Goal: Information Seeking & Learning: Learn about a topic

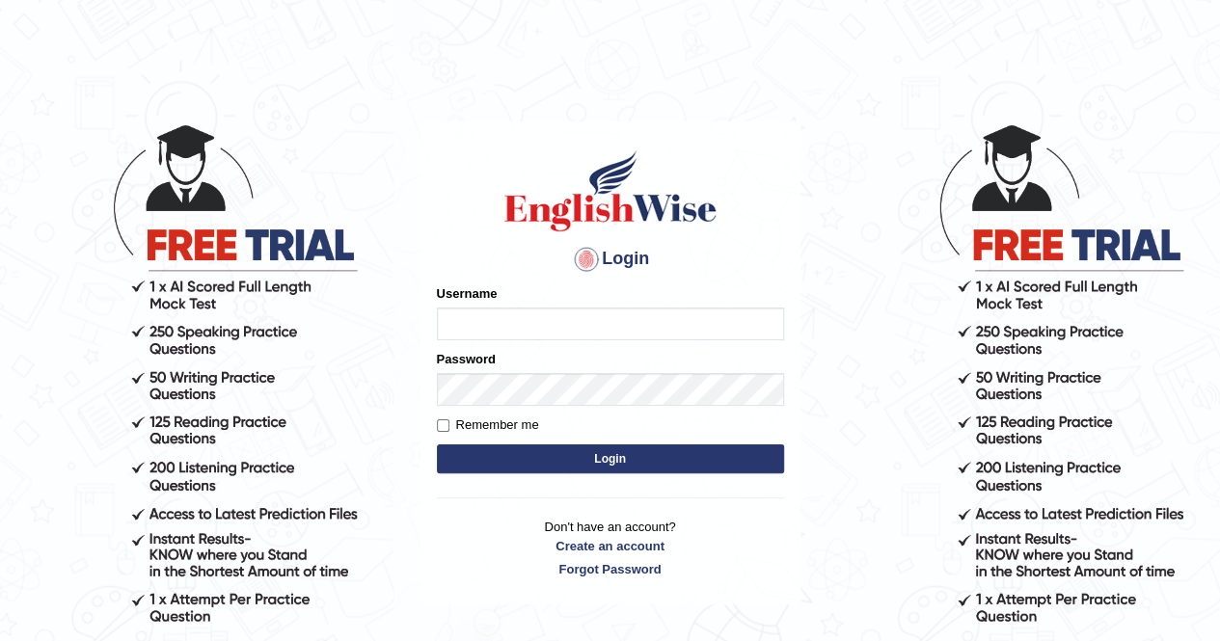
type input "Amy1976"
click at [545, 464] on button "Login" at bounding box center [610, 458] width 347 height 29
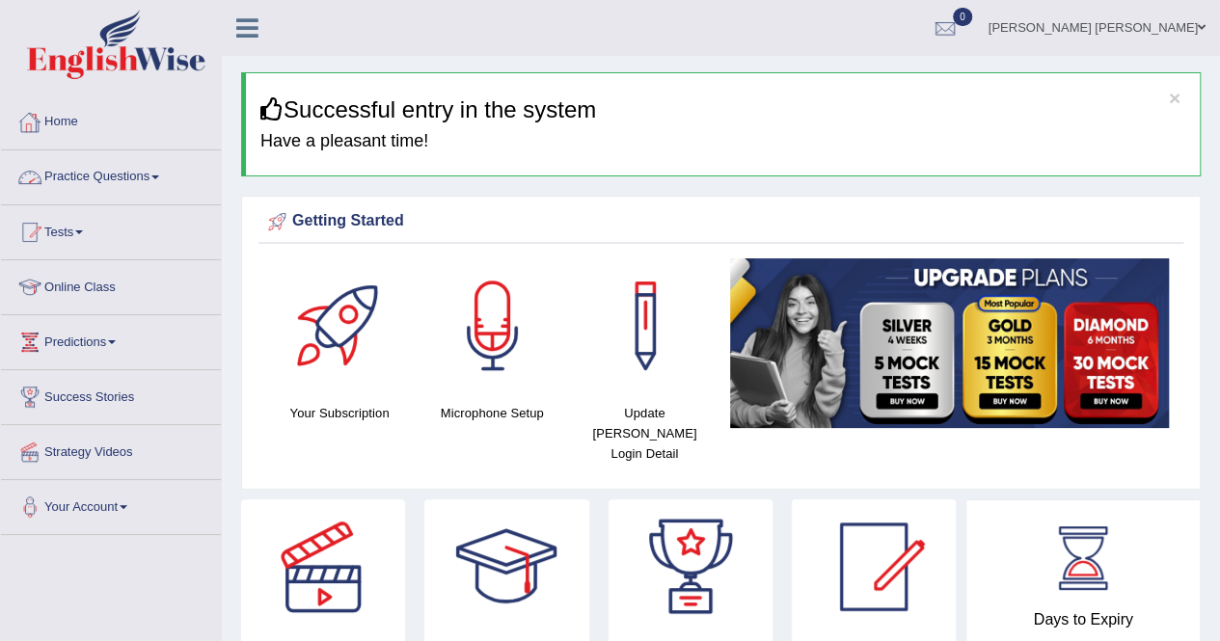
click at [156, 172] on link "Practice Questions" at bounding box center [111, 174] width 220 height 48
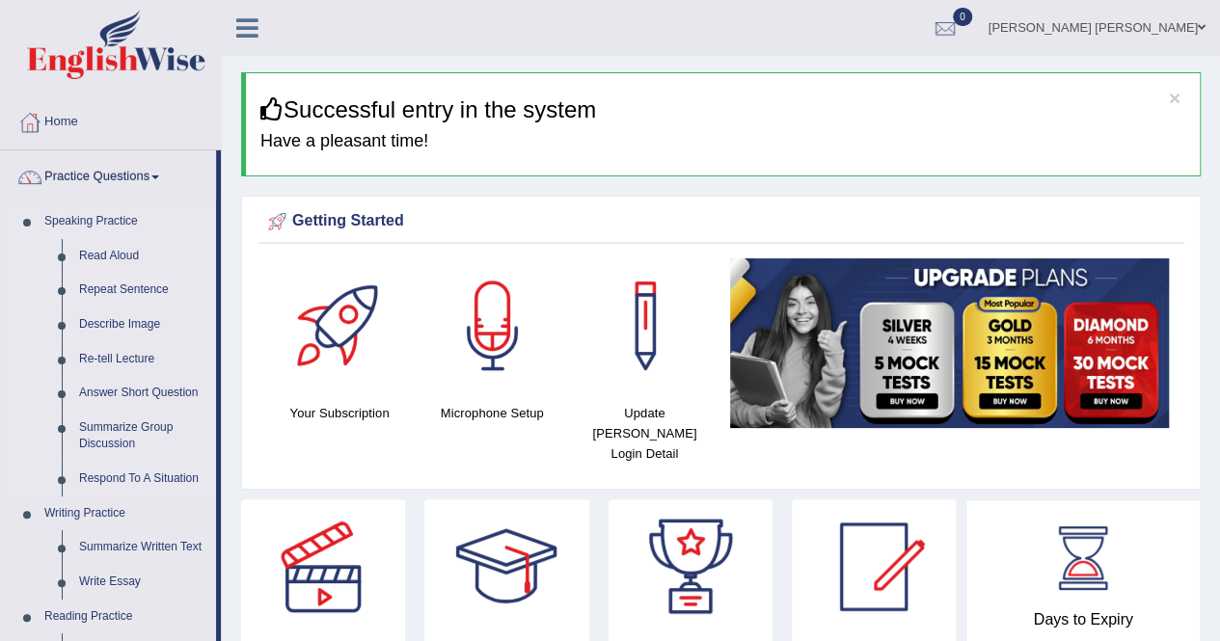
click at [112, 288] on link "Repeat Sentence" at bounding box center [143, 290] width 146 height 35
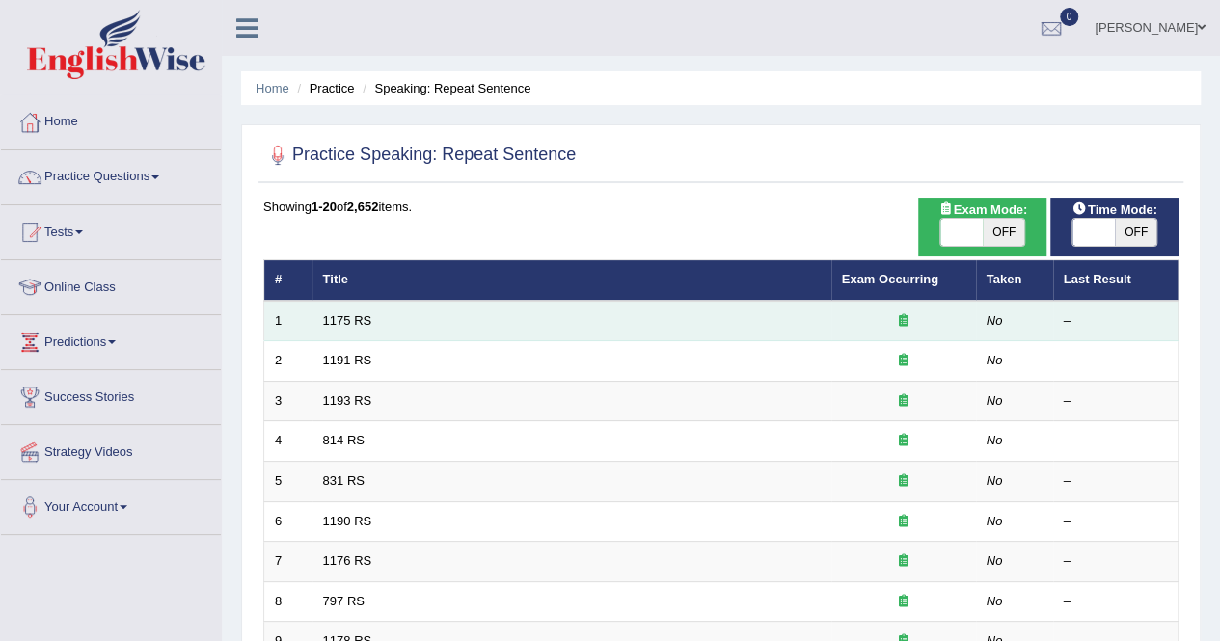
click at [365, 327] on td "1175 RS" at bounding box center [571, 321] width 519 height 40
click at [361, 315] on link "1175 RS" at bounding box center [347, 320] width 49 height 14
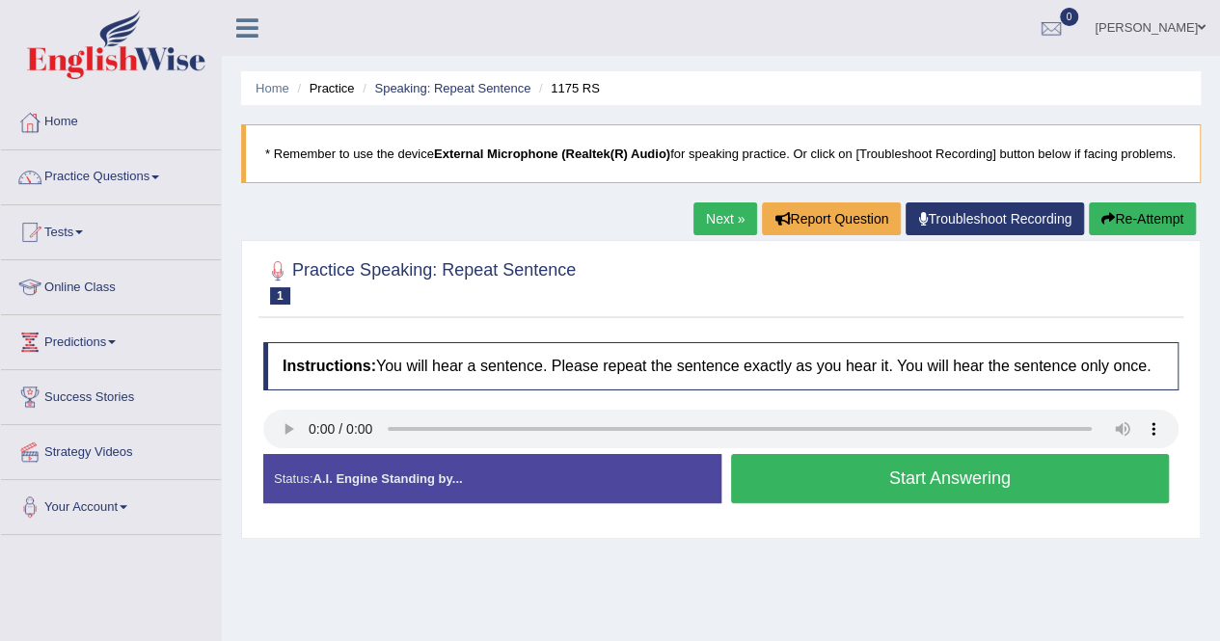
click at [850, 493] on button "Start Answering" at bounding box center [950, 478] width 439 height 49
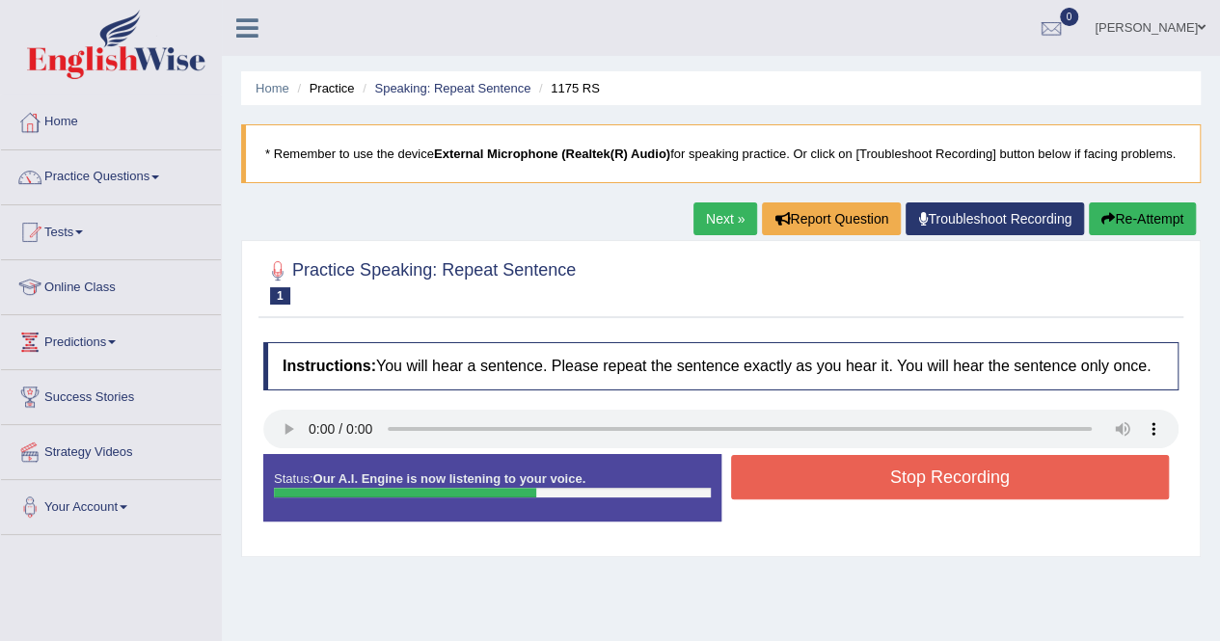
click at [854, 485] on button "Stop Recording" at bounding box center [950, 477] width 439 height 44
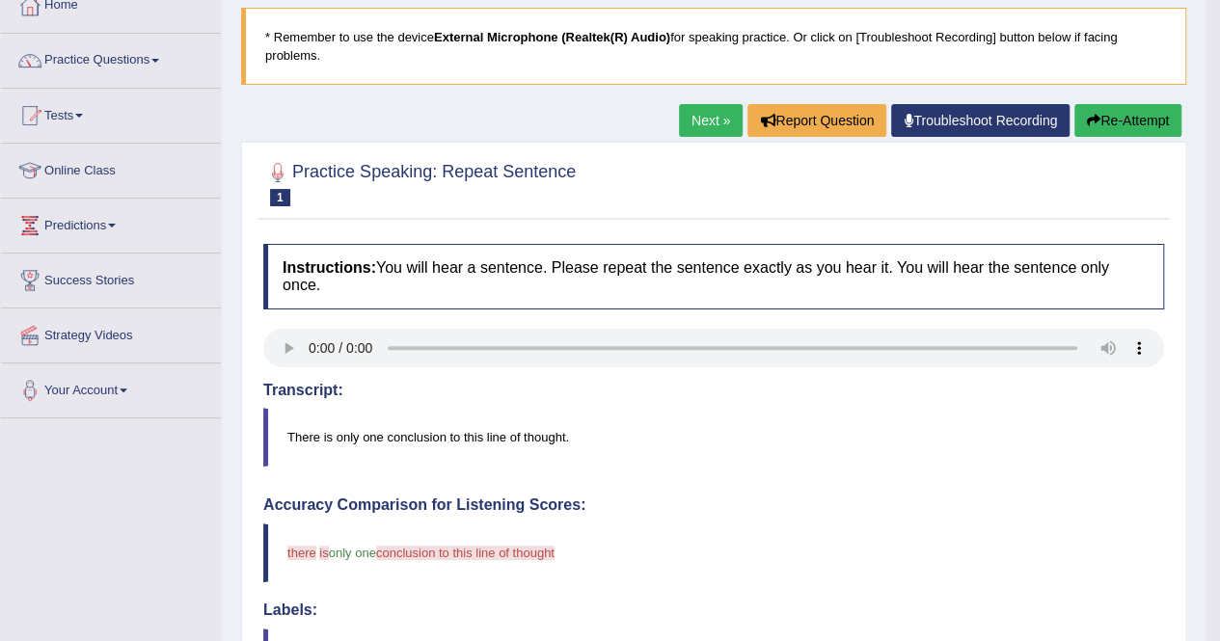
scroll to position [116, 0]
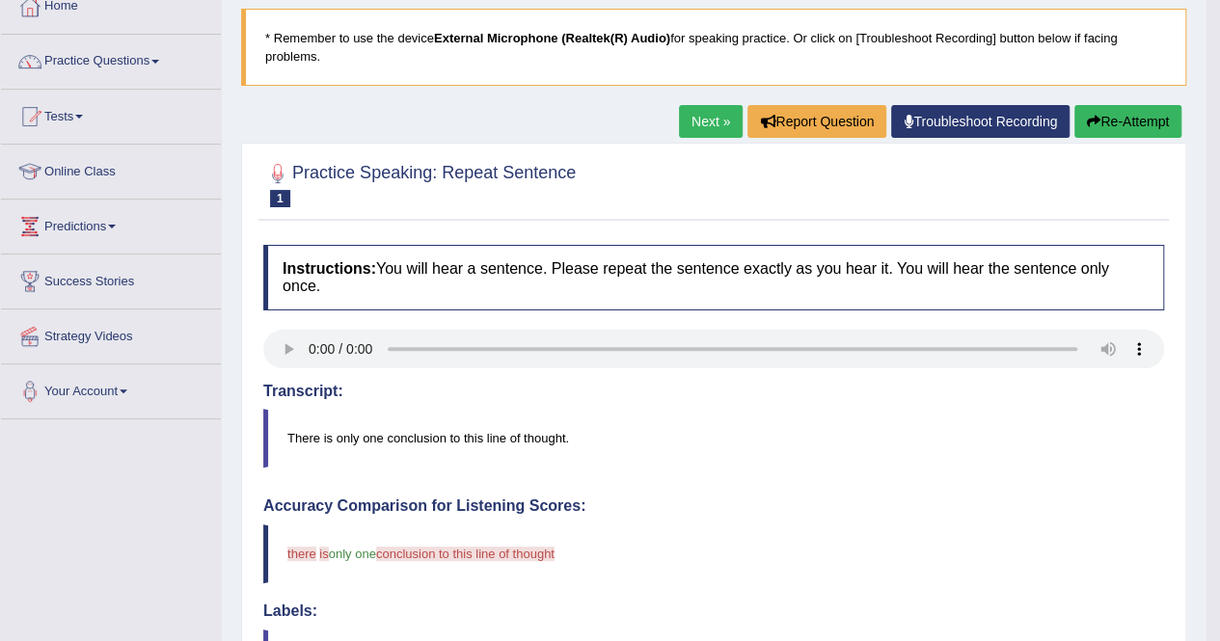
click at [1146, 129] on button "Re-Attempt" at bounding box center [1127, 121] width 107 height 33
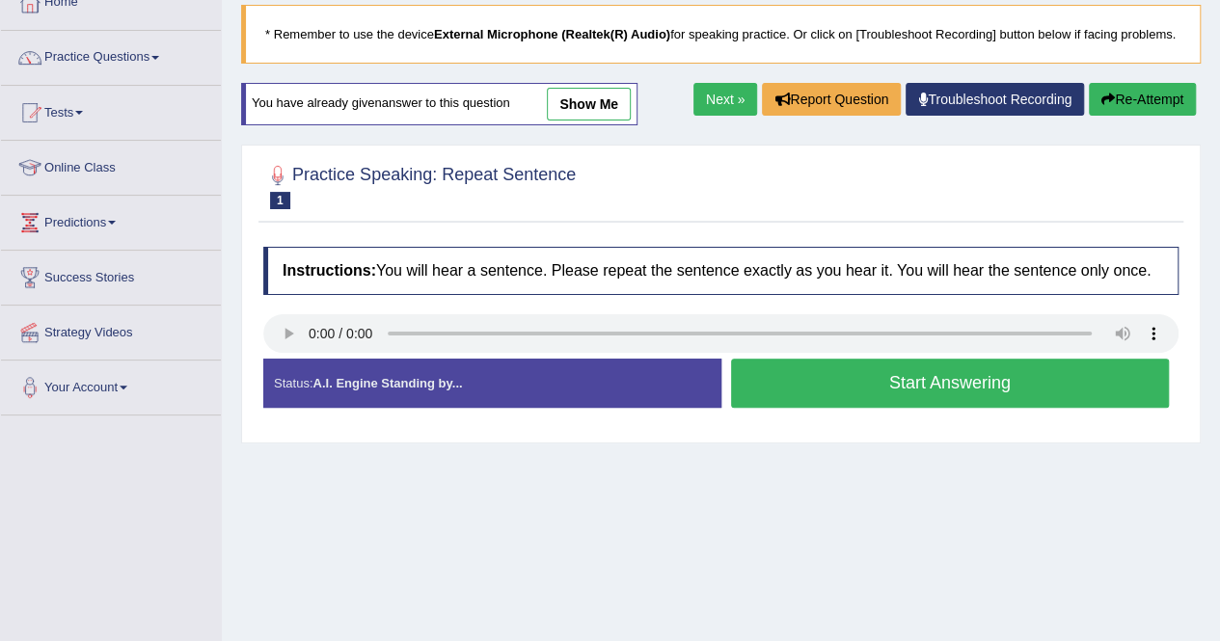
scroll to position [116, 0]
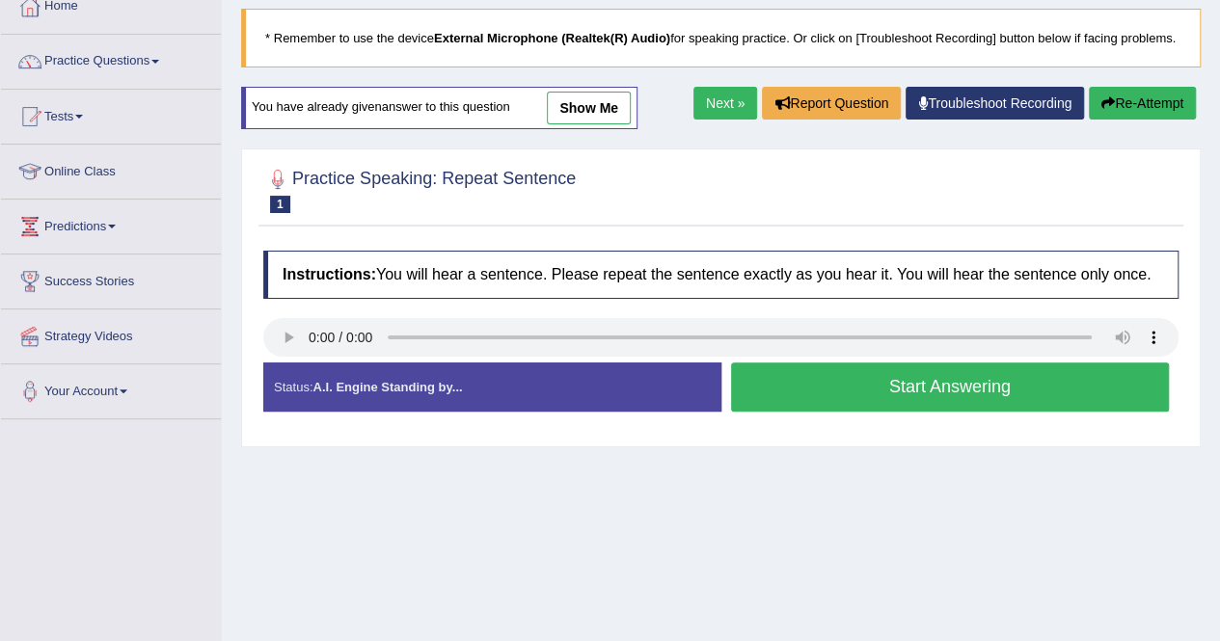
click at [819, 406] on button "Start Answering" at bounding box center [950, 387] width 439 height 49
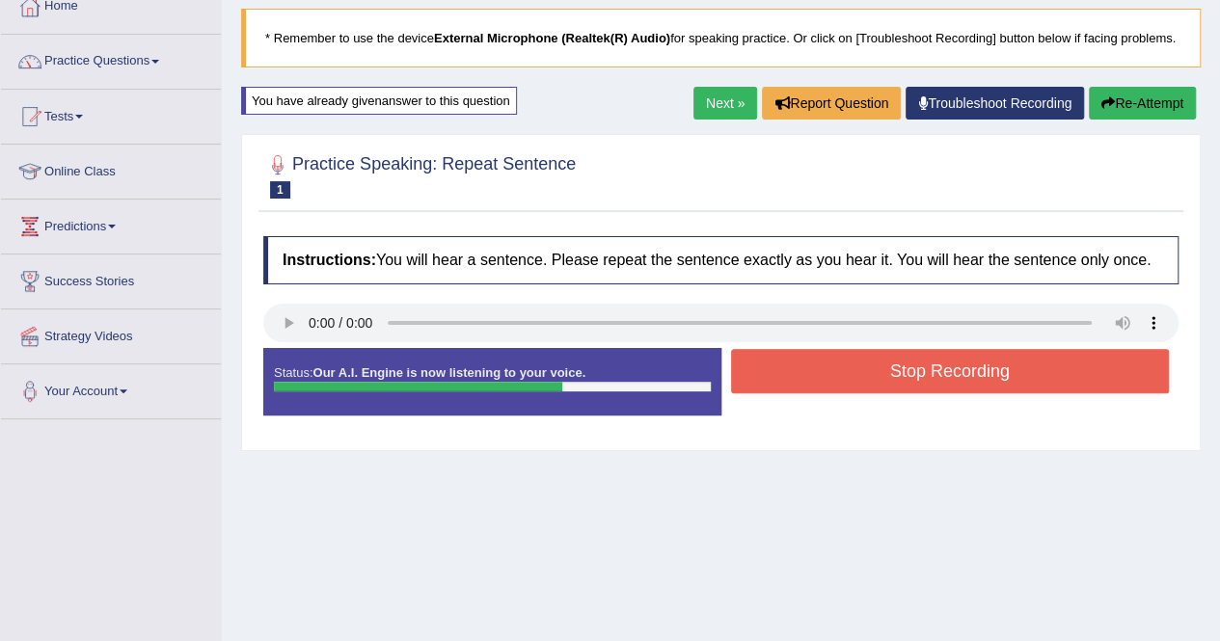
click at [966, 390] on button "Stop Recording" at bounding box center [950, 371] width 439 height 44
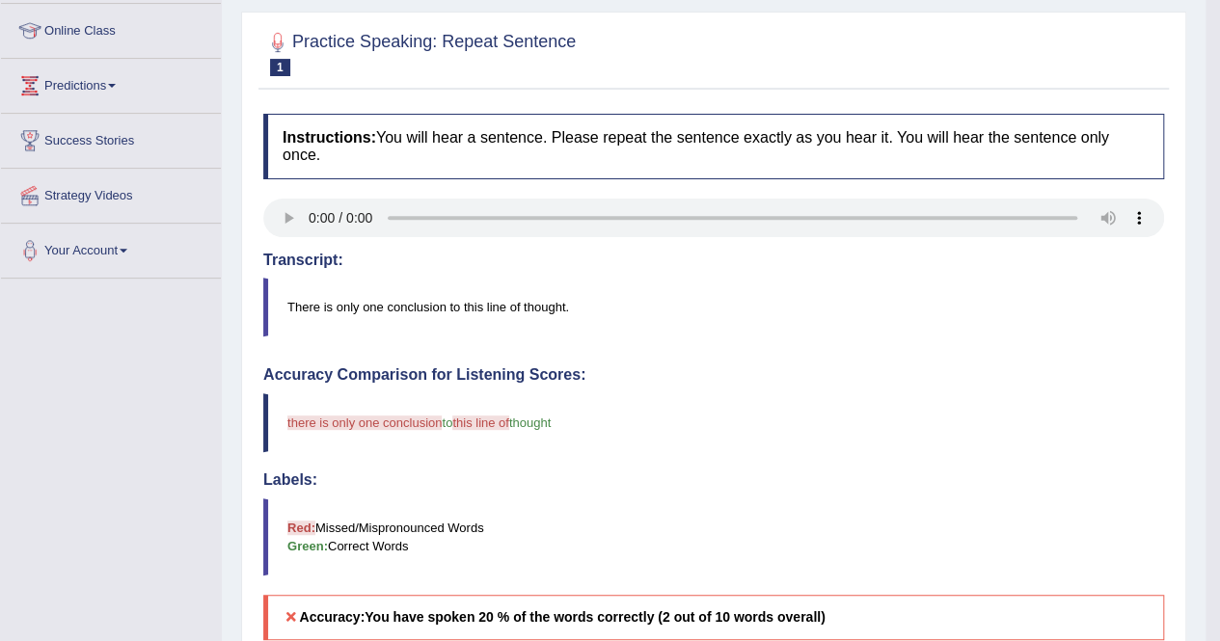
scroll to position [231, 0]
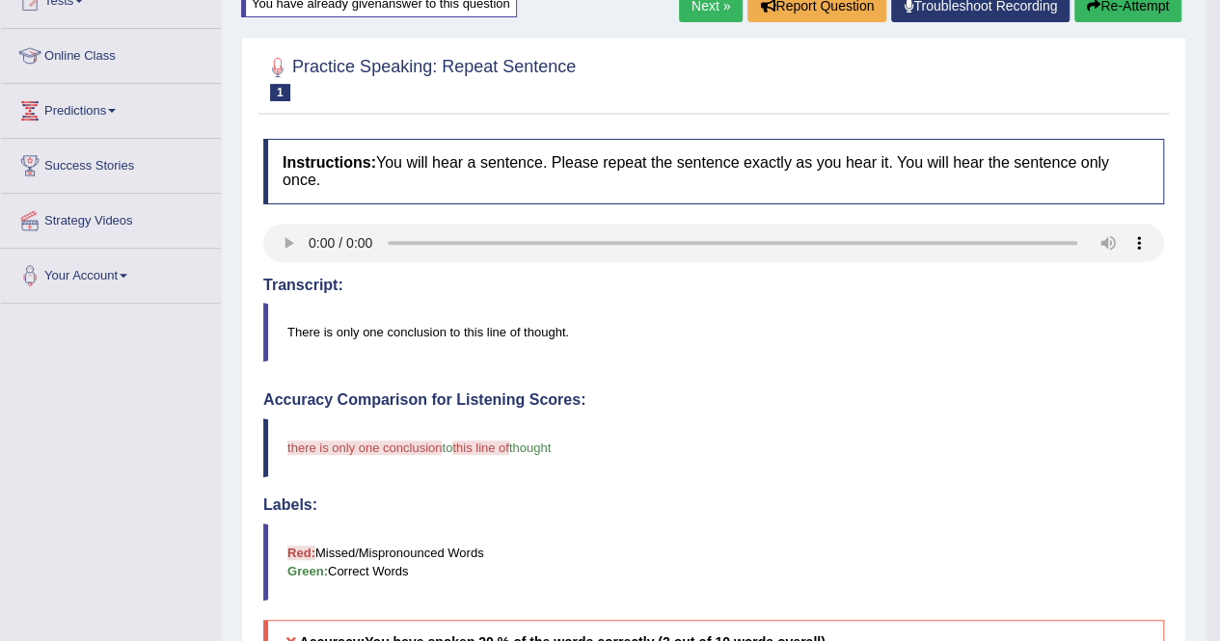
click at [1155, 4] on button "Re-Attempt" at bounding box center [1127, 5] width 107 height 33
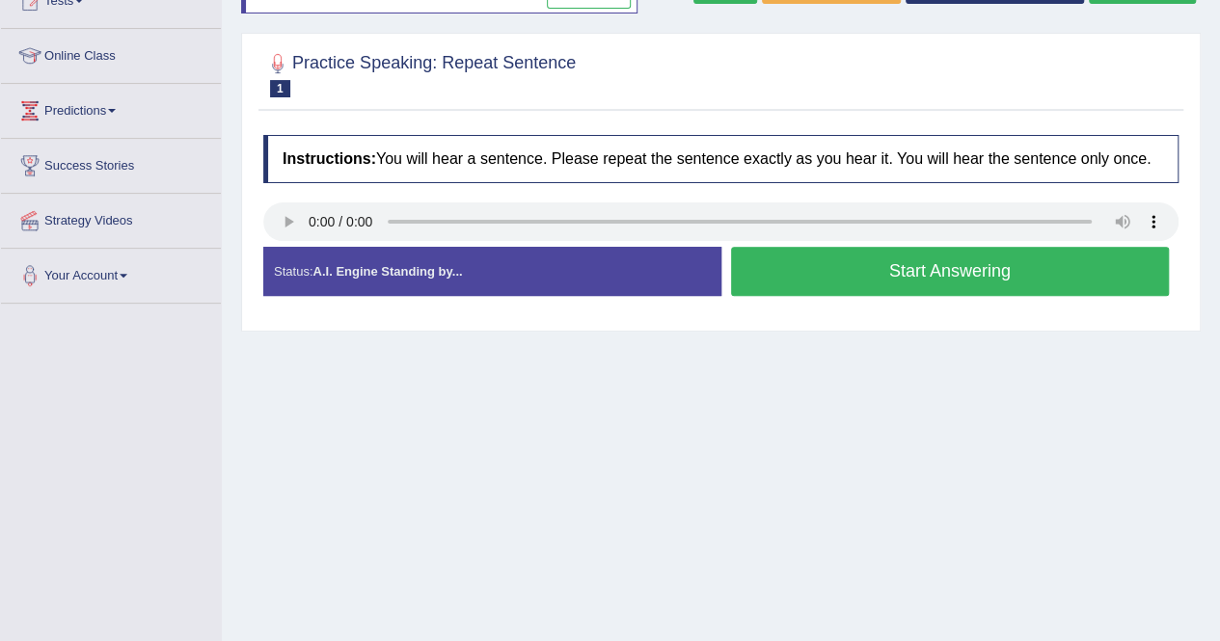
click at [814, 286] on button "Start Answering" at bounding box center [950, 271] width 439 height 49
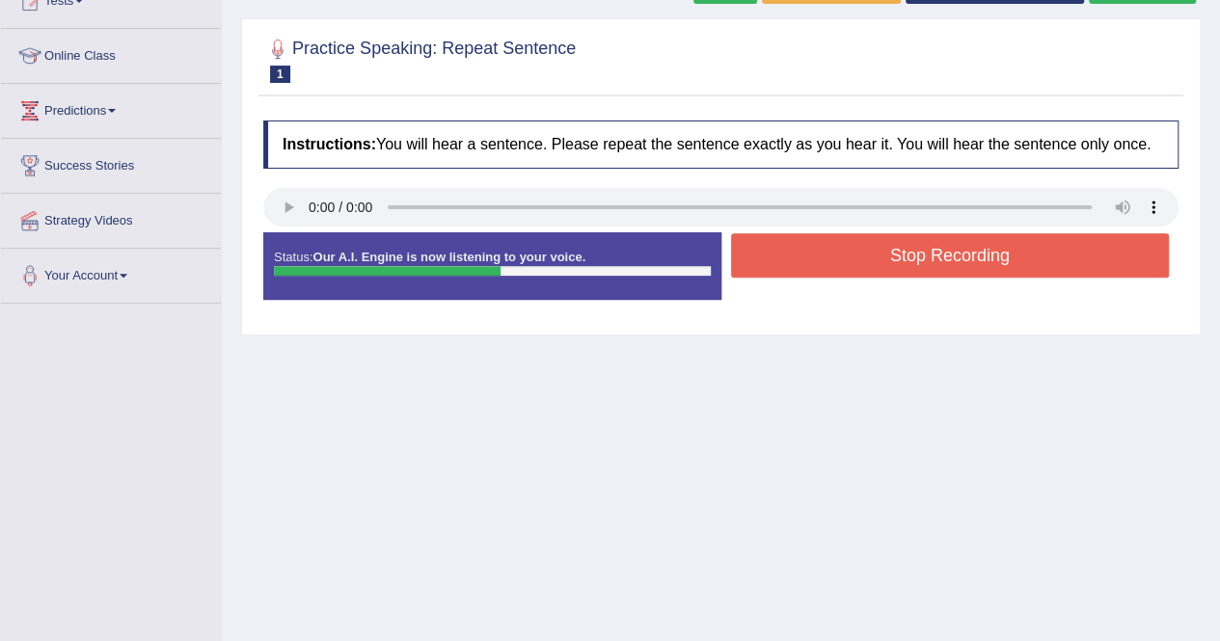
click at [820, 274] on button "Stop Recording" at bounding box center [950, 255] width 439 height 44
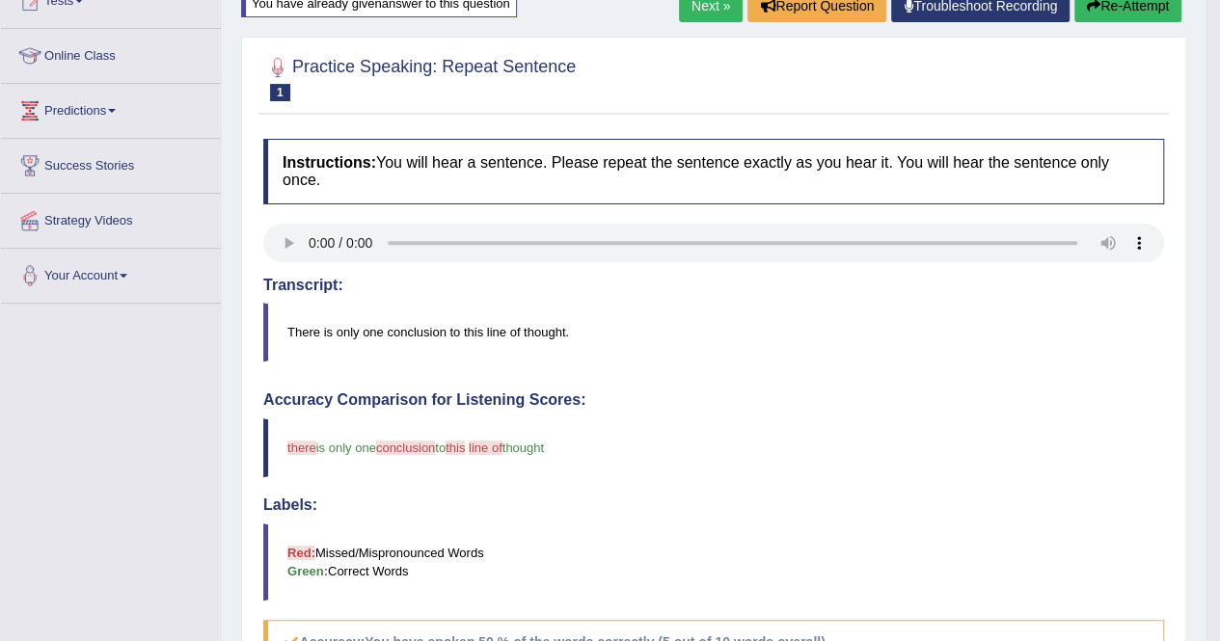
click at [1132, 5] on button "Re-Attempt" at bounding box center [1127, 5] width 107 height 33
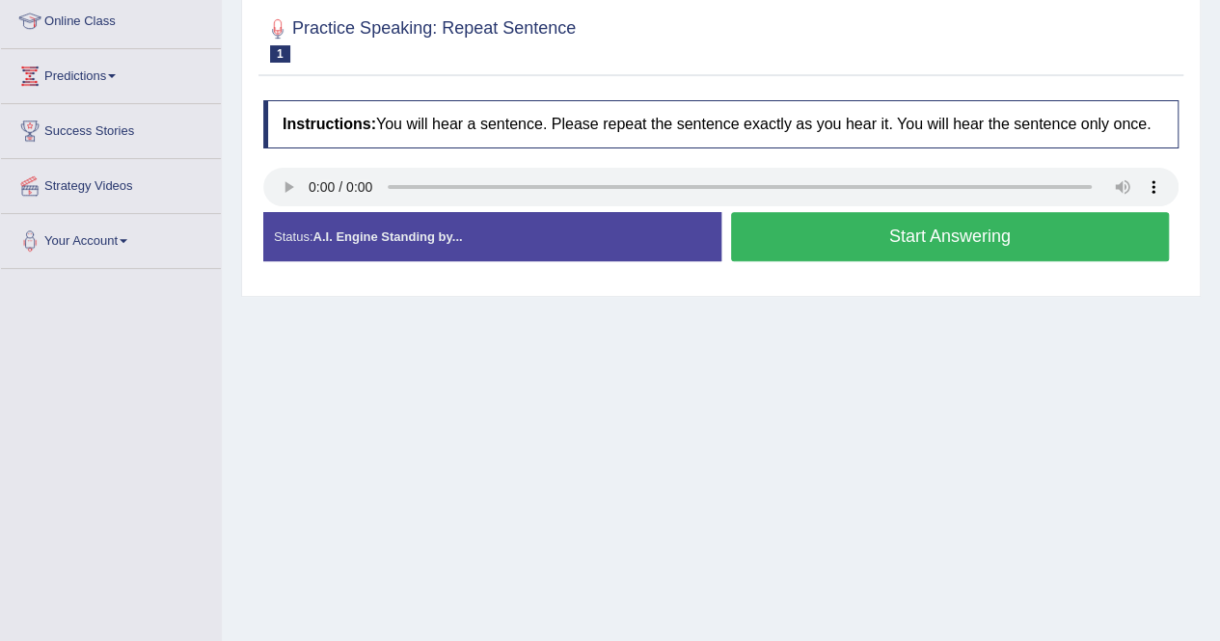
scroll to position [231, 0]
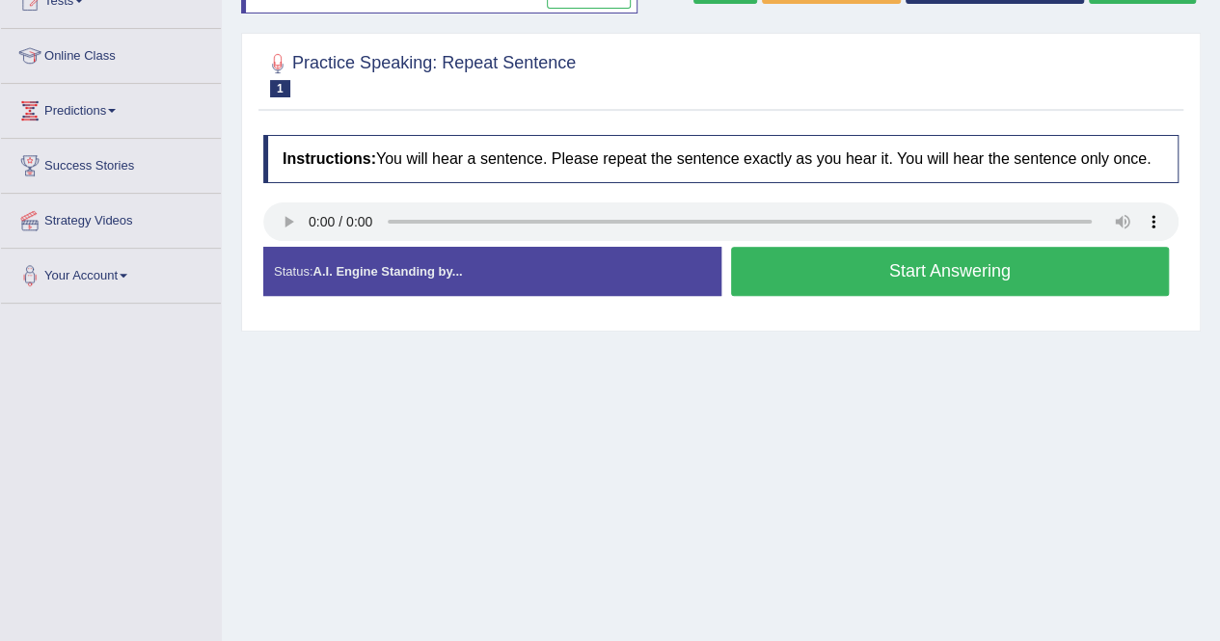
click at [960, 285] on button "Start Answering" at bounding box center [950, 271] width 439 height 49
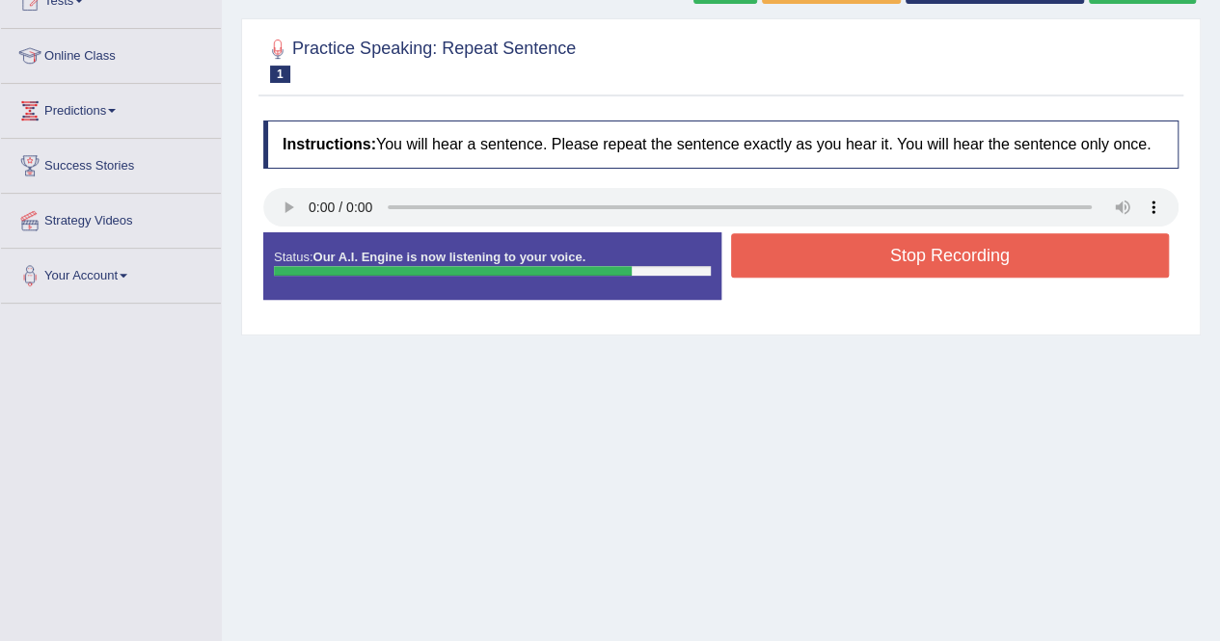
click at [951, 273] on button "Stop Recording" at bounding box center [950, 255] width 439 height 44
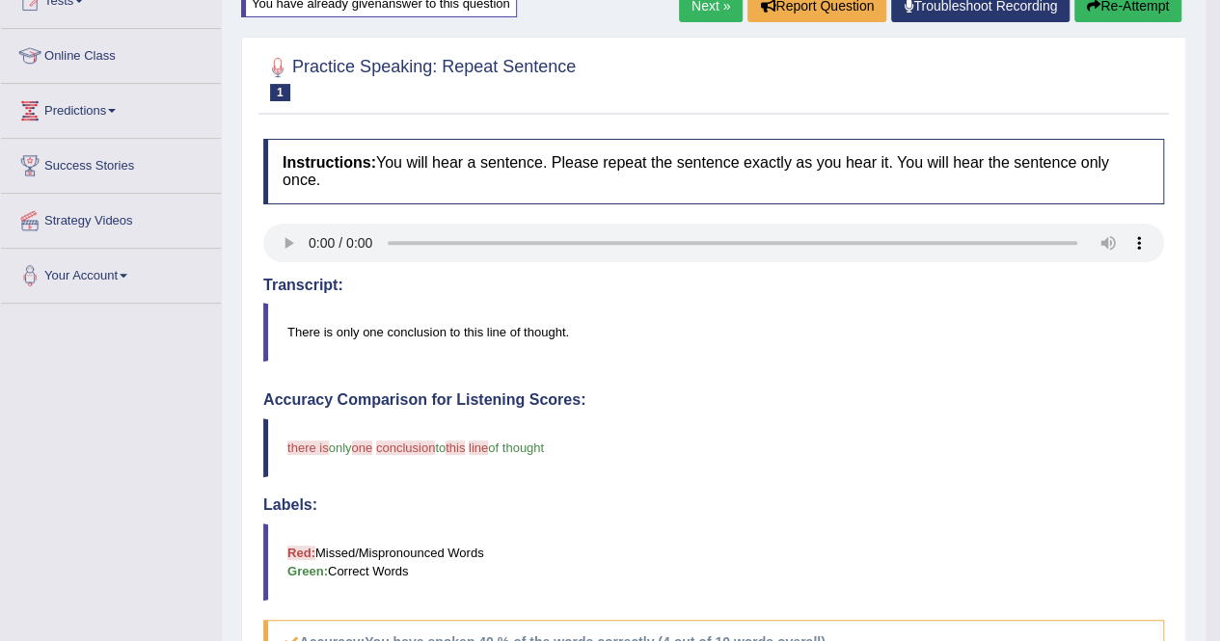
click at [1140, 9] on button "Re-Attempt" at bounding box center [1127, 5] width 107 height 33
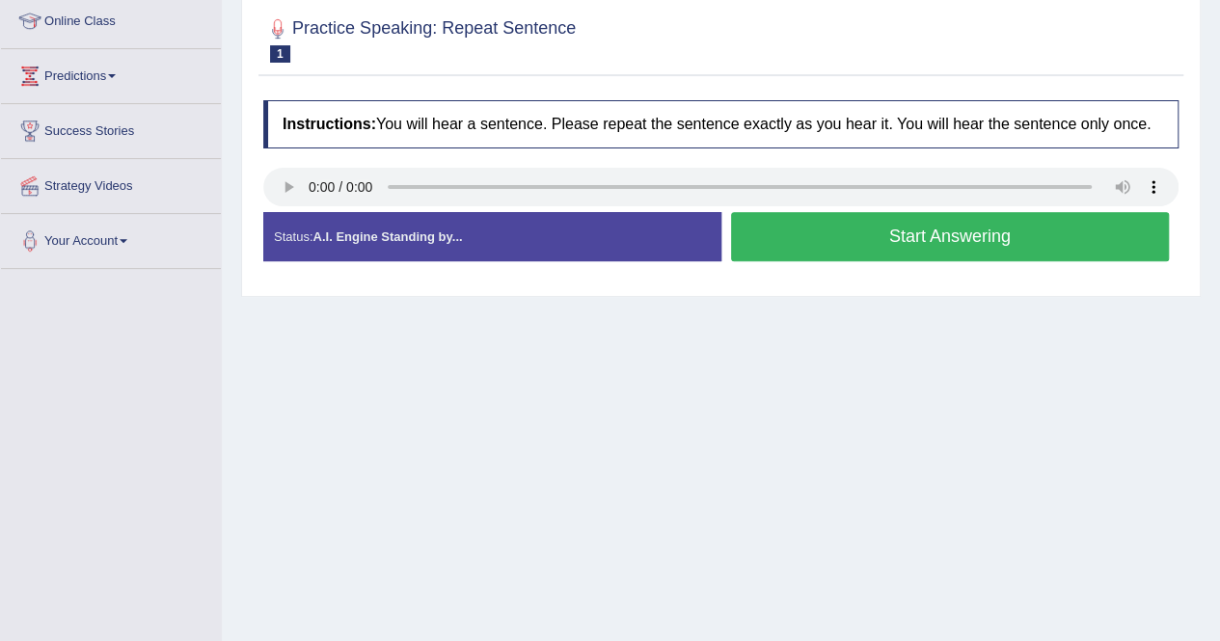
scroll to position [231, 0]
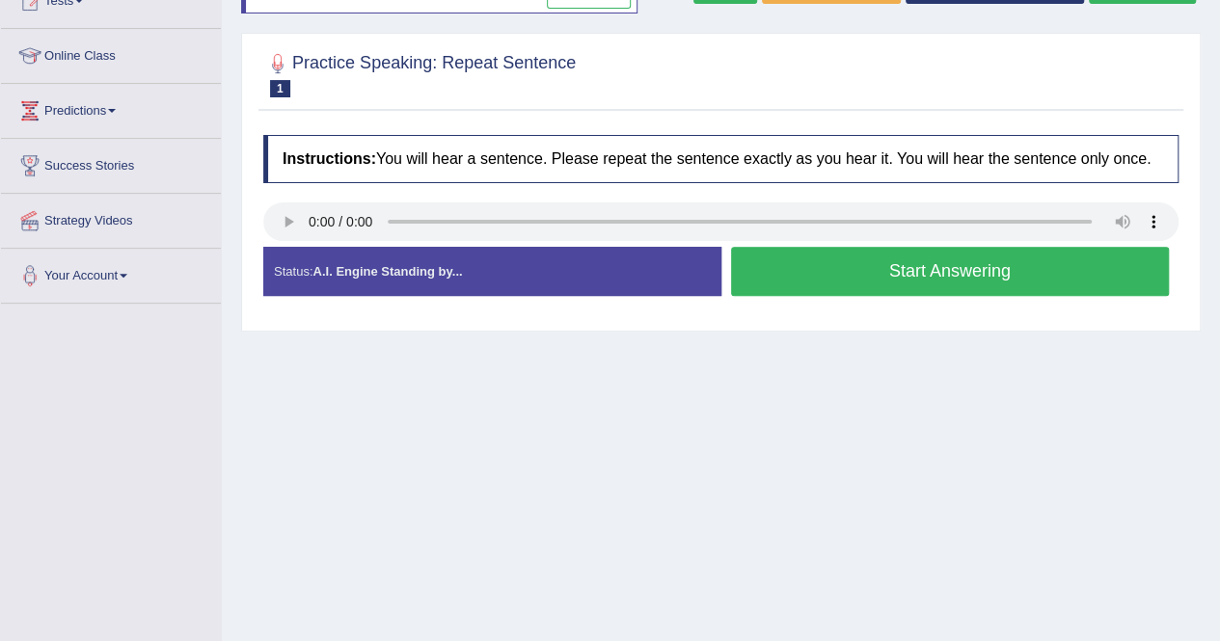
click at [824, 288] on button "Start Answering" at bounding box center [950, 271] width 439 height 49
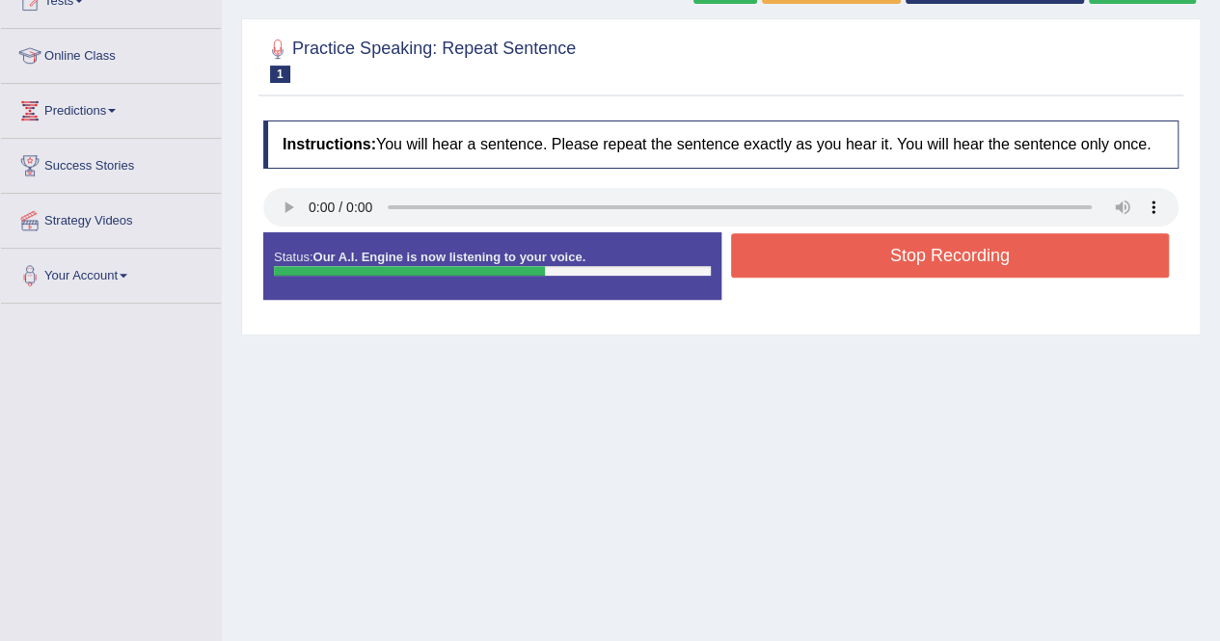
click at [824, 270] on button "Stop Recording" at bounding box center [950, 255] width 439 height 44
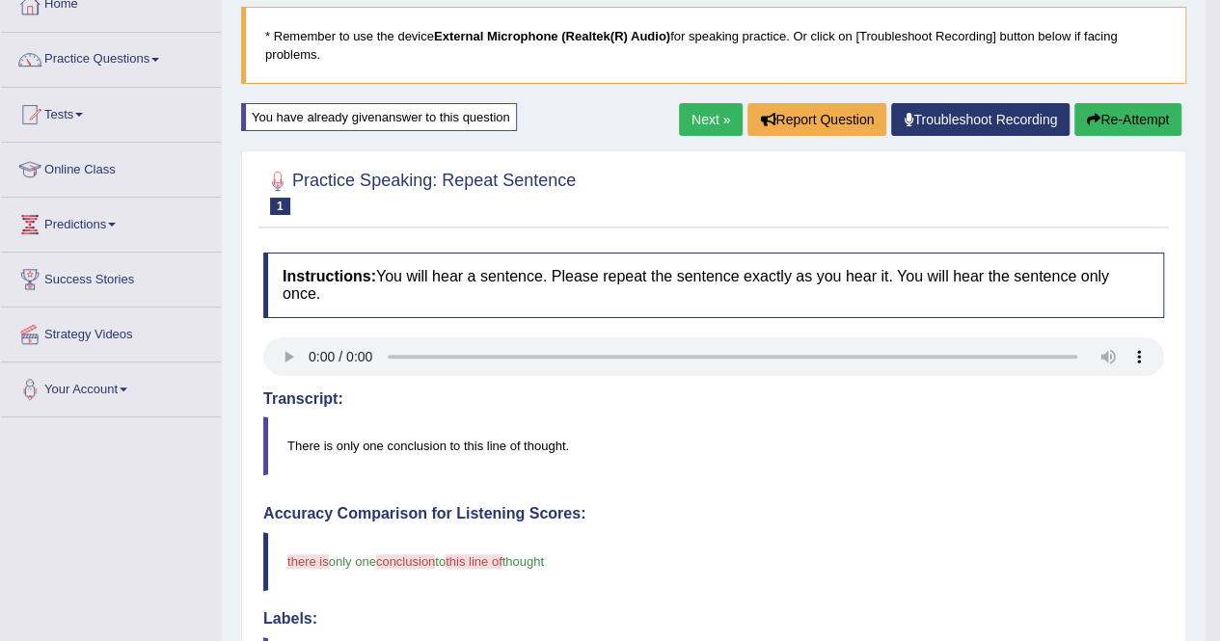
scroll to position [116, 0]
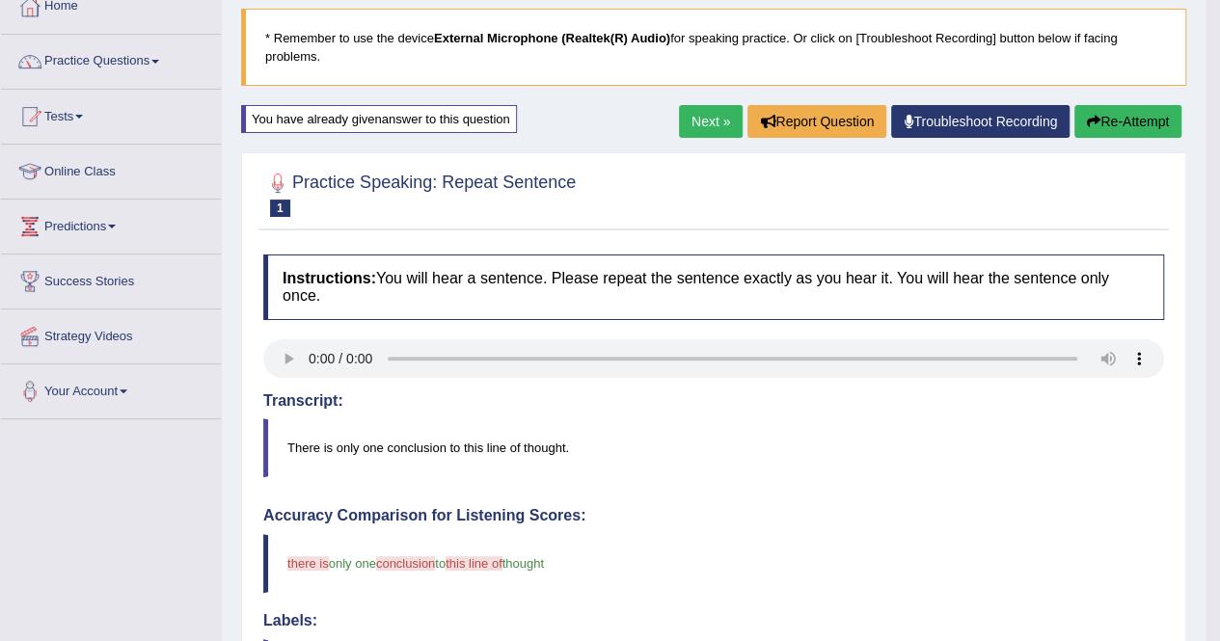
click at [1131, 125] on button "Re-Attempt" at bounding box center [1127, 121] width 107 height 33
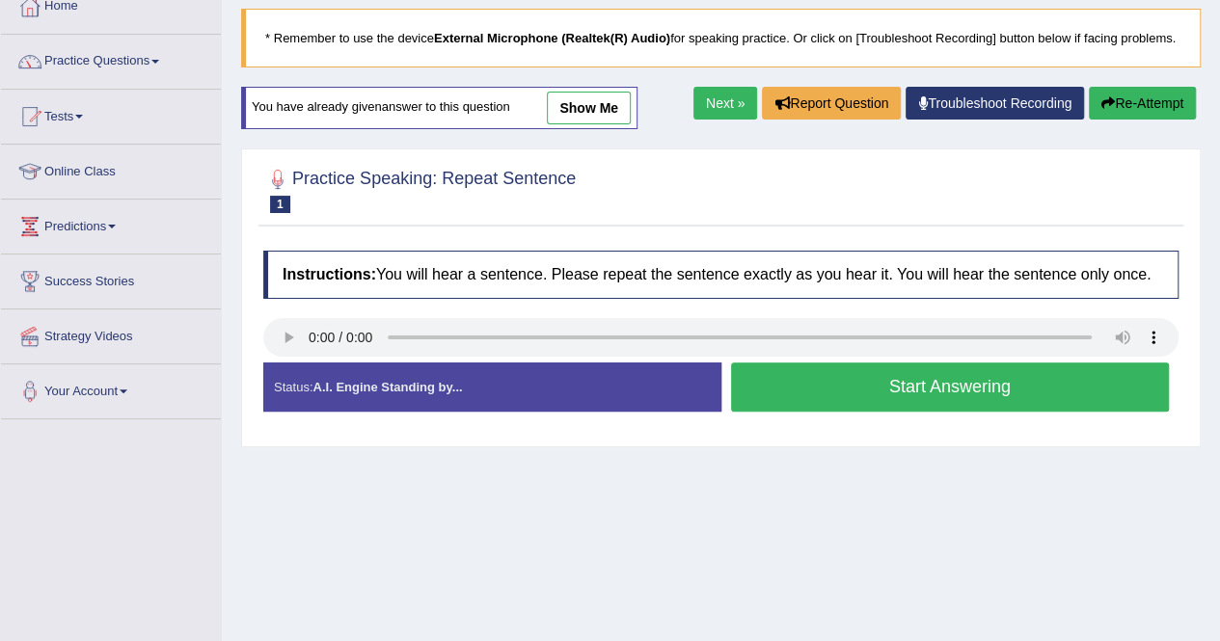
click at [788, 396] on button "Start Answering" at bounding box center [950, 387] width 439 height 49
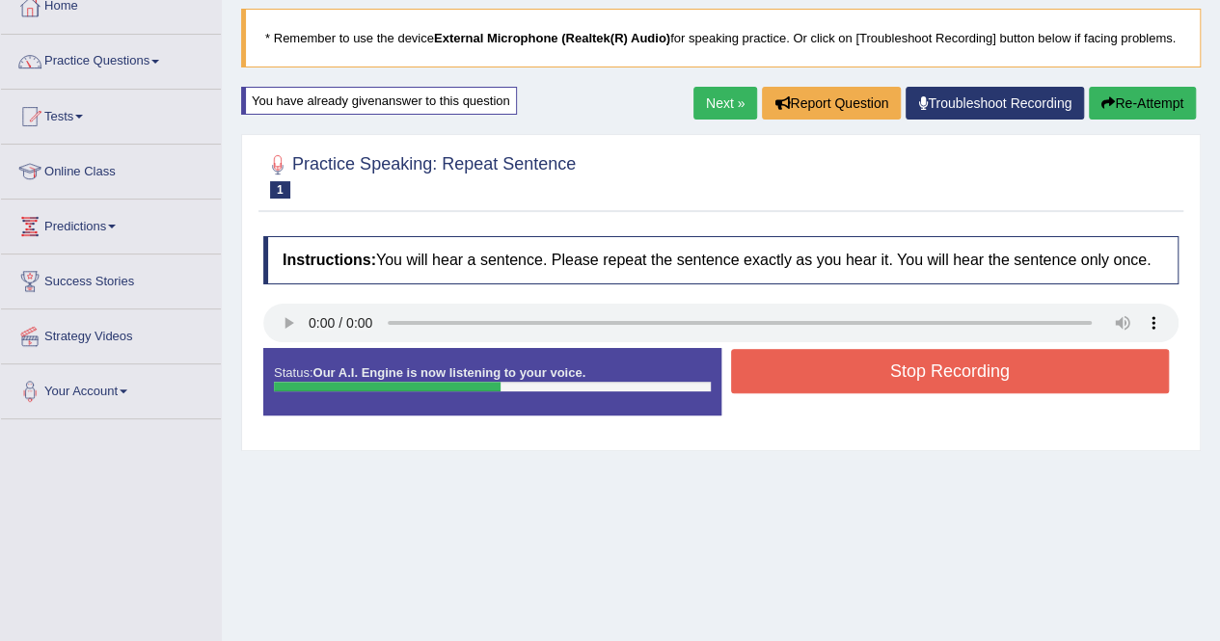
click at [788, 393] on button "Stop Recording" at bounding box center [950, 371] width 439 height 44
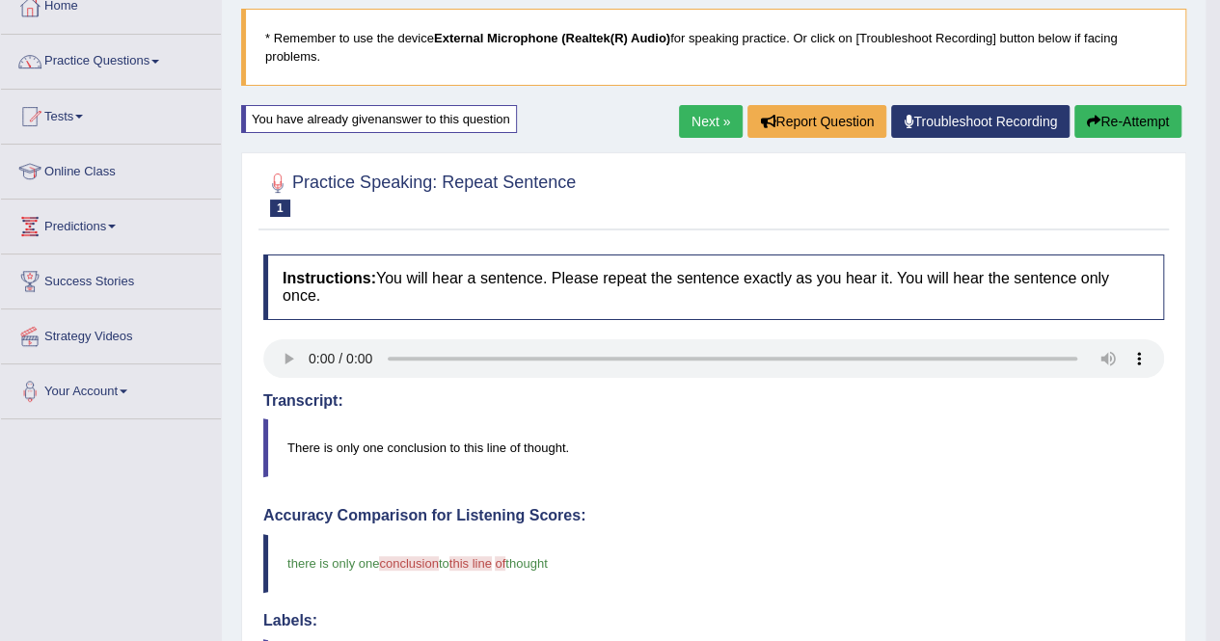
click at [1118, 113] on button "Re-Attempt" at bounding box center [1127, 121] width 107 height 33
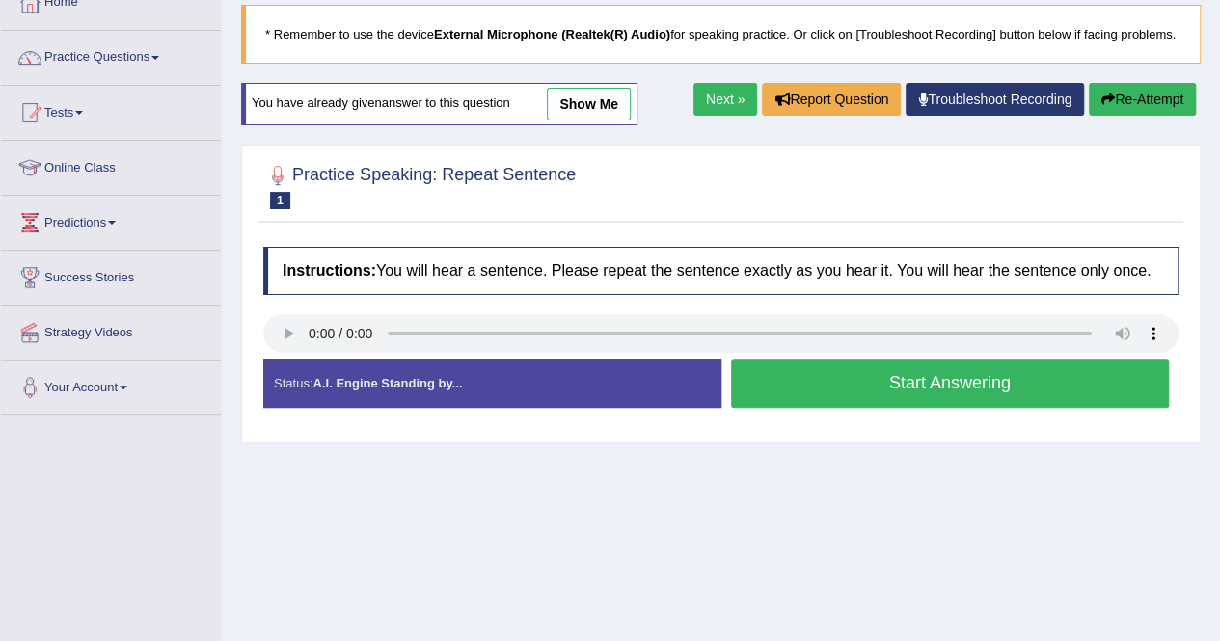
scroll to position [116, 0]
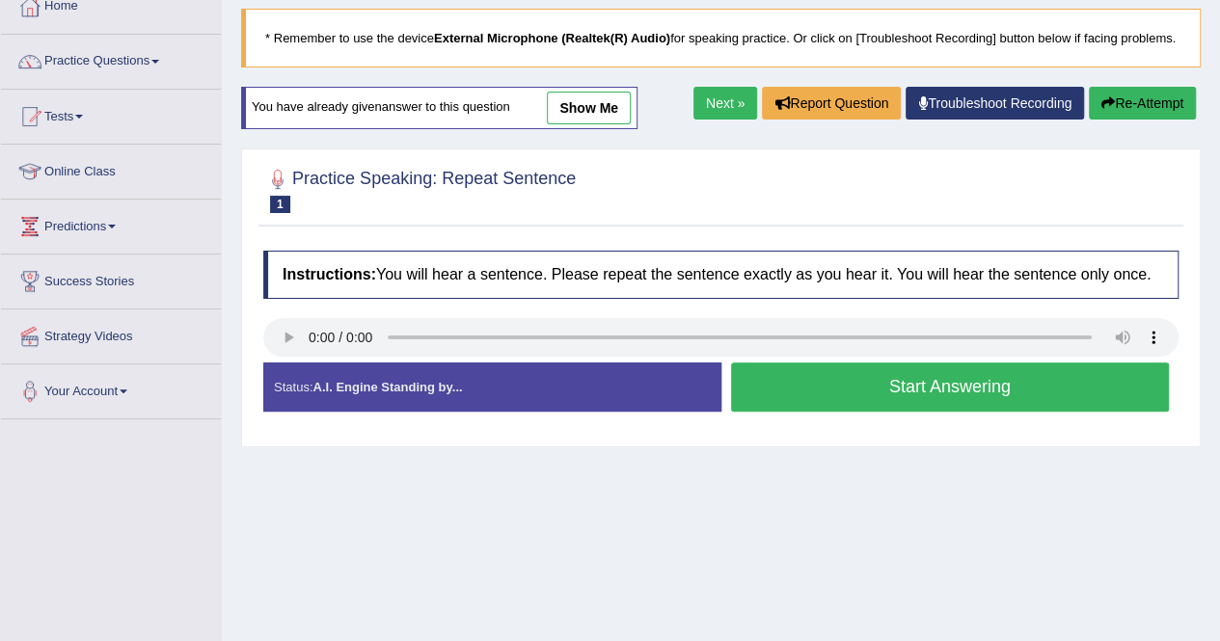
click at [946, 398] on button "Start Answering" at bounding box center [950, 387] width 439 height 49
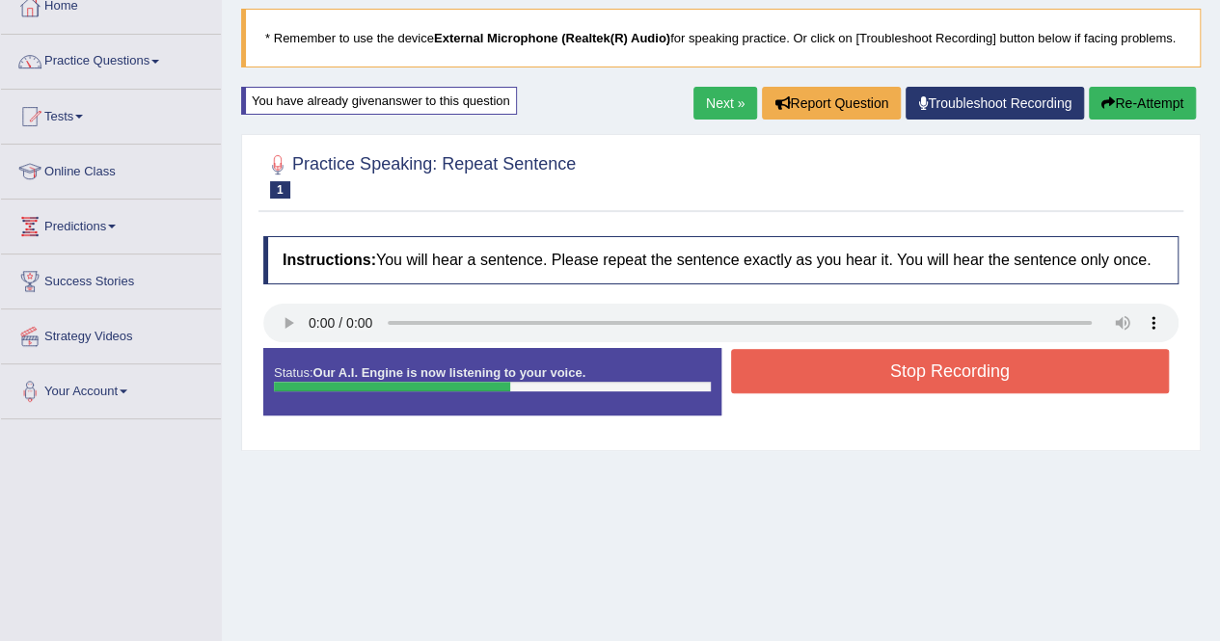
click at [946, 393] on button "Stop Recording" at bounding box center [950, 371] width 439 height 44
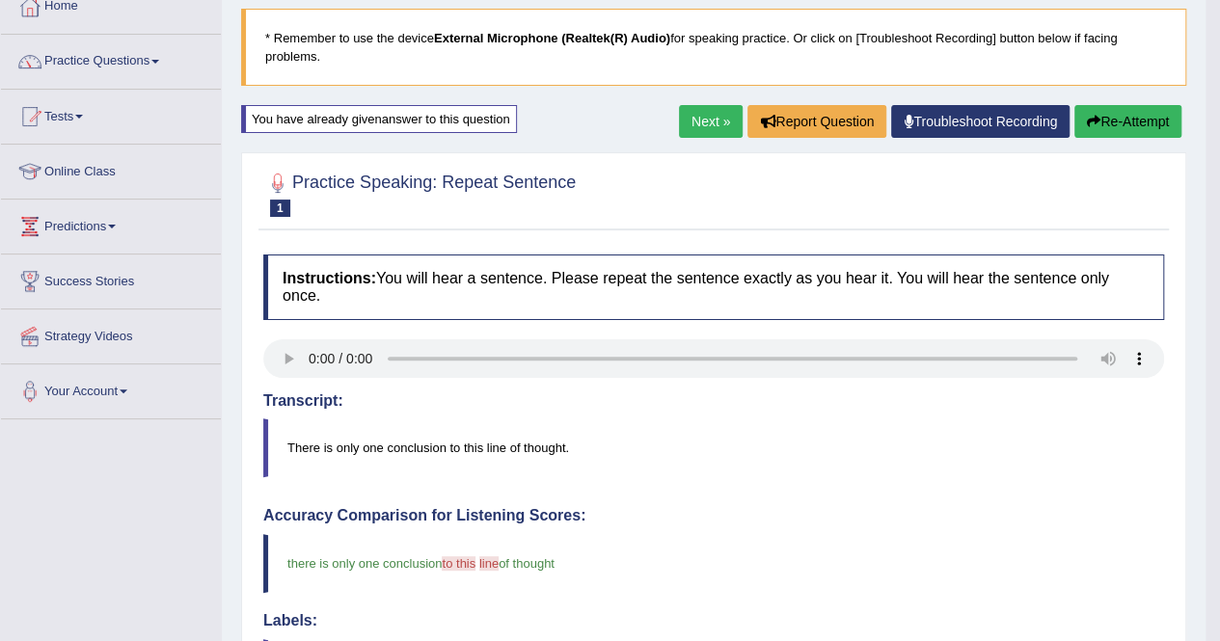
click at [1117, 124] on button "Re-Attempt" at bounding box center [1127, 121] width 107 height 33
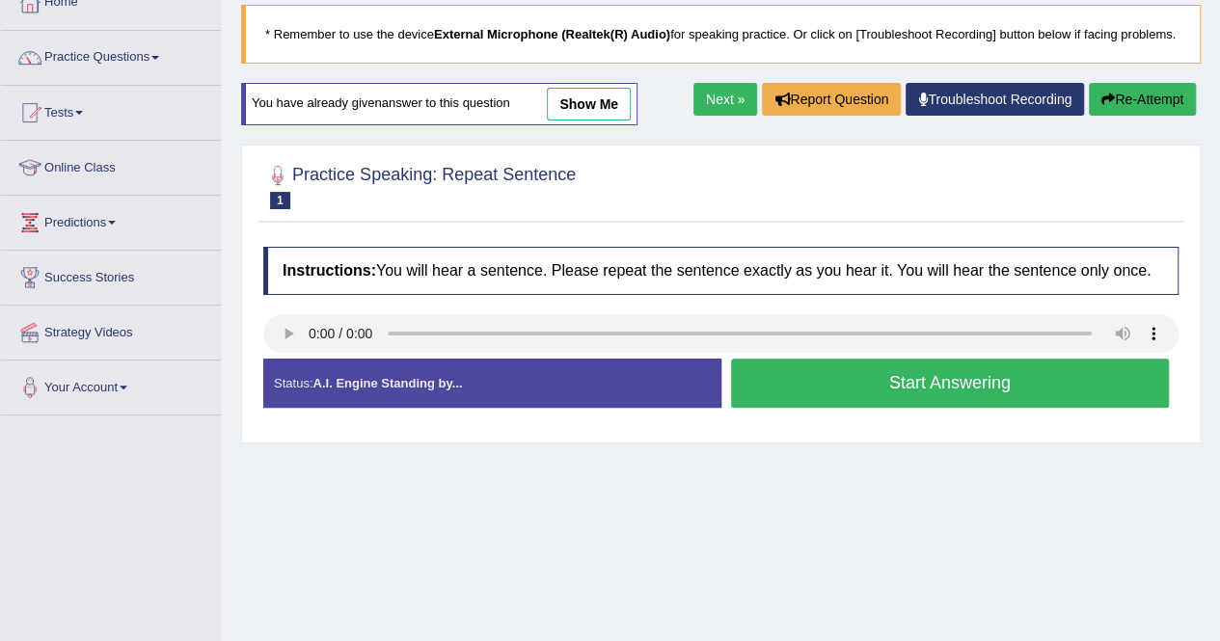
scroll to position [116, 0]
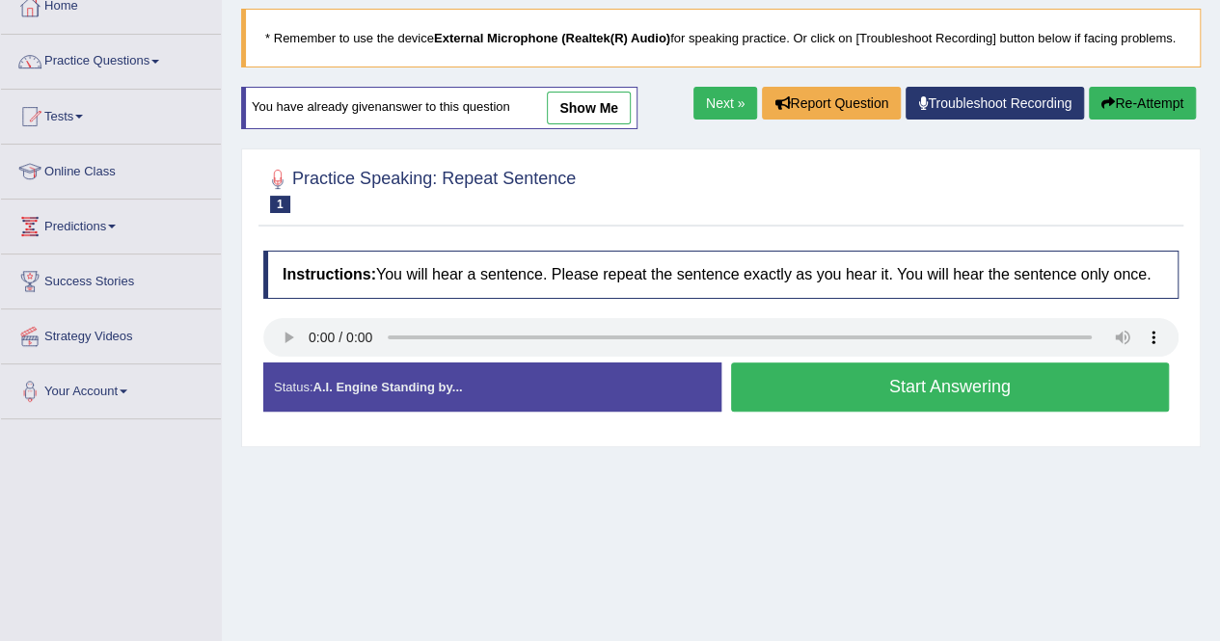
click at [951, 401] on button "Start Answering" at bounding box center [950, 387] width 439 height 49
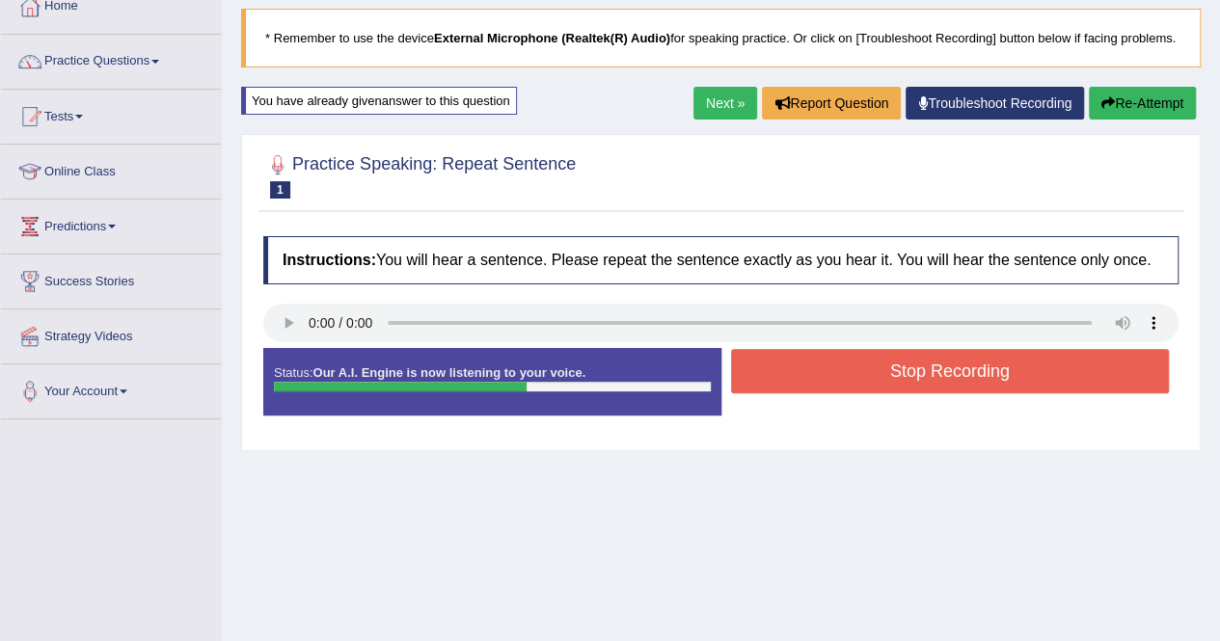
click at [949, 393] on button "Stop Recording" at bounding box center [950, 371] width 439 height 44
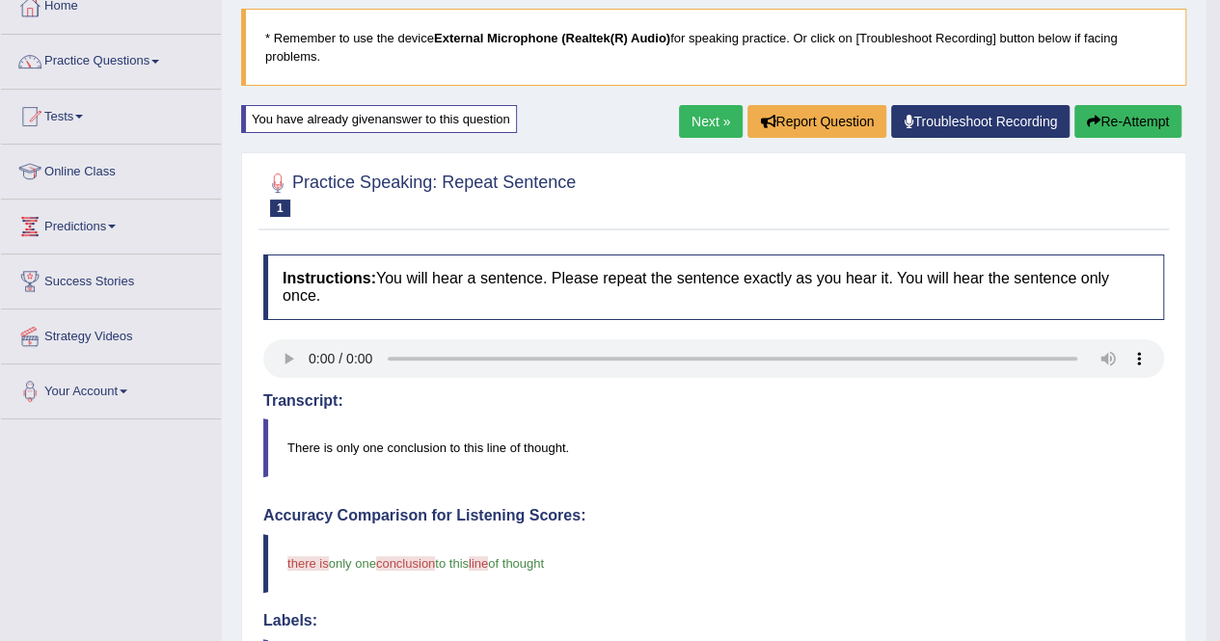
click at [1147, 122] on button "Re-Attempt" at bounding box center [1127, 121] width 107 height 33
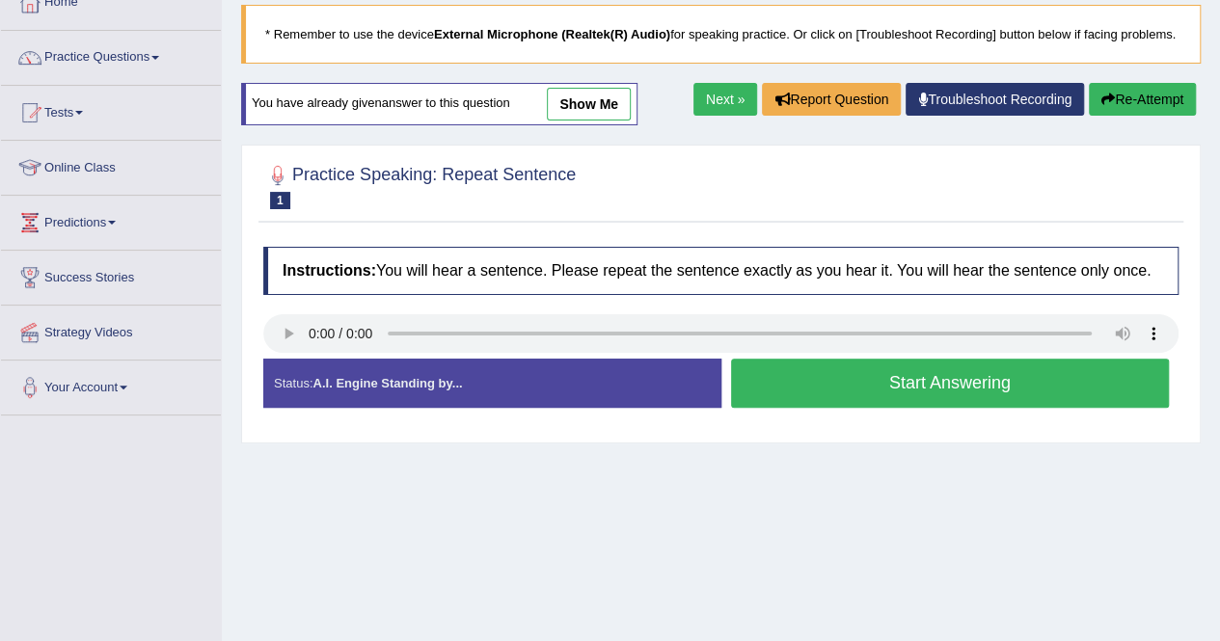
scroll to position [116, 0]
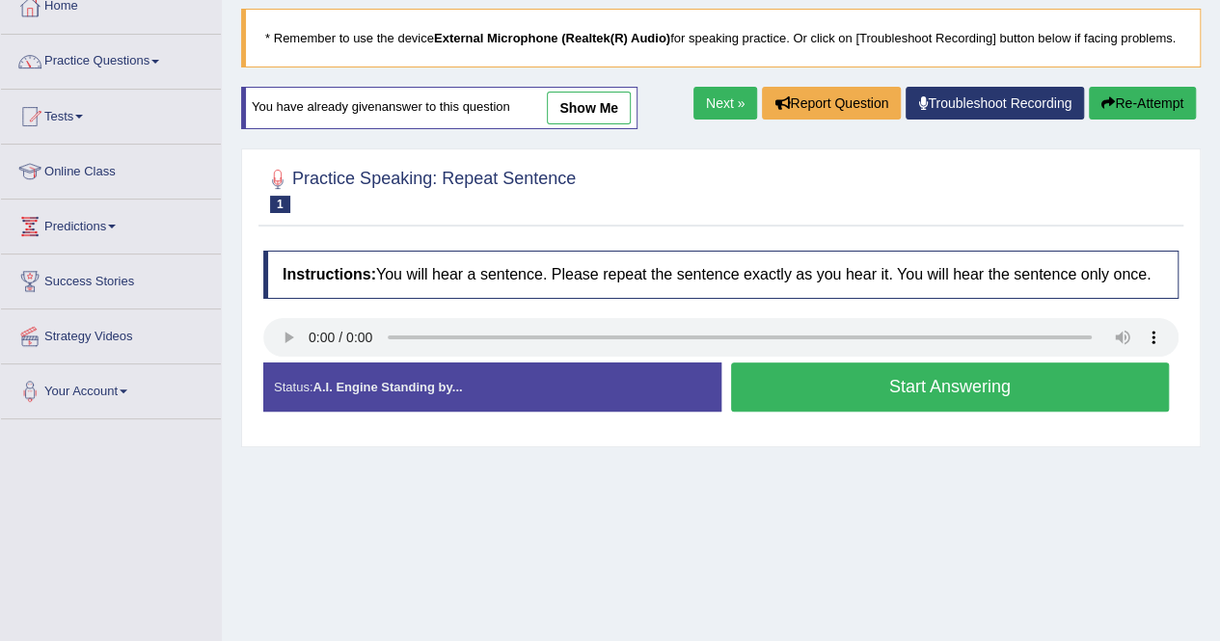
click at [997, 398] on button "Start Answering" at bounding box center [950, 387] width 439 height 49
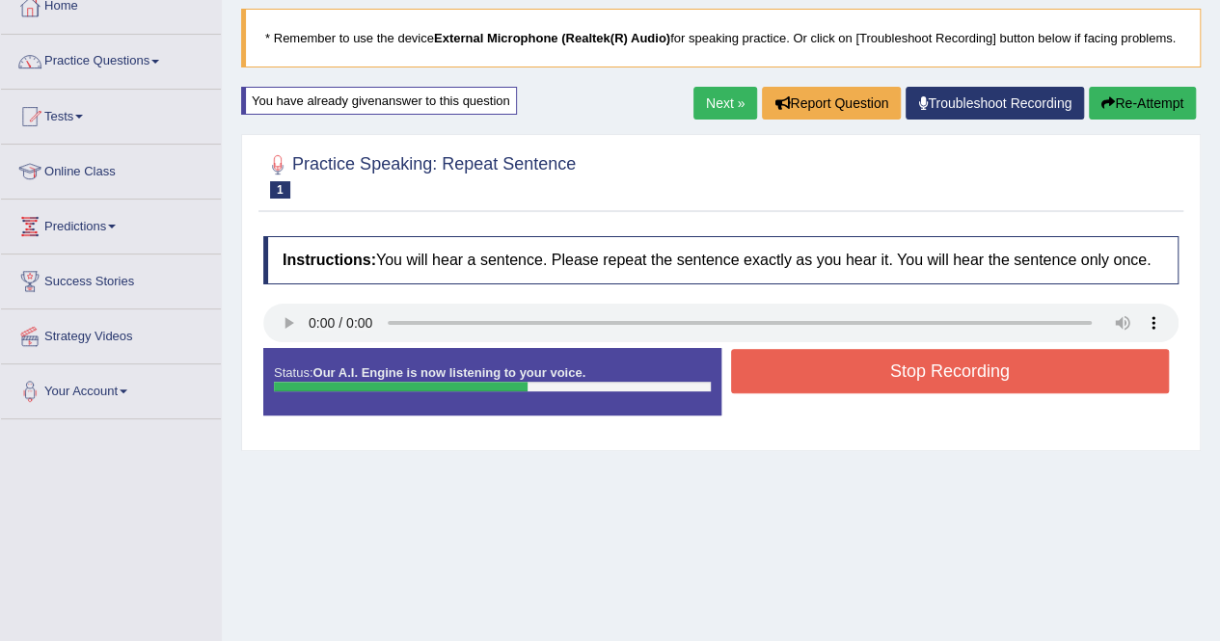
click at [1118, 120] on button "Re-Attempt" at bounding box center [1142, 103] width 107 height 33
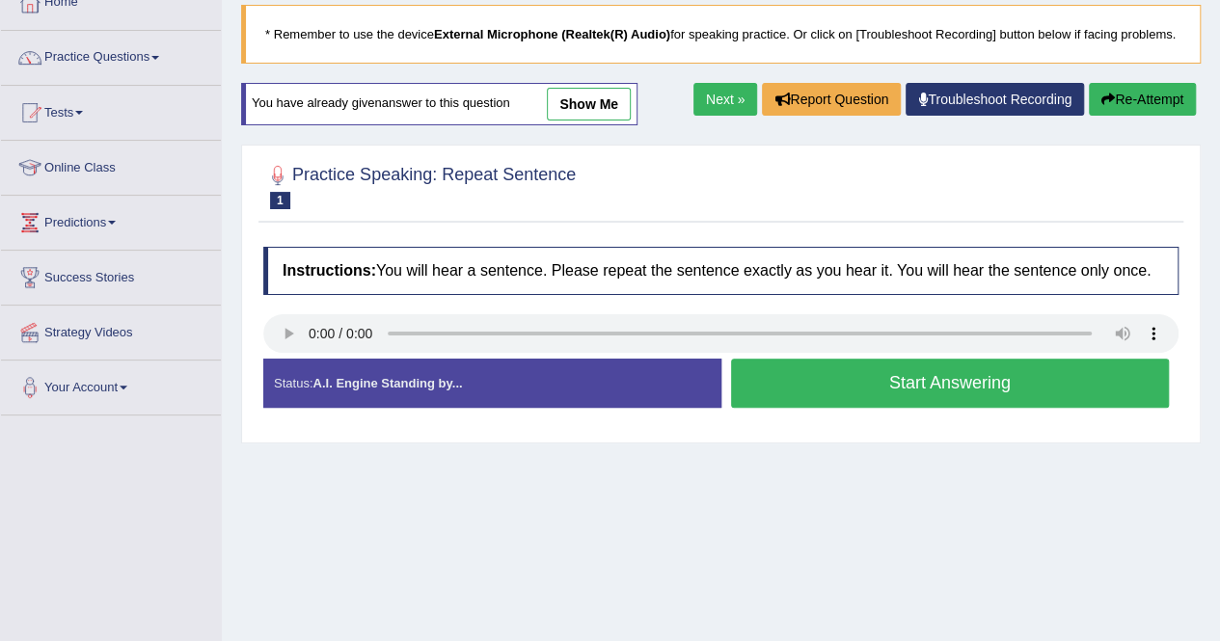
scroll to position [116, 0]
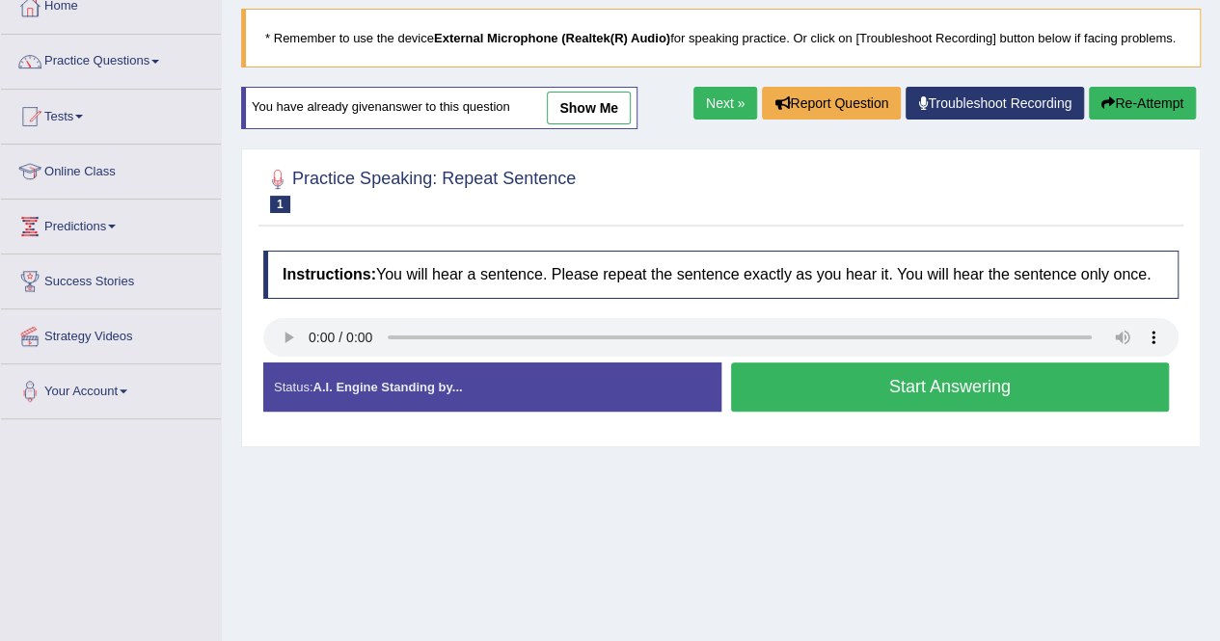
click at [966, 397] on button "Start Answering" at bounding box center [950, 387] width 439 height 49
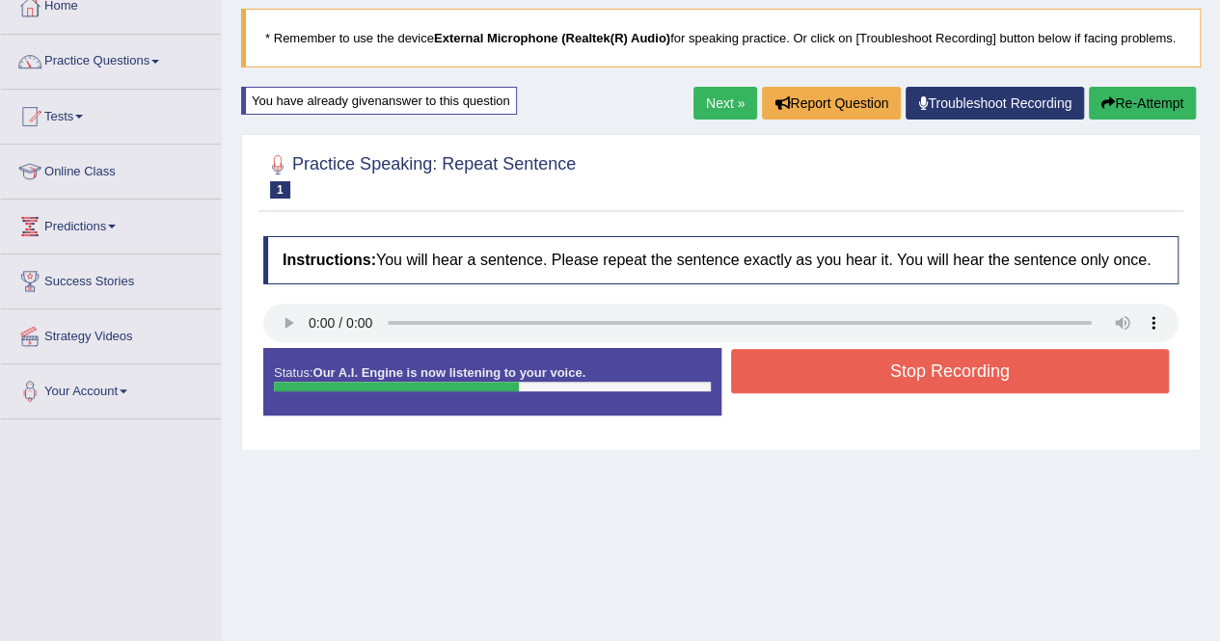
click at [966, 393] on button "Stop Recording" at bounding box center [950, 371] width 439 height 44
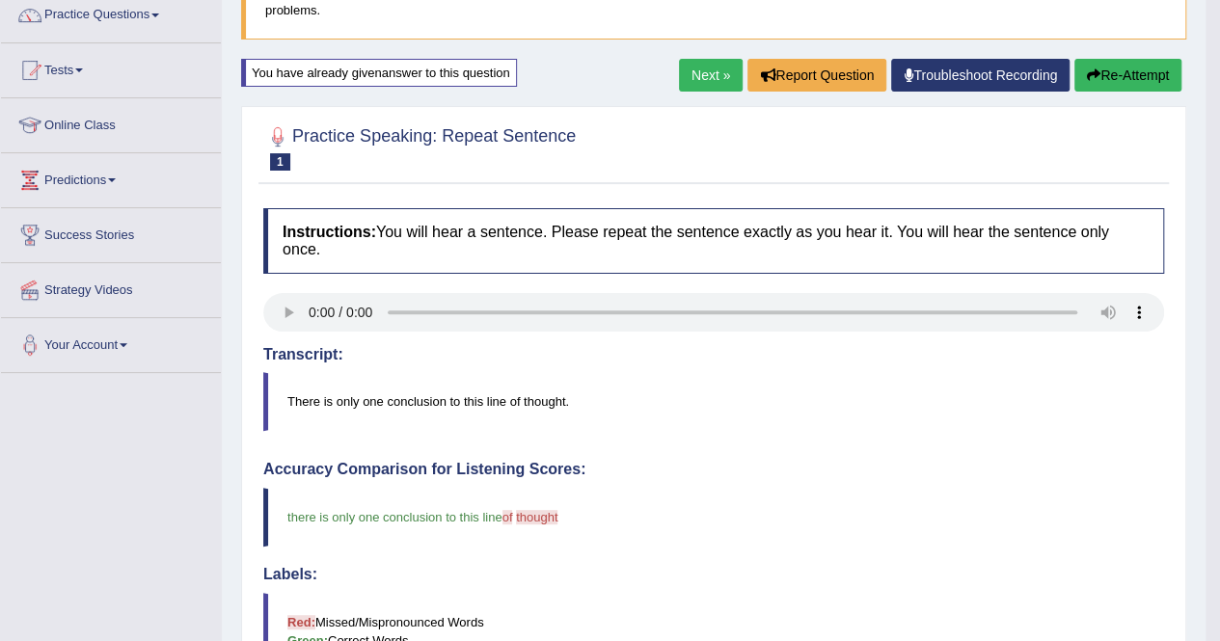
scroll to position [154, 0]
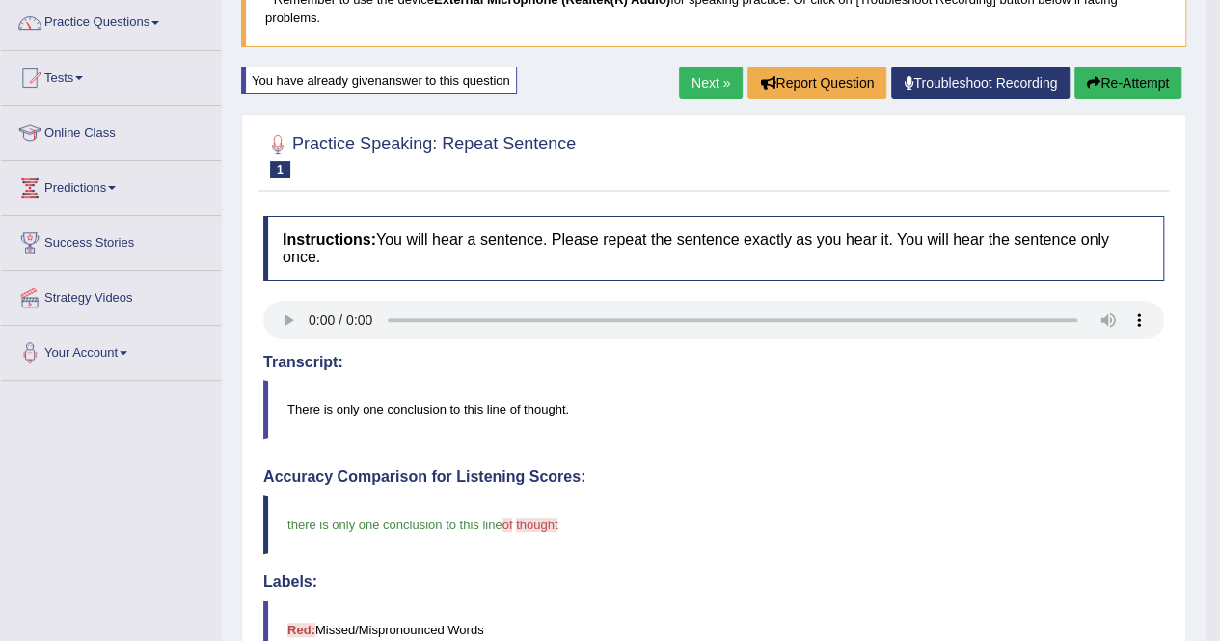
click at [1111, 80] on button "Re-Attempt" at bounding box center [1127, 83] width 107 height 33
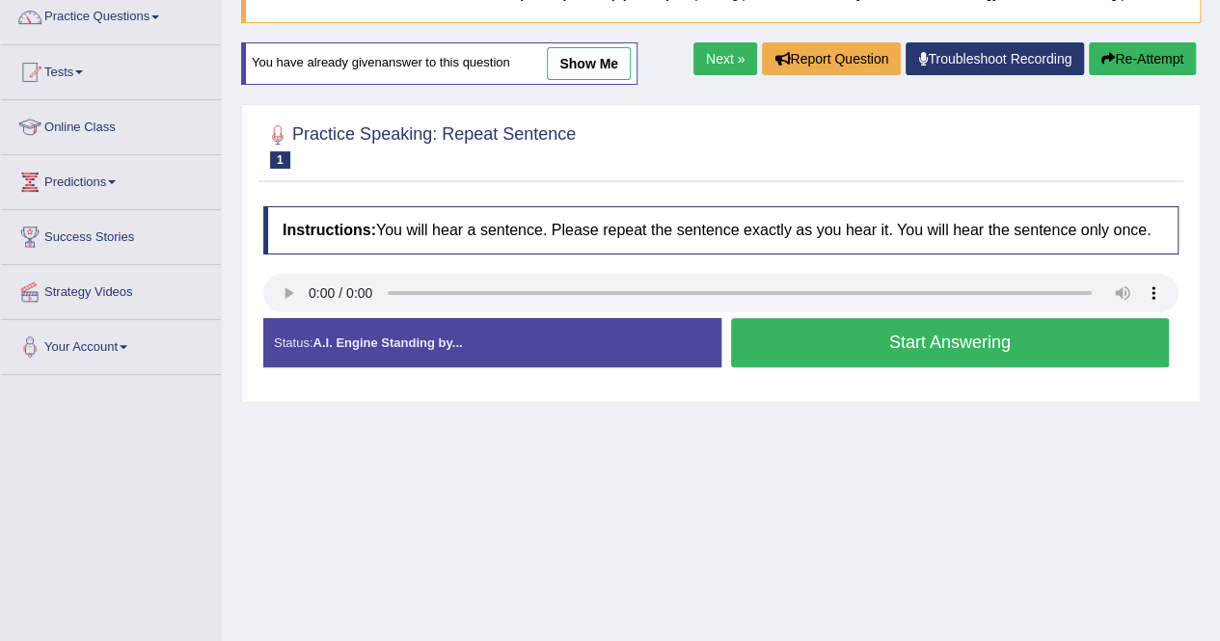
click at [980, 354] on button "Start Answering" at bounding box center [950, 342] width 439 height 49
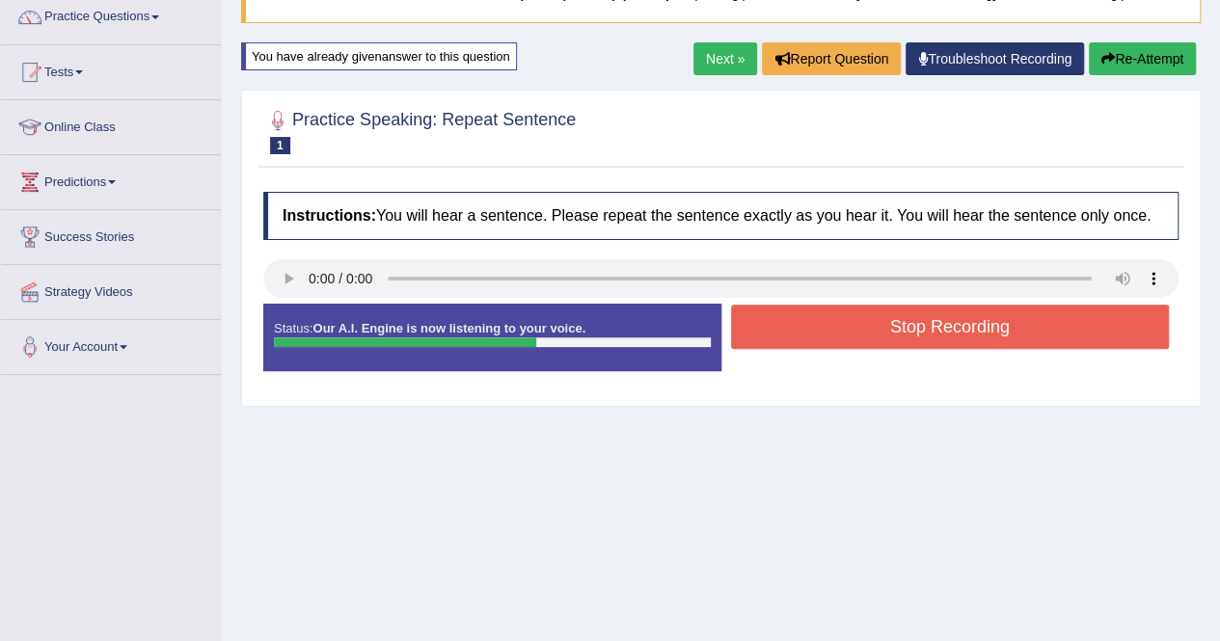
click at [980, 349] on button "Stop Recording" at bounding box center [950, 327] width 439 height 44
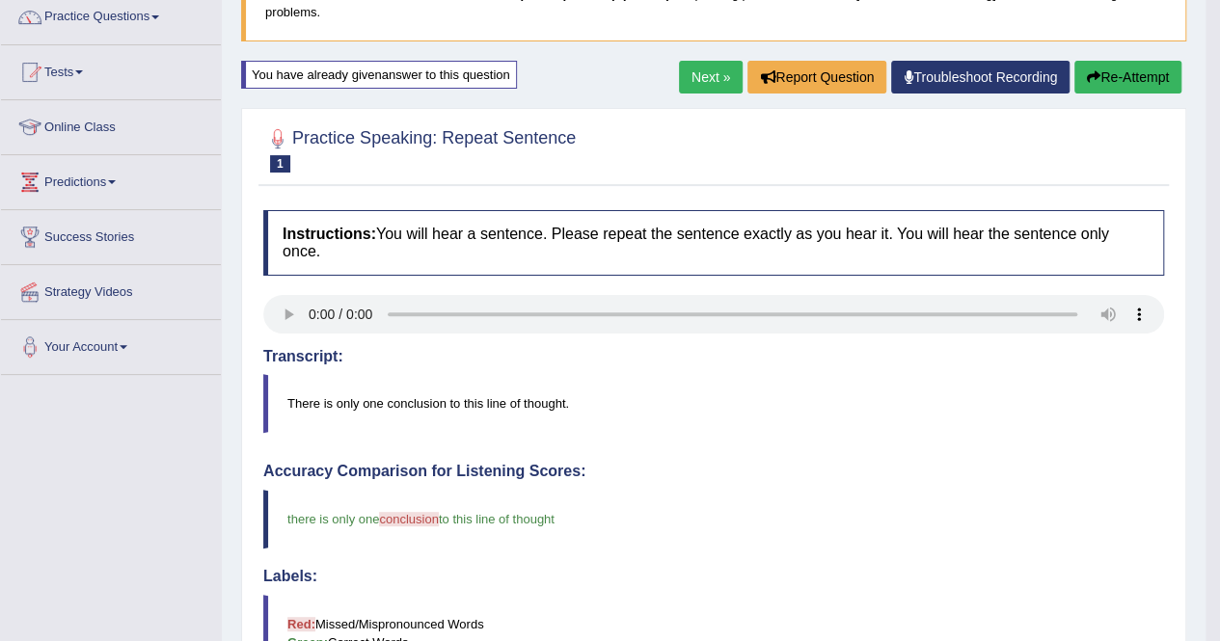
click at [1107, 80] on button "Re-Attempt" at bounding box center [1127, 77] width 107 height 33
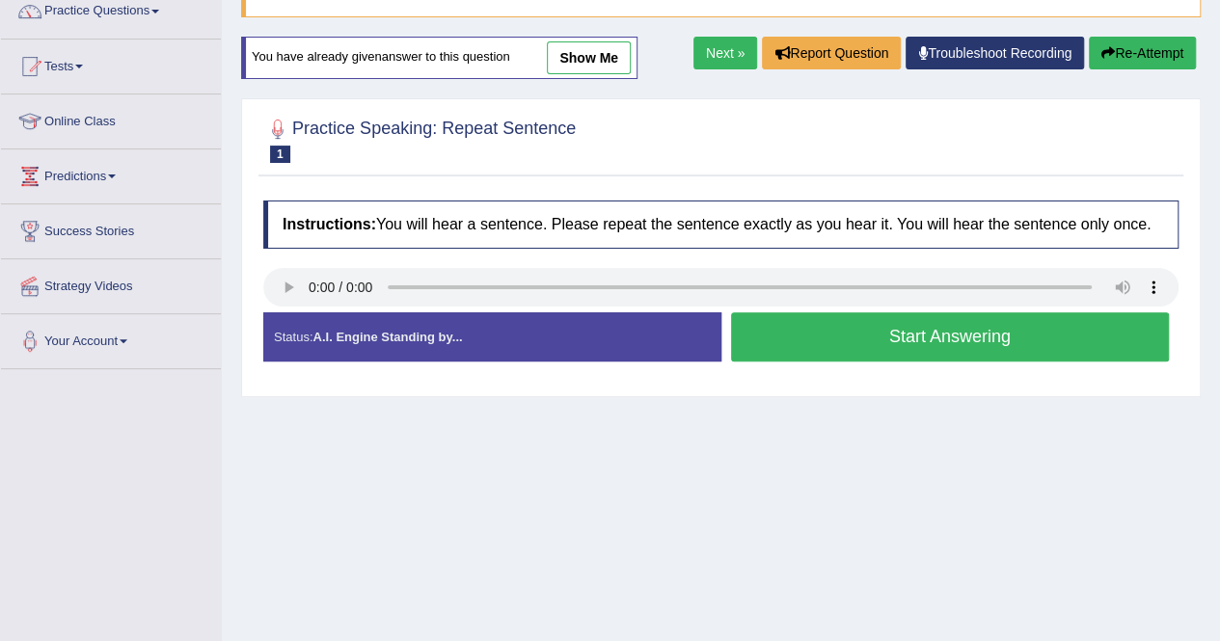
click at [956, 350] on button "Start Answering" at bounding box center [950, 336] width 439 height 49
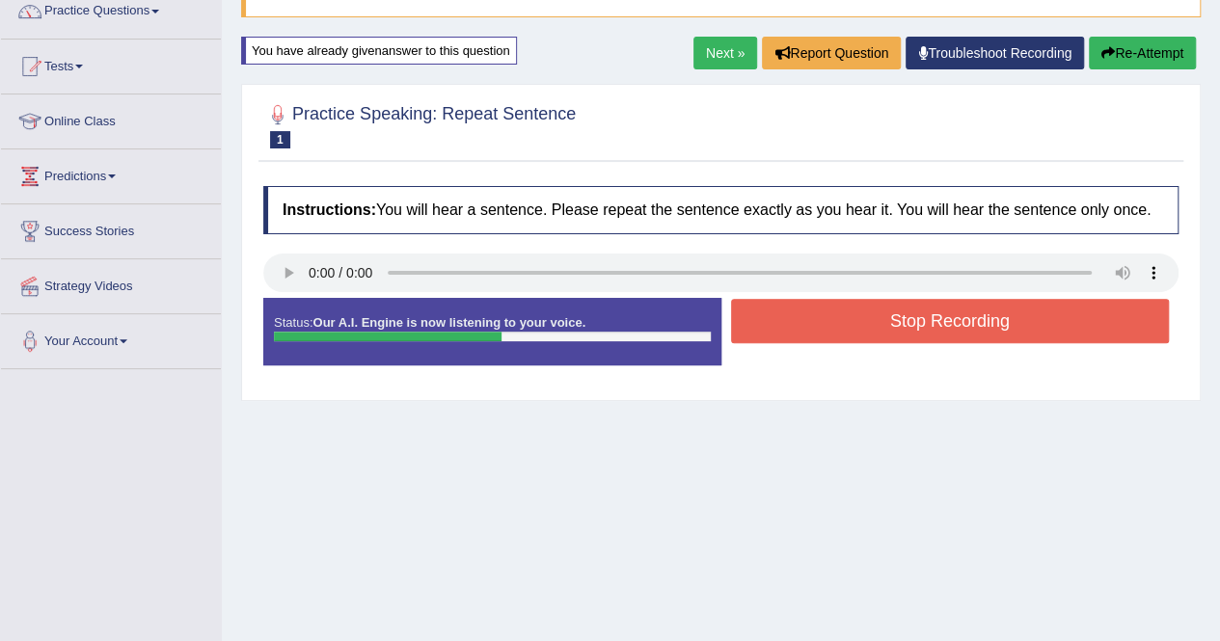
click at [956, 343] on button "Stop Recording" at bounding box center [950, 321] width 439 height 44
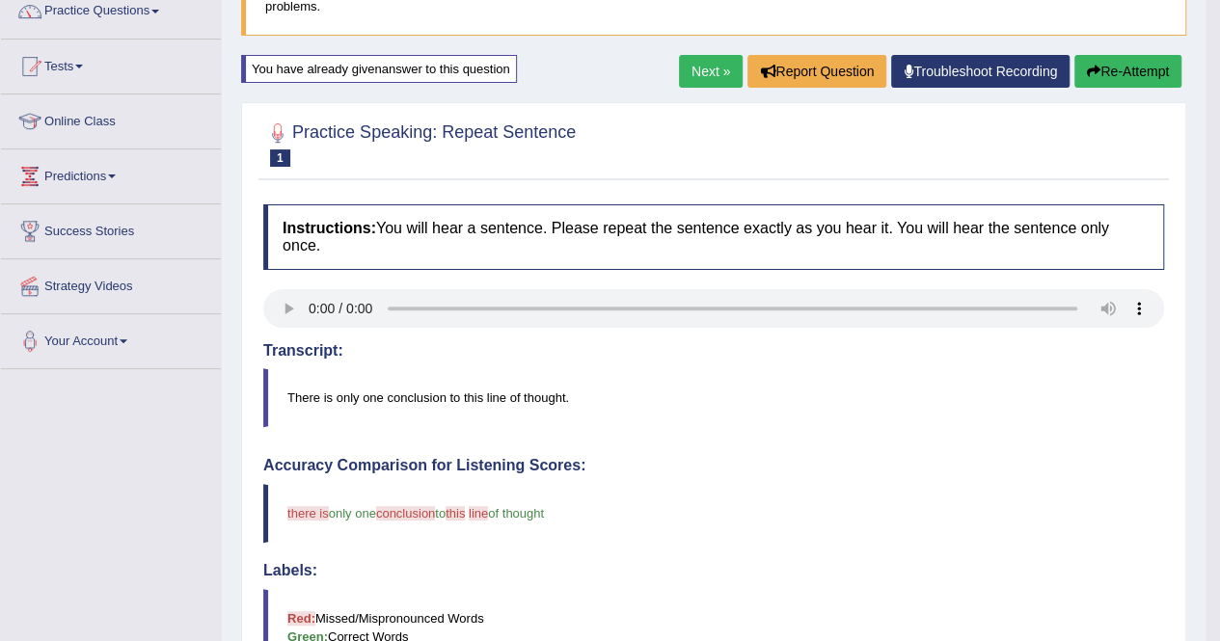
click at [1097, 79] on button "Re-Attempt" at bounding box center [1127, 71] width 107 height 33
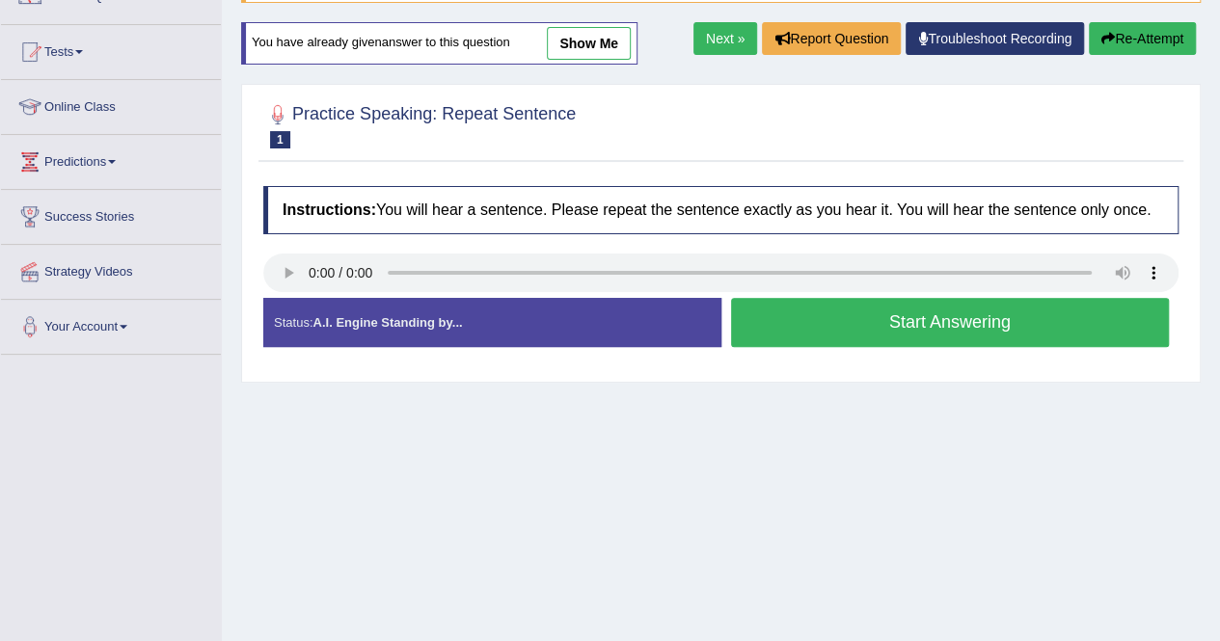
scroll to position [166, 0]
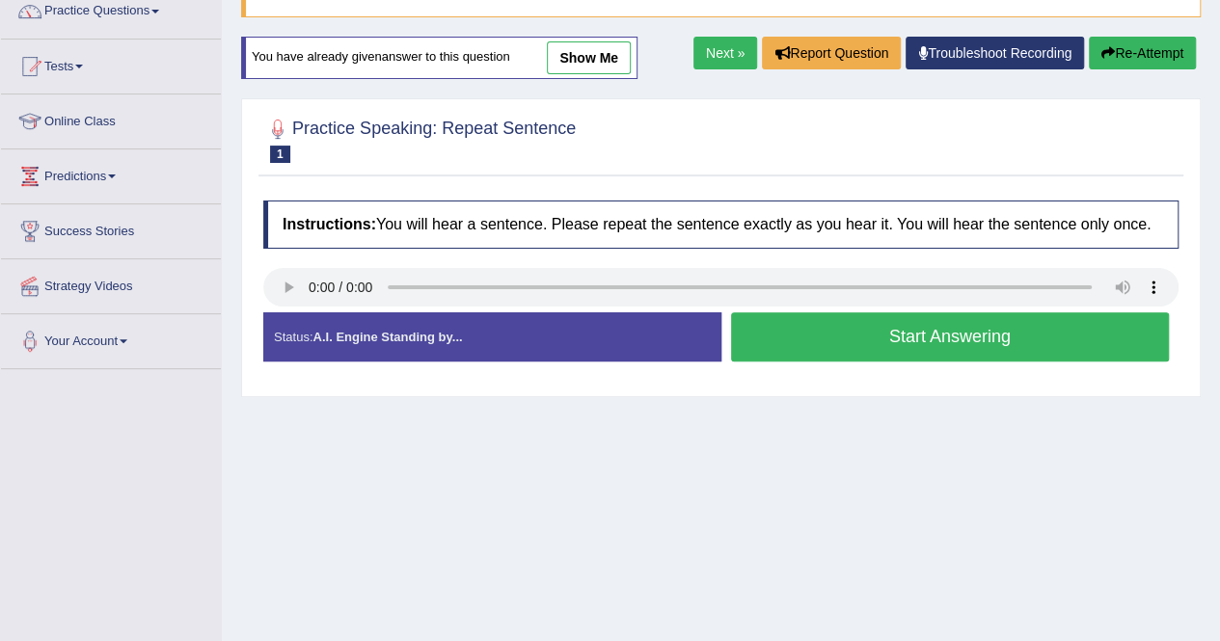
click at [948, 350] on button "Start Answering" at bounding box center [950, 336] width 439 height 49
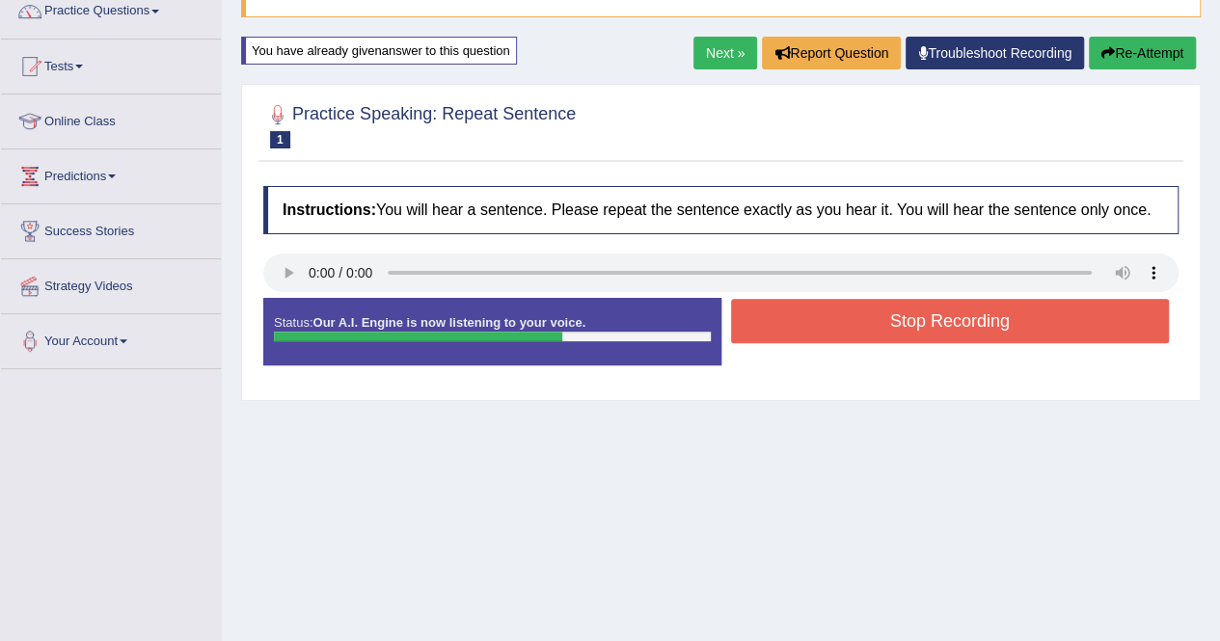
click at [948, 343] on button "Stop Recording" at bounding box center [950, 321] width 439 height 44
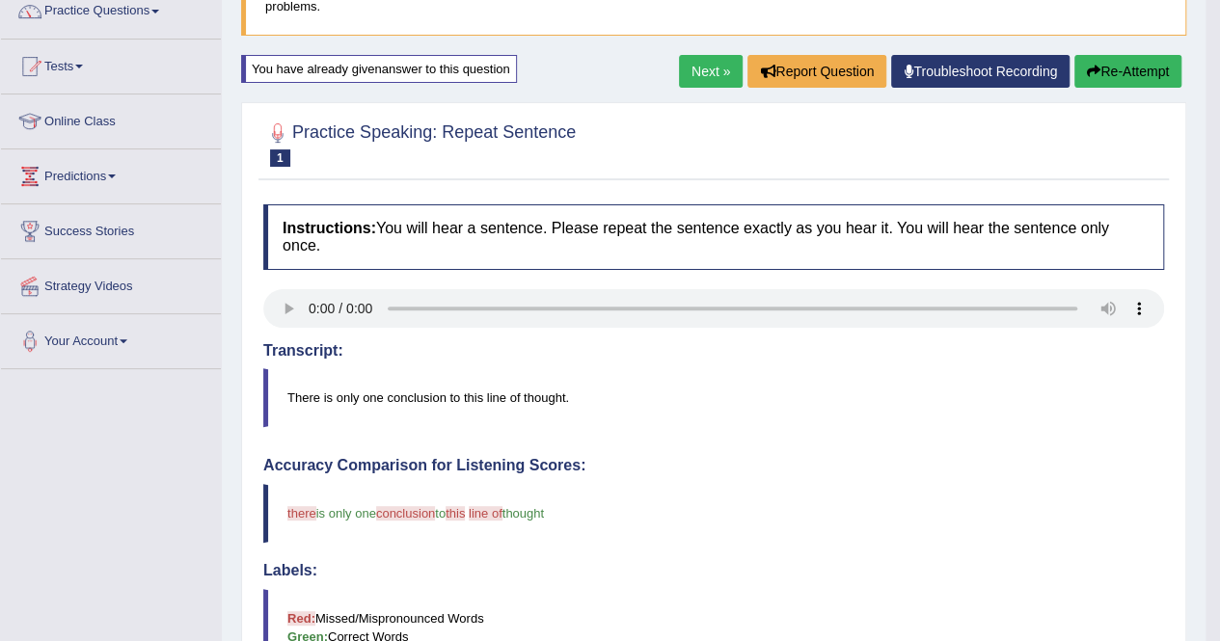
click at [1094, 72] on icon "button" at bounding box center [1093, 71] width 13 height 13
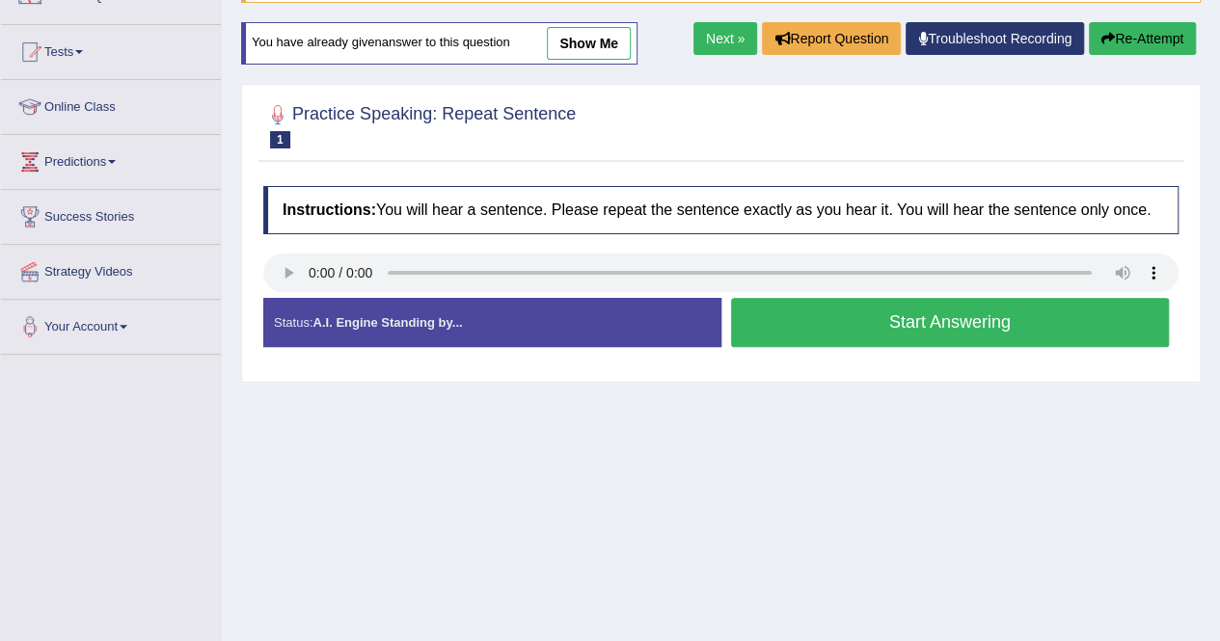
scroll to position [166, 0]
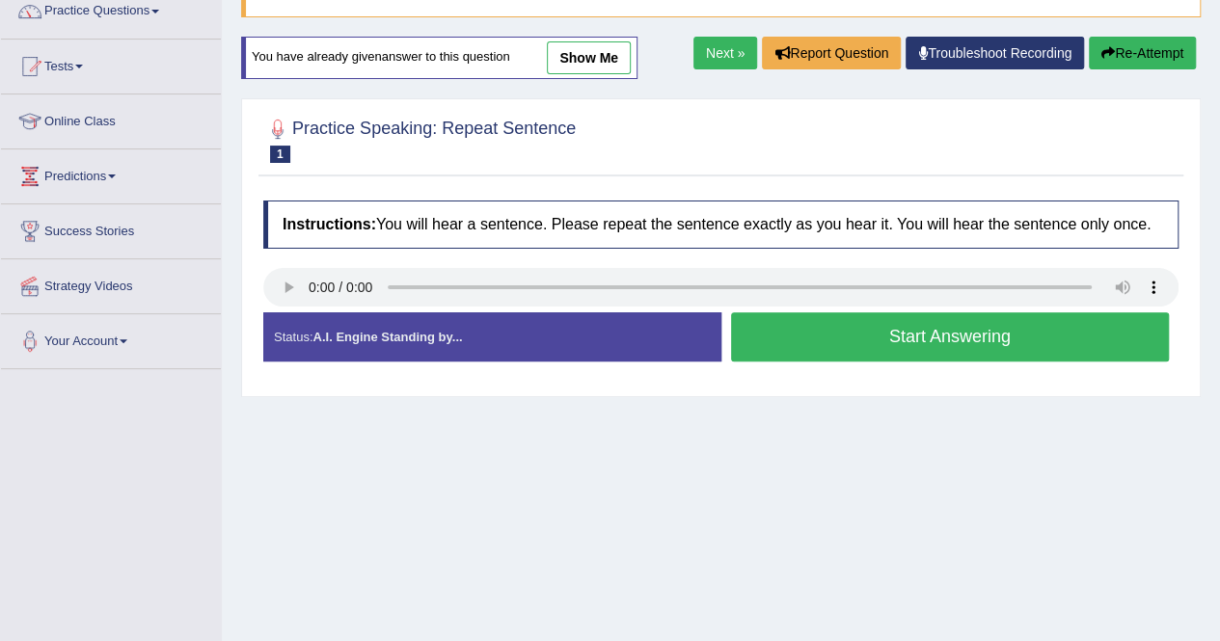
click at [922, 343] on button "Start Answering" at bounding box center [950, 336] width 439 height 49
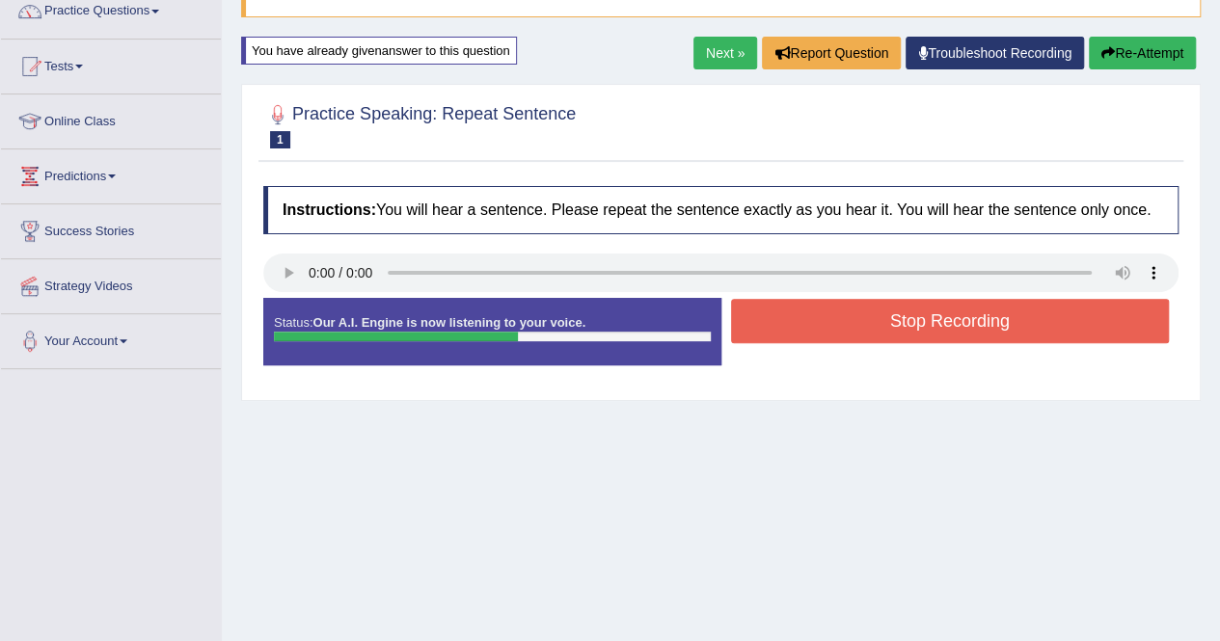
click at [922, 343] on button "Stop Recording" at bounding box center [950, 321] width 439 height 44
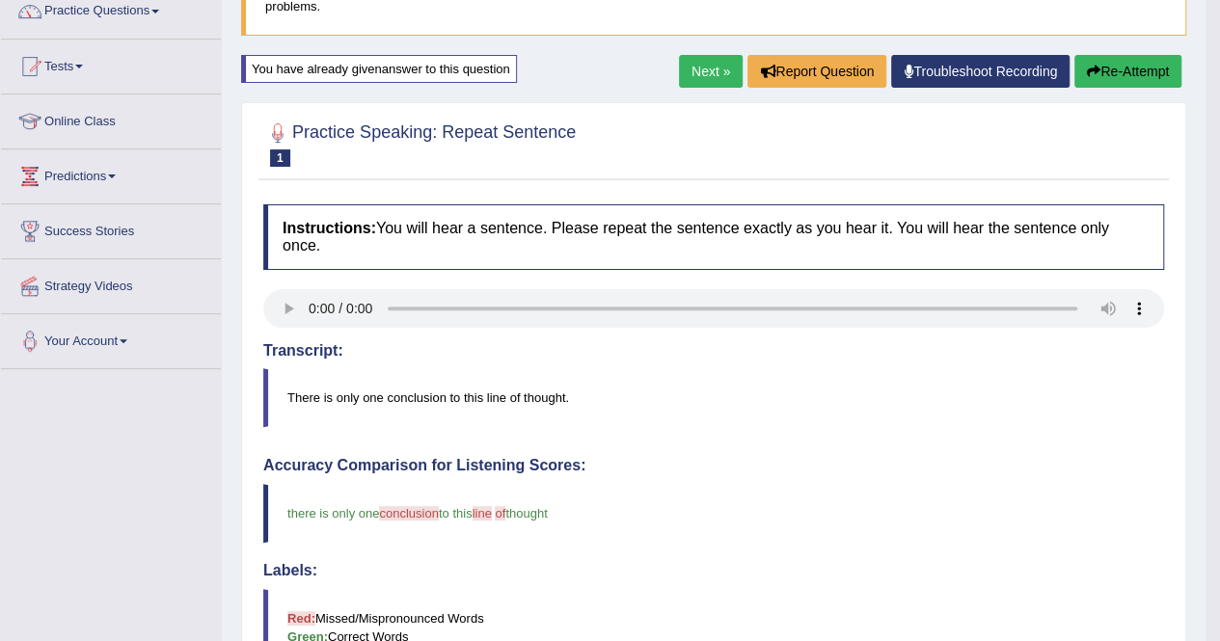
click at [1126, 62] on button "Re-Attempt" at bounding box center [1127, 71] width 107 height 33
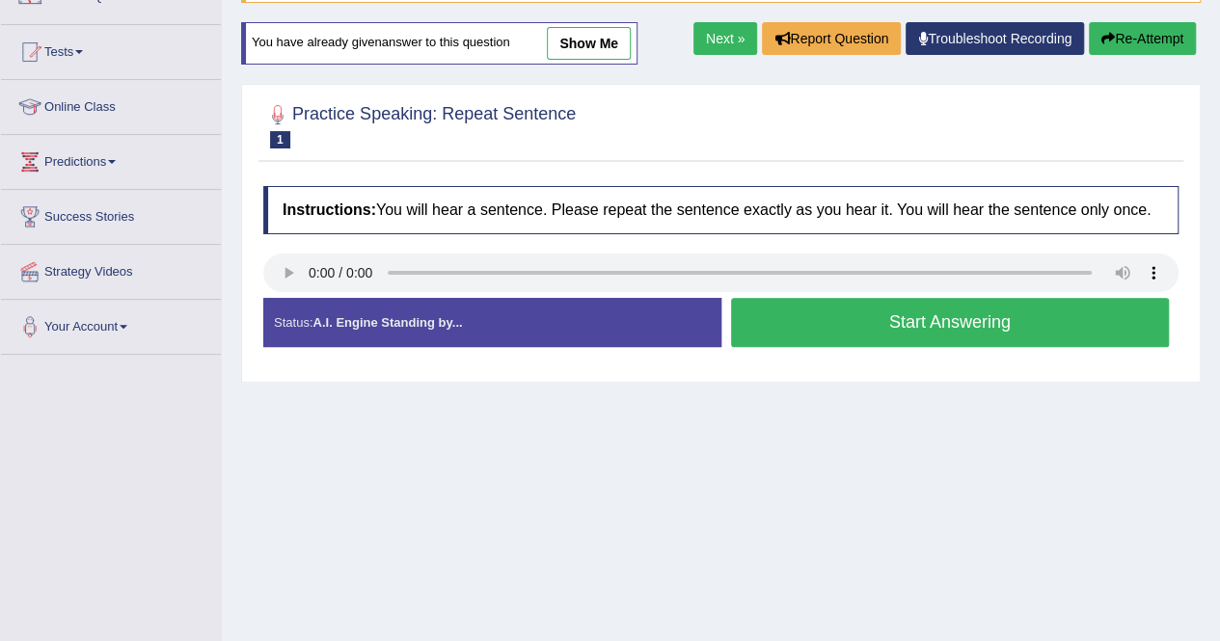
scroll to position [166, 0]
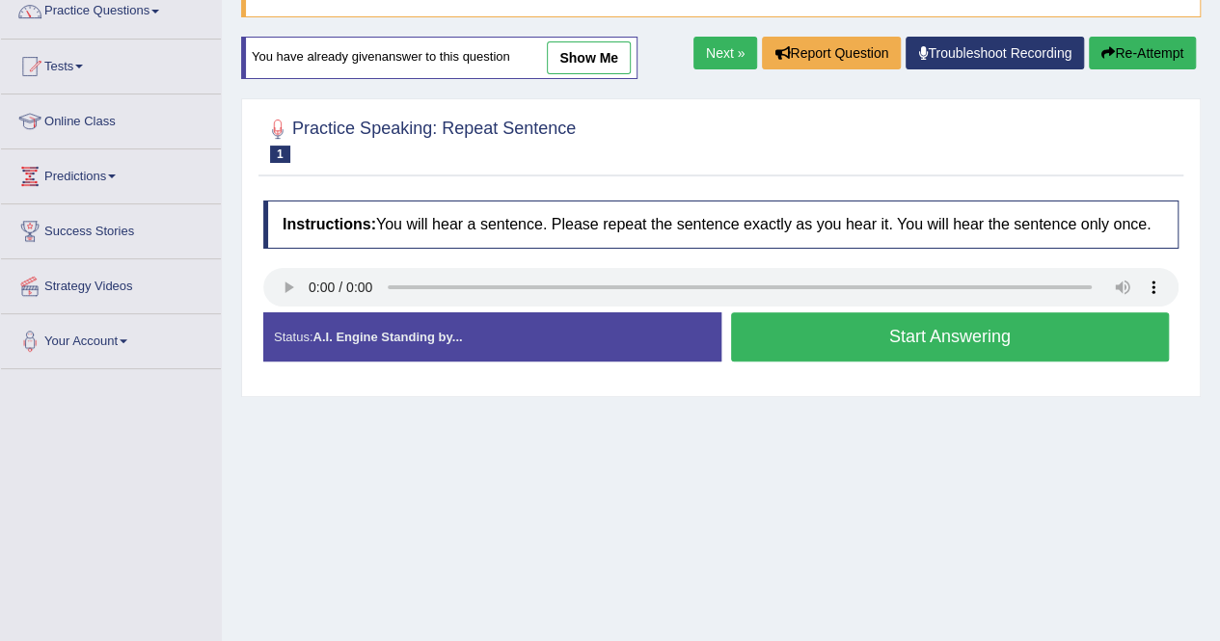
click at [935, 356] on button "Start Answering" at bounding box center [950, 336] width 439 height 49
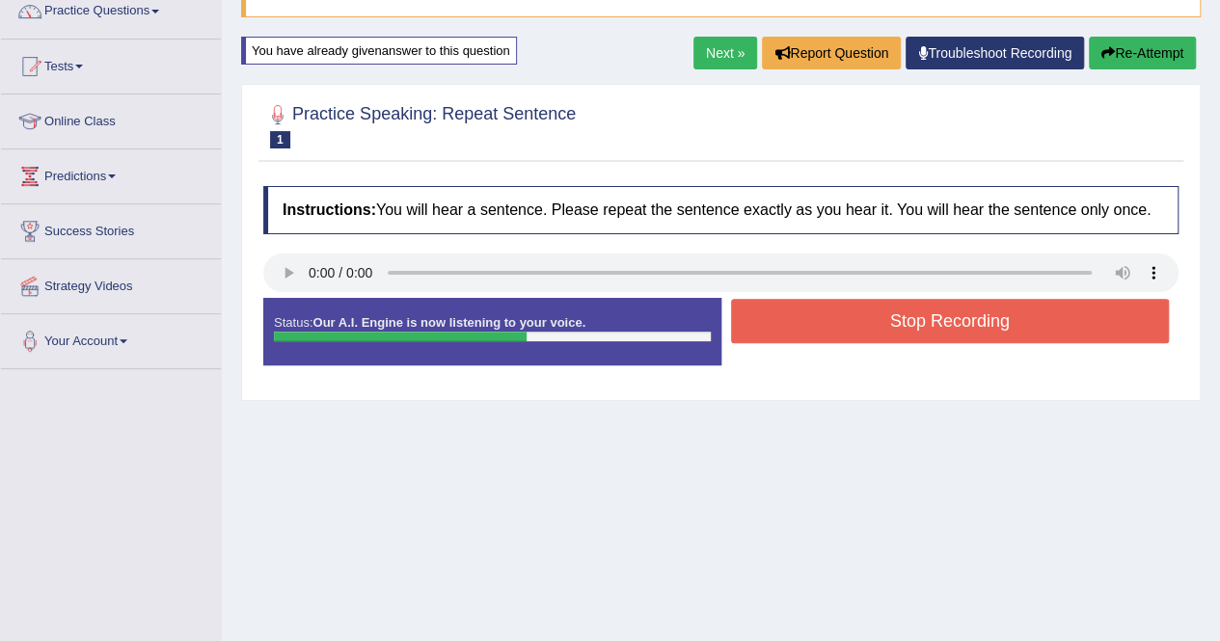
click at [935, 343] on button "Stop Recording" at bounding box center [950, 321] width 439 height 44
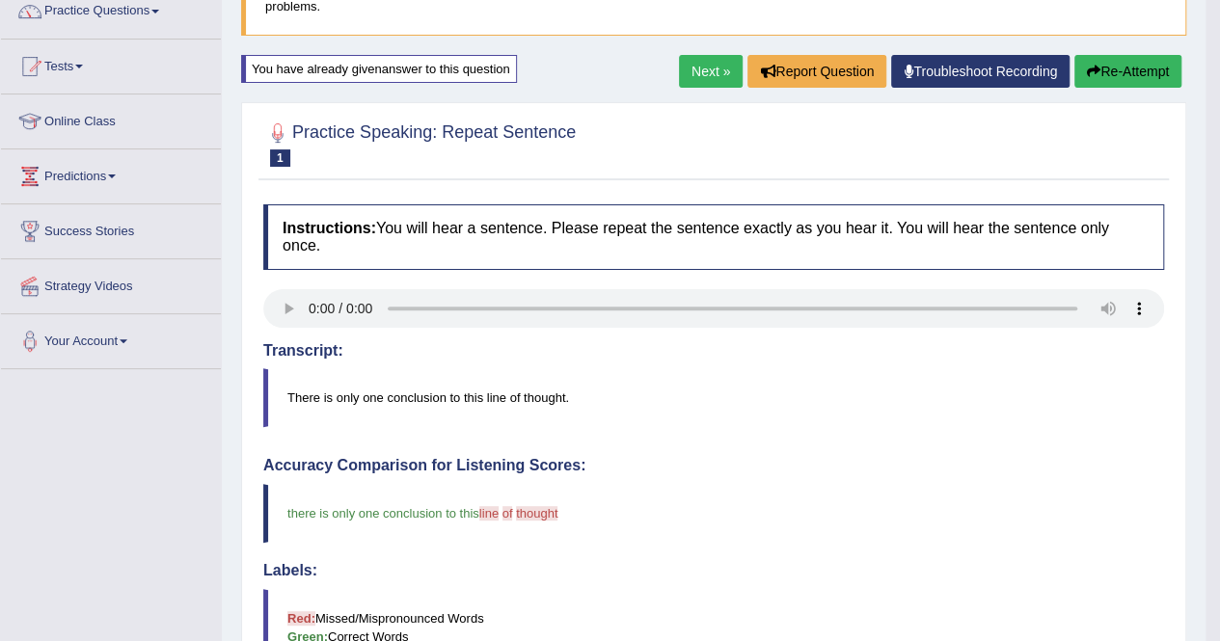
click at [1150, 68] on button "Re-Attempt" at bounding box center [1127, 71] width 107 height 33
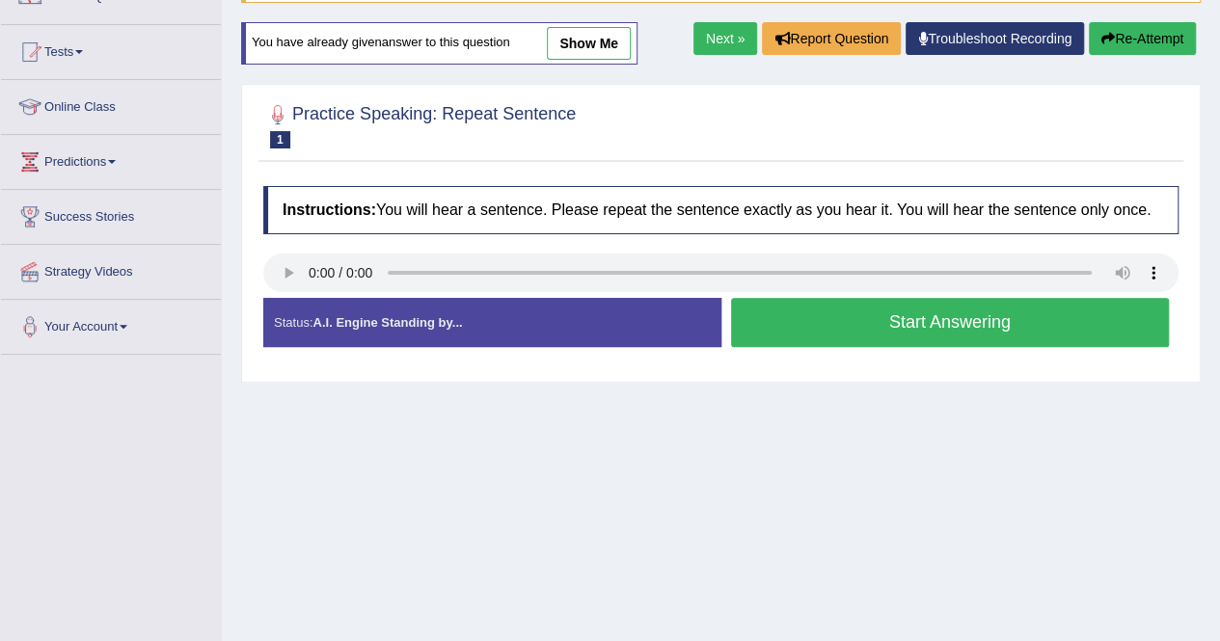
scroll to position [166, 0]
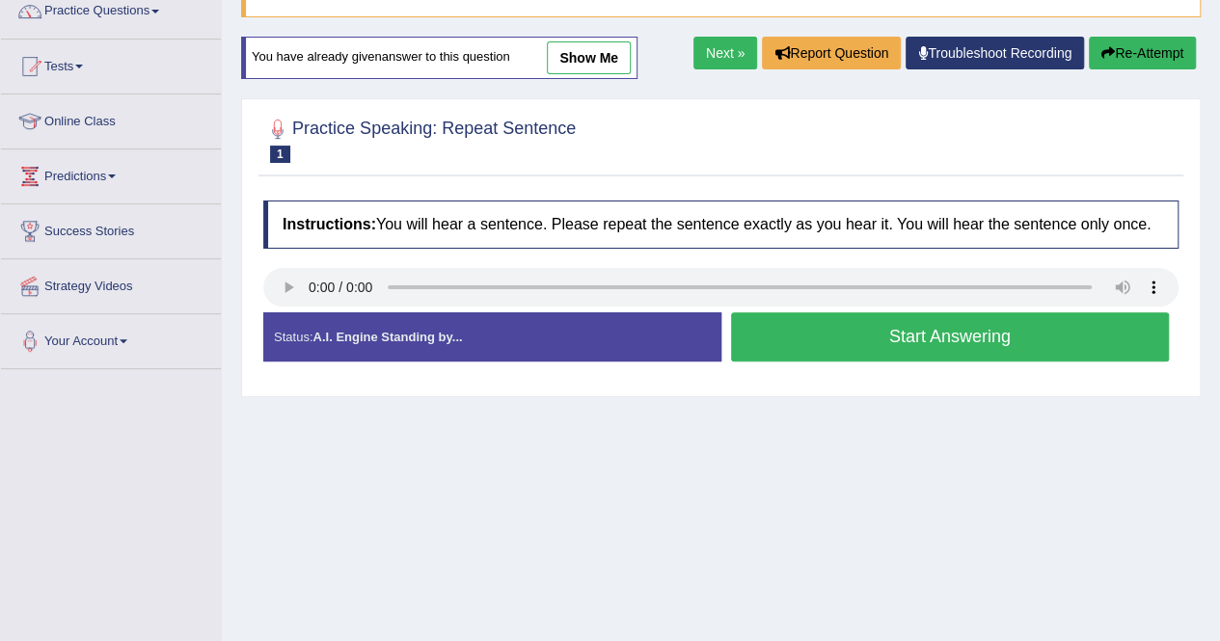
click at [921, 356] on button "Start Answering" at bounding box center [950, 336] width 439 height 49
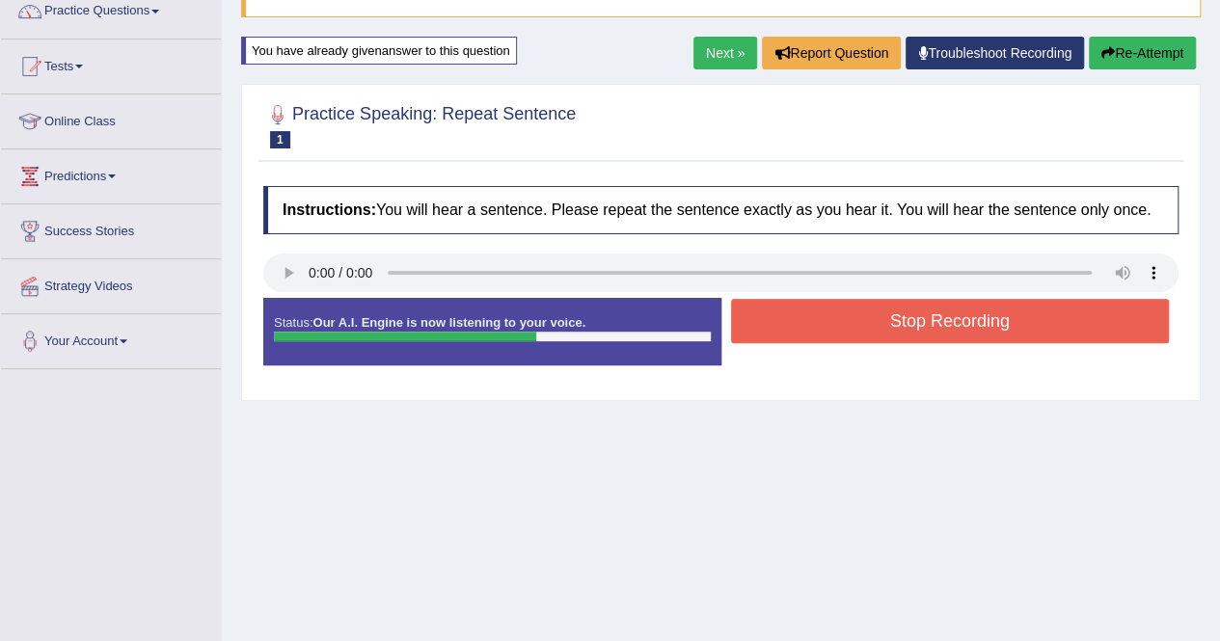
click at [921, 343] on button "Stop Recording" at bounding box center [950, 321] width 439 height 44
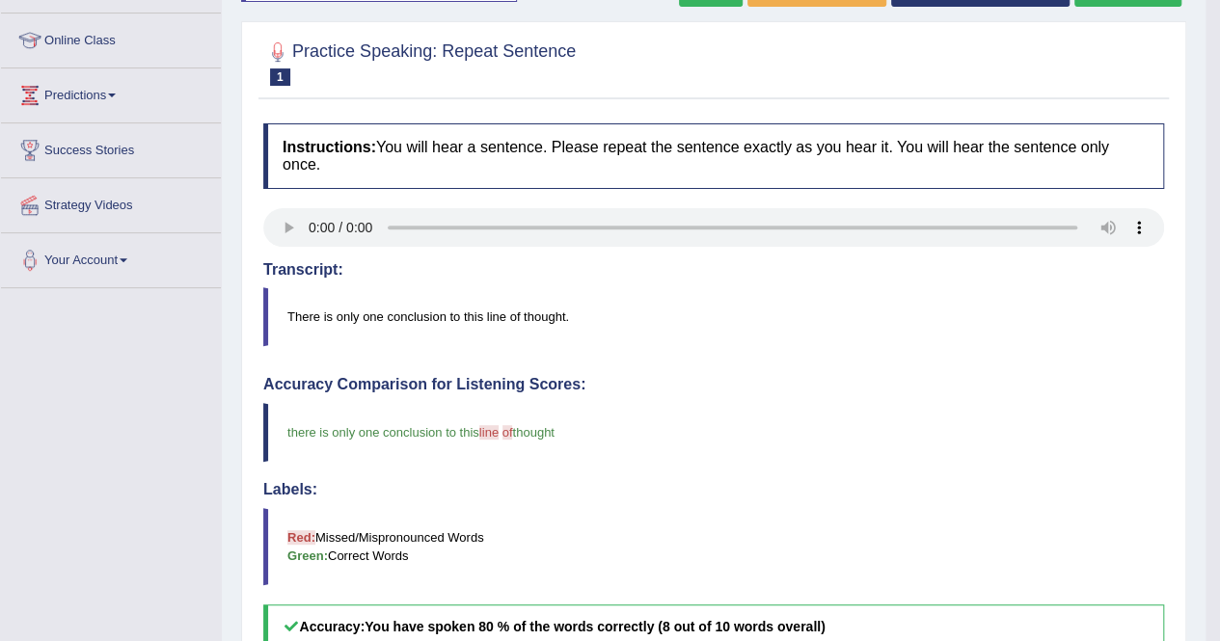
scroll to position [243, 0]
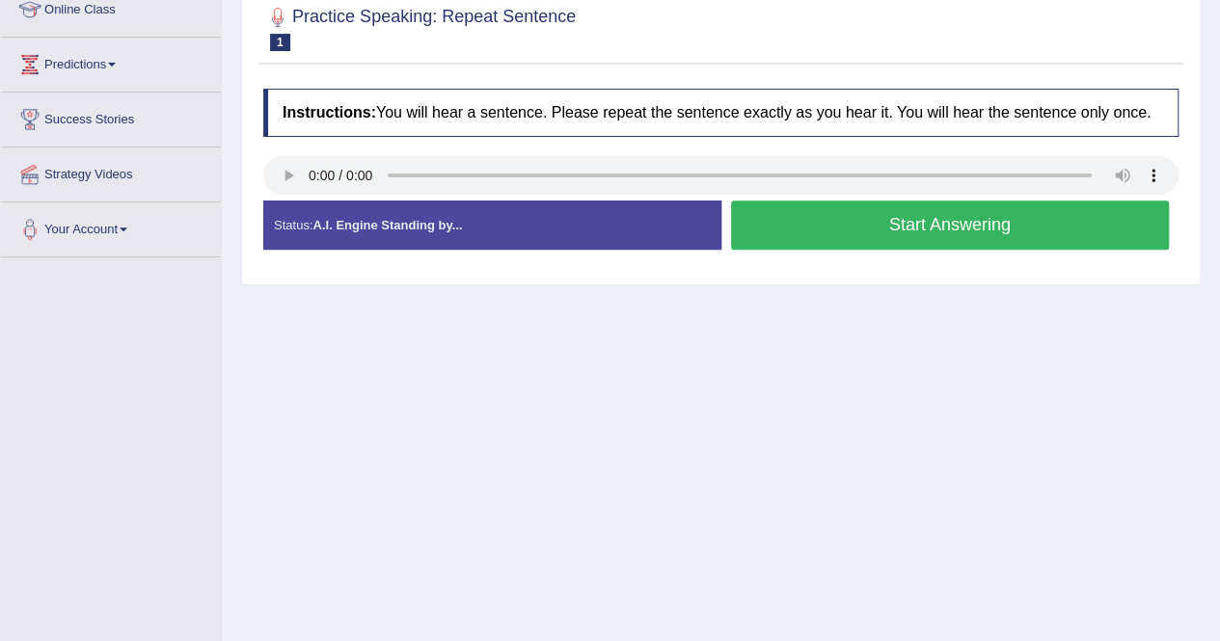
scroll to position [243, 0]
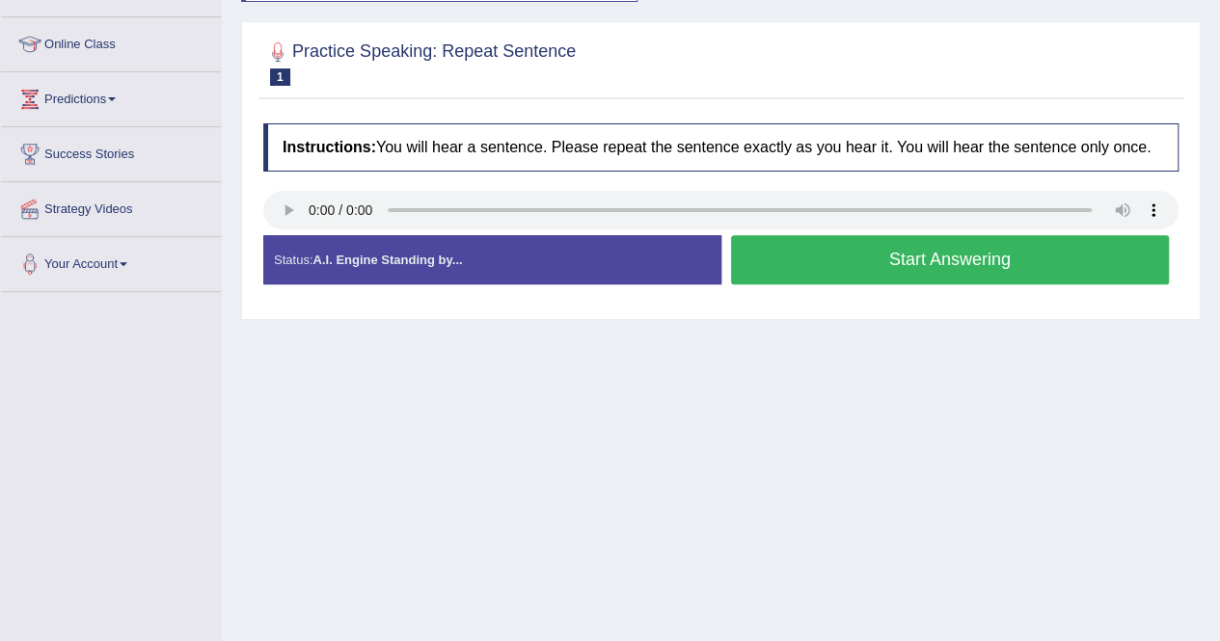
click at [951, 273] on button "Start Answering" at bounding box center [950, 259] width 439 height 49
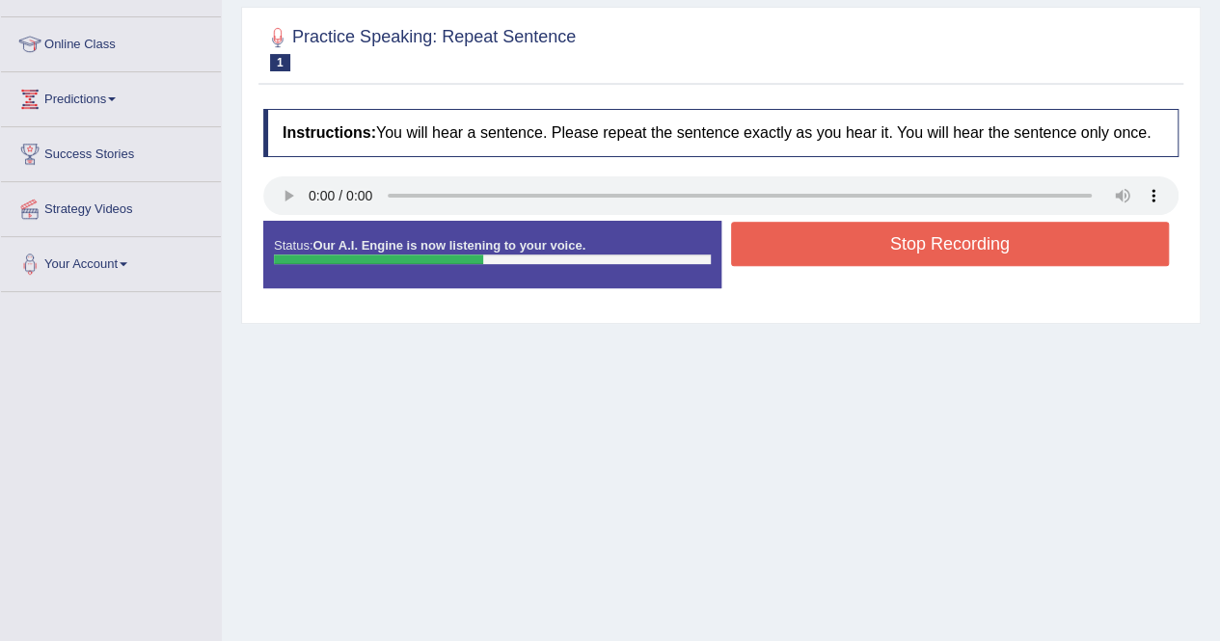
click at [951, 266] on button "Stop Recording" at bounding box center [950, 244] width 439 height 44
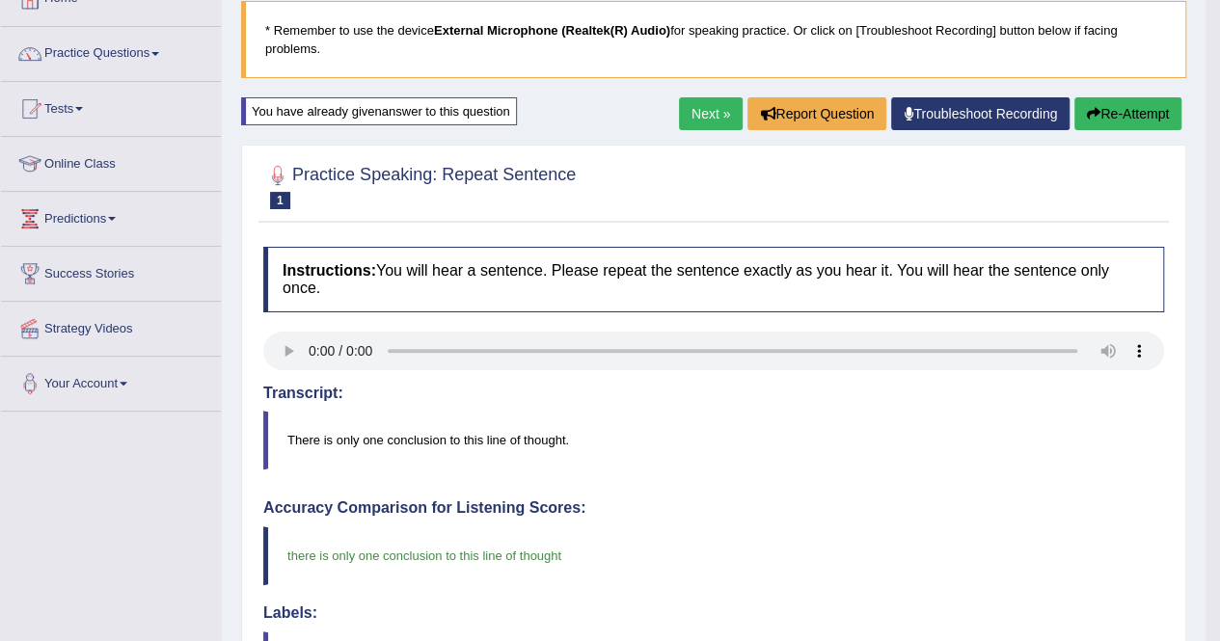
scroll to position [89, 0]
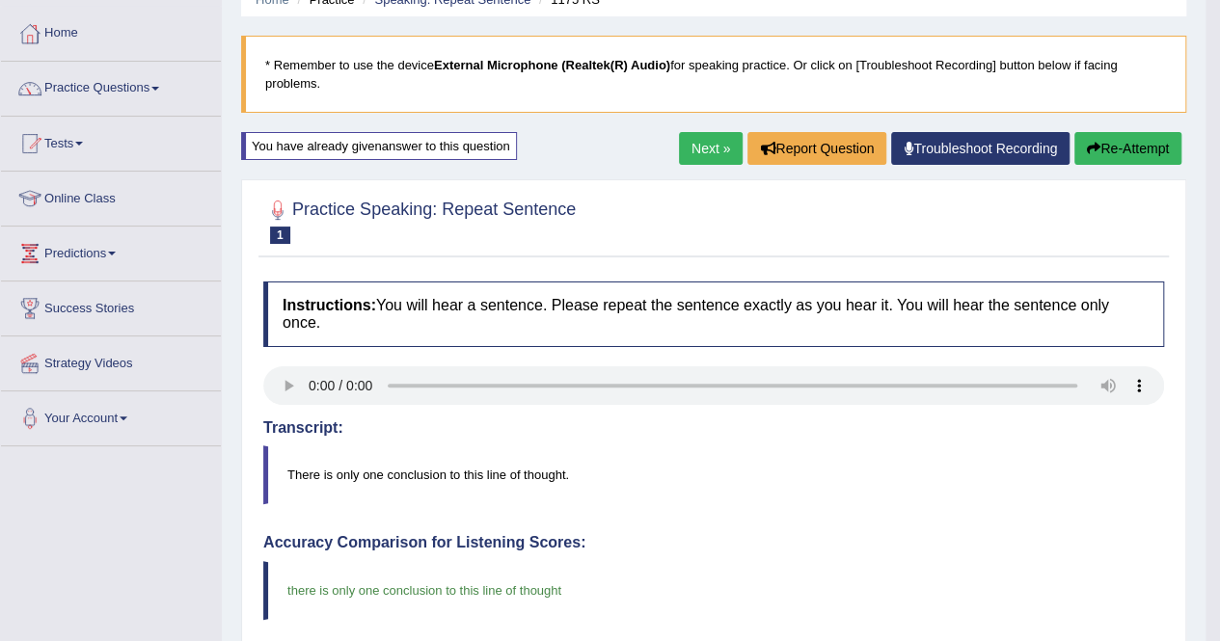
click at [725, 148] on link "Next »" at bounding box center [711, 148] width 64 height 33
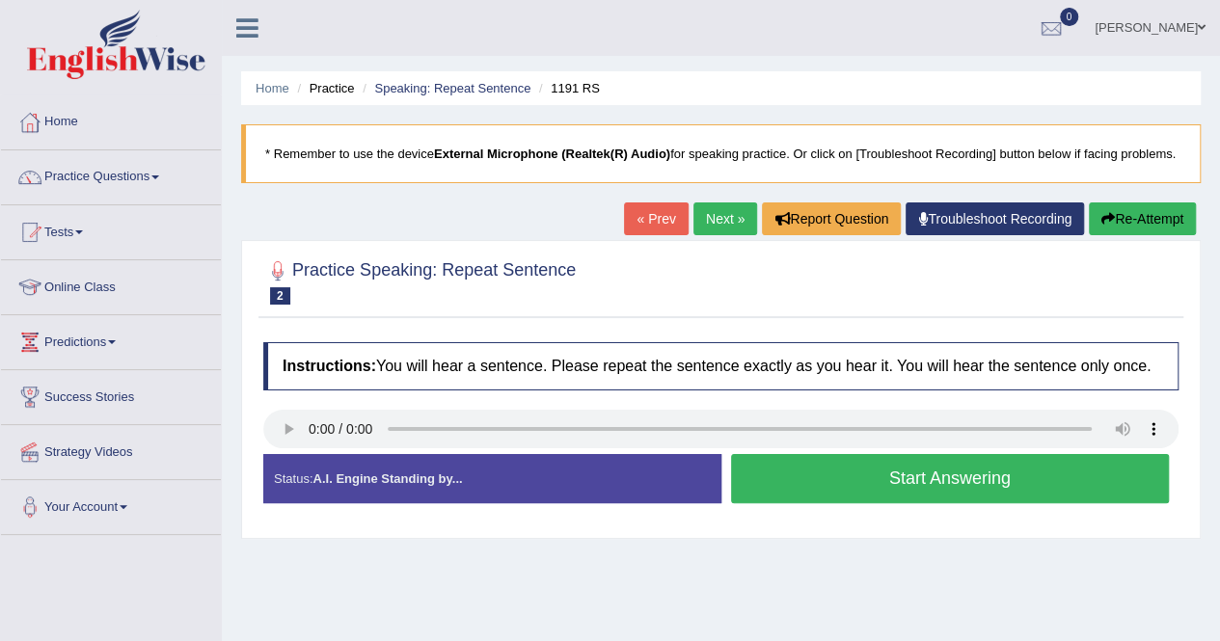
click at [833, 501] on button "Start Answering" at bounding box center [950, 478] width 439 height 49
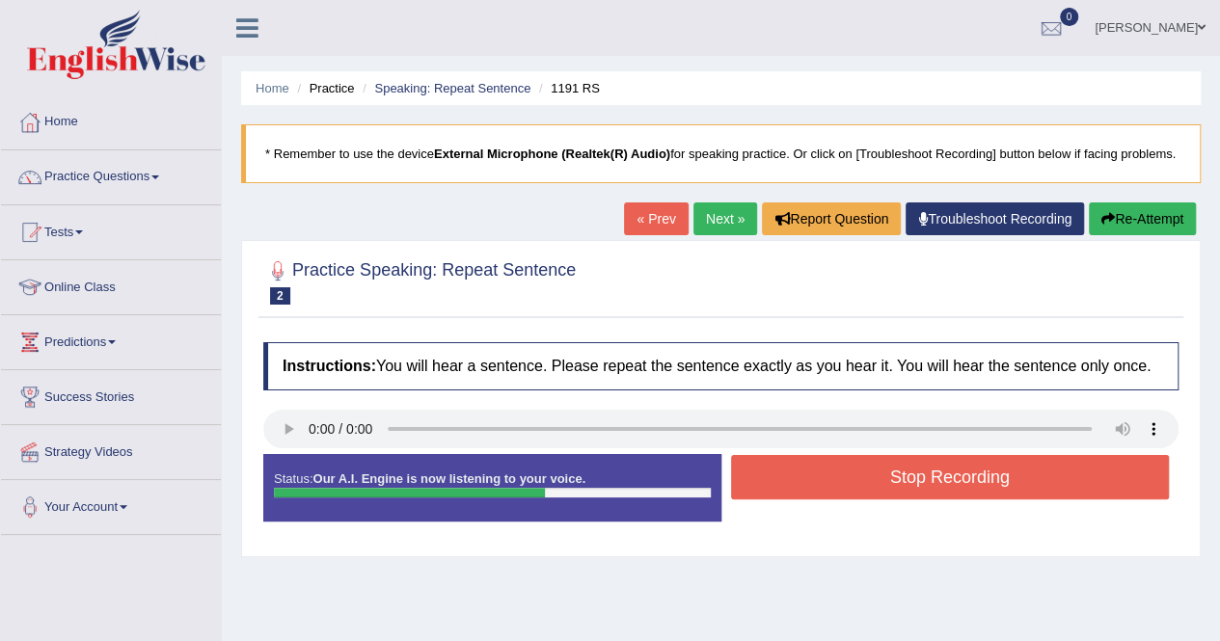
click at [833, 499] on button "Stop Recording" at bounding box center [950, 477] width 439 height 44
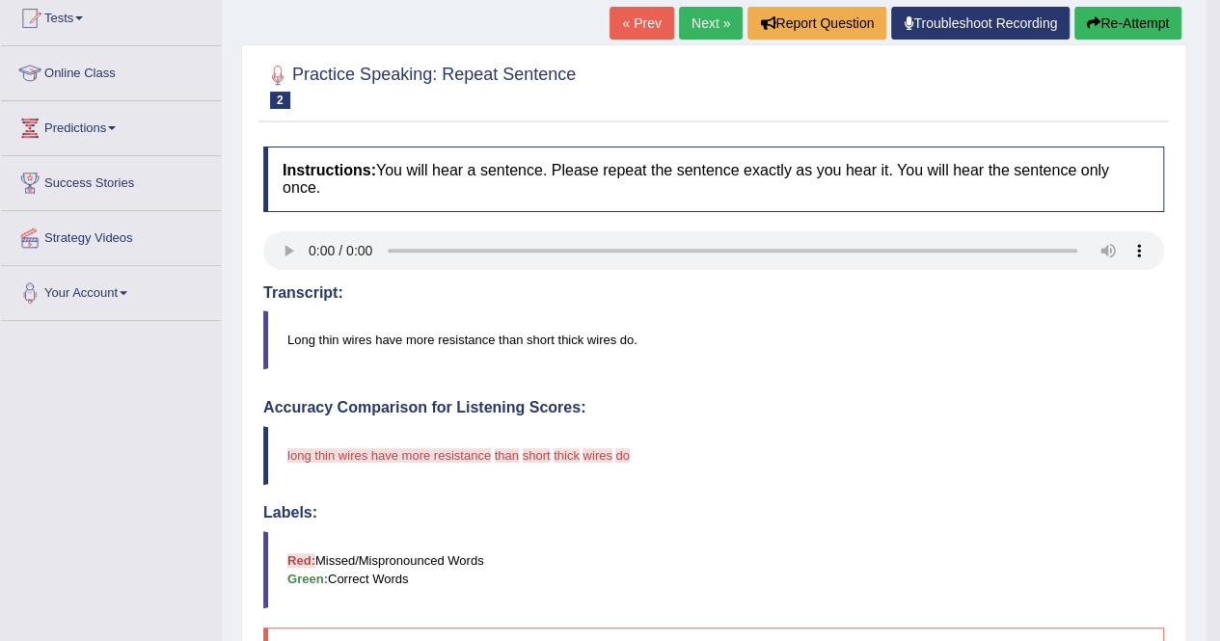
scroll to position [231, 0]
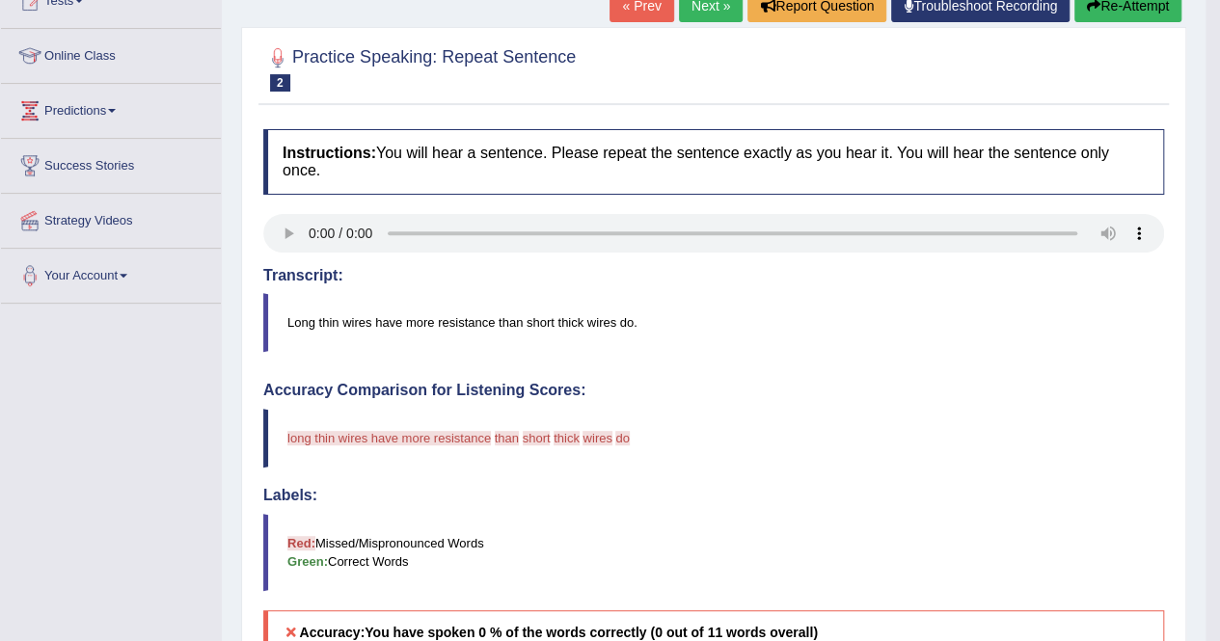
click at [1113, 6] on button "Re-Attempt" at bounding box center [1127, 5] width 107 height 33
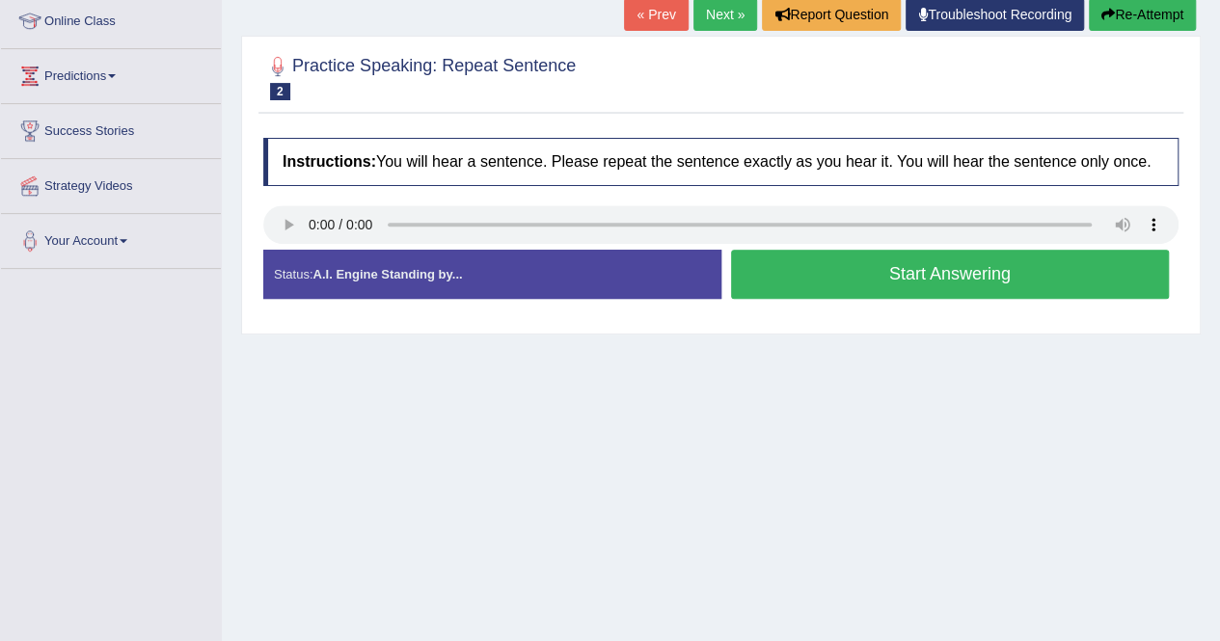
scroll to position [231, 0]
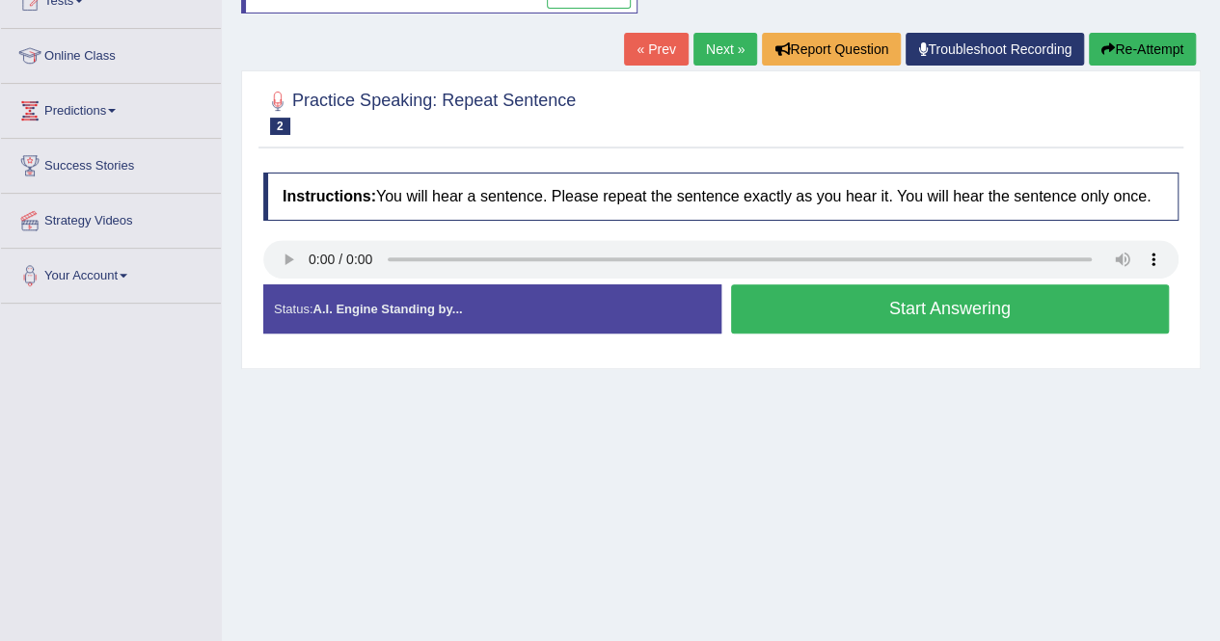
click at [889, 322] on button "Start Answering" at bounding box center [950, 308] width 439 height 49
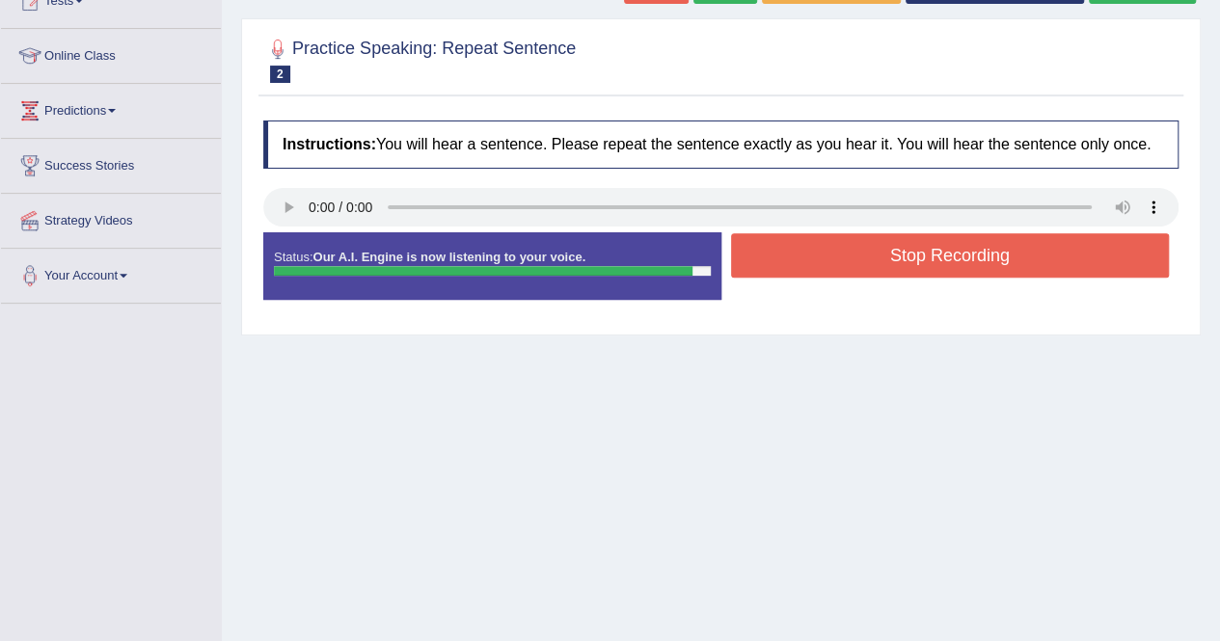
click at [914, 278] on button "Stop Recording" at bounding box center [950, 255] width 439 height 44
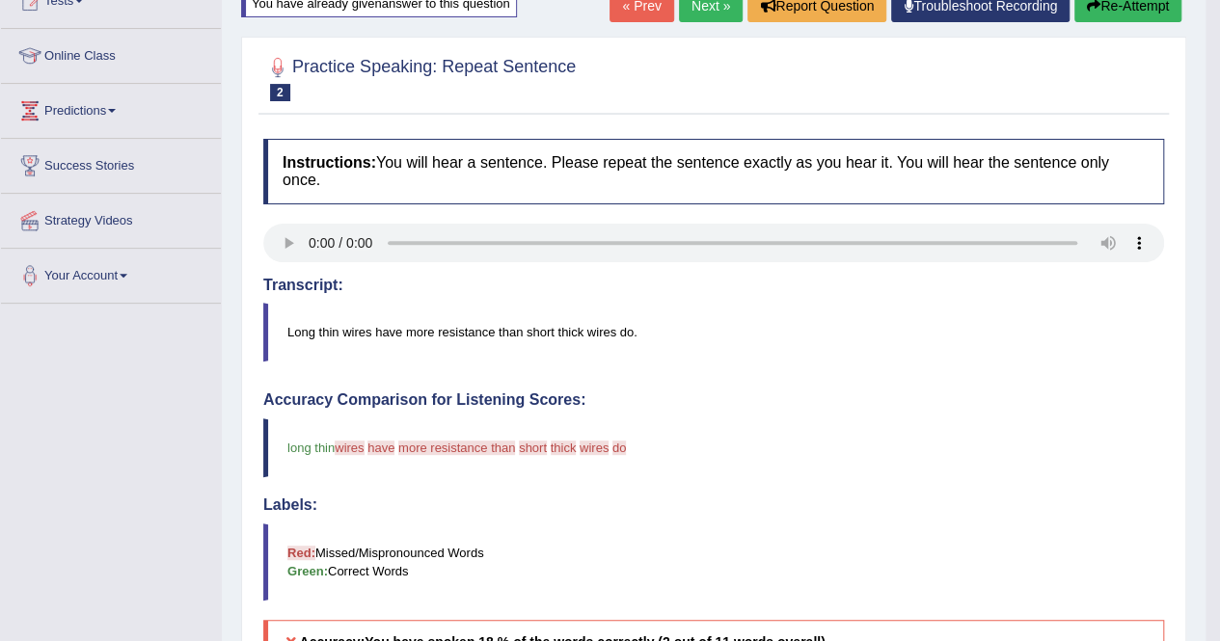
click at [1126, 2] on button "Re-Attempt" at bounding box center [1127, 5] width 107 height 33
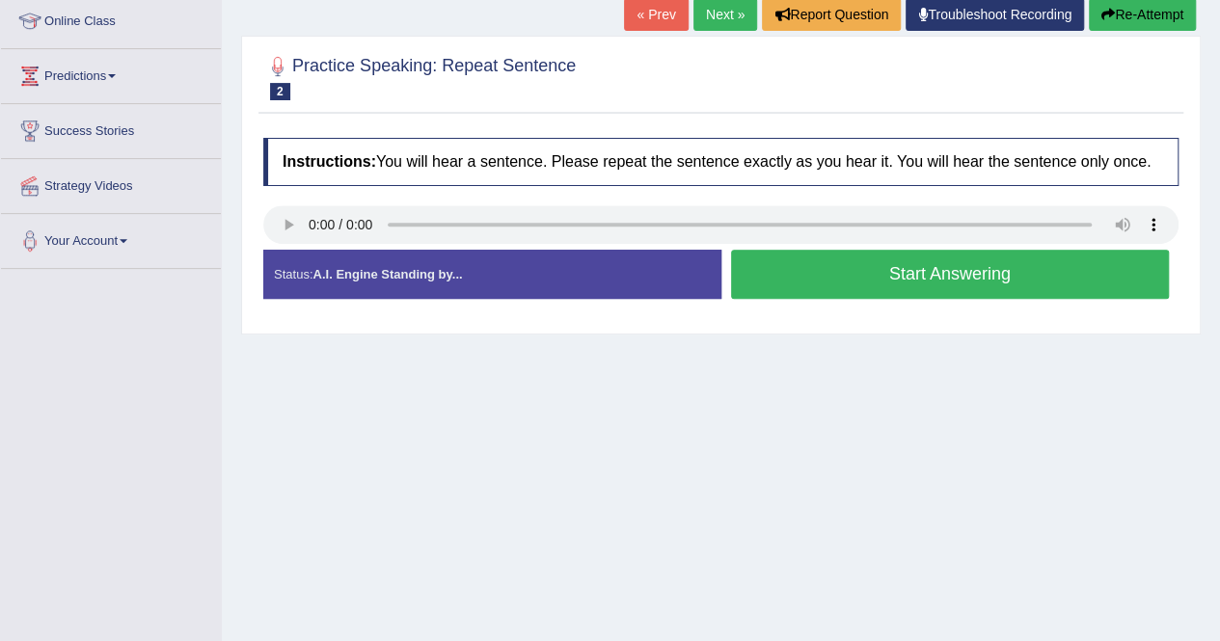
scroll to position [231, 0]
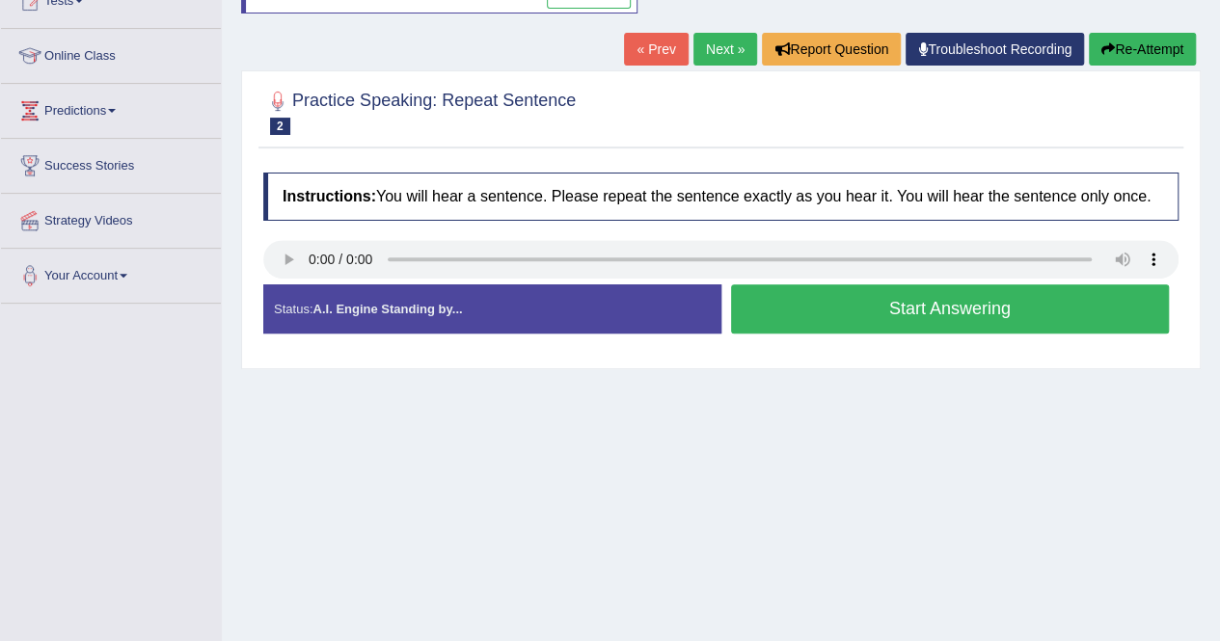
click at [942, 324] on button "Start Answering" at bounding box center [950, 308] width 439 height 49
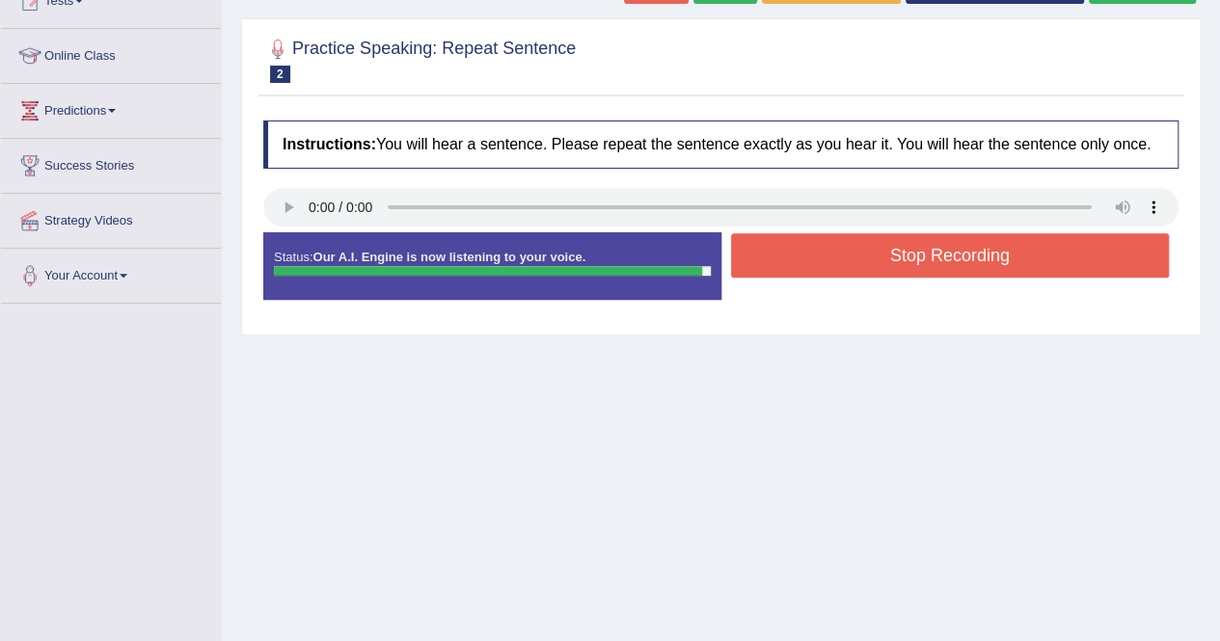
click at [920, 278] on button "Stop Recording" at bounding box center [950, 255] width 439 height 44
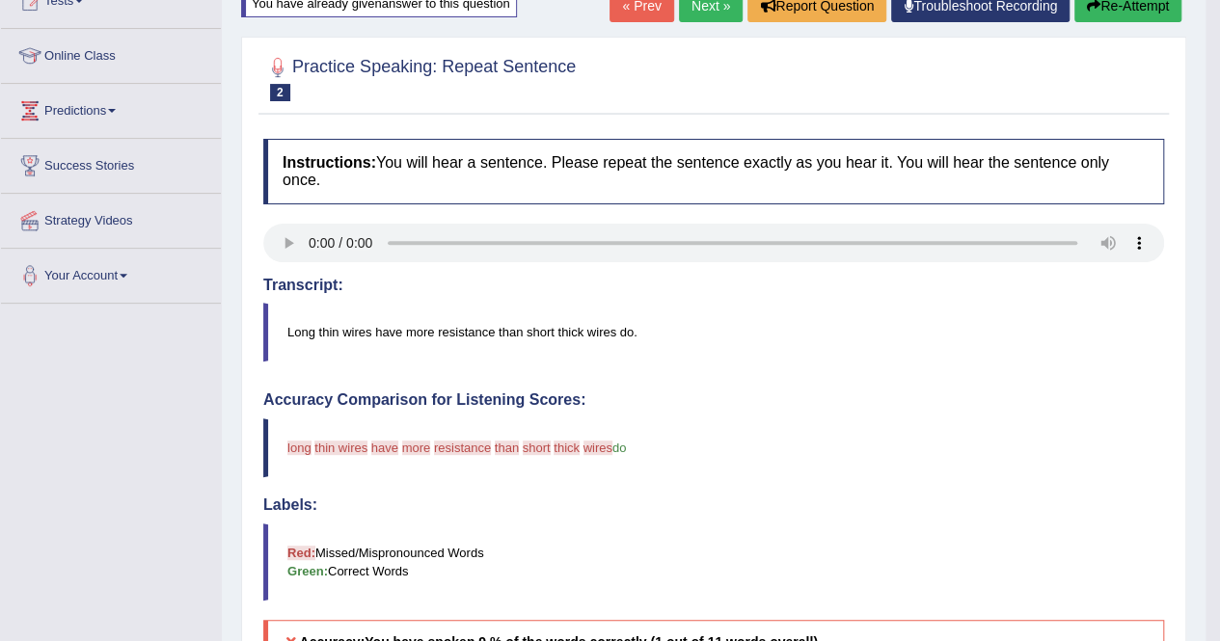
click at [1109, 14] on button "Re-Attempt" at bounding box center [1127, 5] width 107 height 33
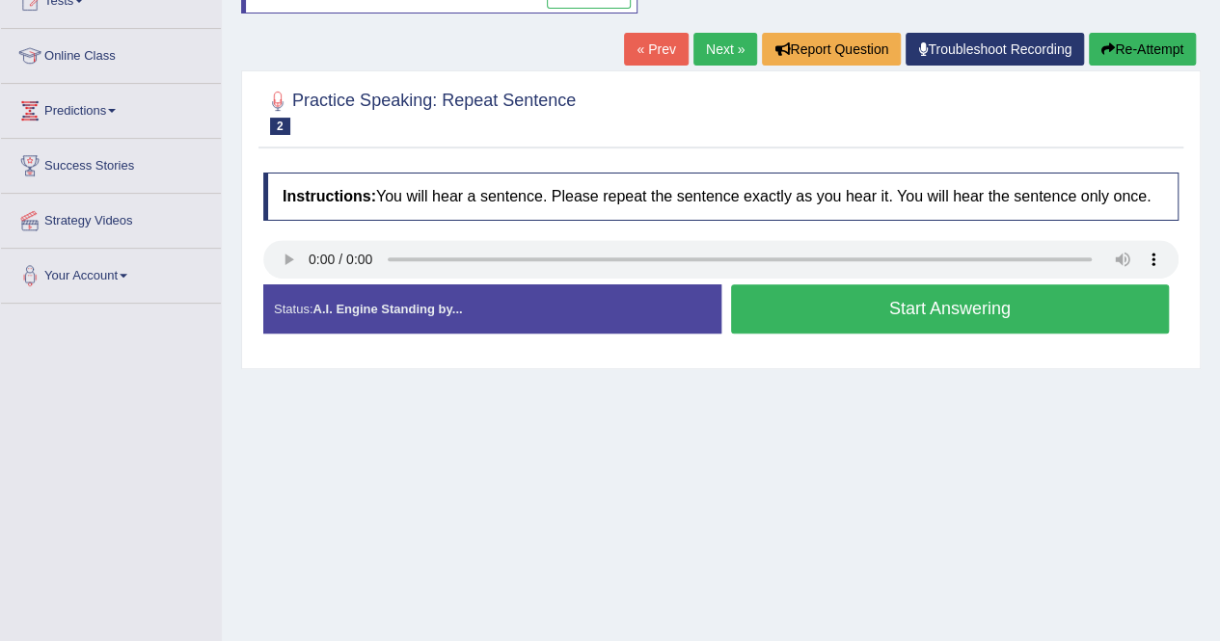
click at [922, 327] on button "Start Answering" at bounding box center [950, 308] width 439 height 49
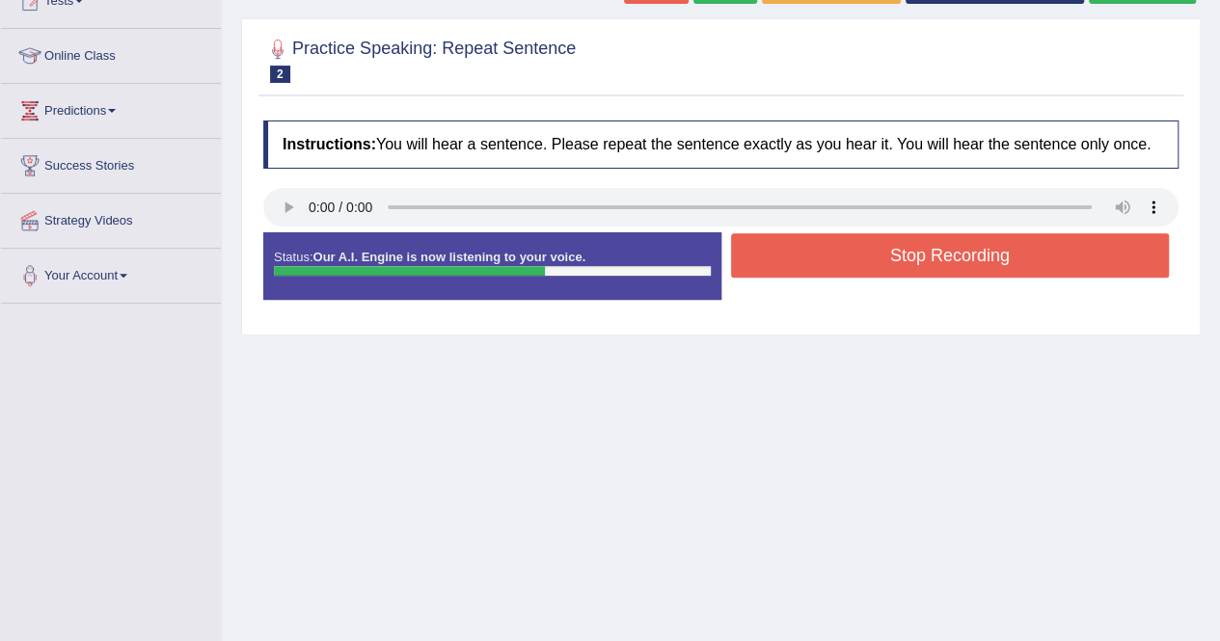
click at [916, 271] on button "Stop Recording" at bounding box center [950, 255] width 439 height 44
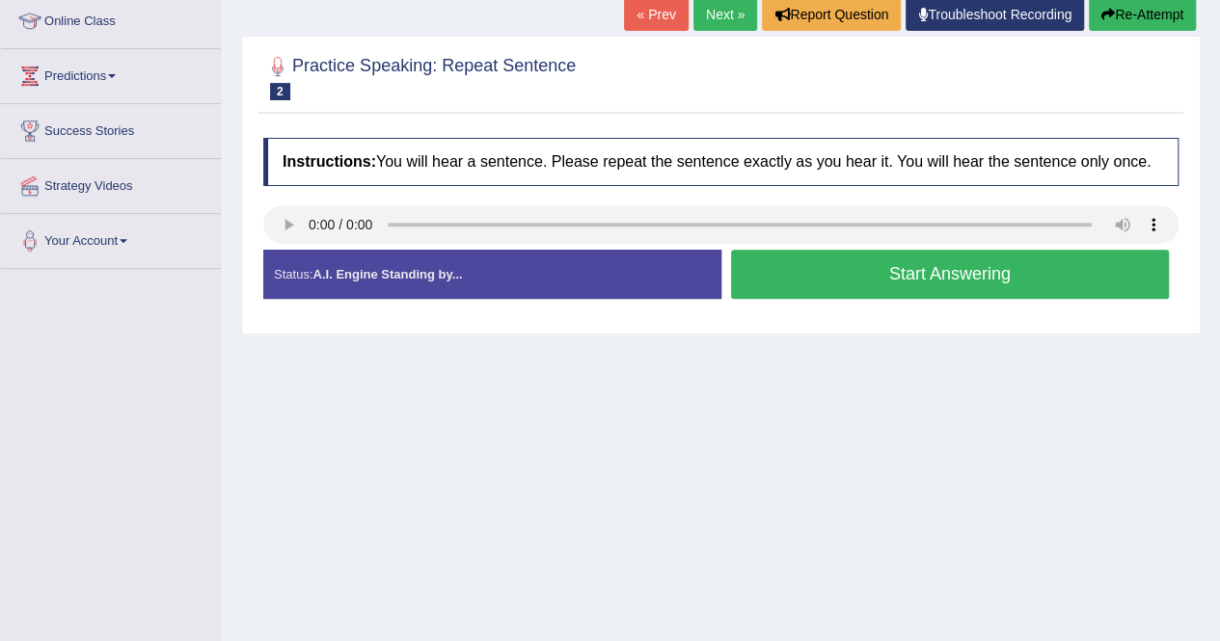
scroll to position [231, 0]
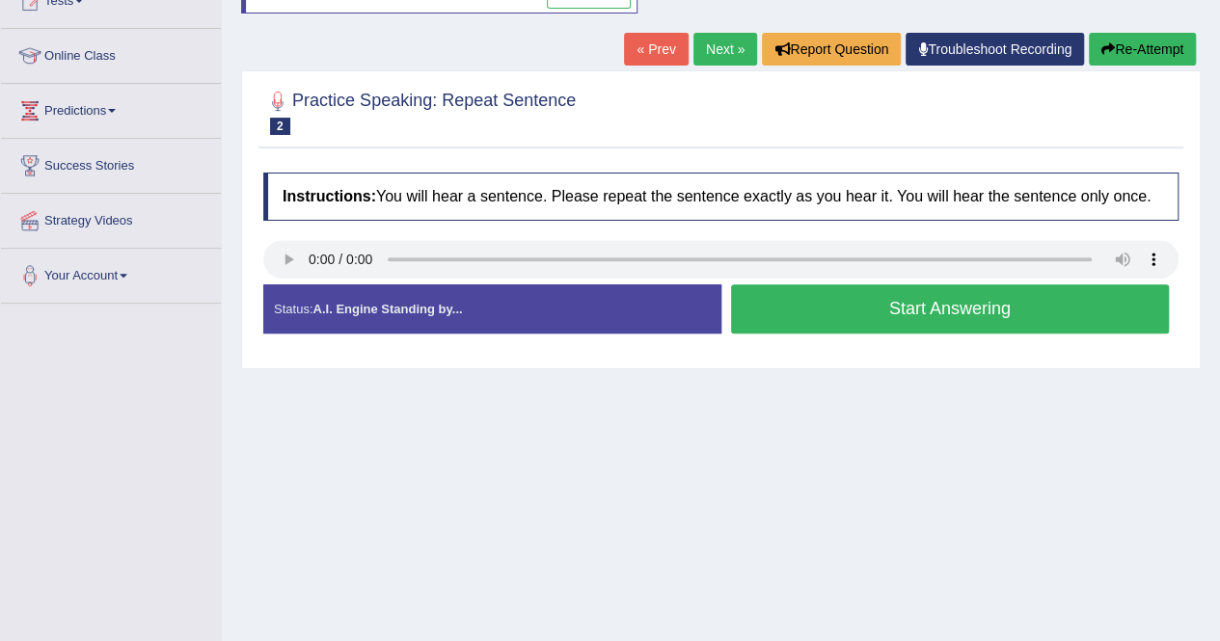
click at [929, 318] on button "Start Answering" at bounding box center [950, 308] width 439 height 49
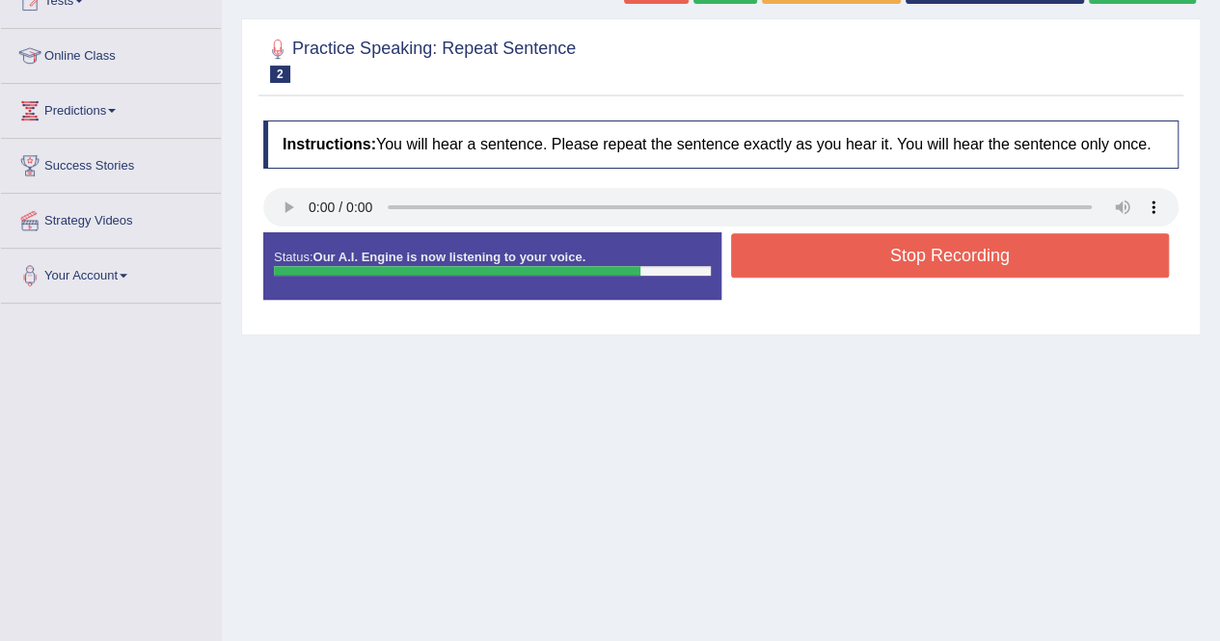
click at [924, 278] on button "Stop Recording" at bounding box center [950, 255] width 439 height 44
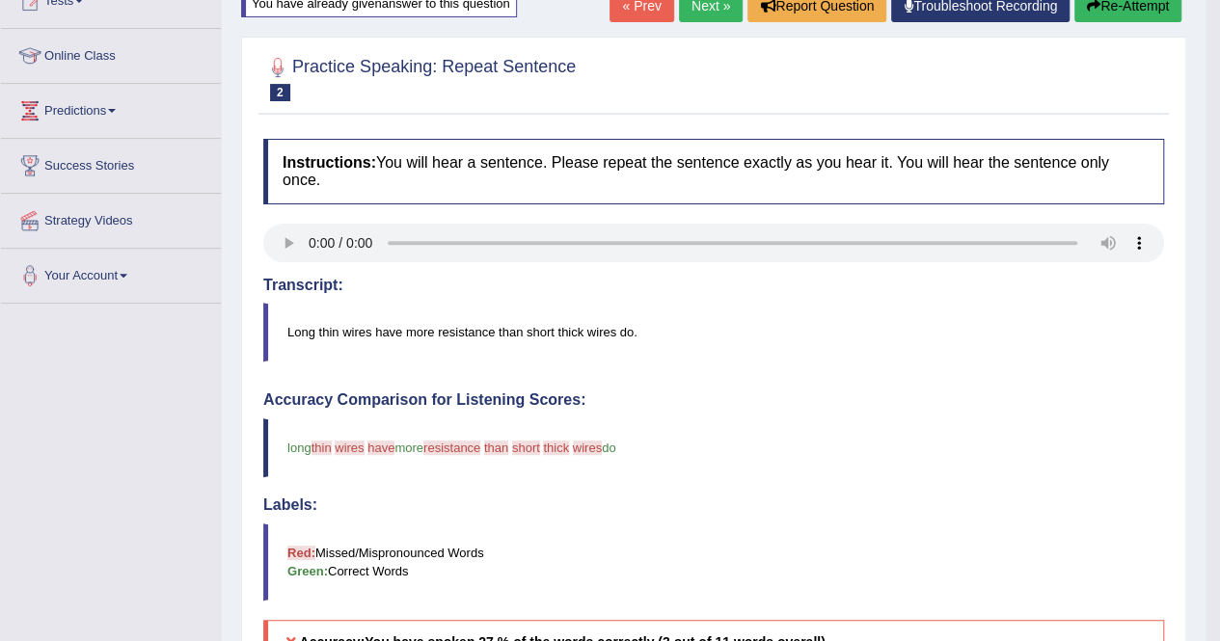
click at [1130, 3] on button "Re-Attempt" at bounding box center [1127, 5] width 107 height 33
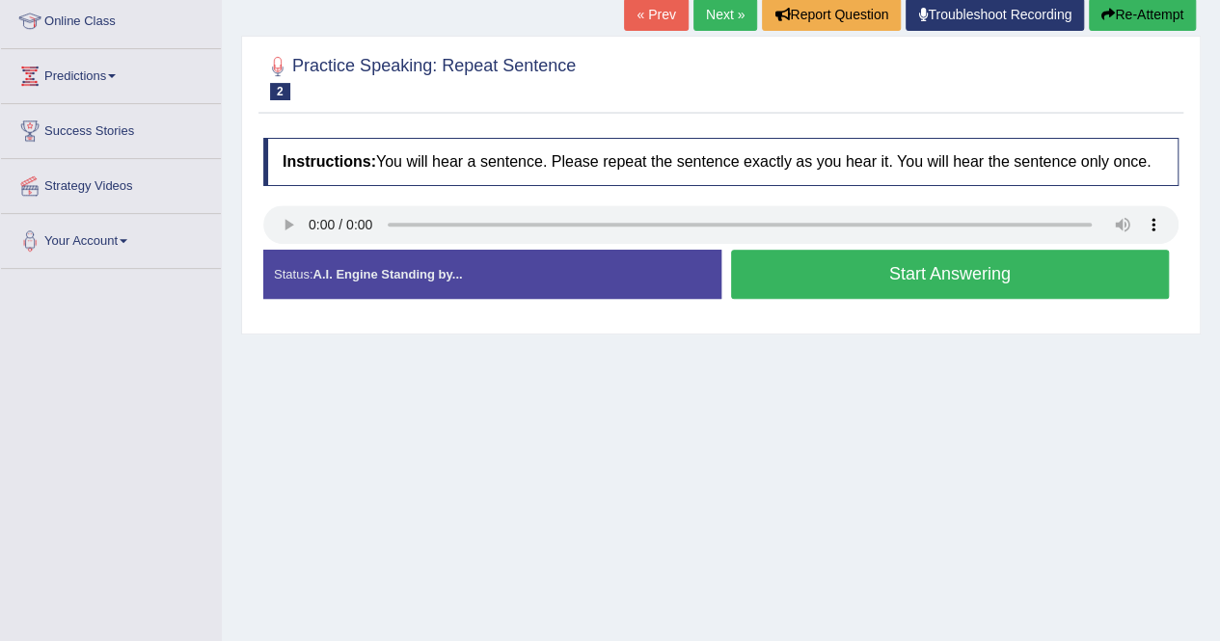
scroll to position [231, 0]
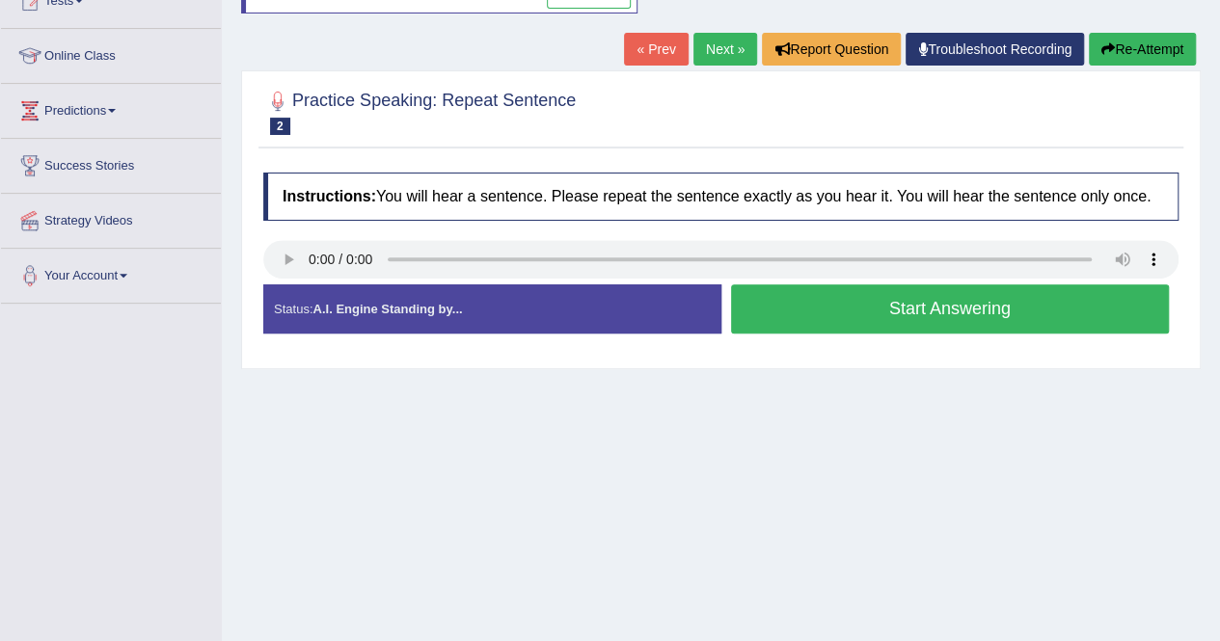
click at [937, 311] on button "Start Answering" at bounding box center [950, 308] width 439 height 49
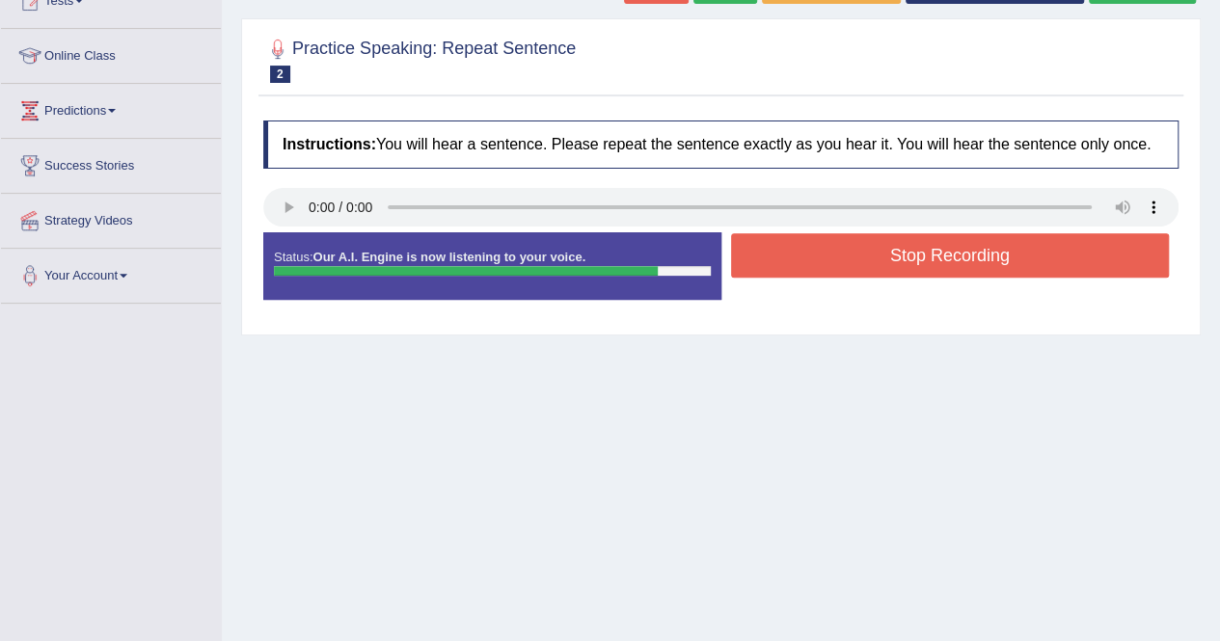
click at [939, 267] on button "Stop Recording" at bounding box center [950, 255] width 439 height 44
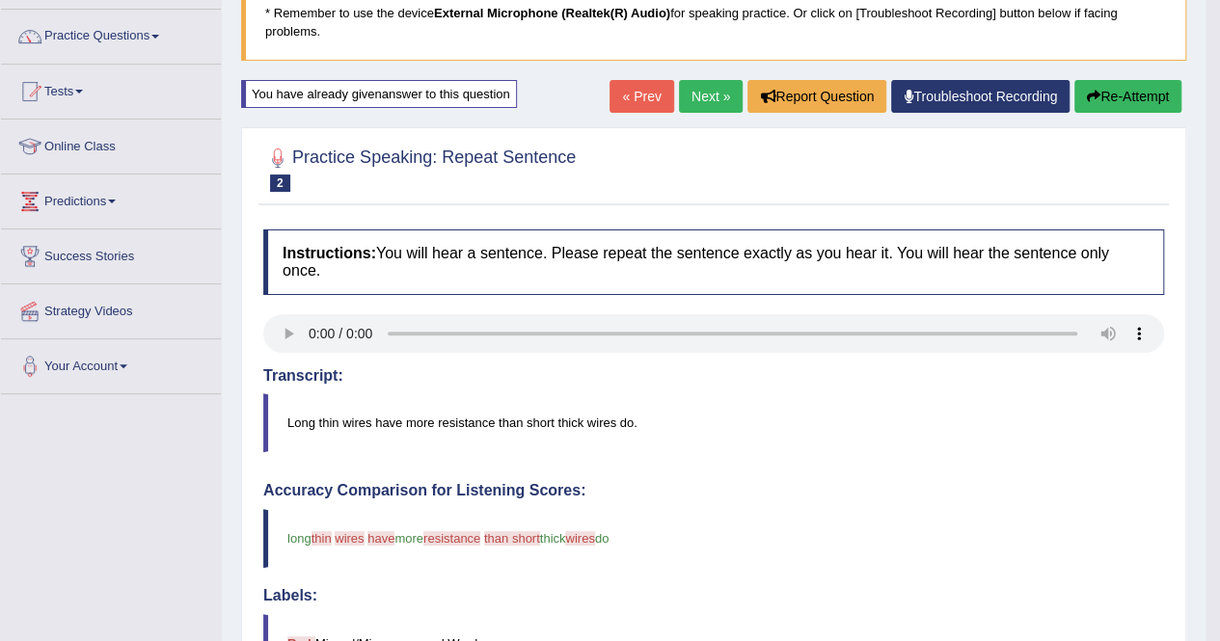
scroll to position [122, 0]
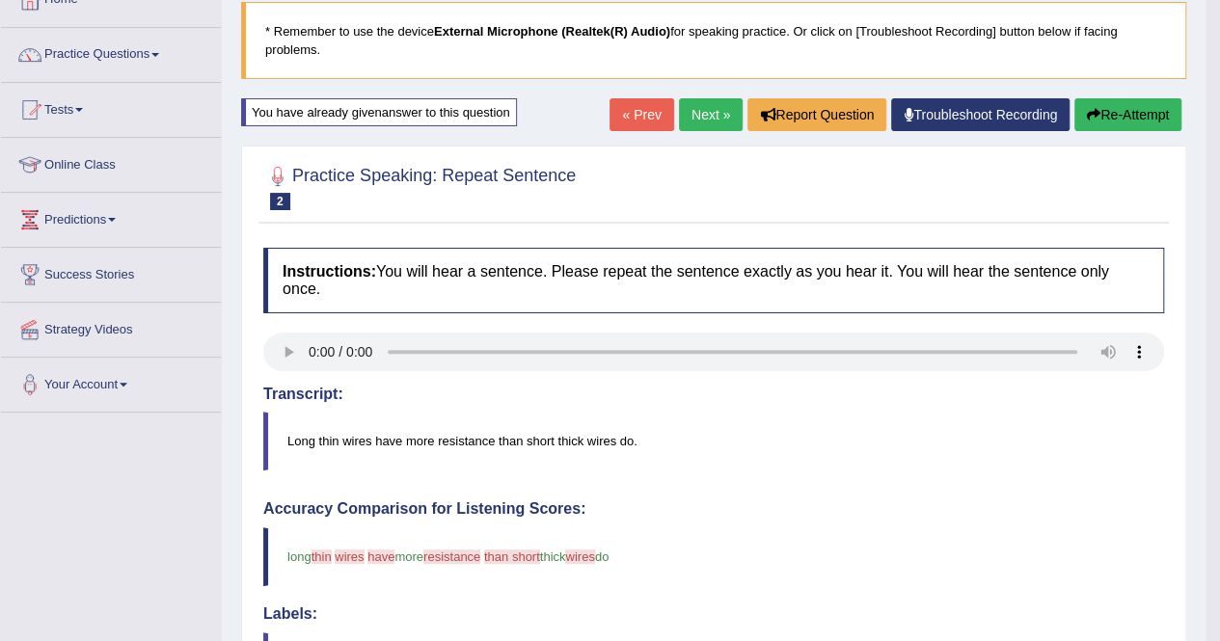
click at [1101, 122] on button "Re-Attempt" at bounding box center [1127, 114] width 107 height 33
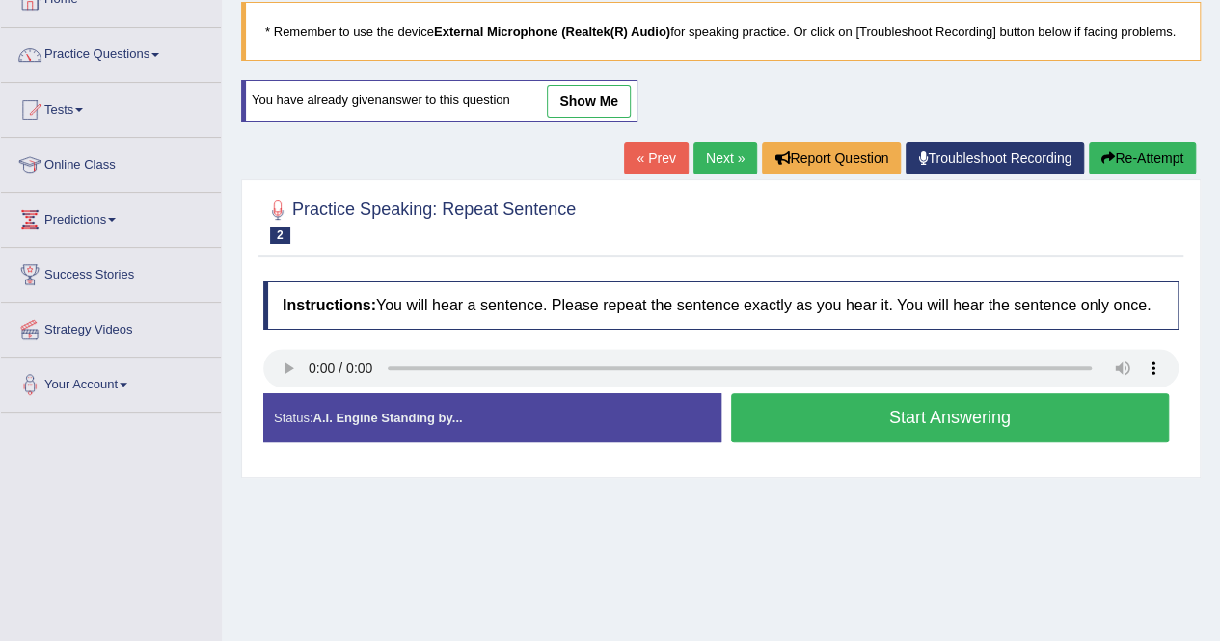
click at [947, 434] on button "Start Answering" at bounding box center [950, 417] width 439 height 49
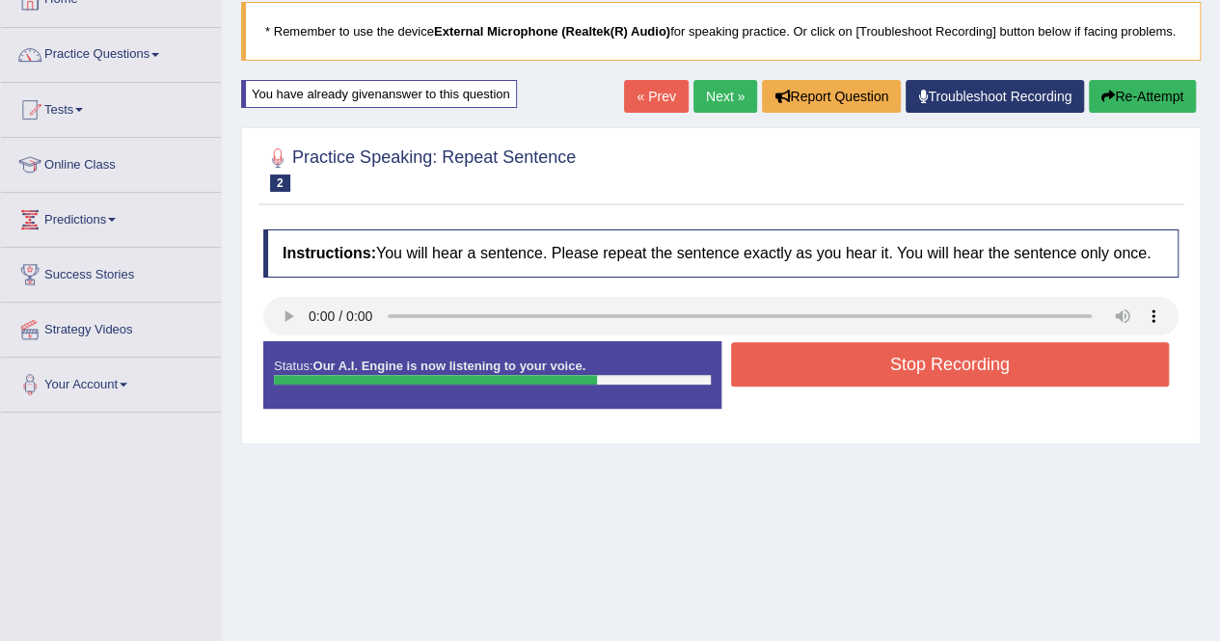
click at [949, 373] on button "Stop Recording" at bounding box center [950, 364] width 439 height 44
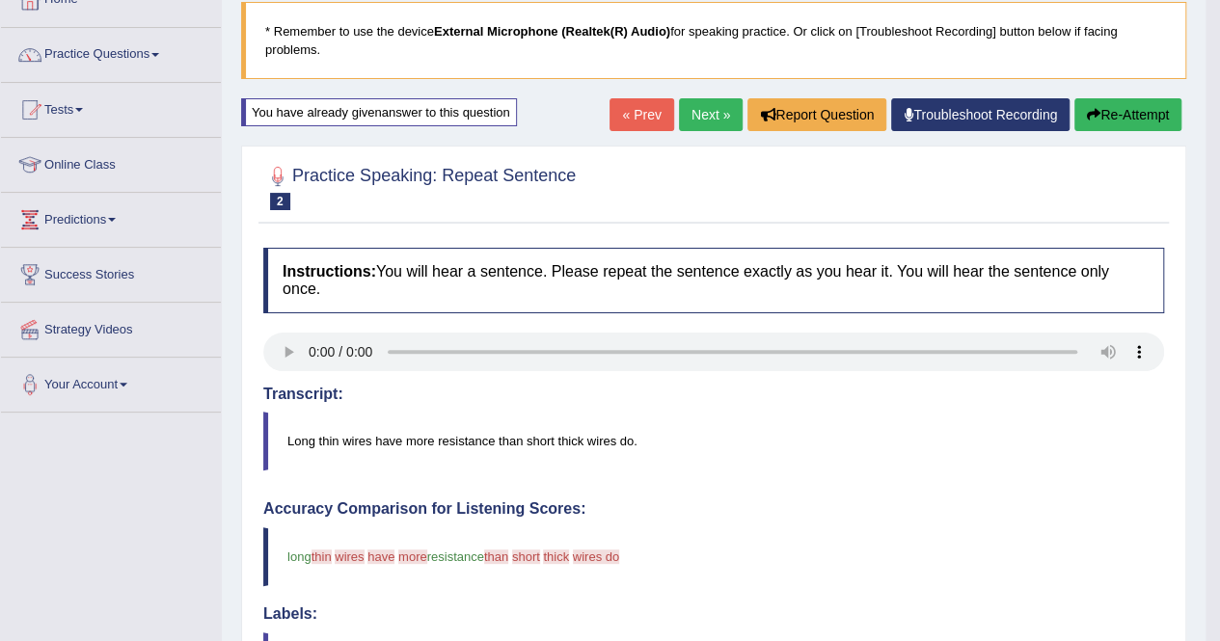
click at [1134, 123] on button "Re-Attempt" at bounding box center [1127, 114] width 107 height 33
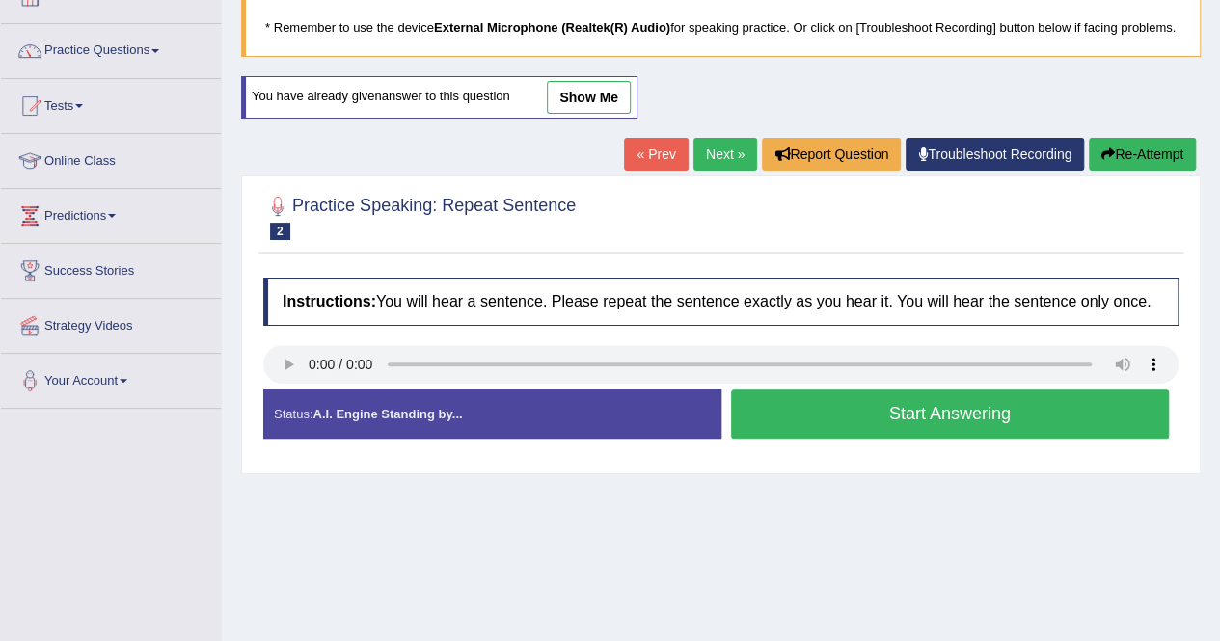
scroll to position [122, 0]
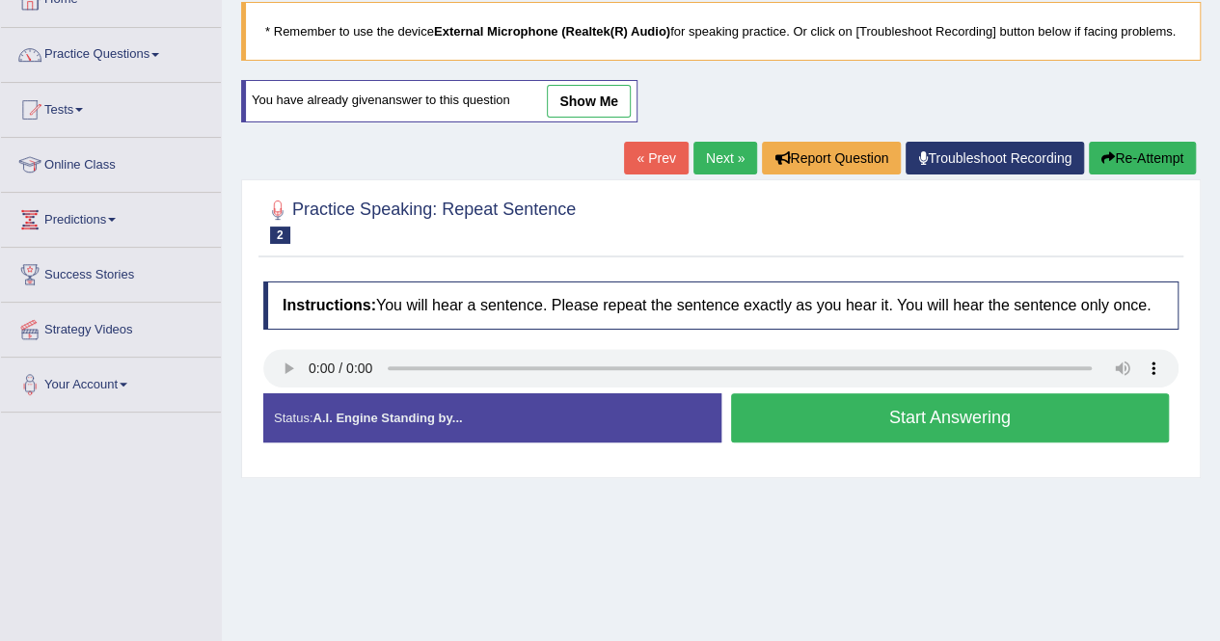
click at [918, 438] on button "Start Answering" at bounding box center [950, 417] width 439 height 49
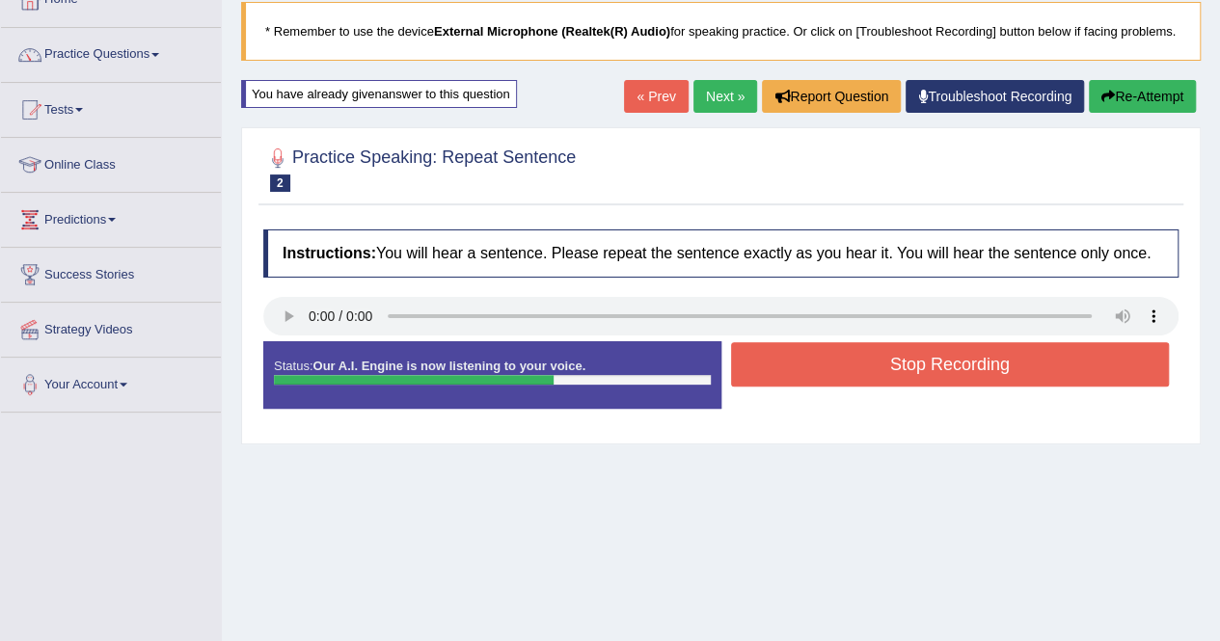
click at [930, 381] on button "Stop Recording" at bounding box center [950, 364] width 439 height 44
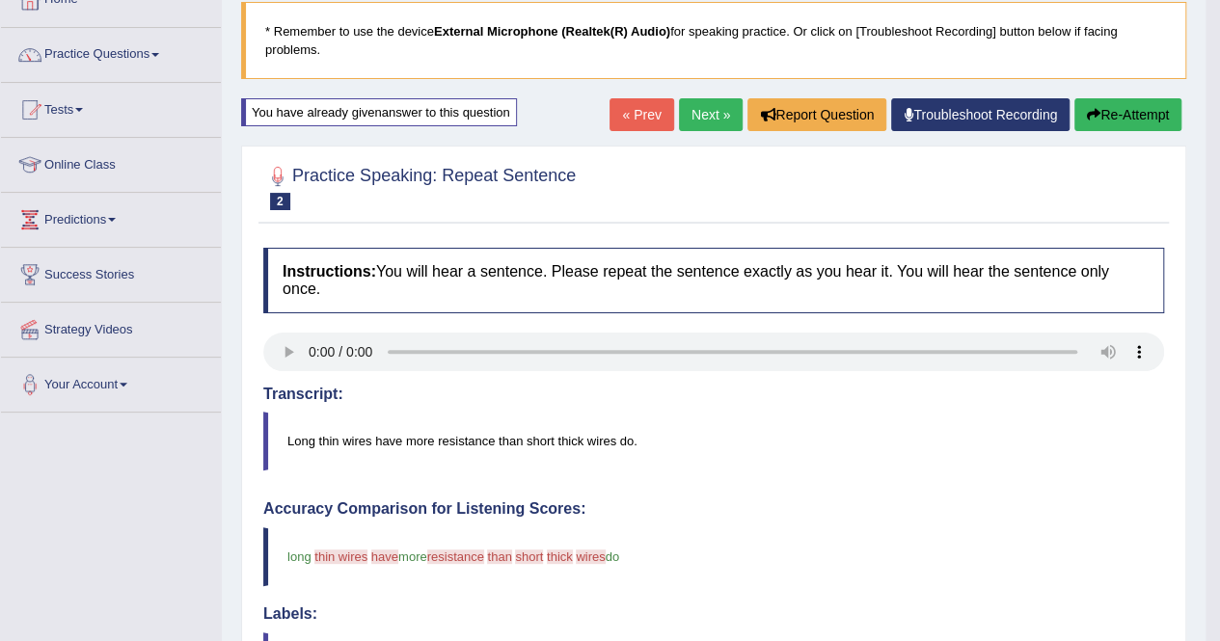
click at [1129, 117] on button "Re-Attempt" at bounding box center [1127, 114] width 107 height 33
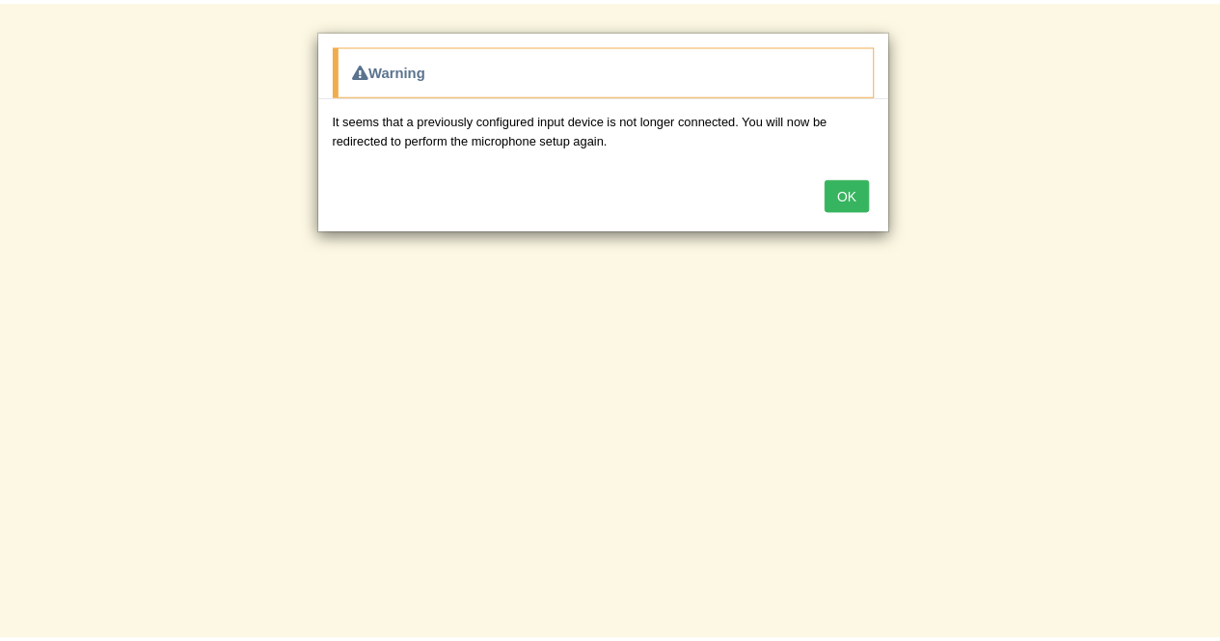
scroll to position [122, 0]
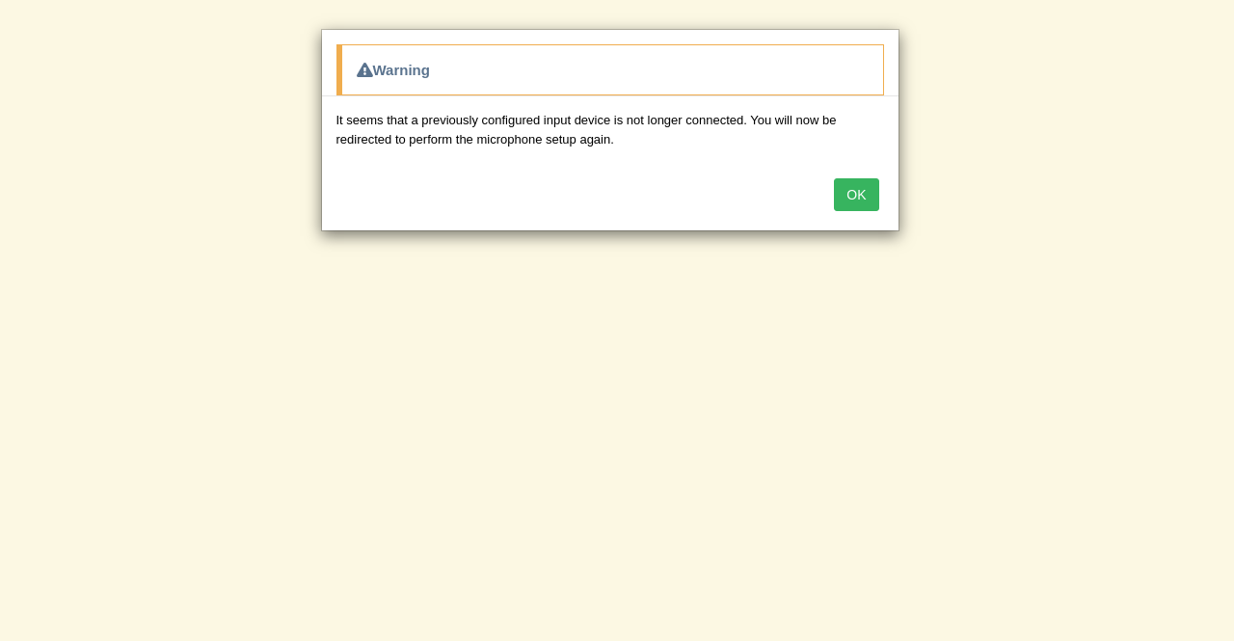
click at [852, 197] on button "OK" at bounding box center [856, 194] width 44 height 33
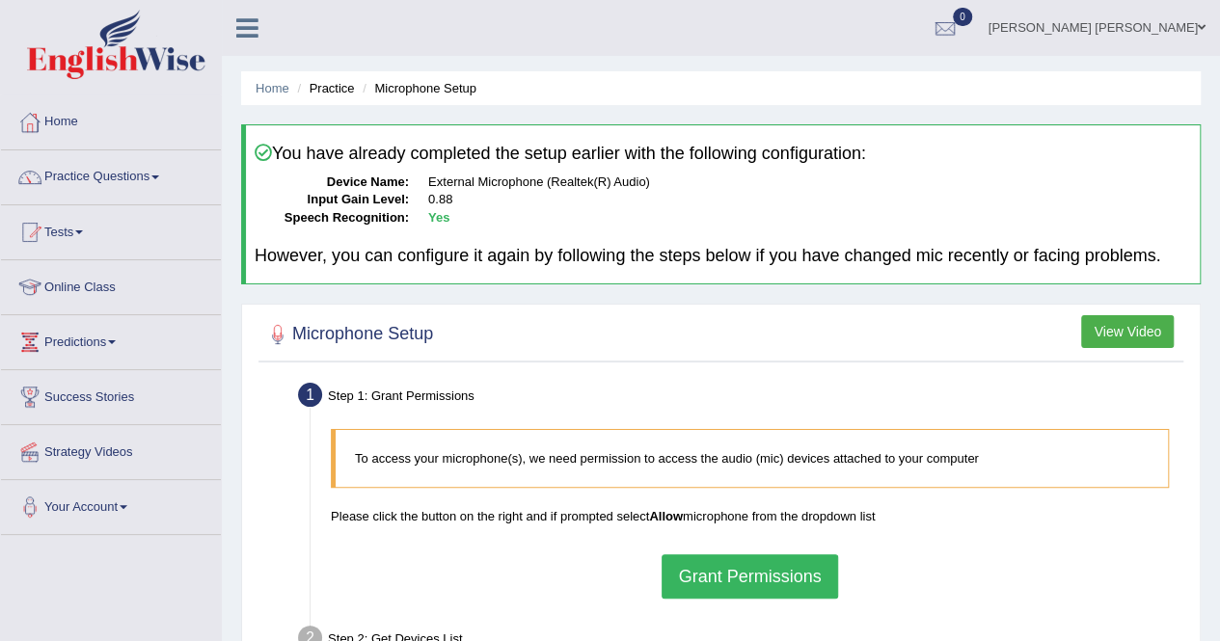
click at [758, 577] on button "Grant Permissions" at bounding box center [748, 576] width 175 height 44
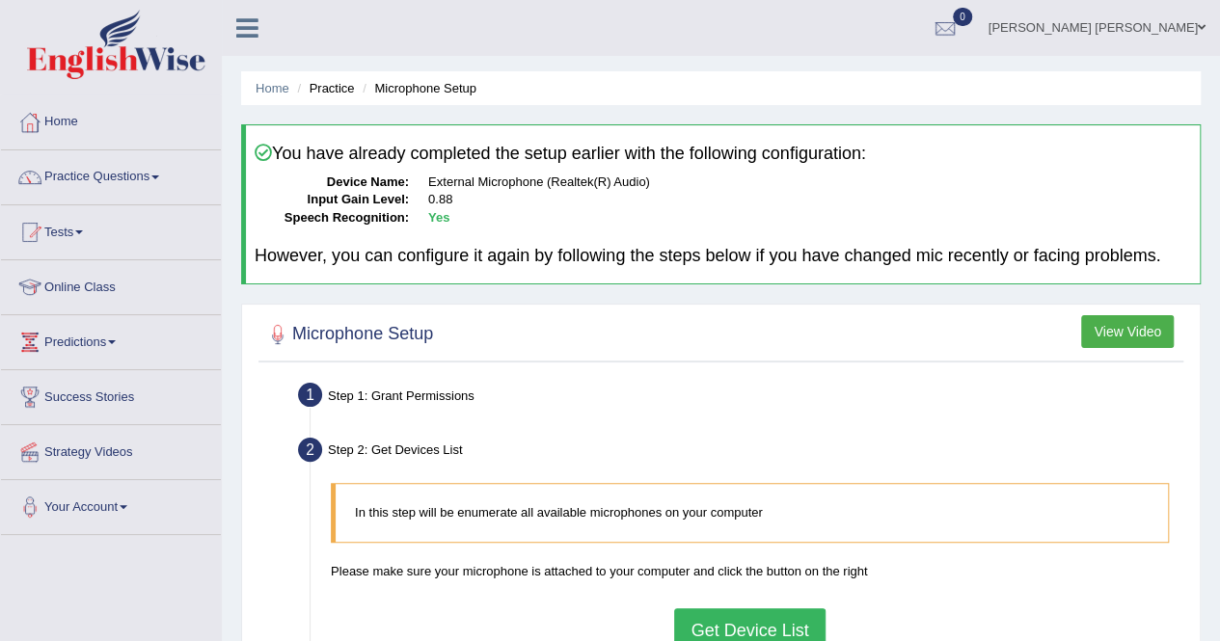
click at [749, 622] on button "Get Device List" at bounding box center [749, 630] width 150 height 44
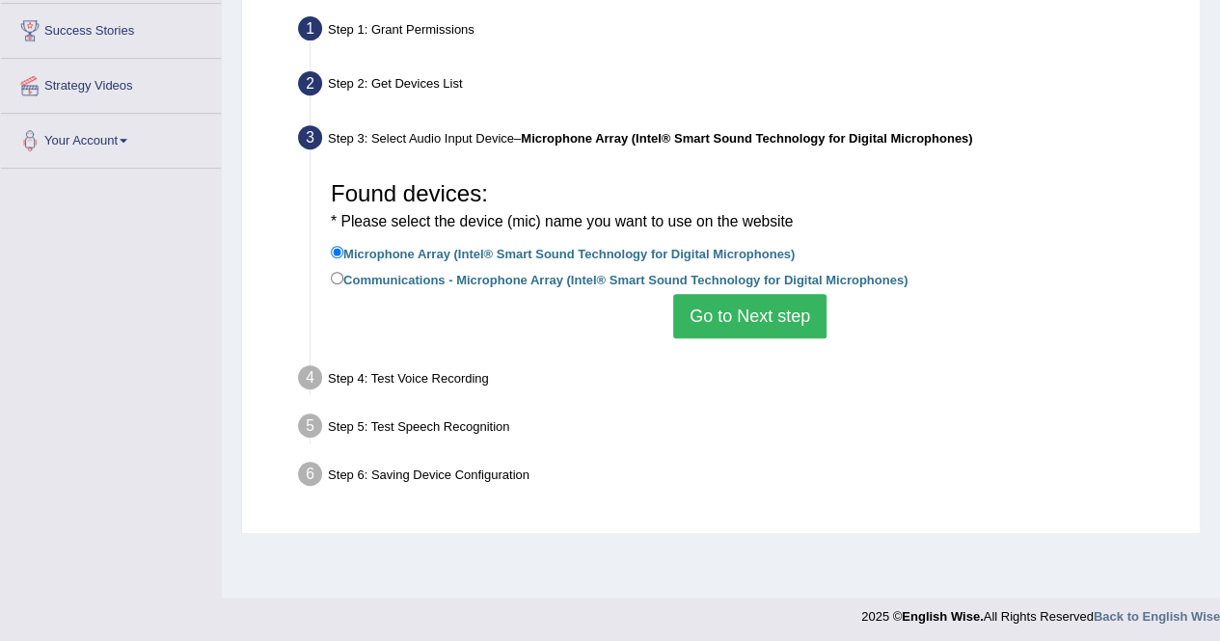
scroll to position [370, 0]
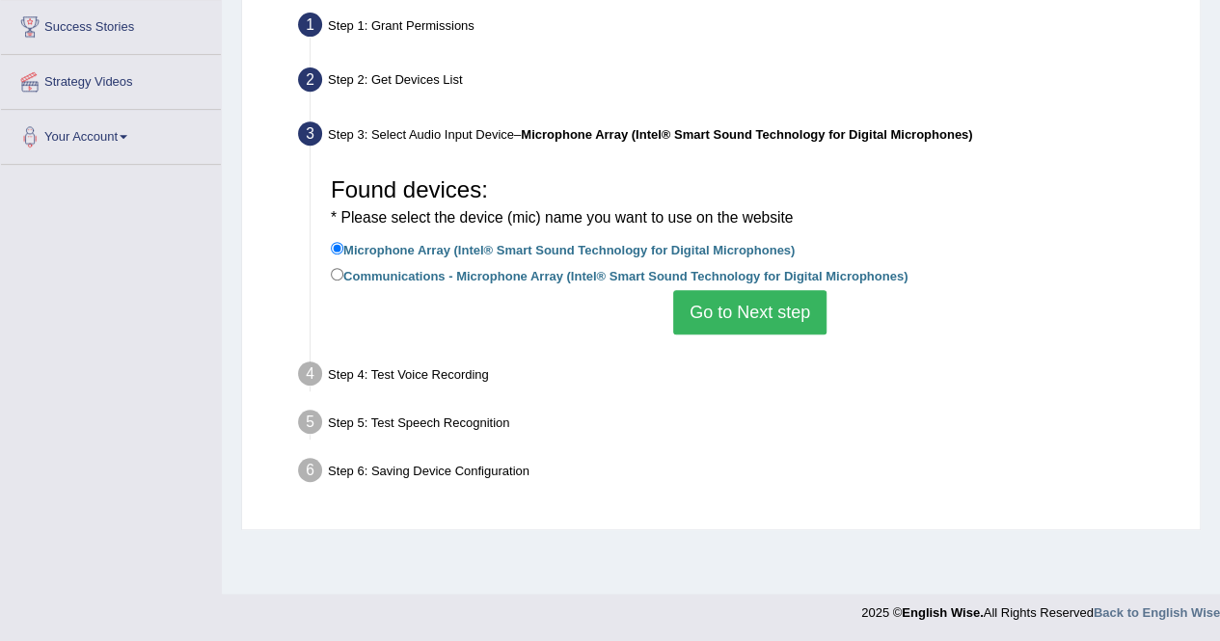
click at [773, 308] on button "Go to Next step" at bounding box center [749, 312] width 153 height 44
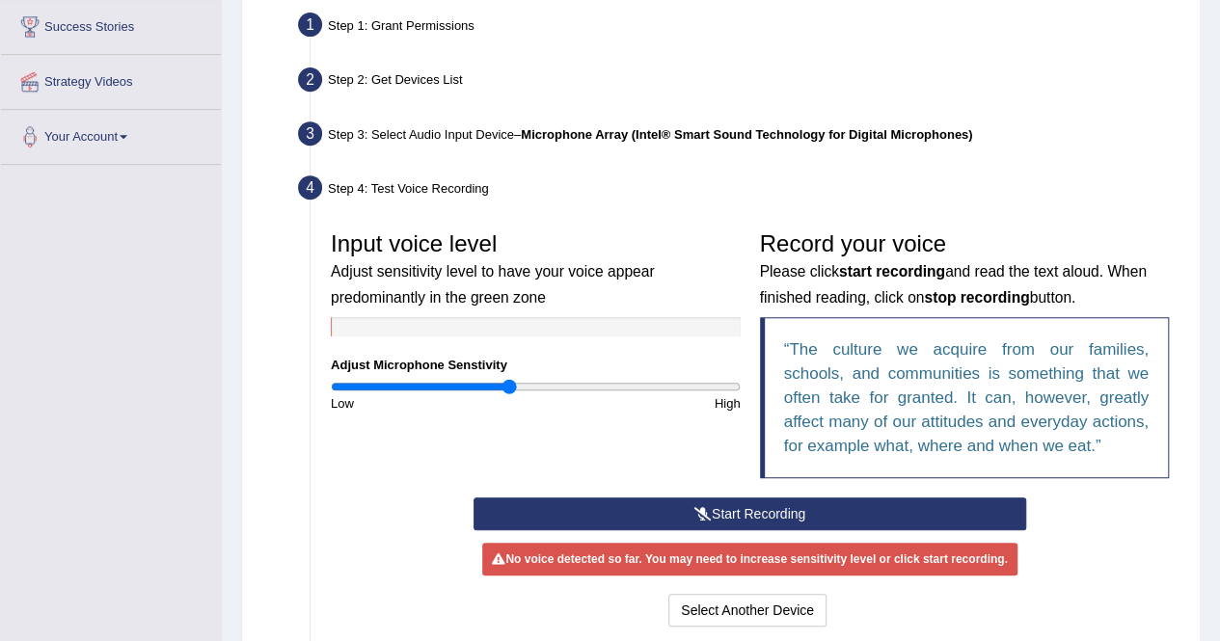
click at [718, 504] on button "Start Recording" at bounding box center [749, 514] width 552 height 33
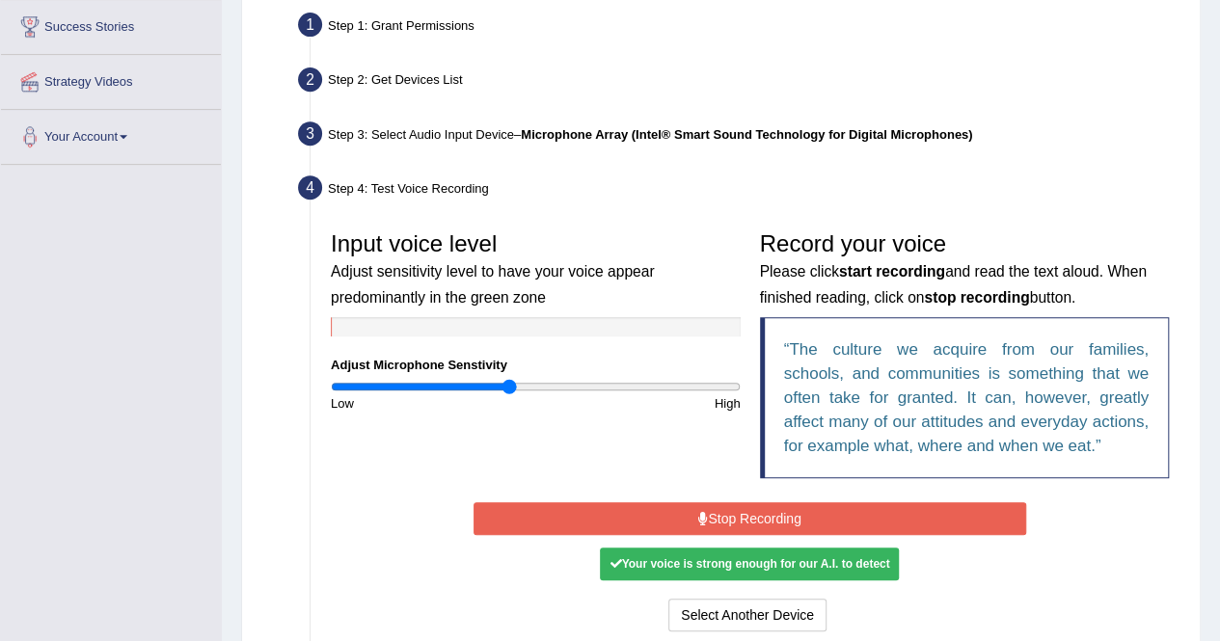
click at [718, 508] on button "Stop Recording" at bounding box center [749, 518] width 552 height 33
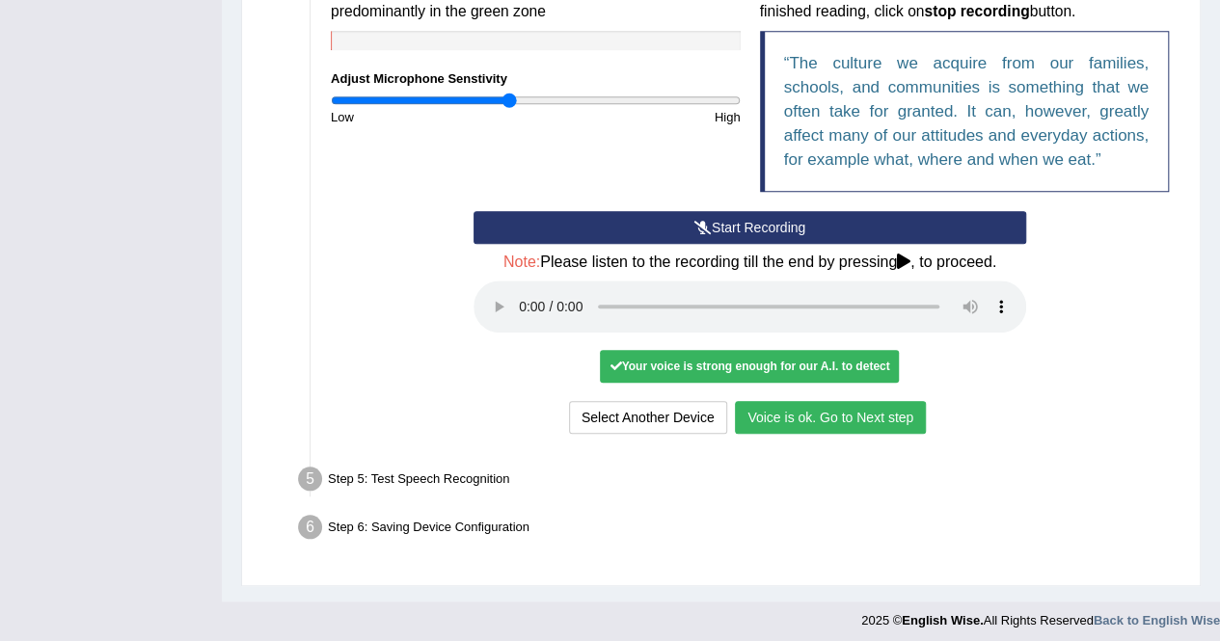
scroll to position [660, 0]
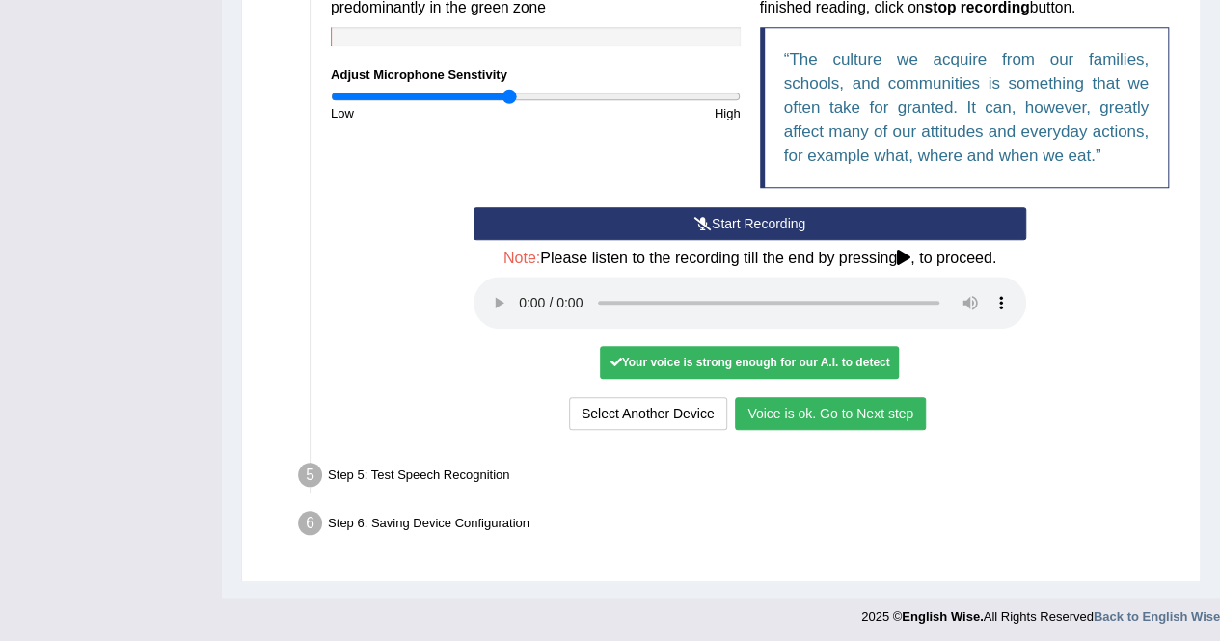
click at [798, 411] on button "Voice is ok. Go to Next step" at bounding box center [830, 413] width 191 height 33
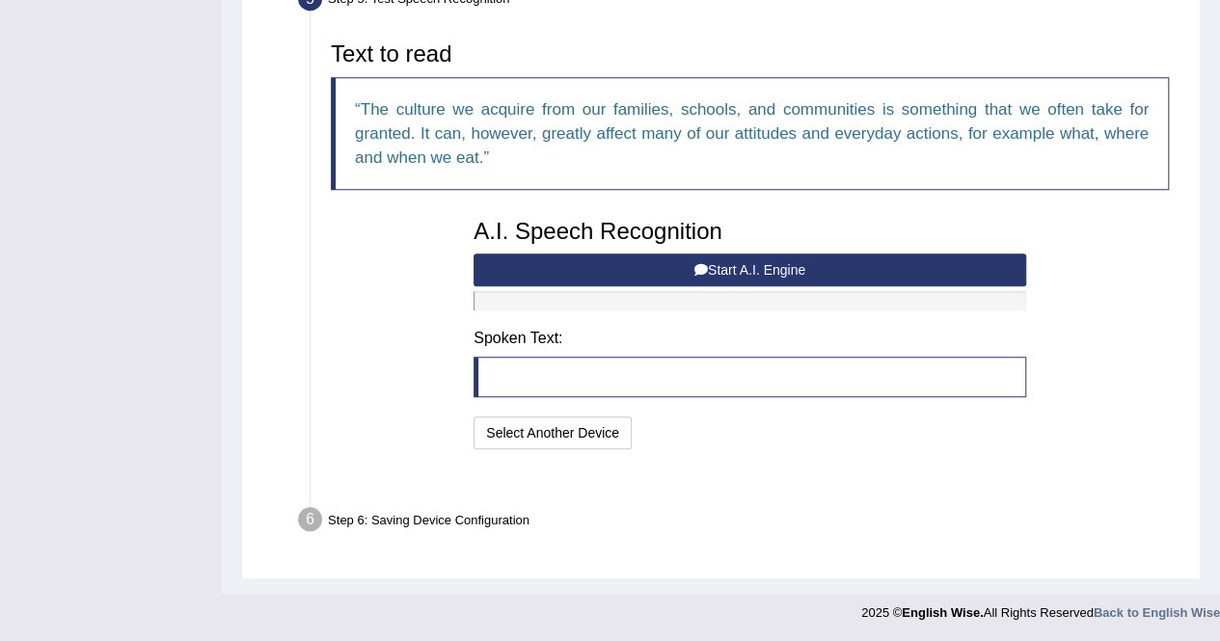
scroll to position [584, 0]
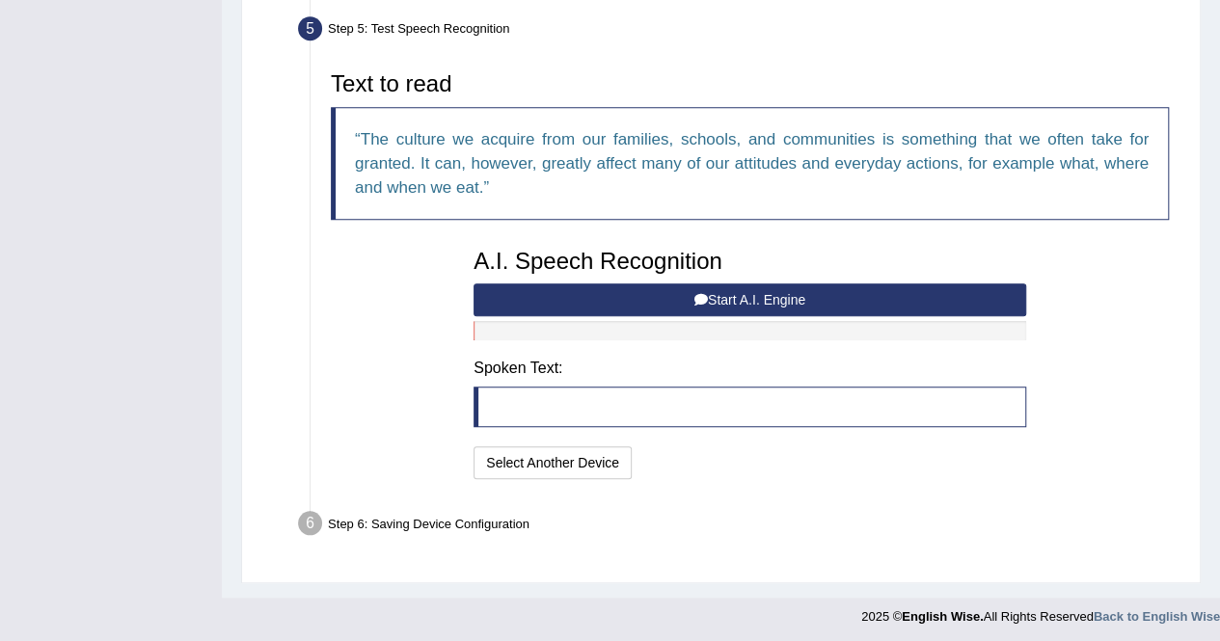
click at [720, 300] on button "Start A.I. Engine" at bounding box center [749, 299] width 552 height 33
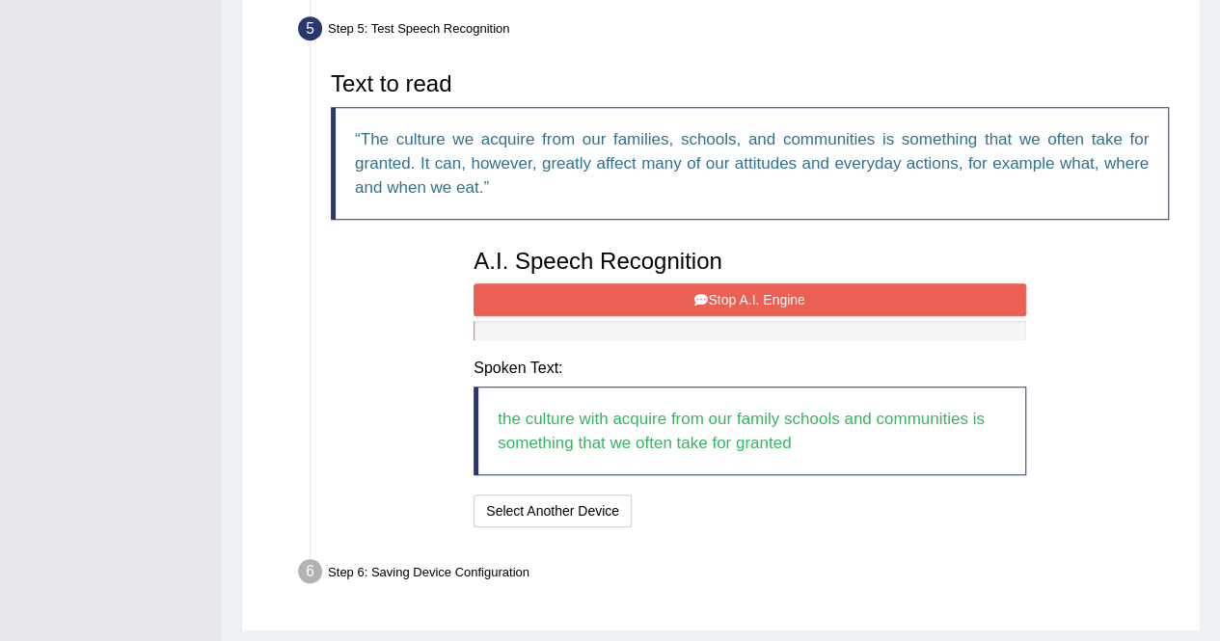
click at [736, 292] on button "Stop A.I. Engine" at bounding box center [749, 299] width 552 height 33
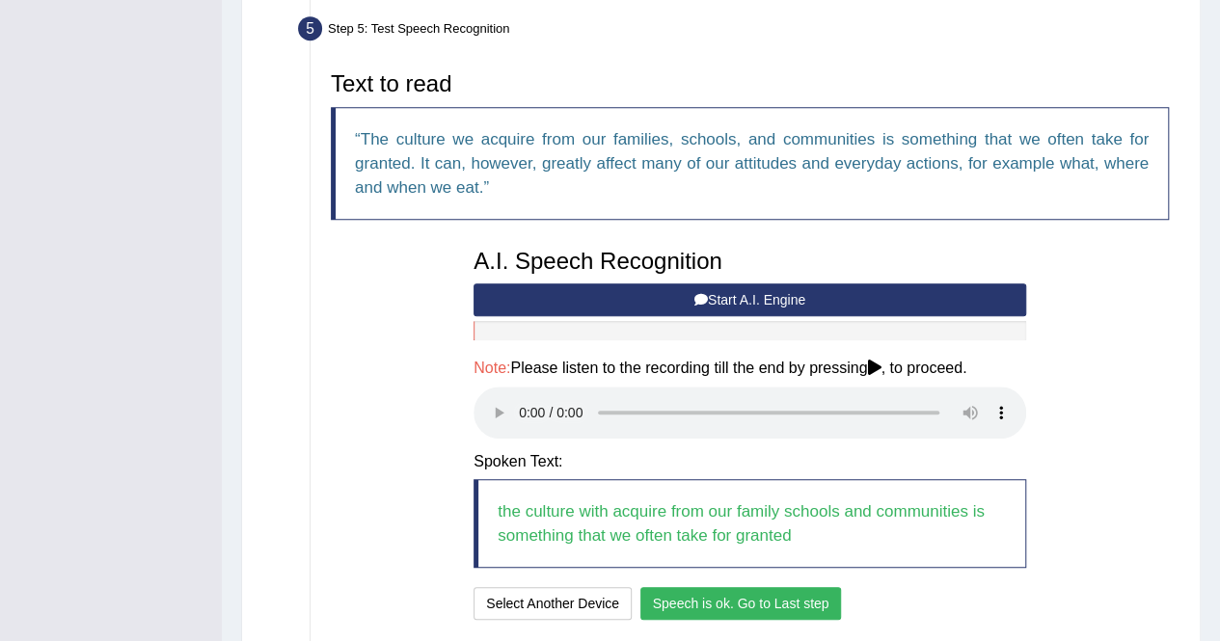
click at [693, 605] on button "Speech is ok. Go to Last step" at bounding box center [741, 603] width 202 height 33
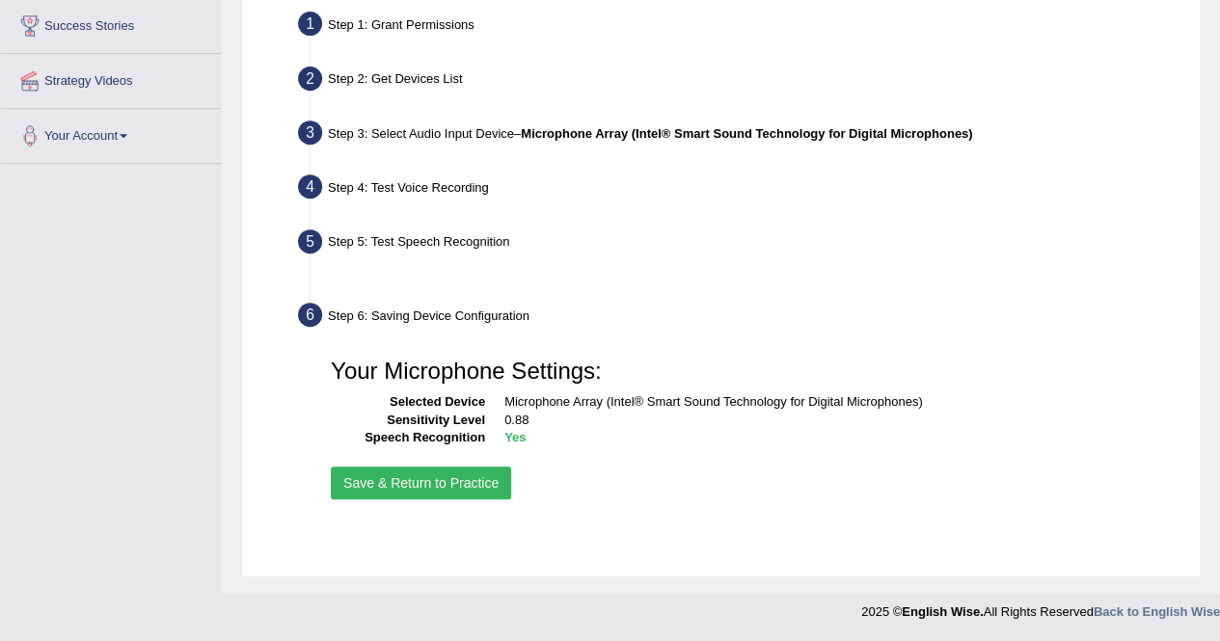
scroll to position [370, 0]
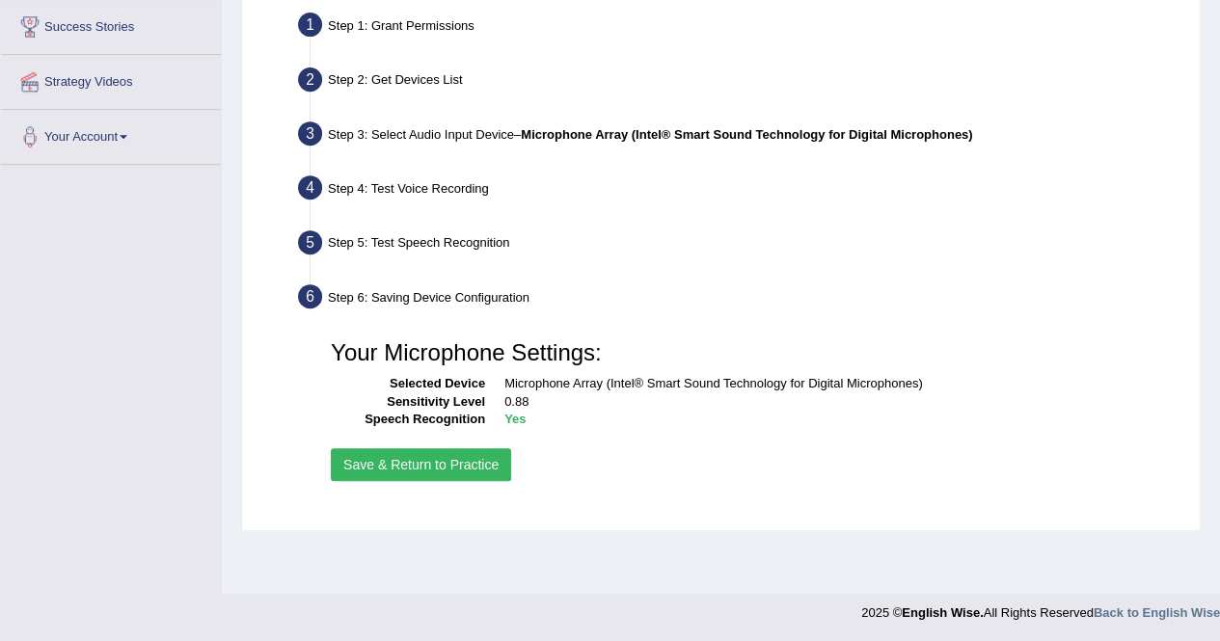
click at [421, 454] on button "Save & Return to Practice" at bounding box center [421, 464] width 180 height 33
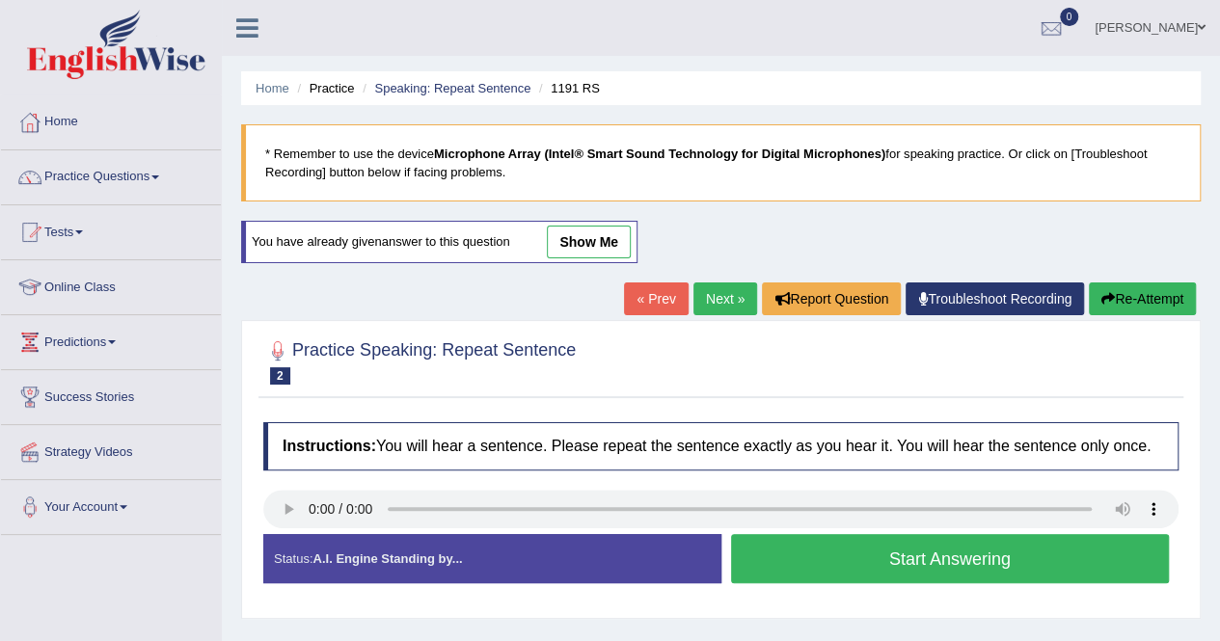
click at [796, 551] on button "Start Answering" at bounding box center [950, 558] width 439 height 49
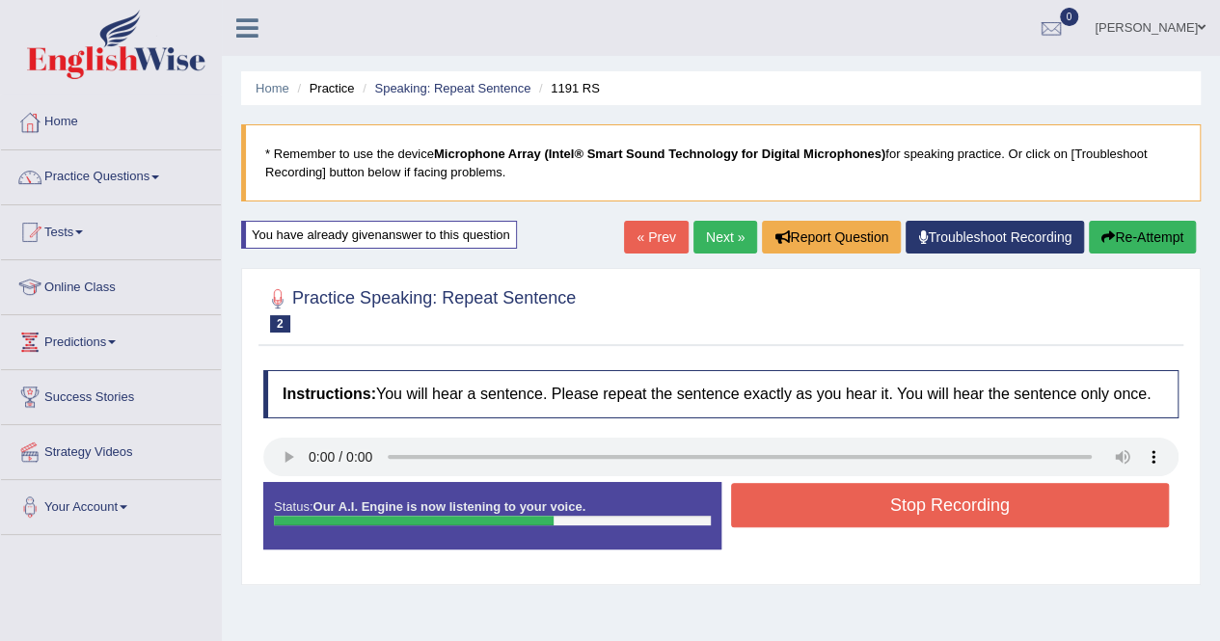
click at [872, 495] on button "Stop Recording" at bounding box center [950, 505] width 439 height 44
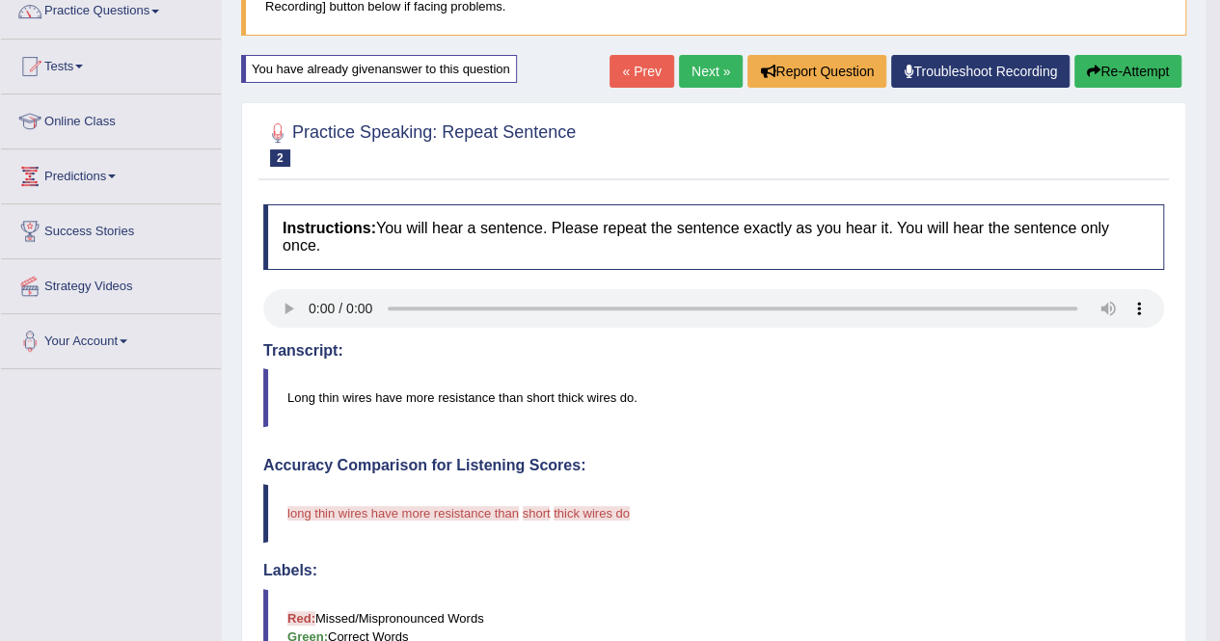
scroll to position [154, 0]
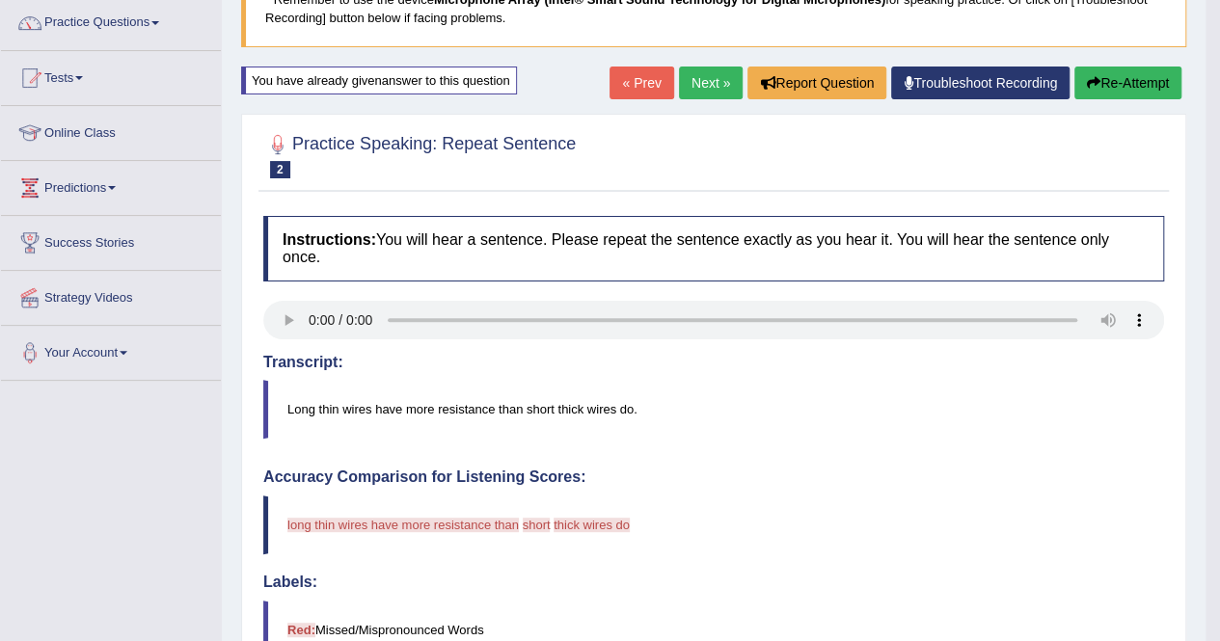
click at [1120, 78] on button "Re-Attempt" at bounding box center [1127, 83] width 107 height 33
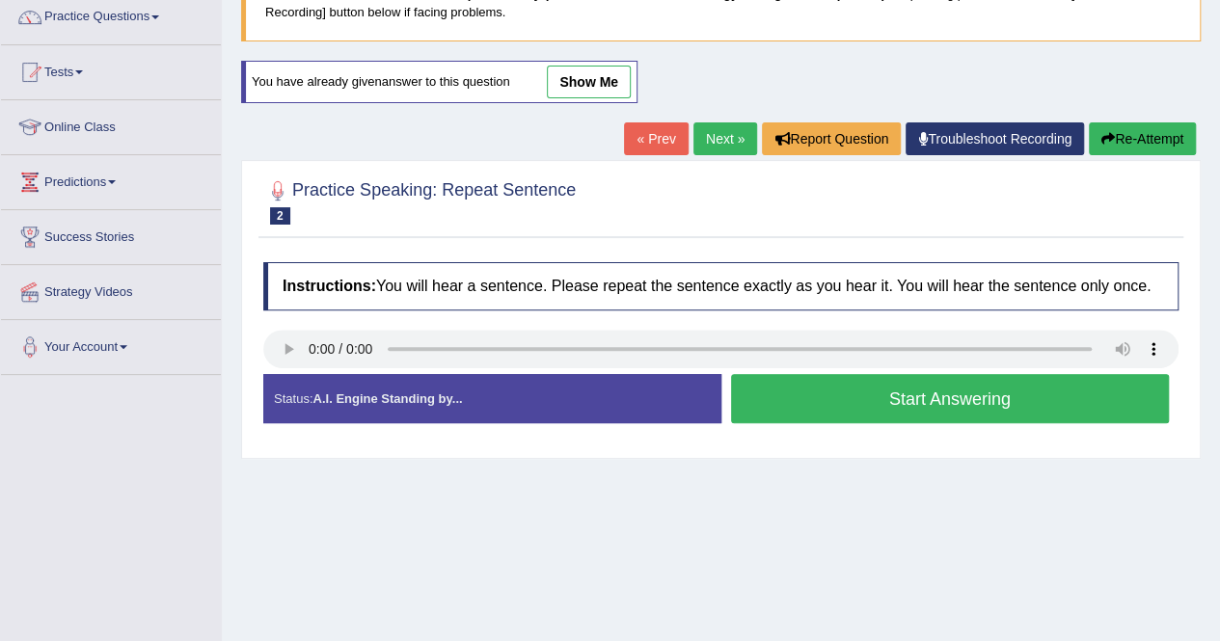
click at [806, 389] on button "Start Answering" at bounding box center [950, 398] width 439 height 49
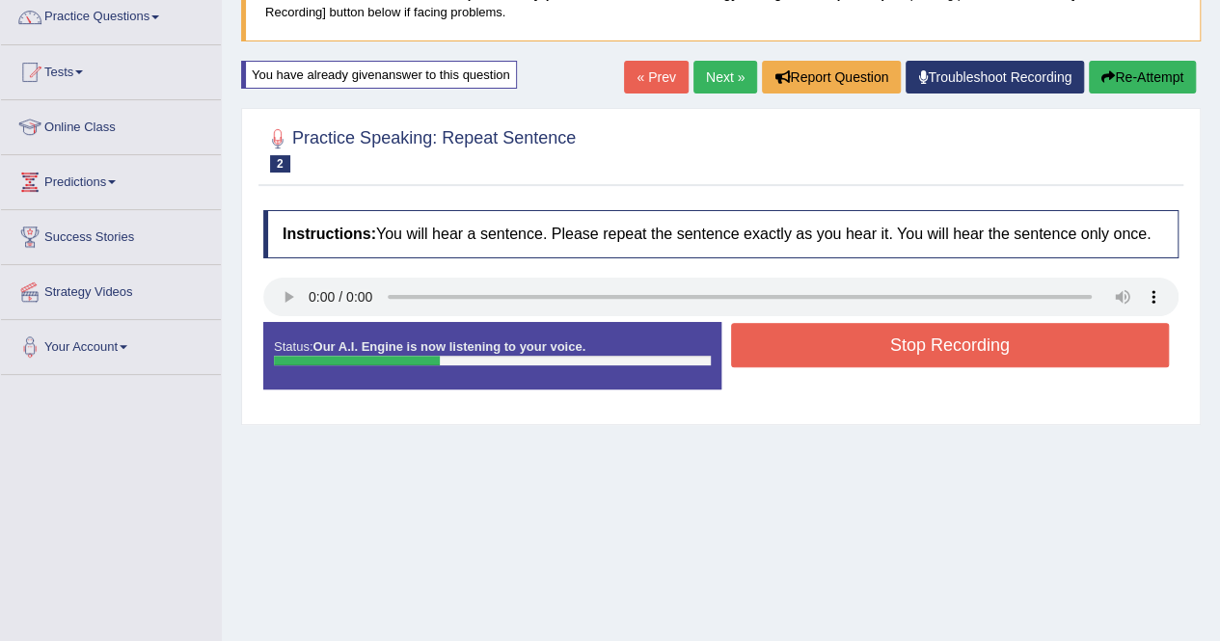
click at [1111, 72] on button "Re-Attempt" at bounding box center [1142, 77] width 107 height 33
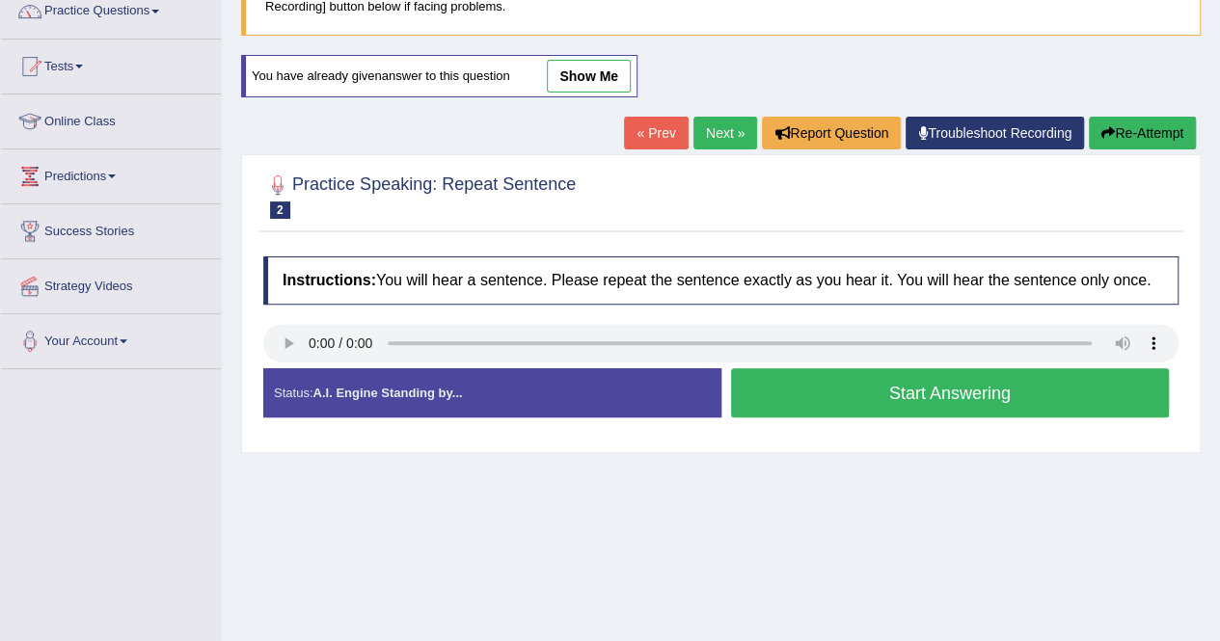
click at [841, 385] on button "Start Answering" at bounding box center [950, 392] width 439 height 49
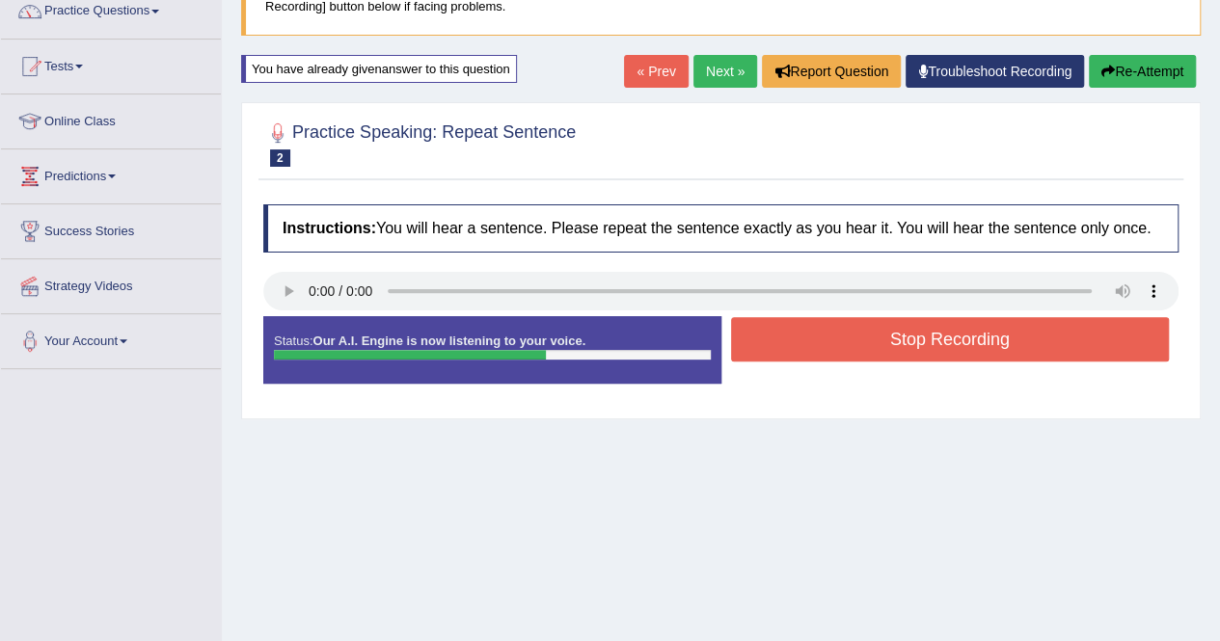
click at [877, 329] on button "Stop Recording" at bounding box center [950, 339] width 439 height 44
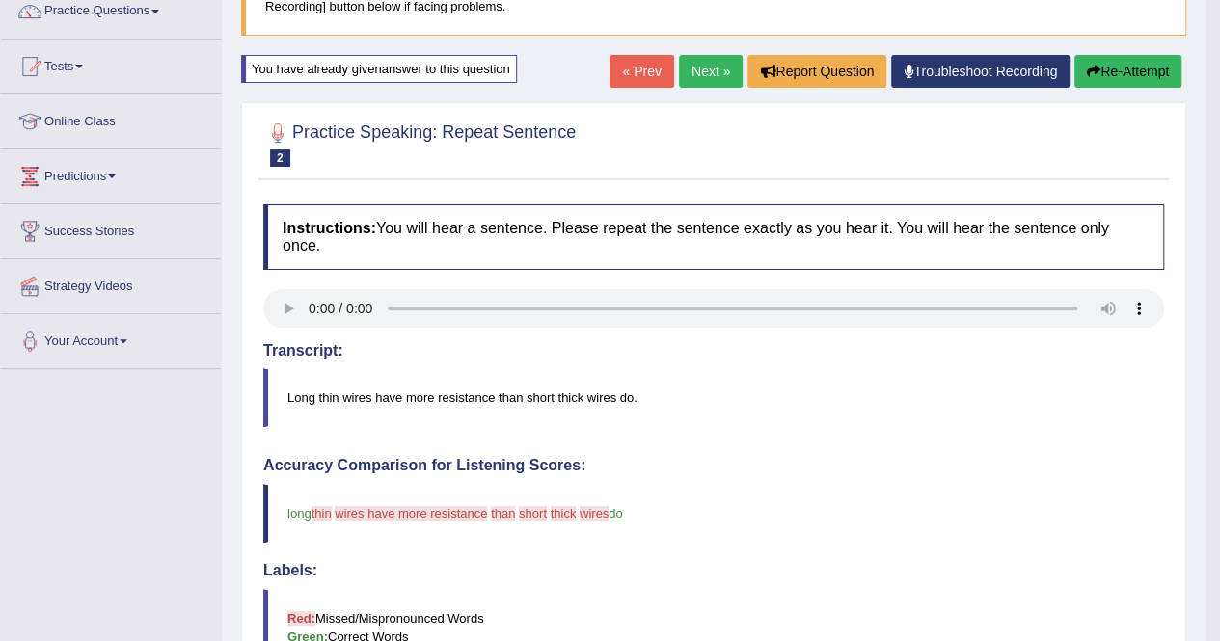
click at [1095, 65] on icon "button" at bounding box center [1093, 71] width 13 height 13
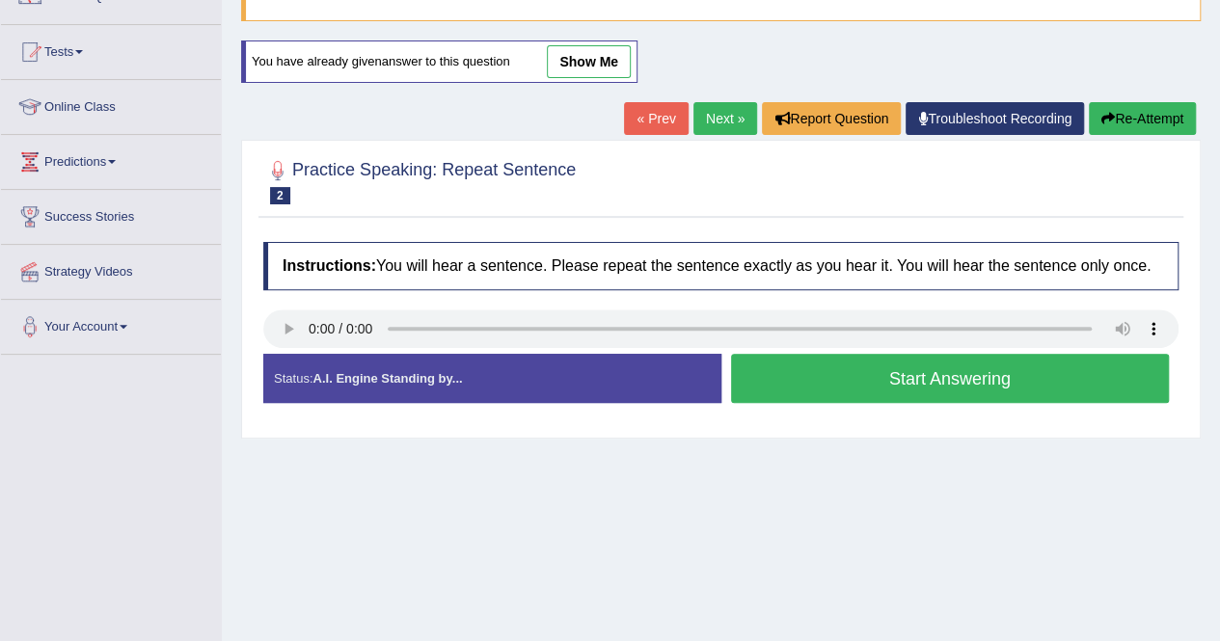
scroll to position [166, 0]
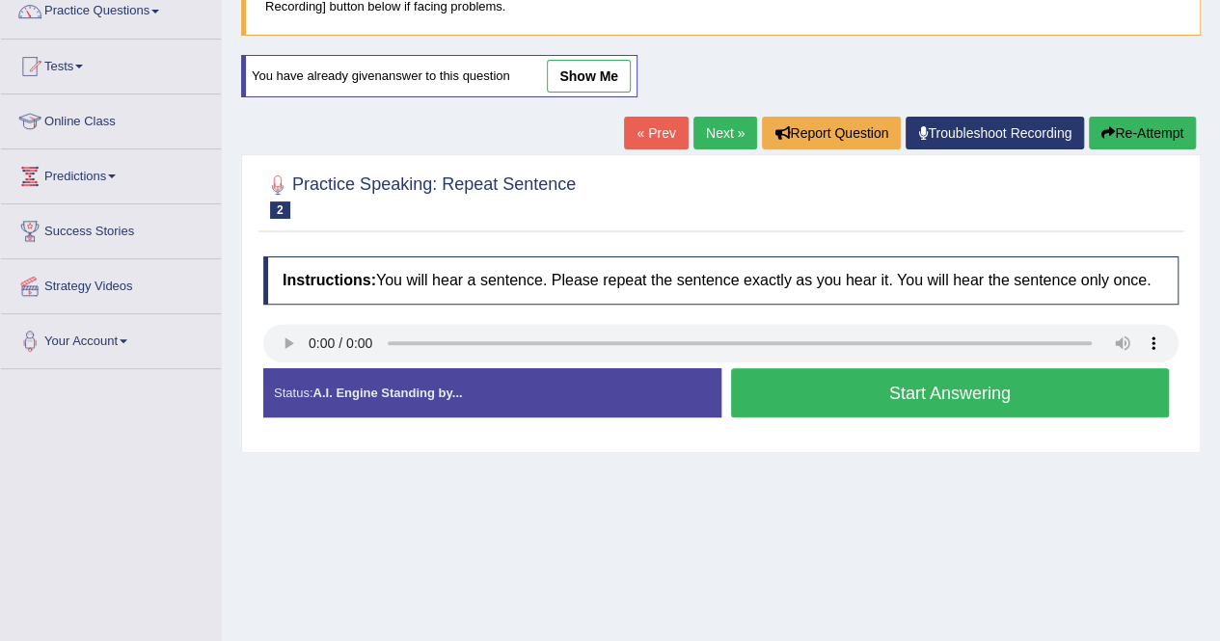
click at [1141, 136] on button "Re-Attempt" at bounding box center [1142, 133] width 107 height 33
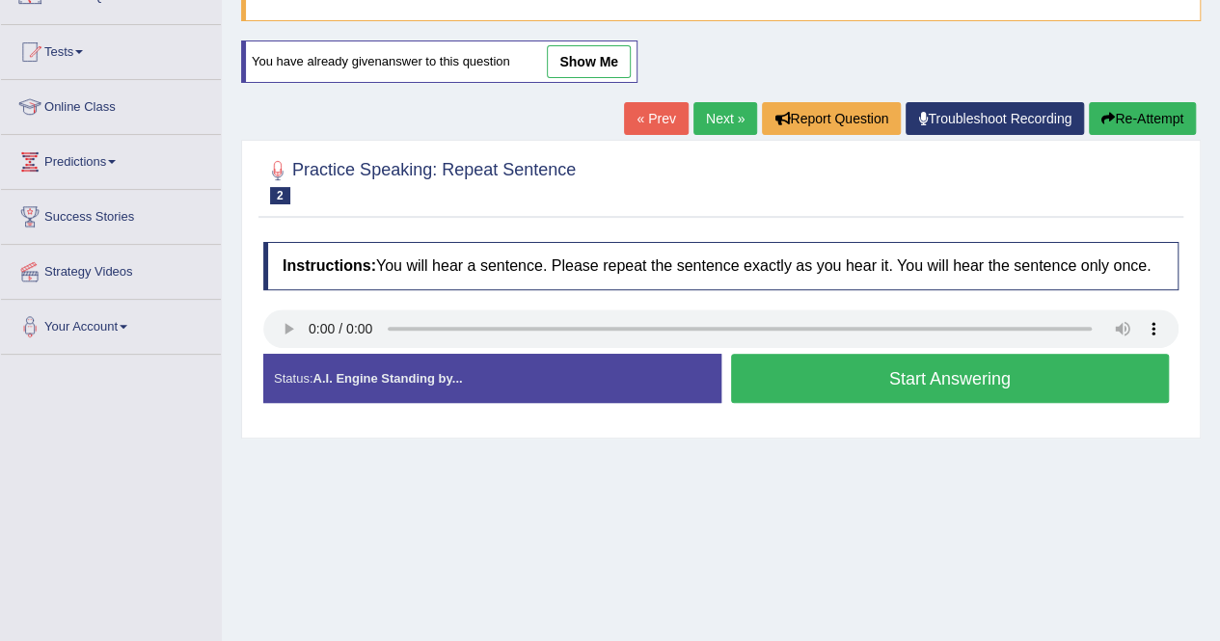
scroll to position [166, 0]
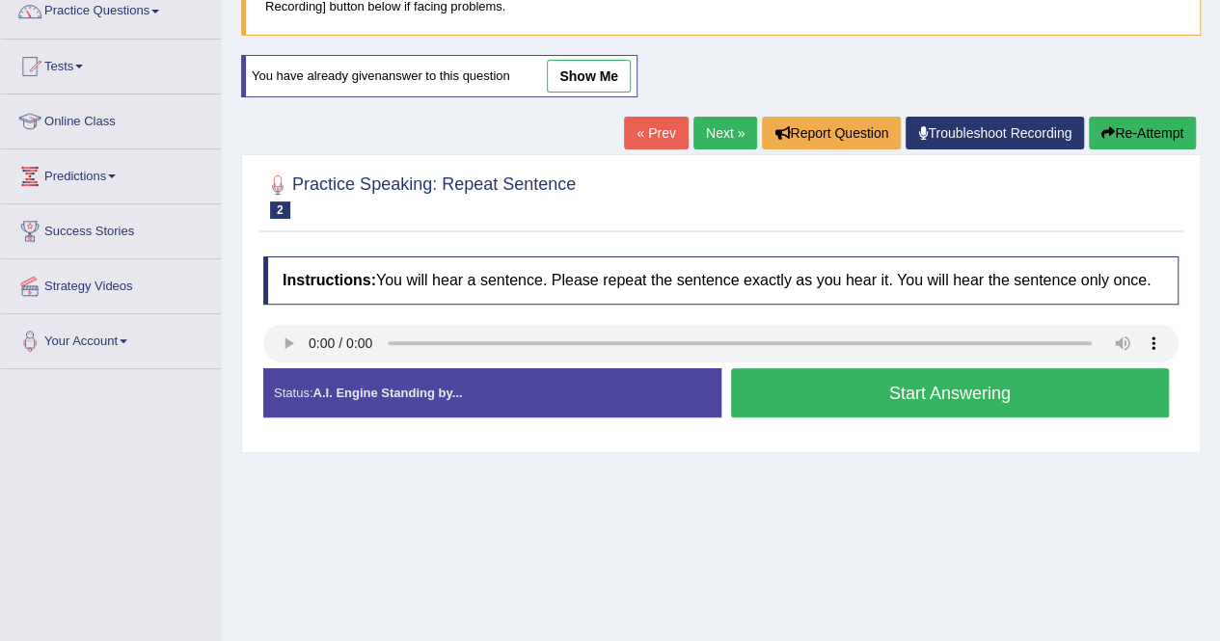
click at [989, 378] on button "Start Answering" at bounding box center [950, 392] width 439 height 49
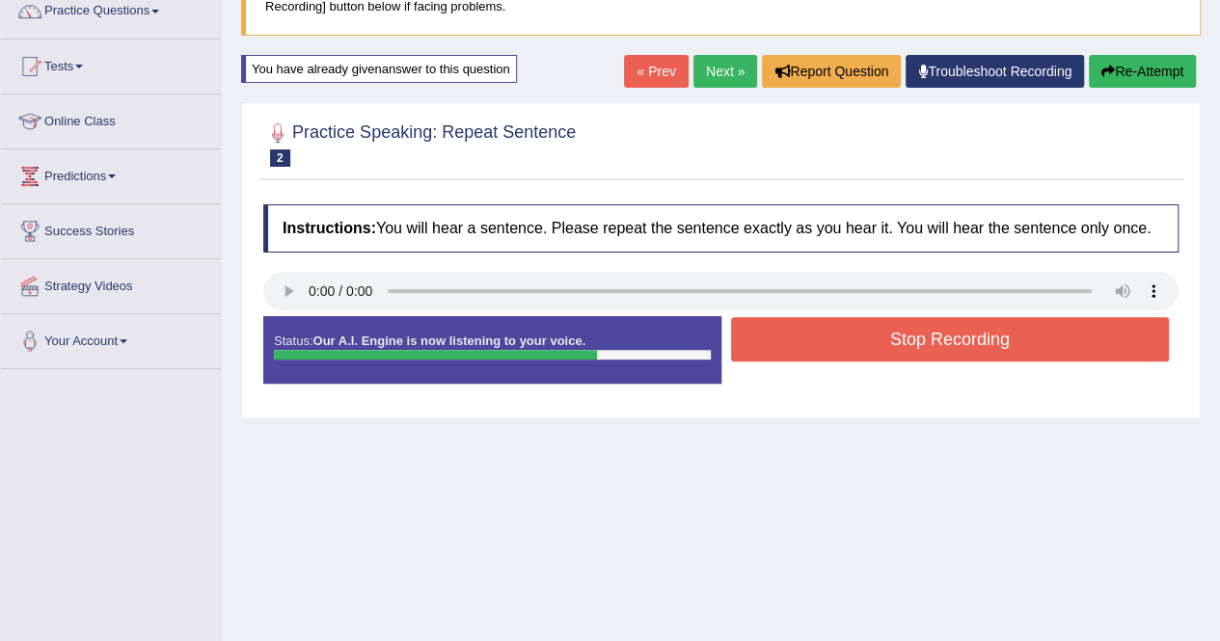
click at [993, 346] on button "Stop Recording" at bounding box center [950, 339] width 439 height 44
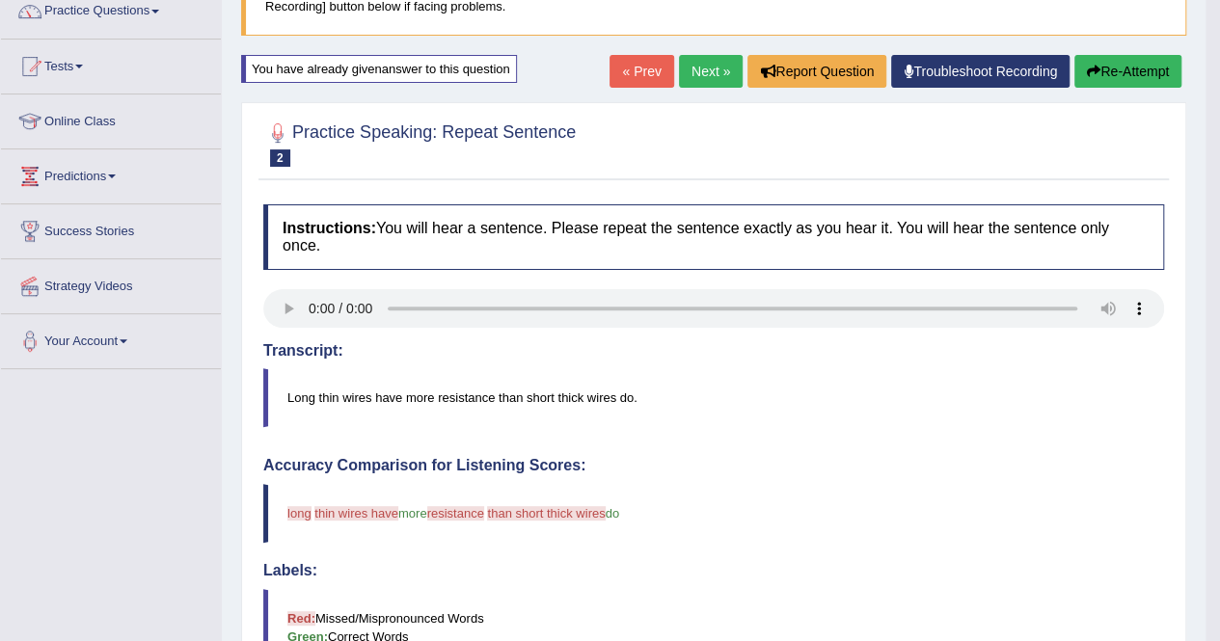
click at [1117, 78] on button "Re-Attempt" at bounding box center [1127, 71] width 107 height 33
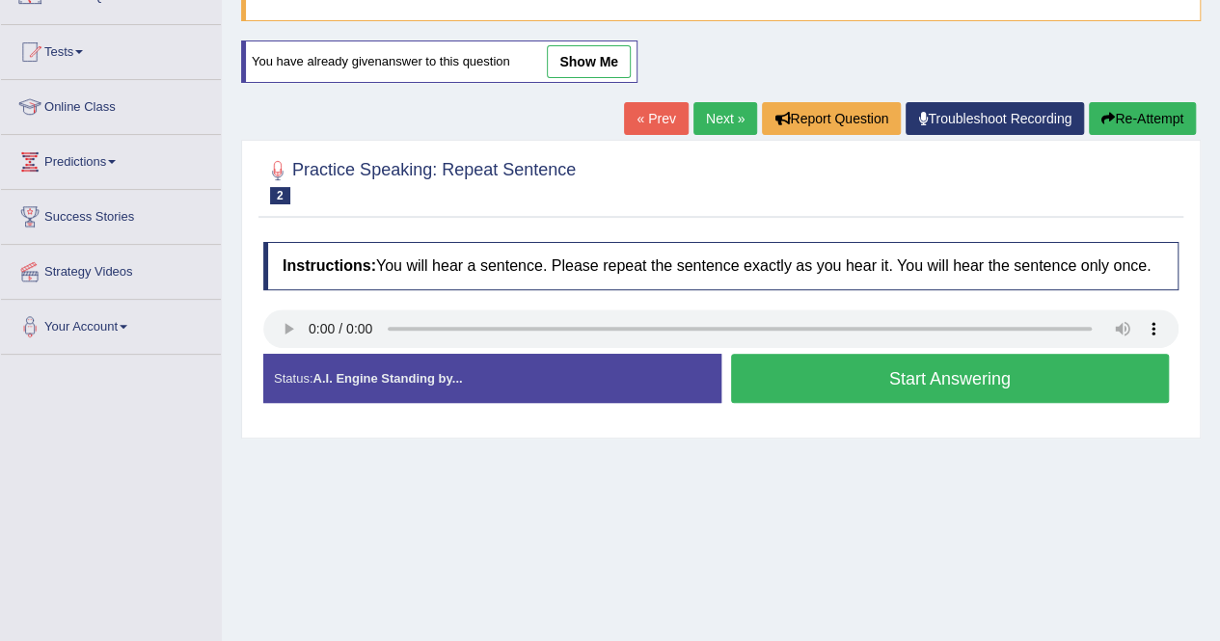
scroll to position [166, 0]
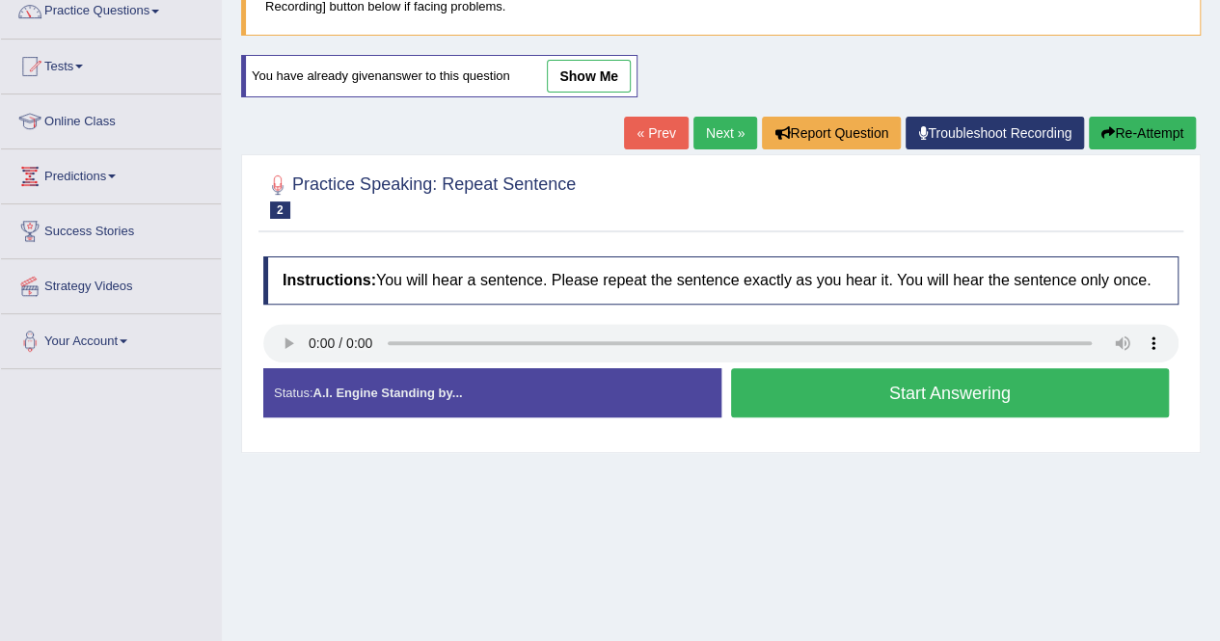
click at [956, 391] on button "Start Answering" at bounding box center [950, 392] width 439 height 49
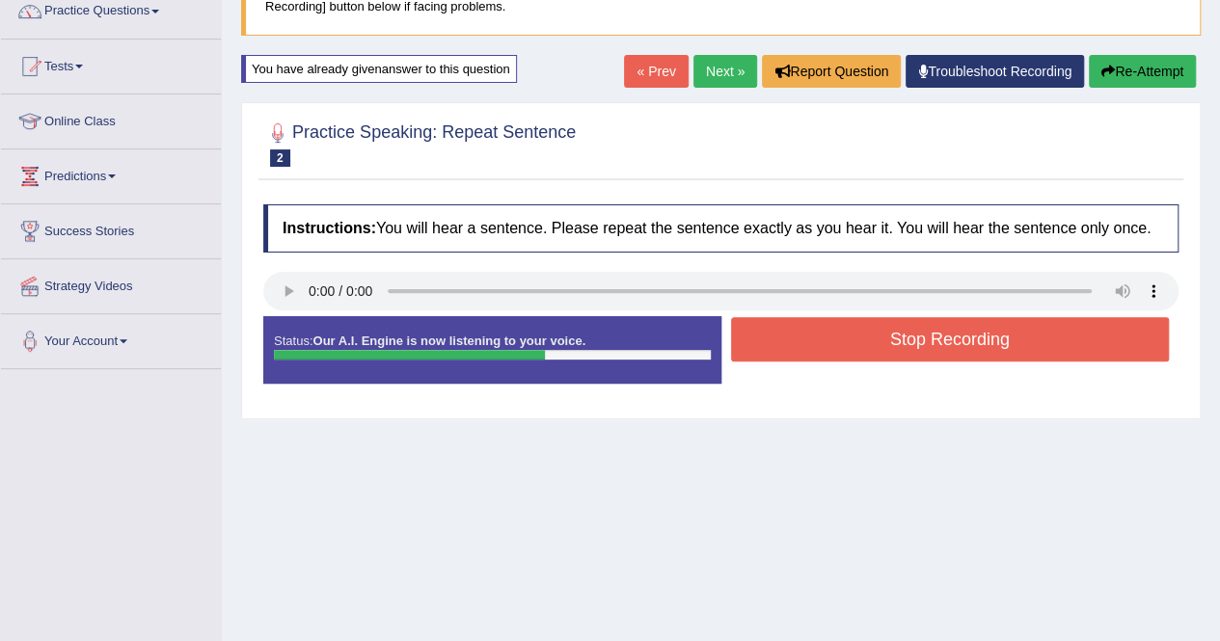
click at [943, 336] on button "Stop Recording" at bounding box center [950, 339] width 439 height 44
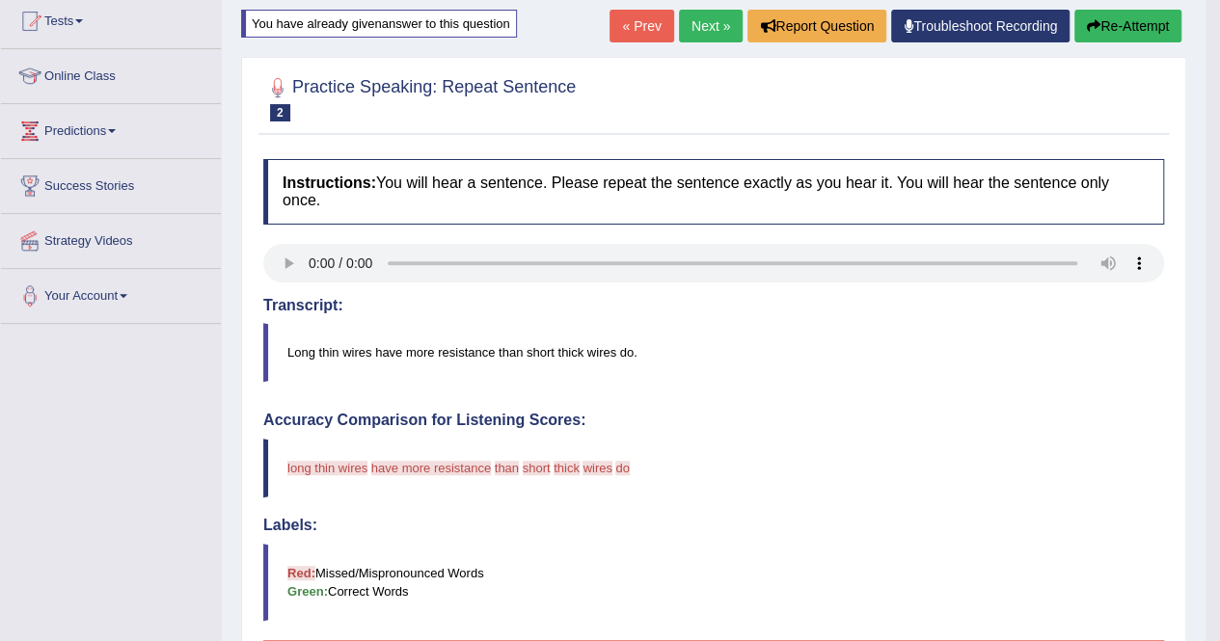
scroll to position [204, 0]
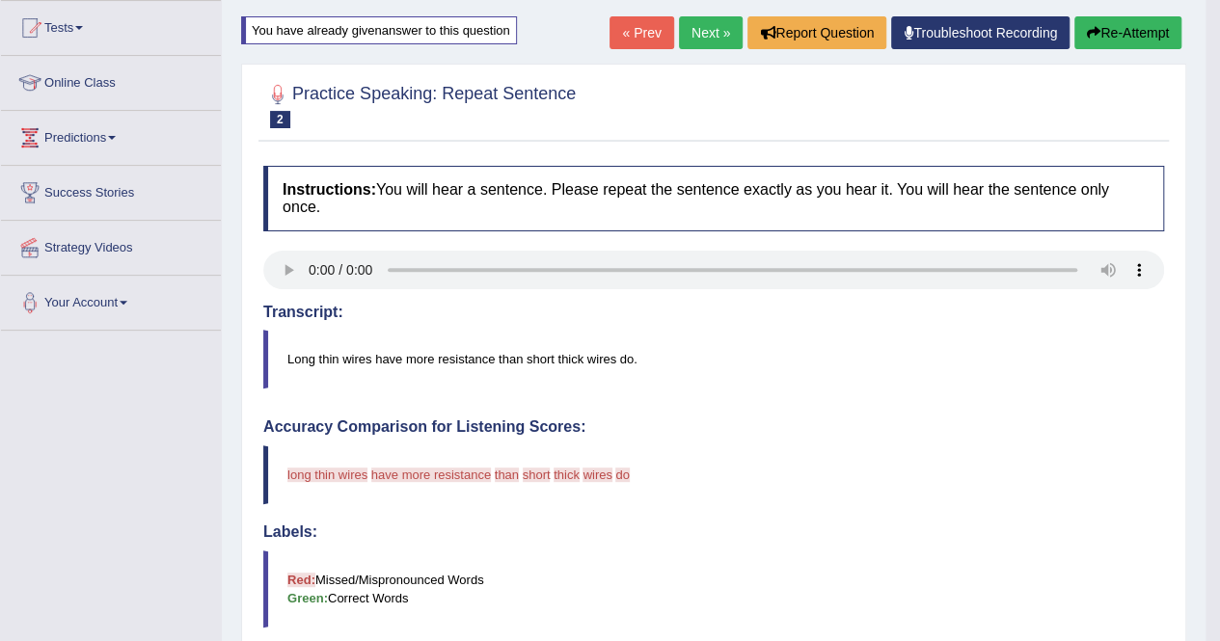
click at [1126, 25] on button "Re-Attempt" at bounding box center [1127, 32] width 107 height 33
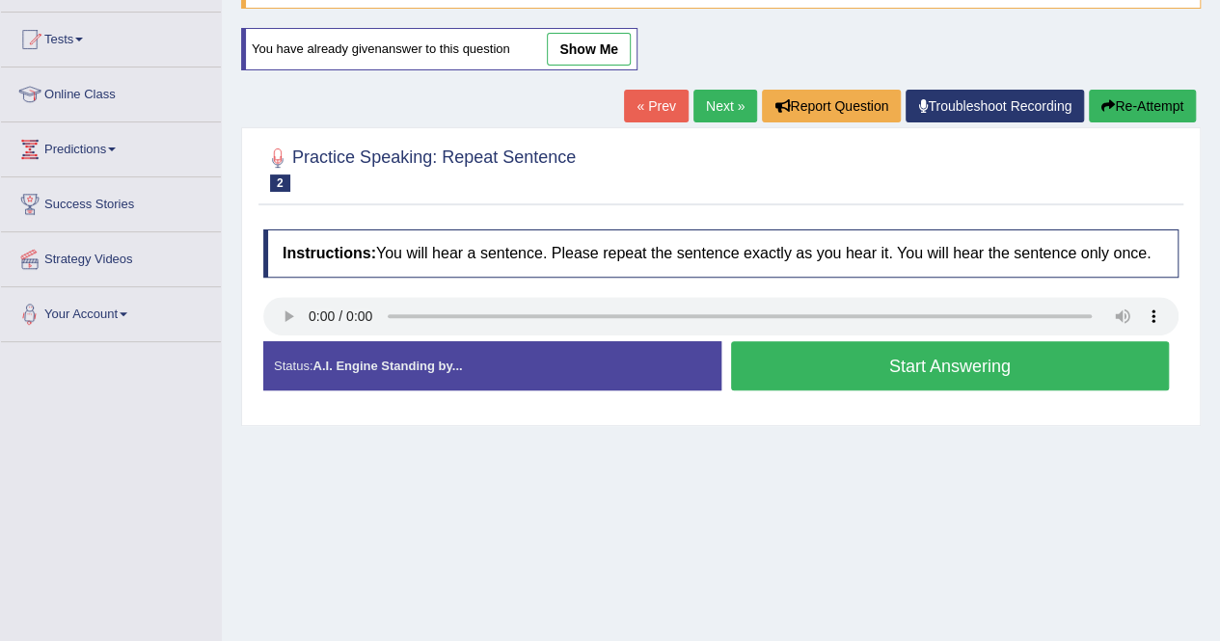
click at [800, 358] on button "Start Answering" at bounding box center [950, 365] width 439 height 49
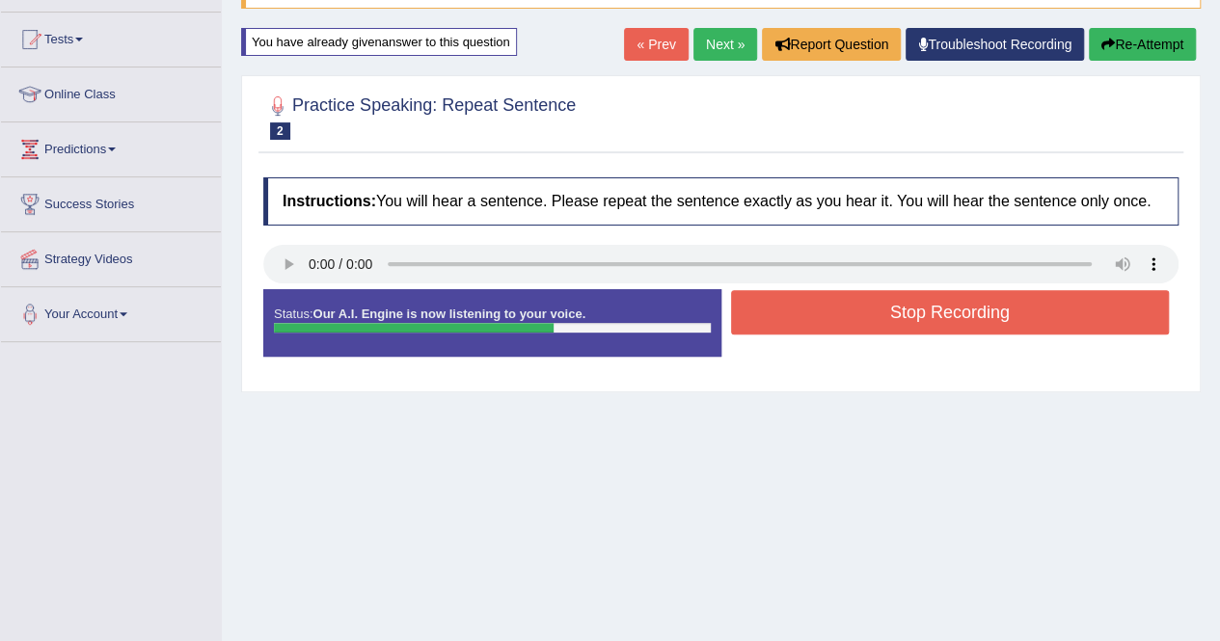
click at [854, 307] on button "Stop Recording" at bounding box center [950, 312] width 439 height 44
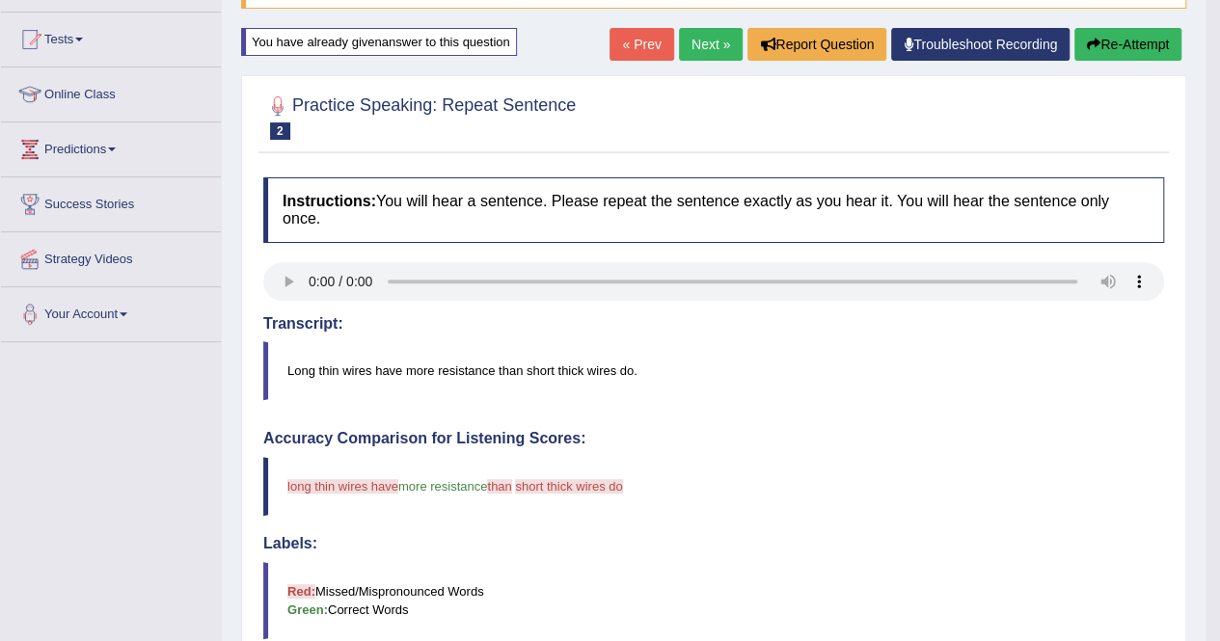
click at [1132, 38] on button "Re-Attempt" at bounding box center [1127, 44] width 107 height 33
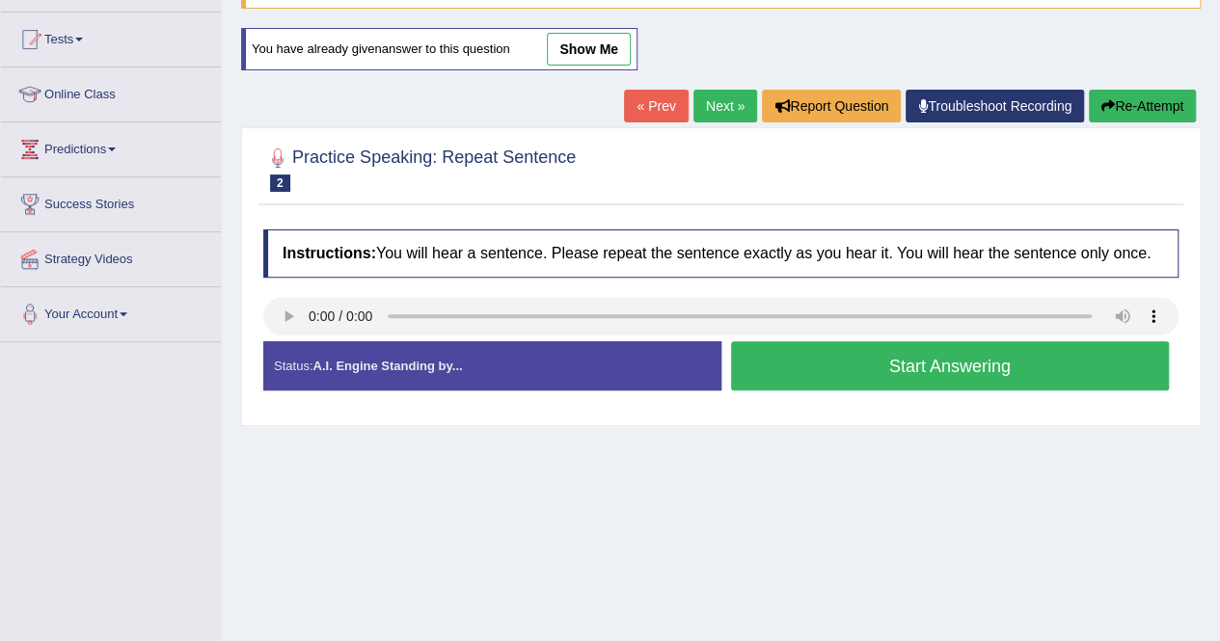
click at [987, 360] on button "Start Answering" at bounding box center [950, 365] width 439 height 49
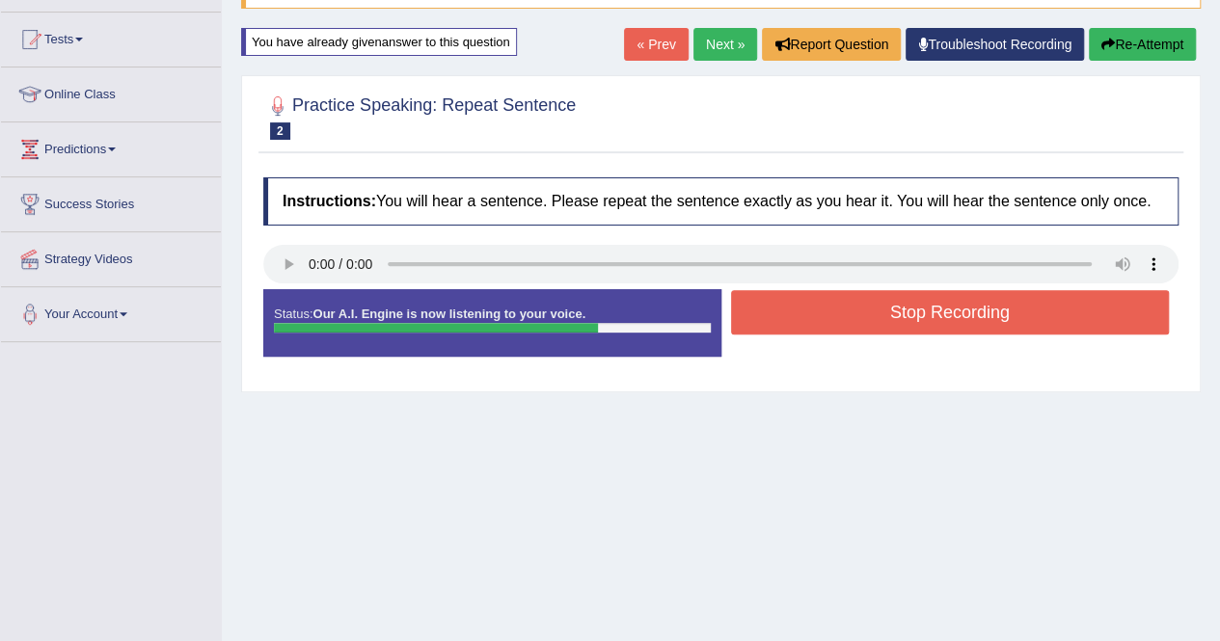
click at [980, 315] on button "Stop Recording" at bounding box center [950, 312] width 439 height 44
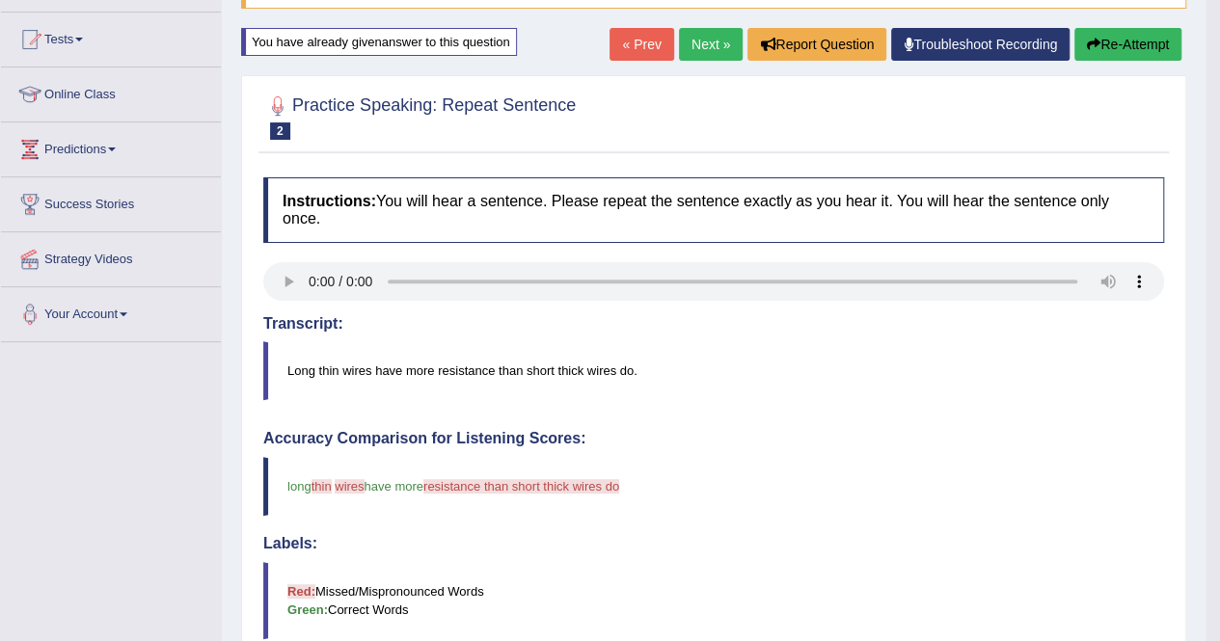
click at [1144, 40] on button "Re-Attempt" at bounding box center [1127, 44] width 107 height 33
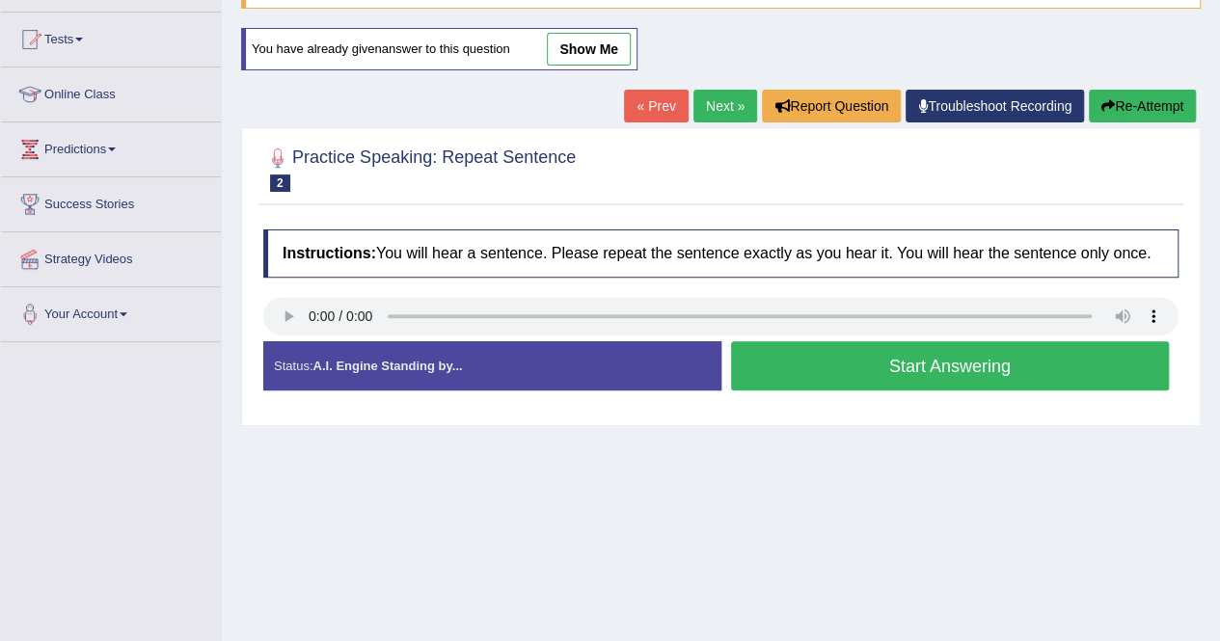
click at [1001, 363] on button "Start Answering" at bounding box center [950, 365] width 439 height 49
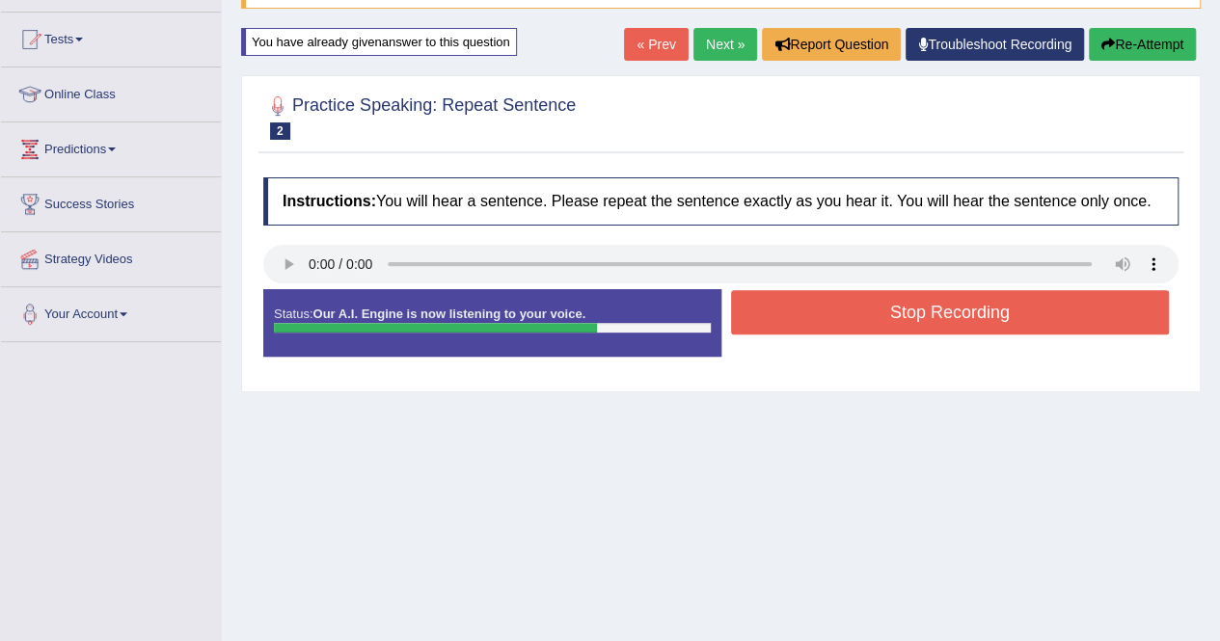
click at [984, 304] on button "Stop Recording" at bounding box center [950, 312] width 439 height 44
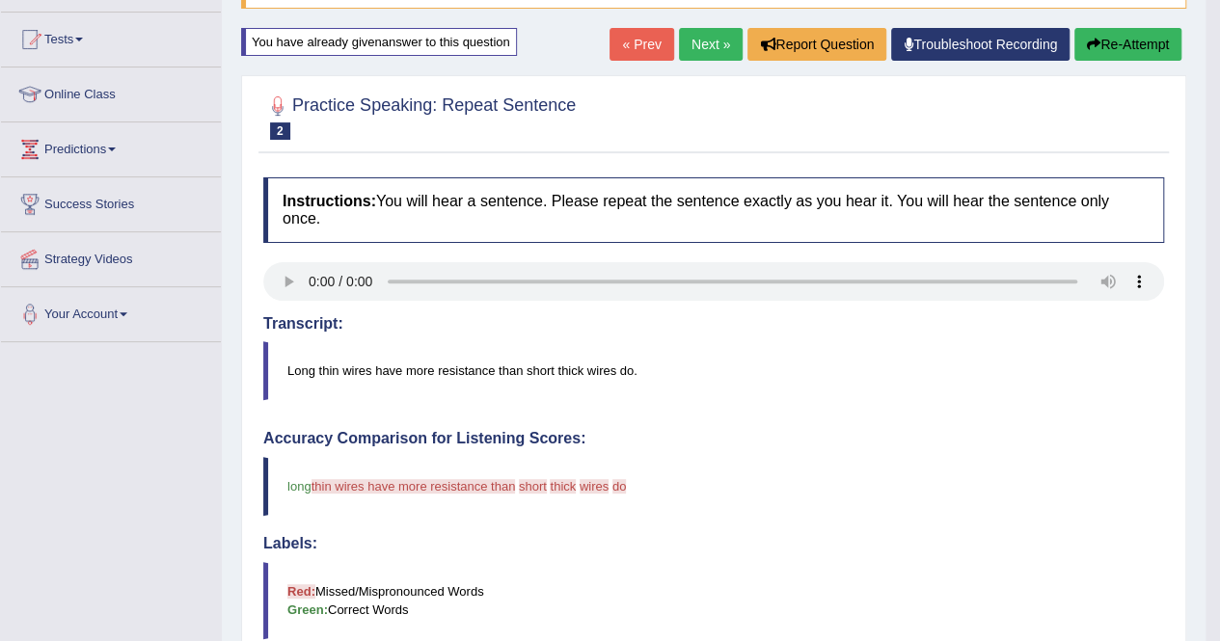
click at [1130, 51] on button "Re-Attempt" at bounding box center [1127, 44] width 107 height 33
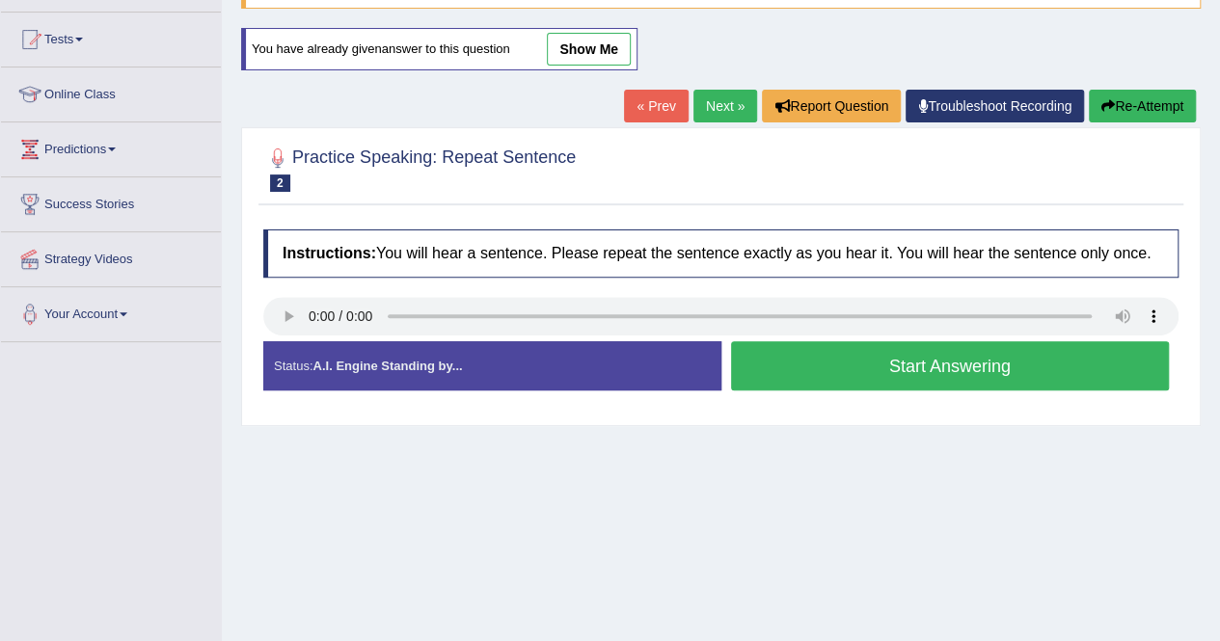
click at [955, 358] on button "Start Answering" at bounding box center [950, 365] width 439 height 49
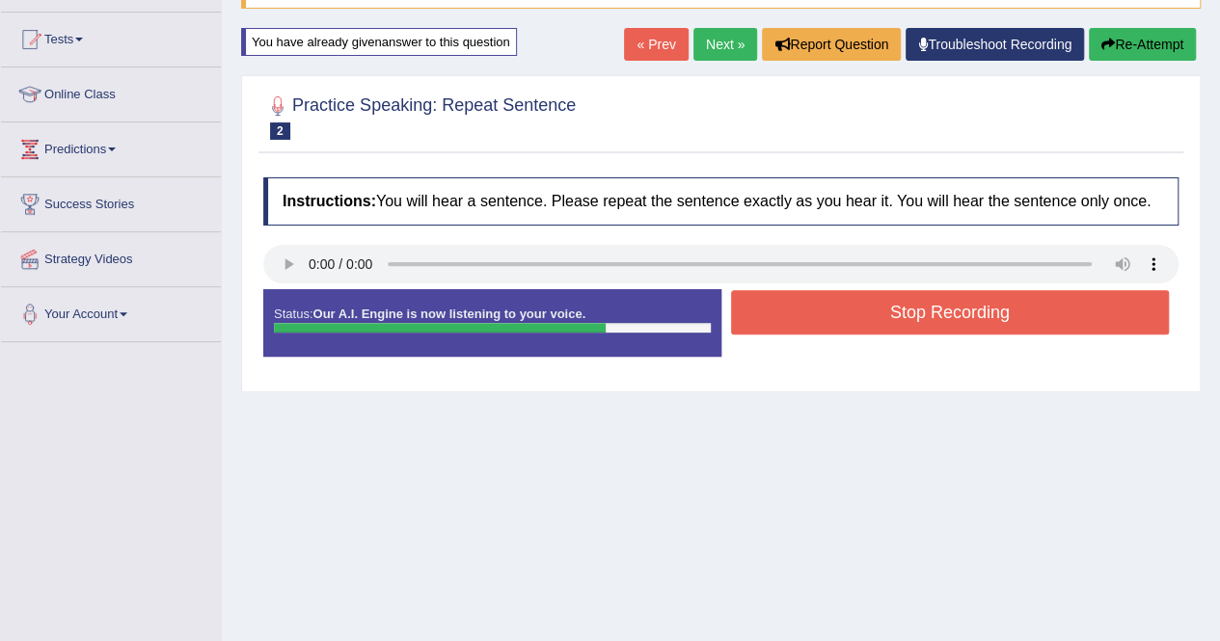
click at [955, 312] on button "Stop Recording" at bounding box center [950, 312] width 439 height 44
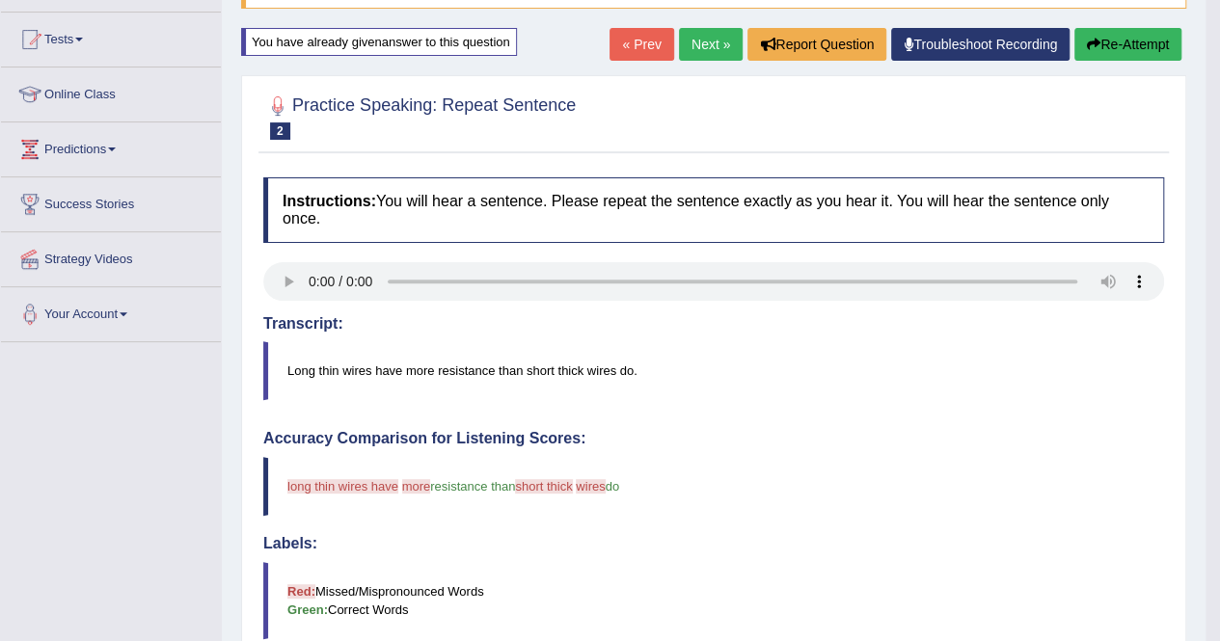
click at [1155, 50] on button "Re-Attempt" at bounding box center [1127, 44] width 107 height 33
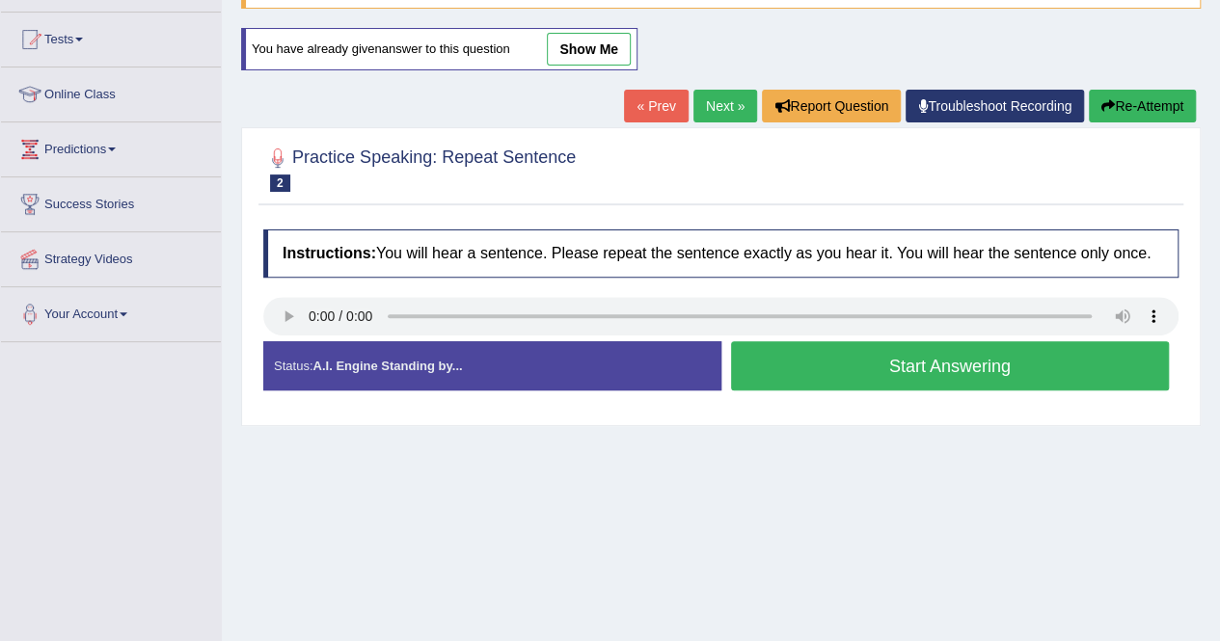
click at [996, 363] on button "Start Answering" at bounding box center [950, 365] width 439 height 49
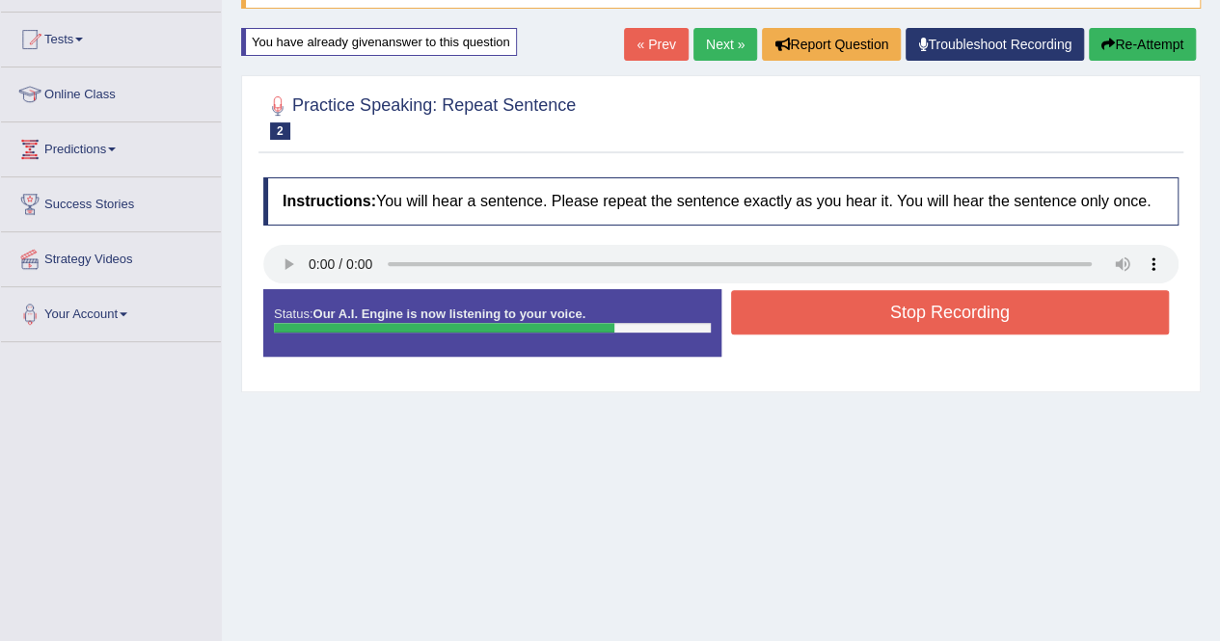
click at [937, 316] on button "Stop Recording" at bounding box center [950, 312] width 439 height 44
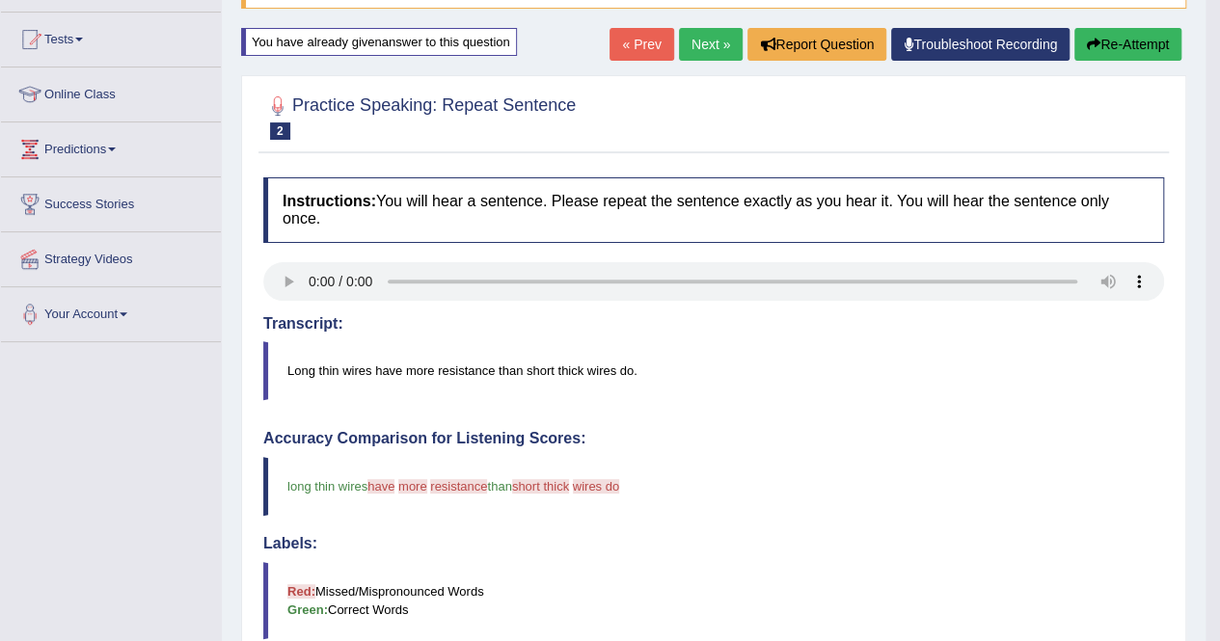
click at [1115, 40] on button "Re-Attempt" at bounding box center [1127, 44] width 107 height 33
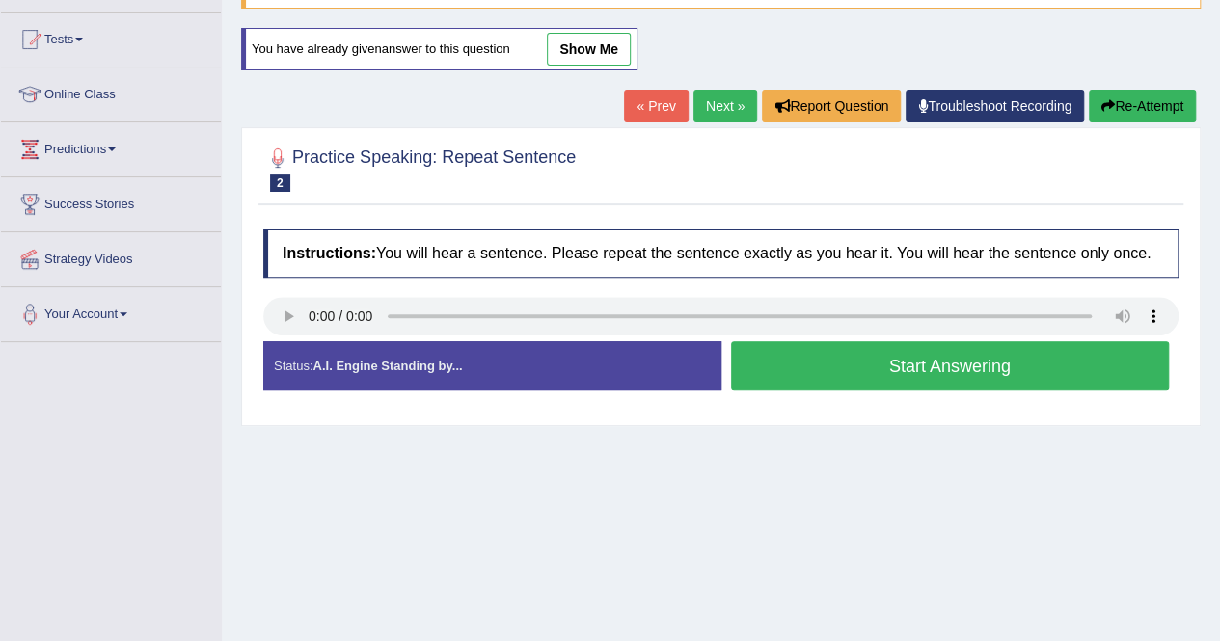
click at [931, 362] on button "Start Answering" at bounding box center [950, 365] width 439 height 49
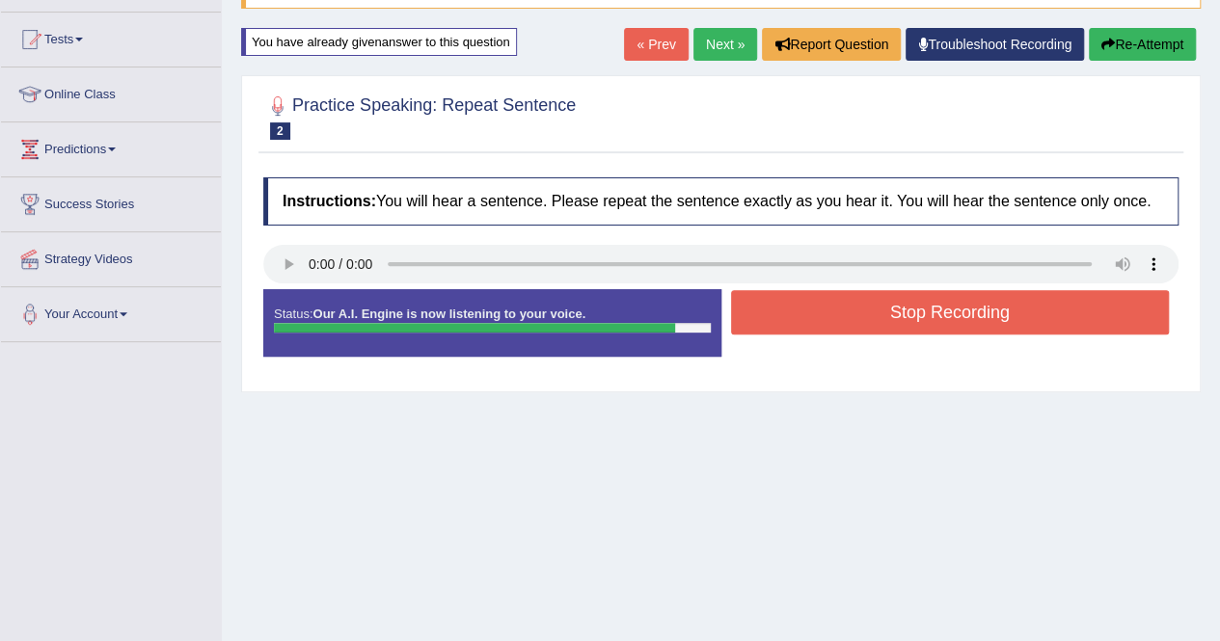
click at [951, 306] on button "Stop Recording" at bounding box center [950, 312] width 439 height 44
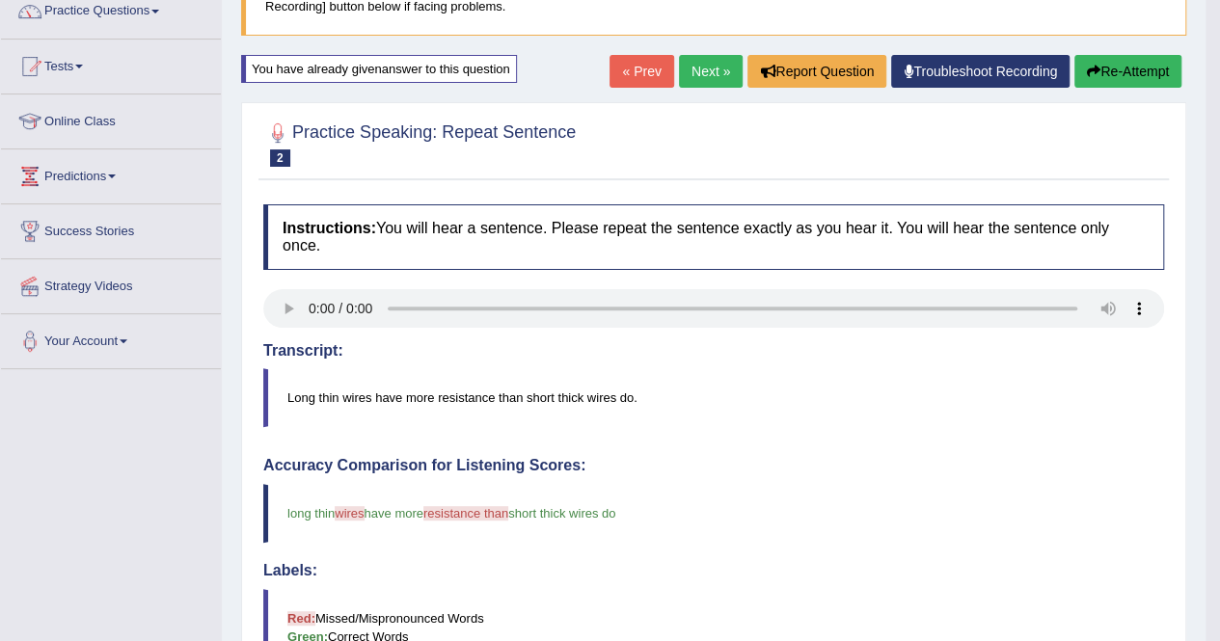
scroll to position [154, 0]
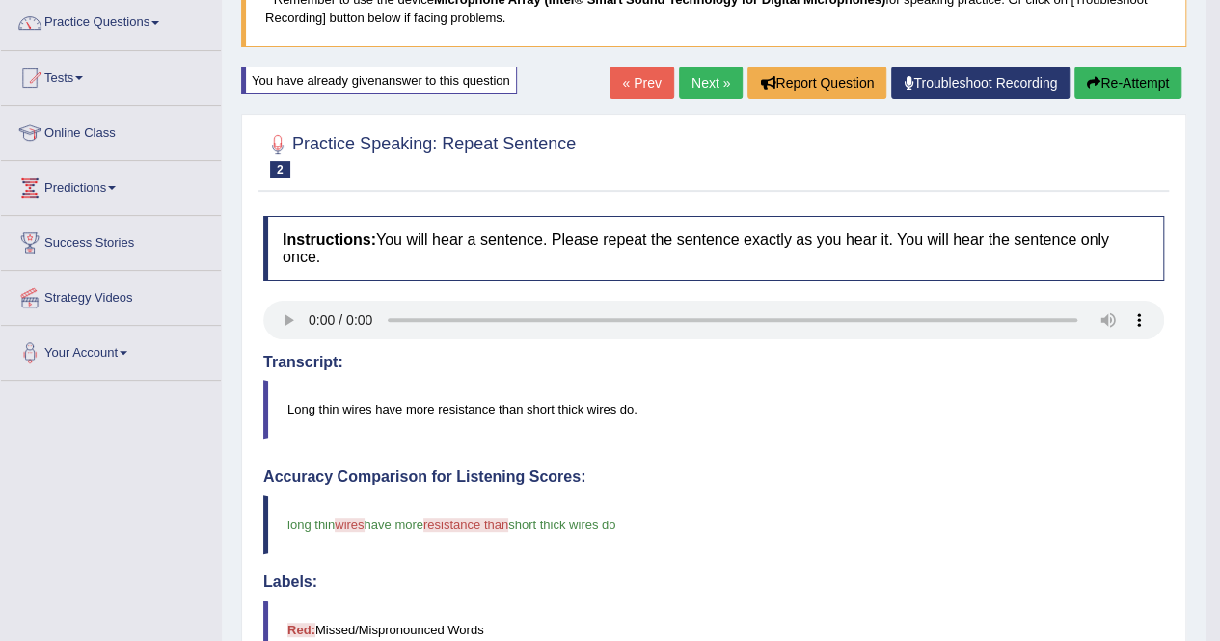
click at [1114, 81] on button "Re-Attempt" at bounding box center [1127, 83] width 107 height 33
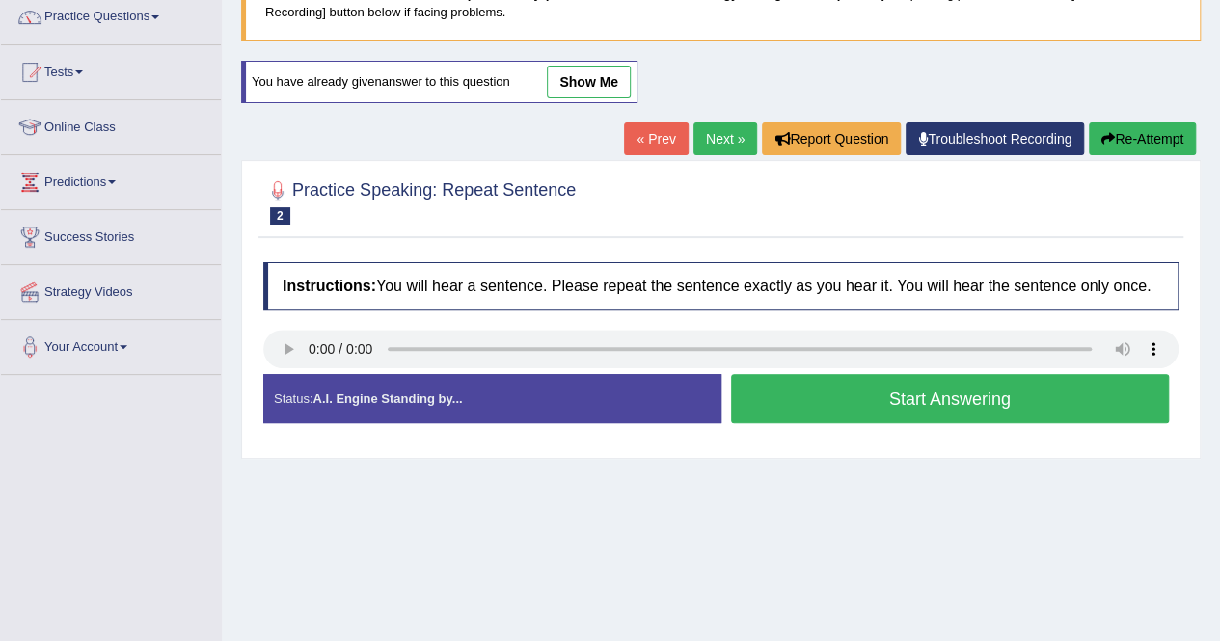
click at [972, 392] on button "Start Answering" at bounding box center [950, 398] width 439 height 49
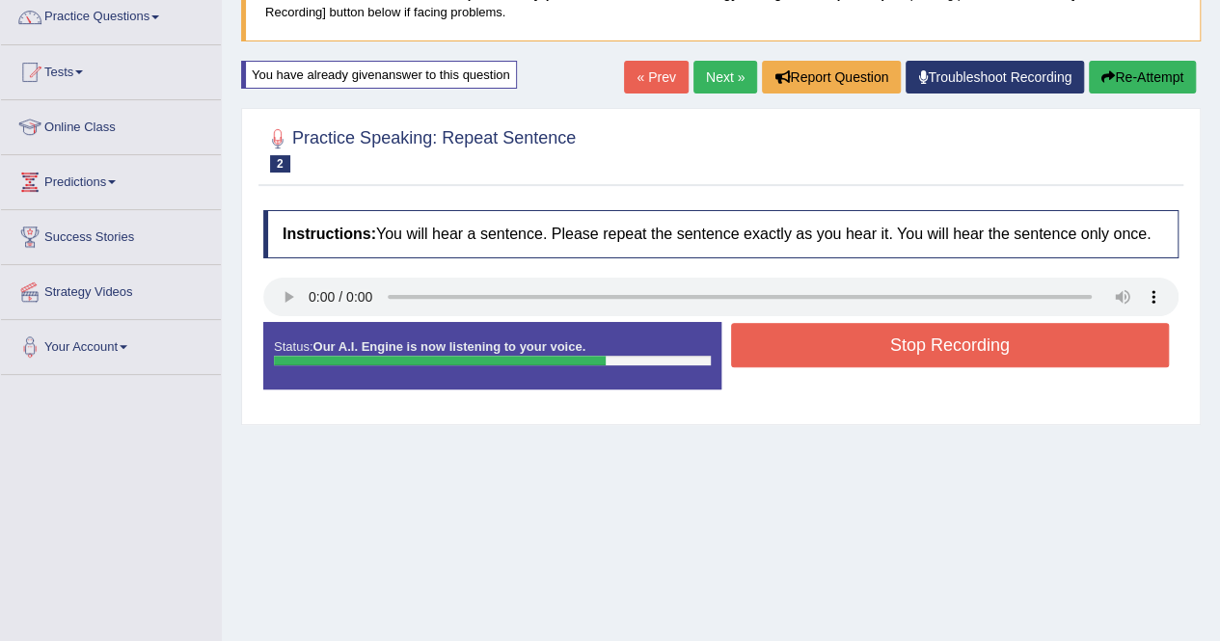
click at [942, 337] on button "Stop Recording" at bounding box center [950, 345] width 439 height 44
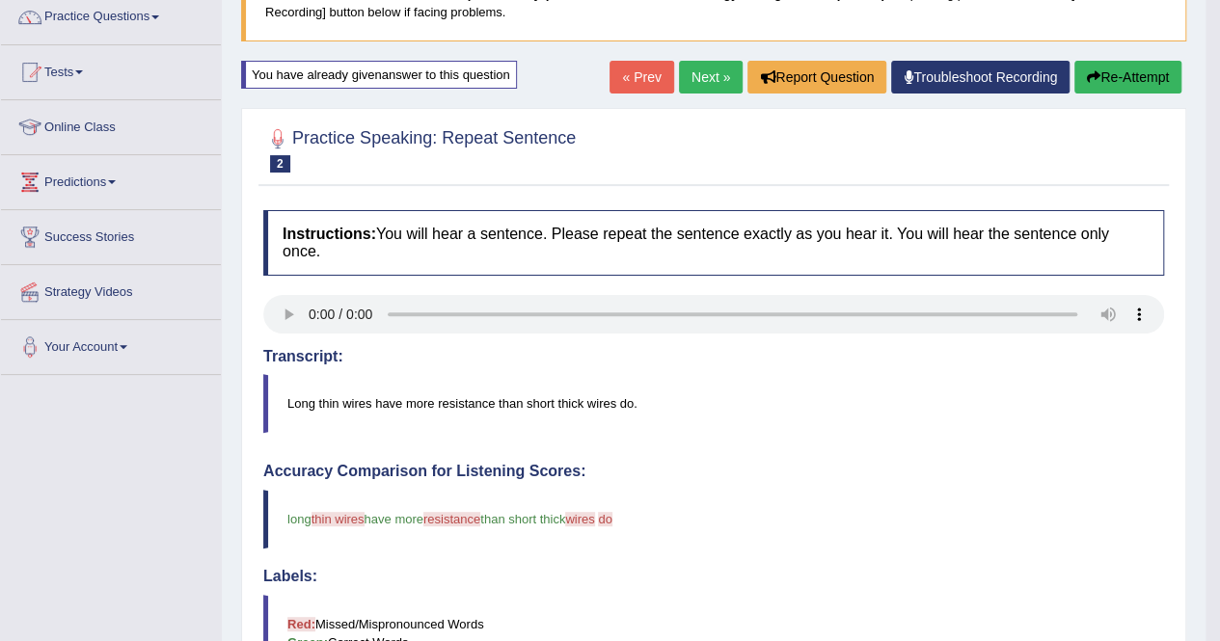
click at [1128, 80] on button "Re-Attempt" at bounding box center [1127, 77] width 107 height 33
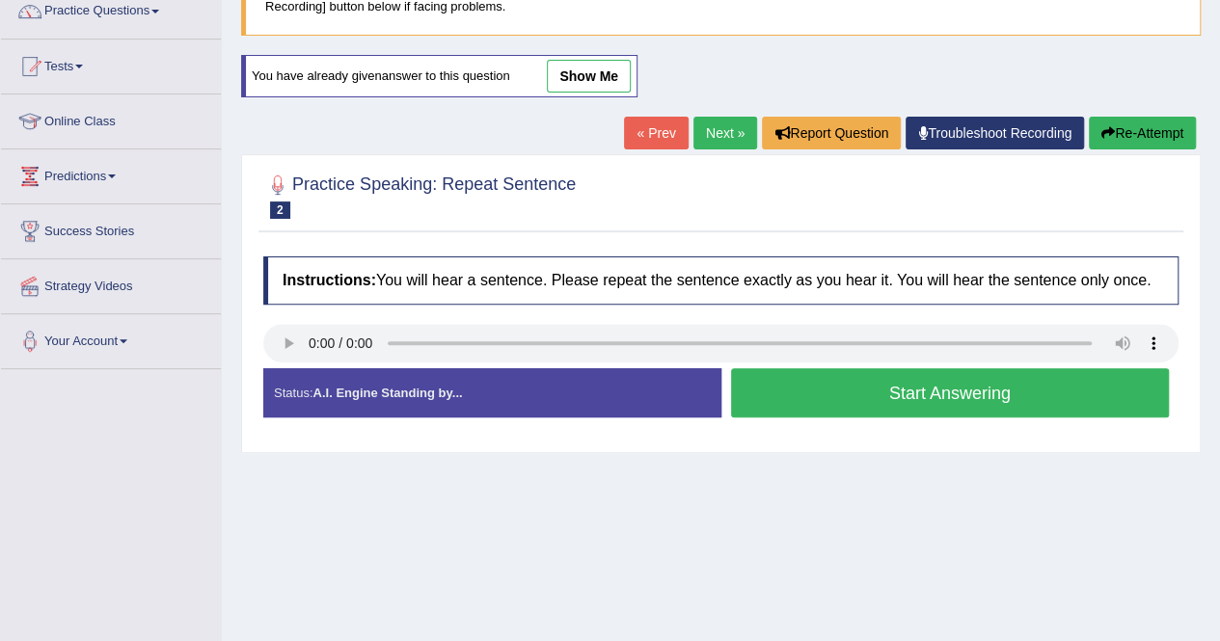
click at [804, 389] on button "Start Answering" at bounding box center [950, 392] width 439 height 49
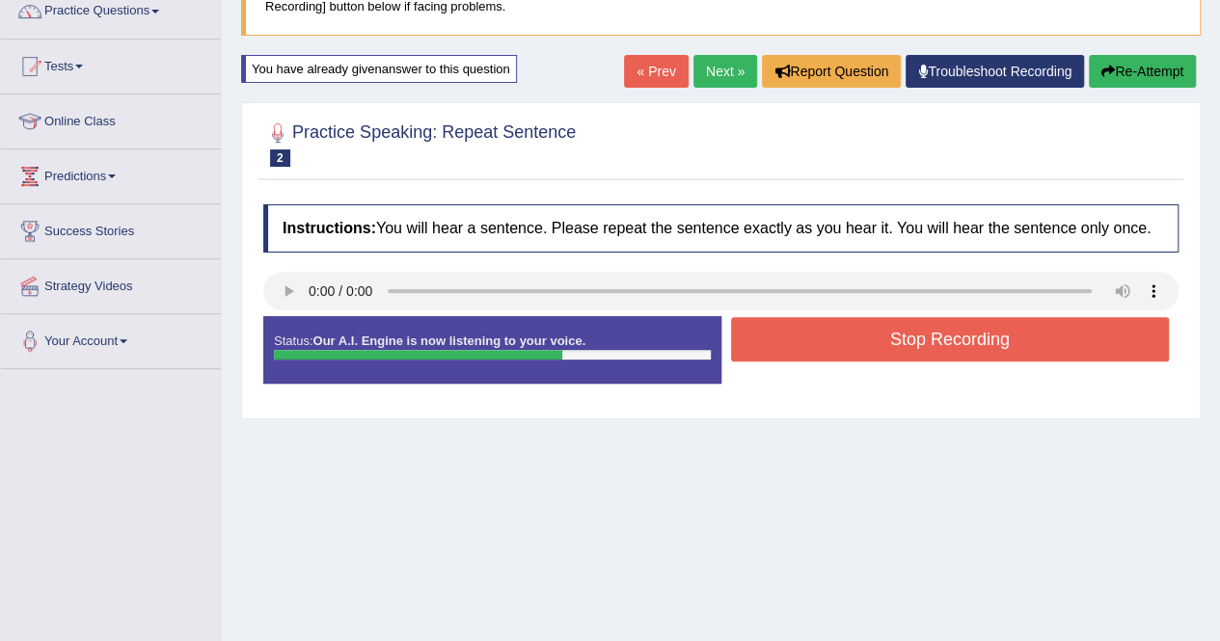
click at [942, 353] on button "Stop Recording" at bounding box center [950, 339] width 439 height 44
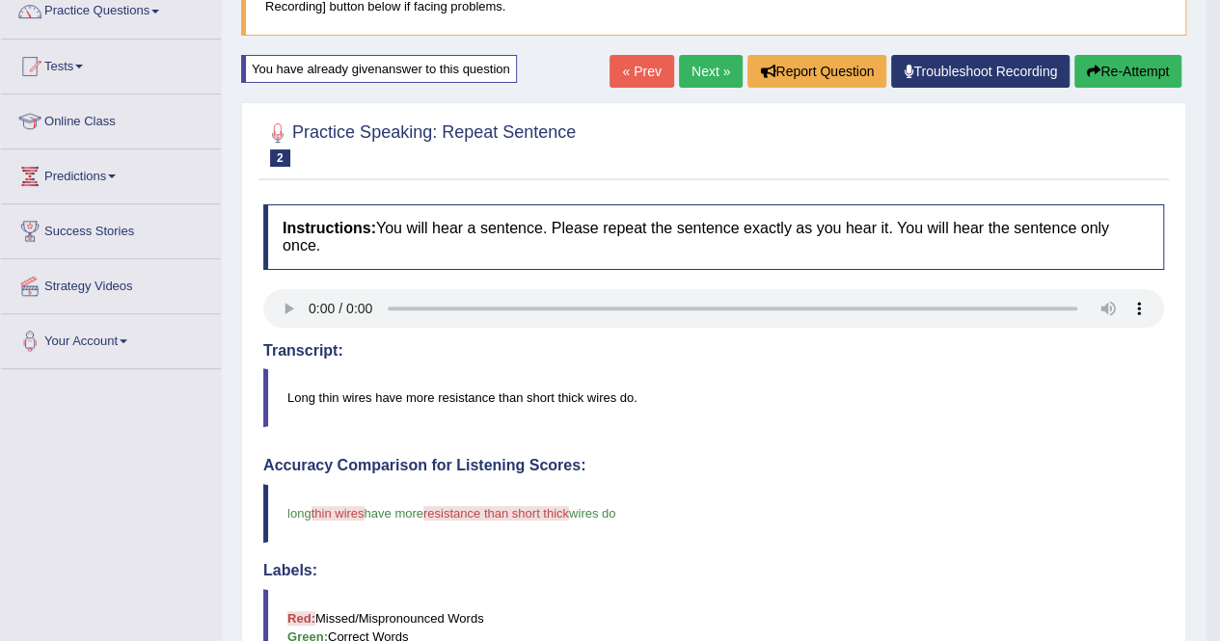
click at [1099, 67] on button "Re-Attempt" at bounding box center [1127, 71] width 107 height 33
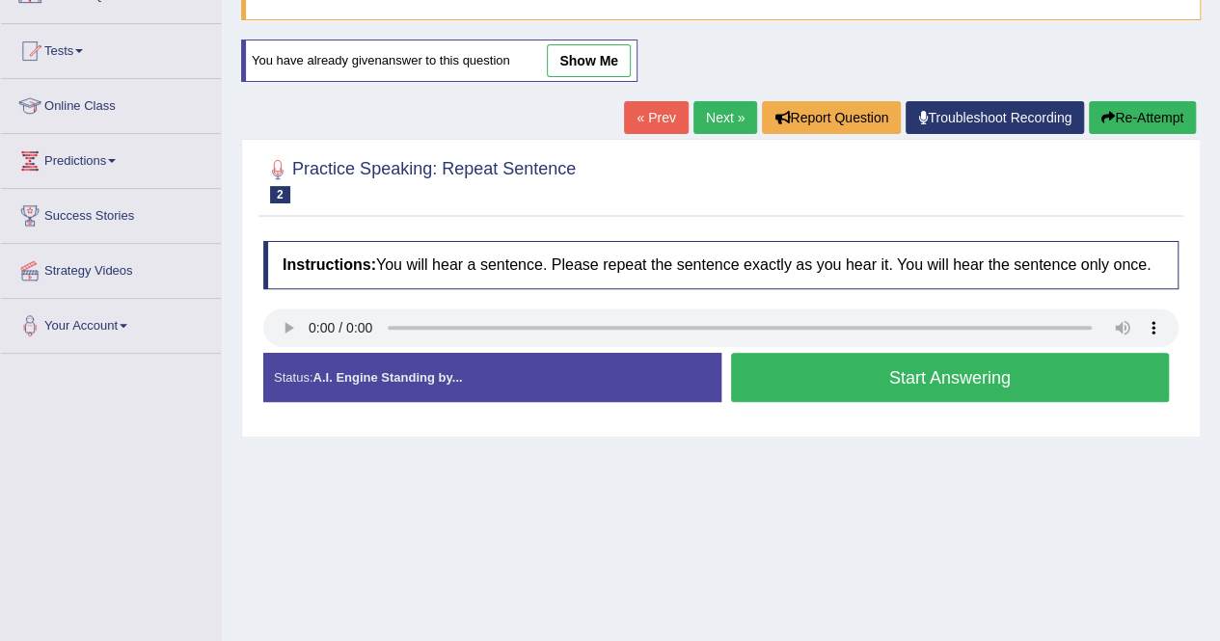
scroll to position [166, 0]
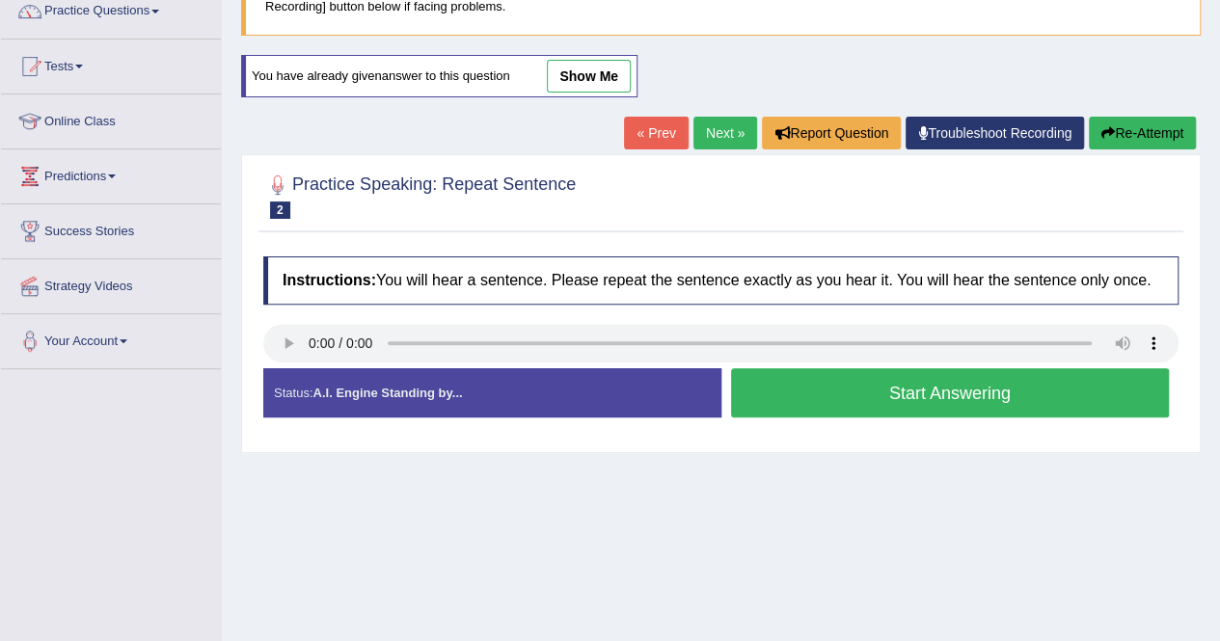
click at [984, 383] on button "Start Answering" at bounding box center [950, 392] width 439 height 49
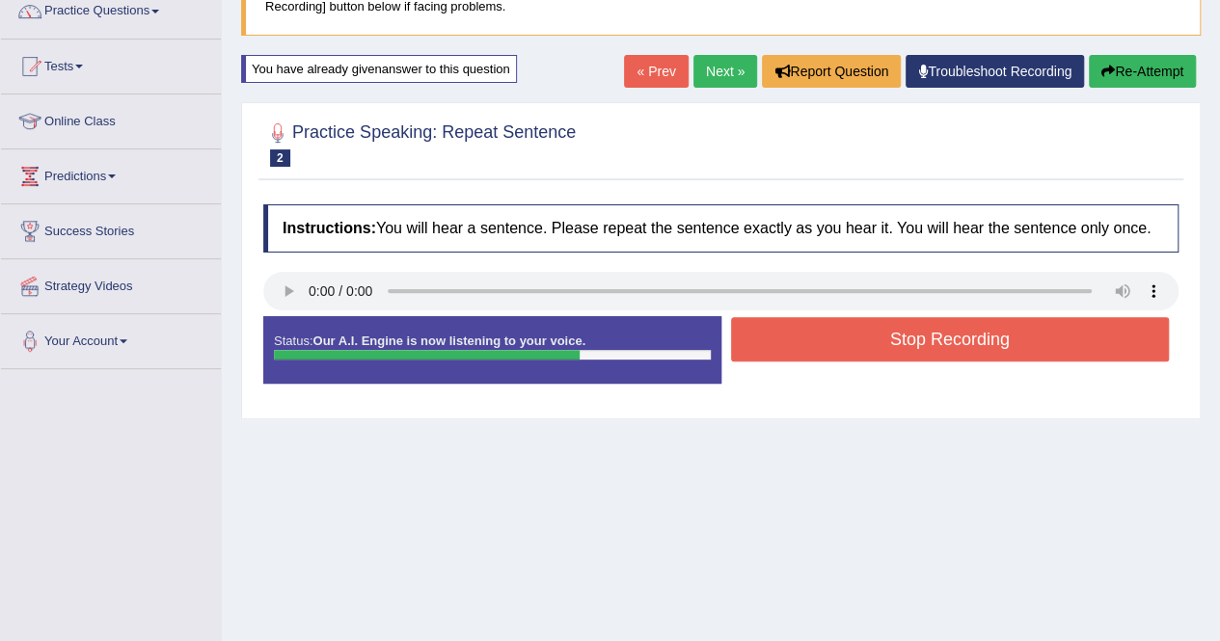
click at [944, 323] on button "Stop Recording" at bounding box center [950, 339] width 439 height 44
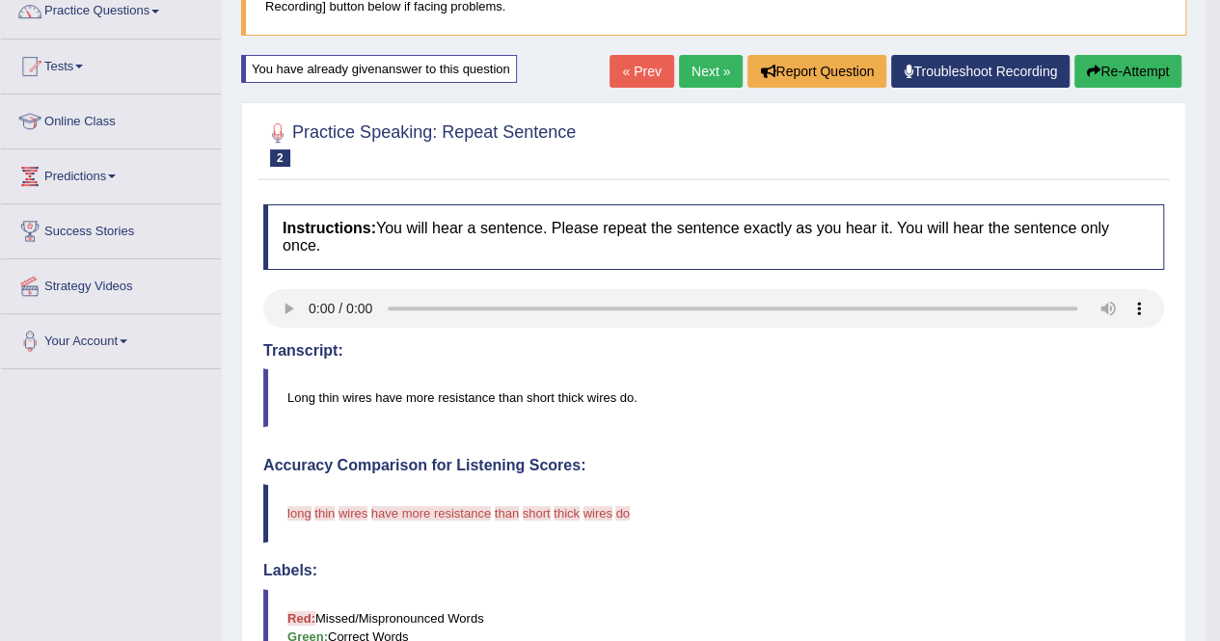
click at [1144, 76] on button "Re-Attempt" at bounding box center [1127, 71] width 107 height 33
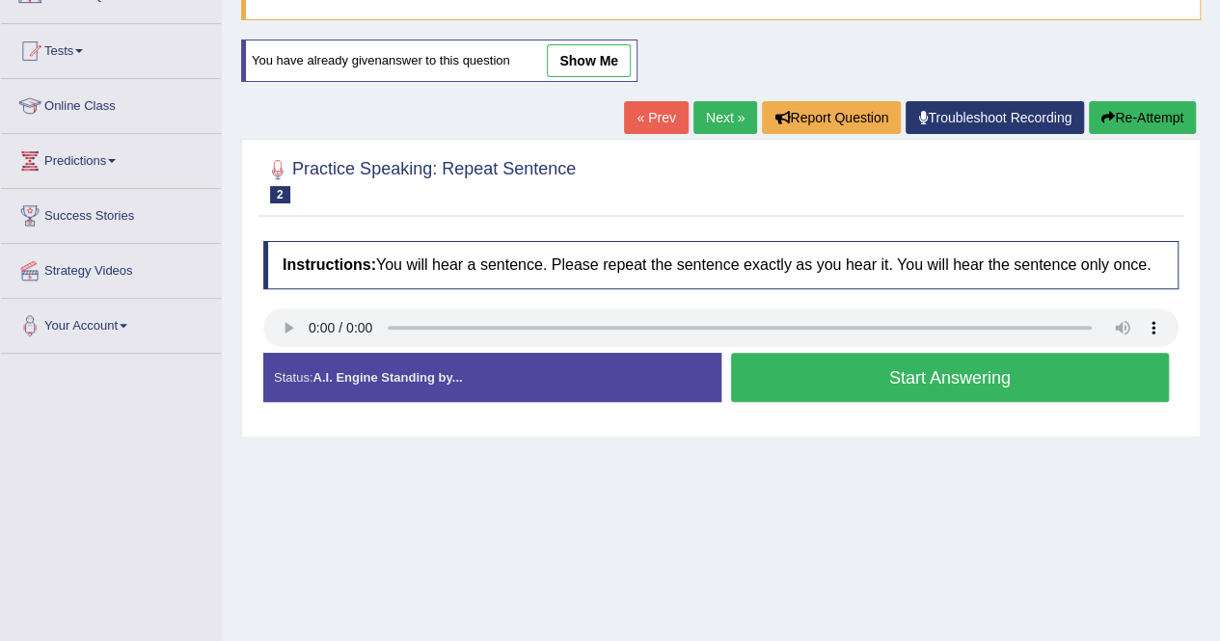
scroll to position [166, 0]
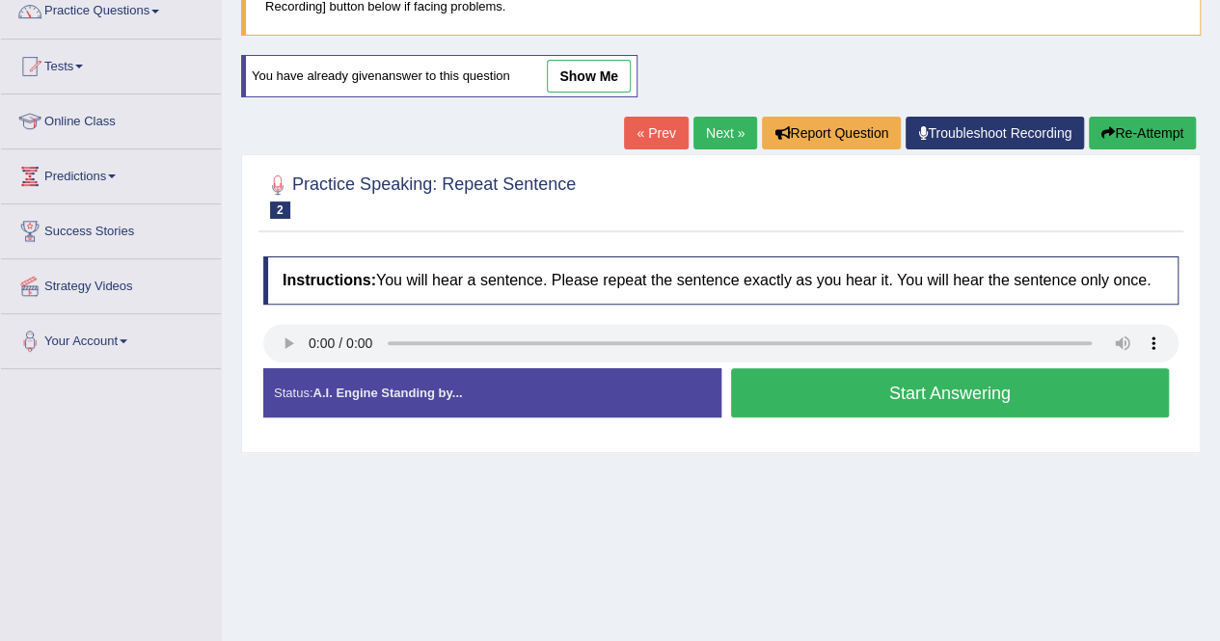
click at [713, 134] on link "Next »" at bounding box center [725, 133] width 64 height 33
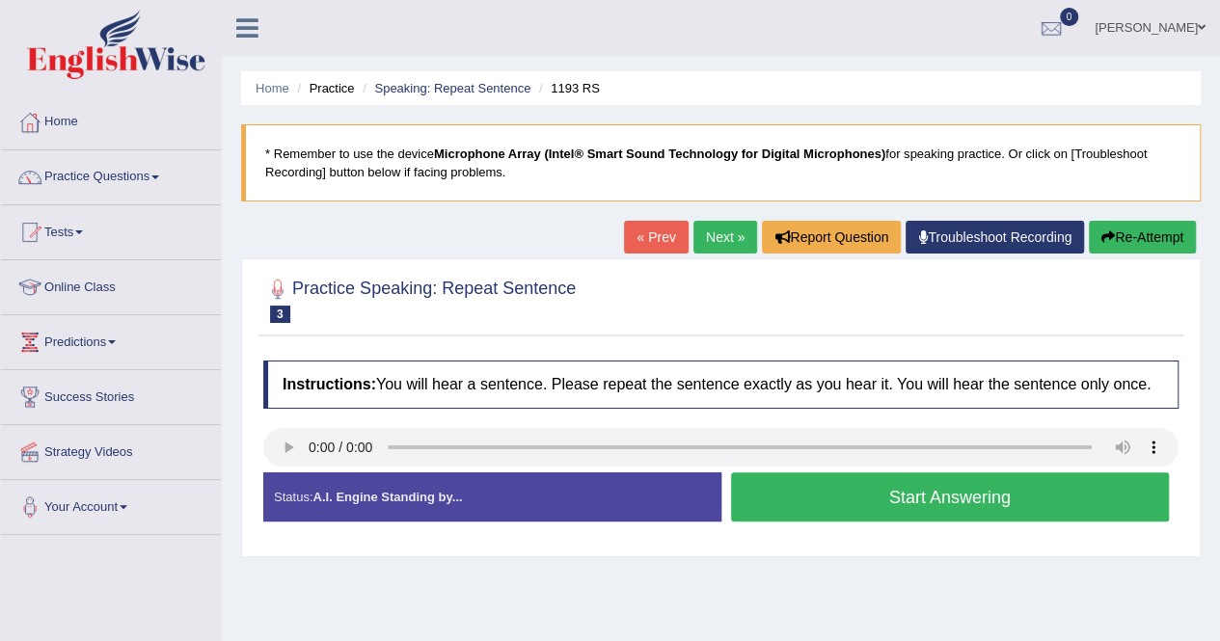
click at [832, 498] on button "Start Answering" at bounding box center [950, 496] width 439 height 49
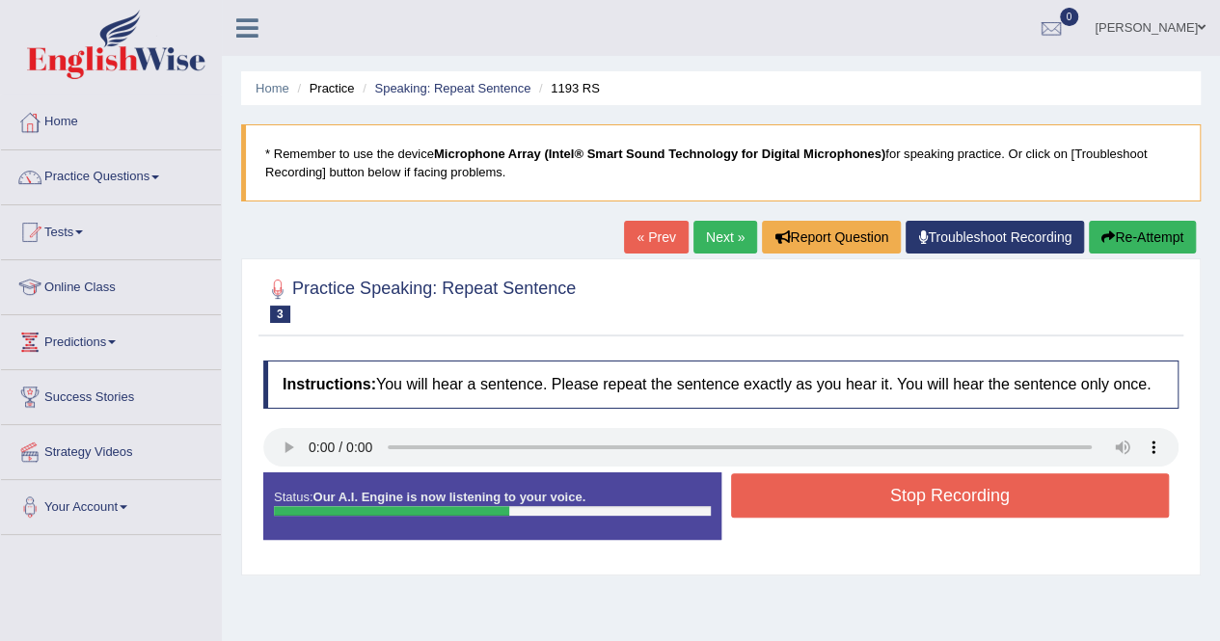
click at [833, 497] on button "Stop Recording" at bounding box center [950, 495] width 439 height 44
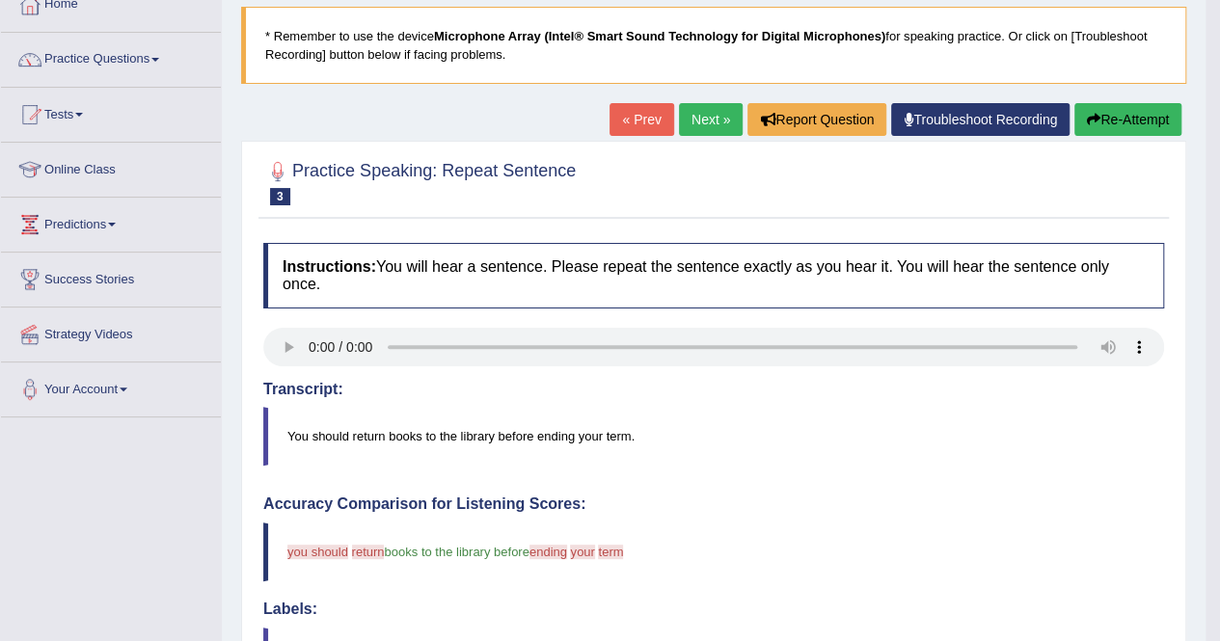
scroll to position [116, 0]
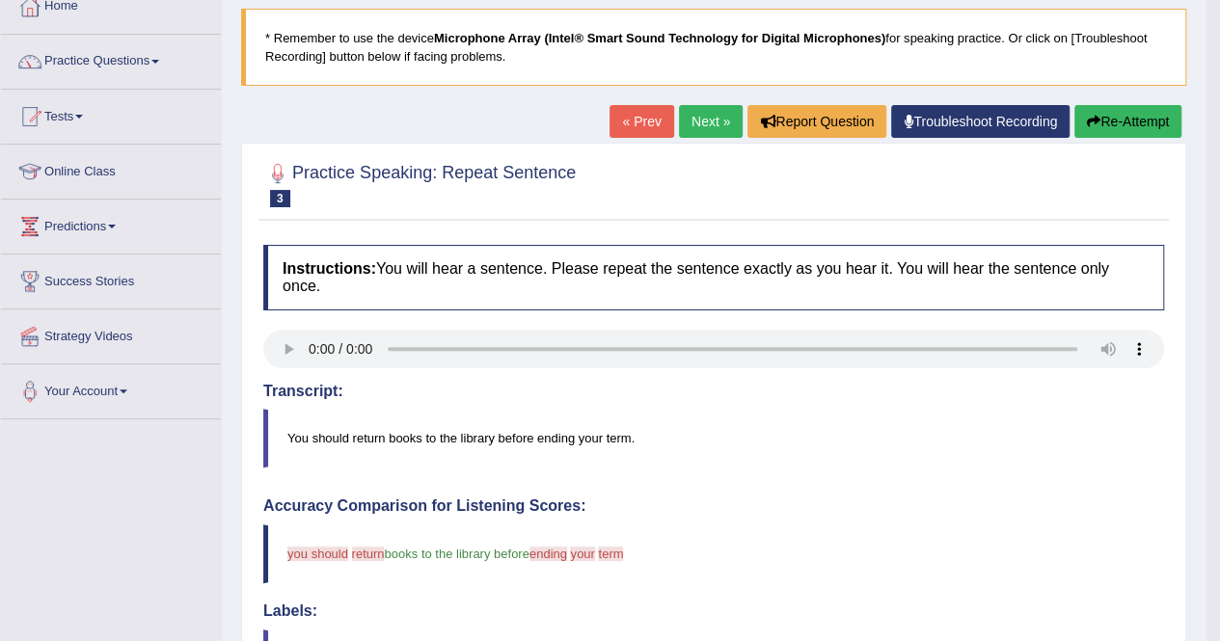
click at [1132, 120] on button "Re-Attempt" at bounding box center [1127, 121] width 107 height 33
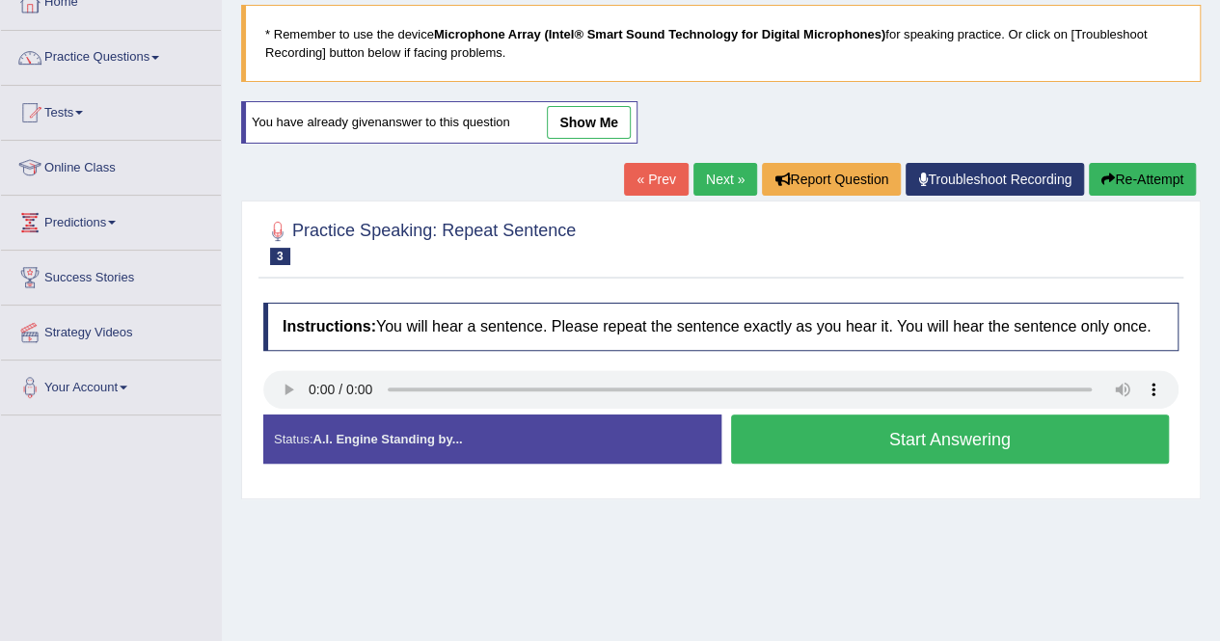
scroll to position [116, 0]
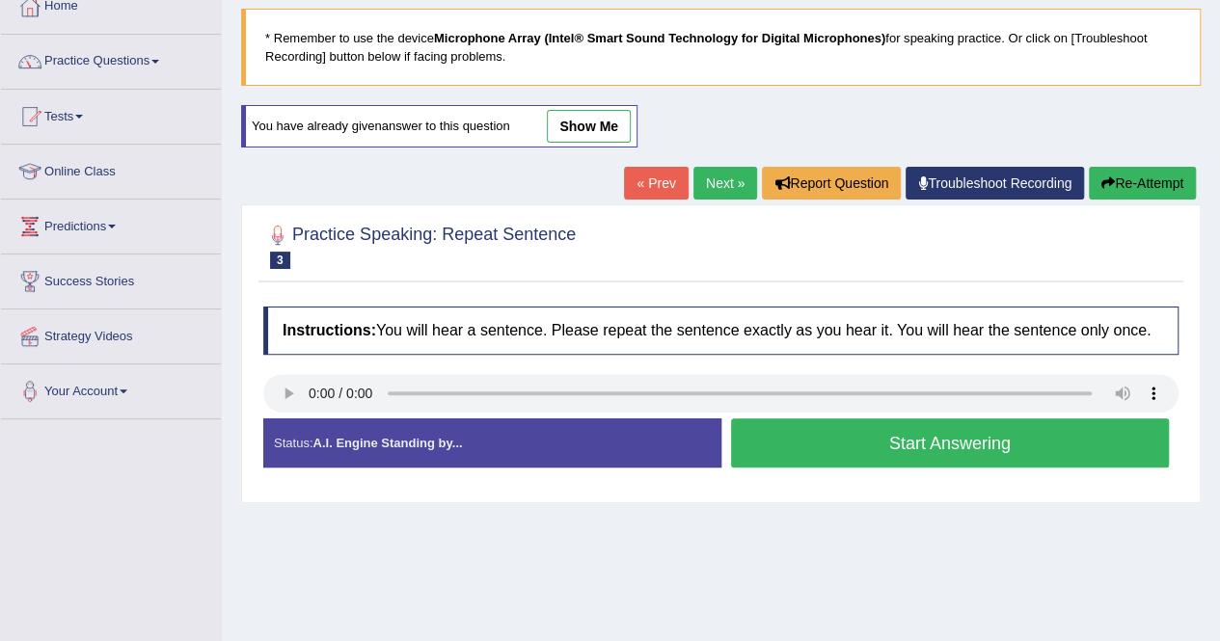
click at [1009, 432] on button "Start Answering" at bounding box center [950, 442] width 439 height 49
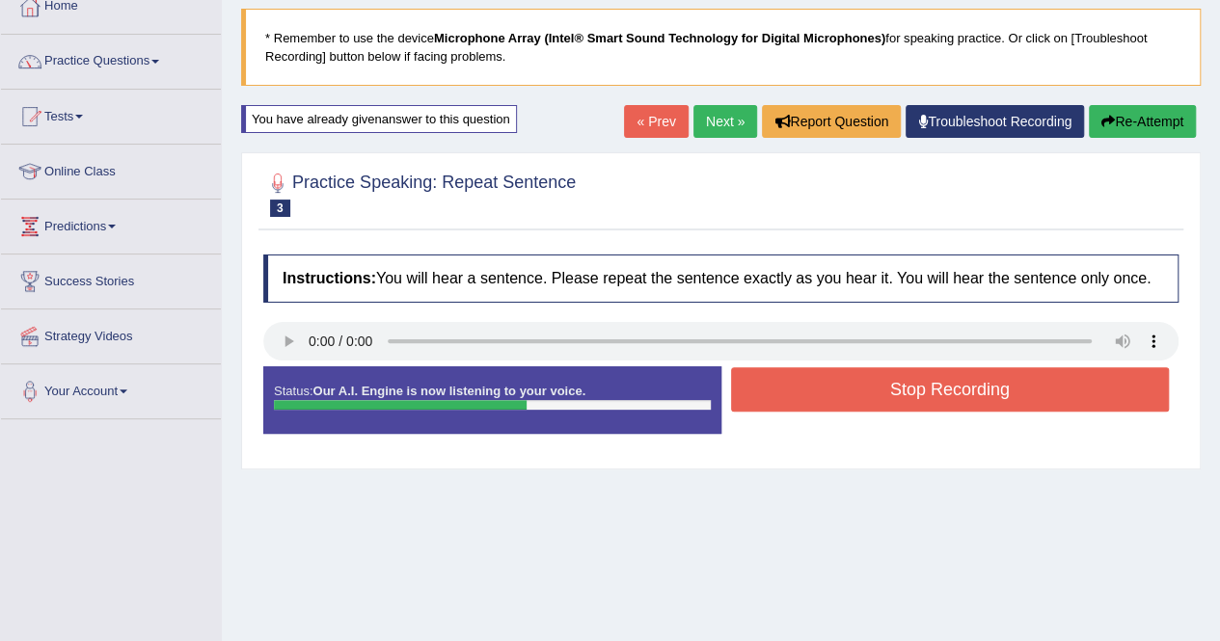
click at [1128, 117] on button "Re-Attempt" at bounding box center [1142, 121] width 107 height 33
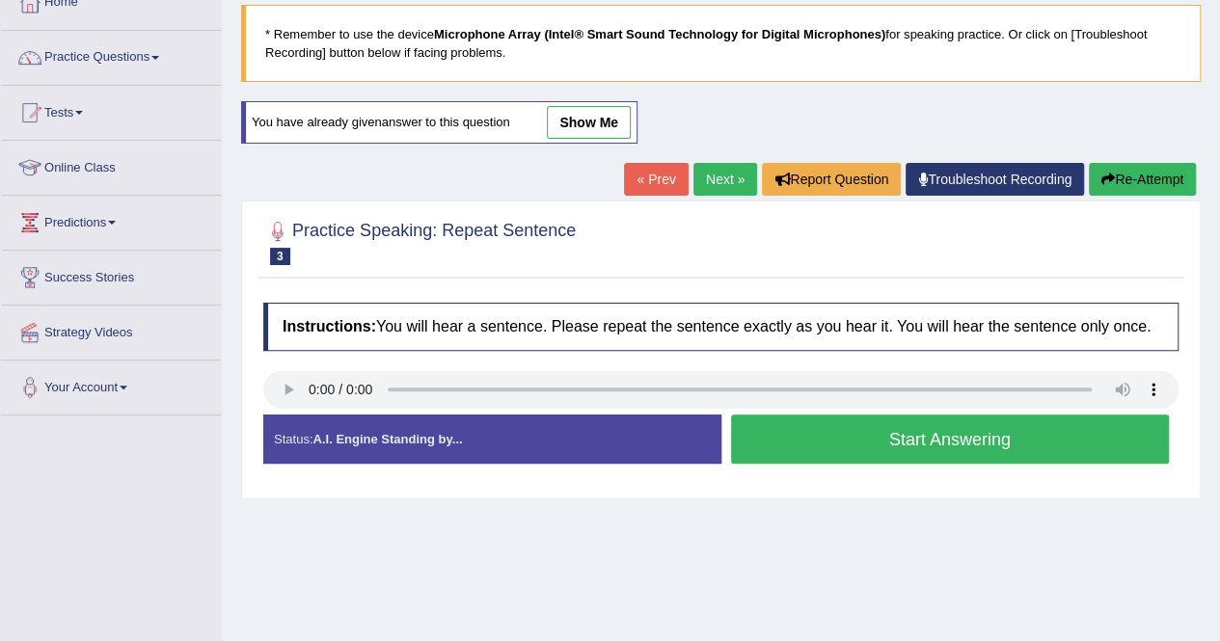
scroll to position [116, 0]
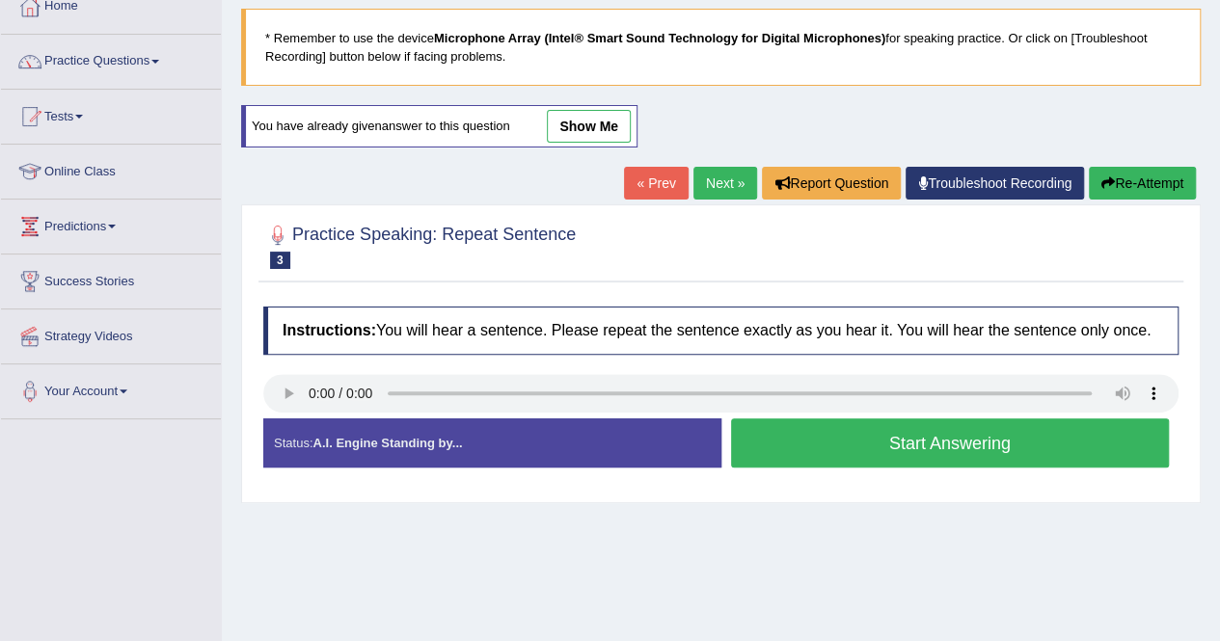
click at [924, 443] on button "Start Answering" at bounding box center [950, 442] width 439 height 49
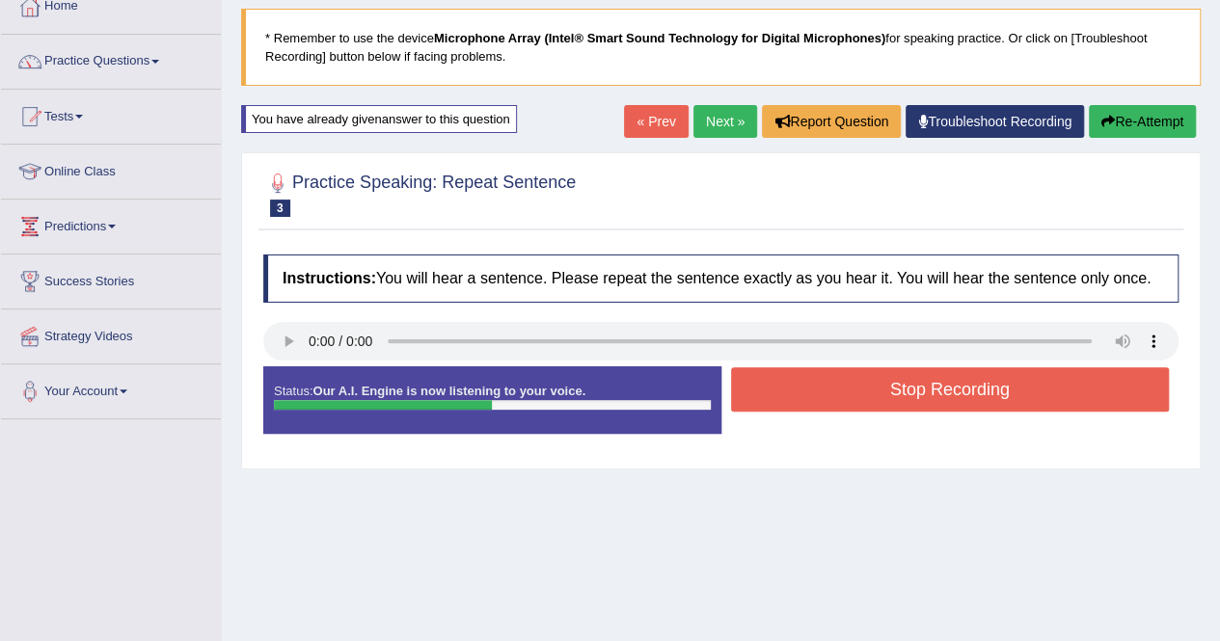
click at [1130, 117] on button "Re-Attempt" at bounding box center [1142, 121] width 107 height 33
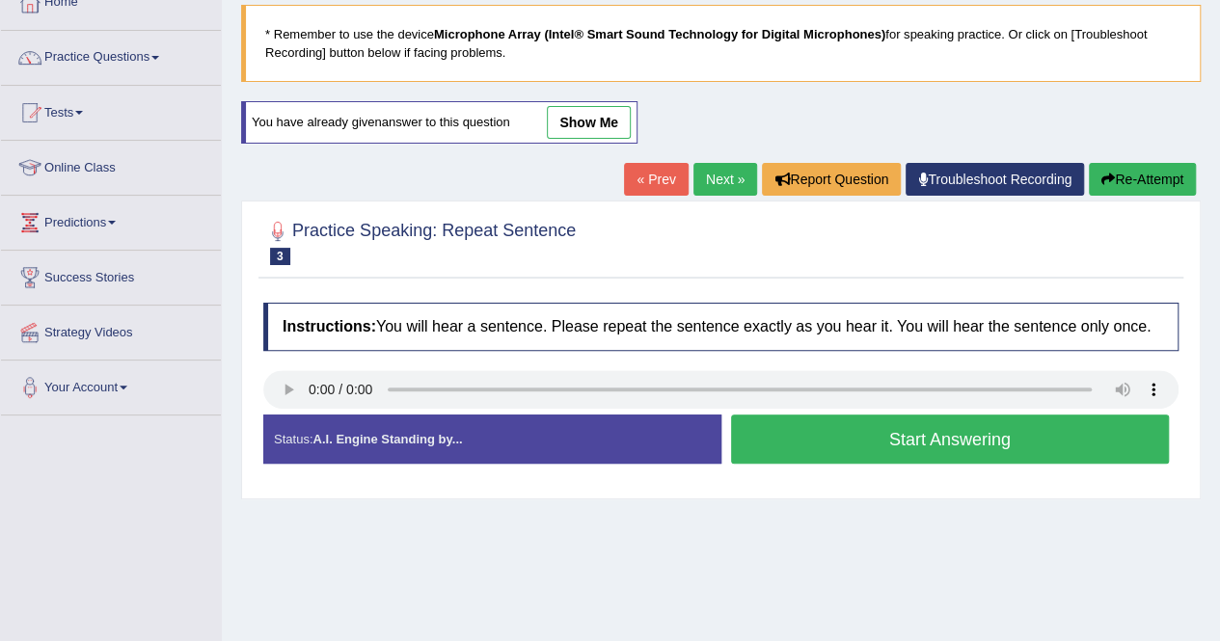
scroll to position [116, 0]
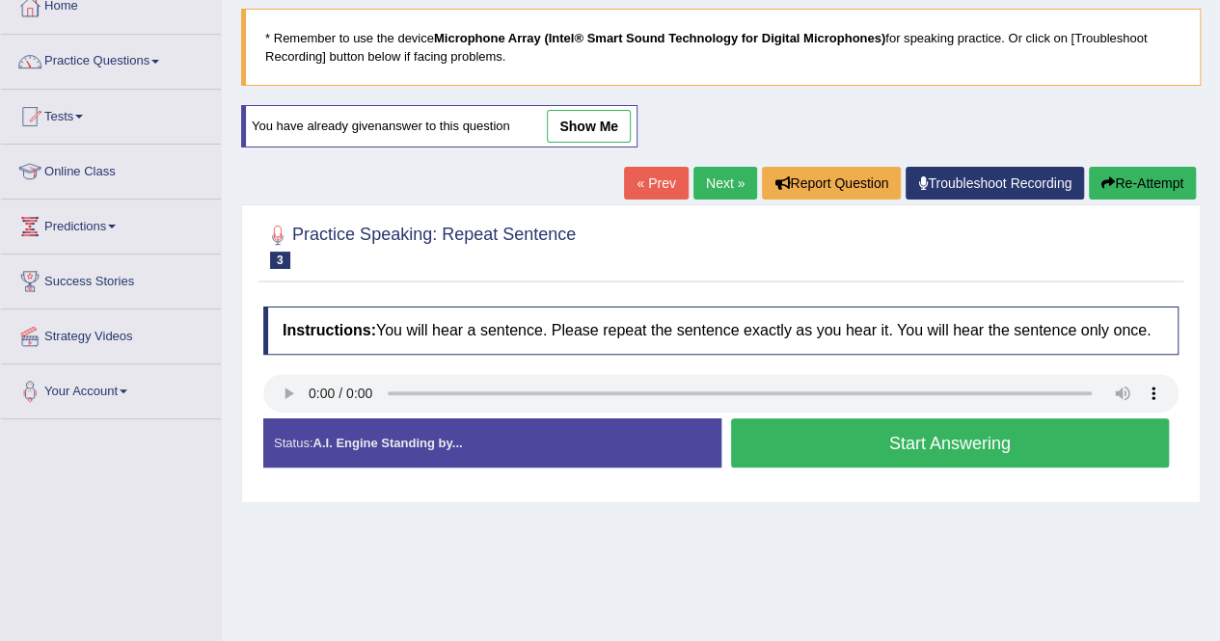
click at [969, 441] on button "Start Answering" at bounding box center [950, 442] width 439 height 49
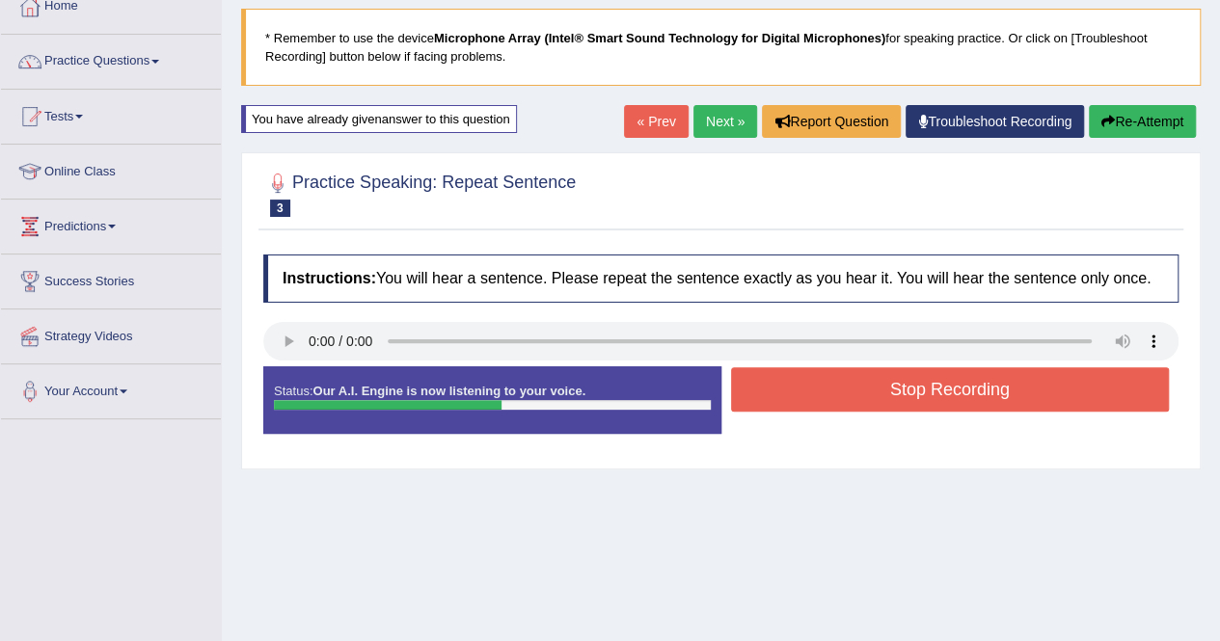
click at [1136, 119] on button "Re-Attempt" at bounding box center [1142, 121] width 107 height 33
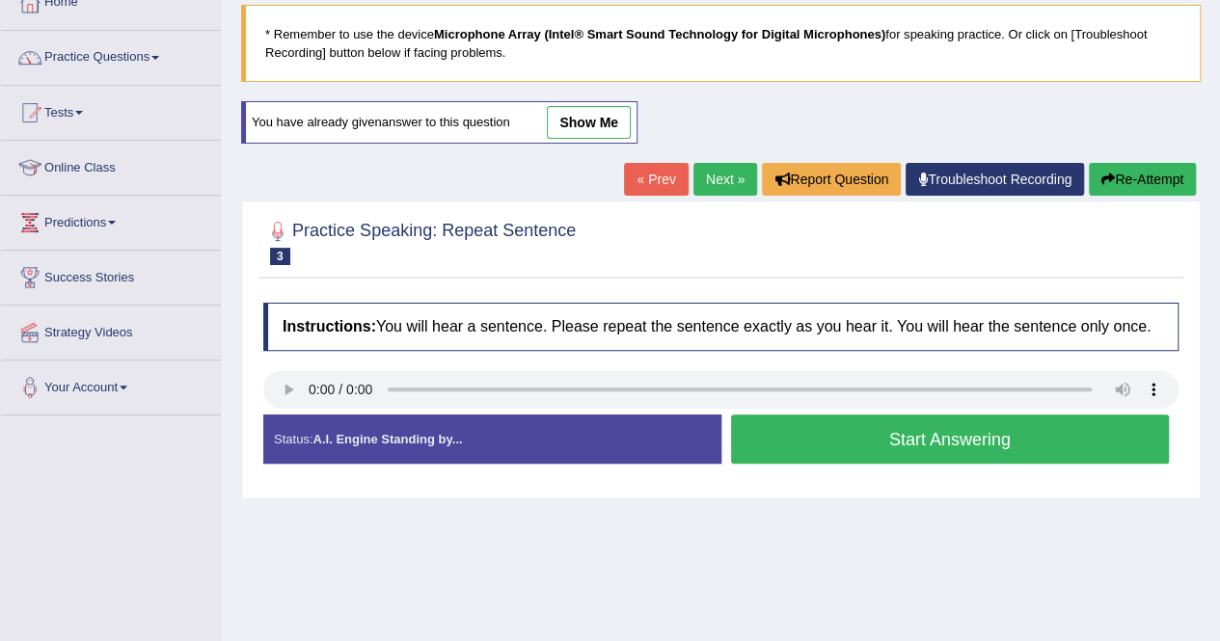
scroll to position [116, 0]
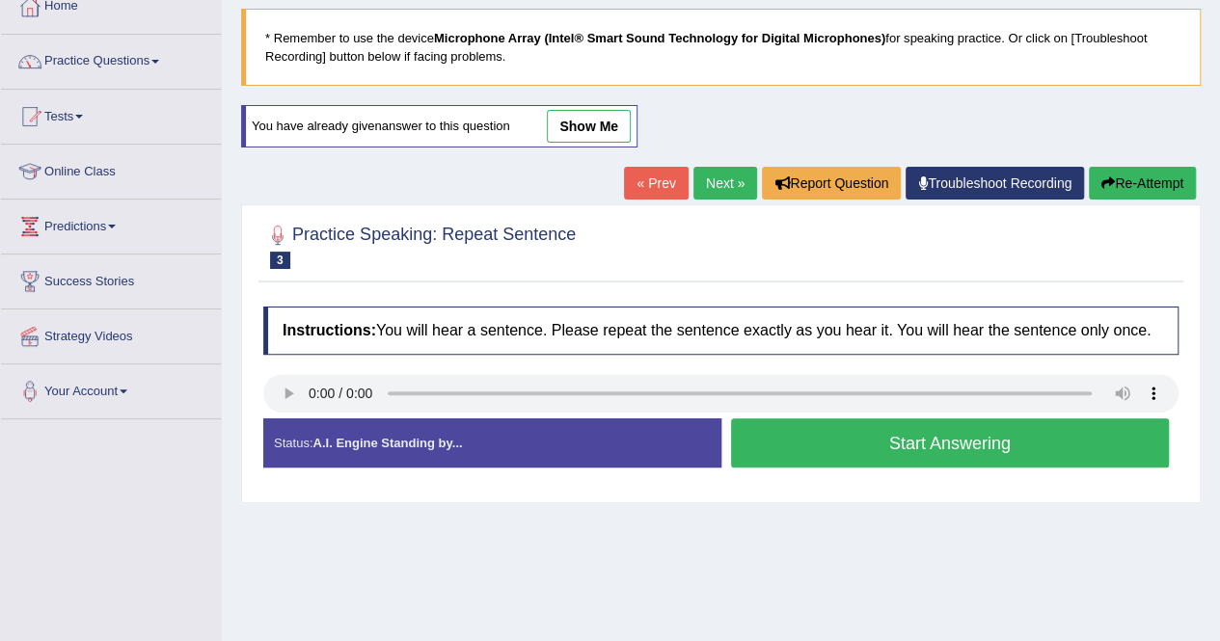
click at [960, 442] on button "Start Answering" at bounding box center [950, 442] width 439 height 49
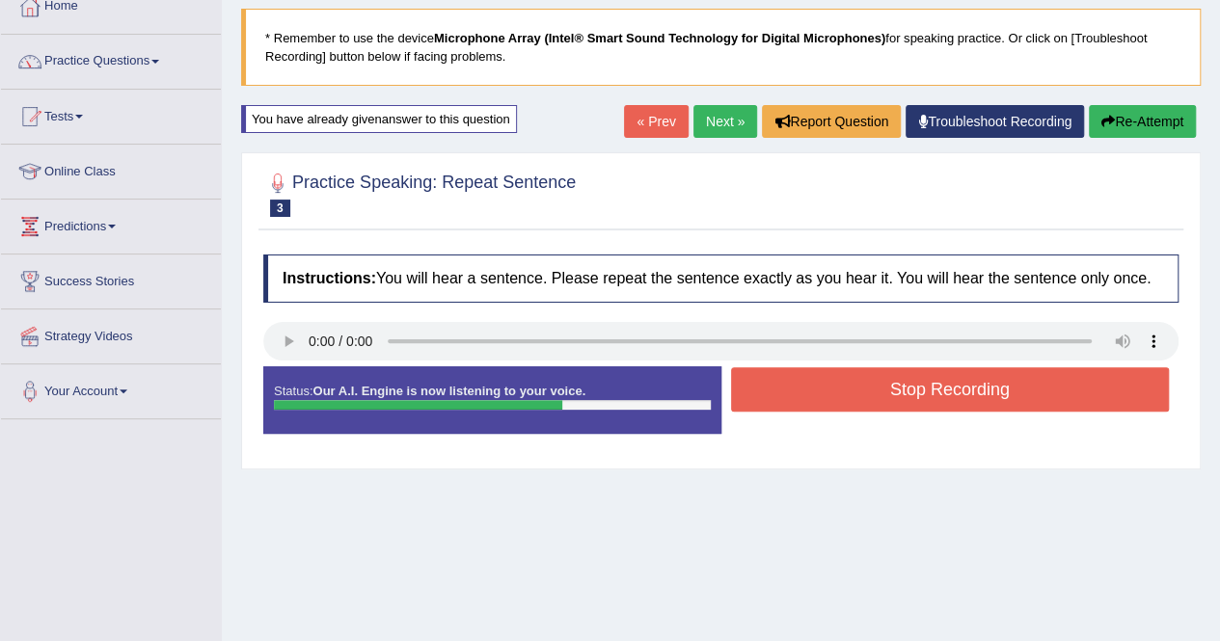
click at [970, 383] on button "Stop Recording" at bounding box center [950, 389] width 439 height 44
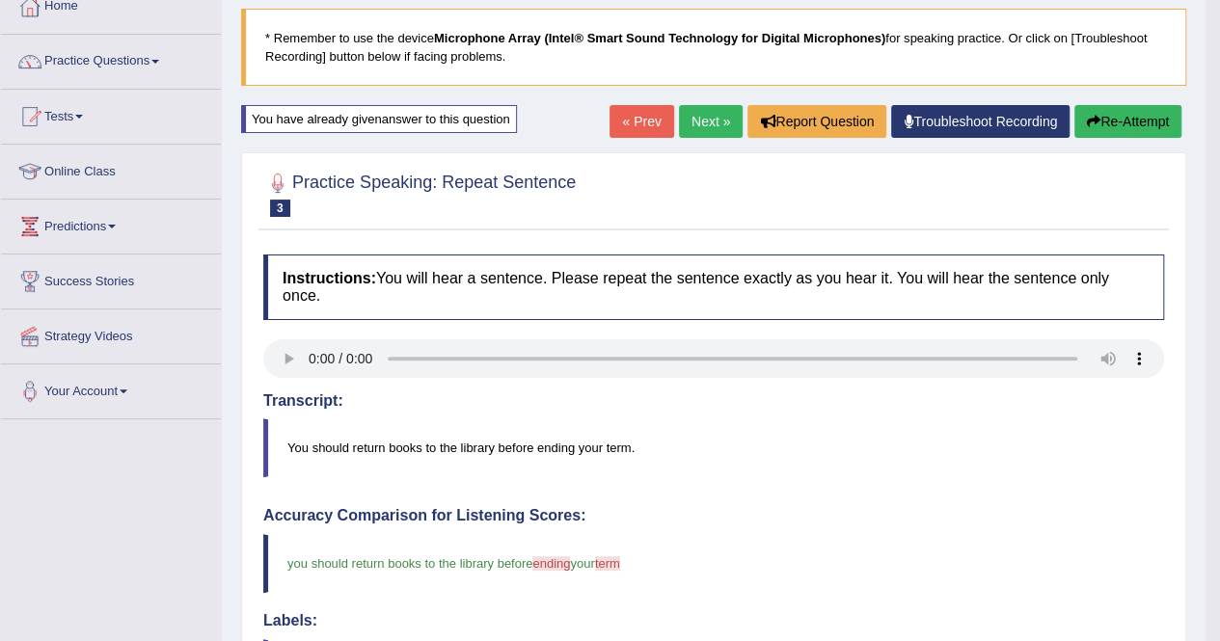
click at [1105, 119] on button "Re-Attempt" at bounding box center [1127, 121] width 107 height 33
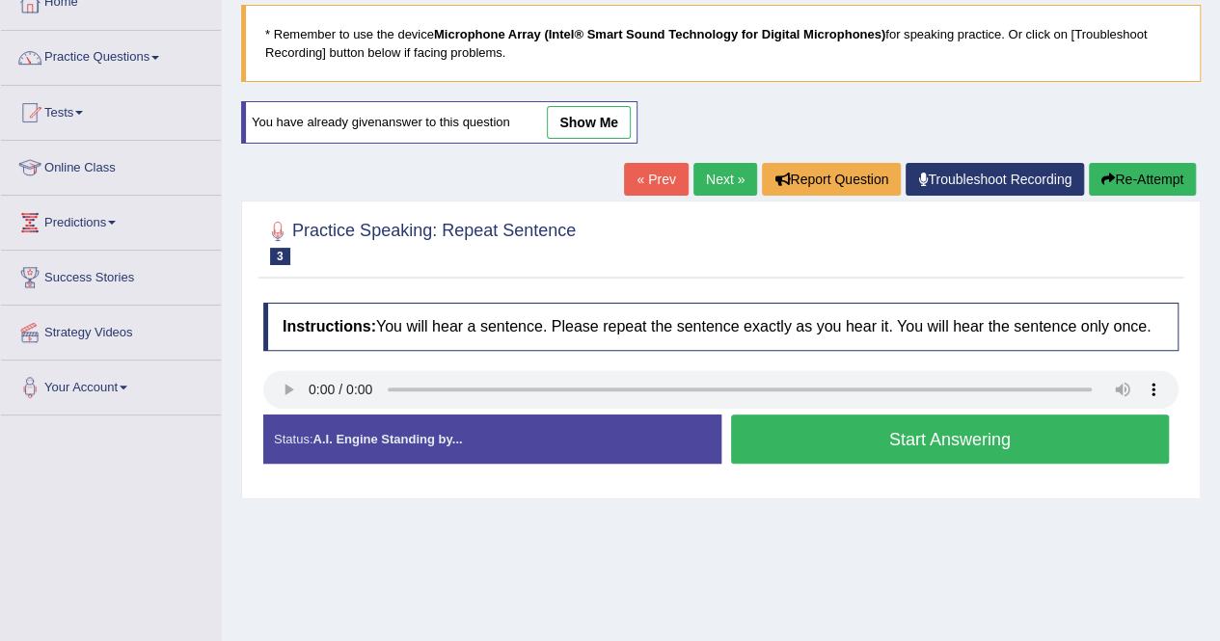
scroll to position [116, 0]
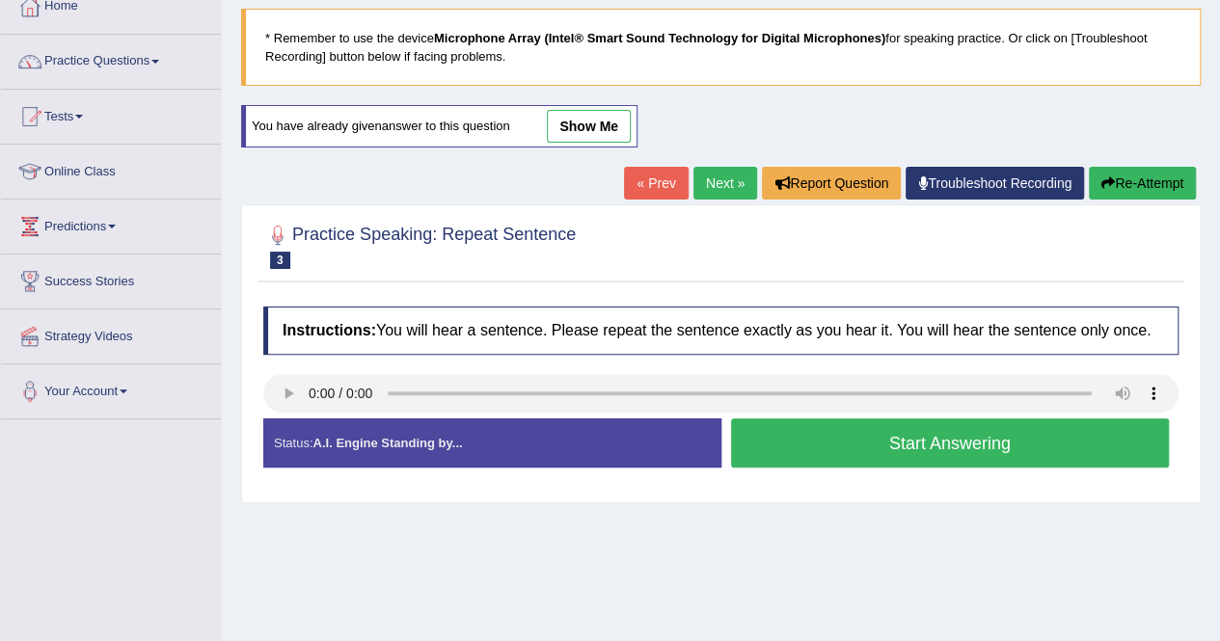
click at [964, 443] on button "Start Answering" at bounding box center [950, 442] width 439 height 49
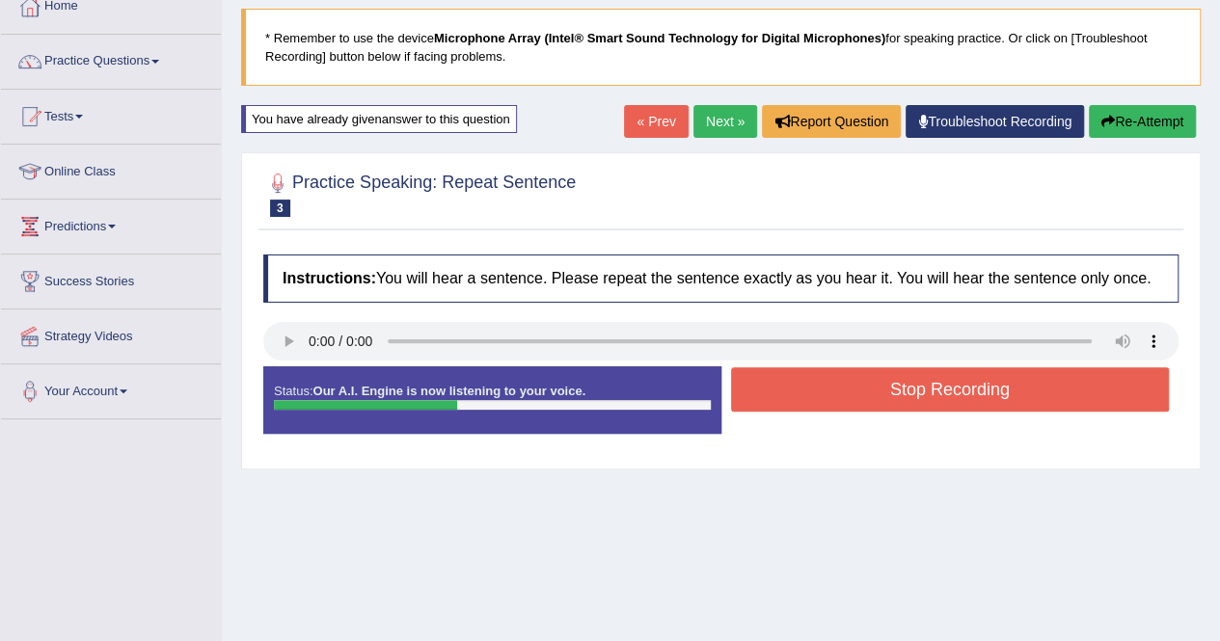
click at [1116, 118] on button "Re-Attempt" at bounding box center [1142, 121] width 107 height 33
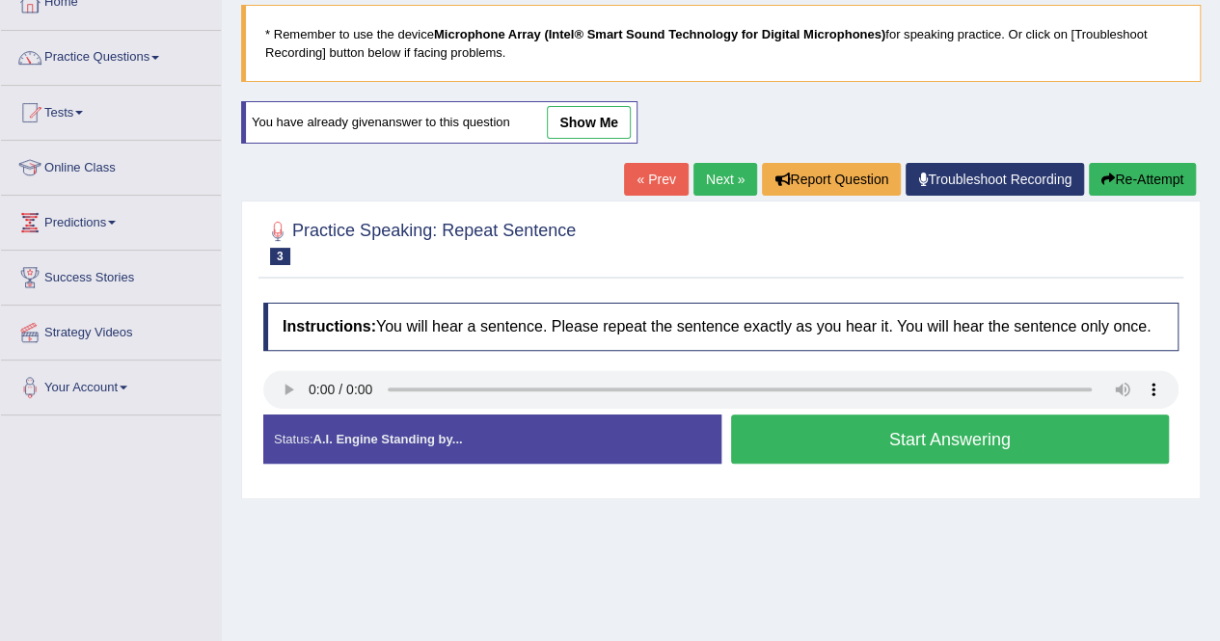
scroll to position [116, 0]
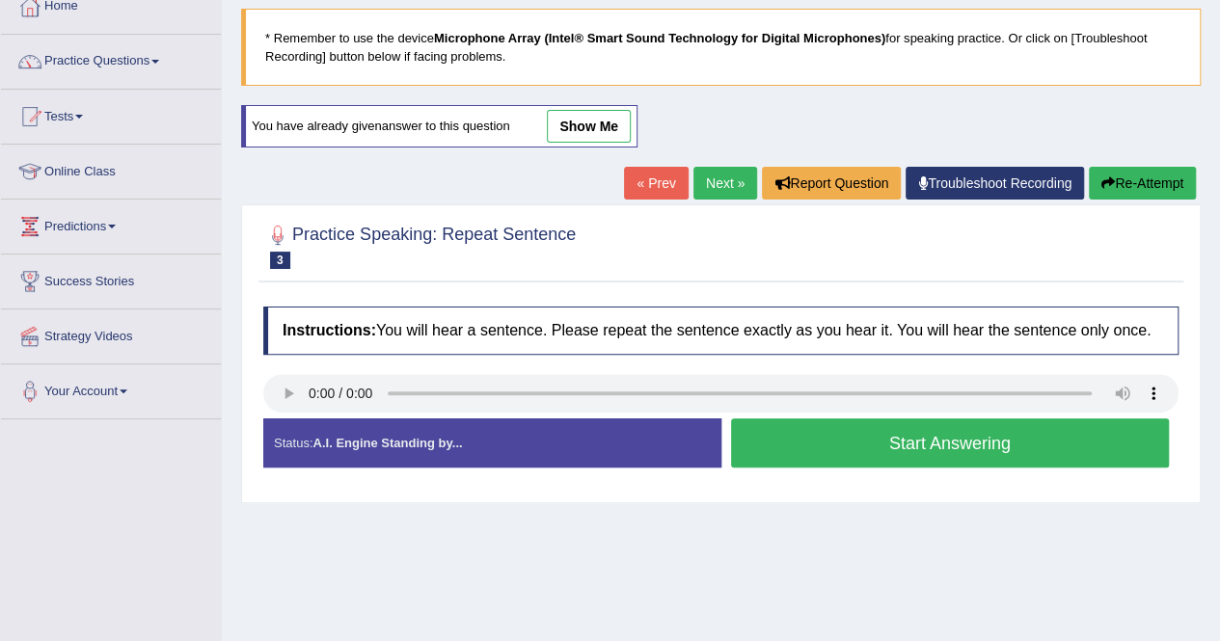
click at [955, 442] on button "Start Answering" at bounding box center [950, 442] width 439 height 49
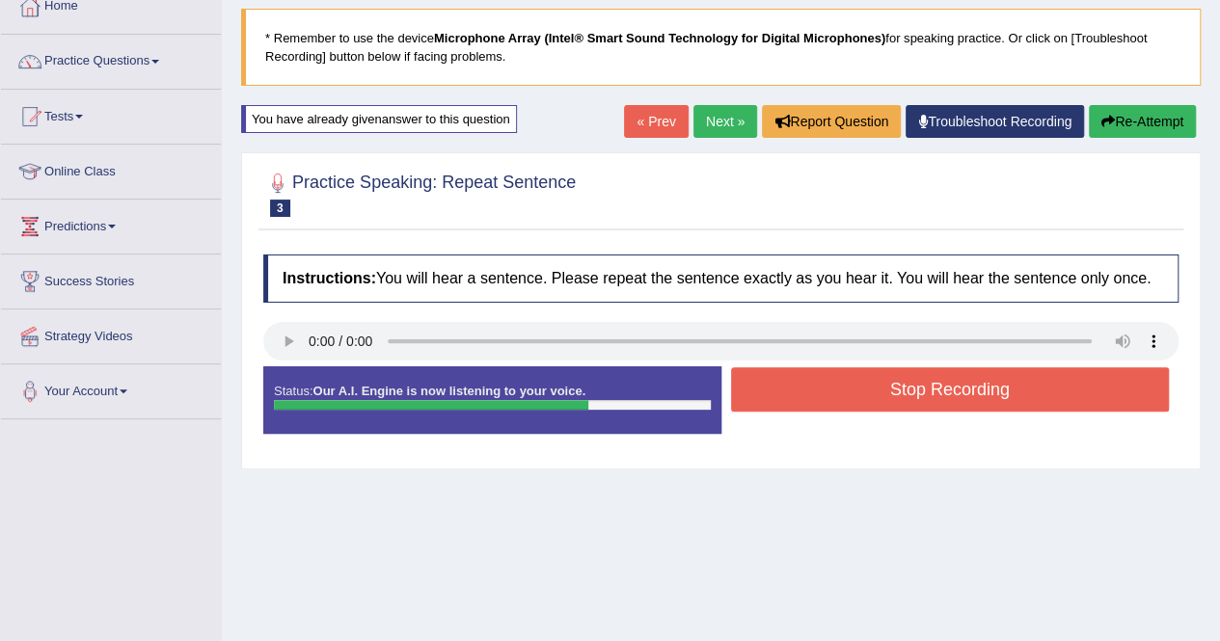
click at [991, 384] on button "Stop Recording" at bounding box center [950, 389] width 439 height 44
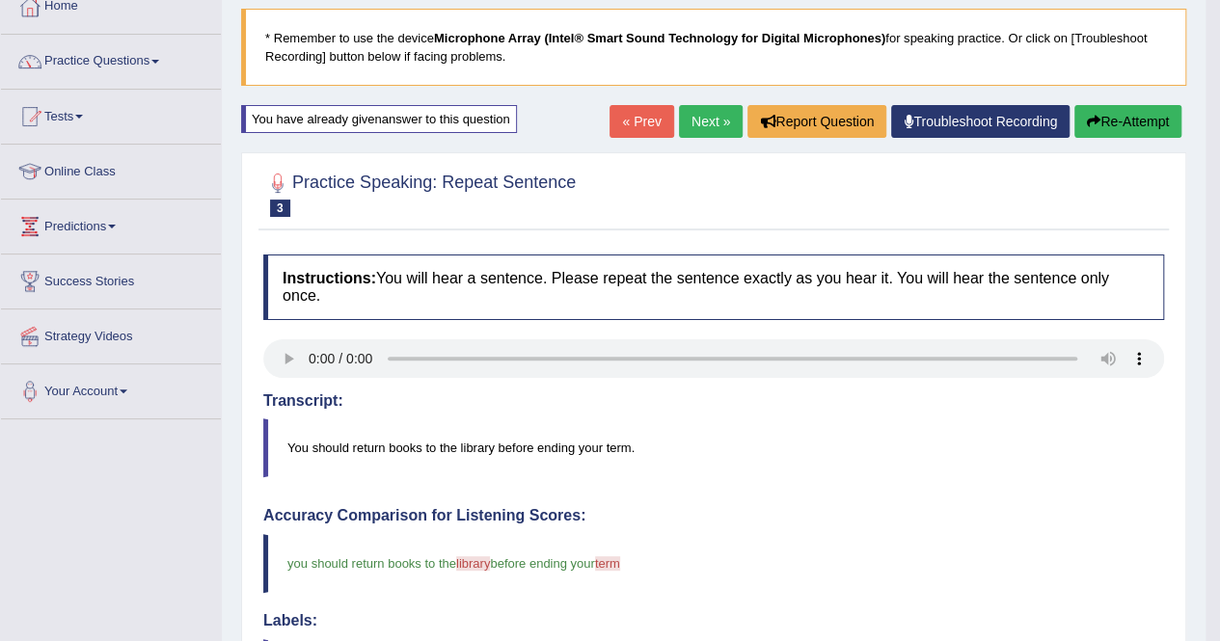
click at [1104, 117] on button "Re-Attempt" at bounding box center [1127, 121] width 107 height 33
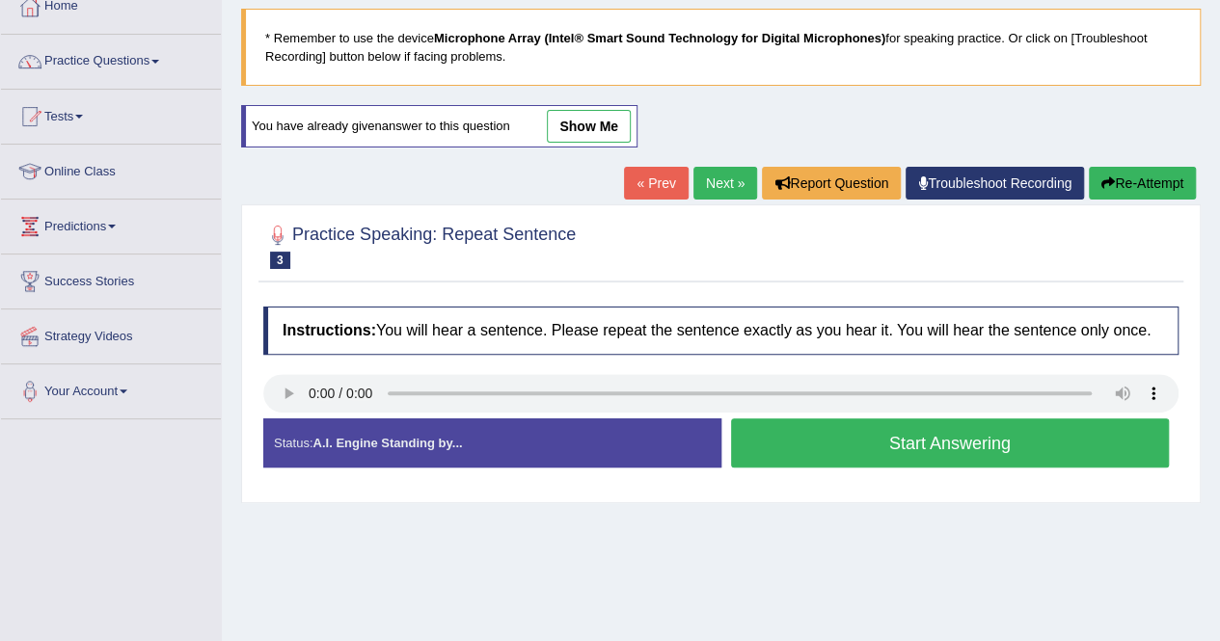
click at [1036, 439] on button "Start Answering" at bounding box center [950, 442] width 439 height 49
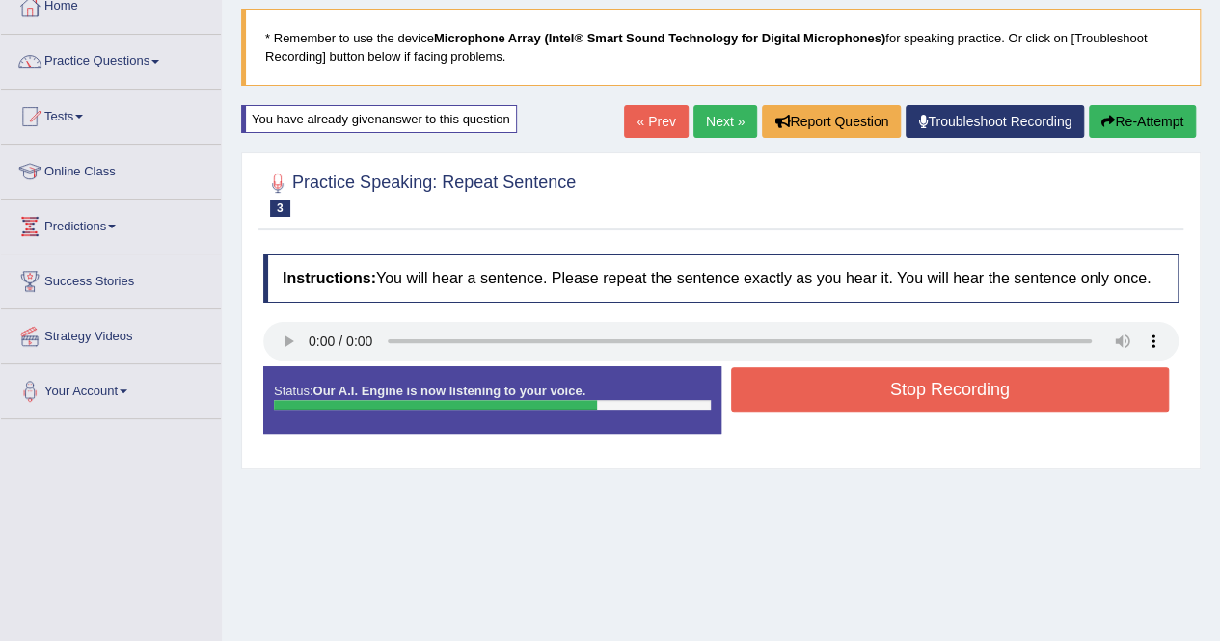
click at [1036, 389] on button "Stop Recording" at bounding box center [950, 389] width 439 height 44
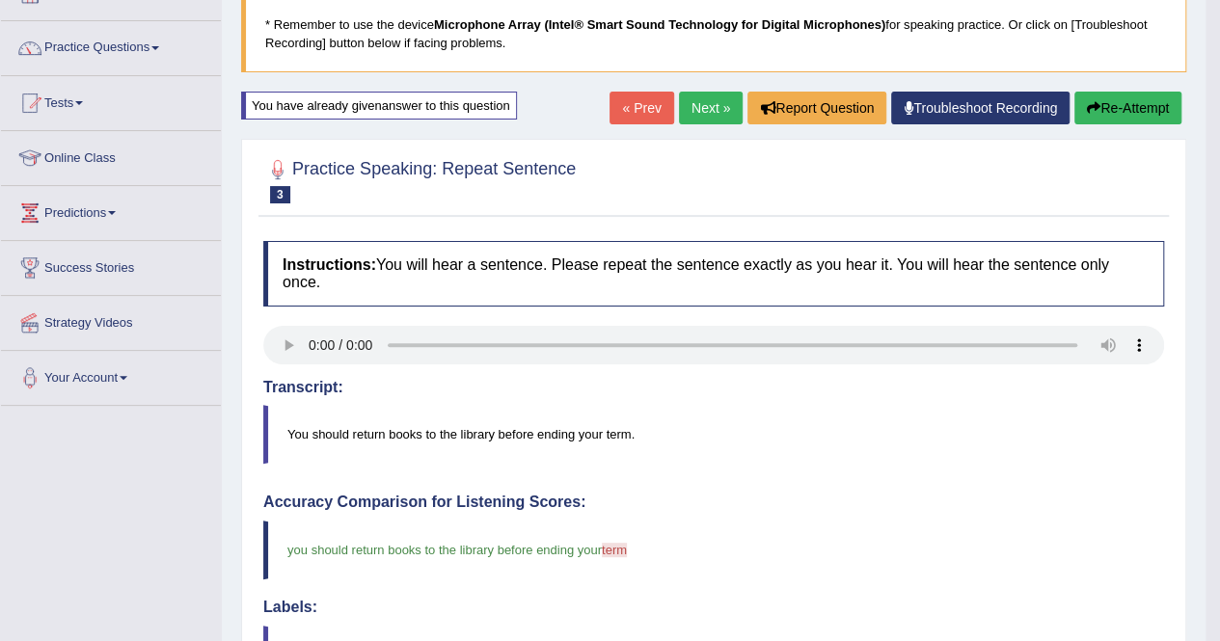
scroll to position [122, 0]
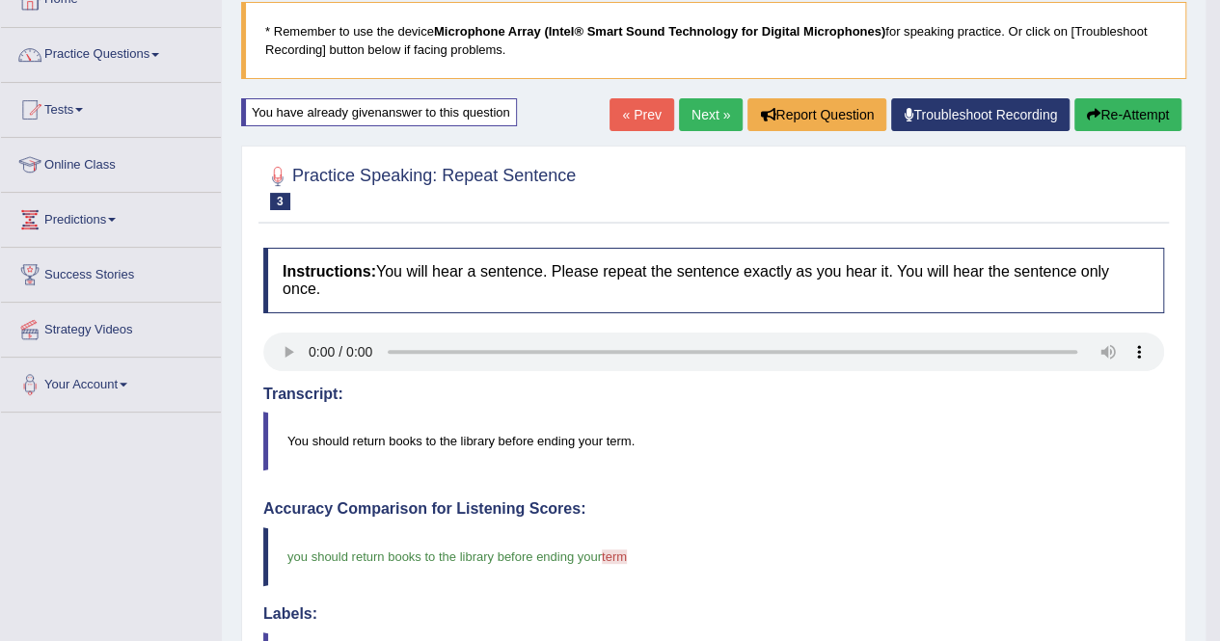
click at [1141, 118] on button "Re-Attempt" at bounding box center [1127, 114] width 107 height 33
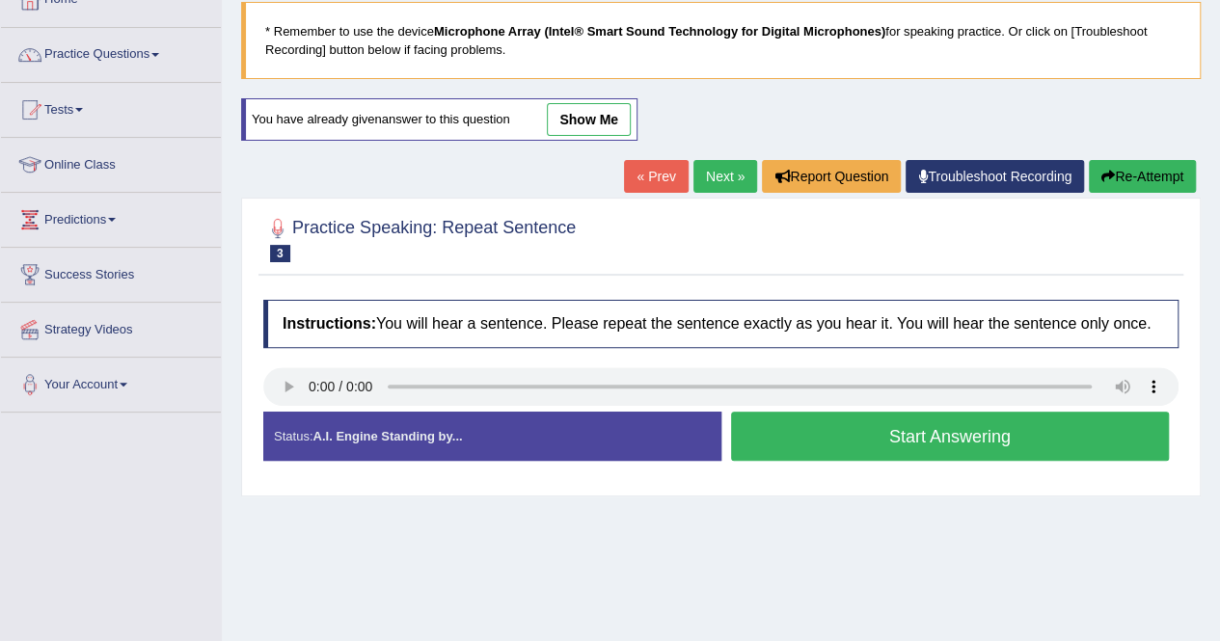
click at [966, 423] on button "Start Answering" at bounding box center [950, 436] width 439 height 49
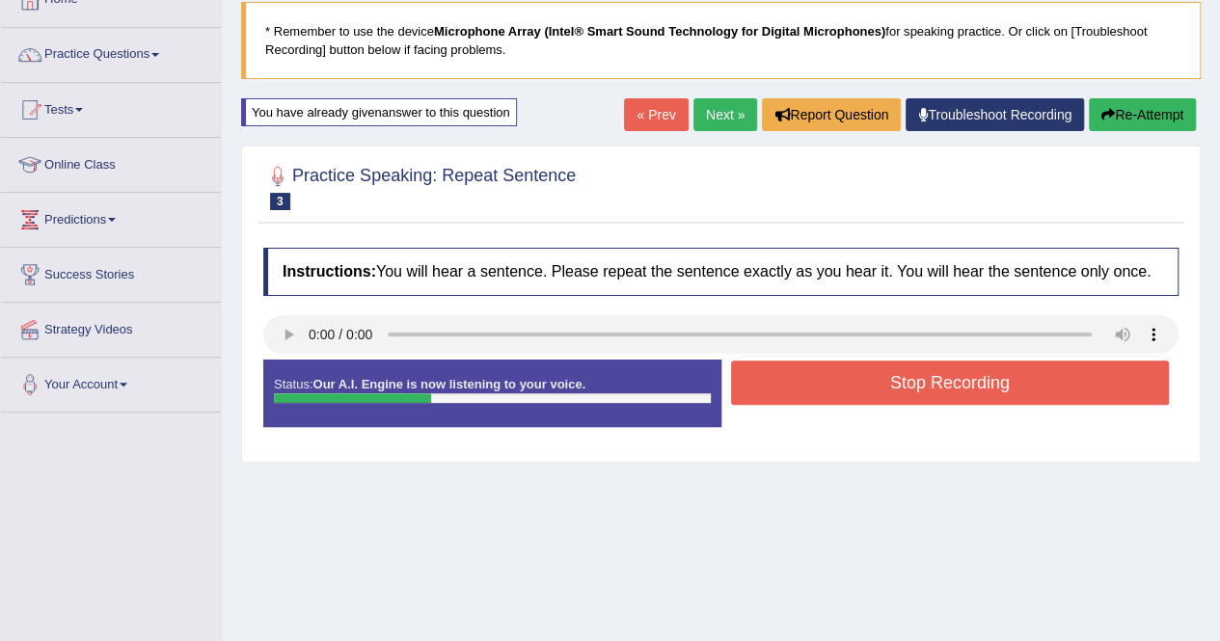
click at [902, 381] on button "Stop Recording" at bounding box center [950, 383] width 439 height 44
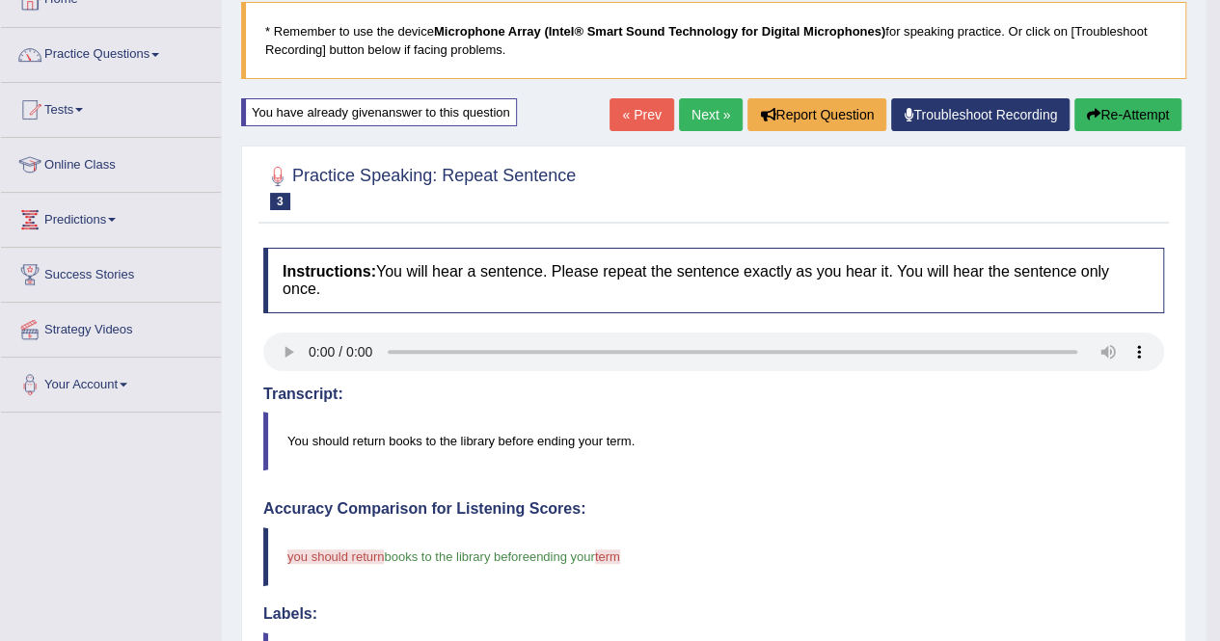
click at [1102, 112] on button "Re-Attempt" at bounding box center [1127, 114] width 107 height 33
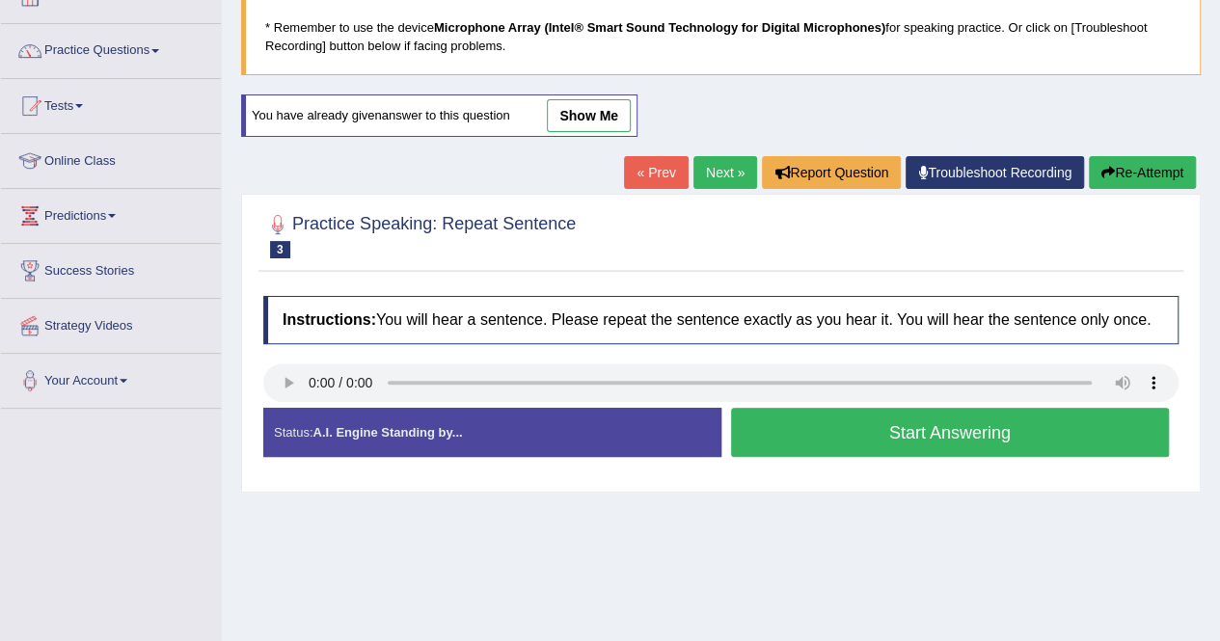
scroll to position [122, 0]
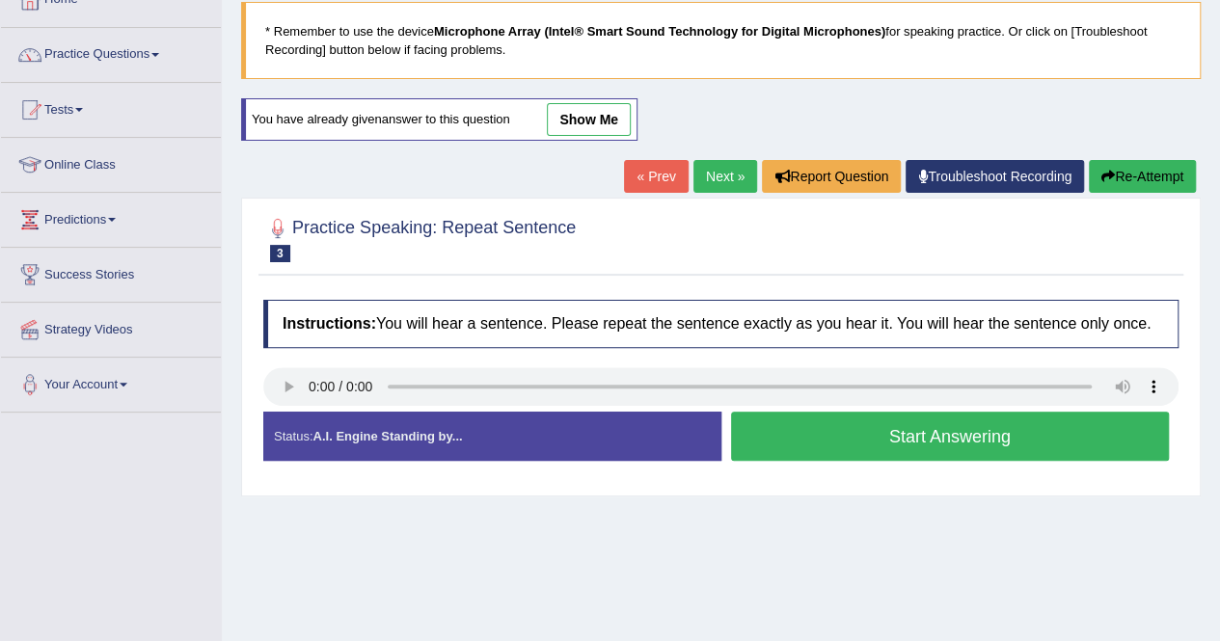
click at [973, 429] on button "Start Answering" at bounding box center [950, 436] width 439 height 49
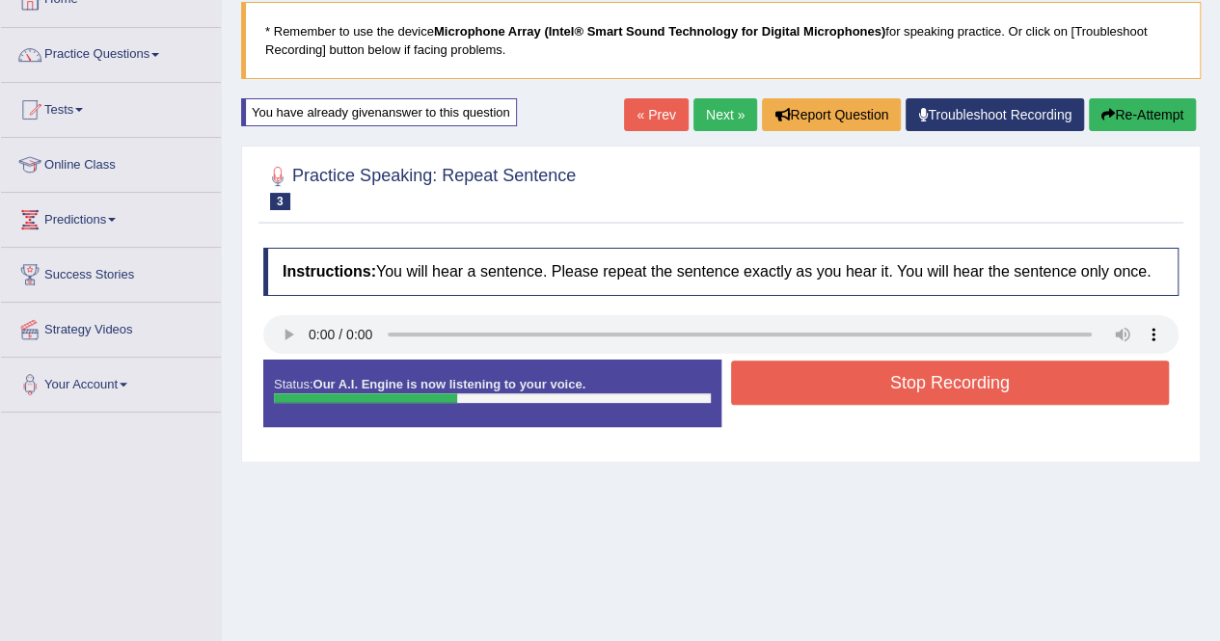
click at [917, 387] on button "Stop Recording" at bounding box center [950, 383] width 439 height 44
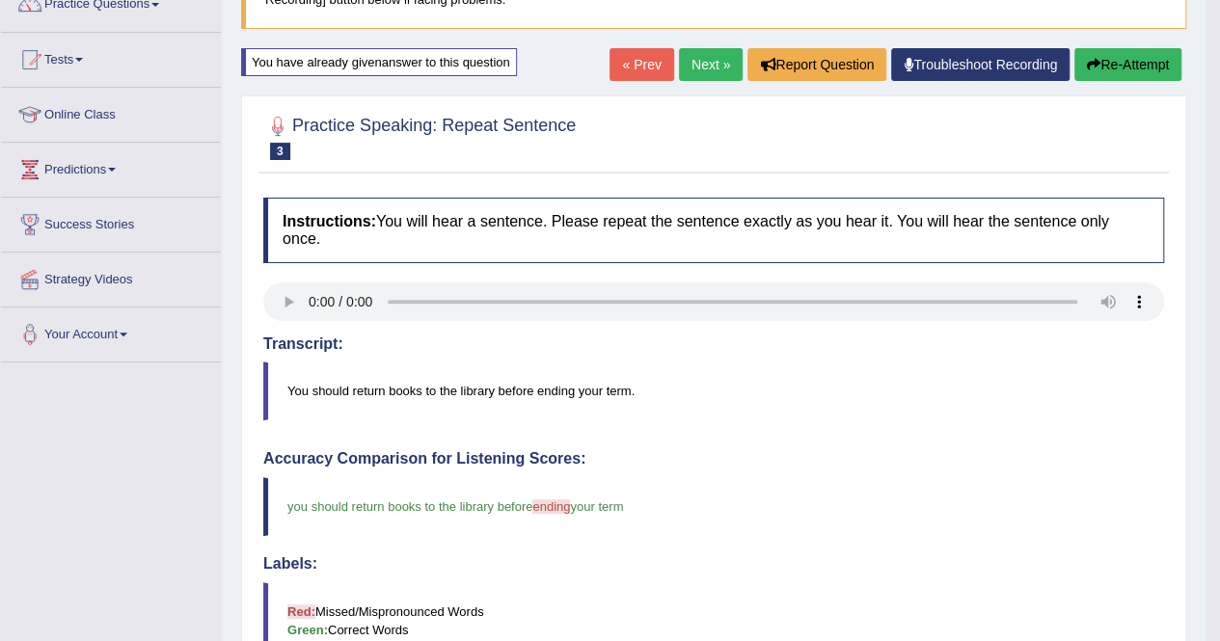
scroll to position [161, 0]
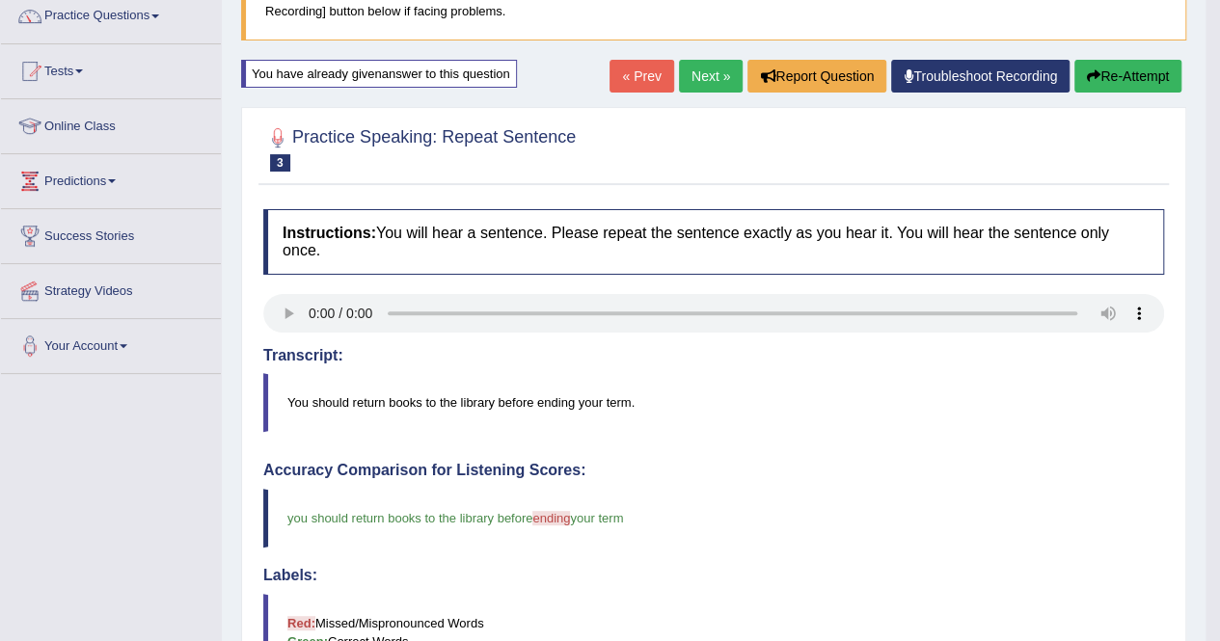
click at [719, 79] on link "Next »" at bounding box center [711, 76] width 64 height 33
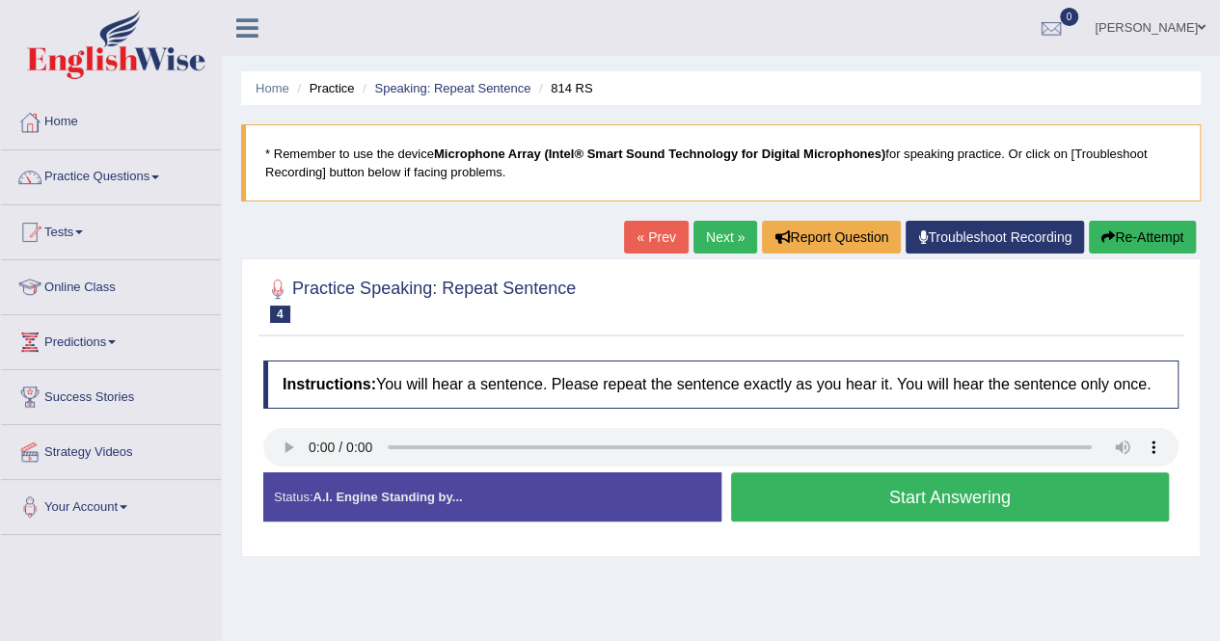
click at [792, 504] on button "Start Answering" at bounding box center [950, 496] width 439 height 49
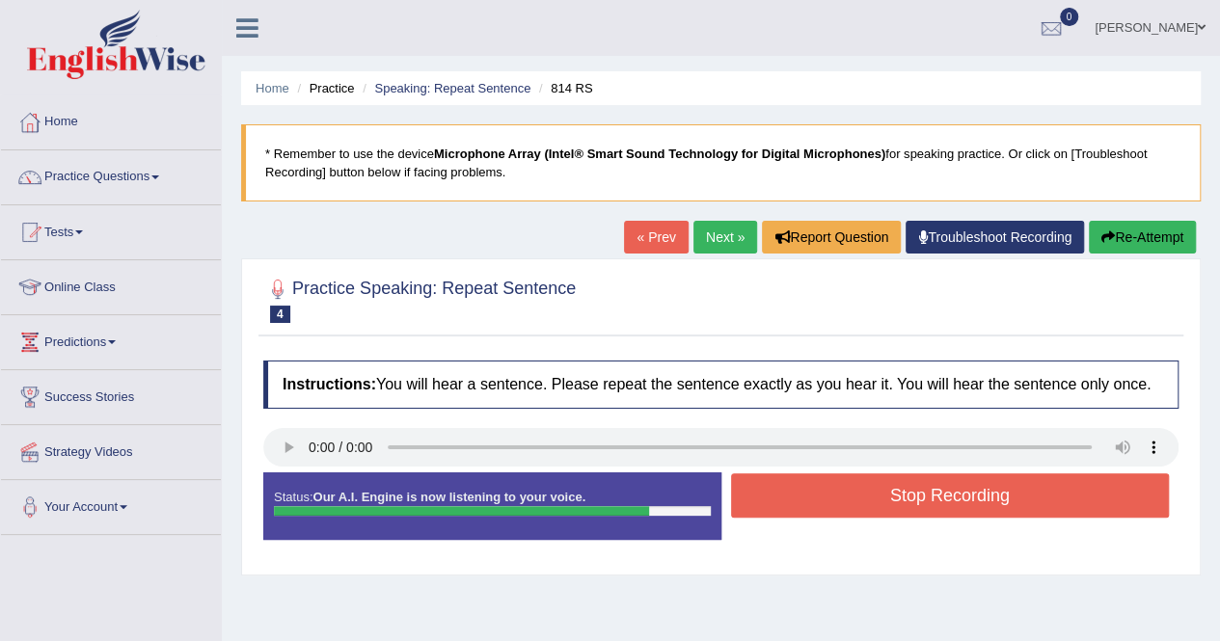
click at [955, 487] on button "Stop Recording" at bounding box center [950, 495] width 439 height 44
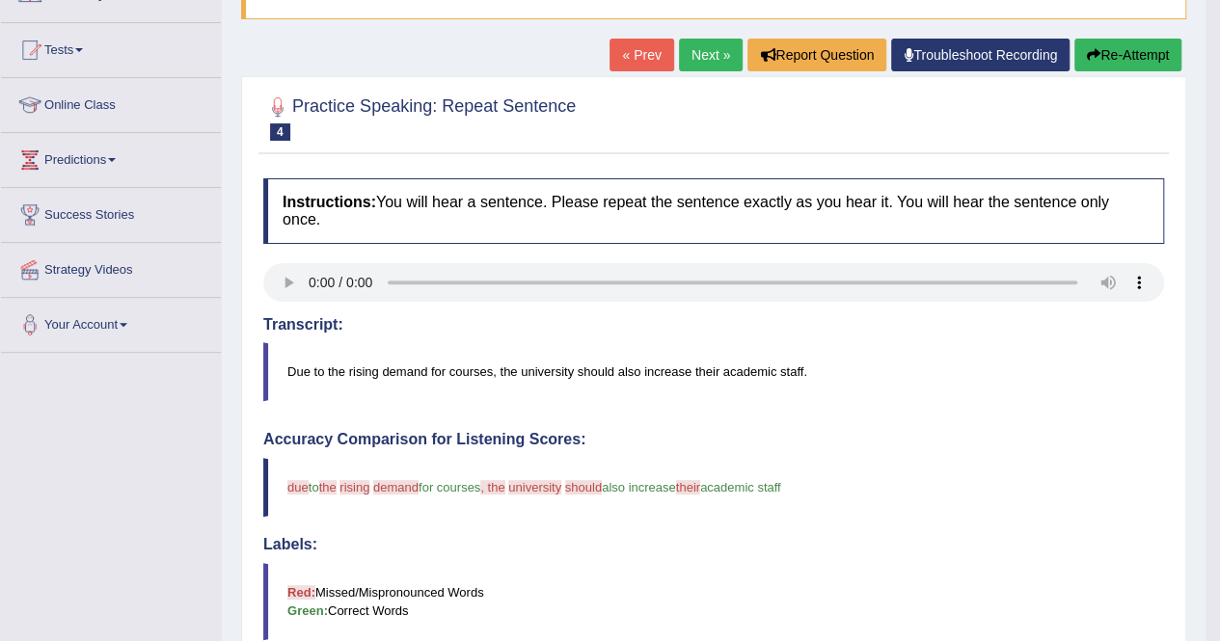
scroll to position [154, 0]
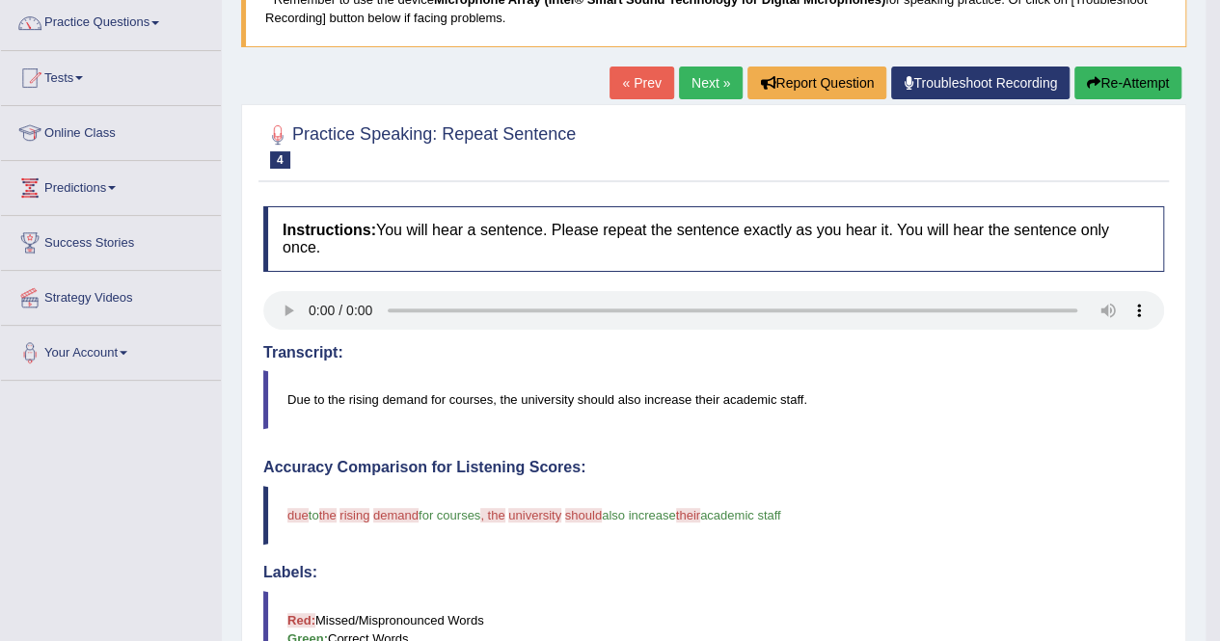
click at [1145, 82] on button "Re-Attempt" at bounding box center [1127, 83] width 107 height 33
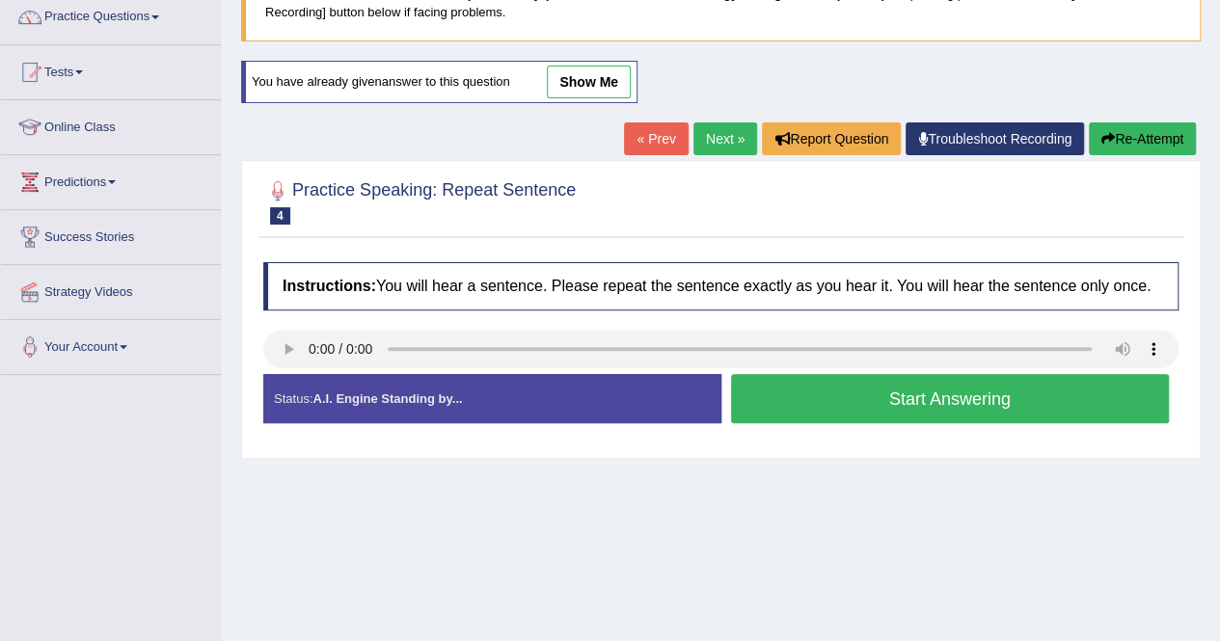
click at [901, 400] on button "Start Answering" at bounding box center [950, 398] width 439 height 49
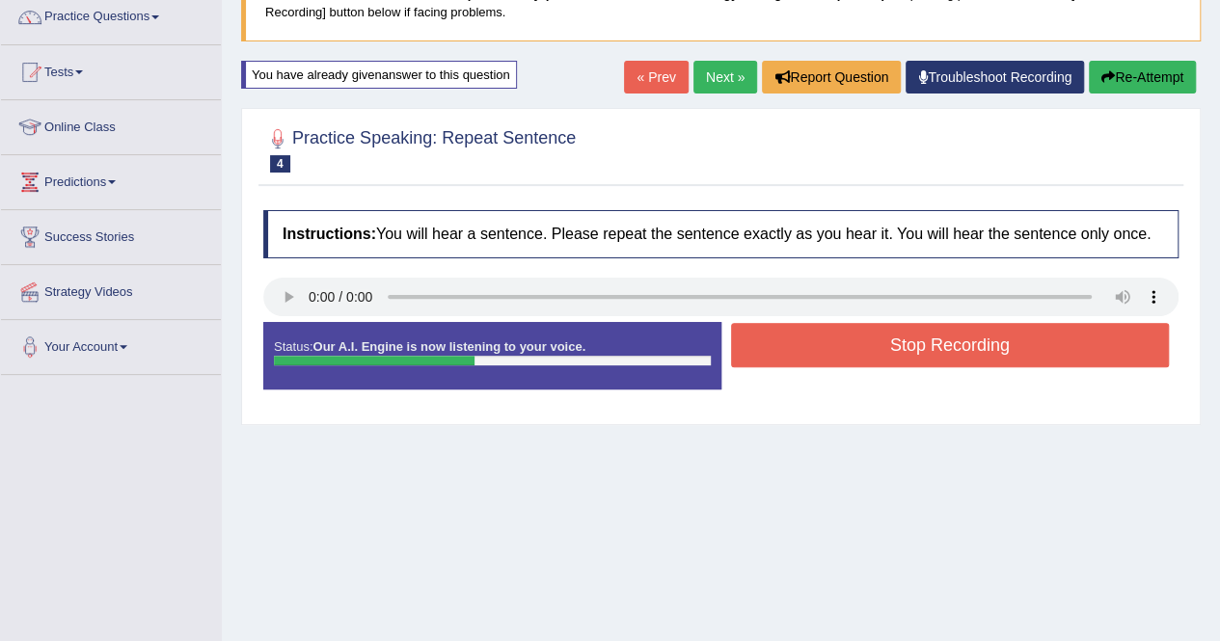
click at [1151, 74] on button "Re-Attempt" at bounding box center [1142, 77] width 107 height 33
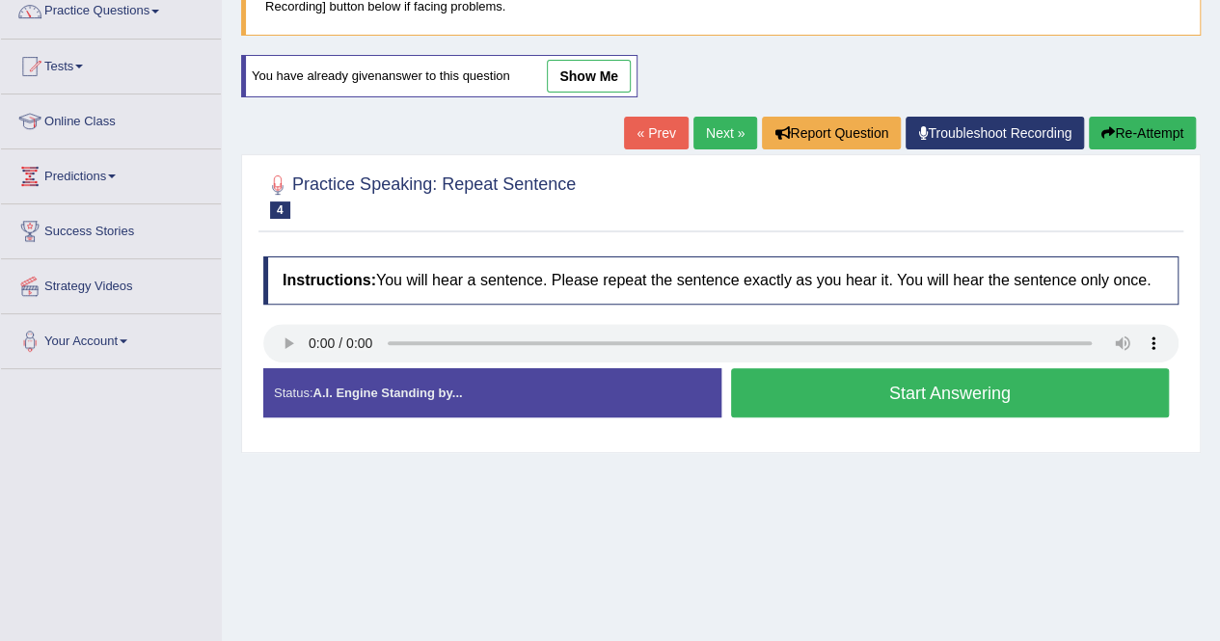
click at [903, 387] on button "Start Answering" at bounding box center [950, 392] width 439 height 49
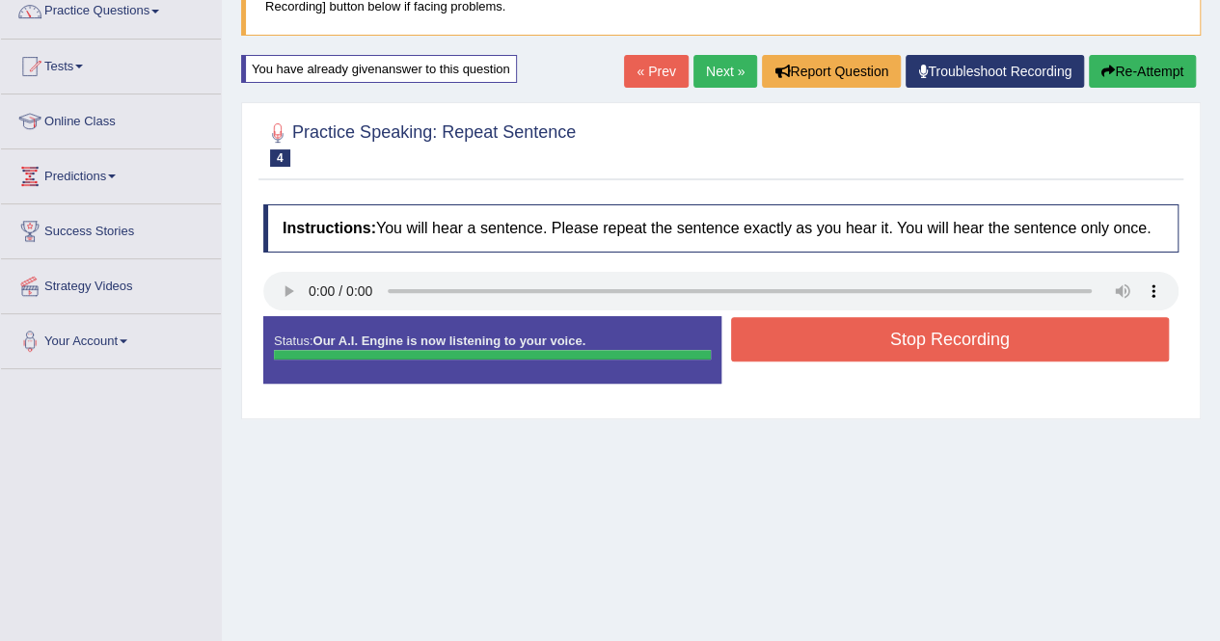
click at [968, 338] on div "Status: Our A.I. Engine is now listening to your voice. Start Answering Stop Re…" at bounding box center [720, 359] width 915 height 87
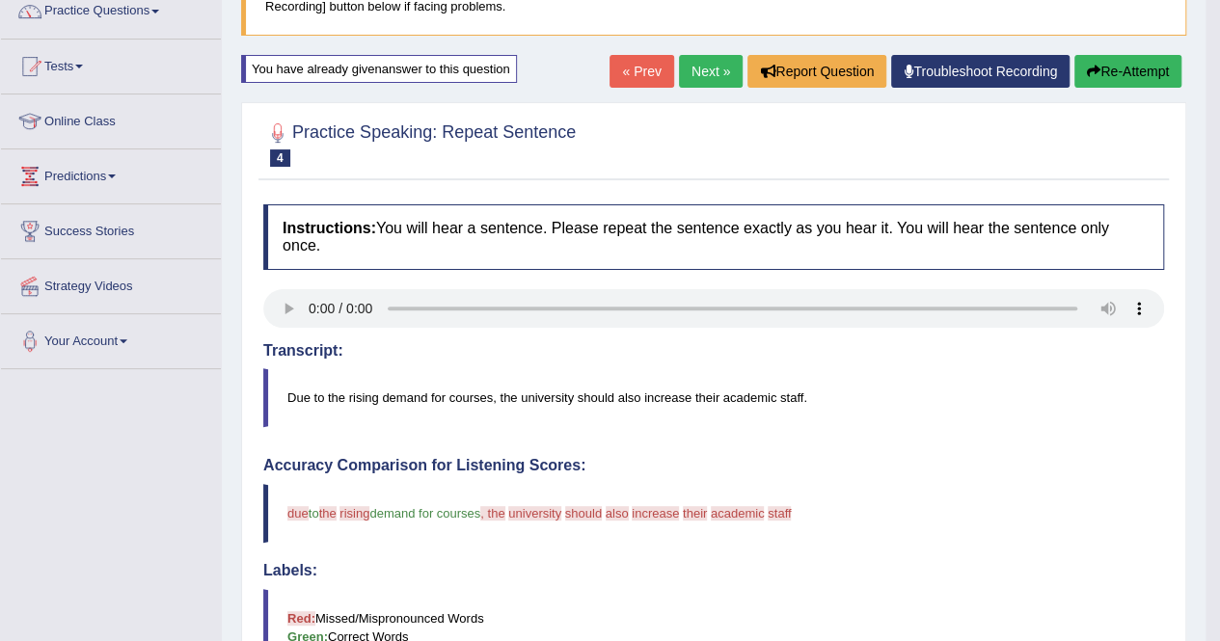
click at [1100, 73] on button "Re-Attempt" at bounding box center [1127, 71] width 107 height 33
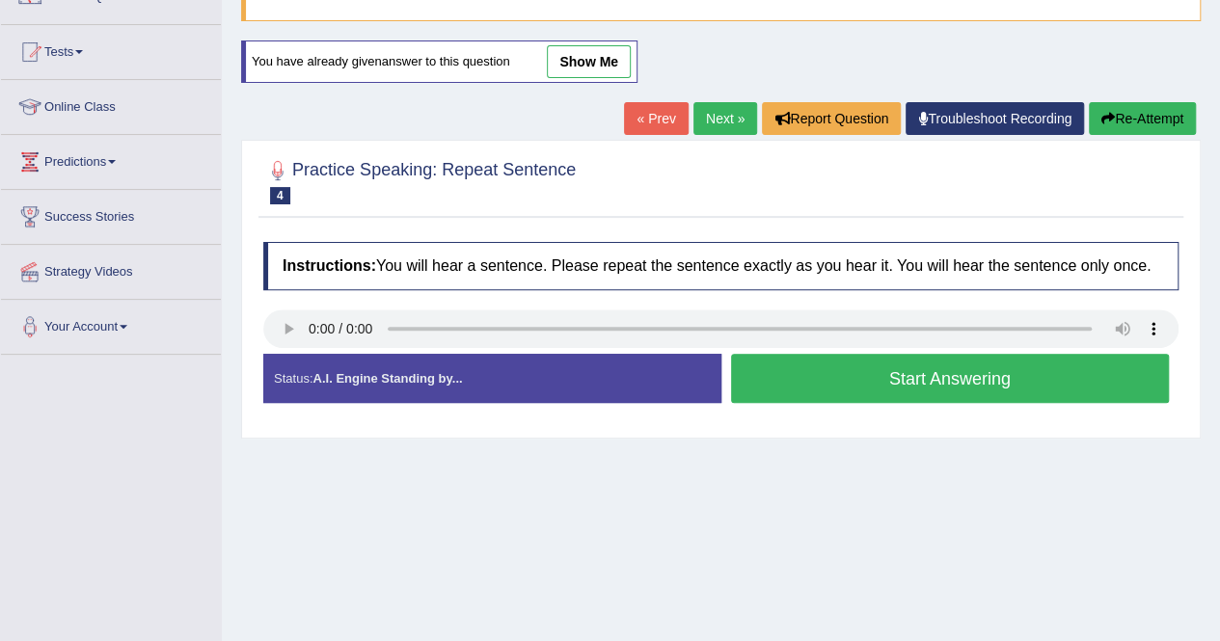
scroll to position [166, 0]
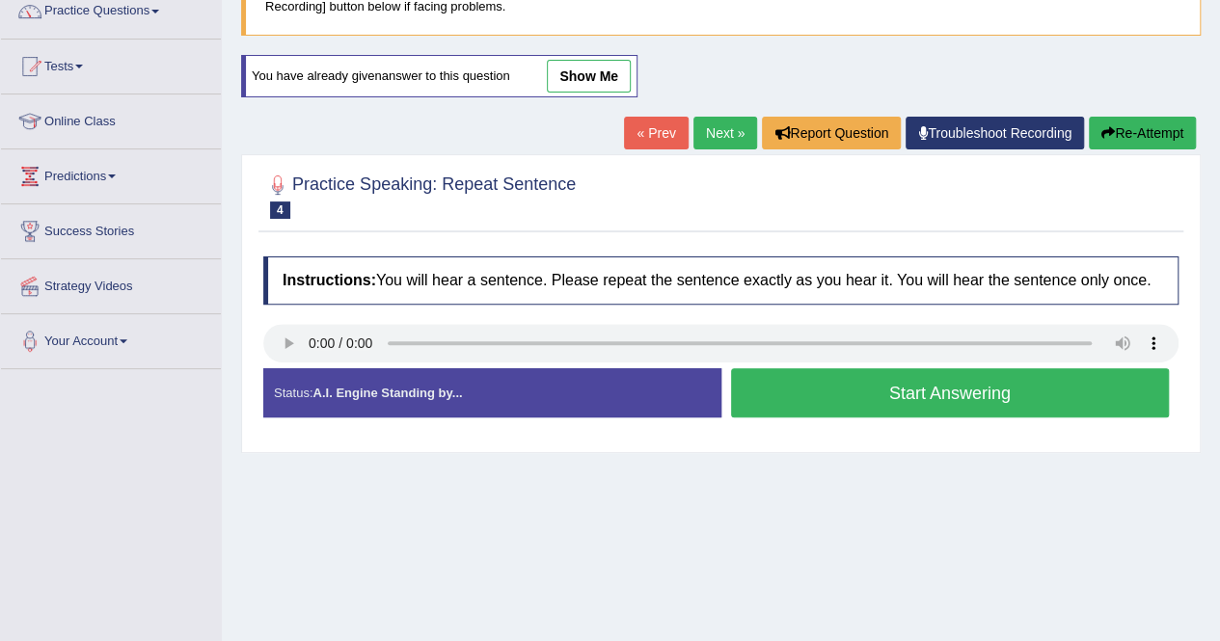
click at [949, 386] on button "Start Answering" at bounding box center [950, 392] width 439 height 49
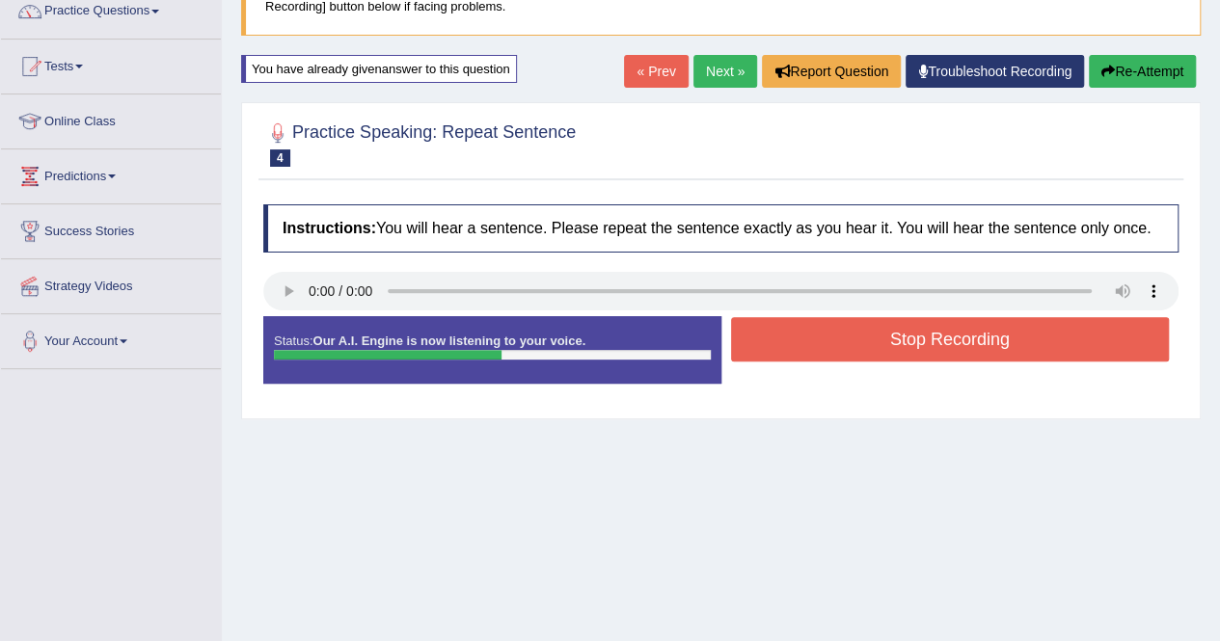
click at [959, 347] on button "Stop Recording" at bounding box center [950, 339] width 439 height 44
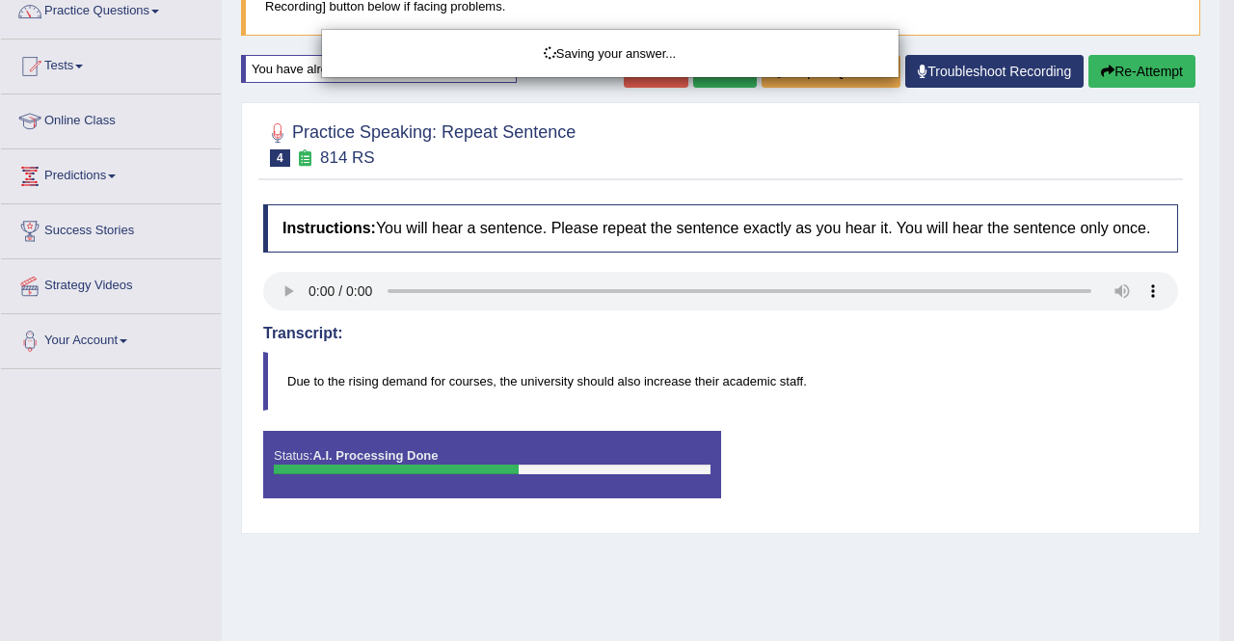
click at [1125, 70] on div "Saving your answer..." at bounding box center [617, 320] width 1234 height 641
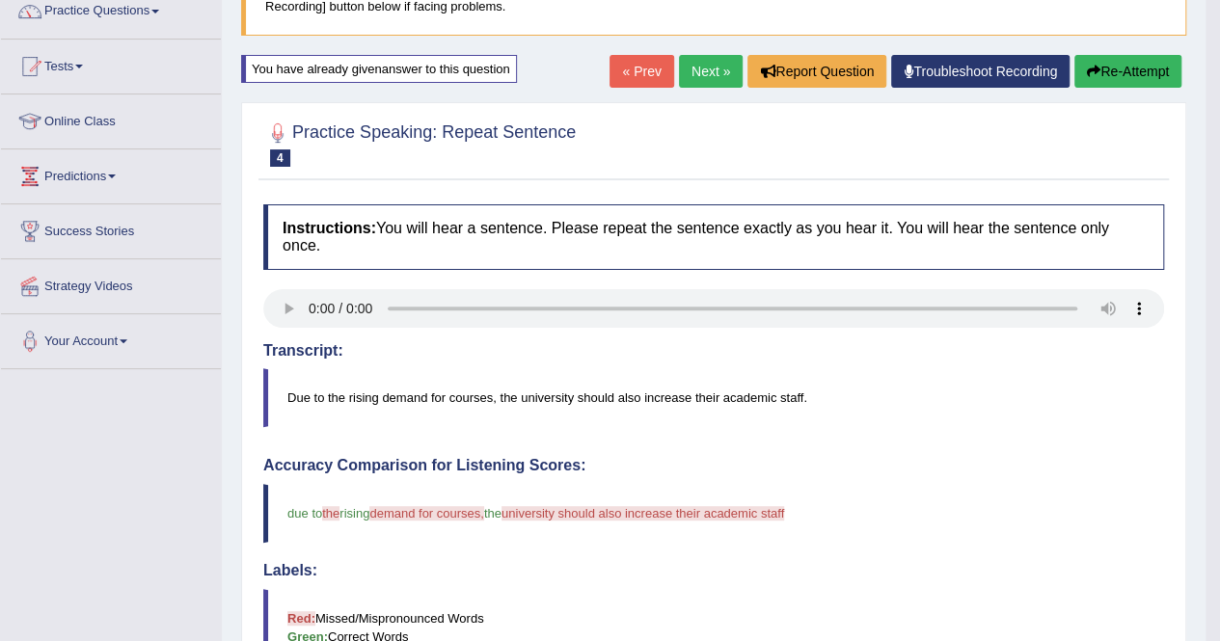
click at [1125, 70] on button "Re-Attempt" at bounding box center [1127, 71] width 107 height 33
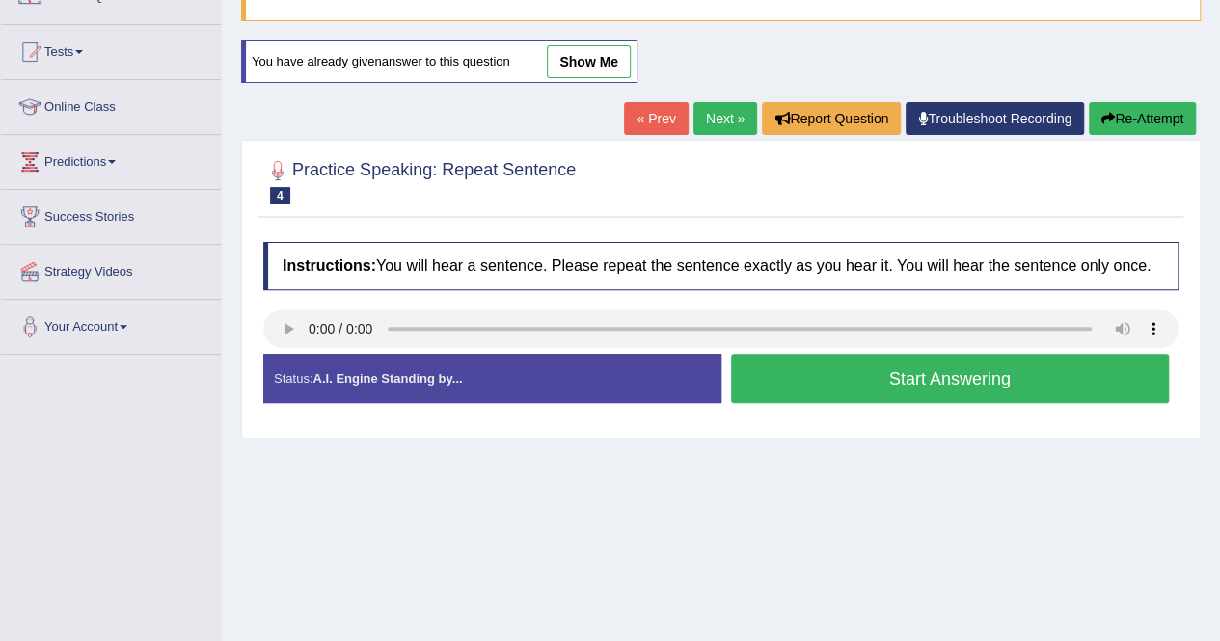
scroll to position [166, 0]
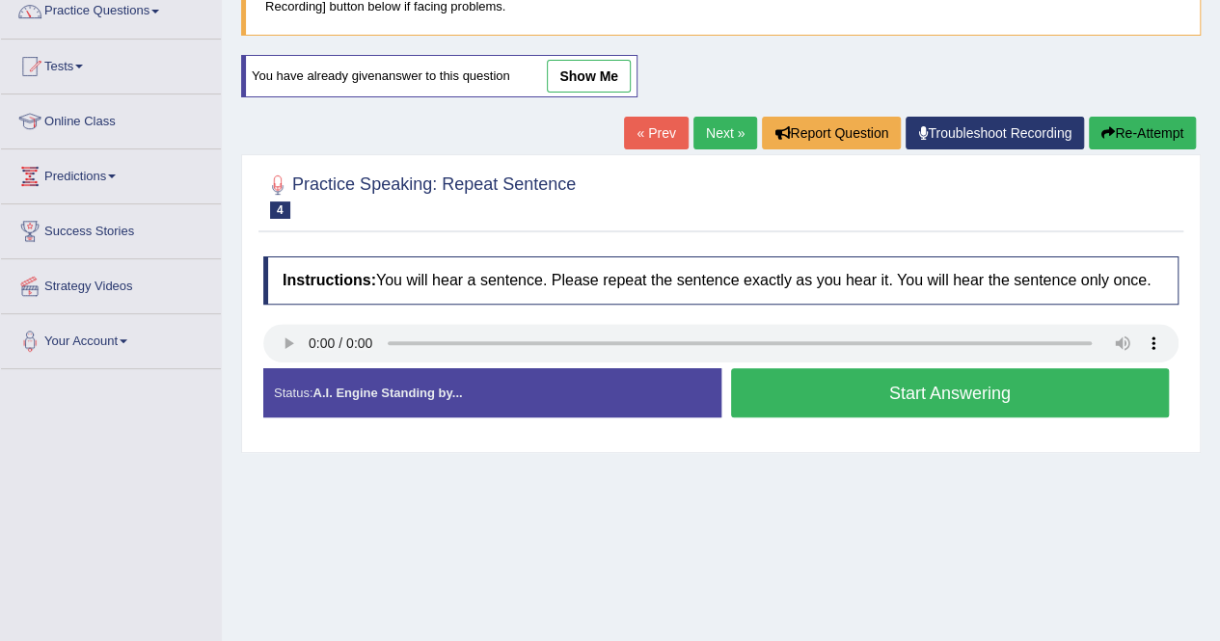
click at [926, 392] on button "Start Answering" at bounding box center [950, 392] width 439 height 49
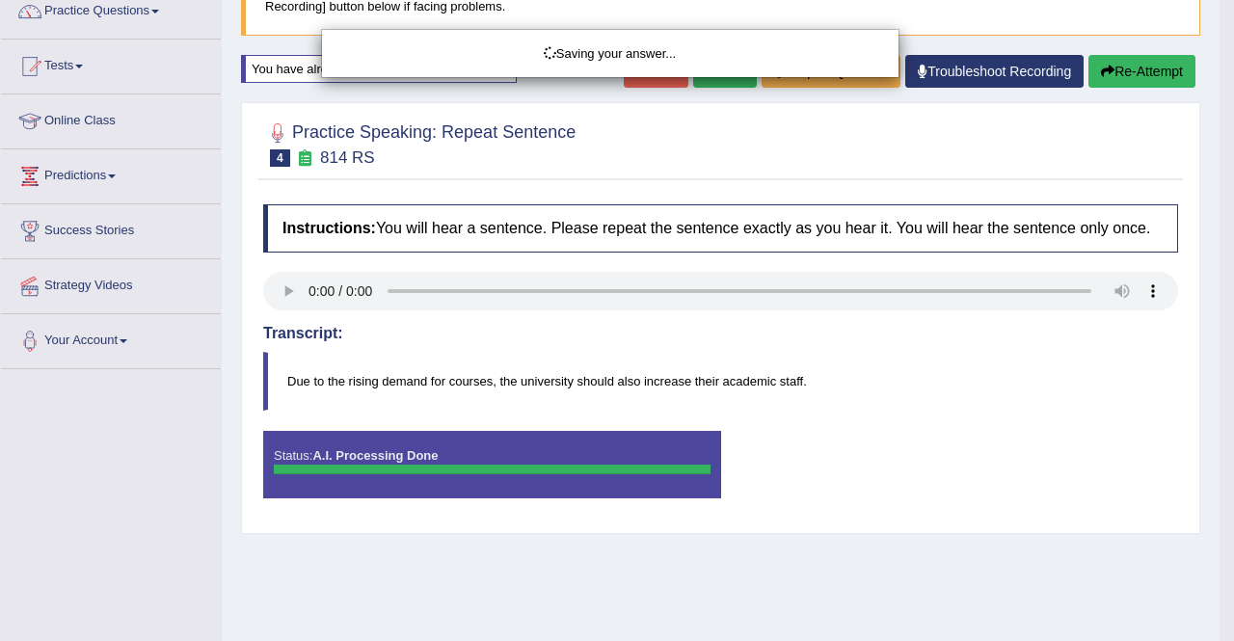
click at [1105, 65] on div "Saving your answer..." at bounding box center [617, 320] width 1234 height 641
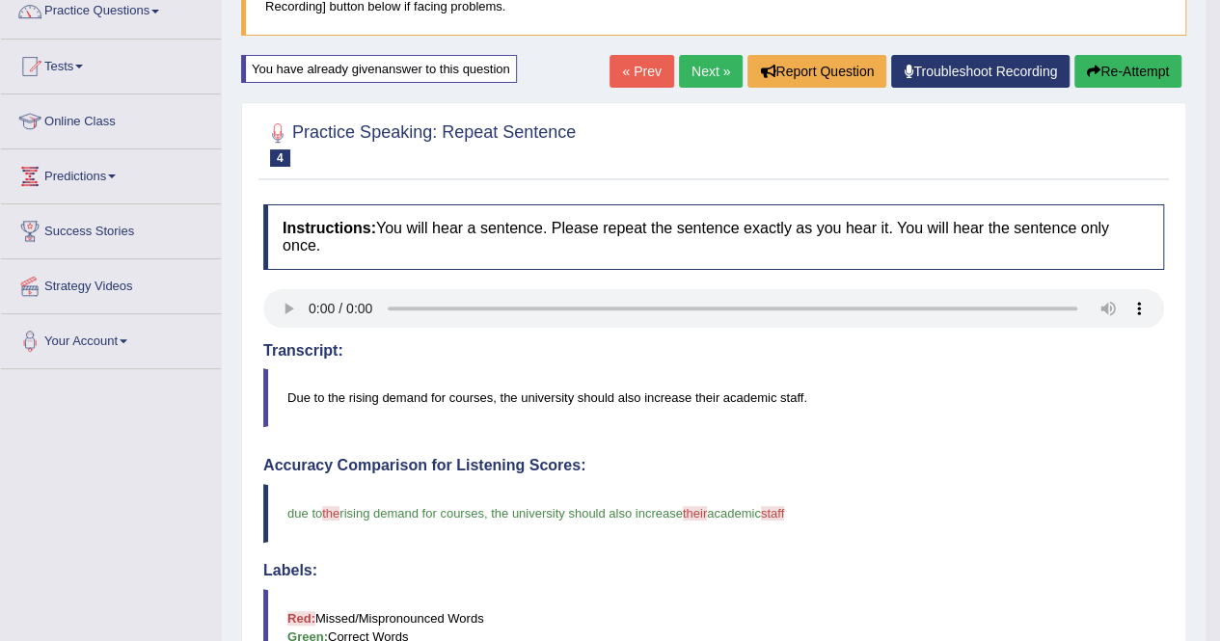
click at [1124, 74] on button "Re-Attempt" at bounding box center [1127, 71] width 107 height 33
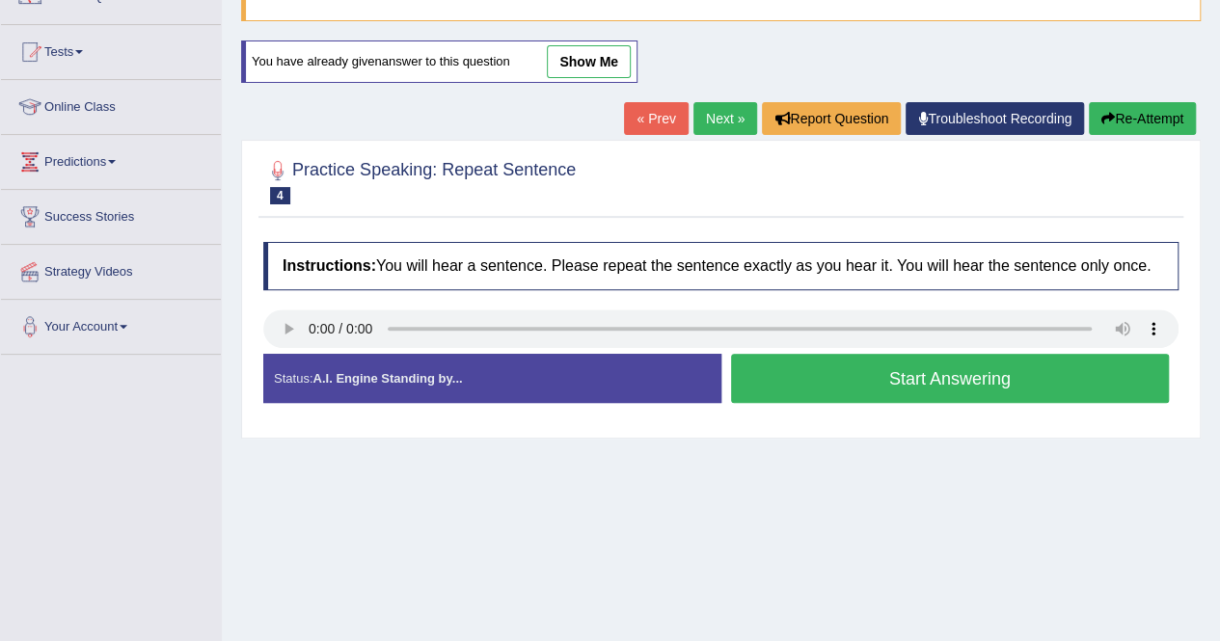
scroll to position [166, 0]
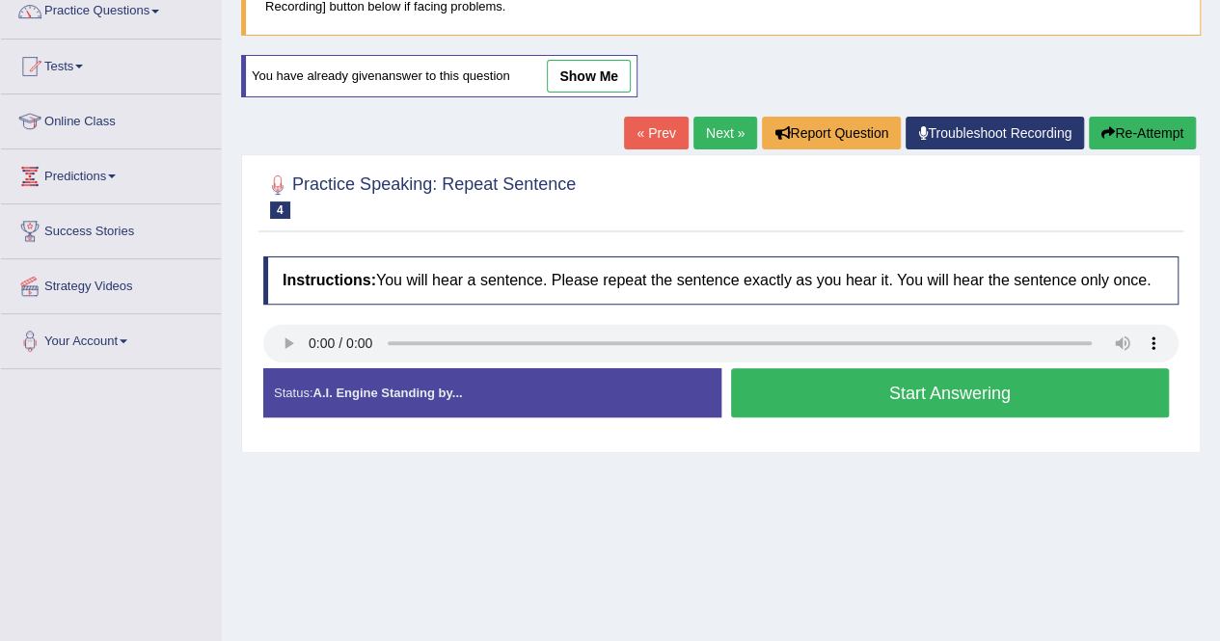
click at [923, 379] on button "Start Answering" at bounding box center [950, 392] width 439 height 49
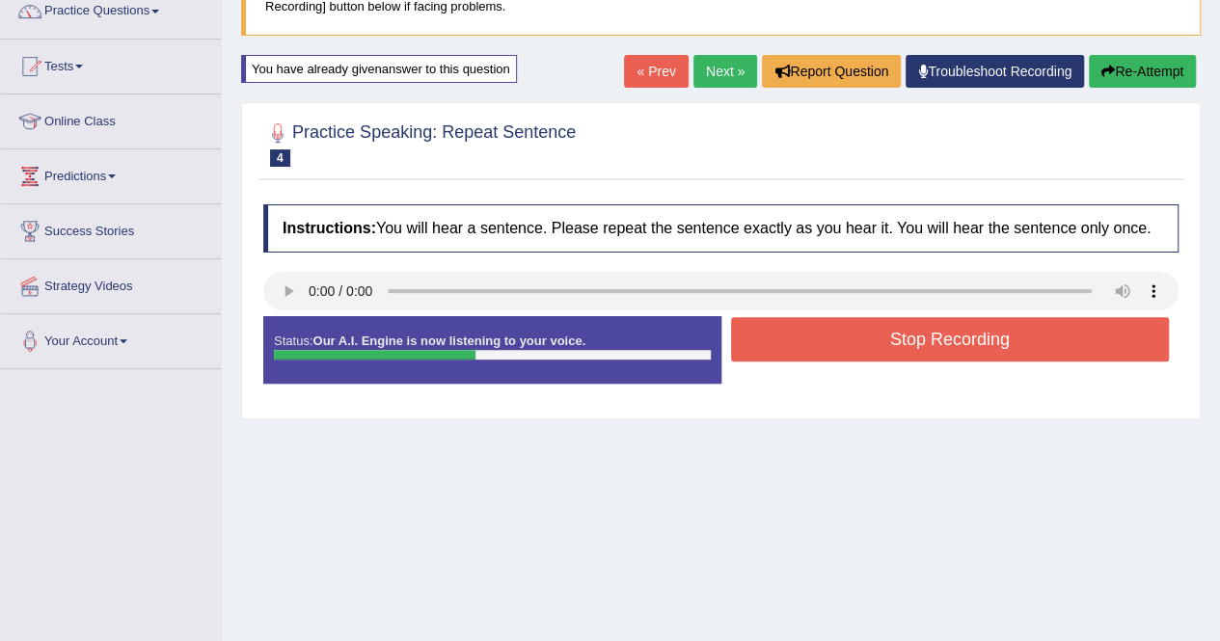
click at [1149, 80] on button "Re-Attempt" at bounding box center [1142, 71] width 107 height 33
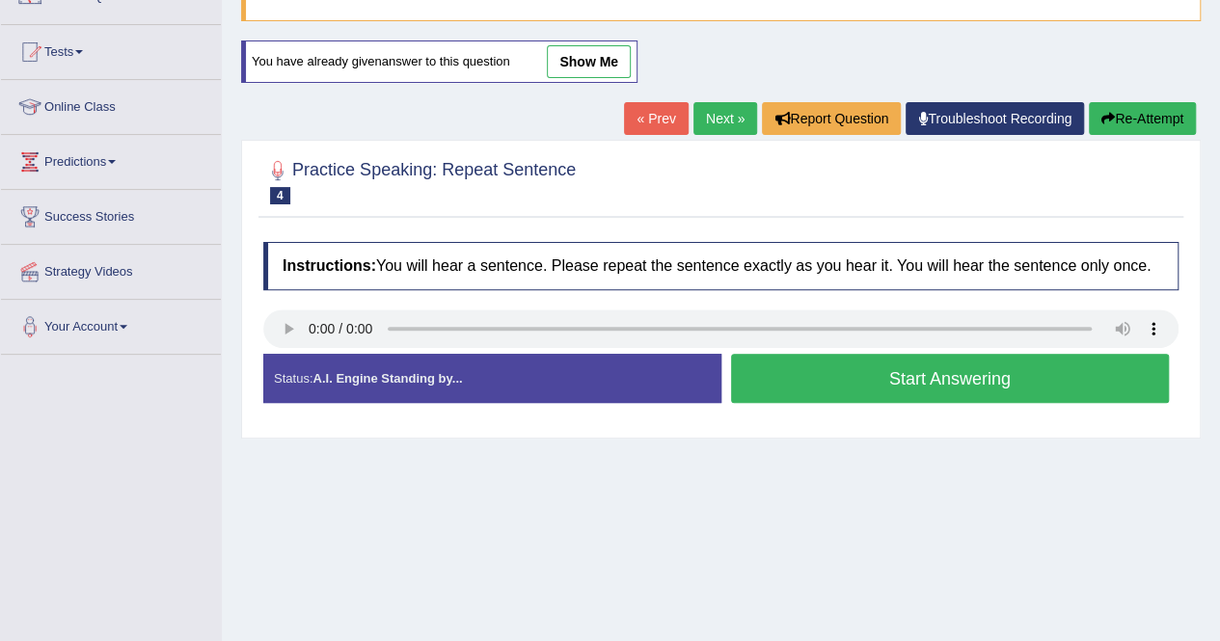
scroll to position [166, 0]
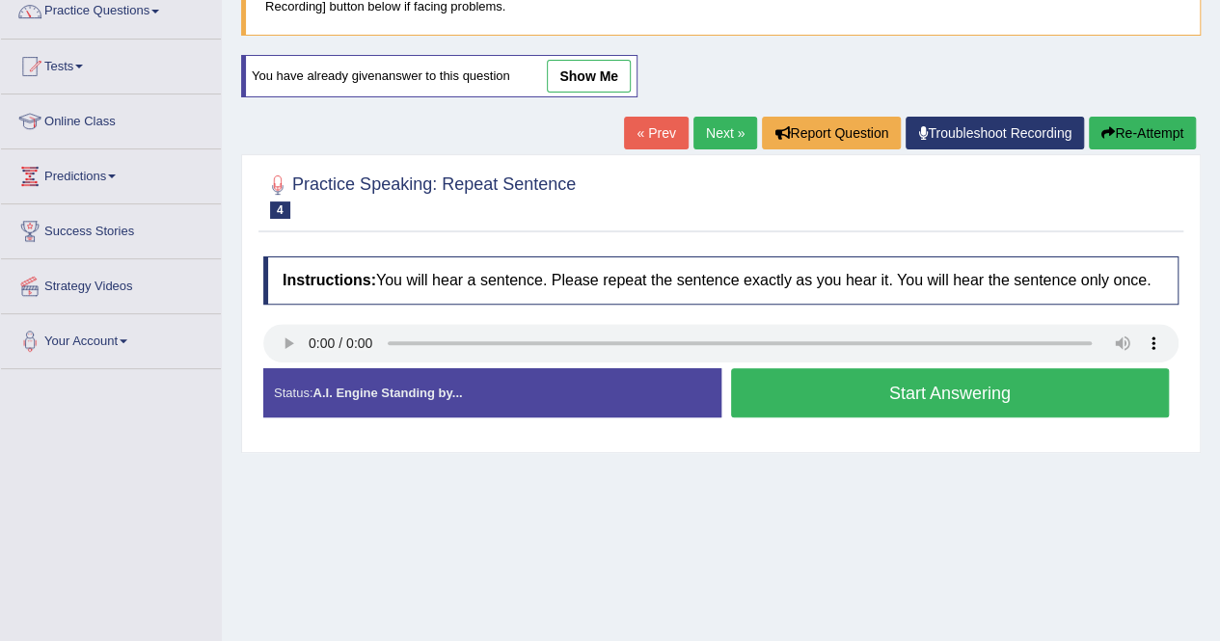
click at [956, 383] on button "Start Answering" at bounding box center [950, 392] width 439 height 49
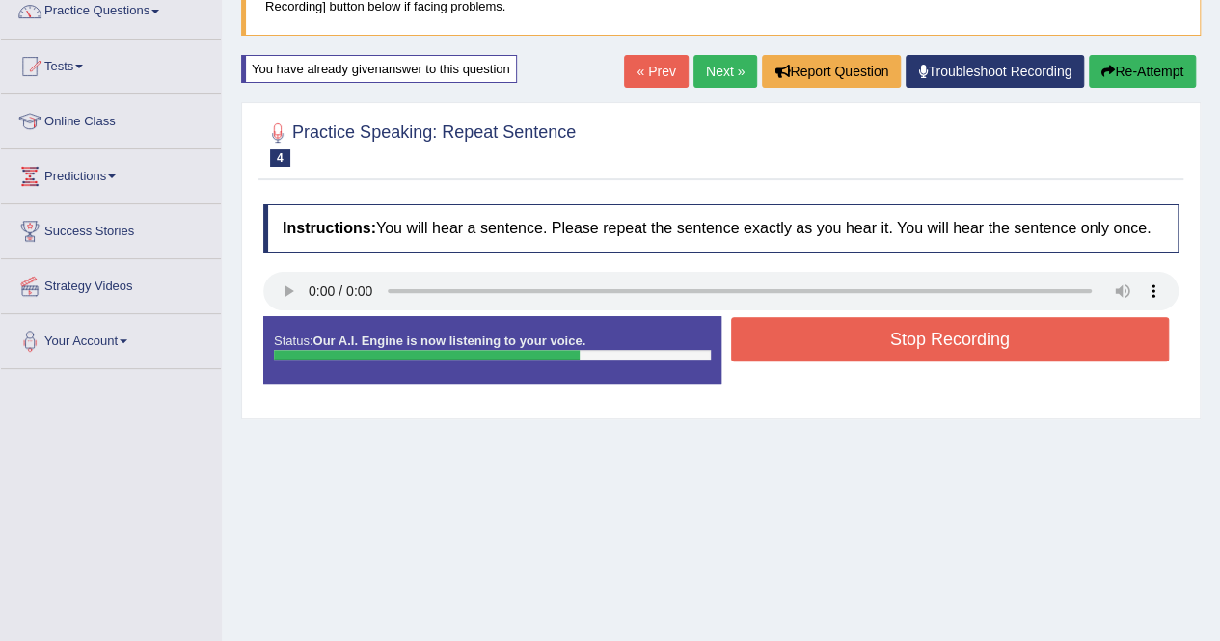
click at [961, 342] on button "Stop Recording" at bounding box center [950, 339] width 439 height 44
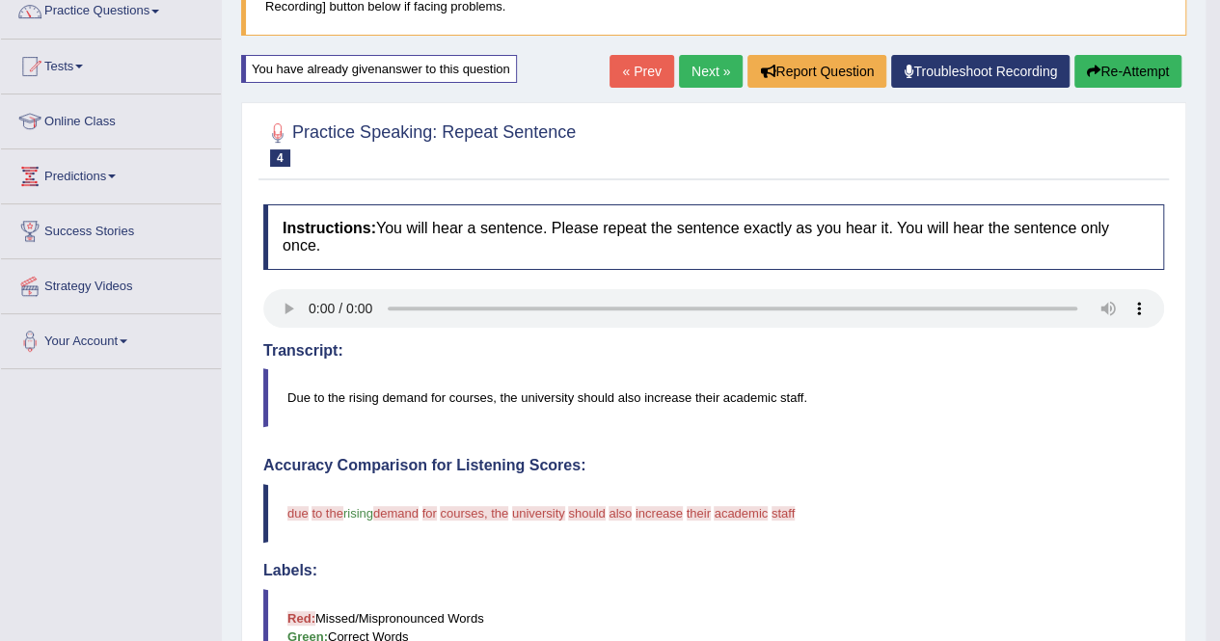
click at [1107, 68] on button "Re-Attempt" at bounding box center [1127, 71] width 107 height 33
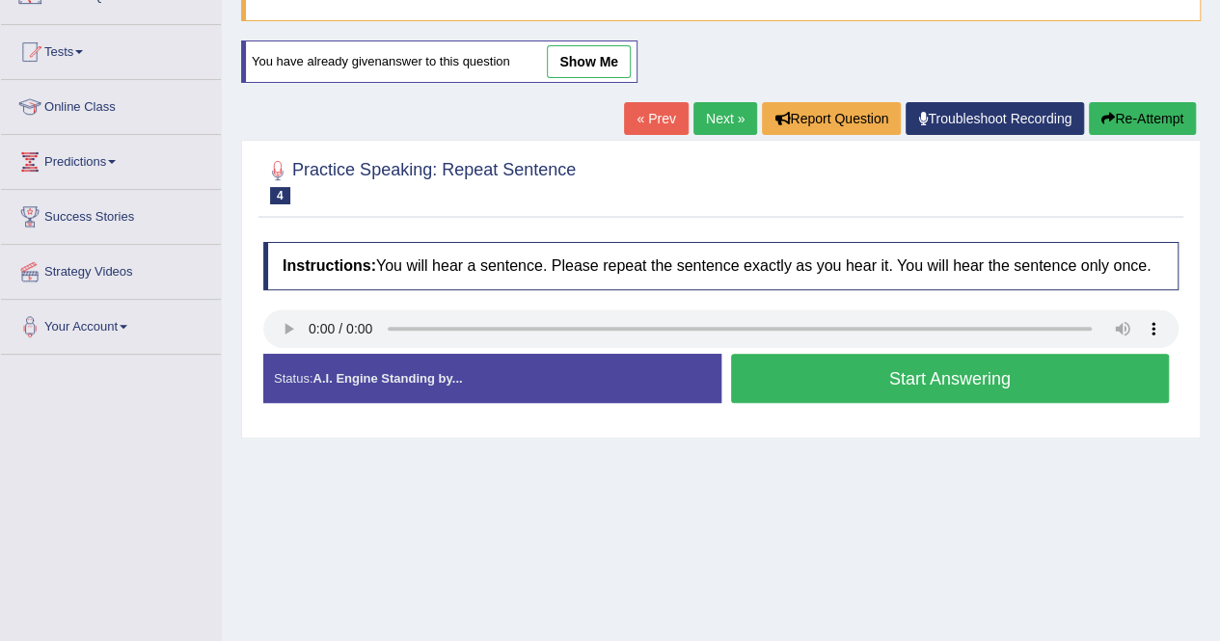
scroll to position [166, 0]
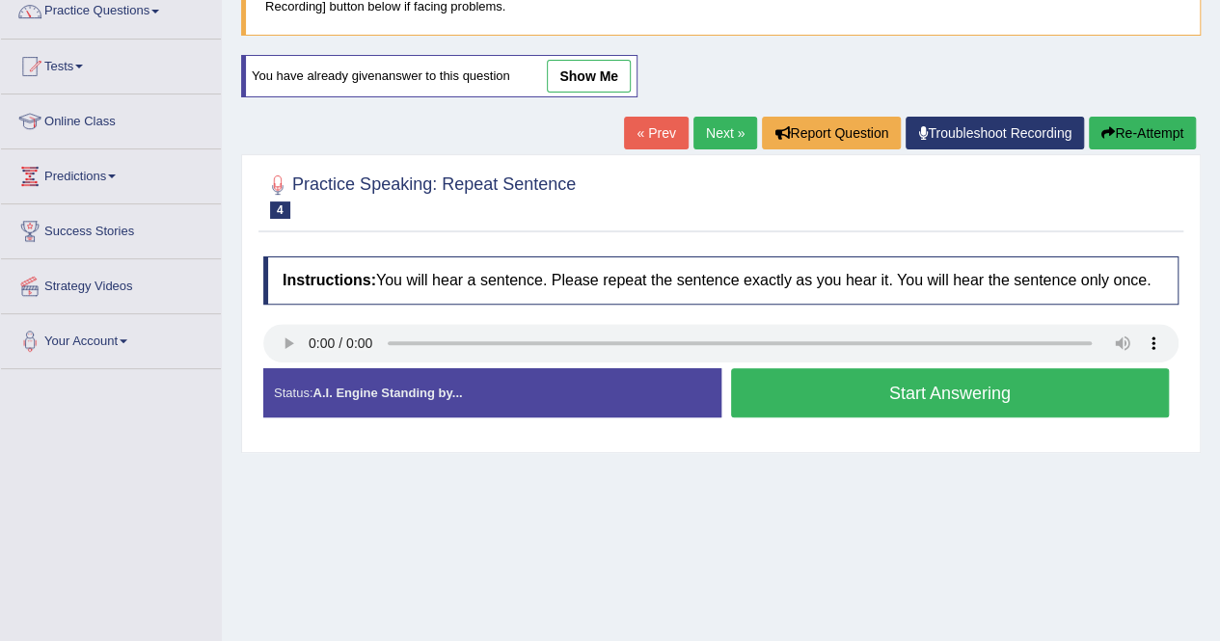
click at [948, 380] on button "Start Answering" at bounding box center [950, 392] width 439 height 49
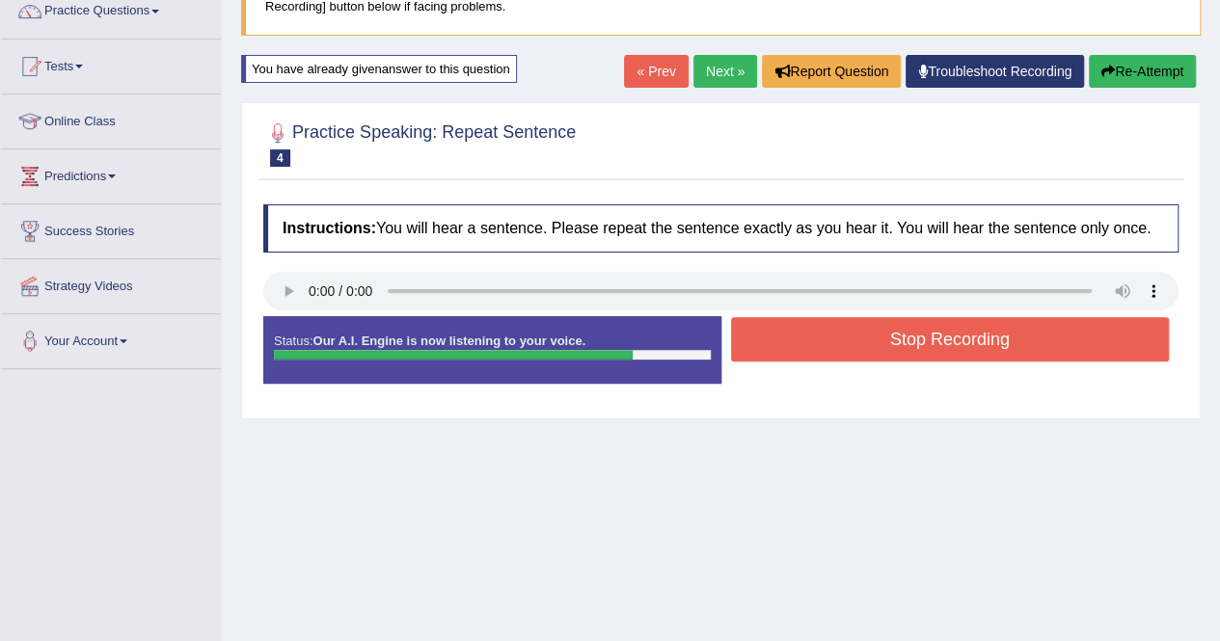
click at [970, 336] on button "Stop Recording" at bounding box center [950, 339] width 439 height 44
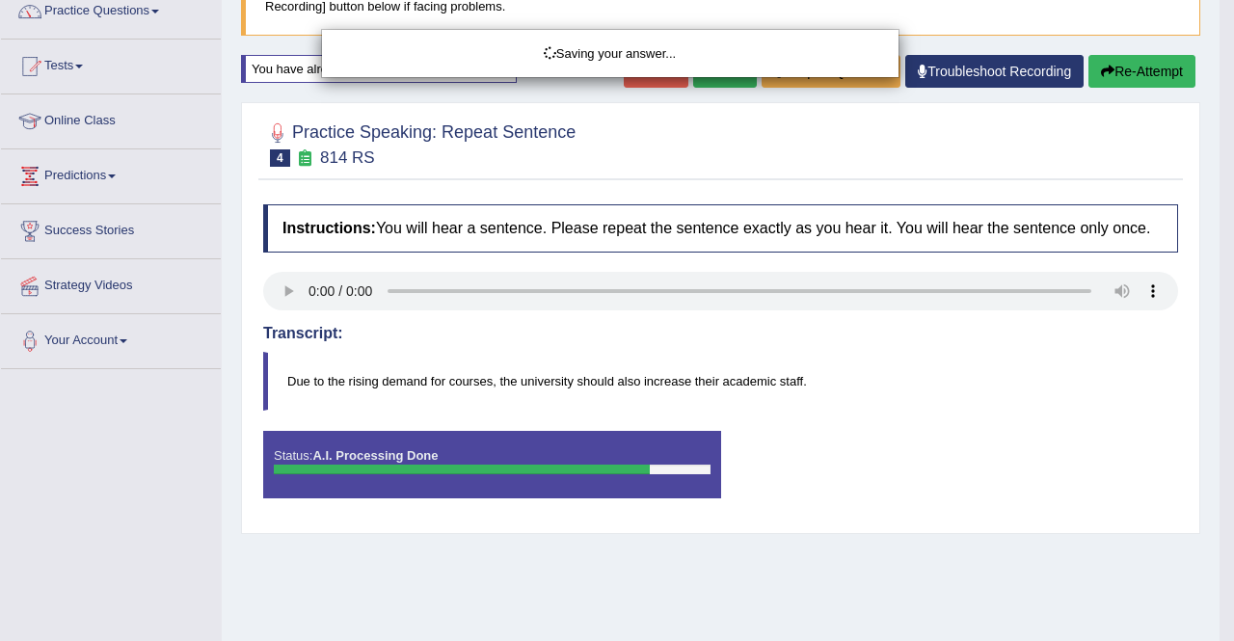
click at [1142, 74] on div "Saving your answer..." at bounding box center [617, 320] width 1234 height 641
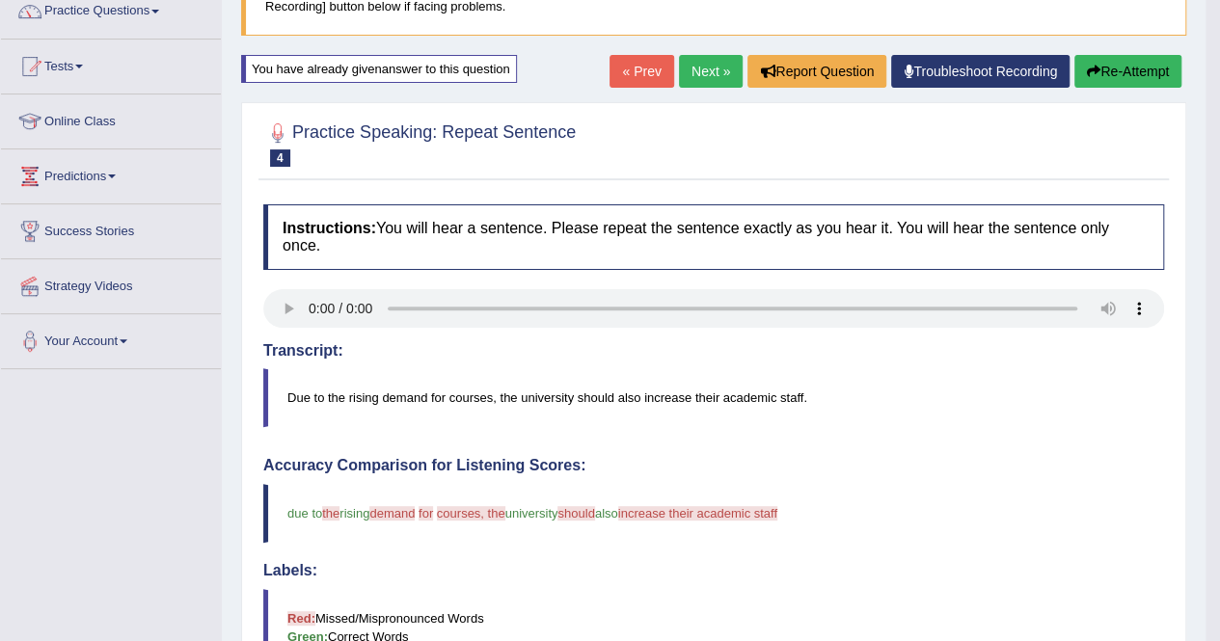
click at [1142, 74] on button "Re-Attempt" at bounding box center [1127, 71] width 107 height 33
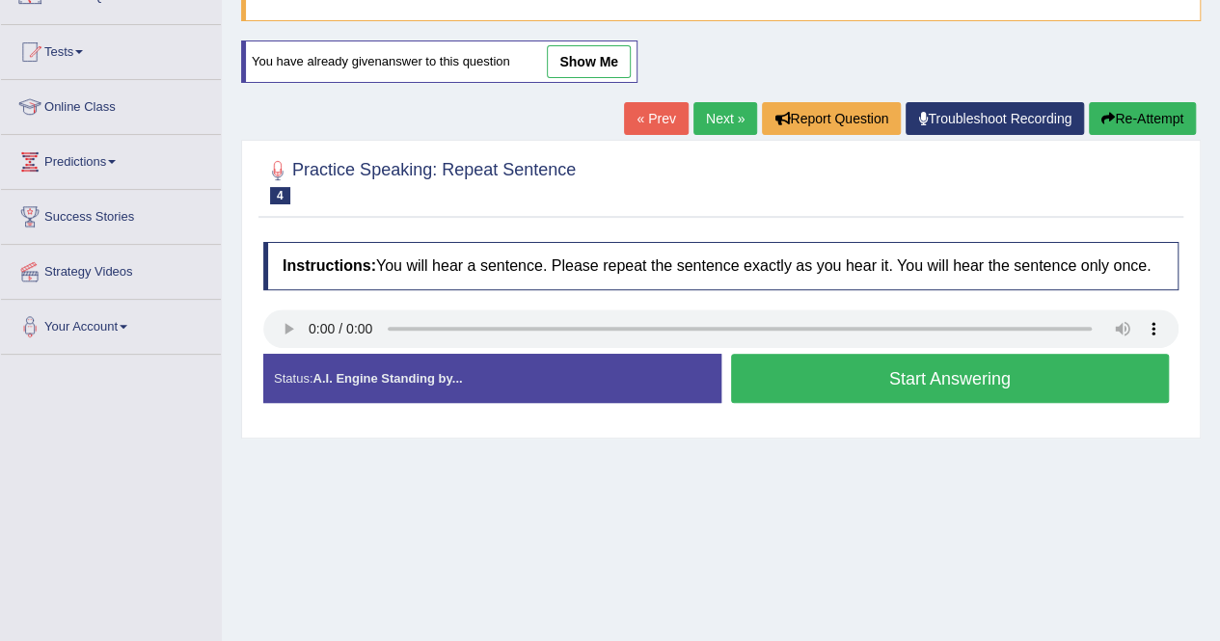
scroll to position [166, 0]
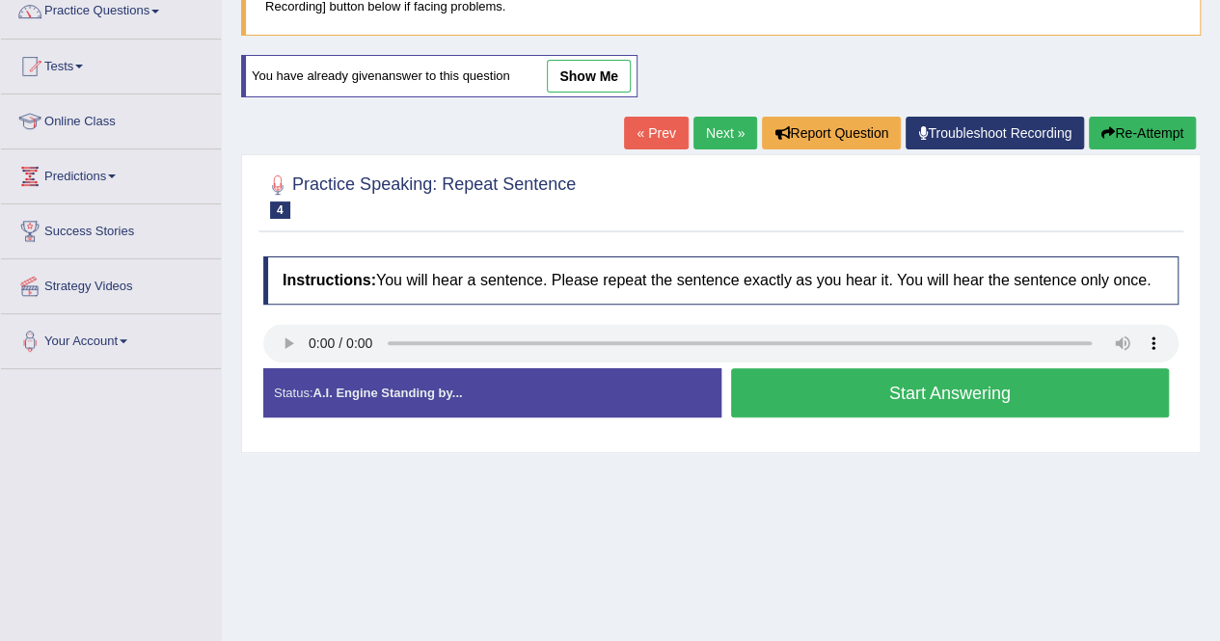
click at [982, 390] on button "Start Answering" at bounding box center [950, 392] width 439 height 49
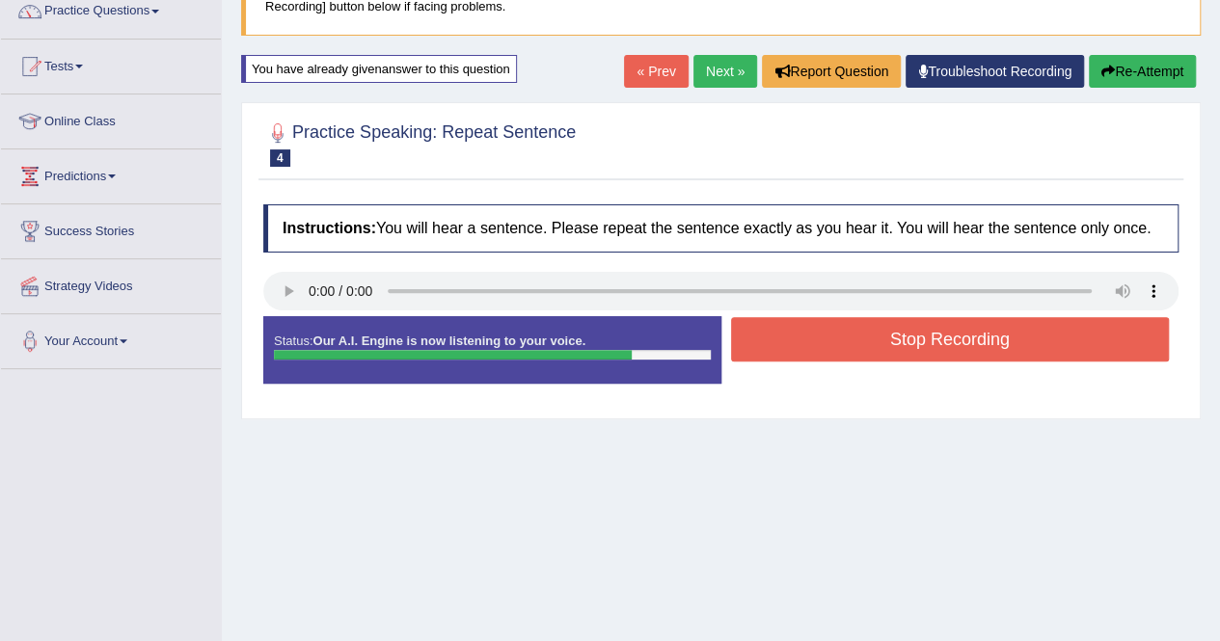
click at [987, 335] on button "Stop Recording" at bounding box center [950, 339] width 439 height 44
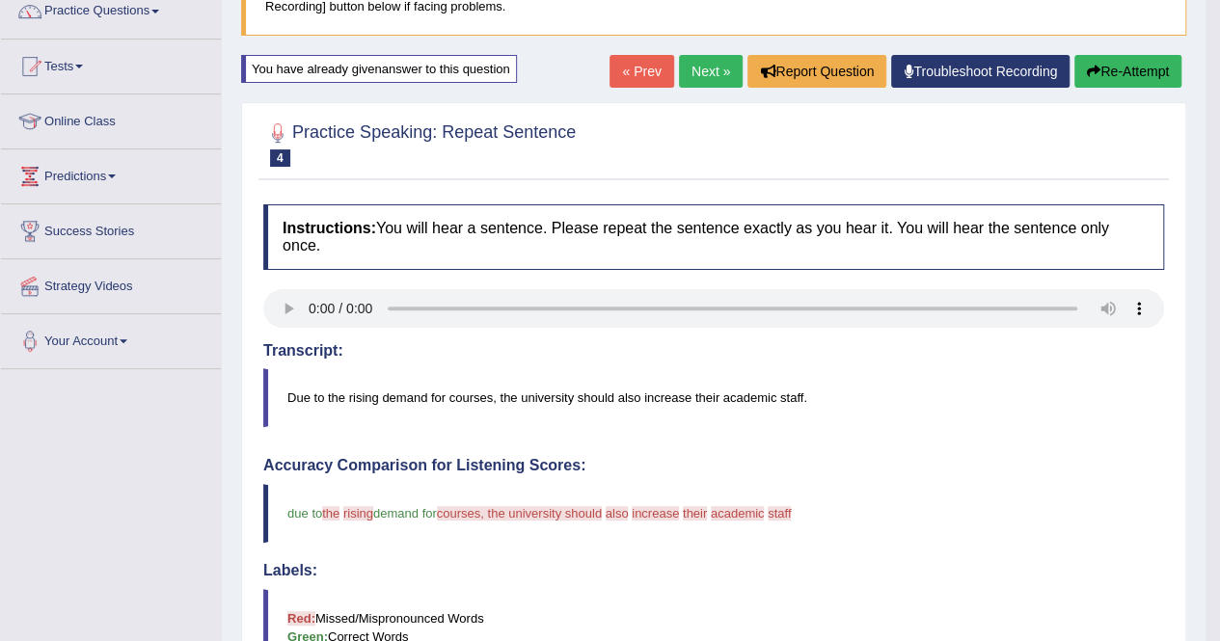
click at [1121, 67] on button "Re-Attempt" at bounding box center [1127, 71] width 107 height 33
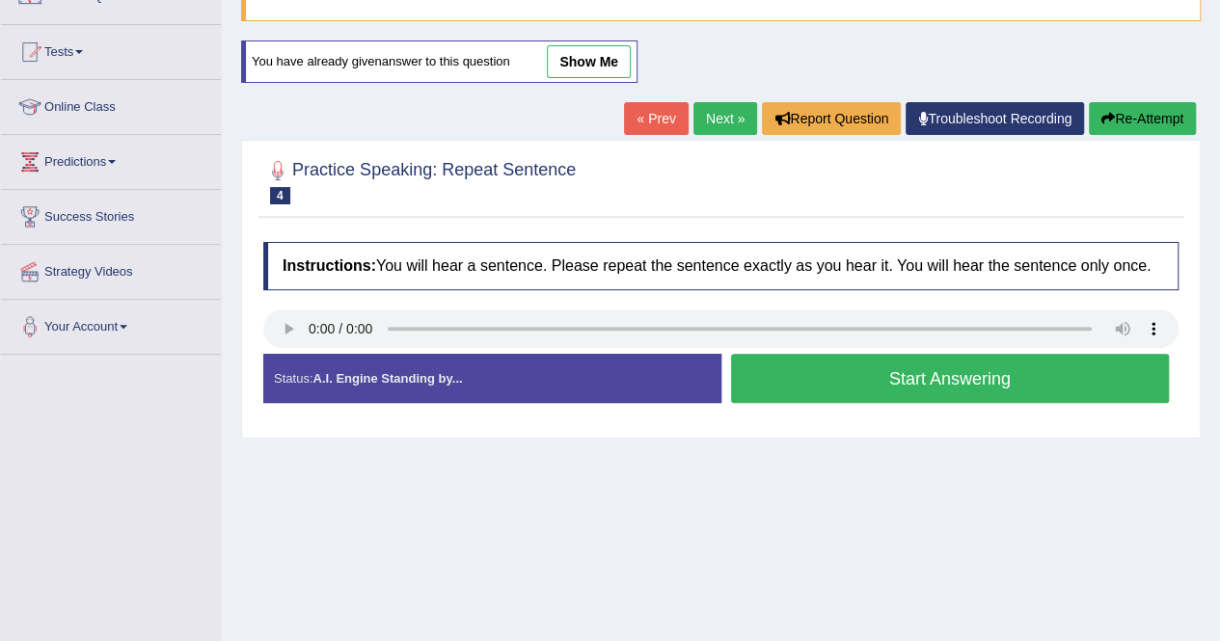
scroll to position [166, 0]
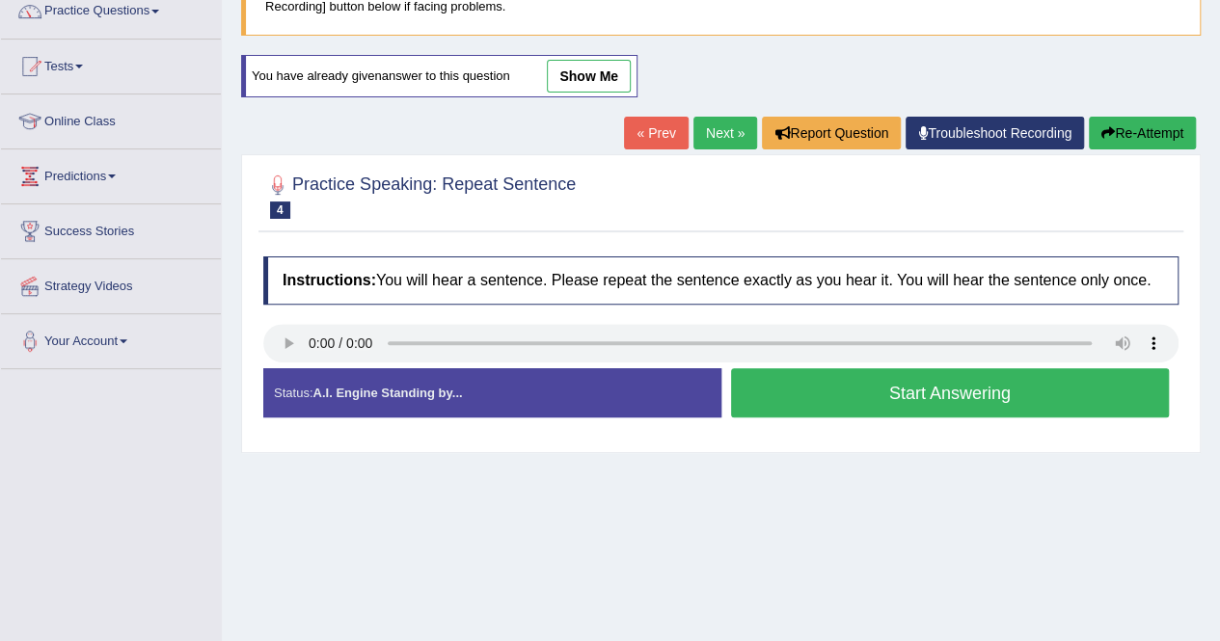
click at [953, 388] on button "Start Answering" at bounding box center [950, 392] width 439 height 49
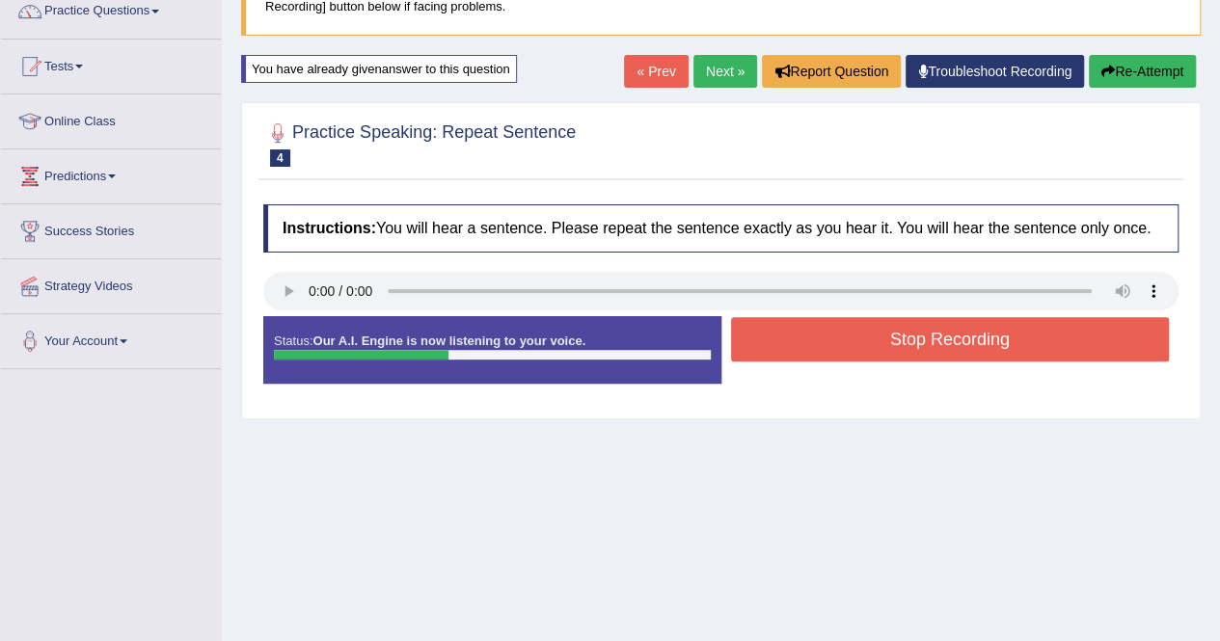
click at [1111, 64] on button "Re-Attempt" at bounding box center [1142, 71] width 107 height 33
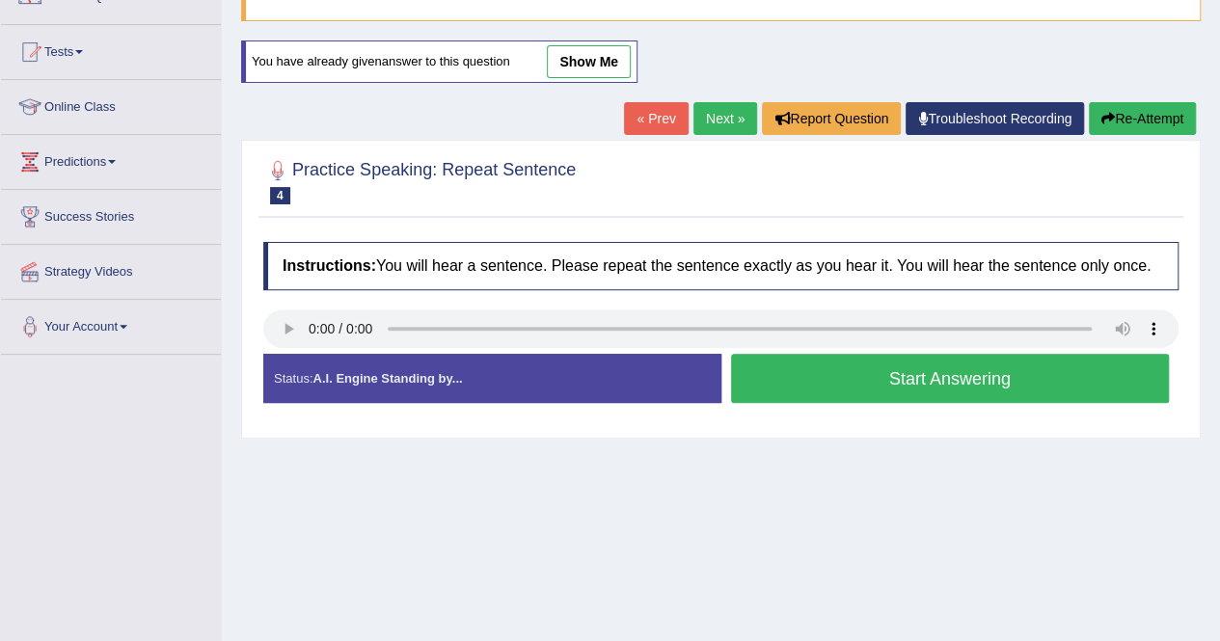
scroll to position [166, 0]
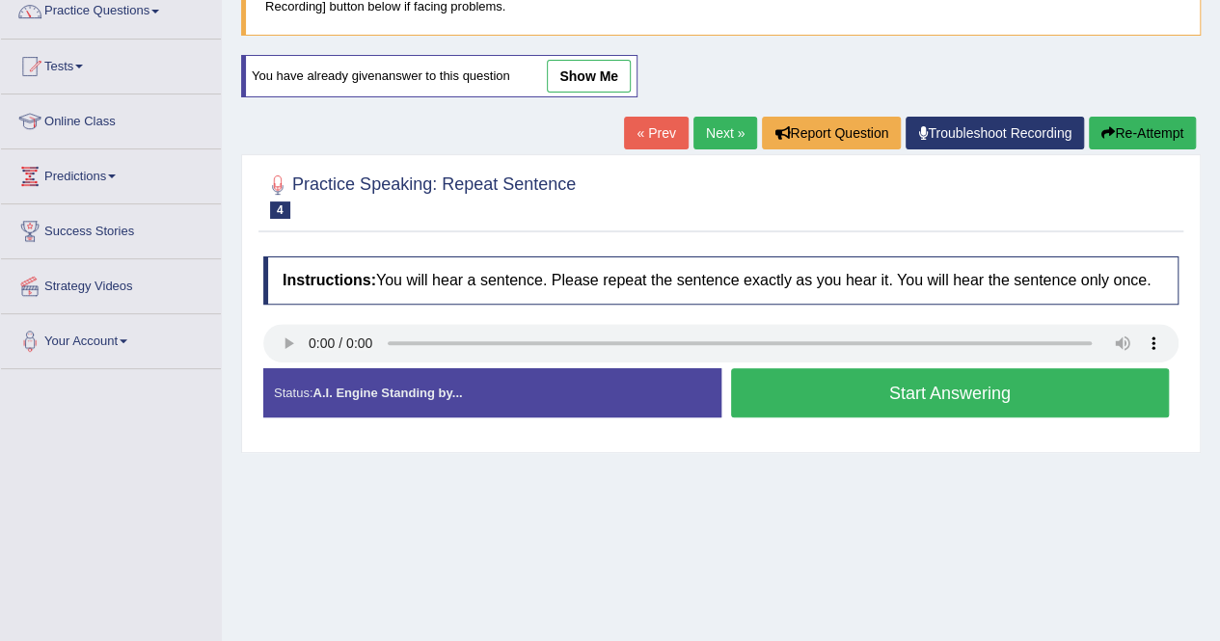
click at [904, 396] on button "Start Answering" at bounding box center [950, 392] width 439 height 49
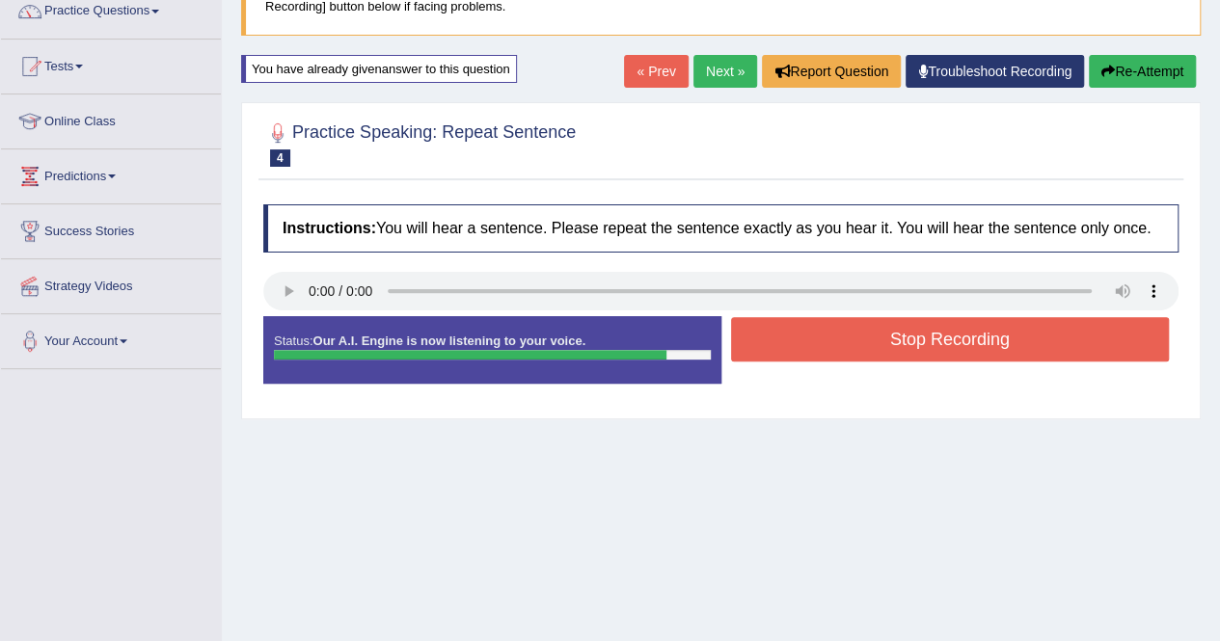
click at [924, 344] on button "Stop Recording" at bounding box center [950, 339] width 439 height 44
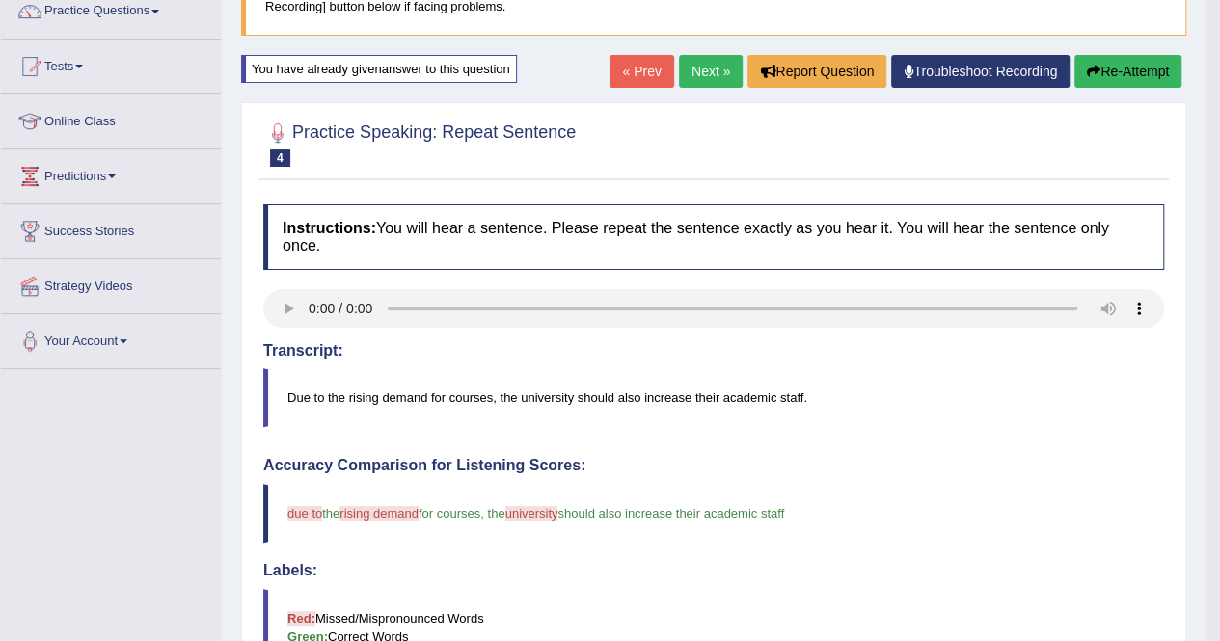
click at [1110, 65] on button "Re-Attempt" at bounding box center [1127, 71] width 107 height 33
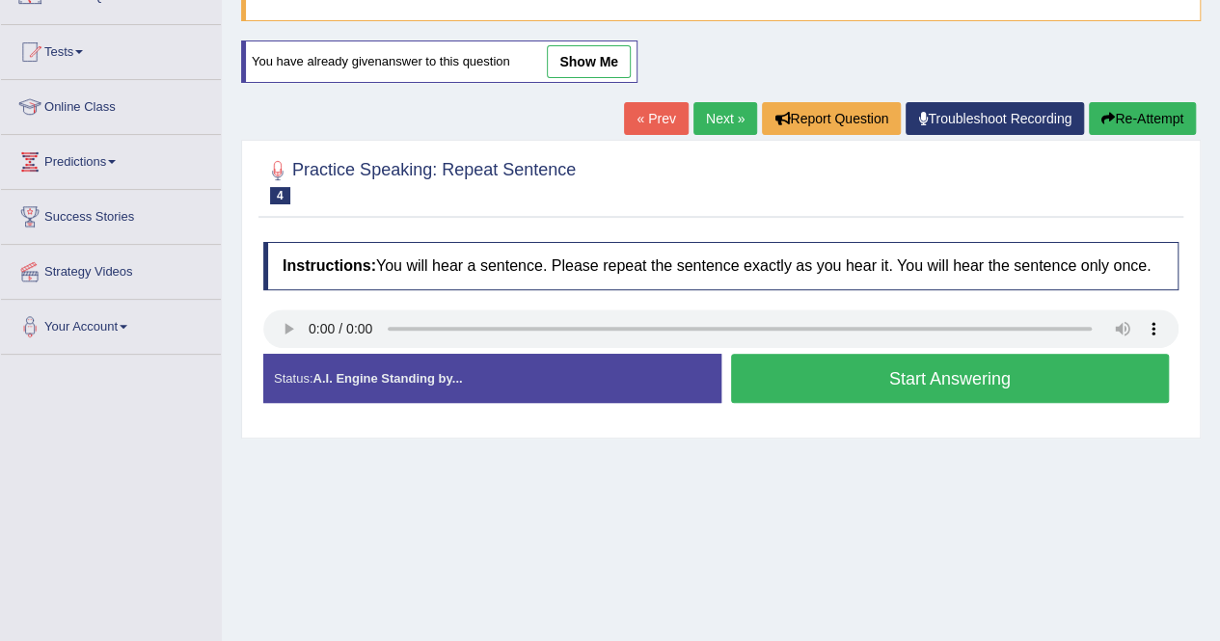
scroll to position [166, 0]
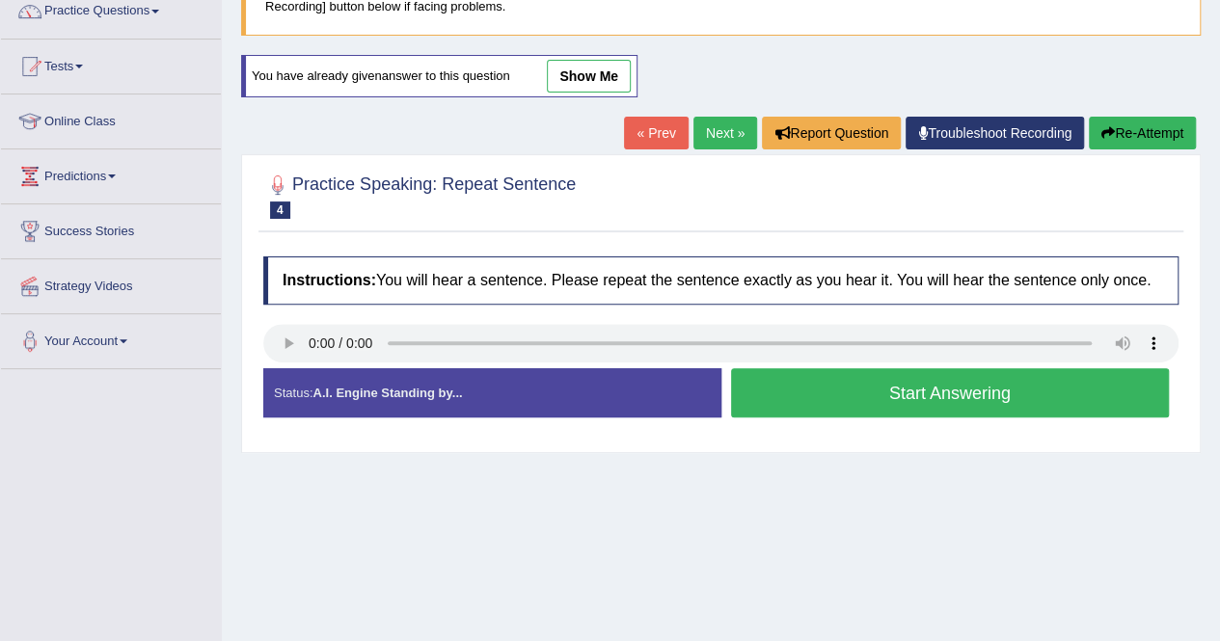
click at [956, 389] on button "Start Answering" at bounding box center [950, 392] width 439 height 49
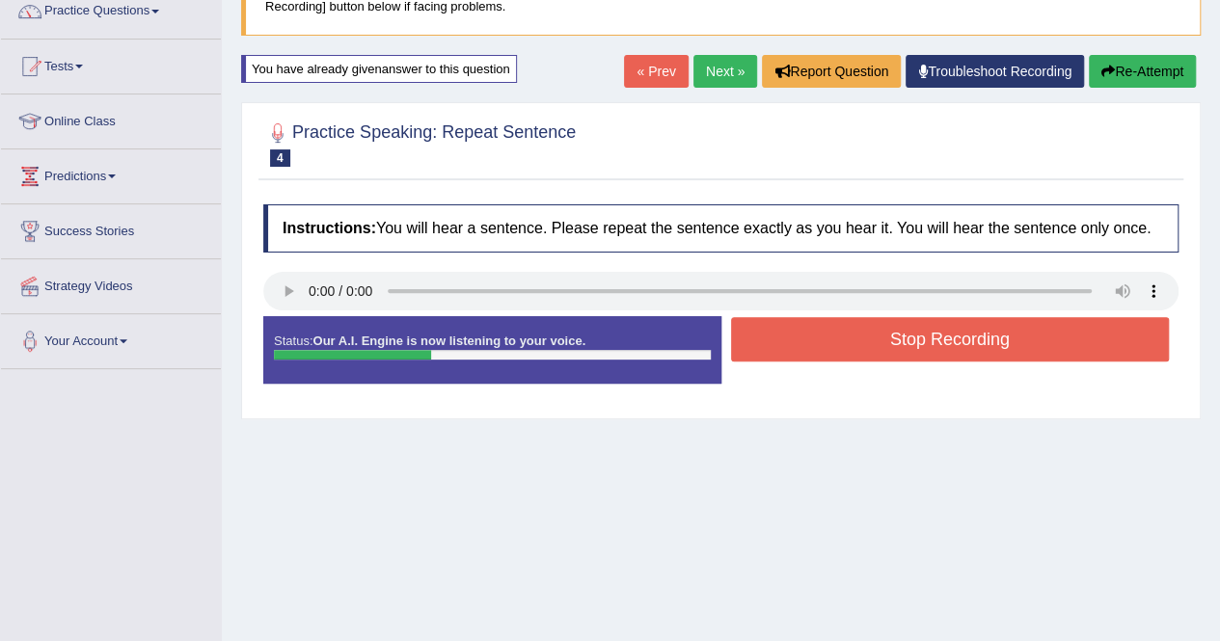
click at [1109, 66] on icon "button" at bounding box center [1107, 71] width 13 height 13
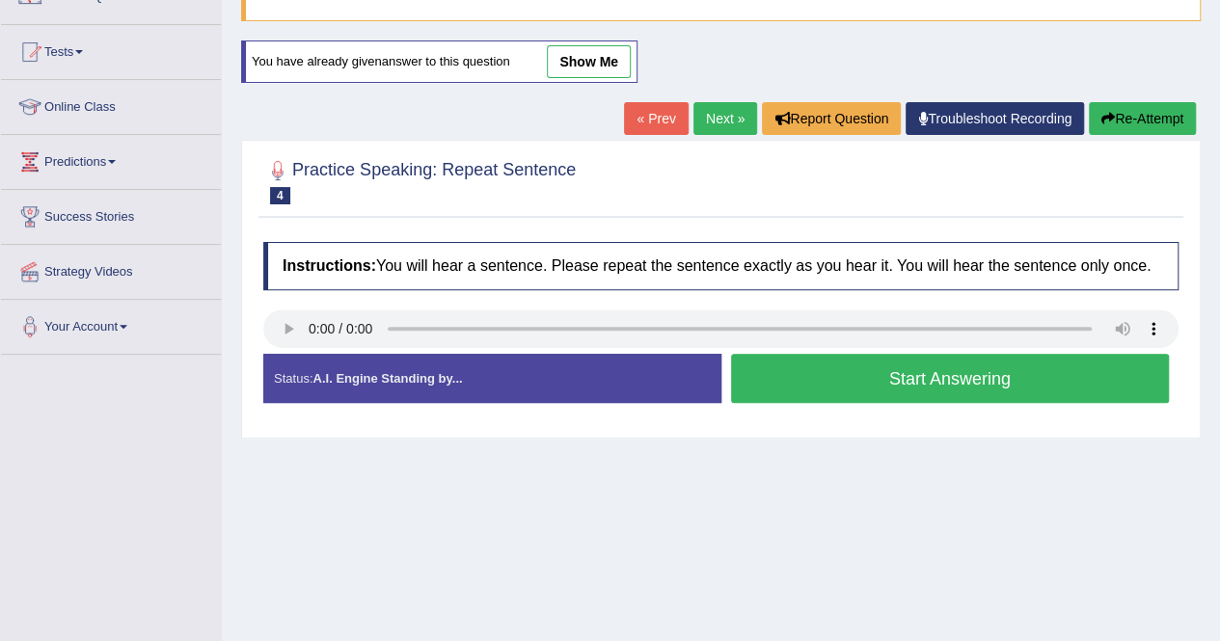
scroll to position [166, 0]
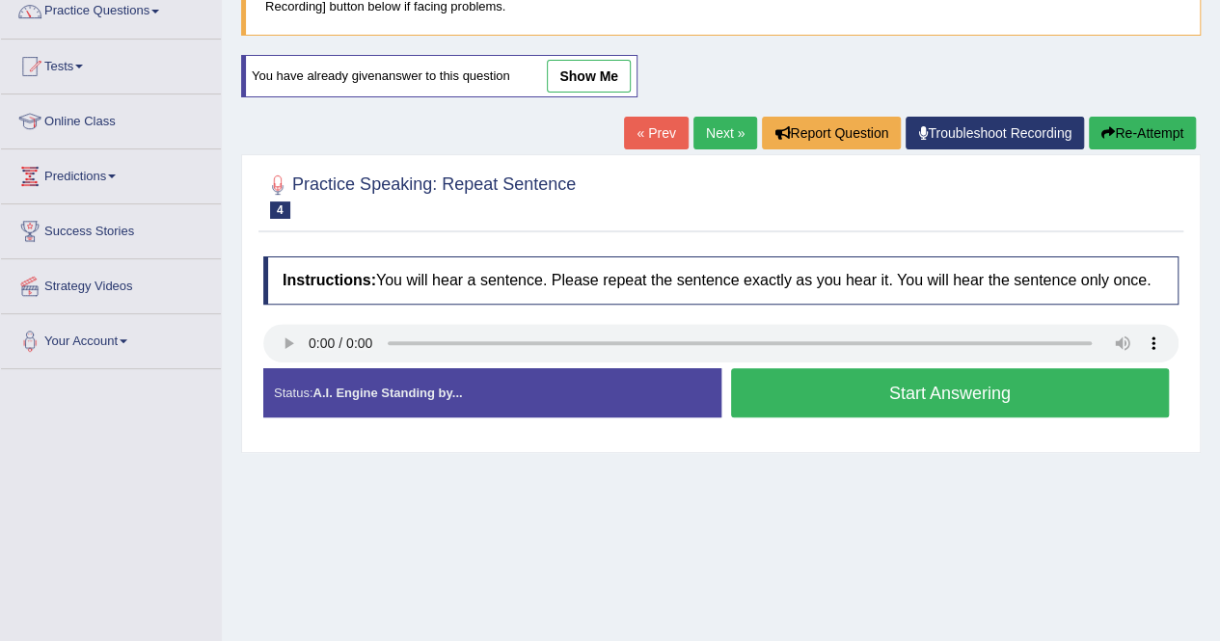
click at [902, 382] on button "Start Answering" at bounding box center [950, 392] width 439 height 49
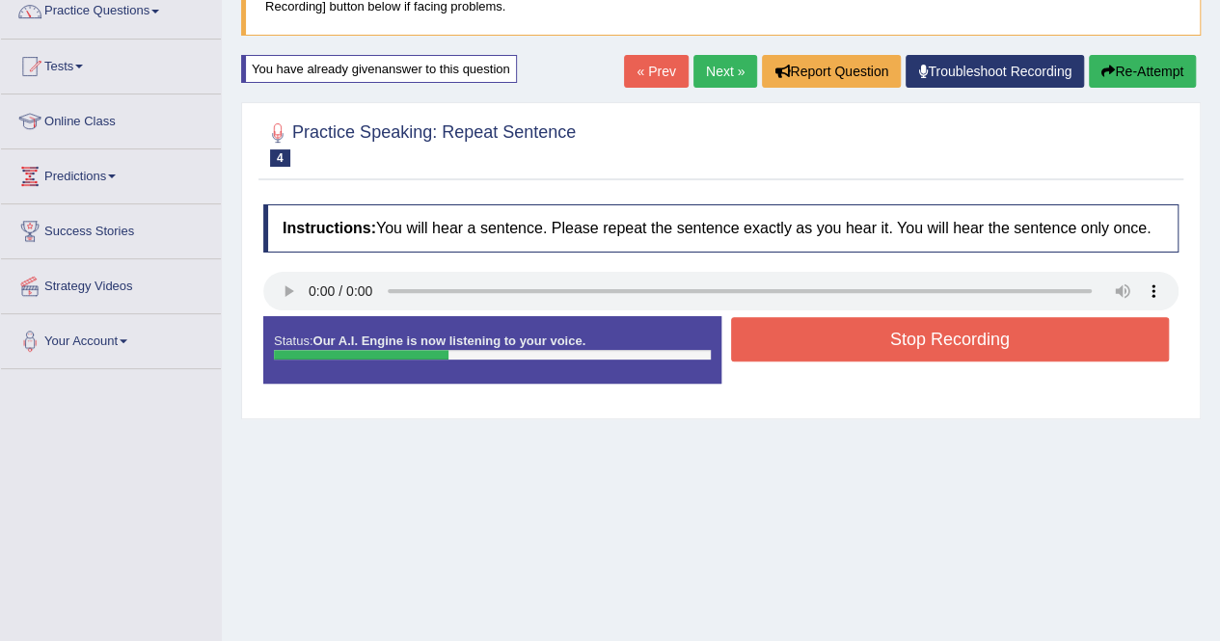
click at [1118, 73] on button "Re-Attempt" at bounding box center [1142, 71] width 107 height 33
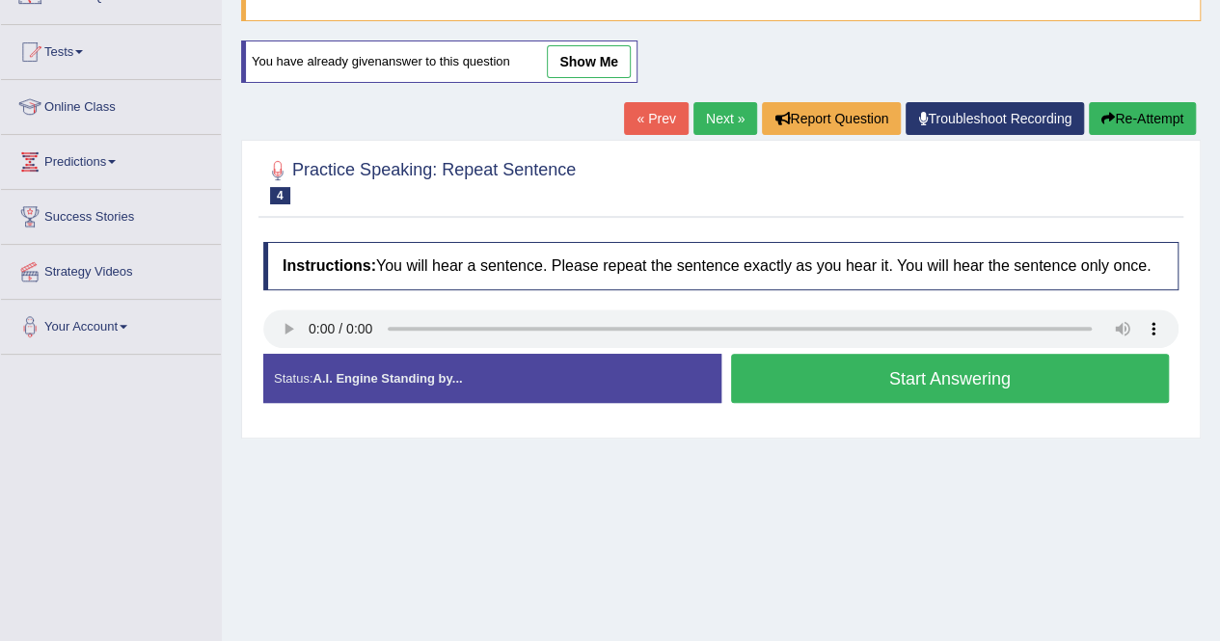
scroll to position [166, 0]
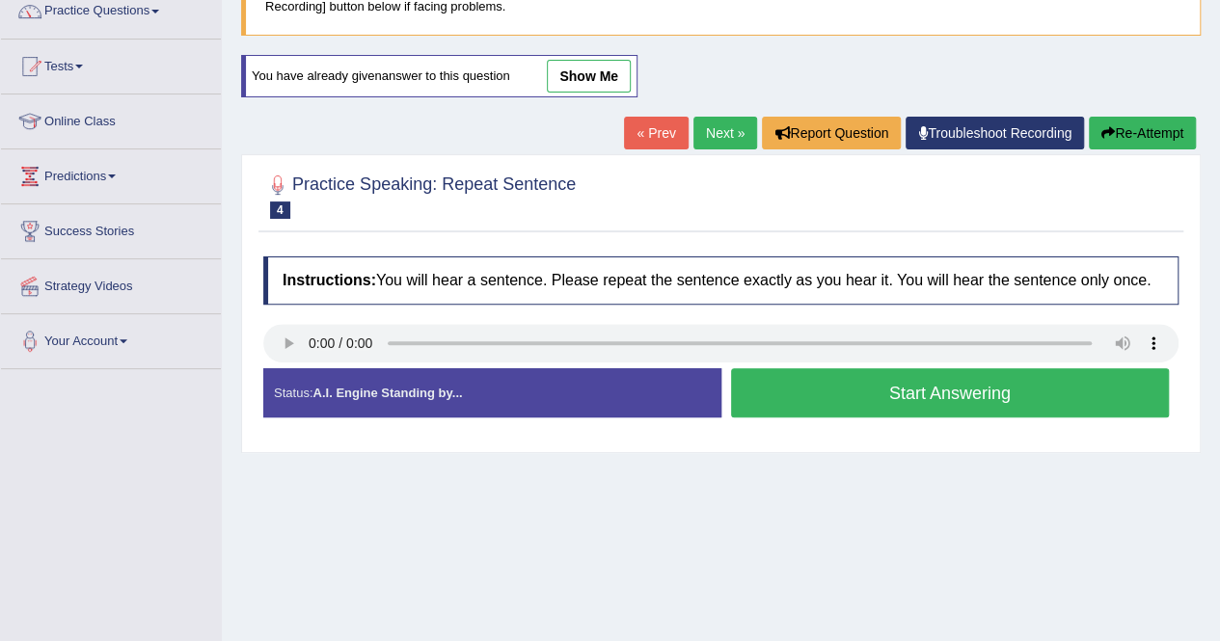
click at [953, 396] on button "Start Answering" at bounding box center [950, 392] width 439 height 49
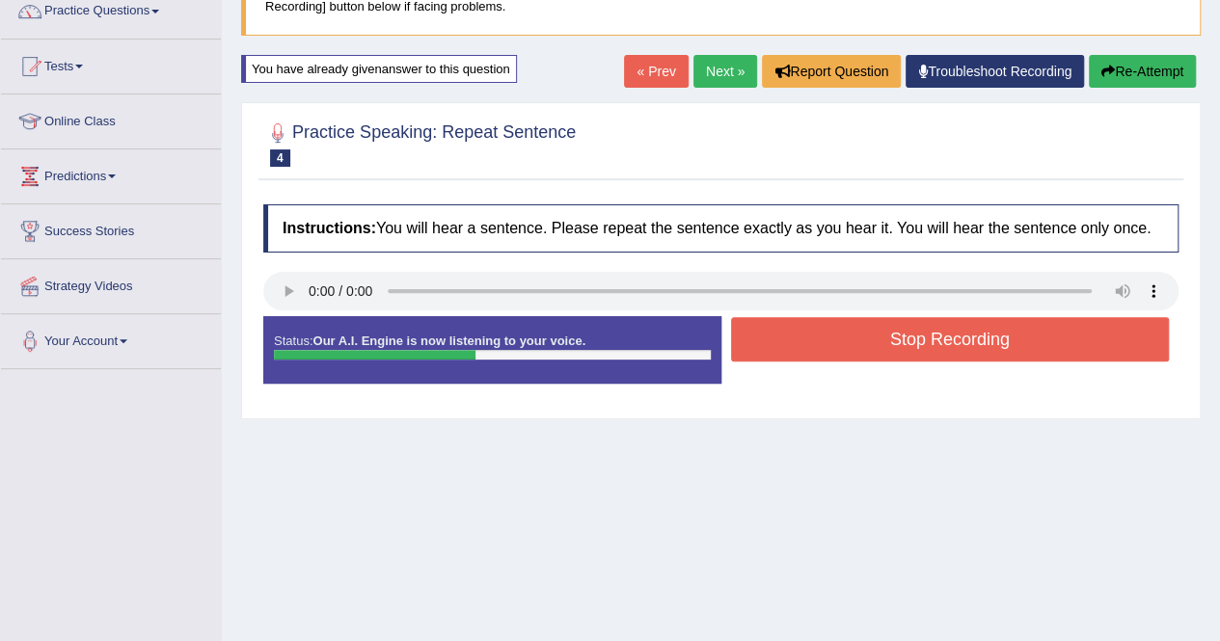
click at [1119, 69] on button "Re-Attempt" at bounding box center [1142, 71] width 107 height 33
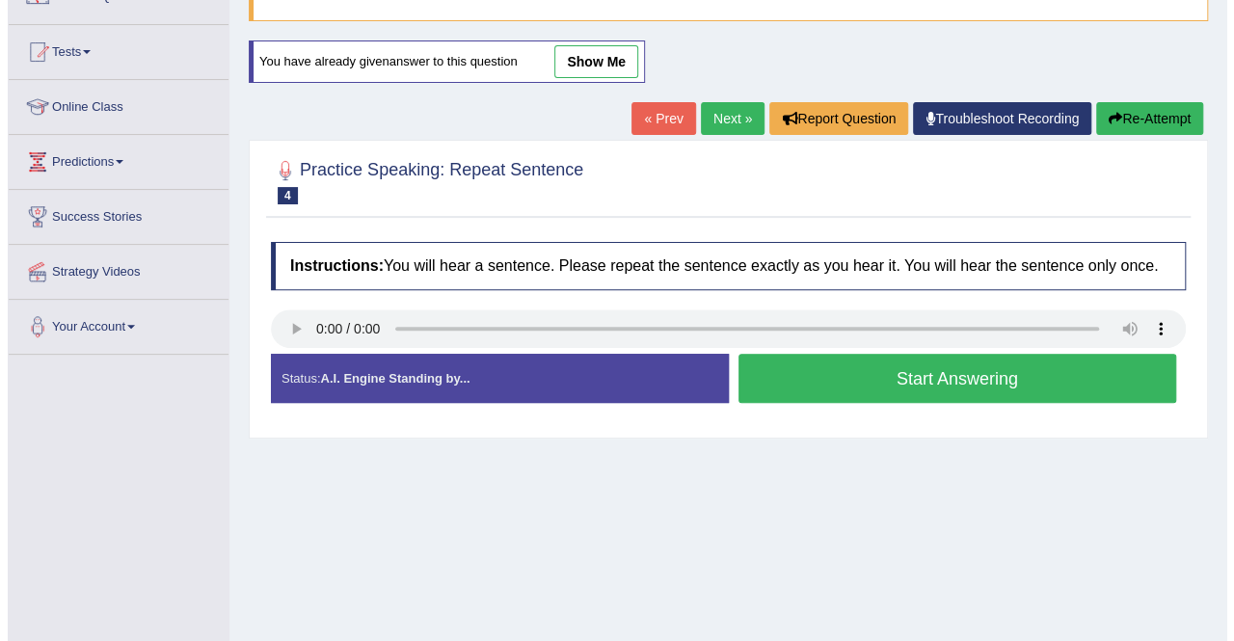
scroll to position [166, 0]
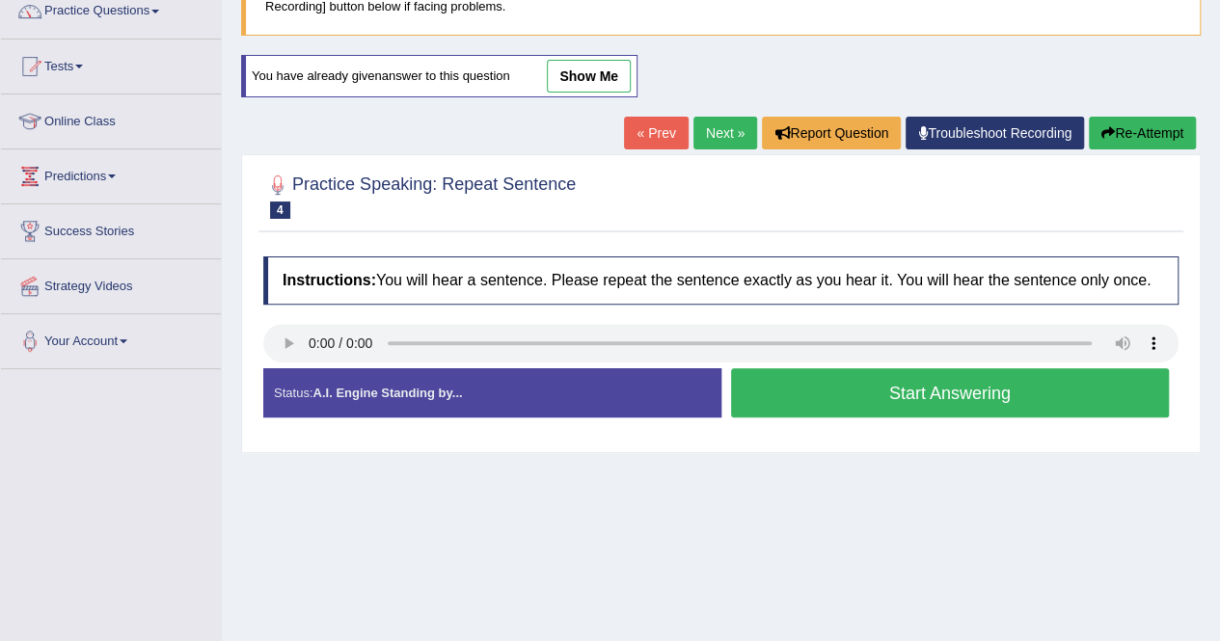
click at [909, 374] on button "Start Answering" at bounding box center [950, 392] width 439 height 49
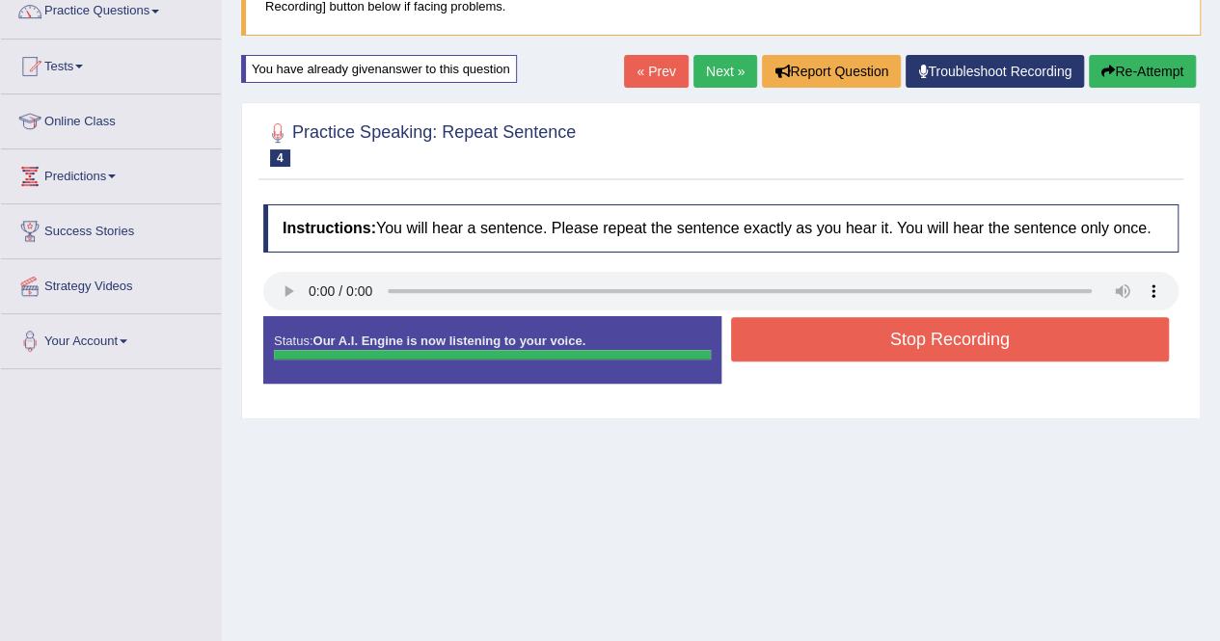
click at [1145, 67] on button "Re-Attempt" at bounding box center [1142, 71] width 107 height 33
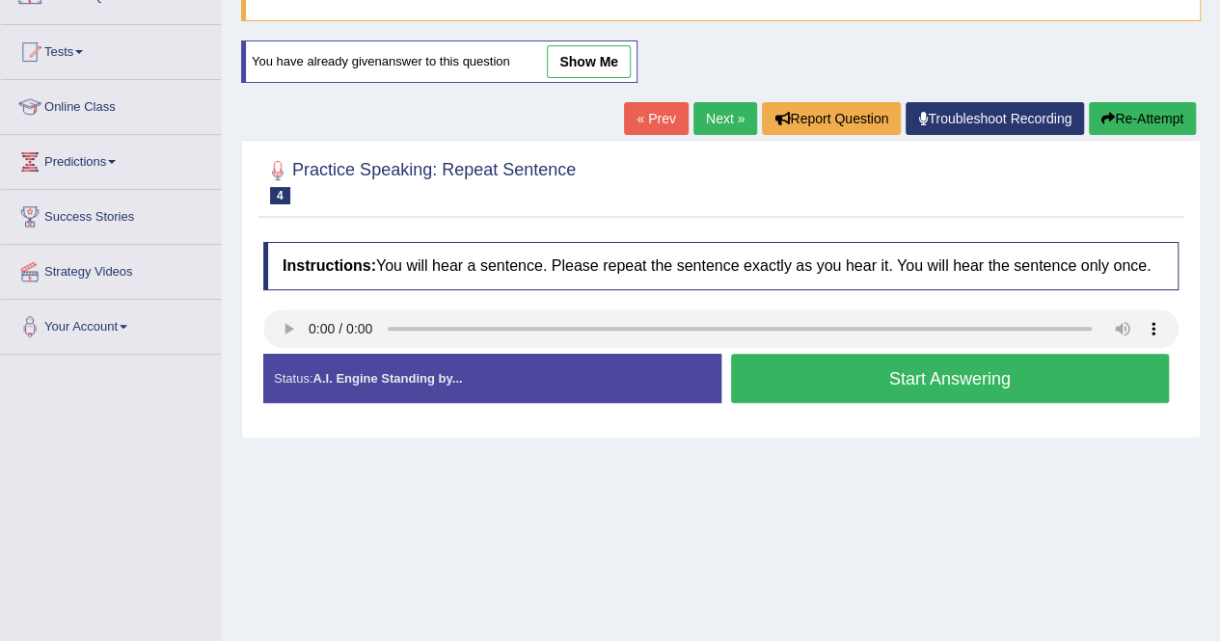
scroll to position [166, 0]
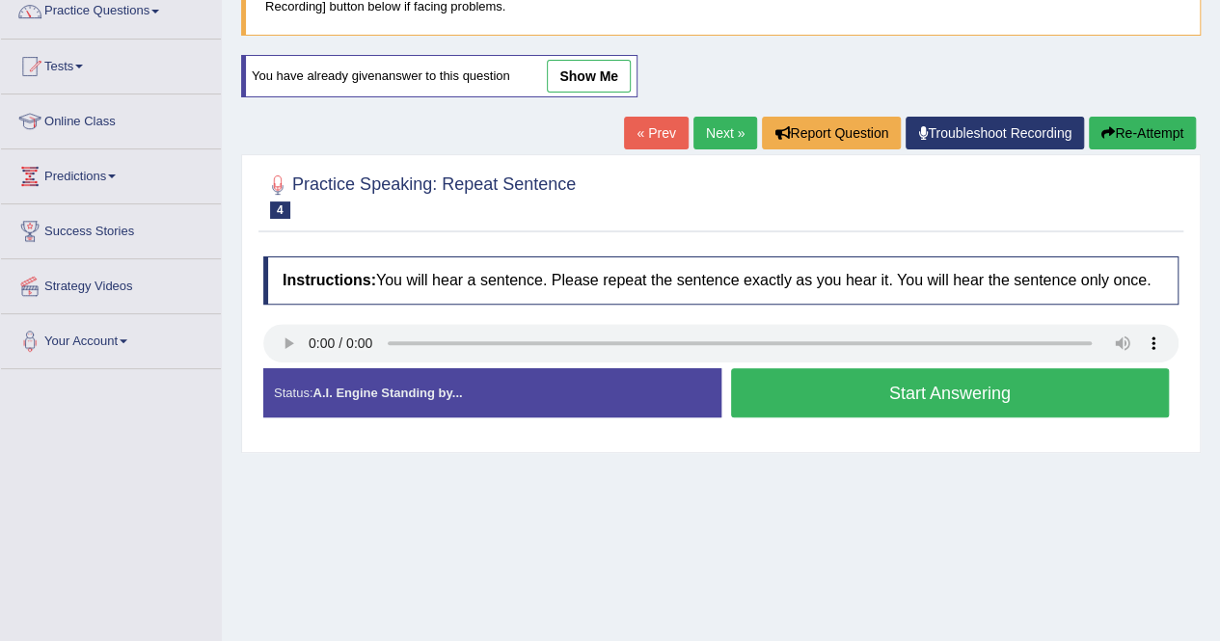
click at [876, 395] on button "Start Answering" at bounding box center [950, 392] width 439 height 49
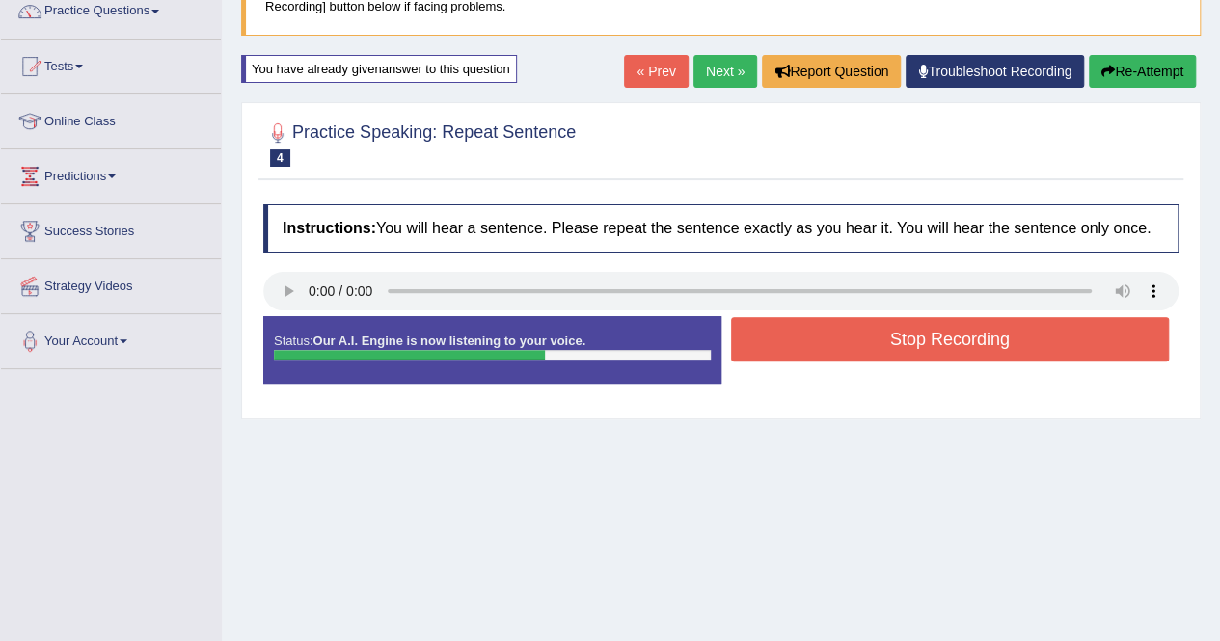
click at [1165, 72] on button "Re-Attempt" at bounding box center [1142, 71] width 107 height 33
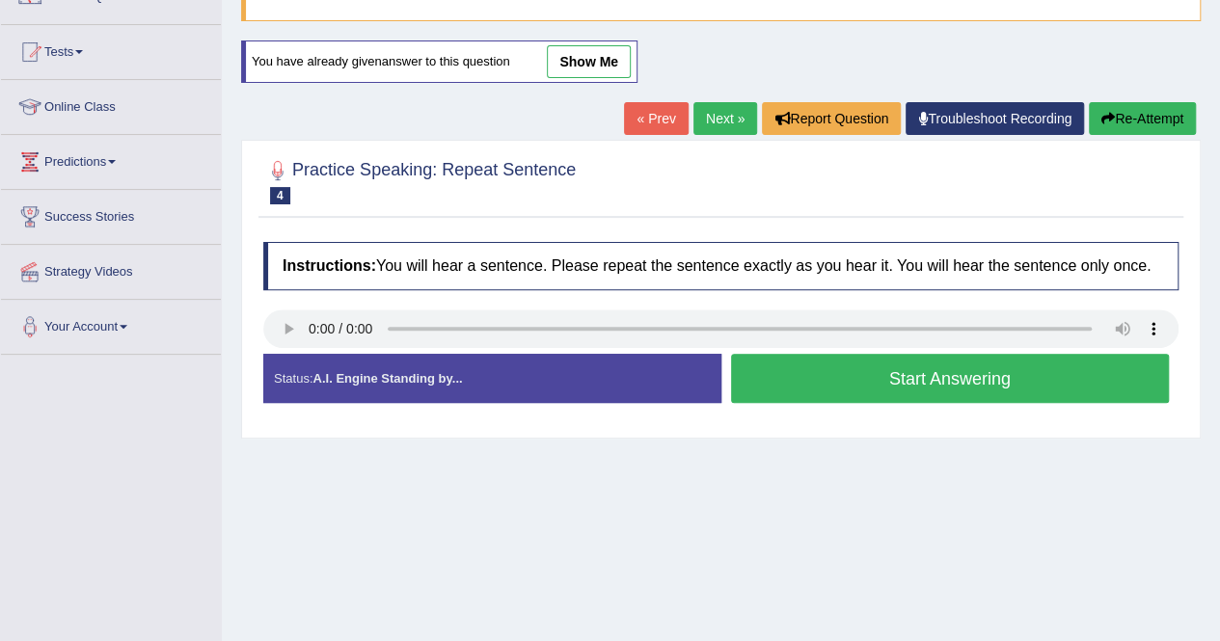
scroll to position [166, 0]
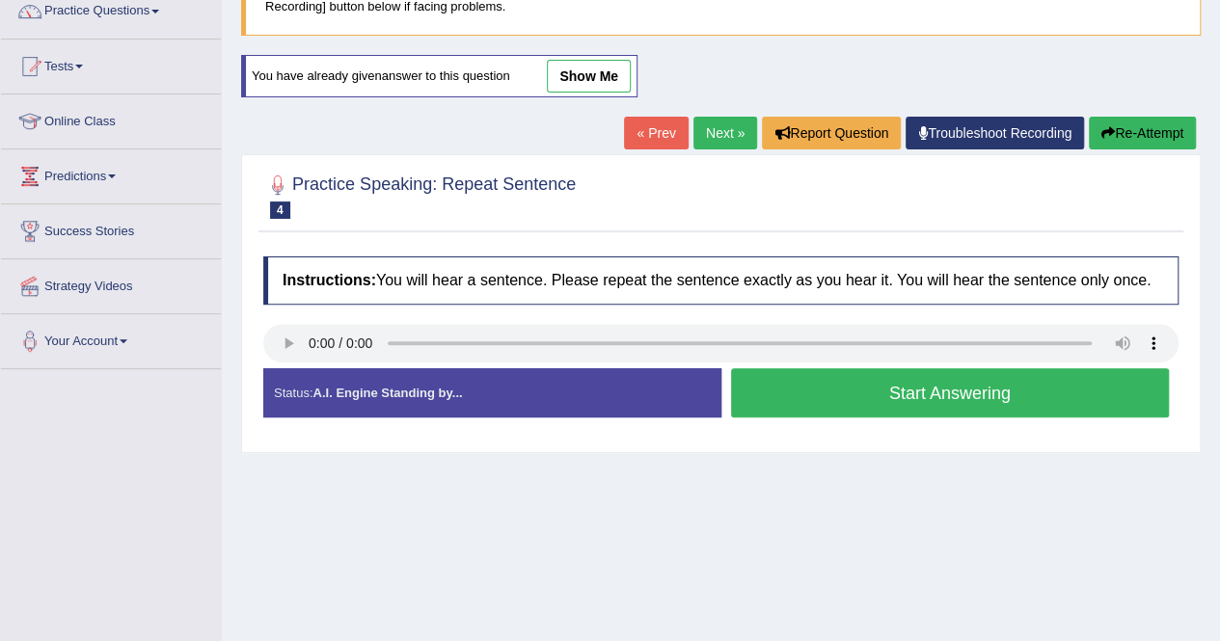
click at [948, 389] on button "Start Answering" at bounding box center [950, 392] width 439 height 49
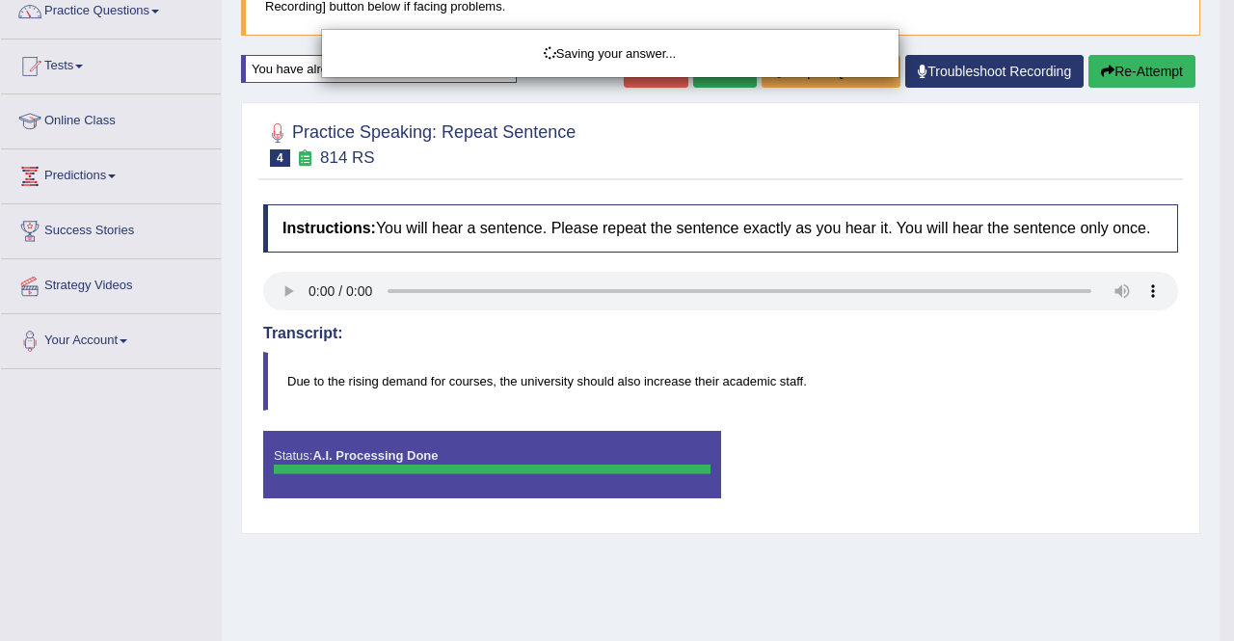
click at [1118, 66] on div "Saving your answer..." at bounding box center [617, 320] width 1234 height 641
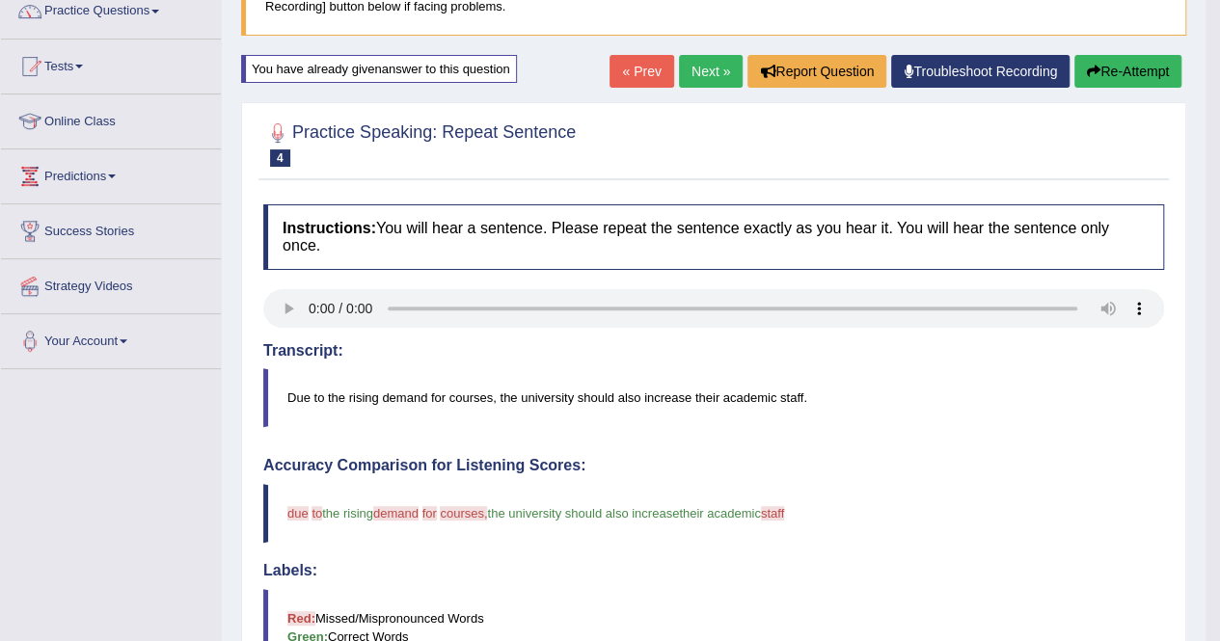
click at [1128, 70] on button "Re-Attempt" at bounding box center [1127, 71] width 107 height 33
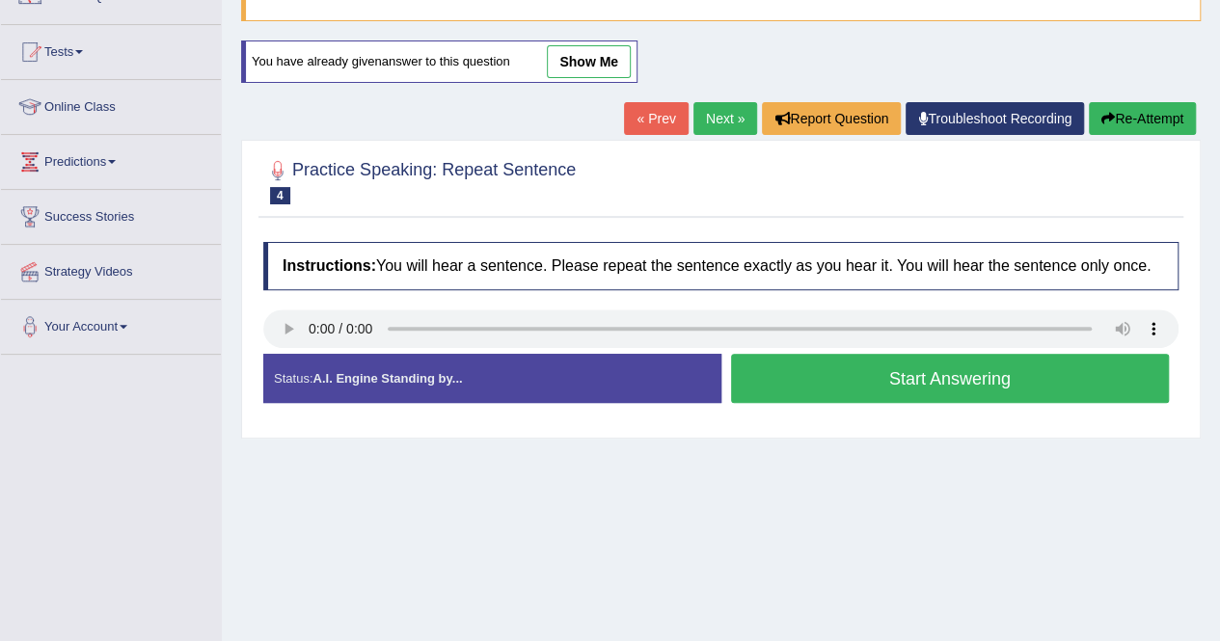
scroll to position [166, 0]
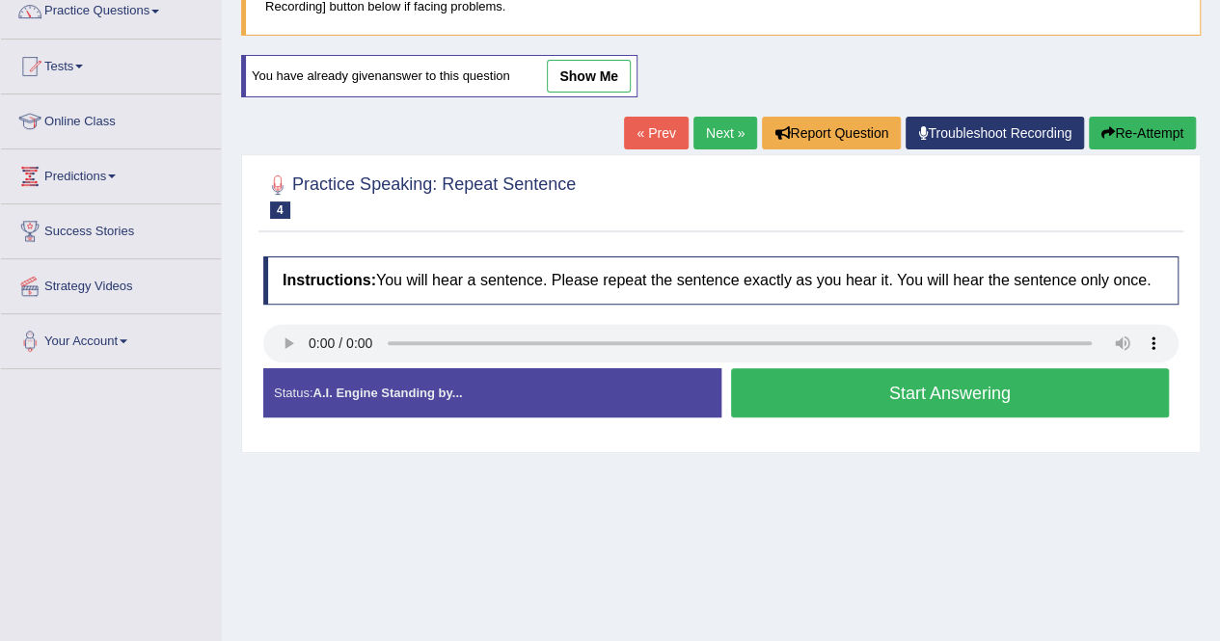
click at [905, 381] on button "Start Answering" at bounding box center [950, 392] width 439 height 49
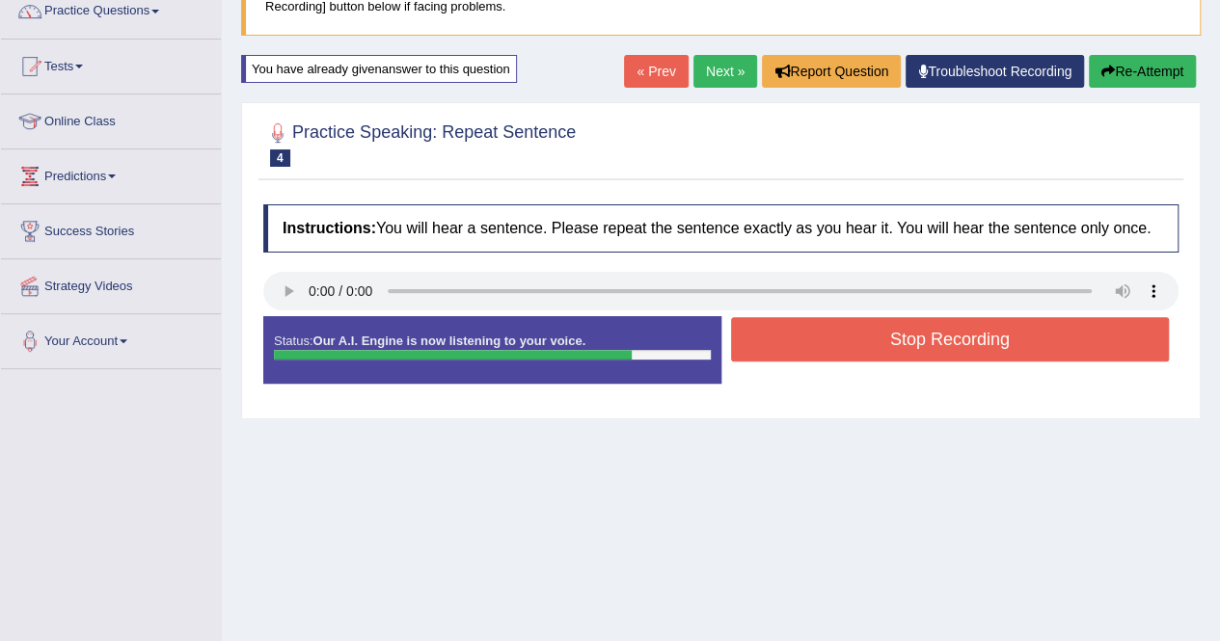
click at [1167, 71] on button "Re-Attempt" at bounding box center [1142, 71] width 107 height 33
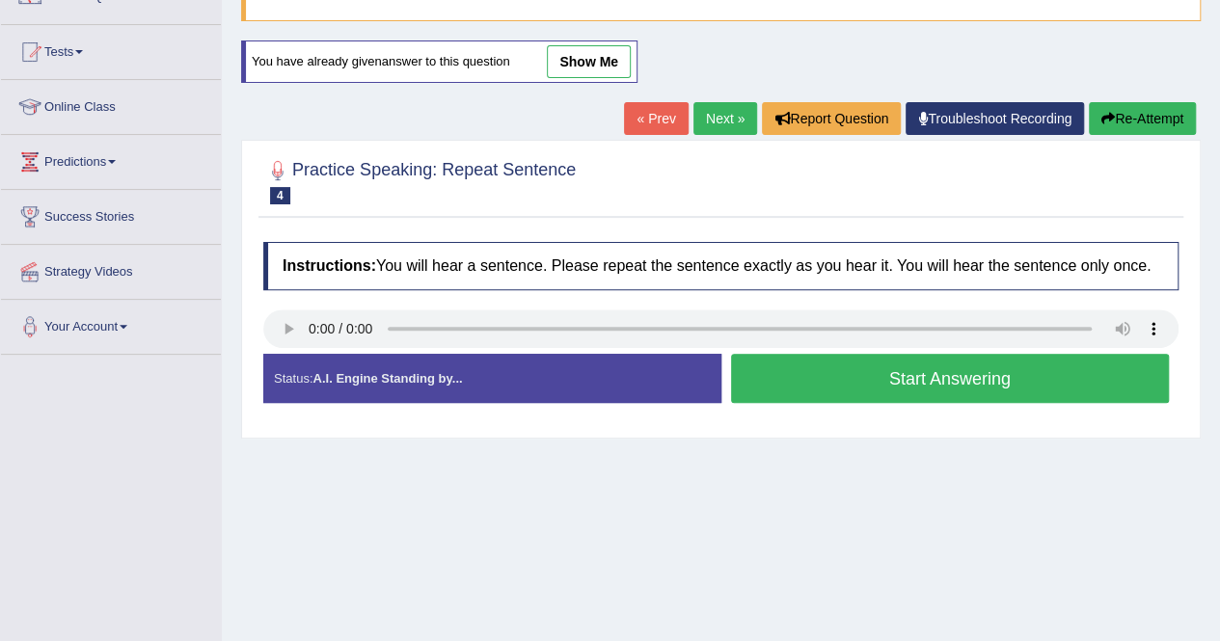
scroll to position [166, 0]
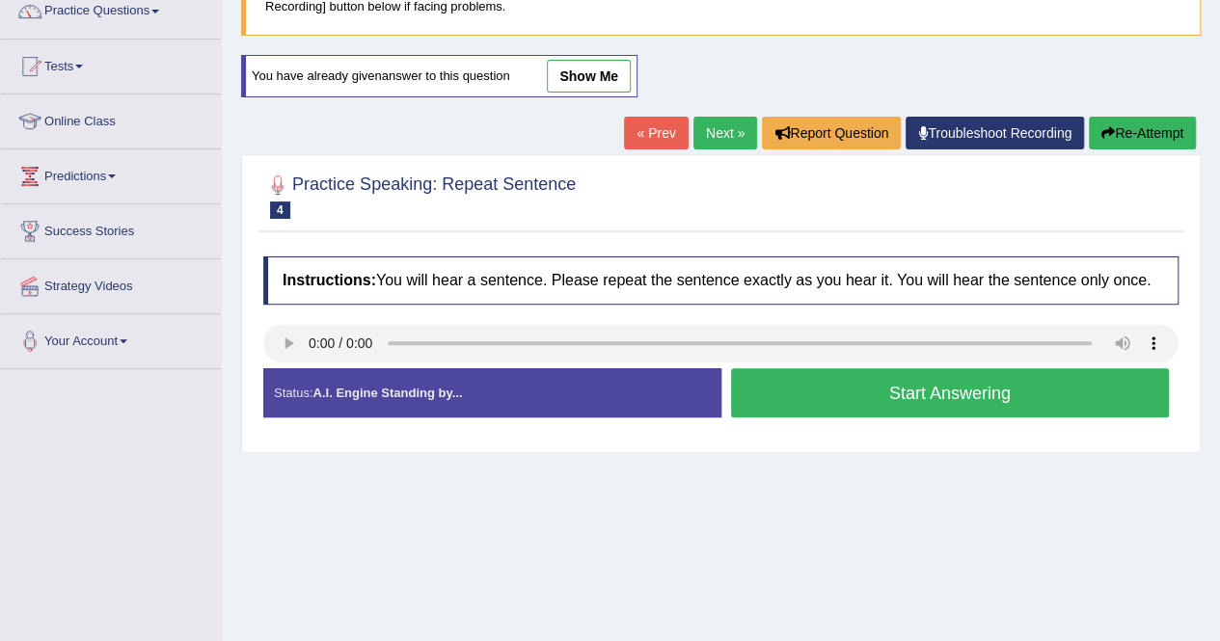
click at [902, 385] on button "Start Answering" at bounding box center [950, 392] width 439 height 49
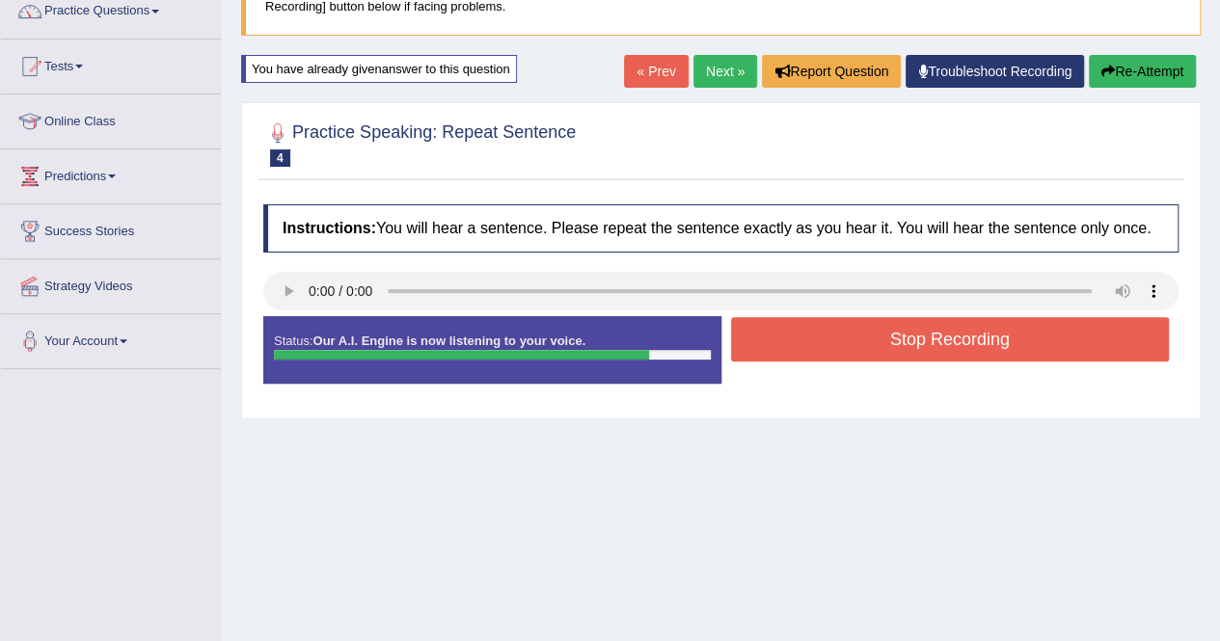
click at [929, 334] on button "Stop Recording" at bounding box center [950, 339] width 439 height 44
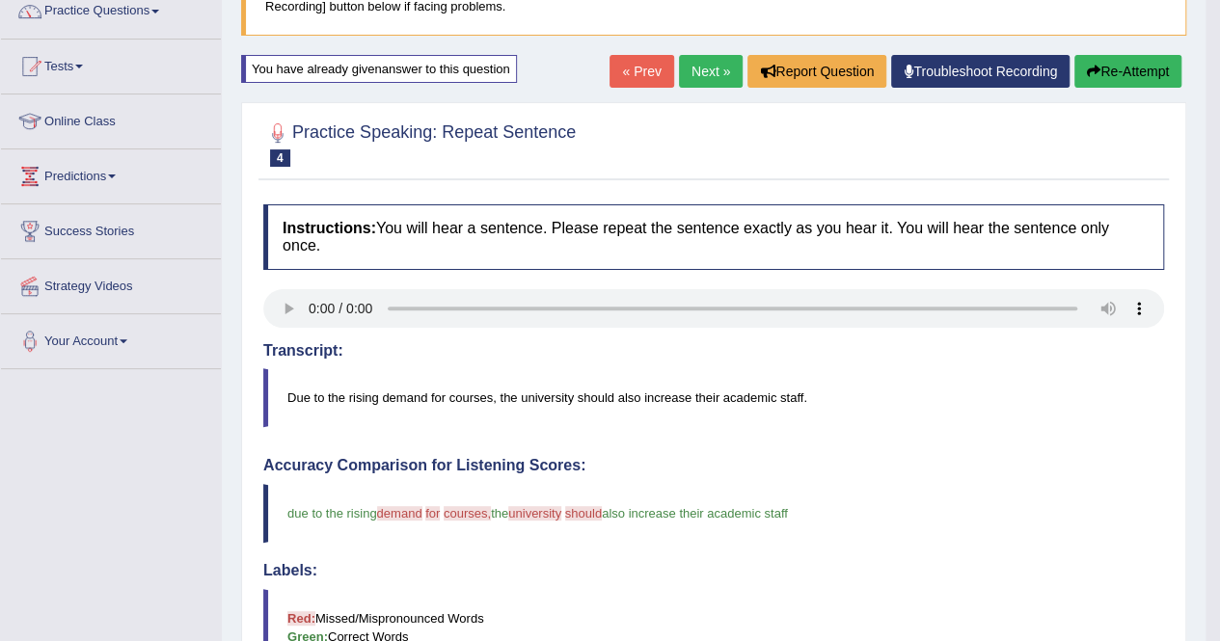
click at [1142, 68] on button "Re-Attempt" at bounding box center [1127, 71] width 107 height 33
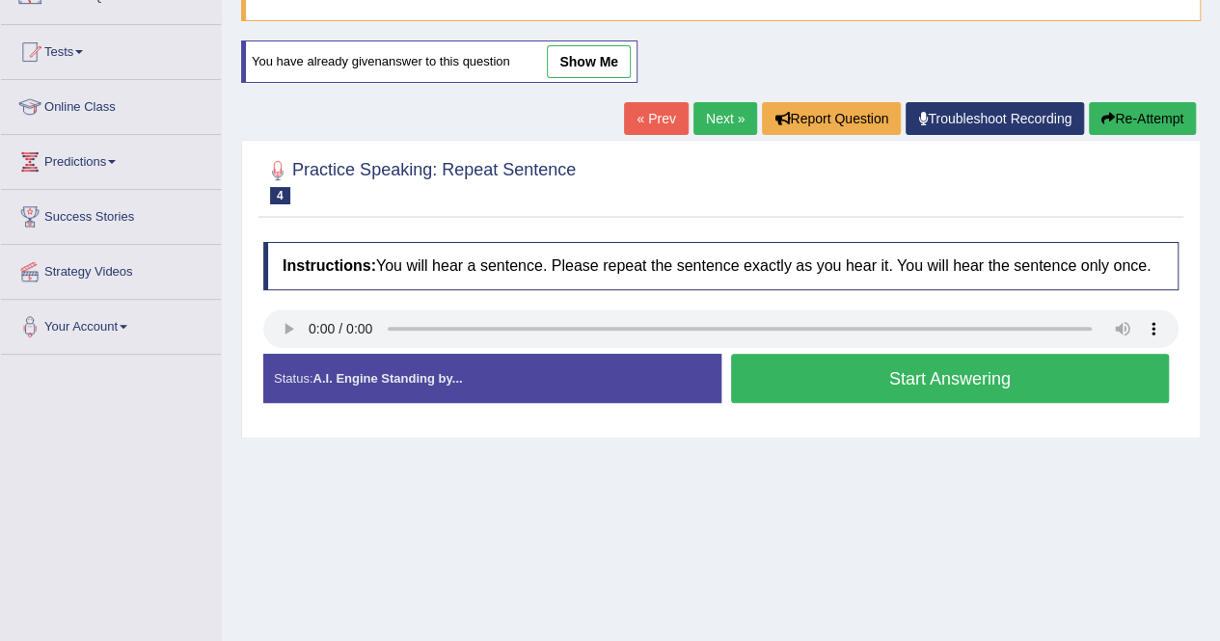
scroll to position [166, 0]
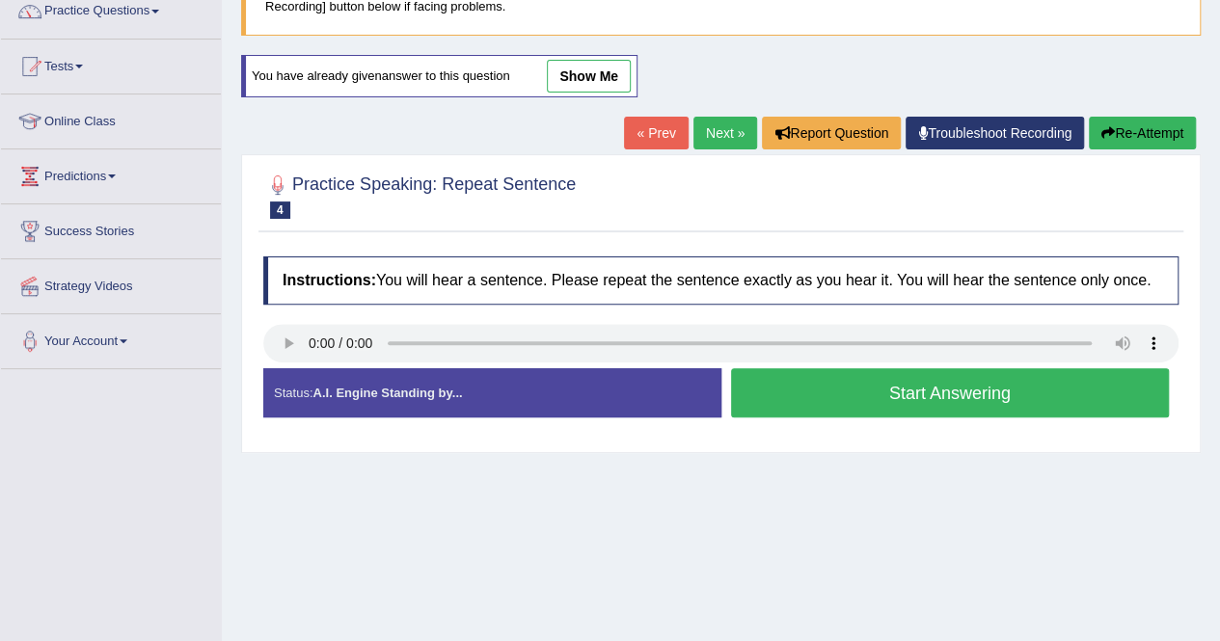
click at [942, 386] on button "Start Answering" at bounding box center [950, 392] width 439 height 49
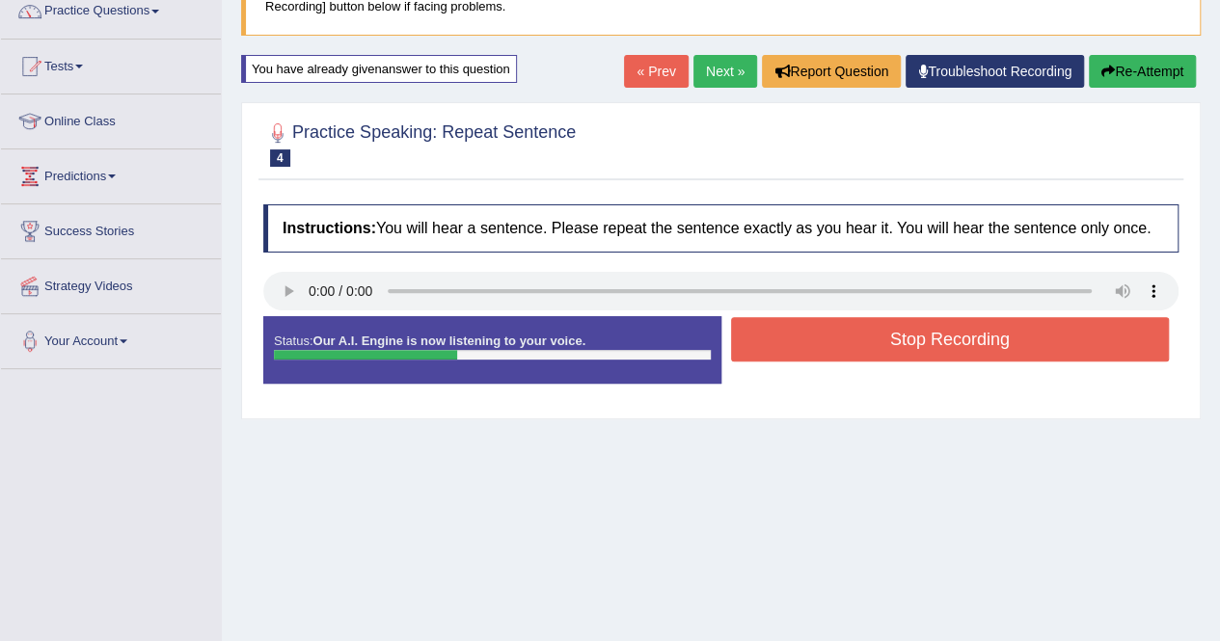
click at [1102, 65] on icon "button" at bounding box center [1107, 71] width 13 height 13
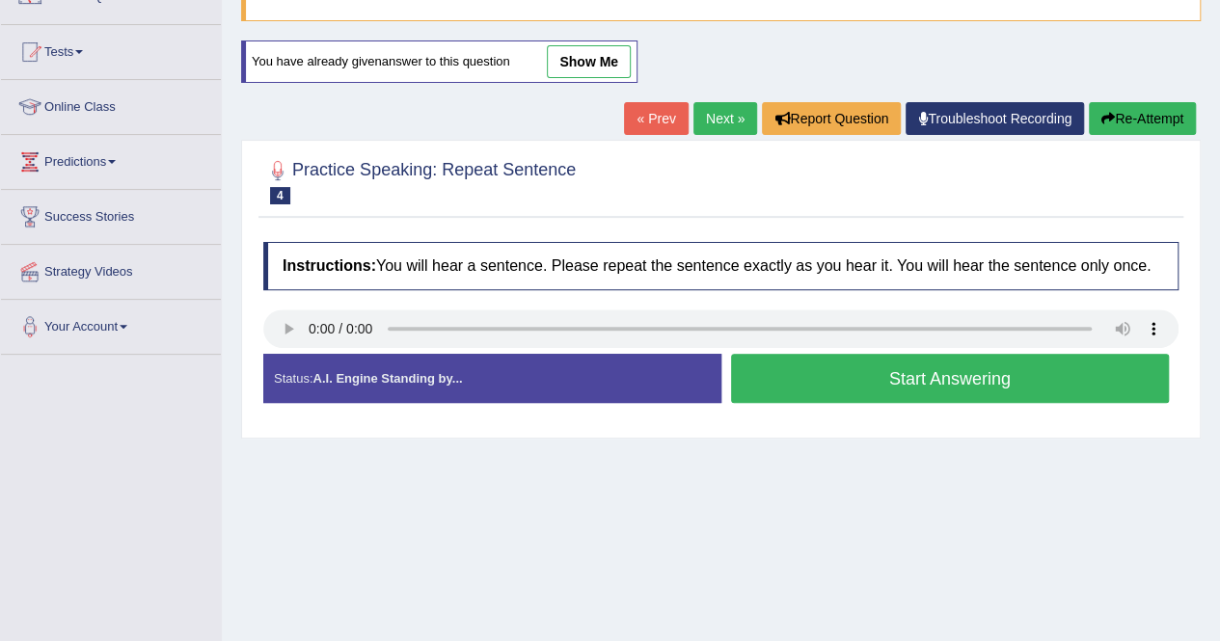
scroll to position [166, 0]
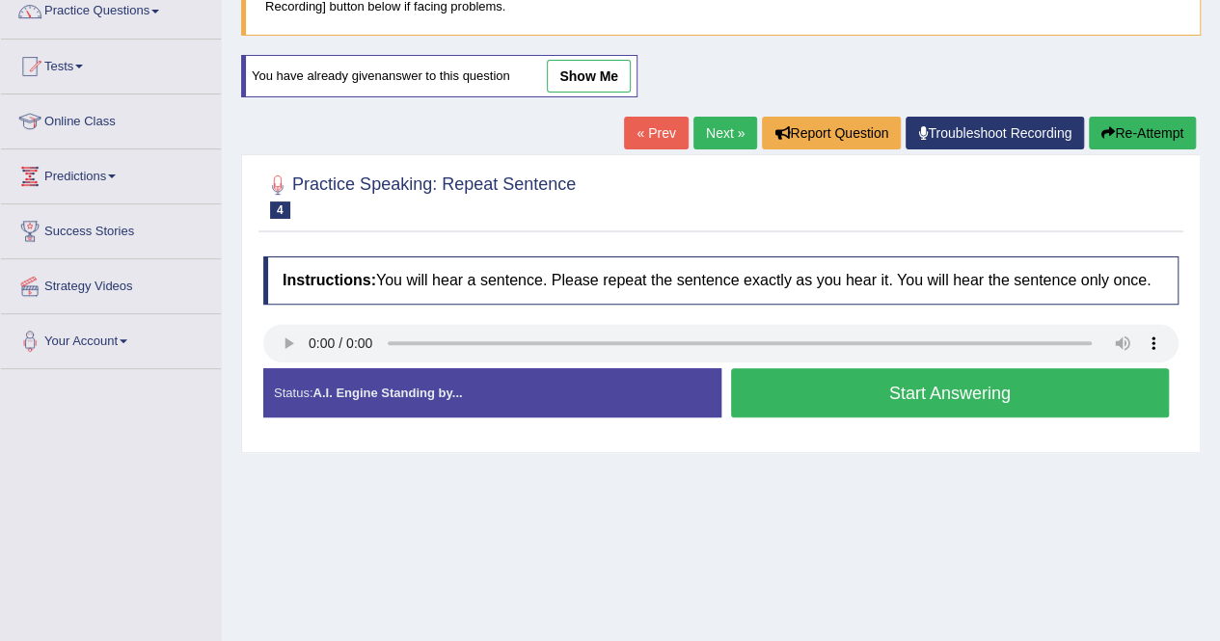
click at [925, 385] on button "Start Answering" at bounding box center [950, 392] width 439 height 49
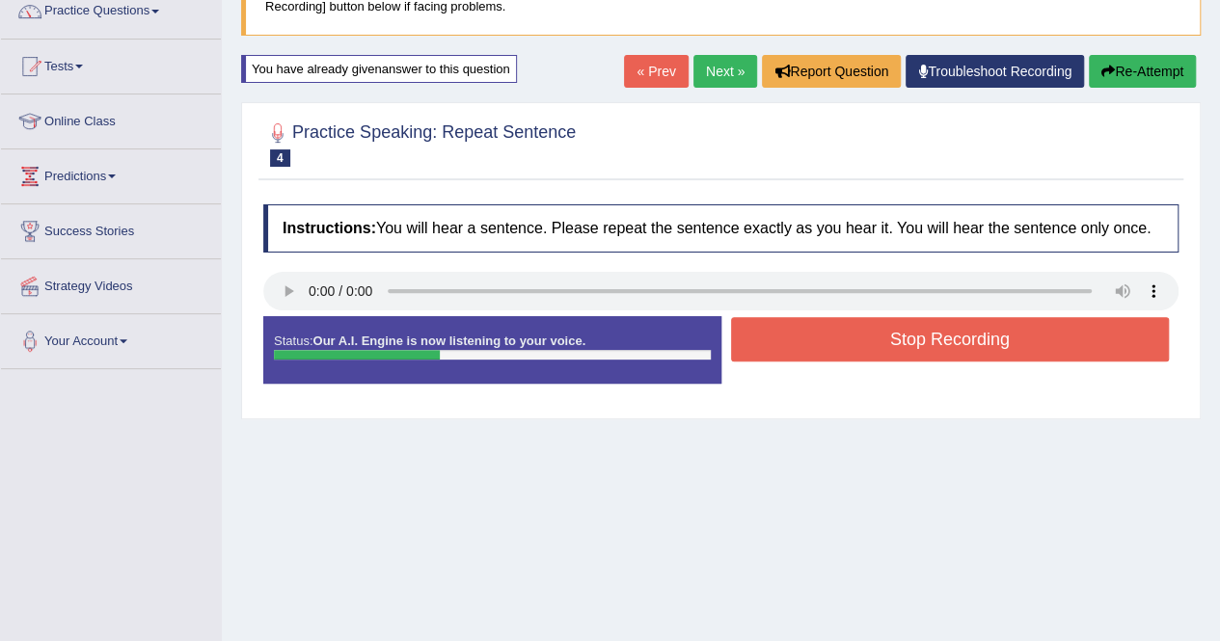
click at [1149, 65] on button "Re-Attempt" at bounding box center [1142, 71] width 107 height 33
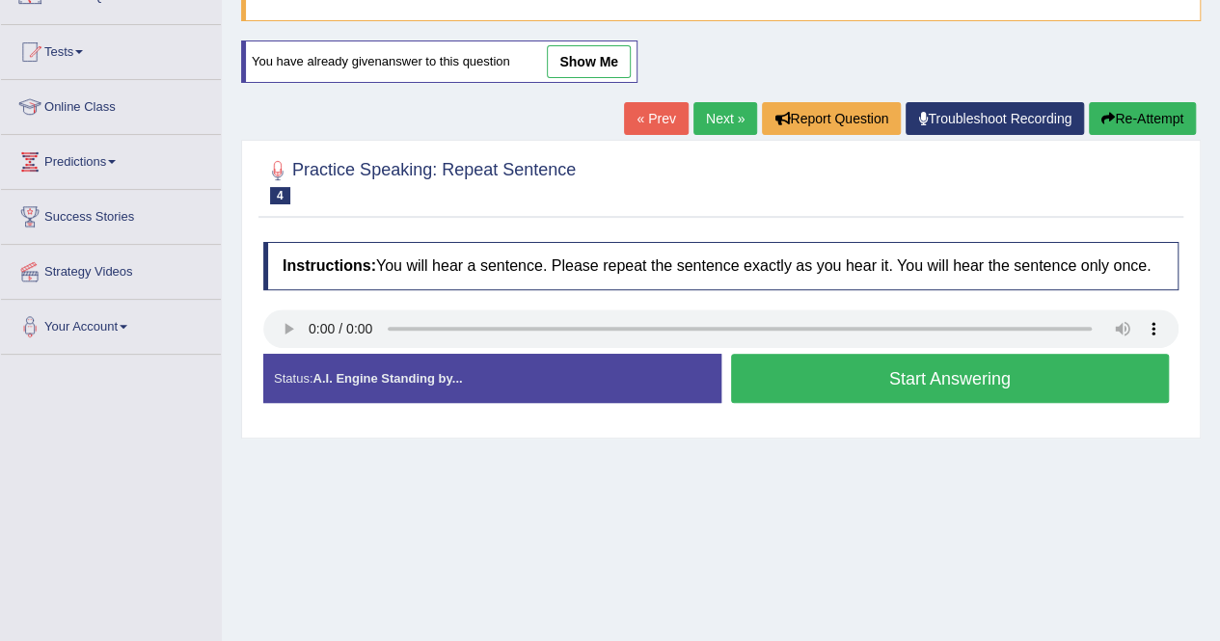
scroll to position [166, 0]
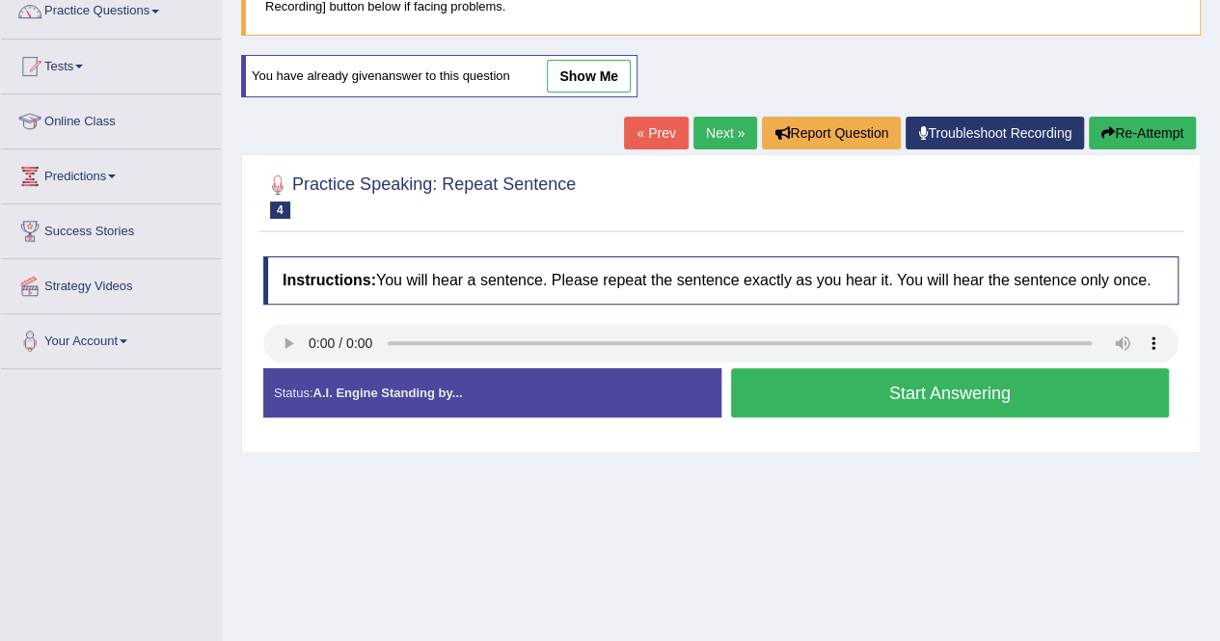
click at [843, 385] on button "Start Answering" at bounding box center [950, 392] width 439 height 49
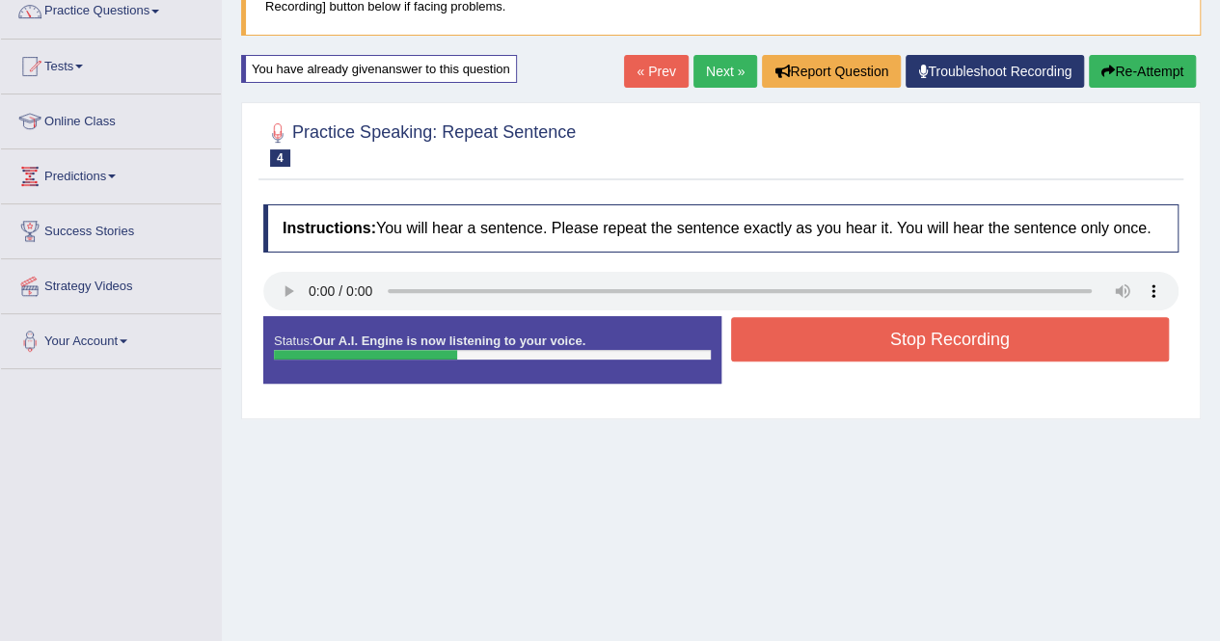
click at [1176, 72] on button "Re-Attempt" at bounding box center [1142, 71] width 107 height 33
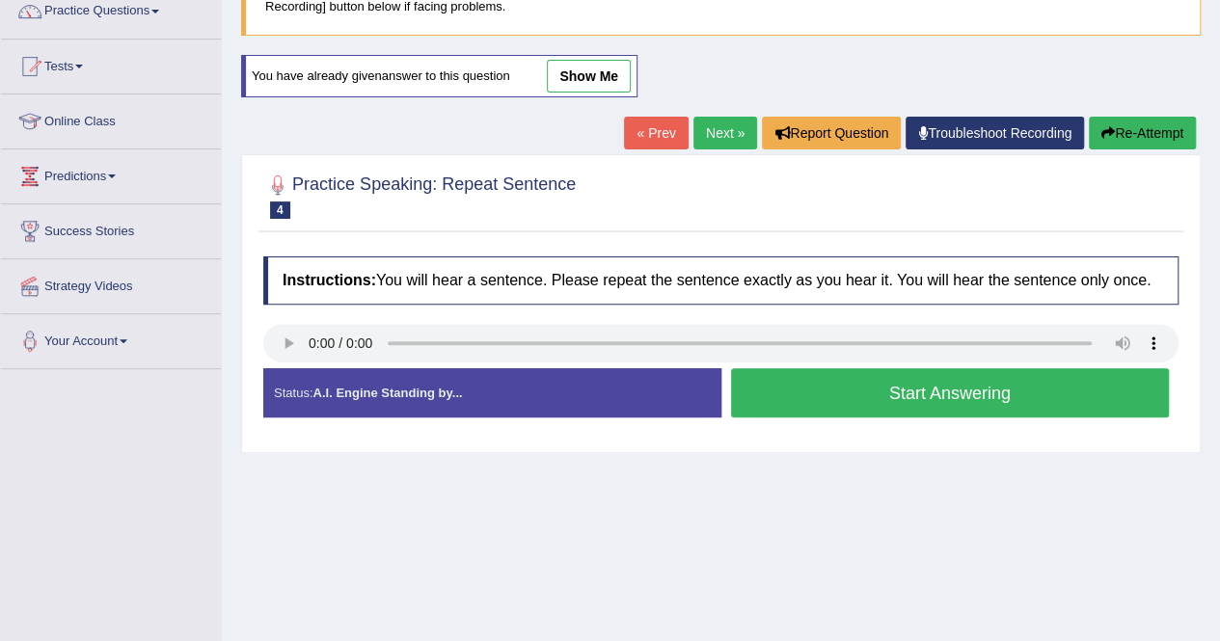
click at [928, 380] on button "Start Answering" at bounding box center [950, 392] width 439 height 49
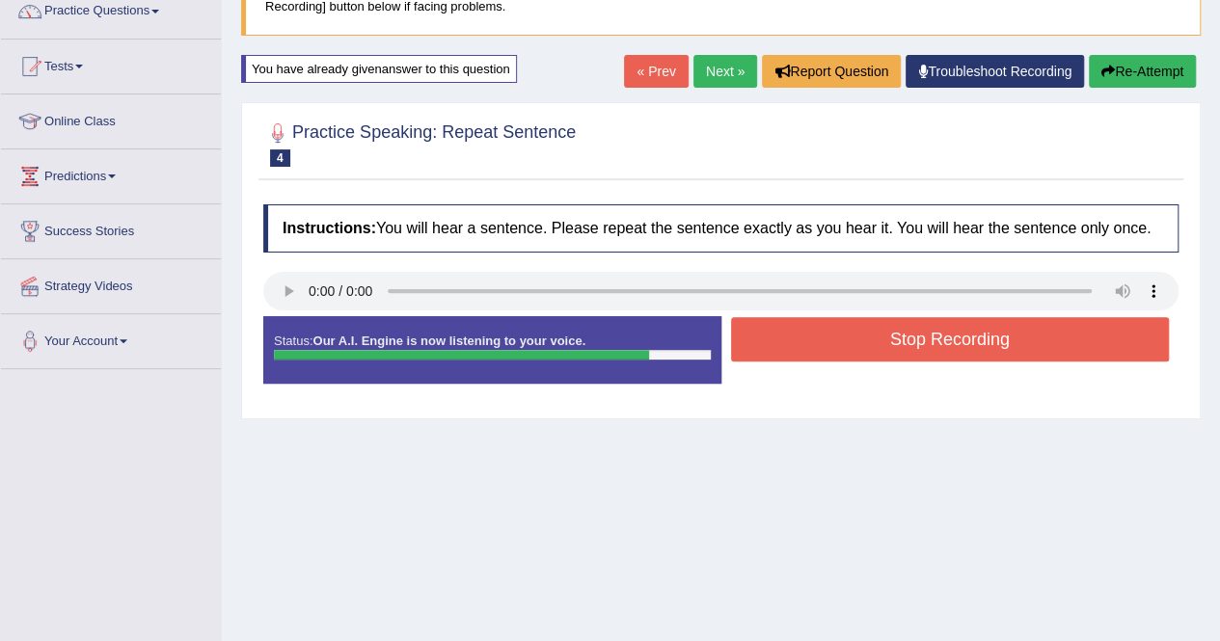
click at [928, 354] on button "Stop Recording" at bounding box center [950, 339] width 439 height 44
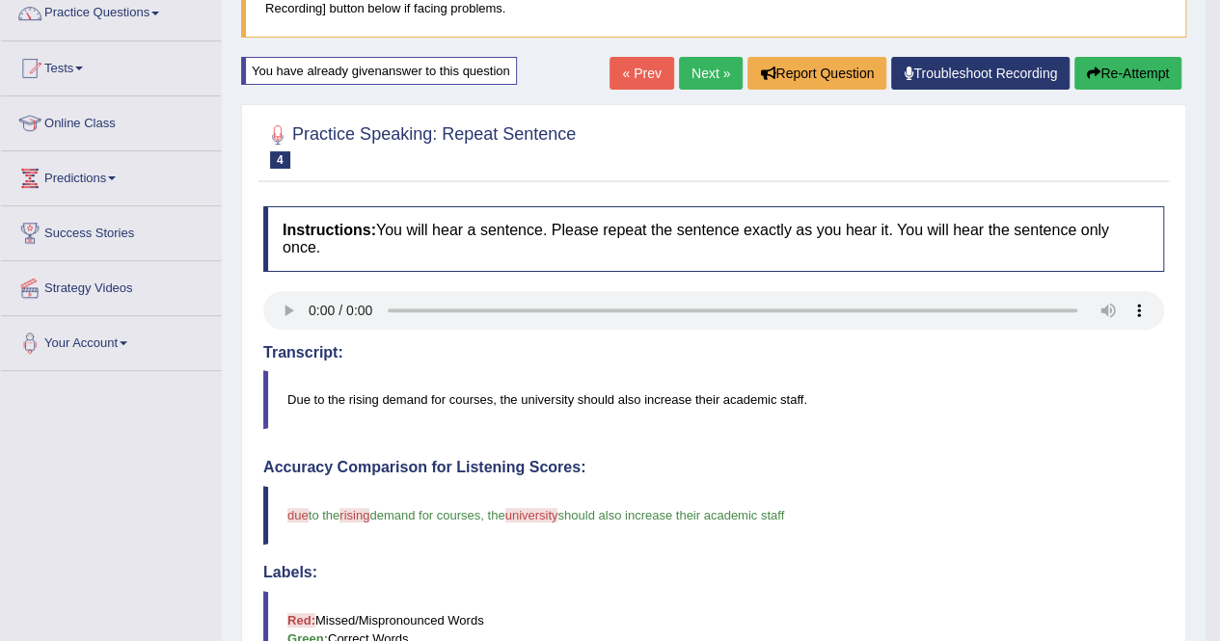
scroll to position [127, 0]
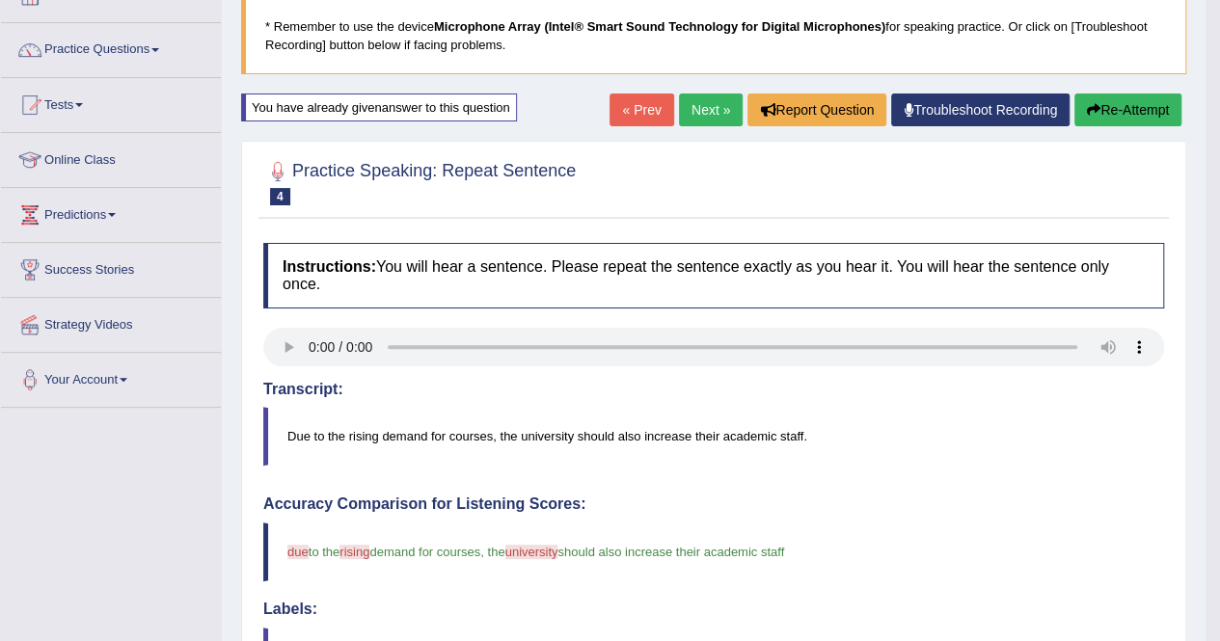
click at [1134, 113] on button "Re-Attempt" at bounding box center [1127, 110] width 107 height 33
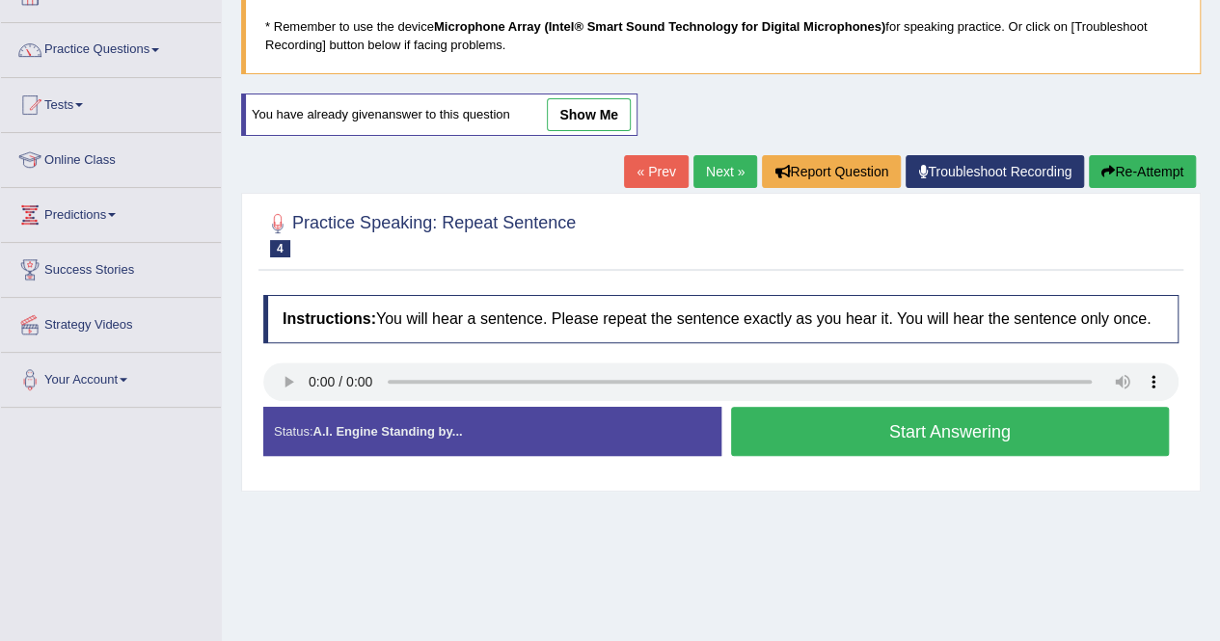
click at [1002, 436] on button "Start Answering" at bounding box center [950, 431] width 439 height 49
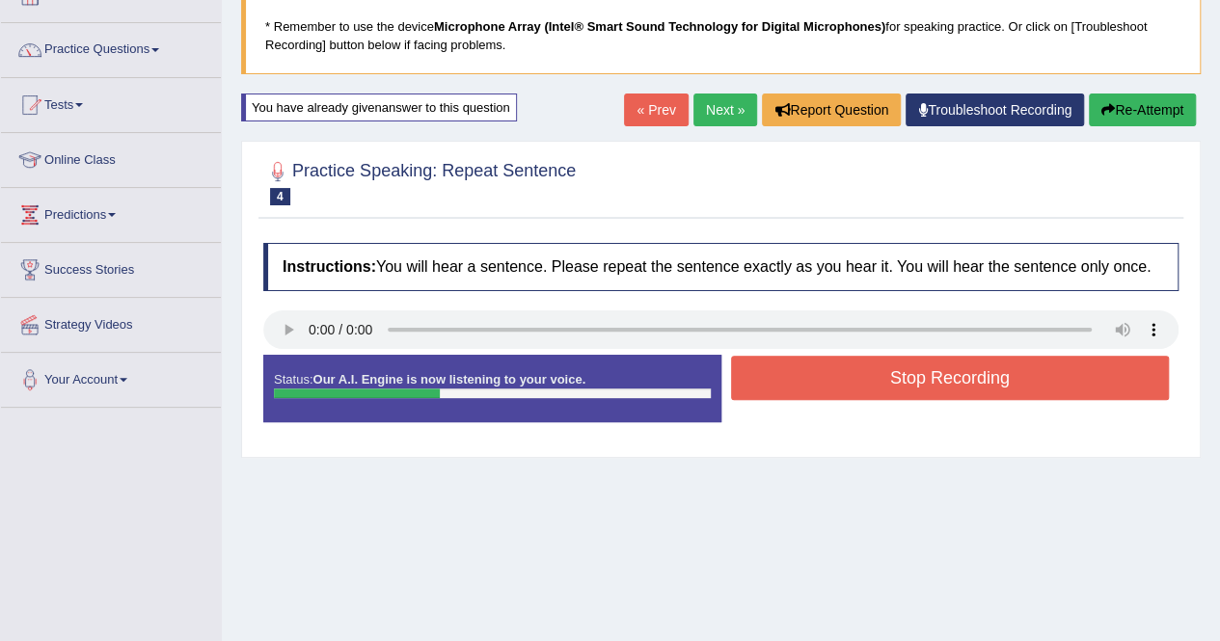
click at [1112, 111] on button "Re-Attempt" at bounding box center [1142, 110] width 107 height 33
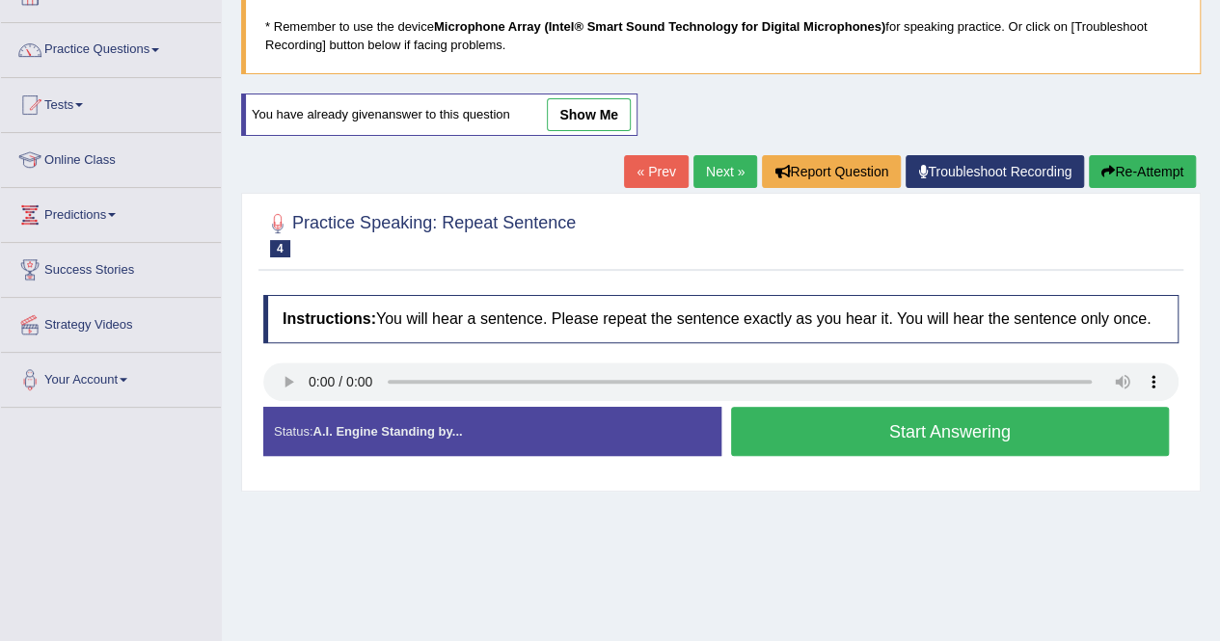
click at [916, 429] on button "Start Answering" at bounding box center [950, 431] width 439 height 49
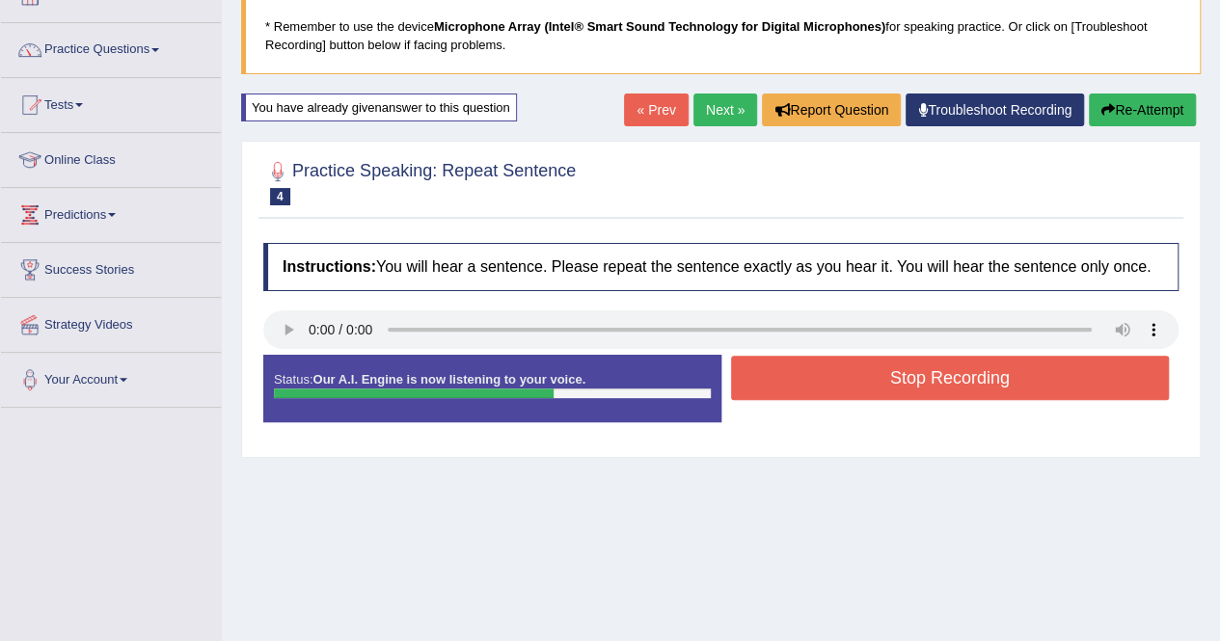
click at [1116, 109] on button "Re-Attempt" at bounding box center [1142, 110] width 107 height 33
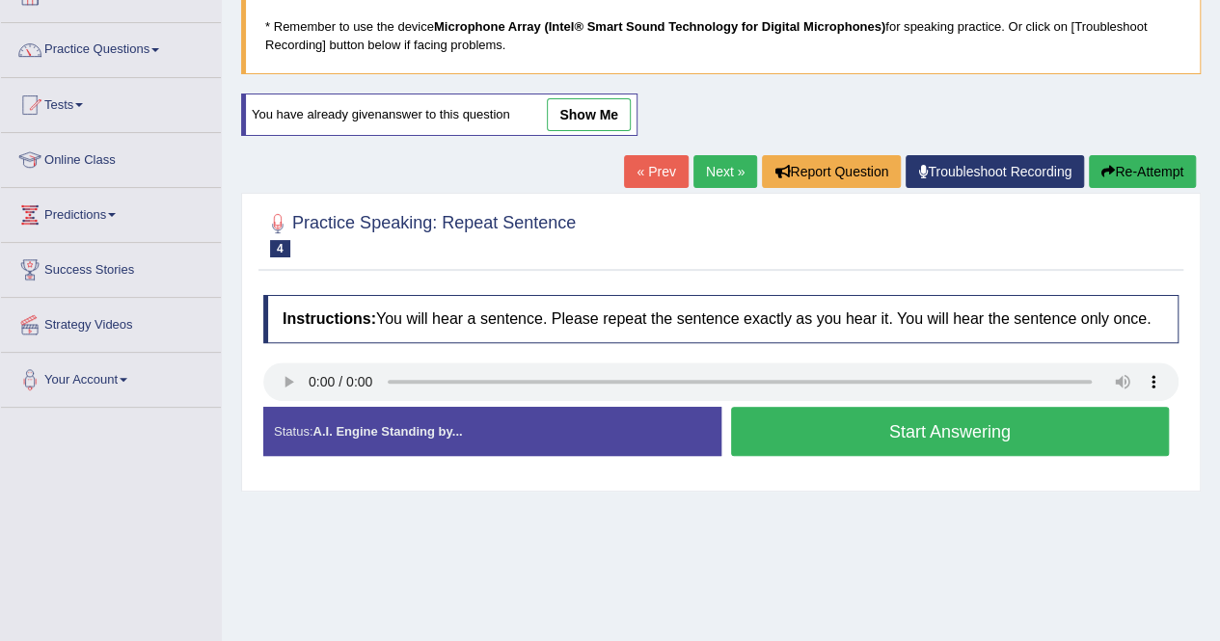
click at [933, 425] on button "Start Answering" at bounding box center [950, 431] width 439 height 49
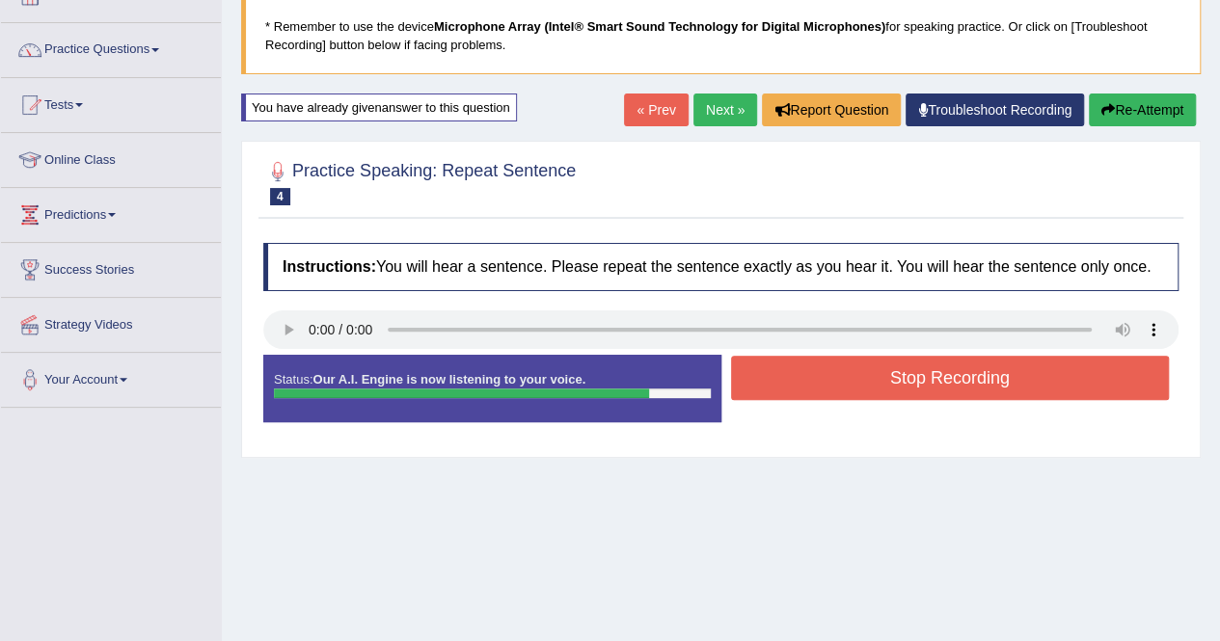
click at [1010, 373] on button "Stop Recording" at bounding box center [950, 378] width 439 height 44
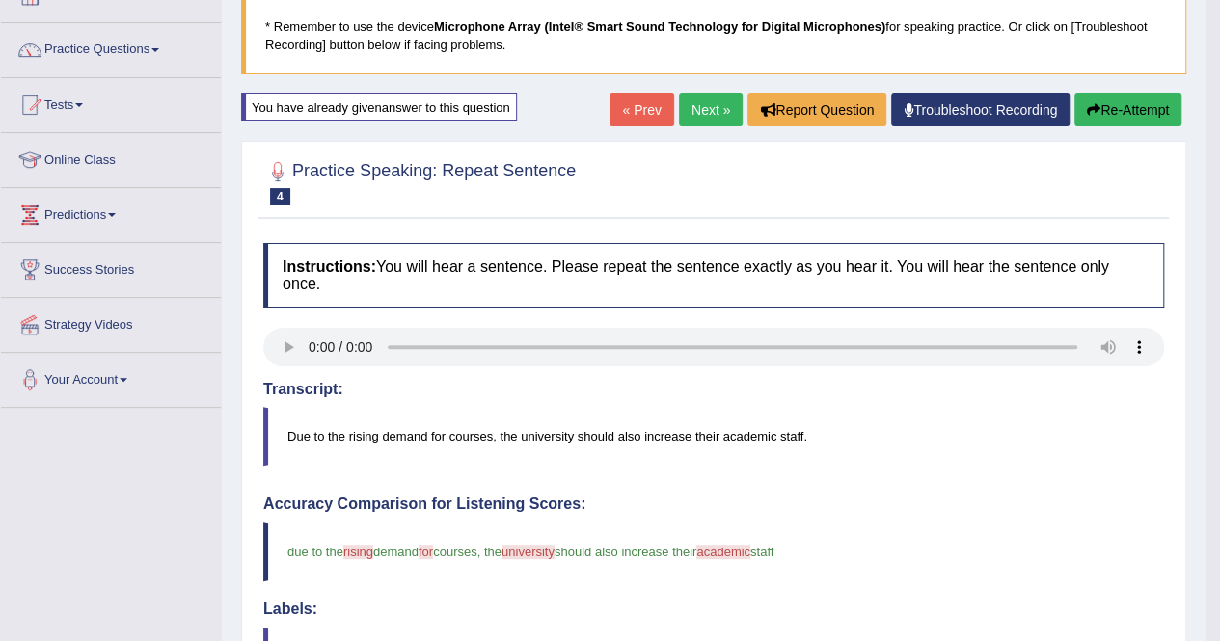
click at [1143, 108] on button "Re-Attempt" at bounding box center [1127, 110] width 107 height 33
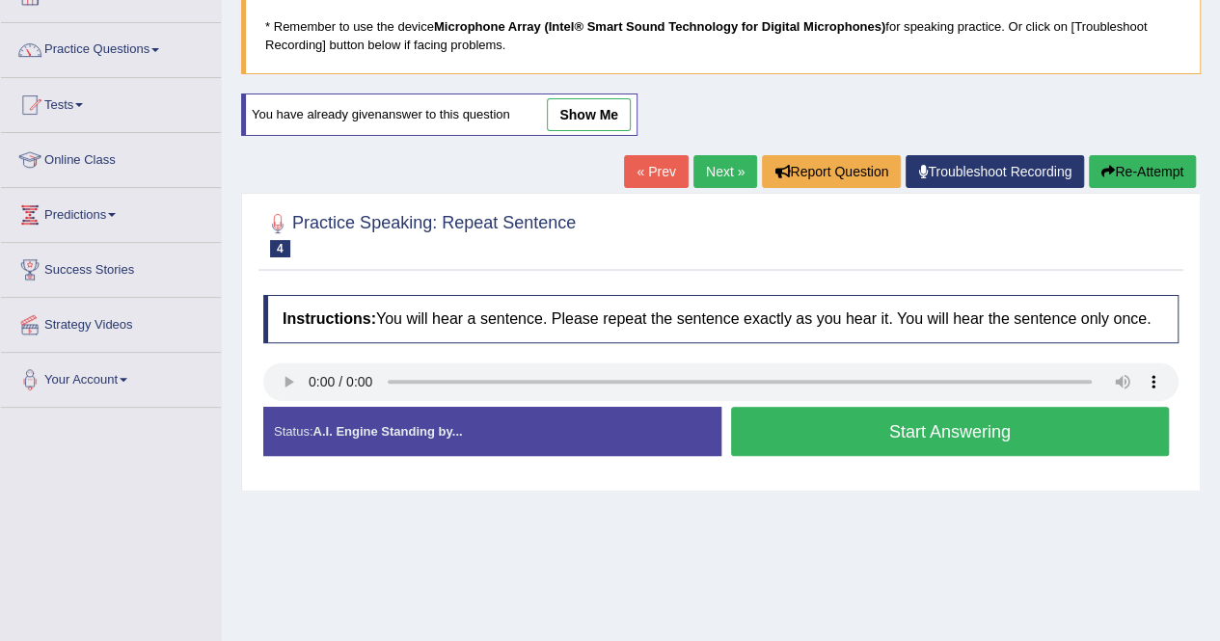
click at [919, 433] on button "Start Answering" at bounding box center [950, 431] width 439 height 49
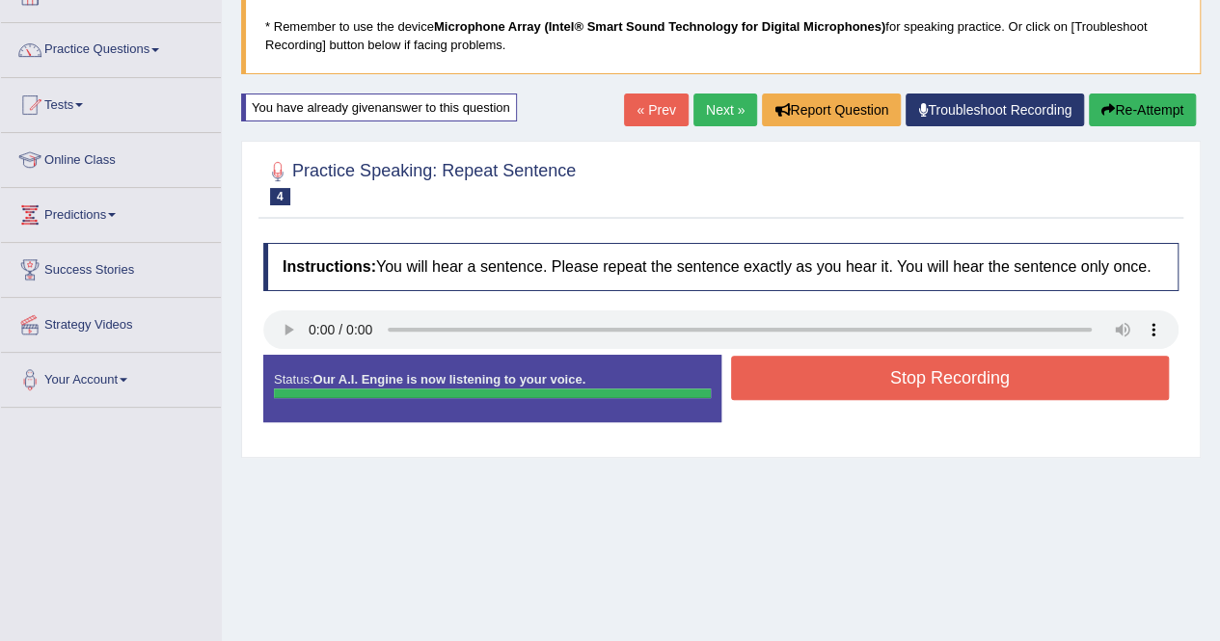
click at [989, 369] on button "Stop Recording" at bounding box center [950, 378] width 439 height 44
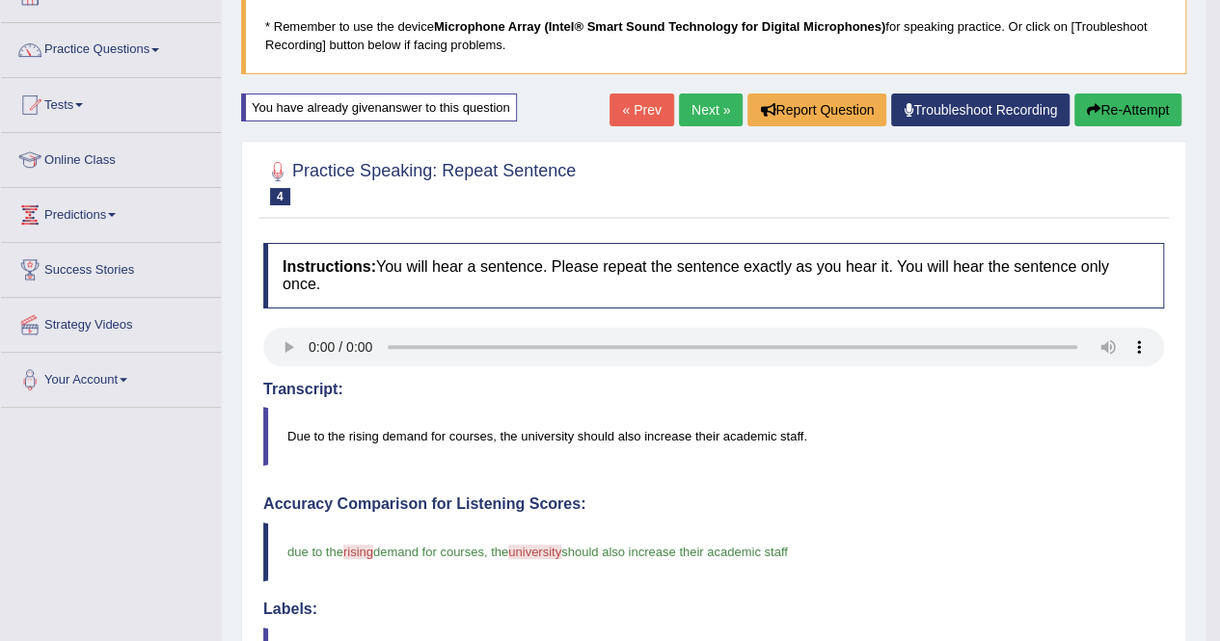
click at [1102, 105] on button "Re-Attempt" at bounding box center [1127, 110] width 107 height 33
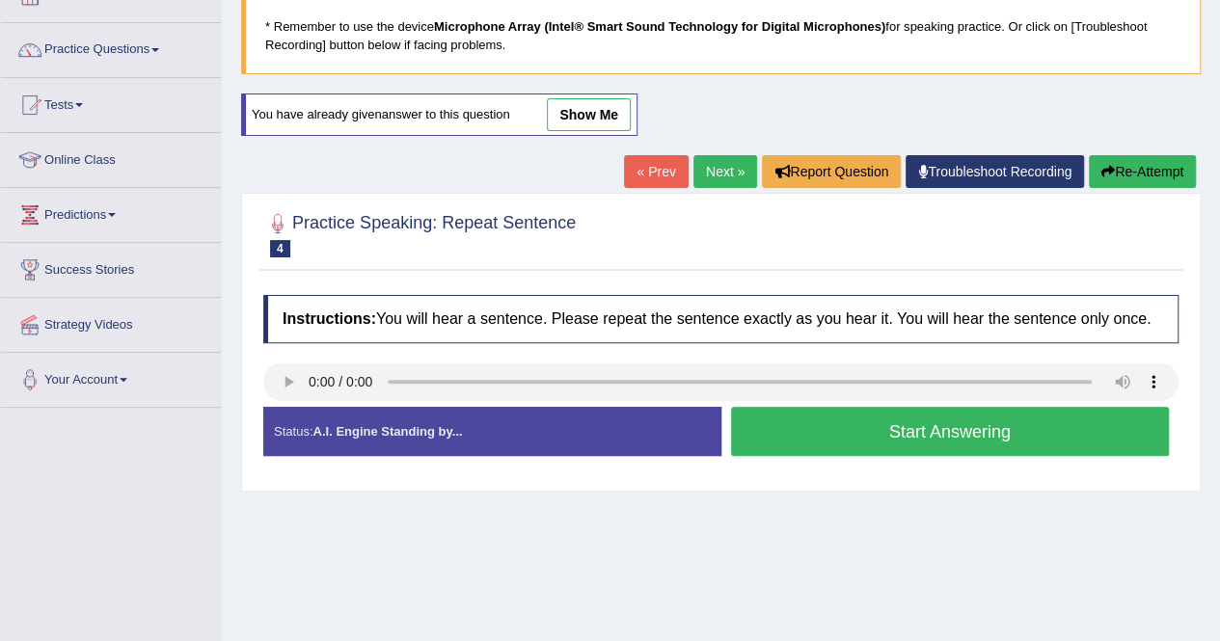
click at [902, 424] on button "Start Answering" at bounding box center [950, 431] width 439 height 49
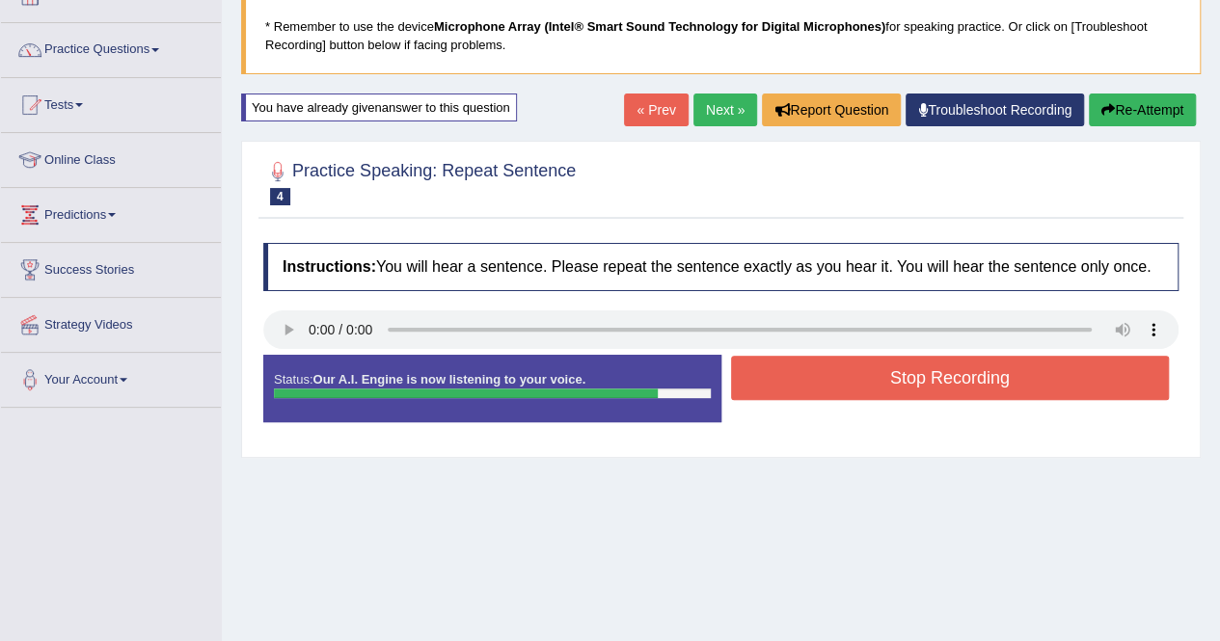
click at [1008, 384] on button "Stop Recording" at bounding box center [950, 378] width 439 height 44
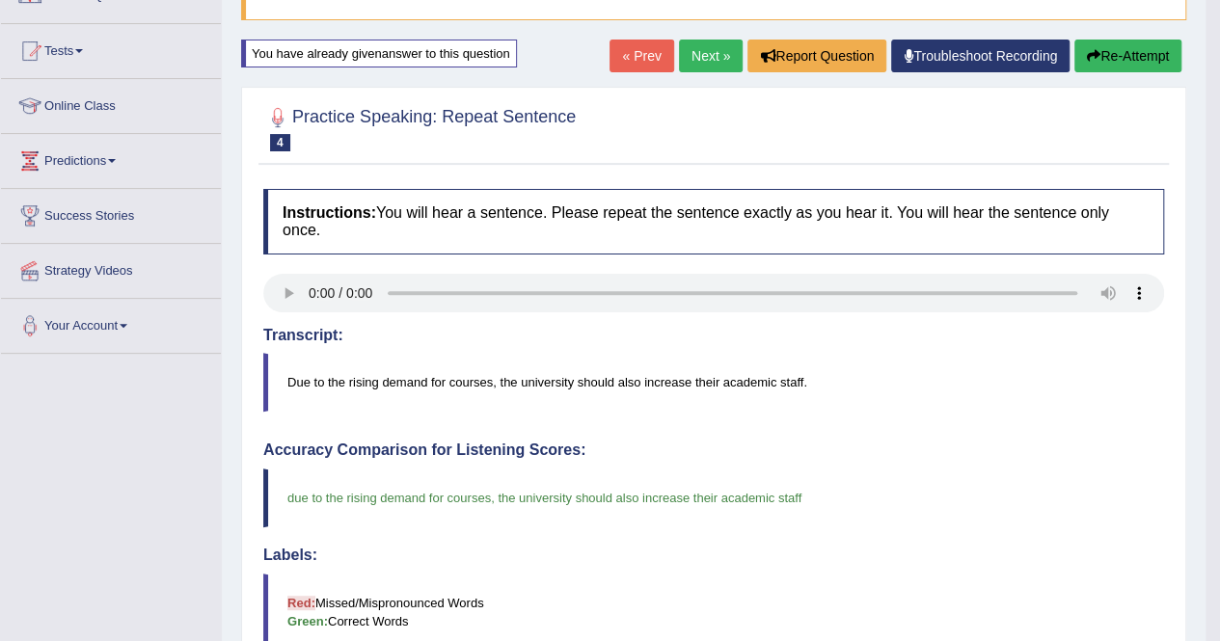
scroll to position [166, 0]
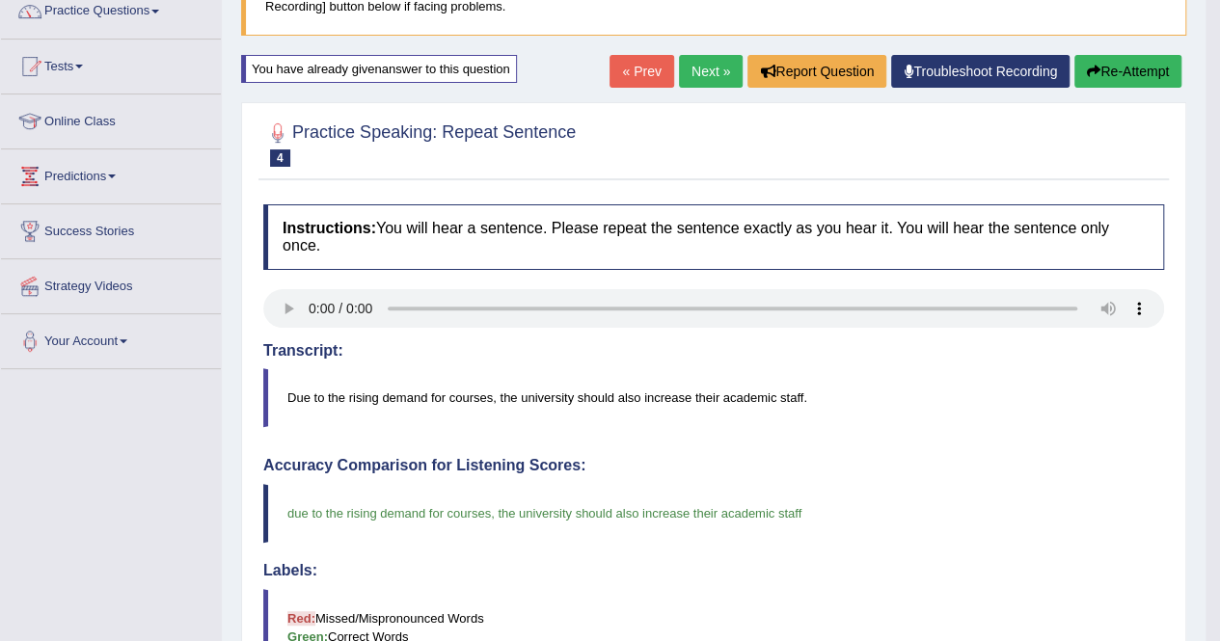
click at [1107, 69] on button "Re-Attempt" at bounding box center [1127, 71] width 107 height 33
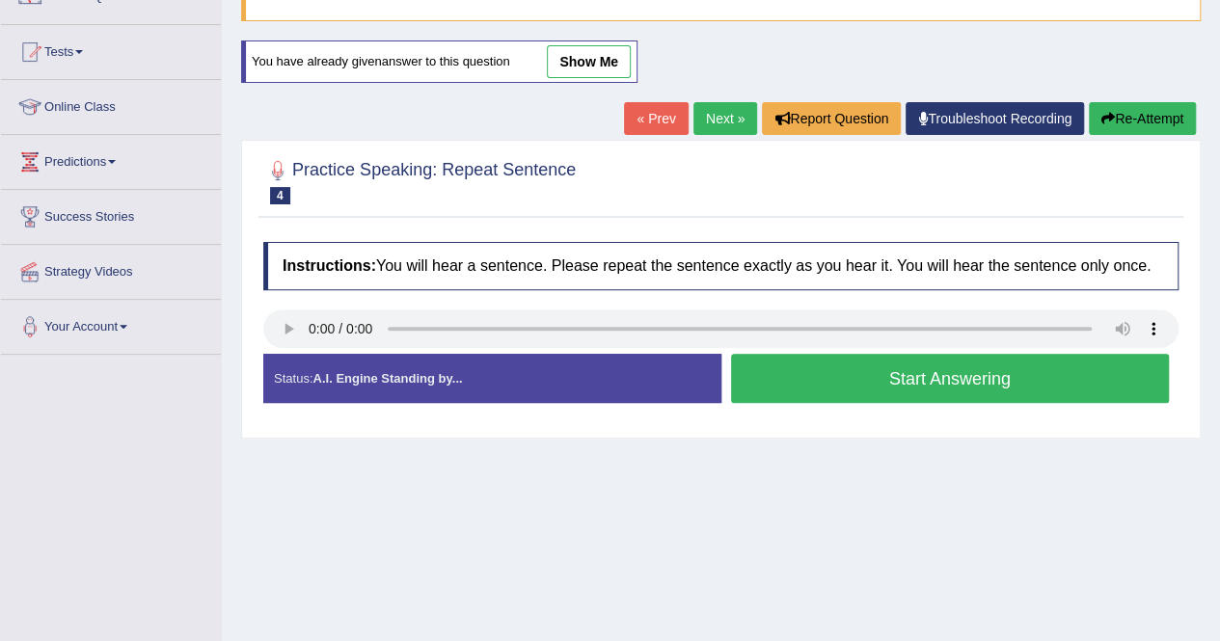
scroll to position [166, 0]
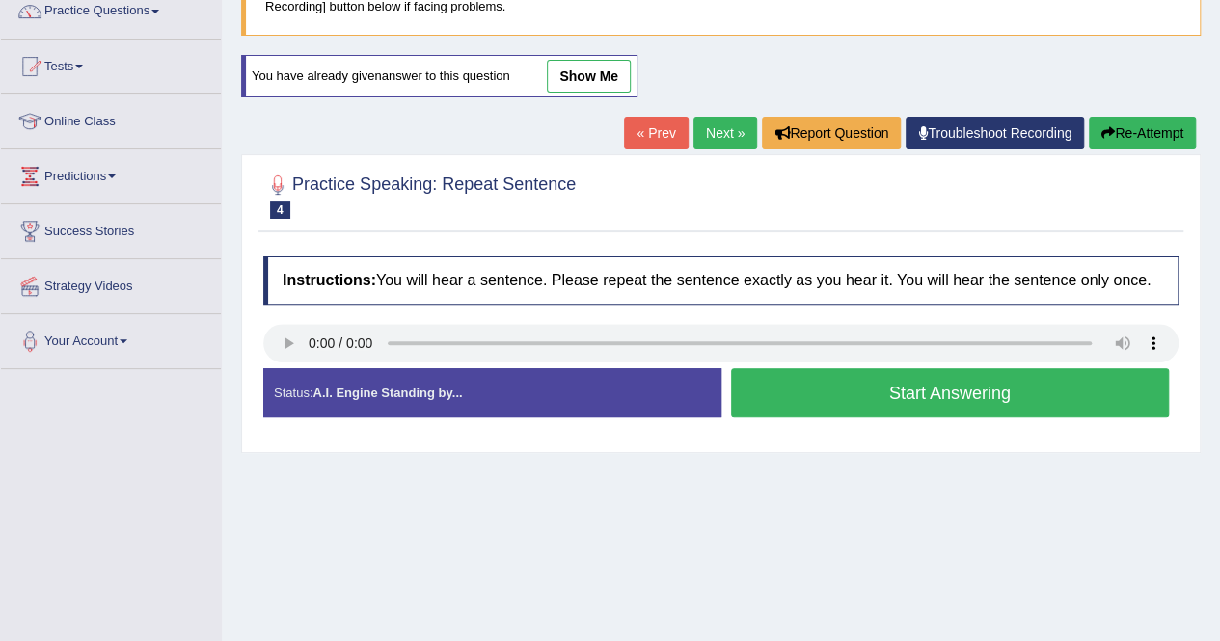
click at [935, 390] on button "Start Answering" at bounding box center [950, 392] width 439 height 49
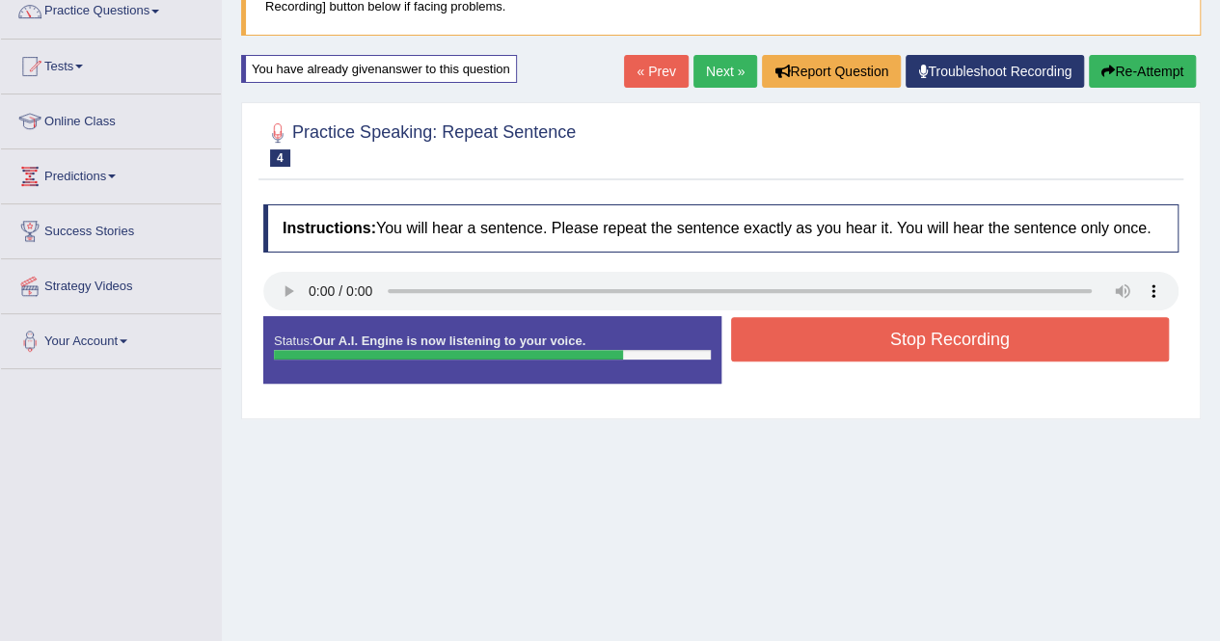
click at [973, 352] on button "Stop Recording" at bounding box center [950, 339] width 439 height 44
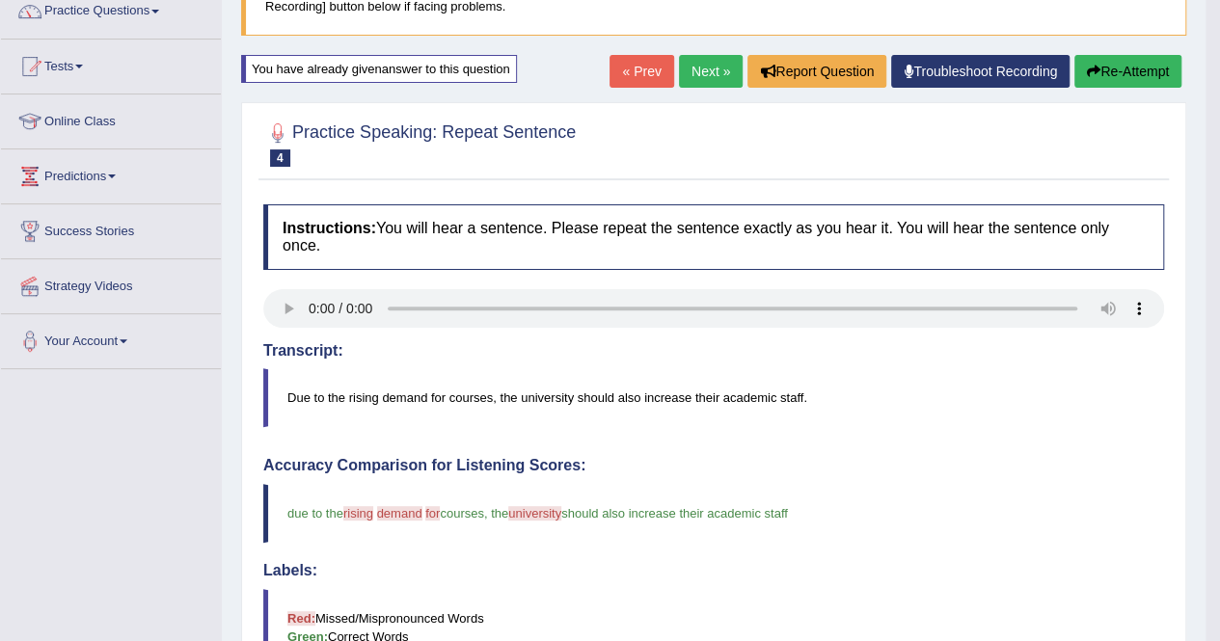
click at [1134, 73] on button "Re-Attempt" at bounding box center [1127, 71] width 107 height 33
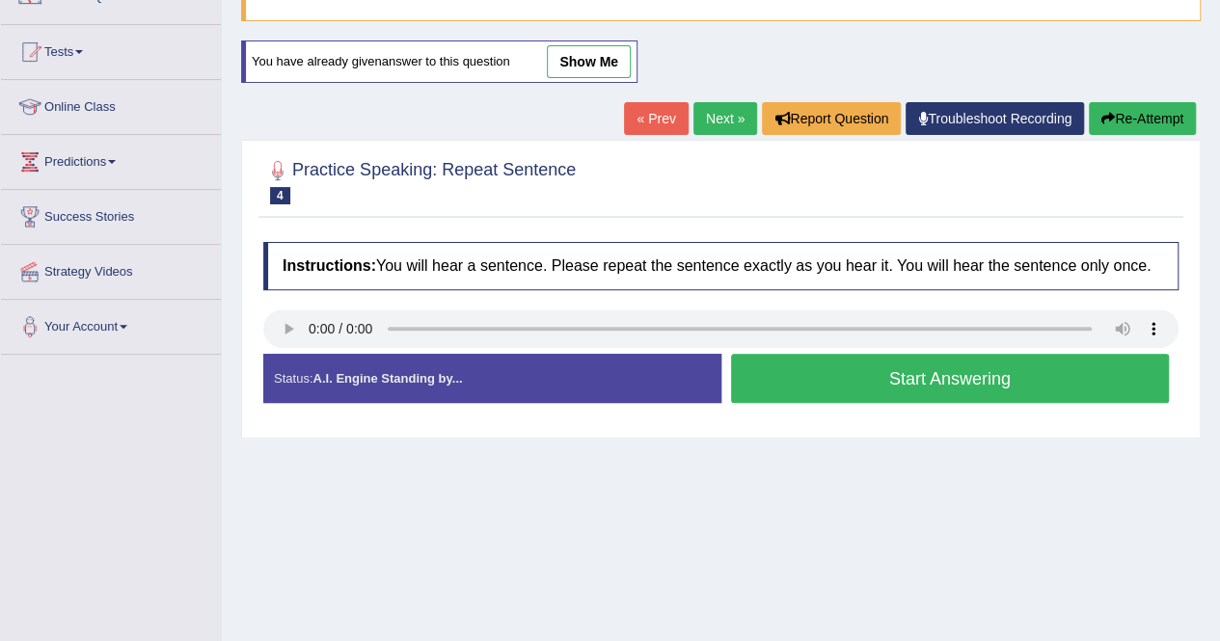
scroll to position [166, 0]
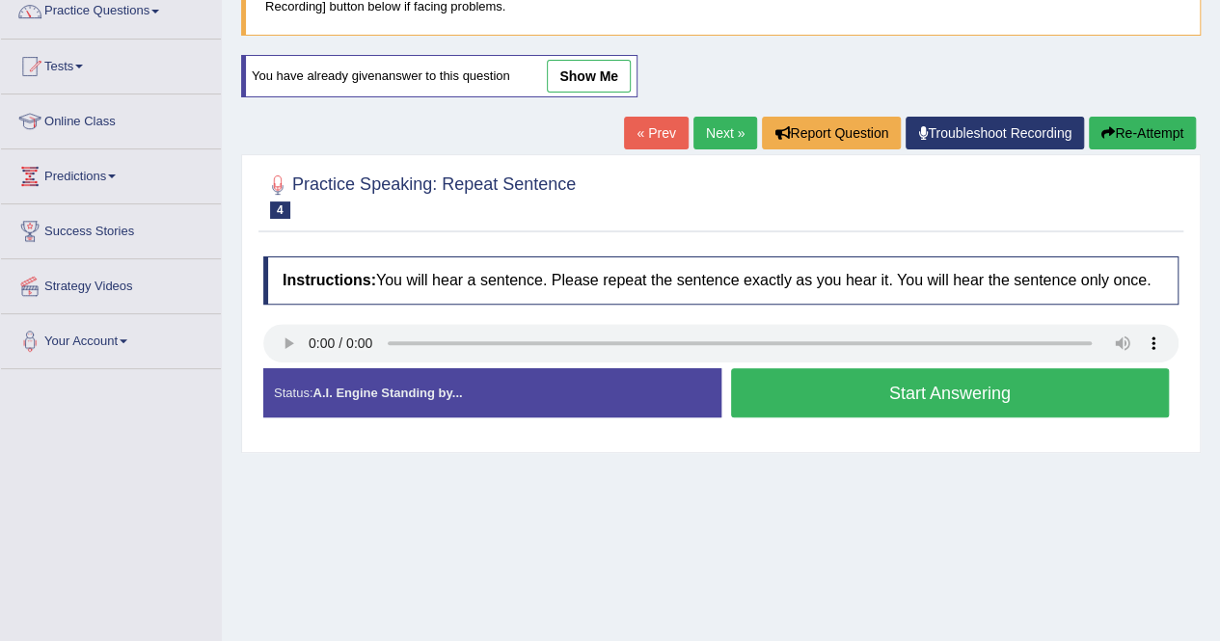
click at [948, 389] on button "Start Answering" at bounding box center [950, 392] width 439 height 49
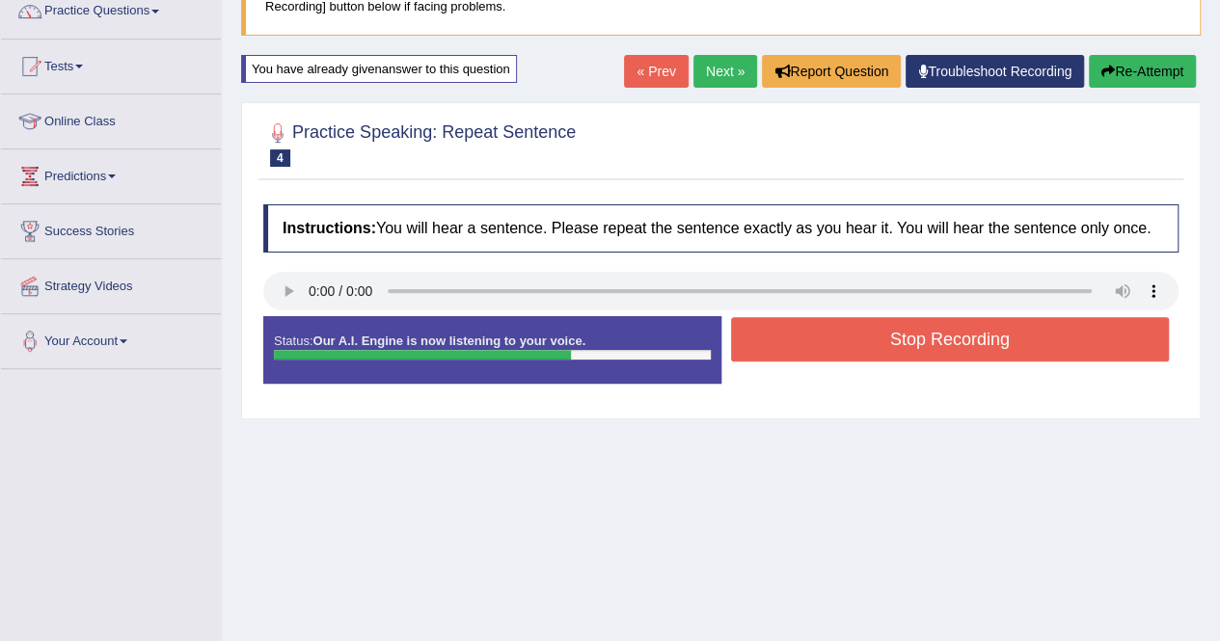
click at [982, 337] on button "Stop Recording" at bounding box center [950, 339] width 439 height 44
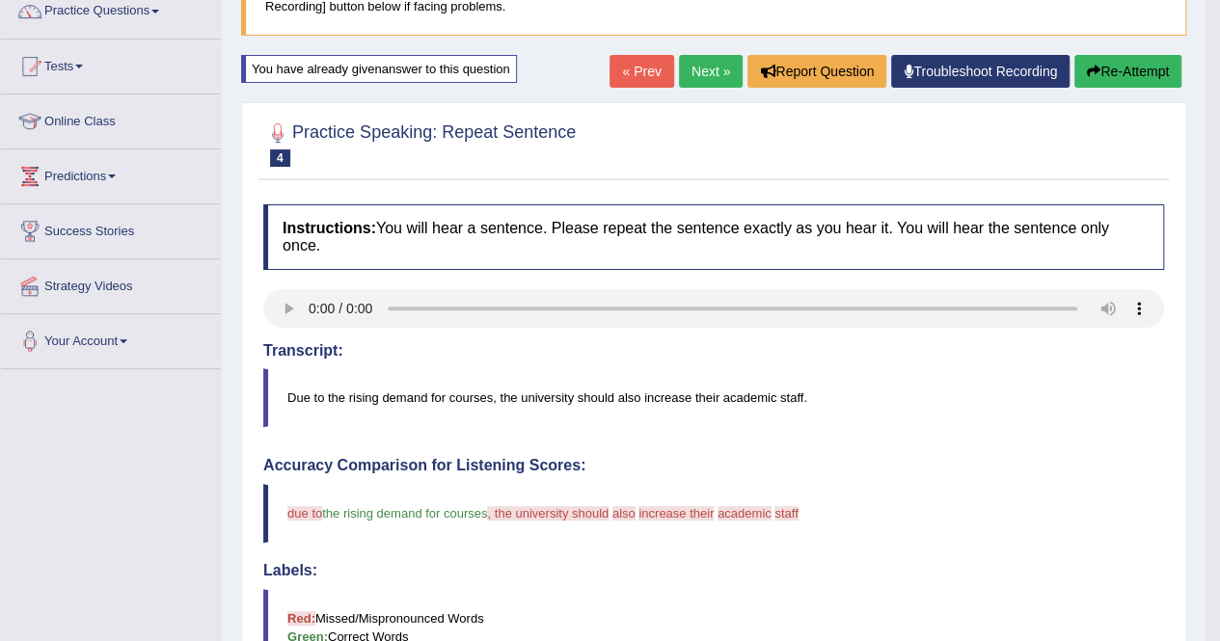
click at [1146, 68] on button "Re-Attempt" at bounding box center [1127, 71] width 107 height 33
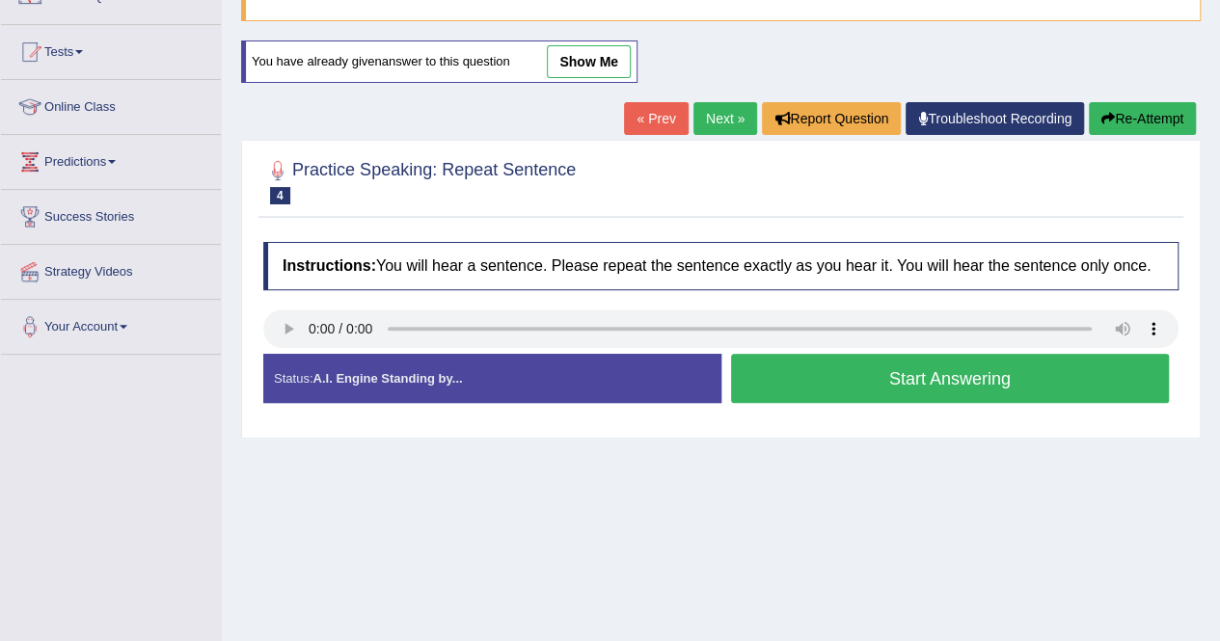
scroll to position [166, 0]
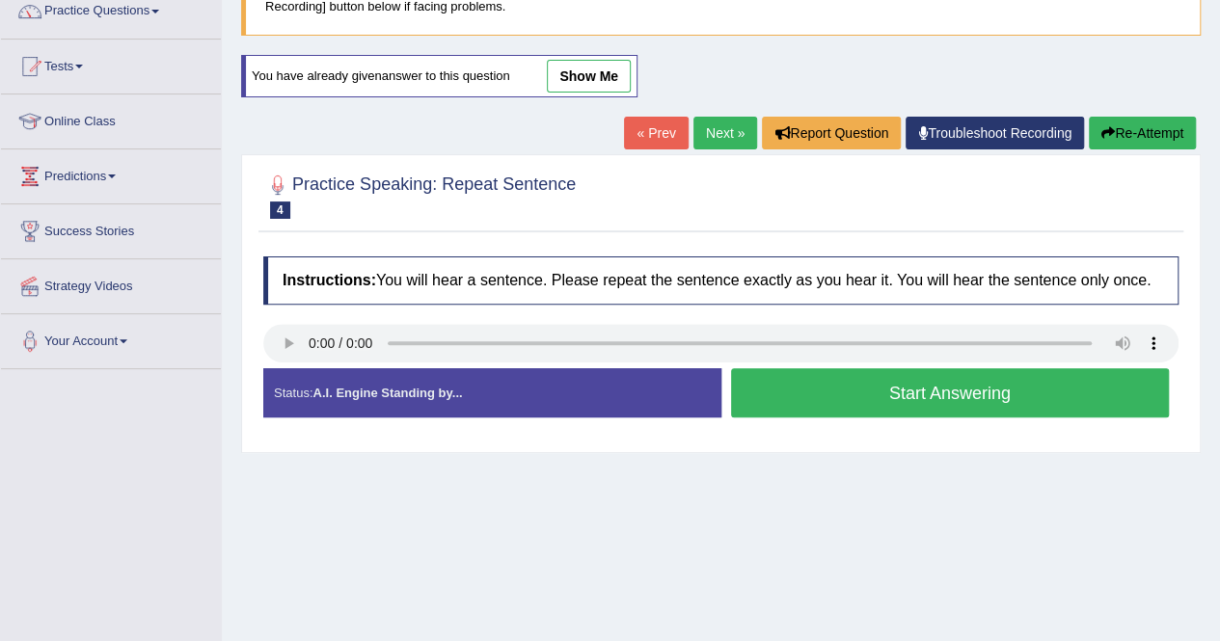
click at [967, 388] on button "Start Answering" at bounding box center [950, 392] width 439 height 49
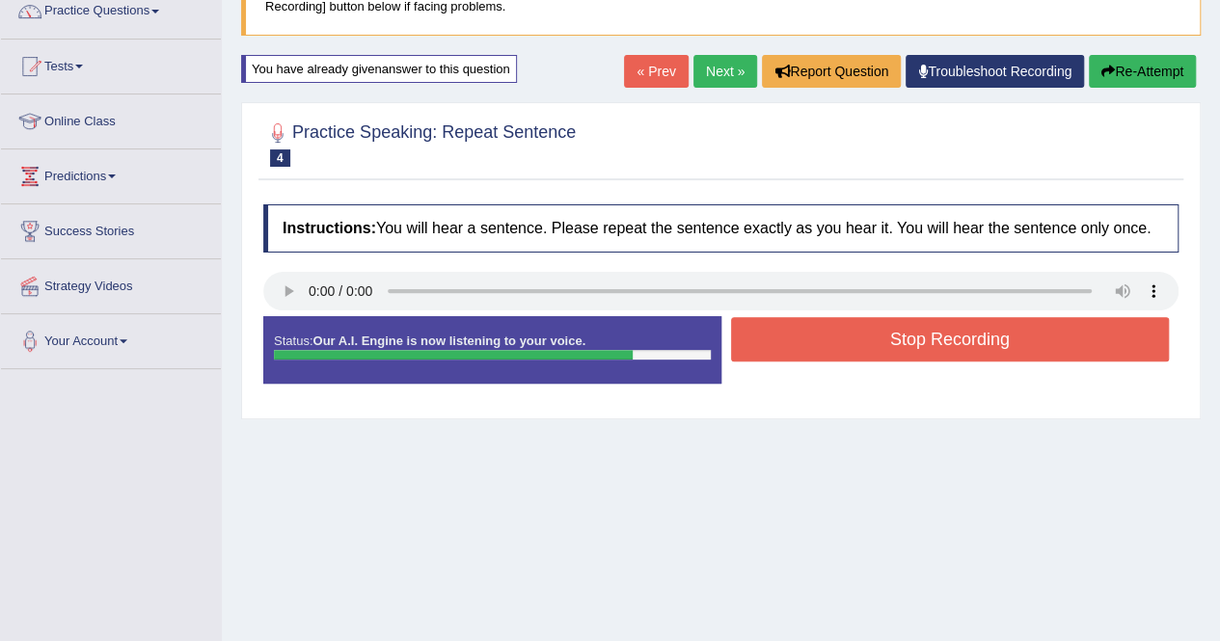
click at [1000, 346] on button "Stop Recording" at bounding box center [950, 339] width 439 height 44
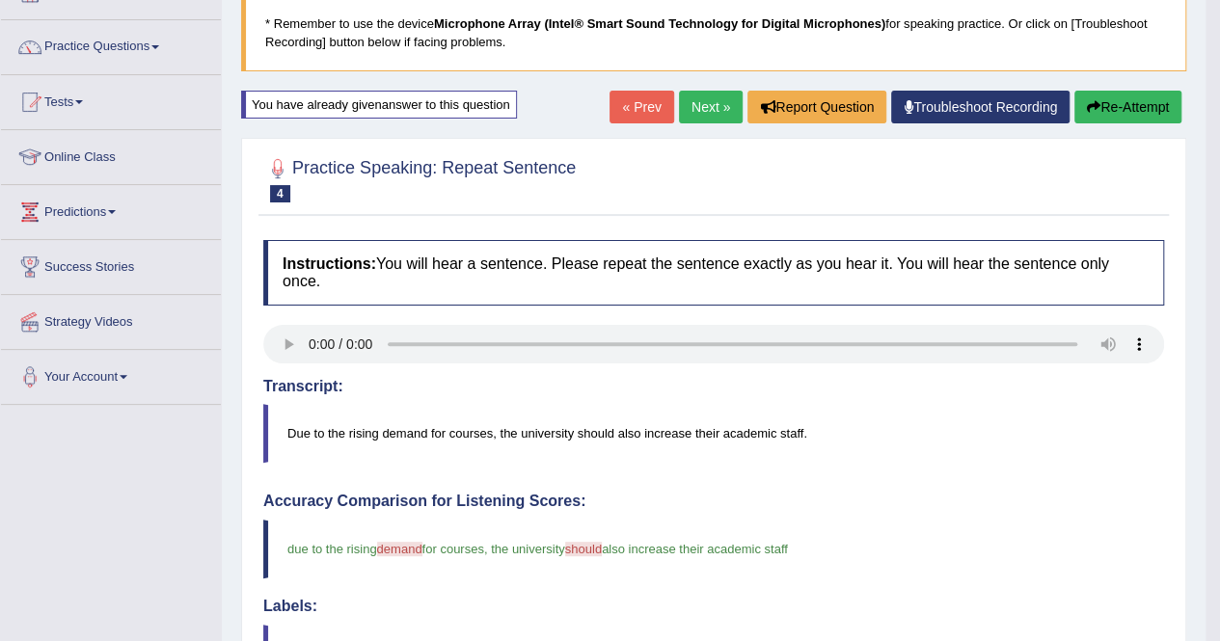
scroll to position [127, 0]
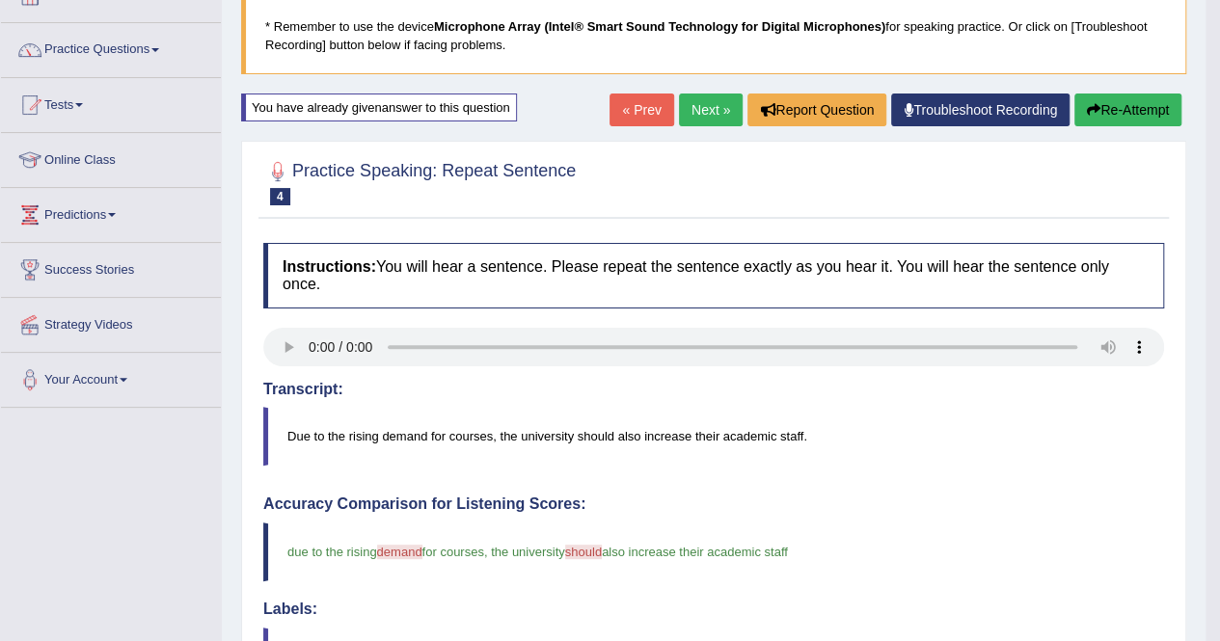
click at [1144, 114] on button "Re-Attempt" at bounding box center [1127, 110] width 107 height 33
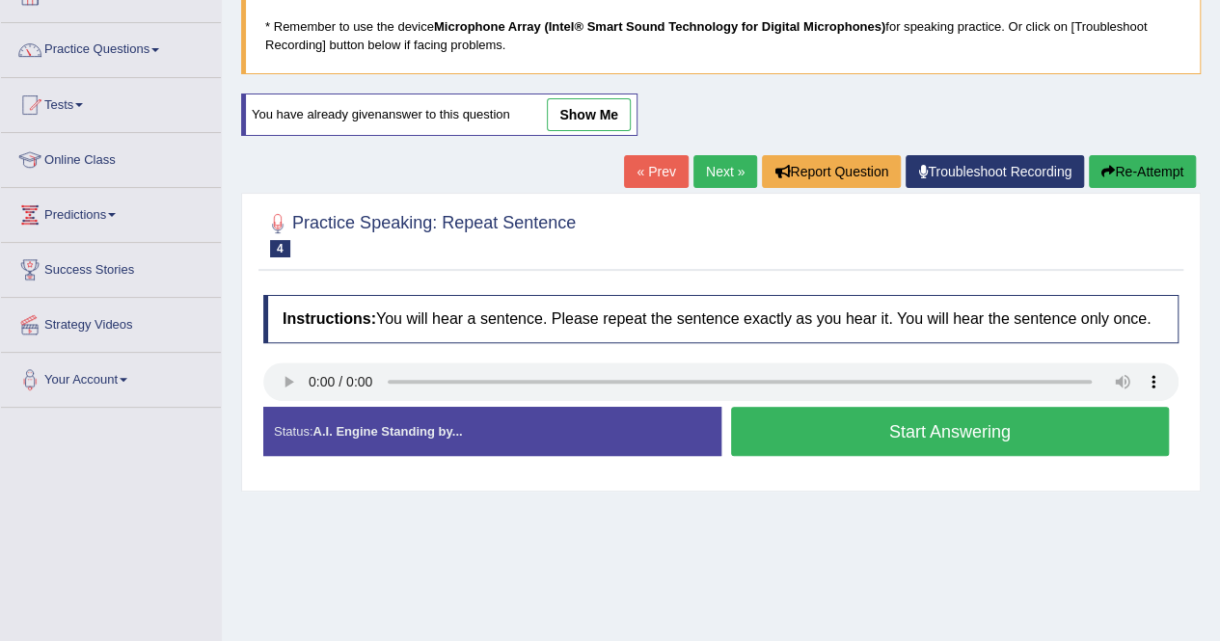
click at [982, 425] on button "Start Answering" at bounding box center [950, 431] width 439 height 49
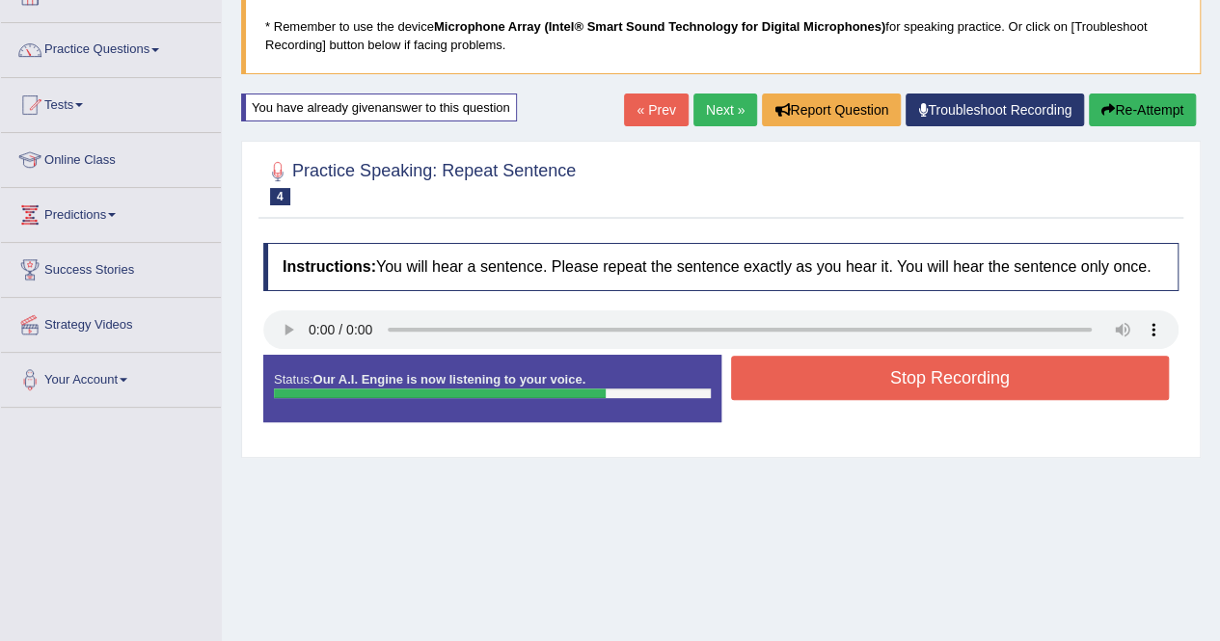
click at [1022, 387] on button "Stop Recording" at bounding box center [950, 378] width 439 height 44
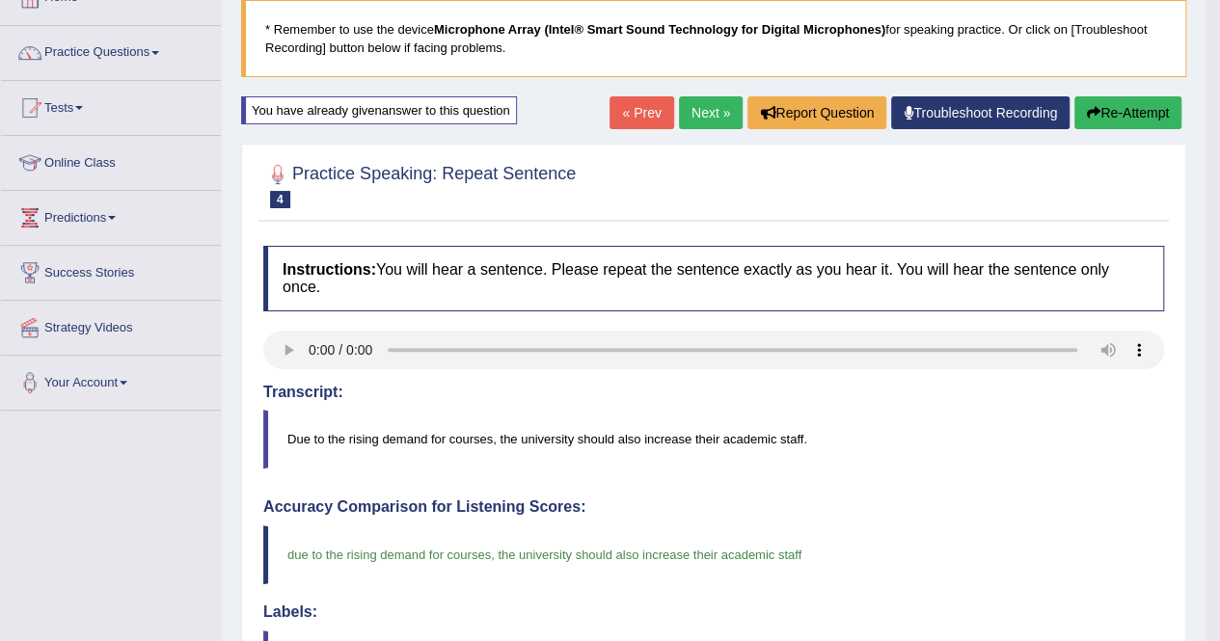
scroll to position [122, 0]
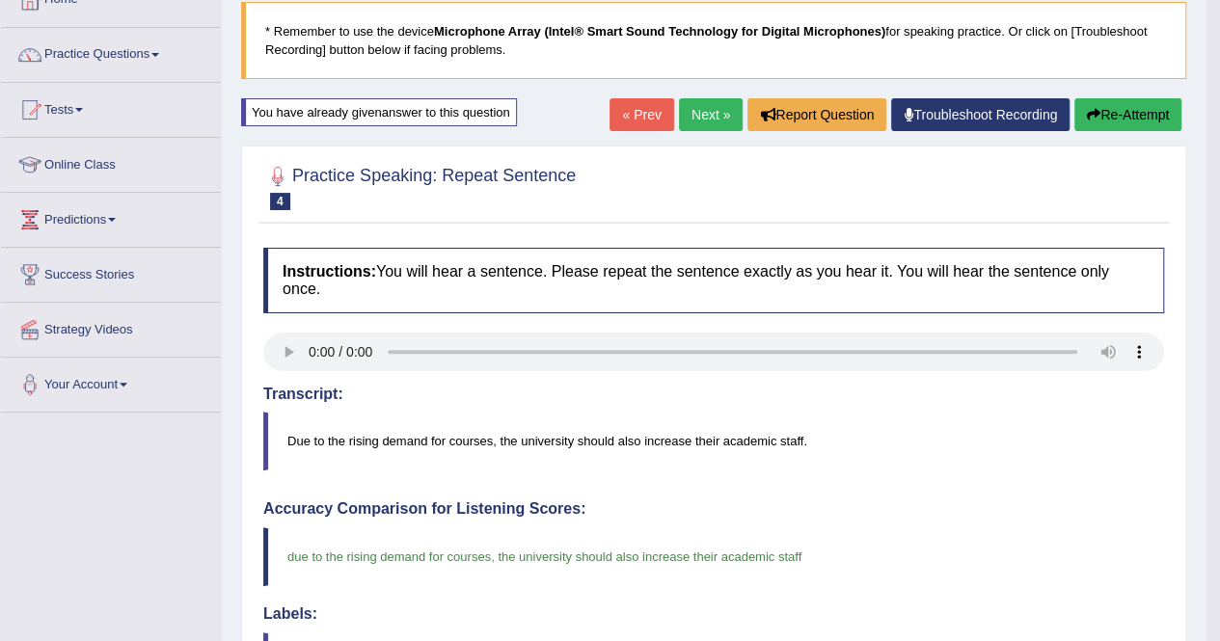
click at [1115, 107] on button "Re-Attempt" at bounding box center [1127, 114] width 107 height 33
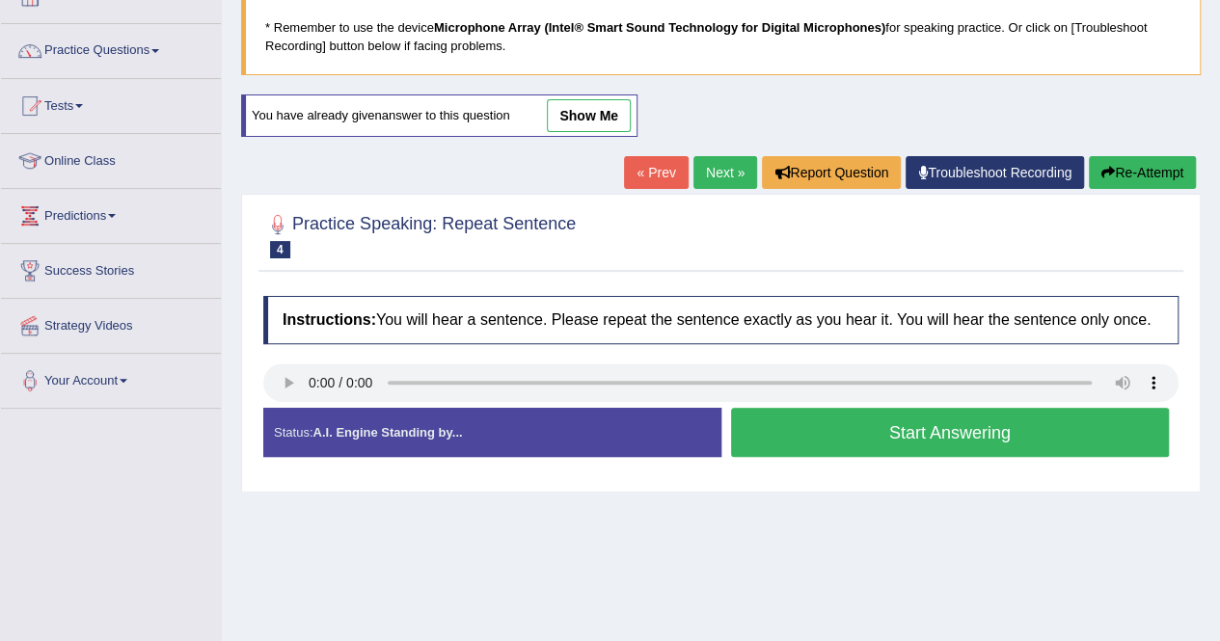
scroll to position [122, 0]
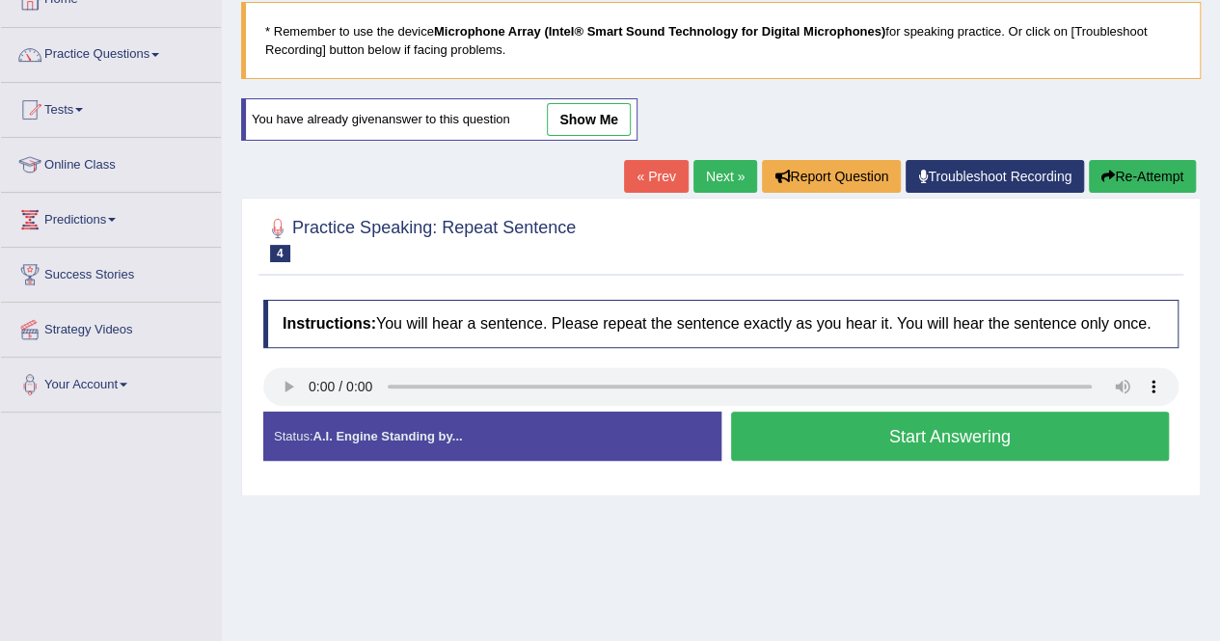
click at [895, 442] on button "Start Answering" at bounding box center [950, 436] width 439 height 49
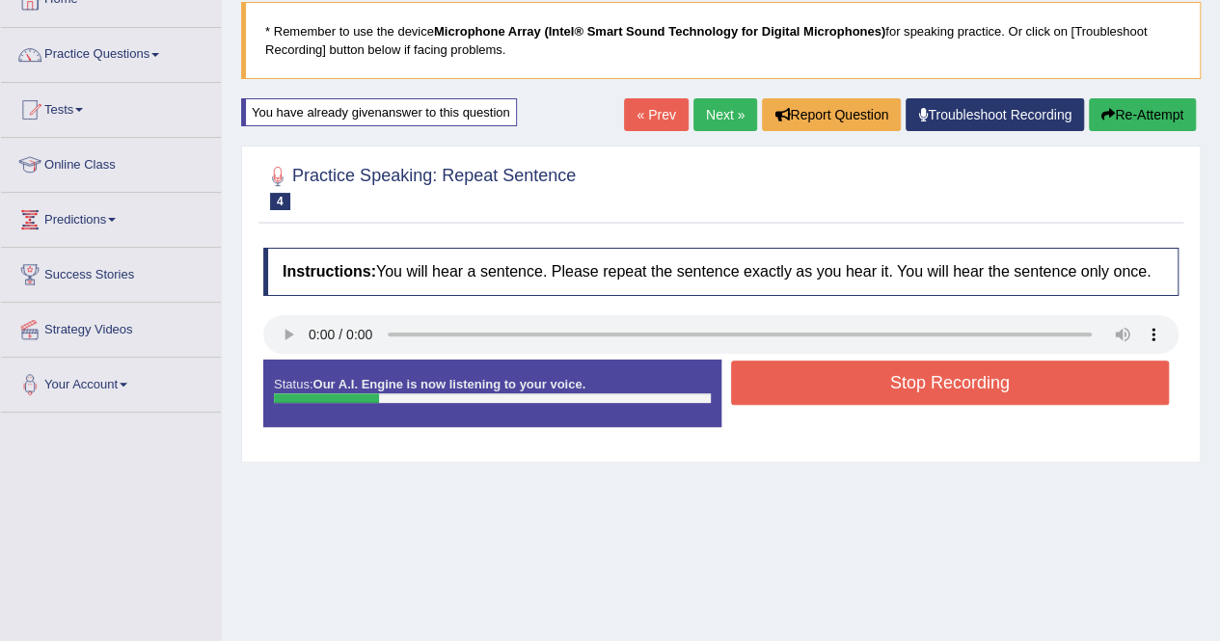
click at [1122, 109] on button "Re-Attempt" at bounding box center [1142, 114] width 107 height 33
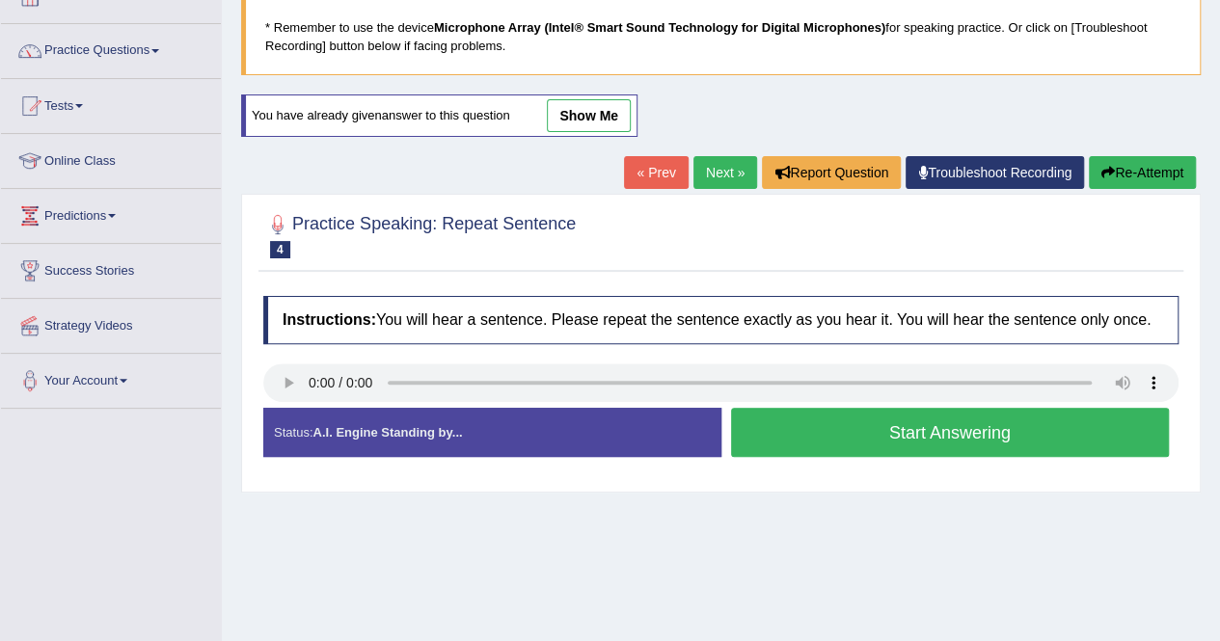
scroll to position [122, 0]
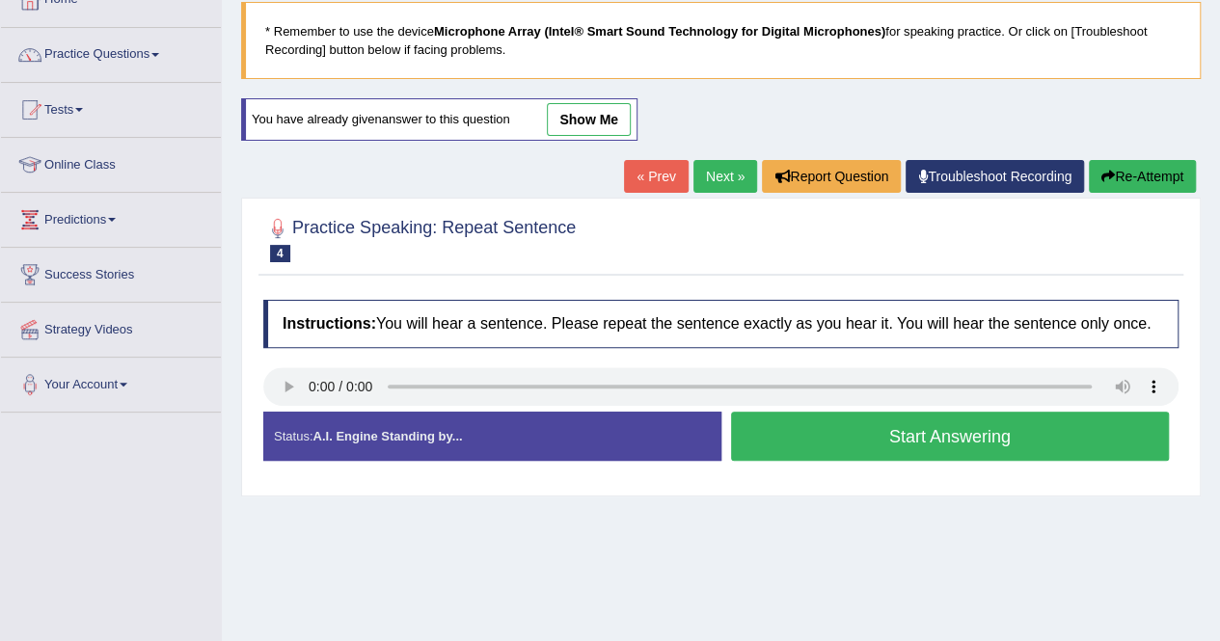
click at [894, 441] on button "Start Answering" at bounding box center [950, 436] width 439 height 49
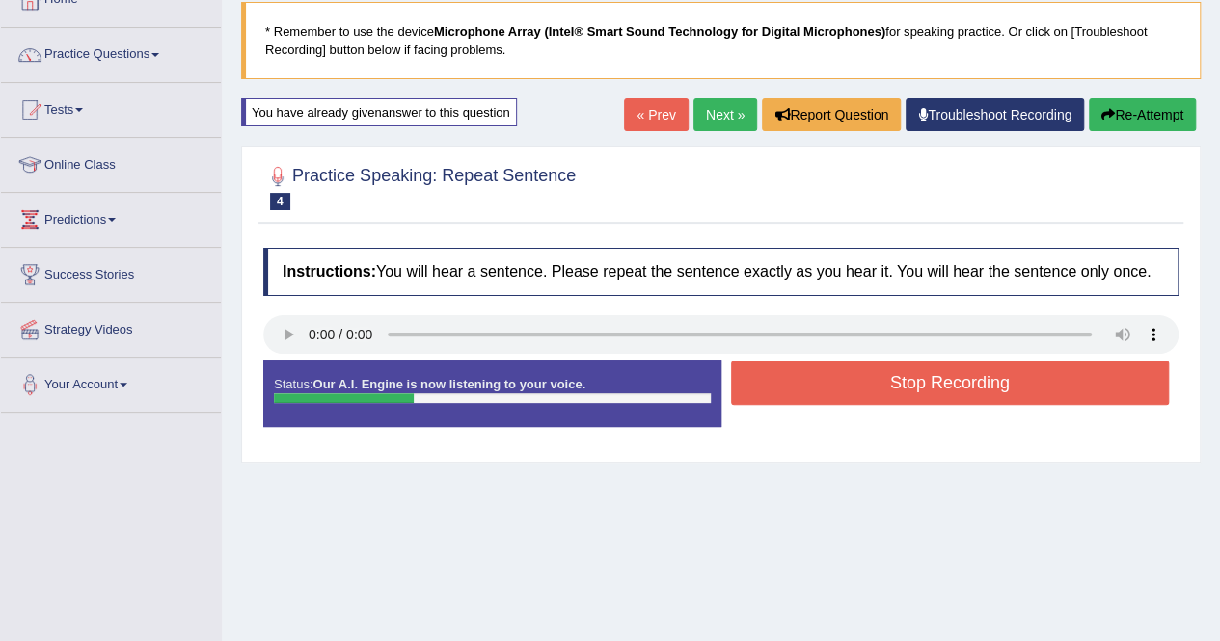
click at [1117, 109] on button "Re-Attempt" at bounding box center [1142, 114] width 107 height 33
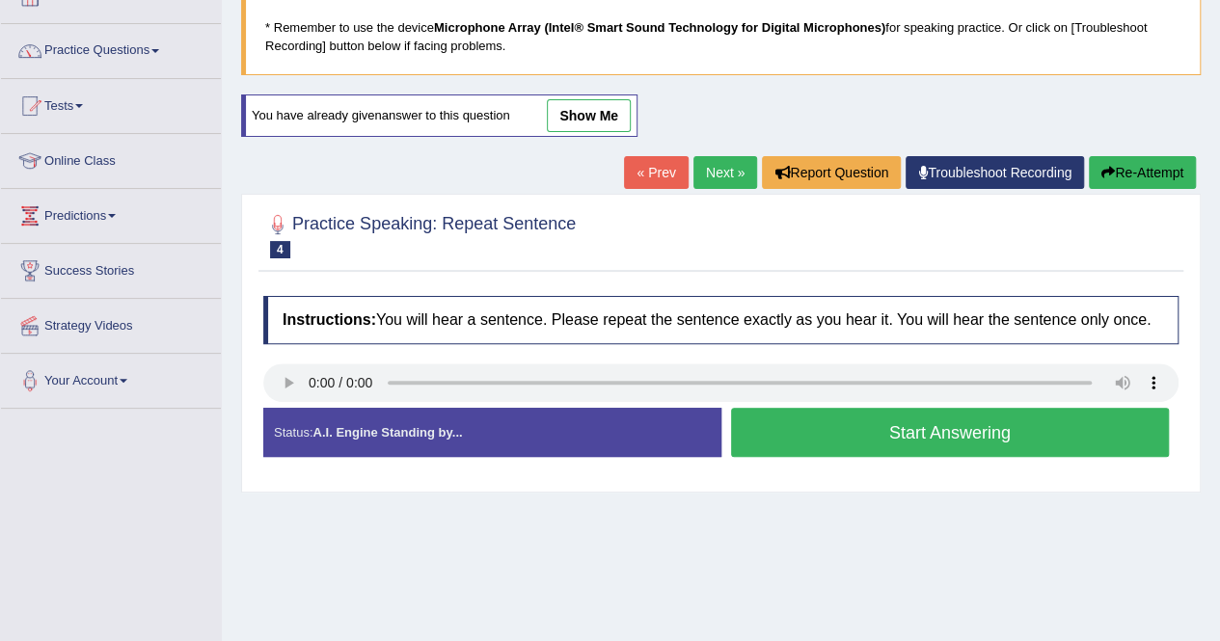
scroll to position [122, 0]
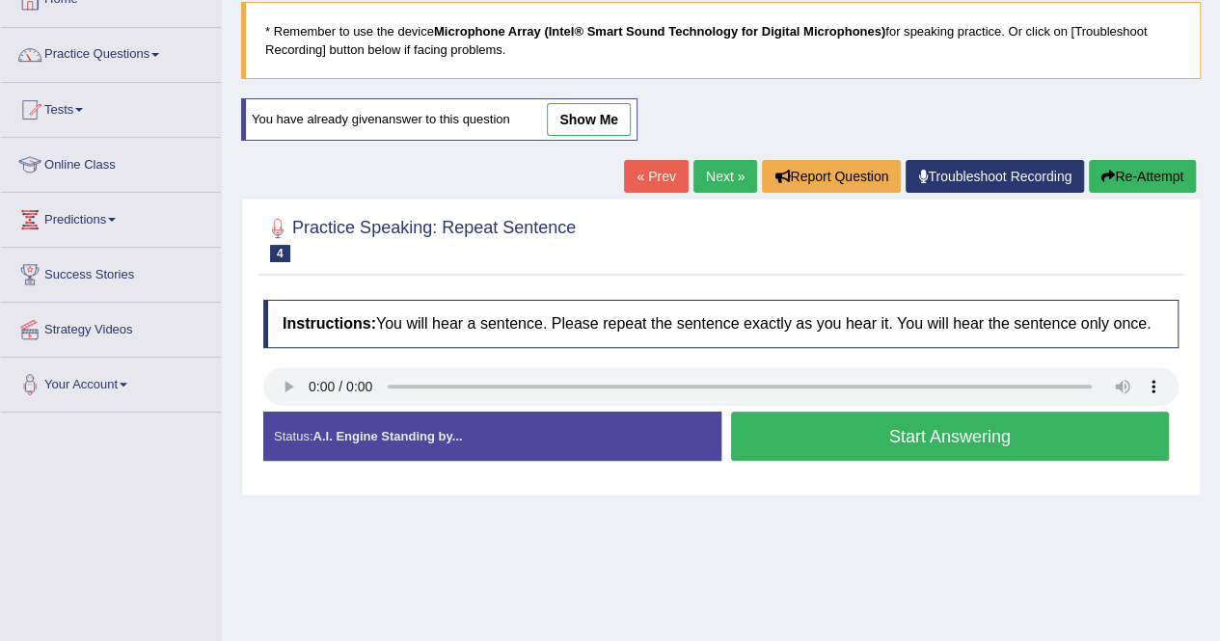
click at [933, 437] on button "Start Answering" at bounding box center [950, 436] width 439 height 49
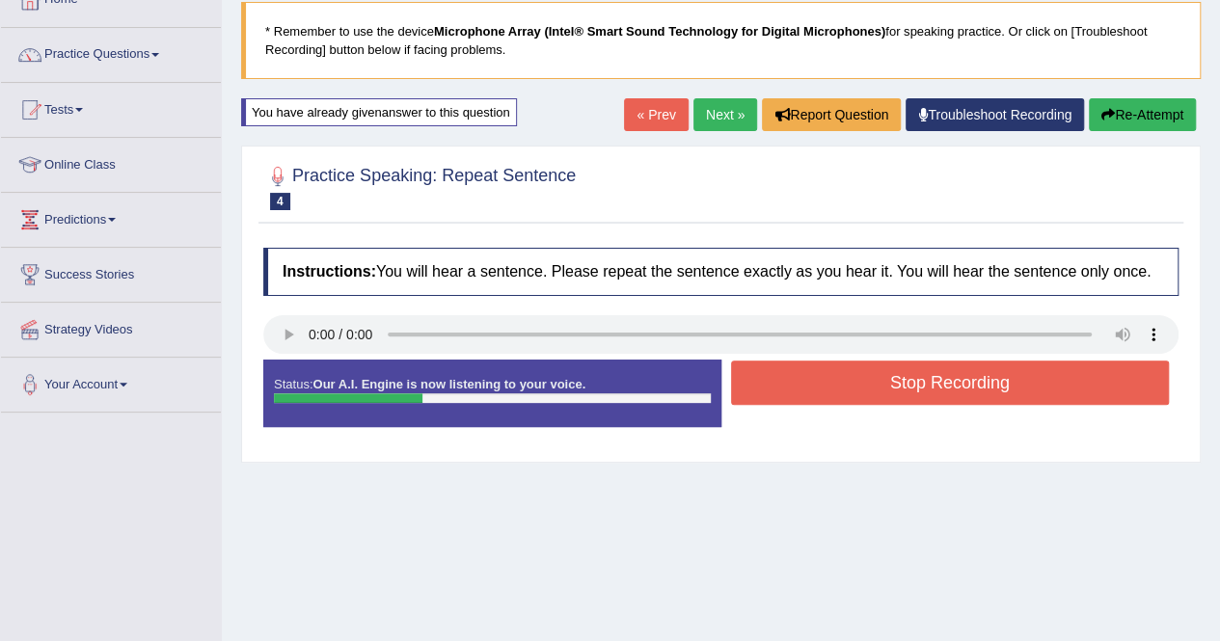
click at [1124, 109] on button "Re-Attempt" at bounding box center [1142, 114] width 107 height 33
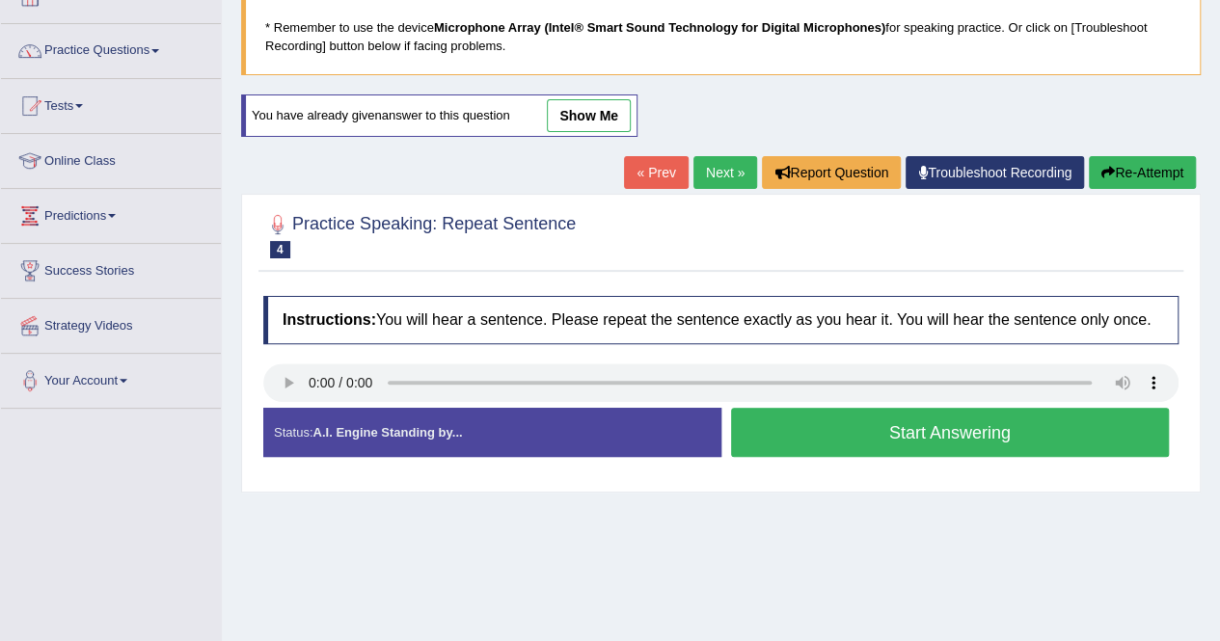
scroll to position [122, 0]
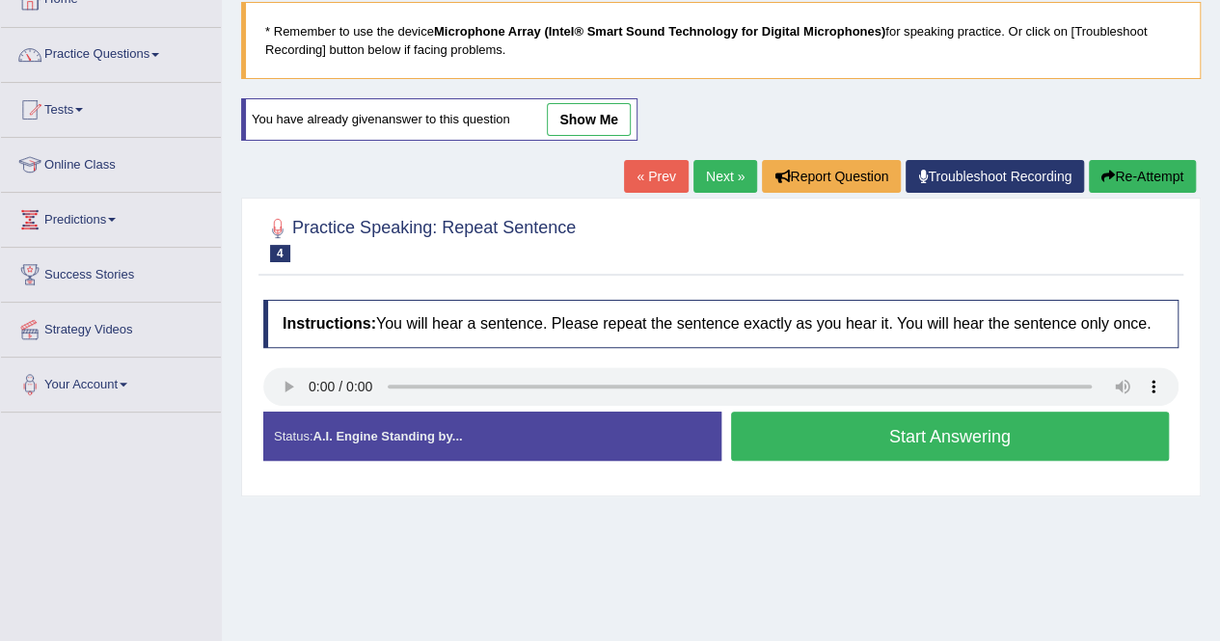
click at [906, 424] on button "Start Answering" at bounding box center [950, 436] width 439 height 49
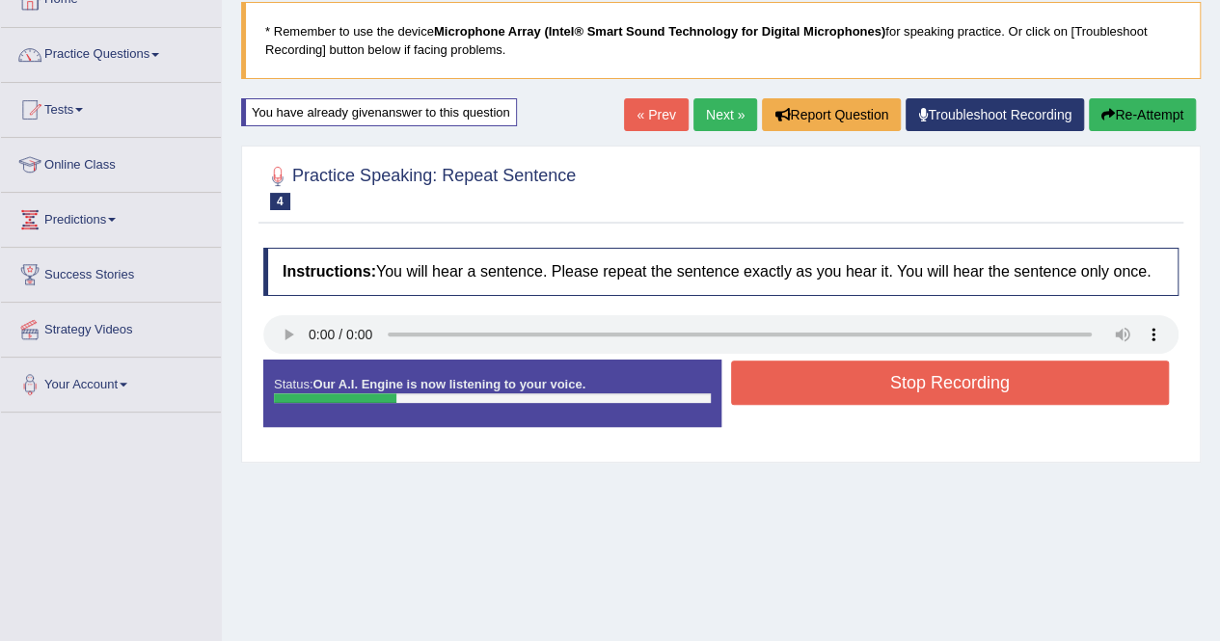
click at [1128, 111] on button "Re-Attempt" at bounding box center [1142, 114] width 107 height 33
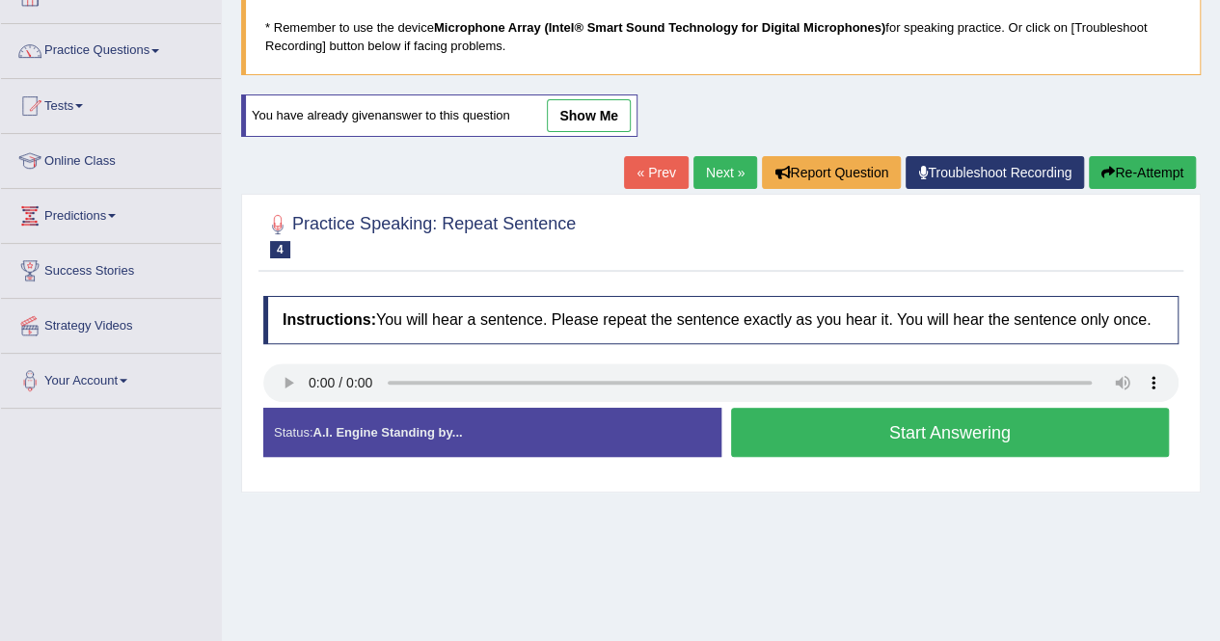
scroll to position [122, 0]
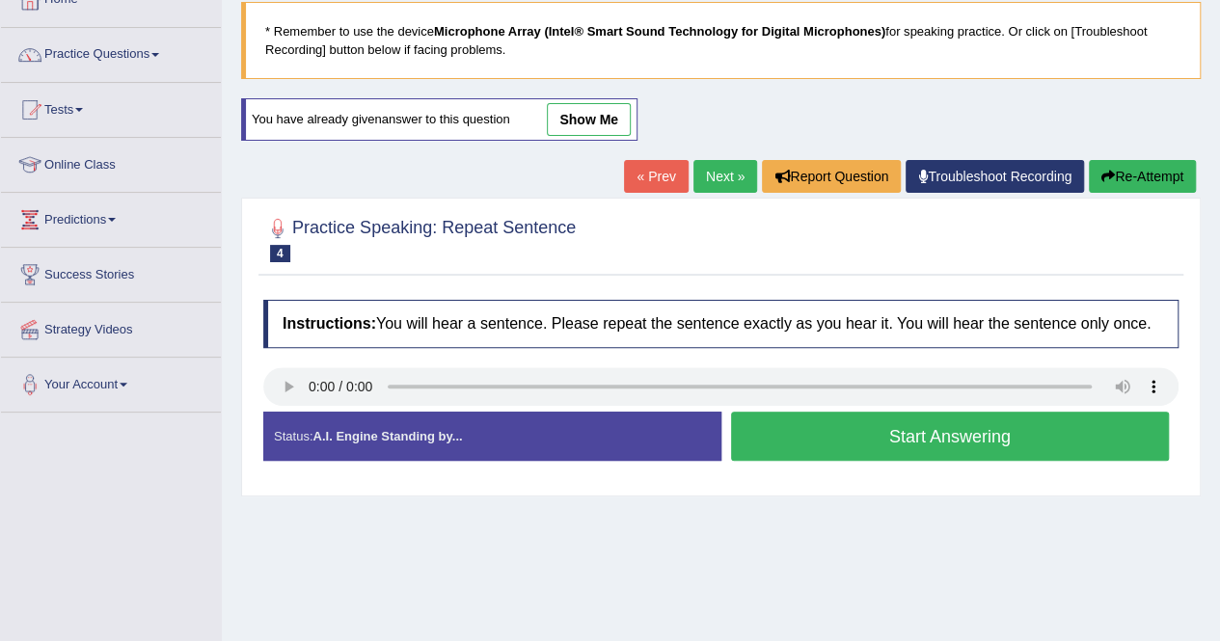
click at [928, 425] on button "Start Answering" at bounding box center [950, 436] width 439 height 49
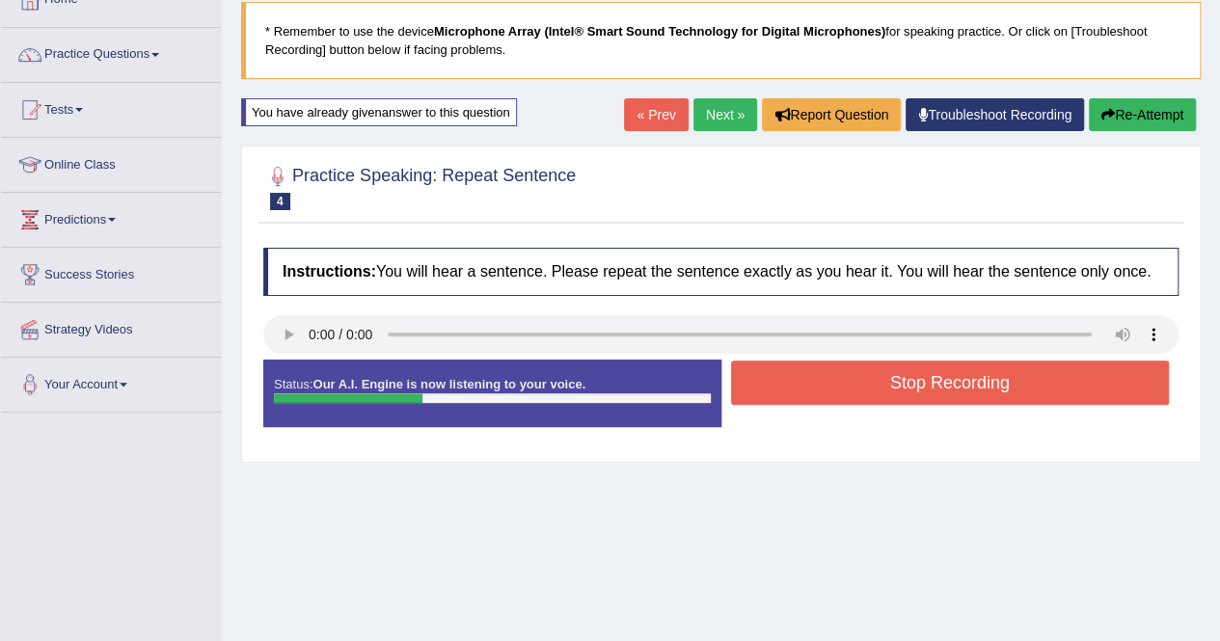
click at [1121, 105] on button "Re-Attempt" at bounding box center [1142, 114] width 107 height 33
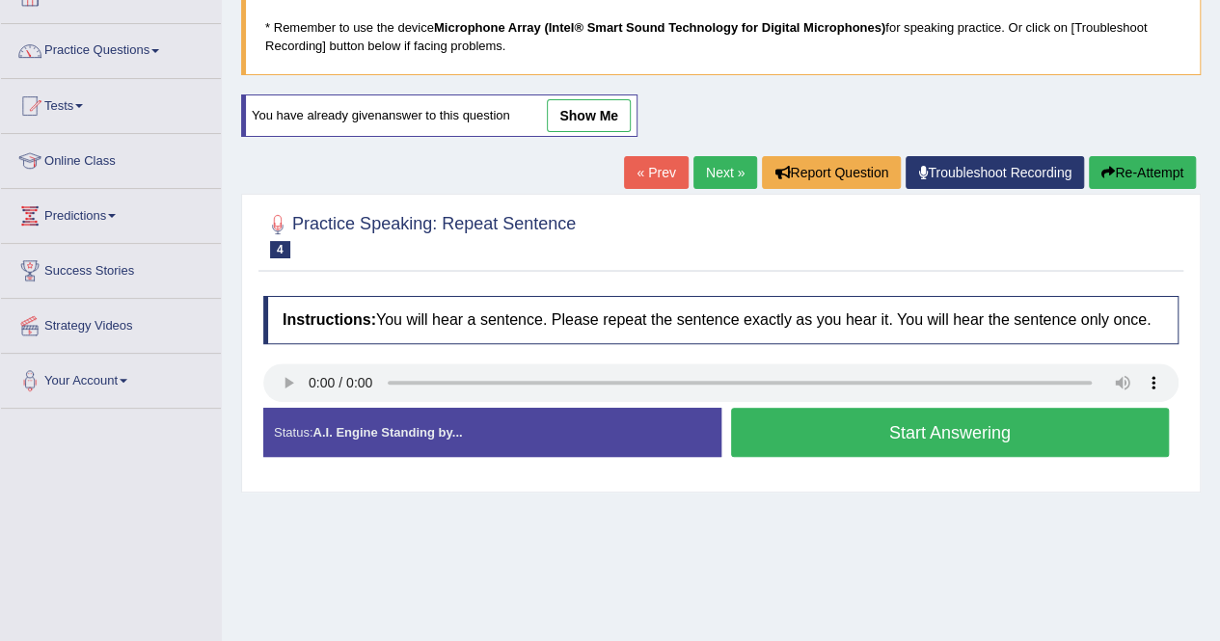
scroll to position [122, 0]
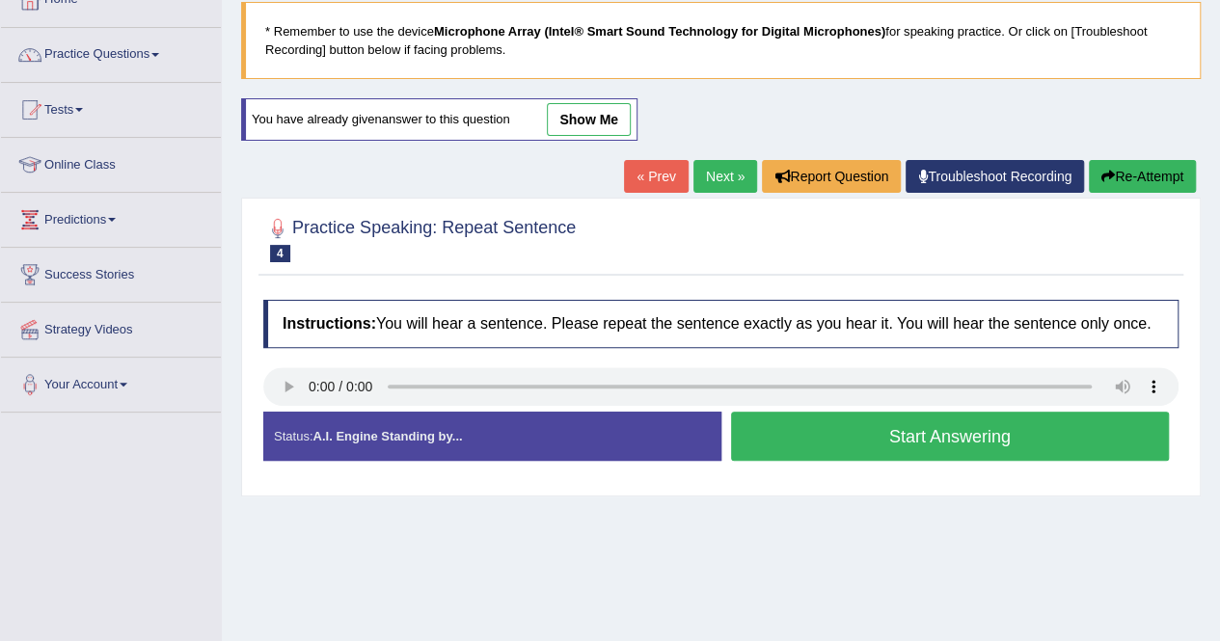
click at [910, 429] on button "Start Answering" at bounding box center [950, 436] width 439 height 49
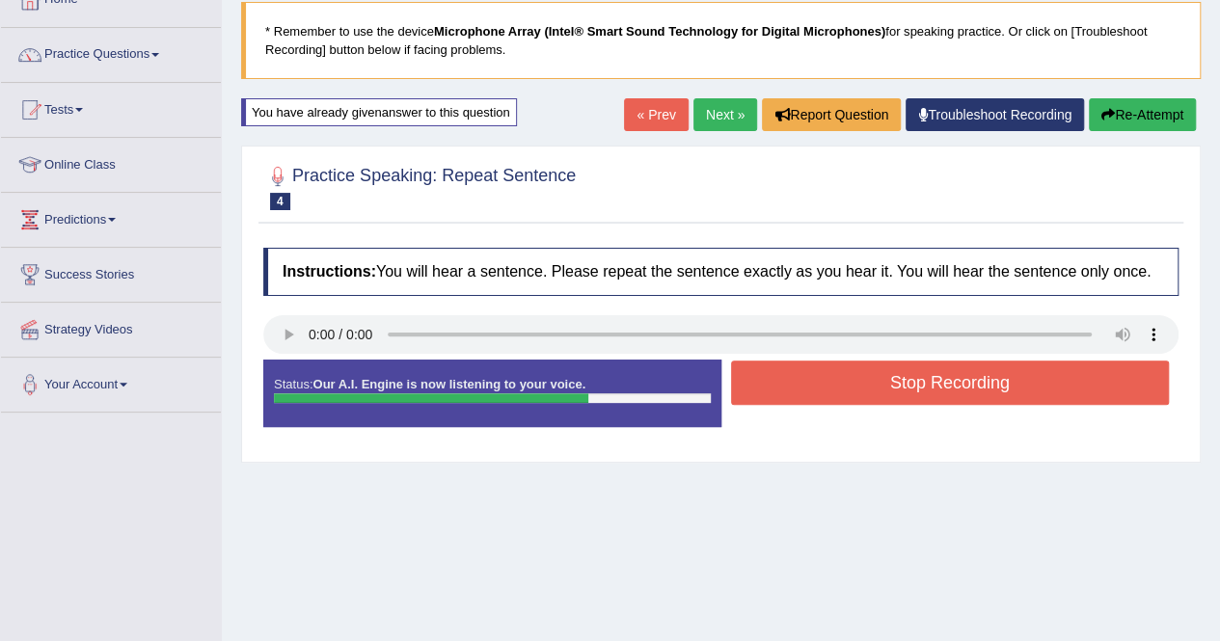
click at [931, 371] on button "Stop Recording" at bounding box center [950, 383] width 439 height 44
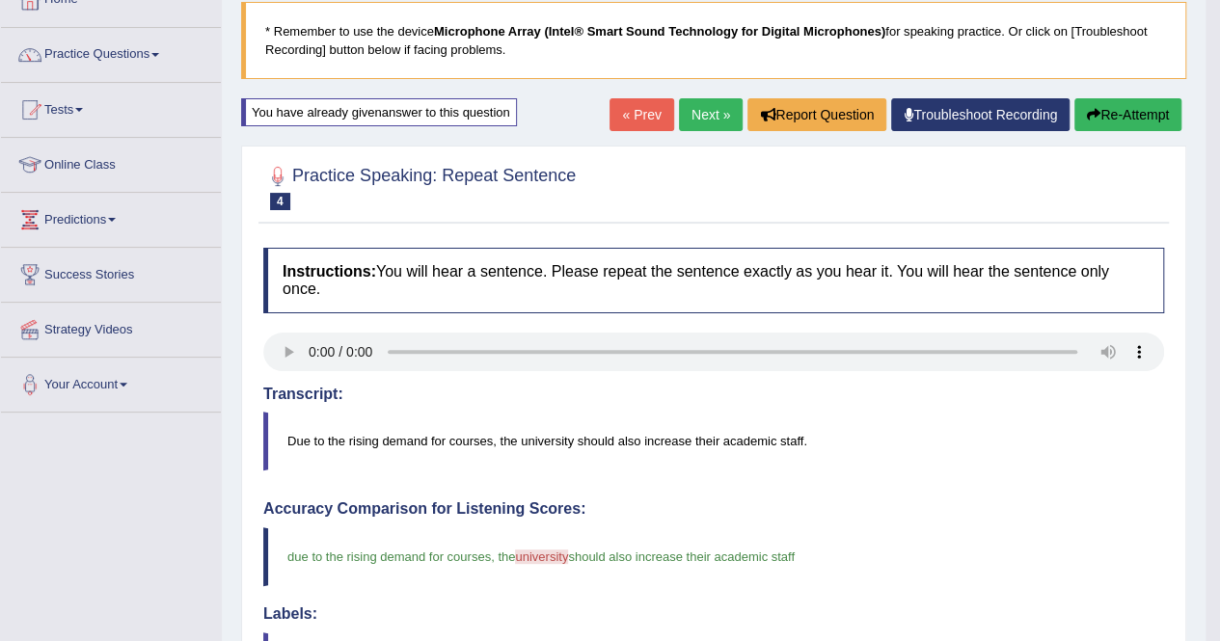
click at [1217, 519] on html "Toggle navigation Home Practice Questions Speaking Practice Read Aloud Repeat S…" at bounding box center [610, 198] width 1220 height 641
click at [1219, 519] on html "Toggle navigation Home Practice Questions Speaking Practice Read Aloud Repeat S…" at bounding box center [610, 198] width 1220 height 641
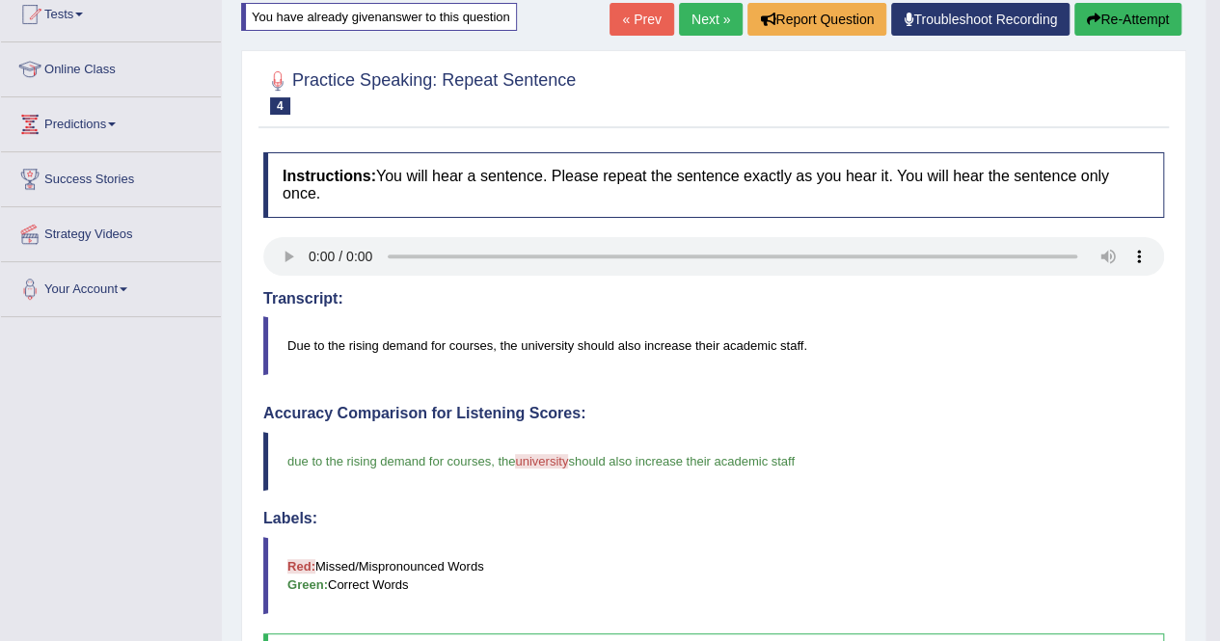
scroll to position [200, 0]
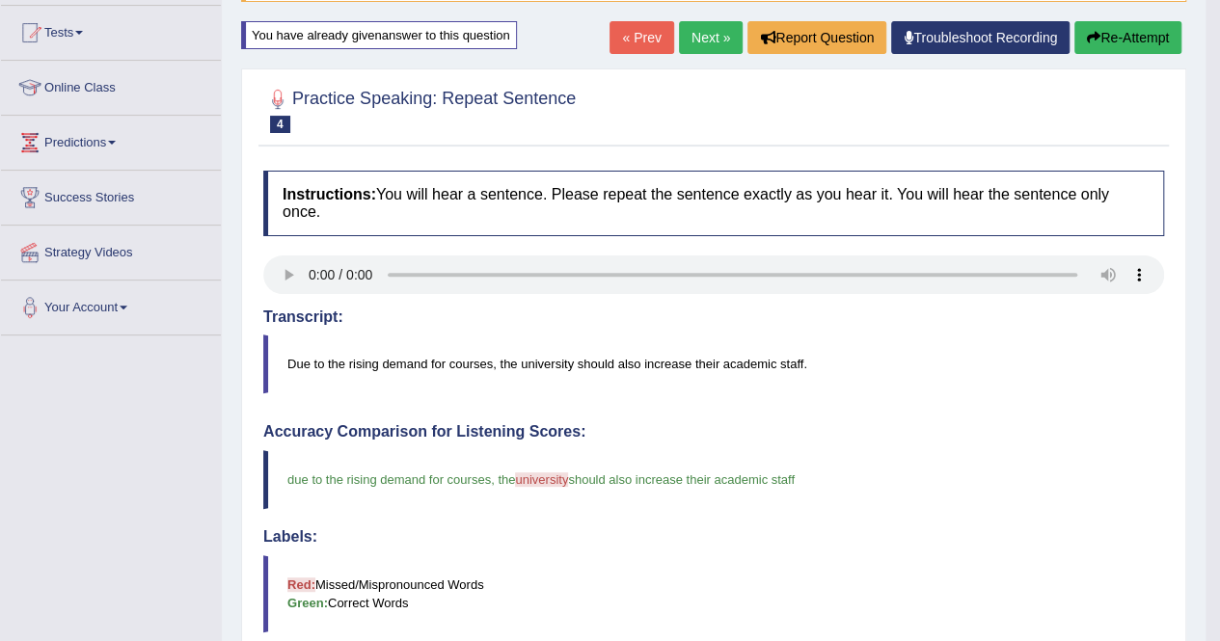
click at [1127, 40] on button "Re-Attempt" at bounding box center [1127, 37] width 107 height 33
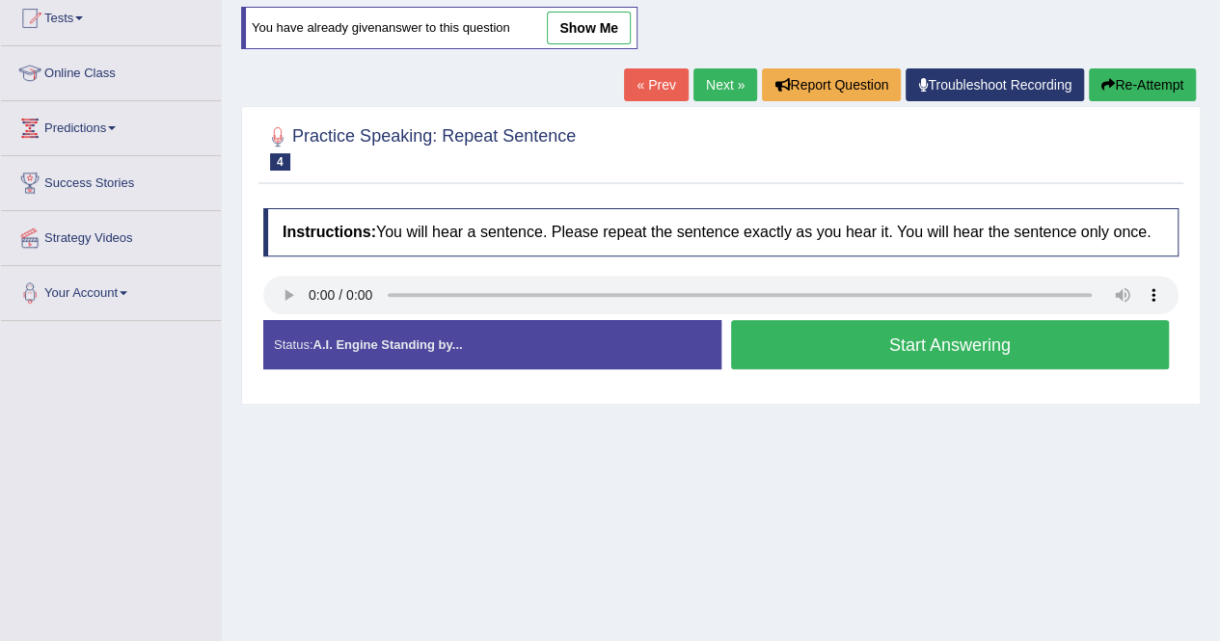
click at [965, 334] on button "Start Answering" at bounding box center [950, 344] width 439 height 49
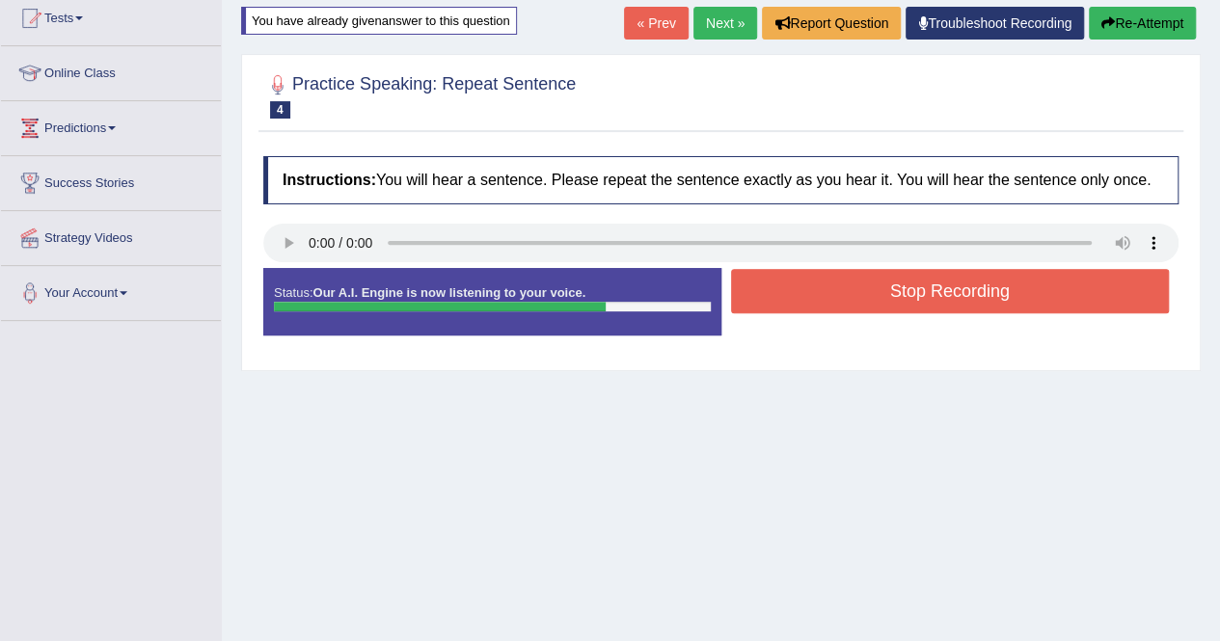
click at [964, 304] on button "Stop Recording" at bounding box center [950, 291] width 439 height 44
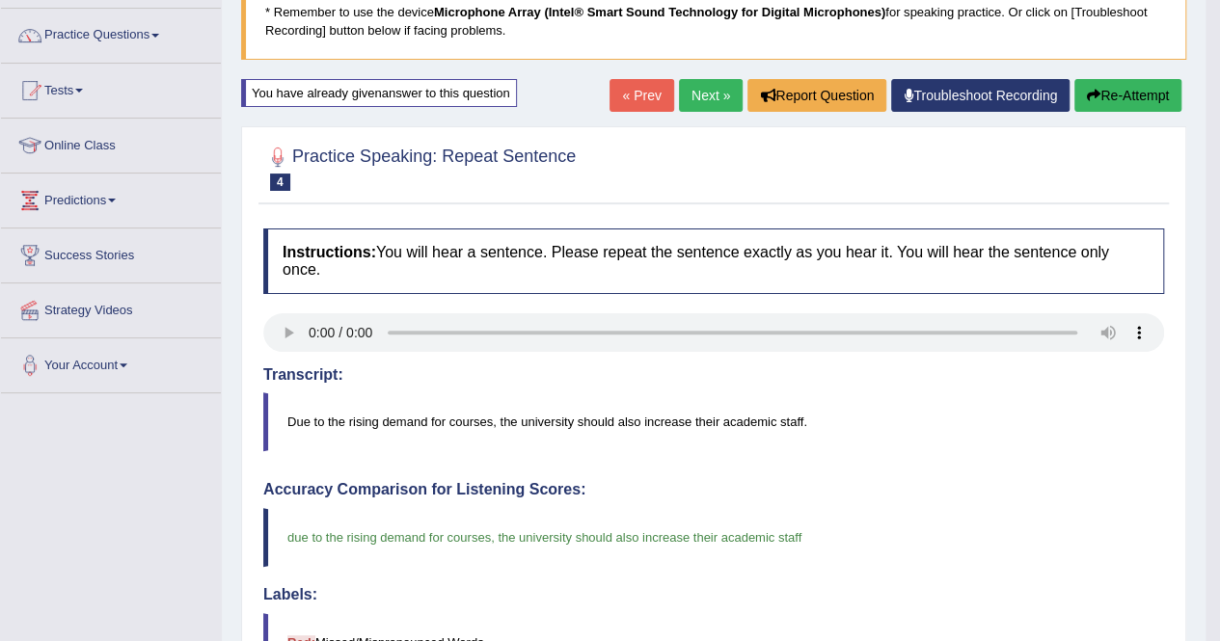
scroll to position [135, 0]
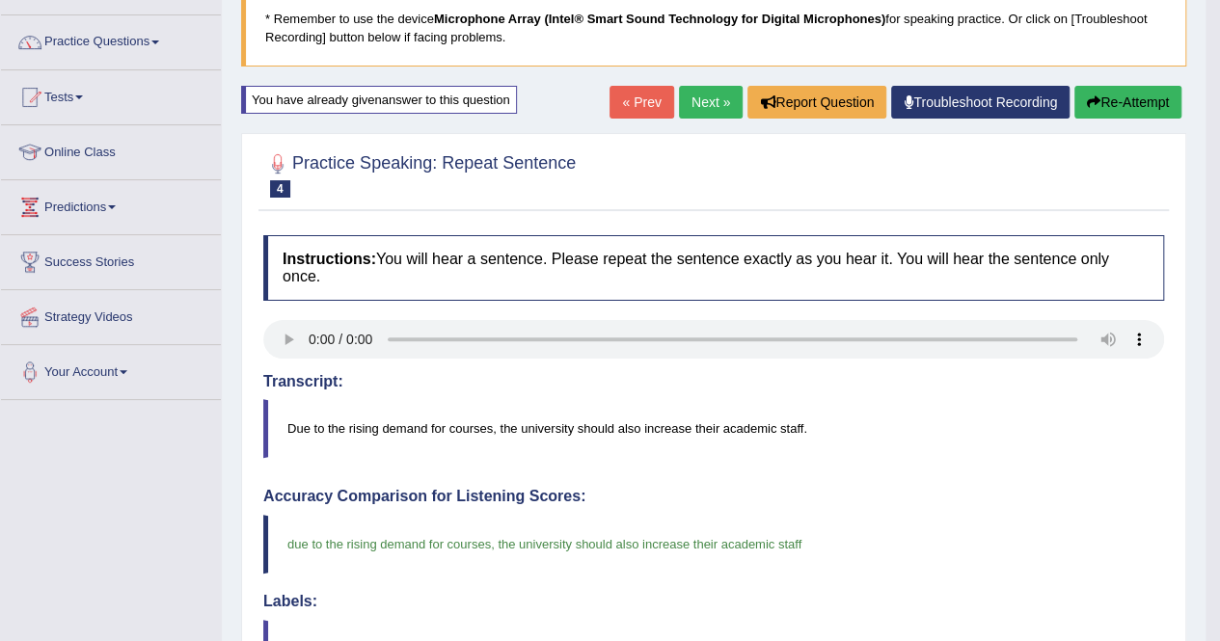
click at [1119, 95] on button "Re-Attempt" at bounding box center [1127, 102] width 107 height 33
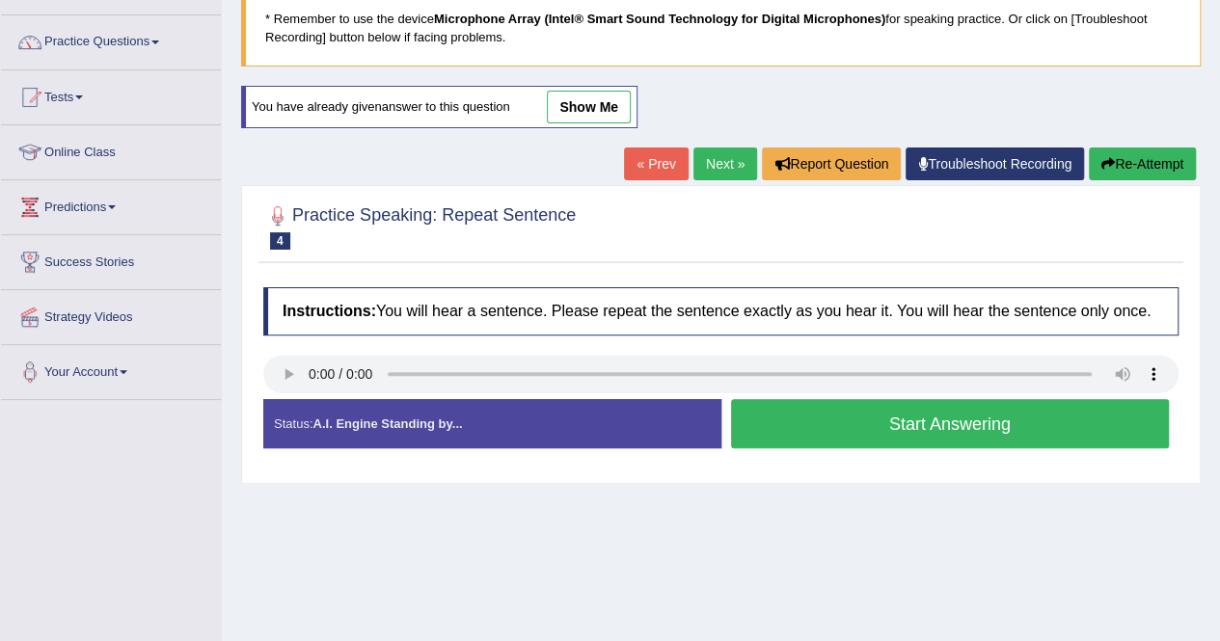
click at [833, 399] on button "Start Answering" at bounding box center [950, 423] width 439 height 49
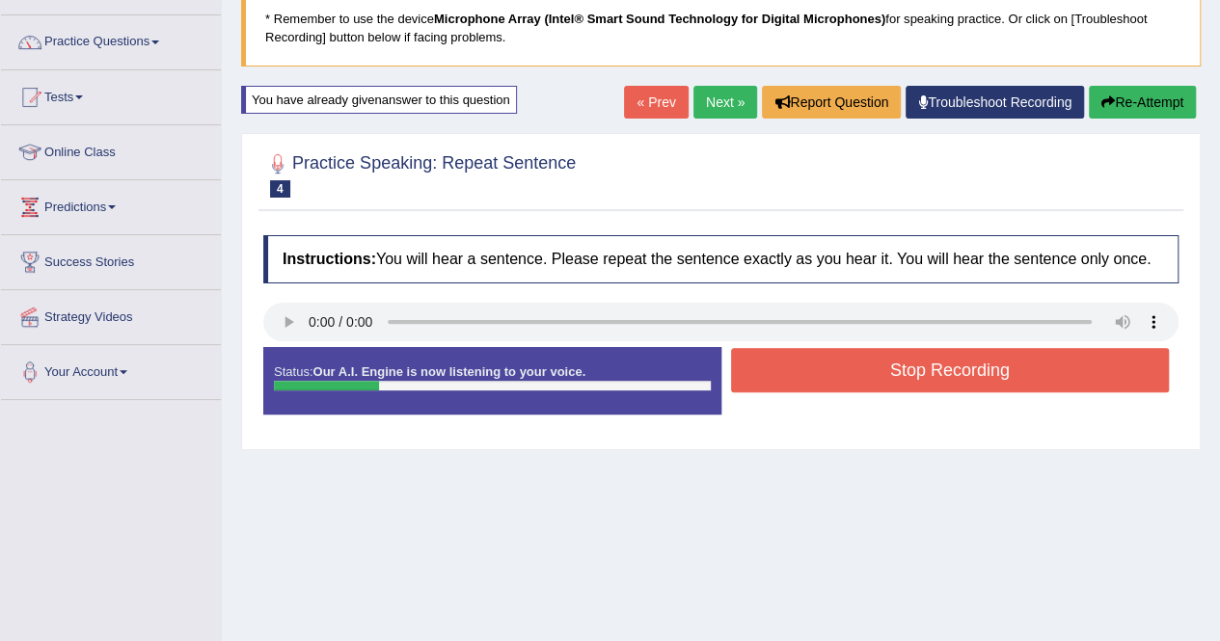
click at [1109, 90] on button "Re-Attempt" at bounding box center [1142, 102] width 107 height 33
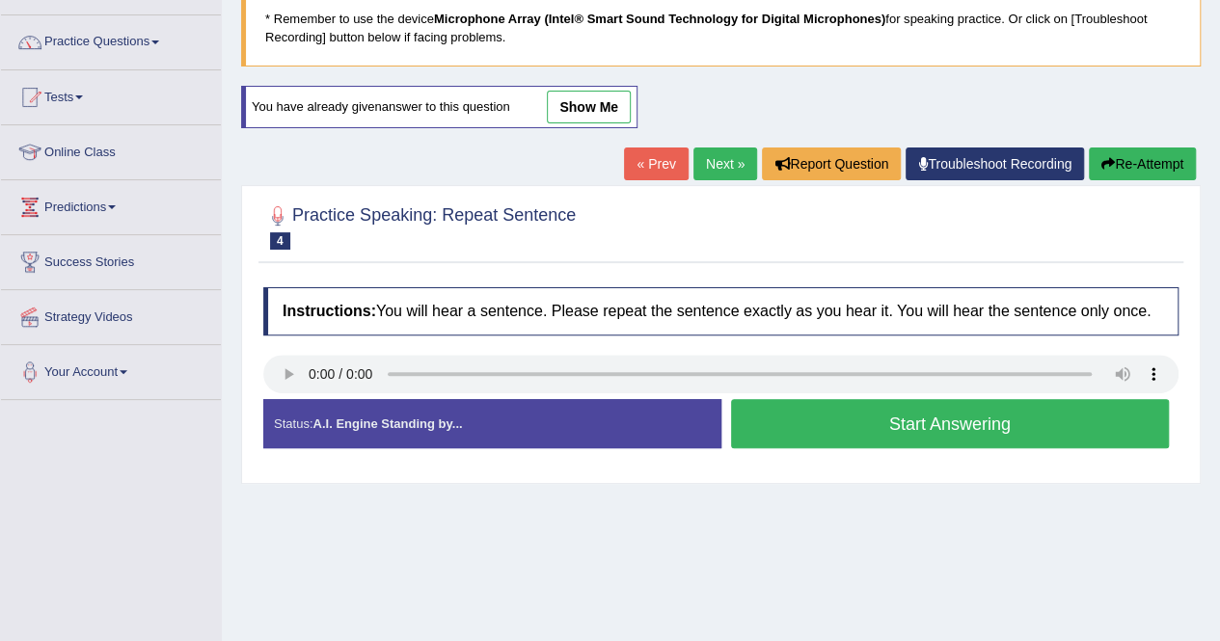
click at [814, 417] on button "Start Answering" at bounding box center [950, 423] width 439 height 49
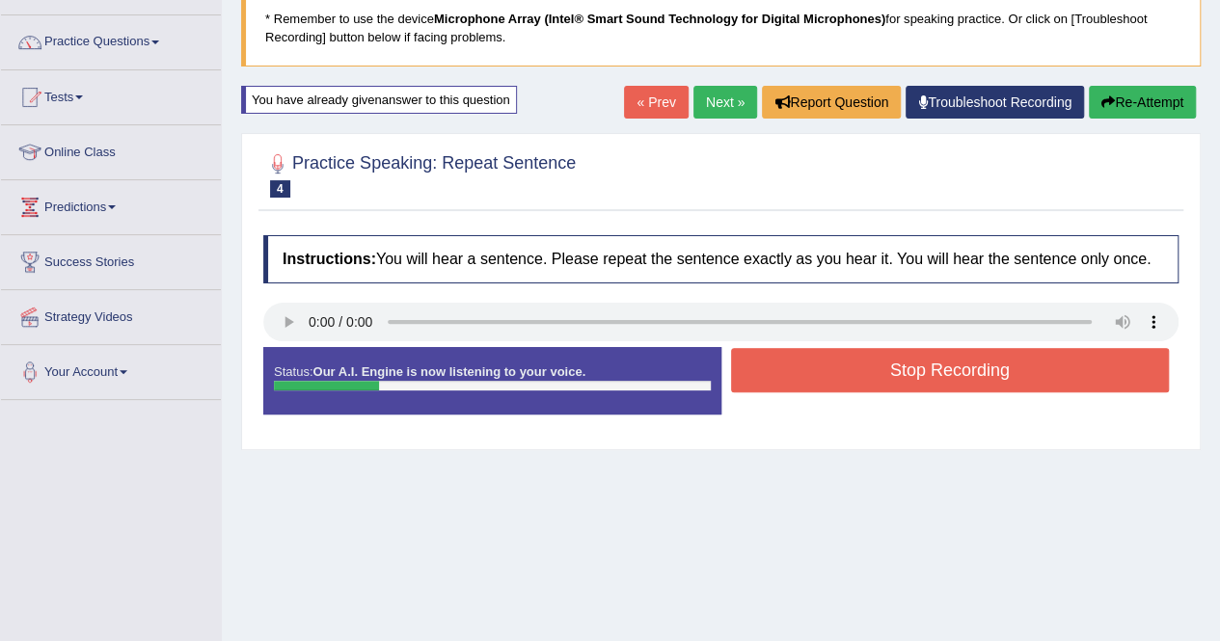
click at [1118, 94] on button "Re-Attempt" at bounding box center [1142, 102] width 107 height 33
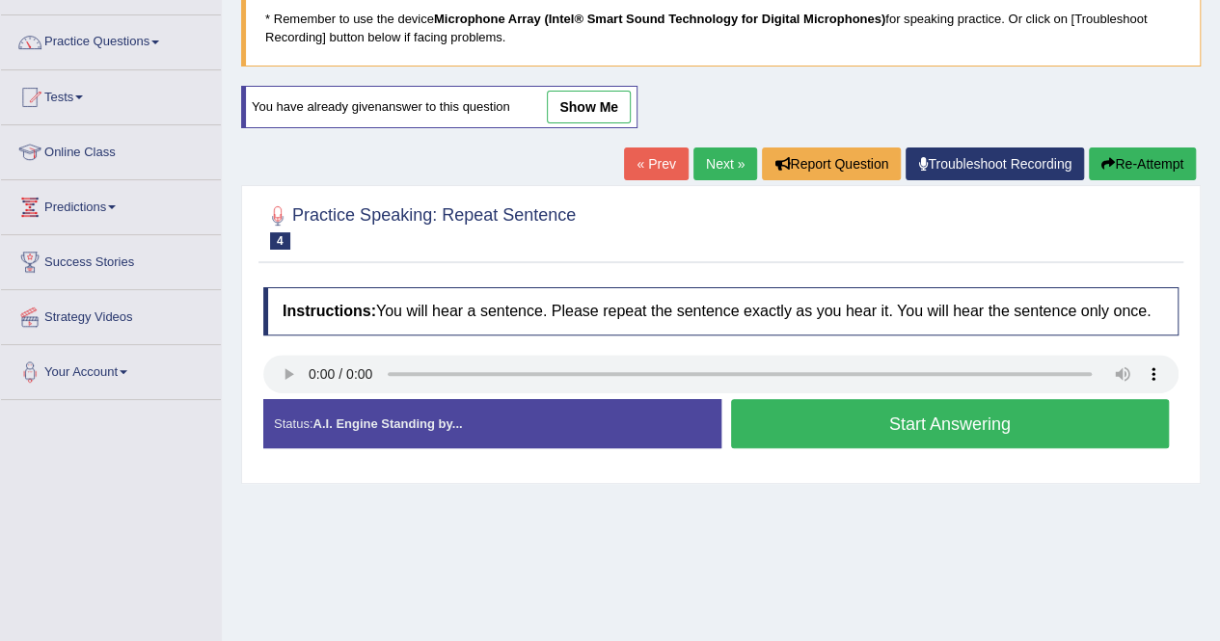
click at [876, 410] on button "Start Answering" at bounding box center [950, 423] width 439 height 49
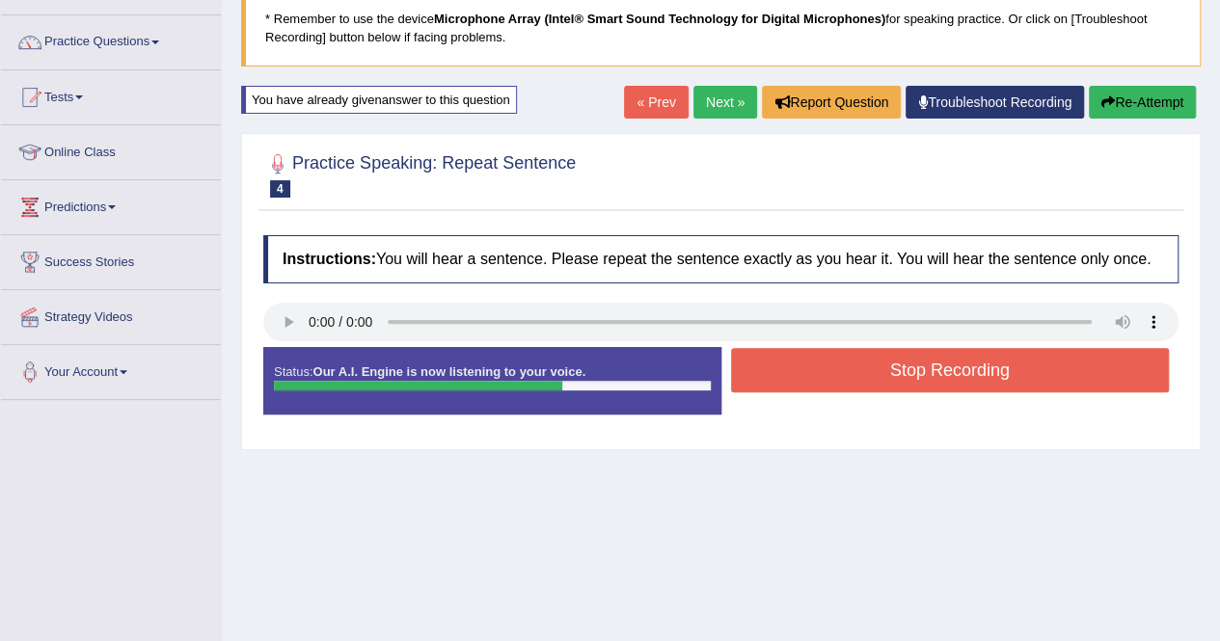
click at [881, 363] on button "Stop Recording" at bounding box center [950, 370] width 439 height 44
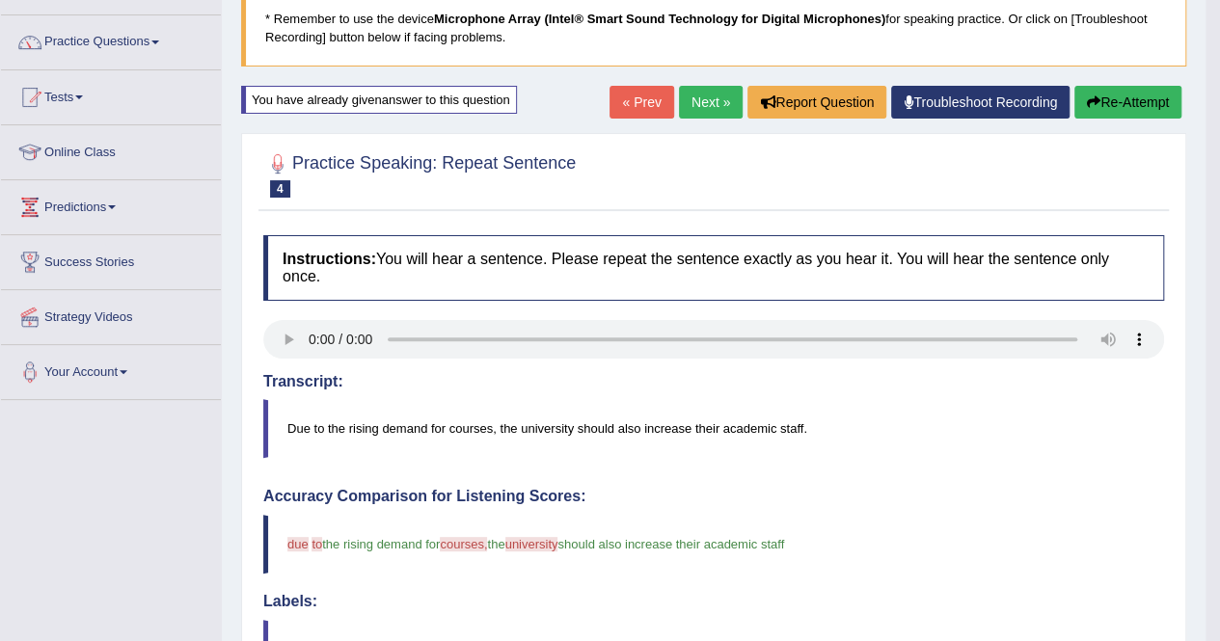
click at [1126, 112] on button "Re-Attempt" at bounding box center [1127, 102] width 107 height 33
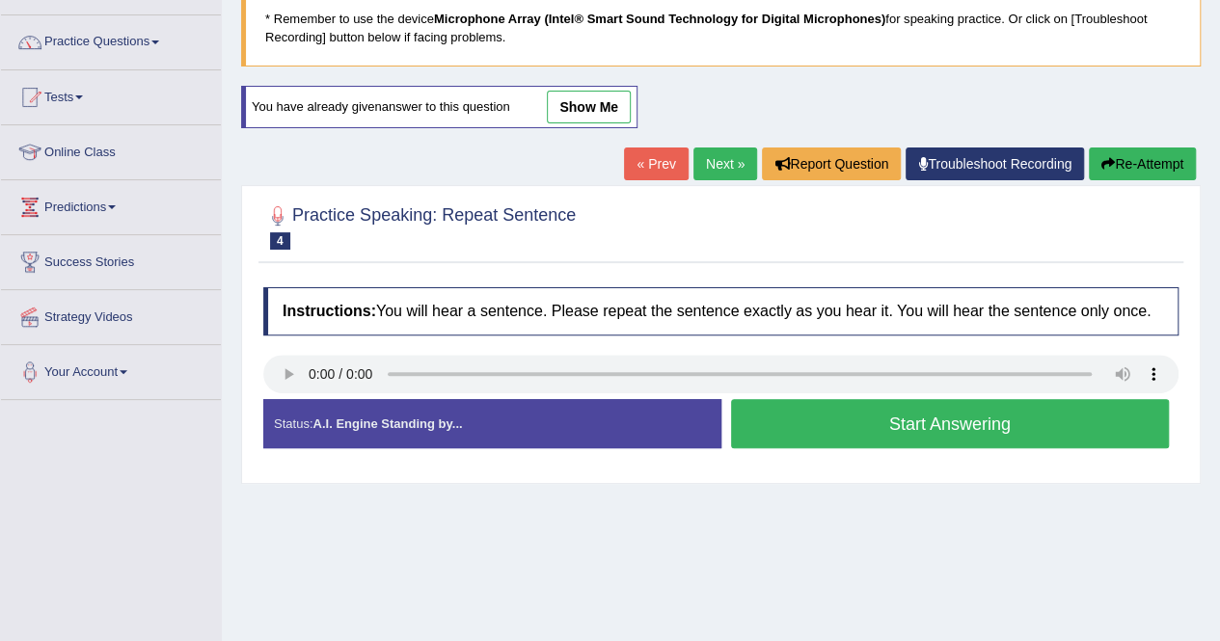
click at [810, 419] on button "Start Answering" at bounding box center [950, 423] width 439 height 49
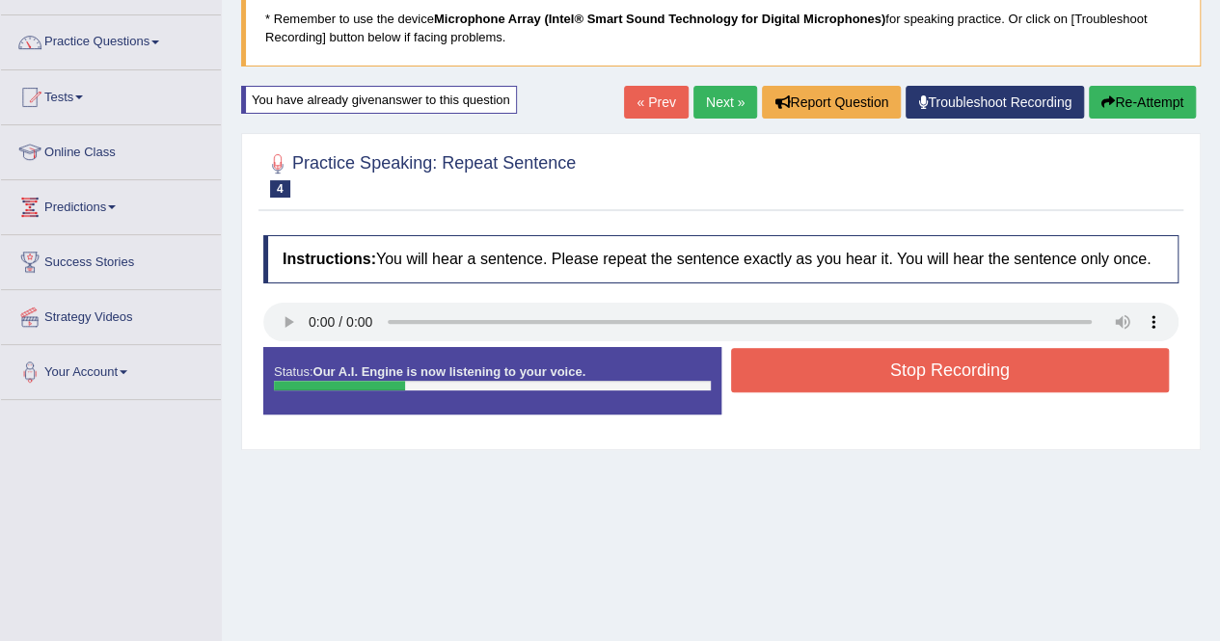
click at [1107, 97] on icon "button" at bounding box center [1107, 101] width 13 height 13
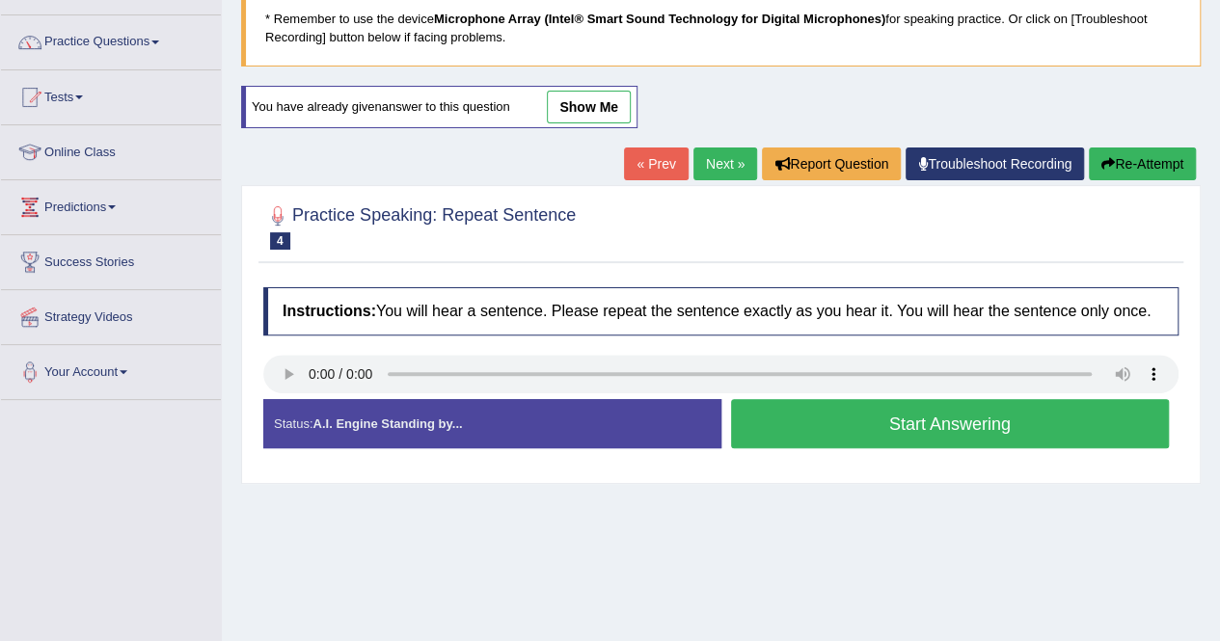
click at [760, 431] on button "Start Answering" at bounding box center [950, 423] width 439 height 49
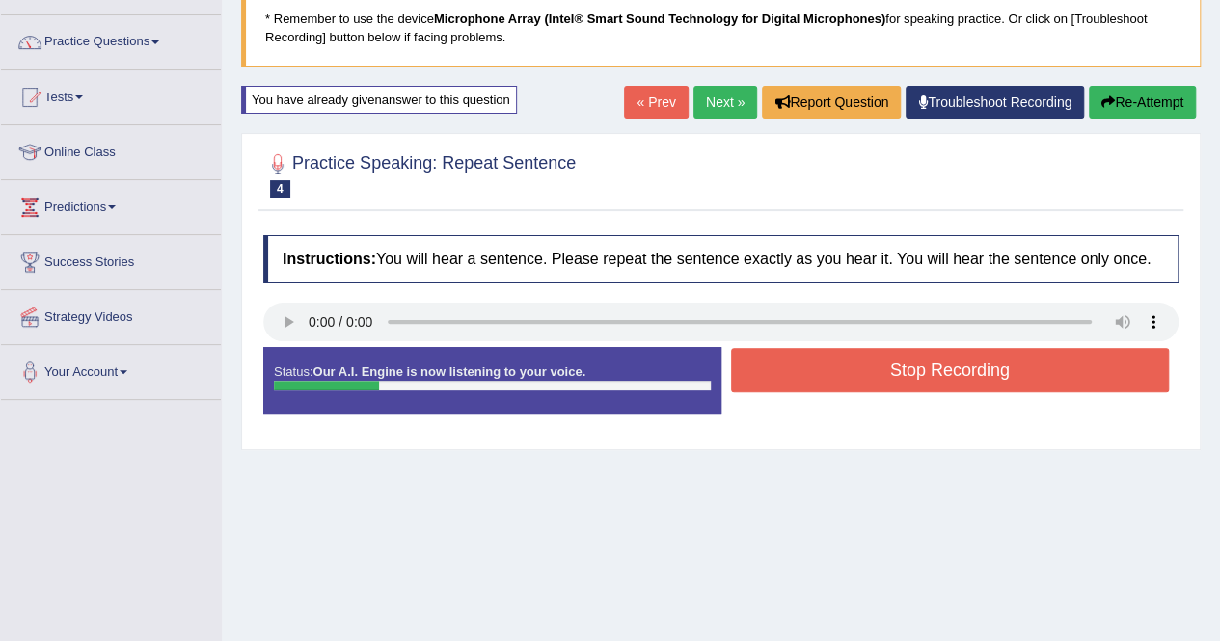
click at [1136, 98] on button "Re-Attempt" at bounding box center [1142, 102] width 107 height 33
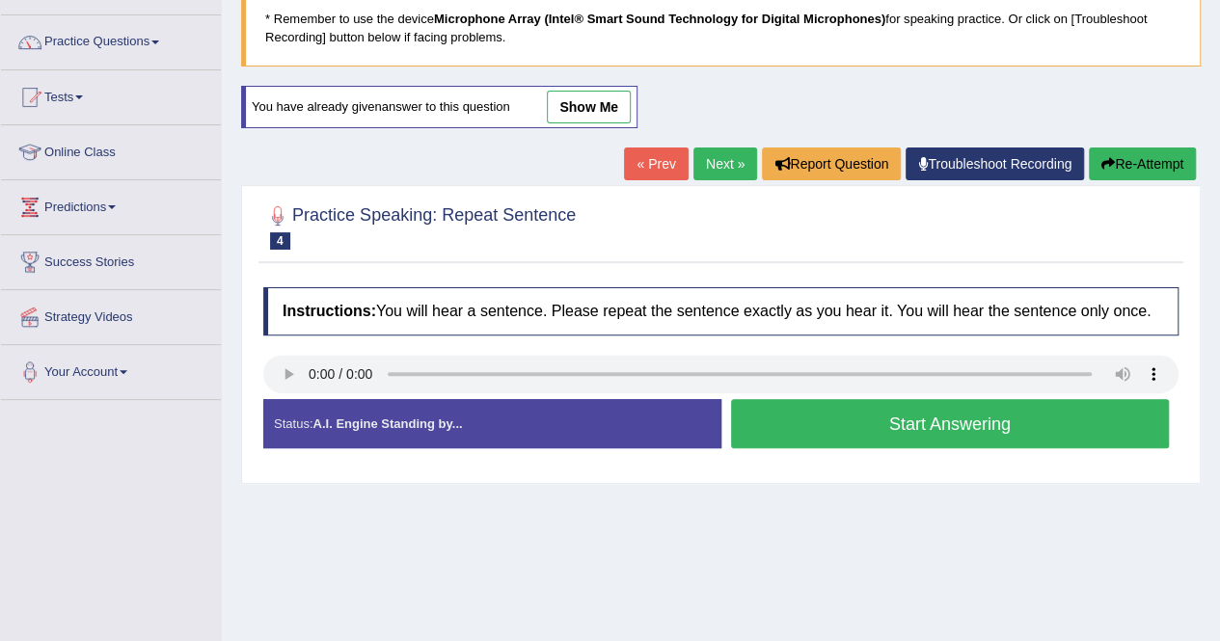
click at [949, 419] on button "Start Answering" at bounding box center [950, 423] width 439 height 49
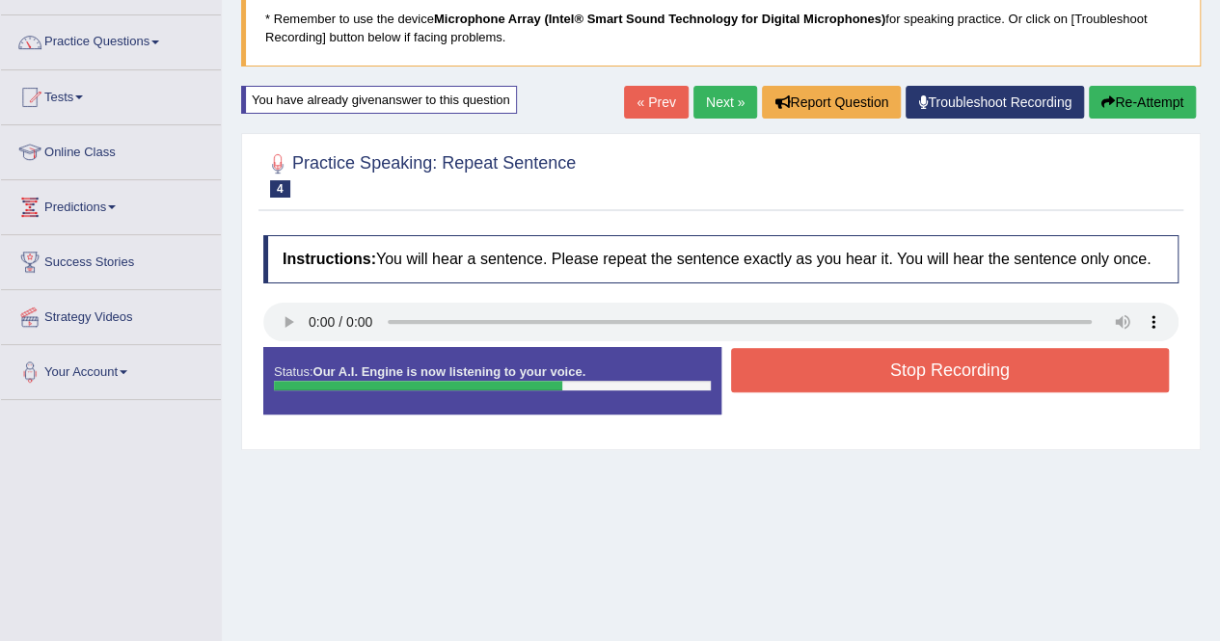
click at [941, 373] on button "Stop Recording" at bounding box center [950, 370] width 439 height 44
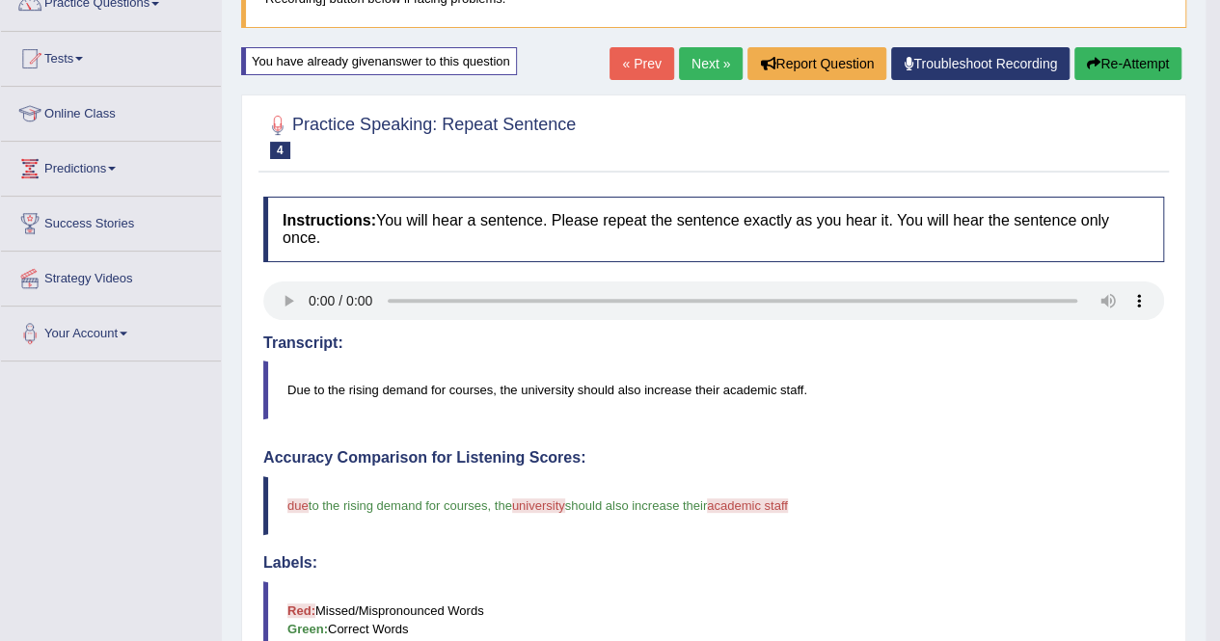
scroll to position [135, 0]
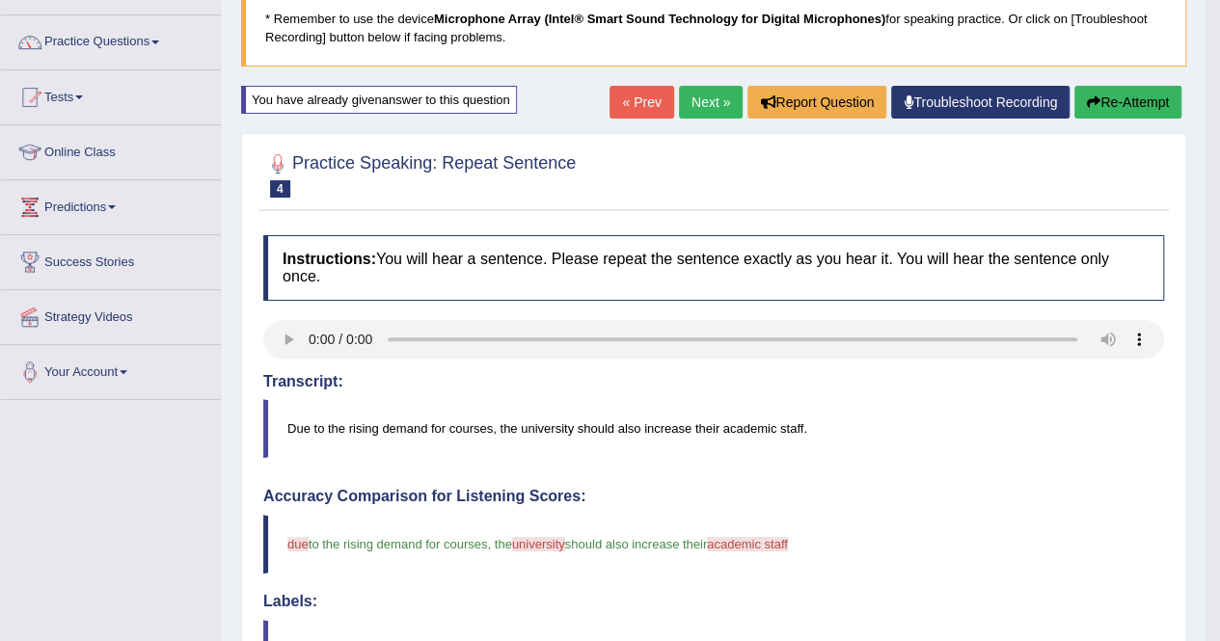
click at [1145, 97] on button "Re-Attempt" at bounding box center [1127, 102] width 107 height 33
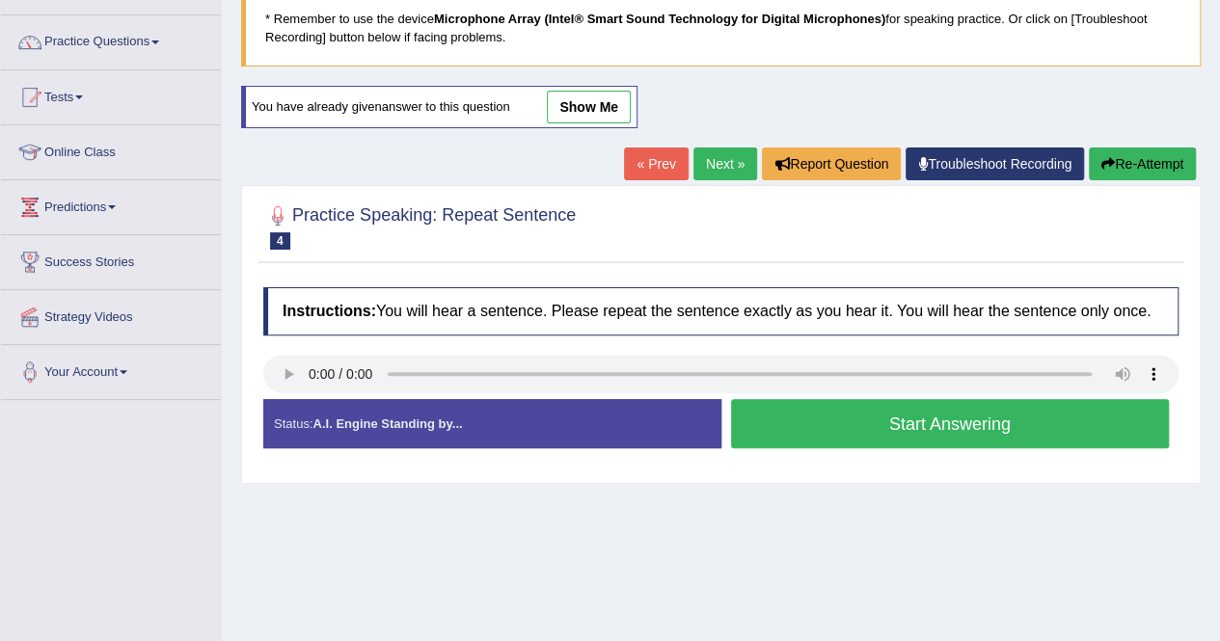
click at [873, 411] on button "Start Answering" at bounding box center [950, 423] width 439 height 49
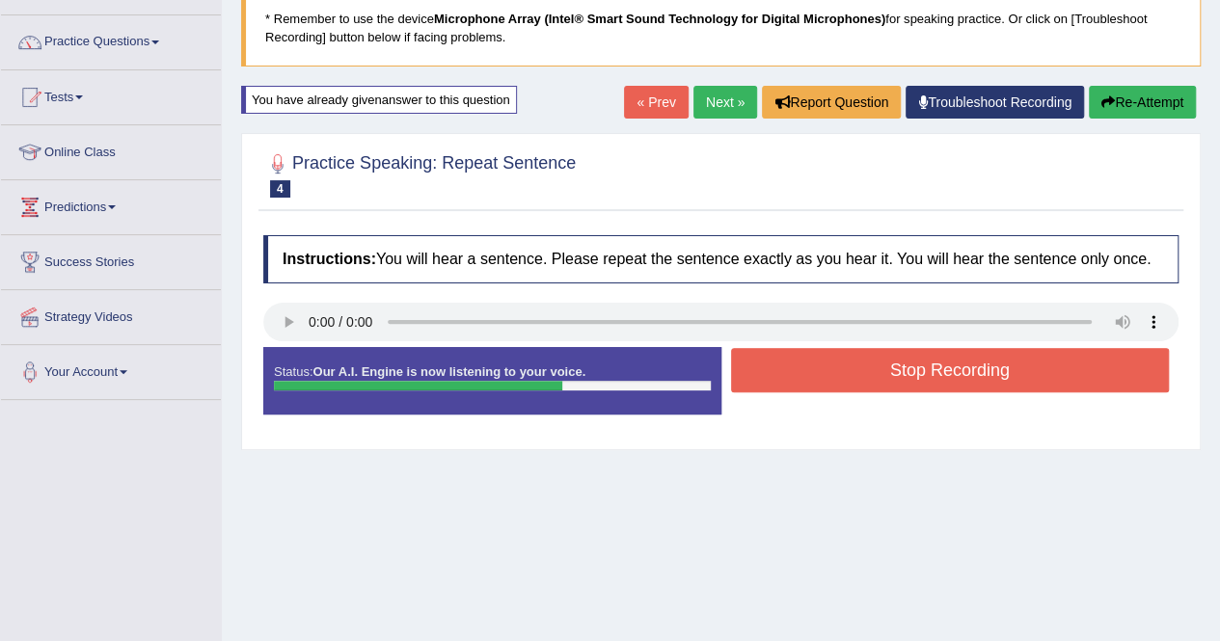
click at [883, 354] on button "Stop Recording" at bounding box center [950, 370] width 439 height 44
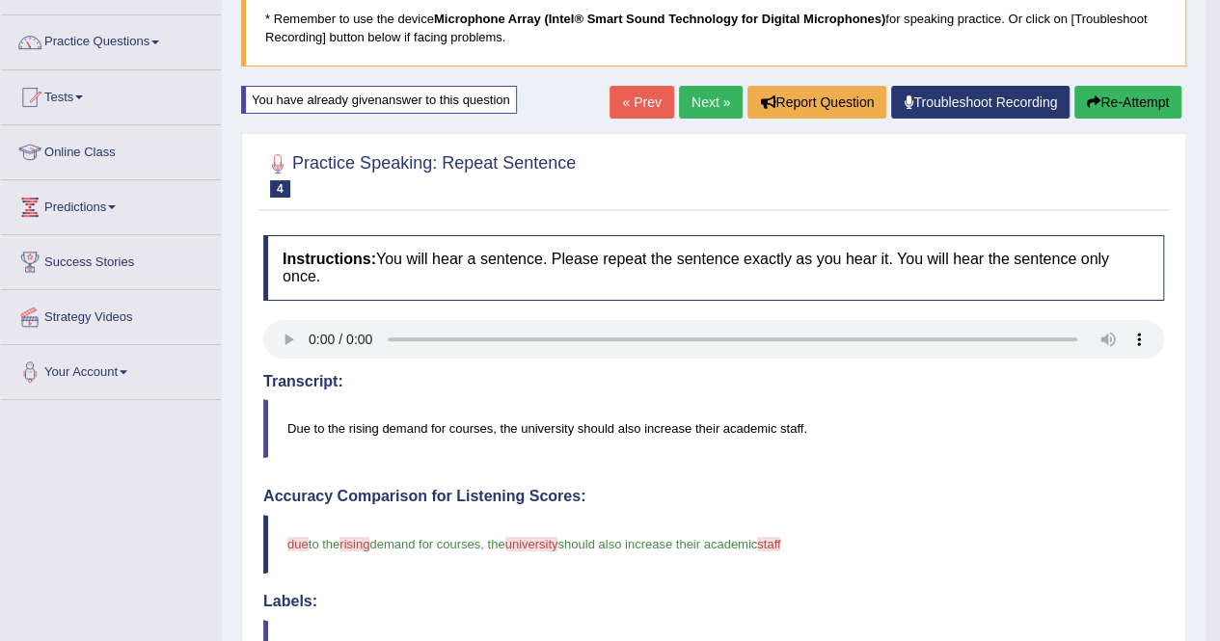
click at [1093, 97] on icon "button" at bounding box center [1093, 101] width 13 height 13
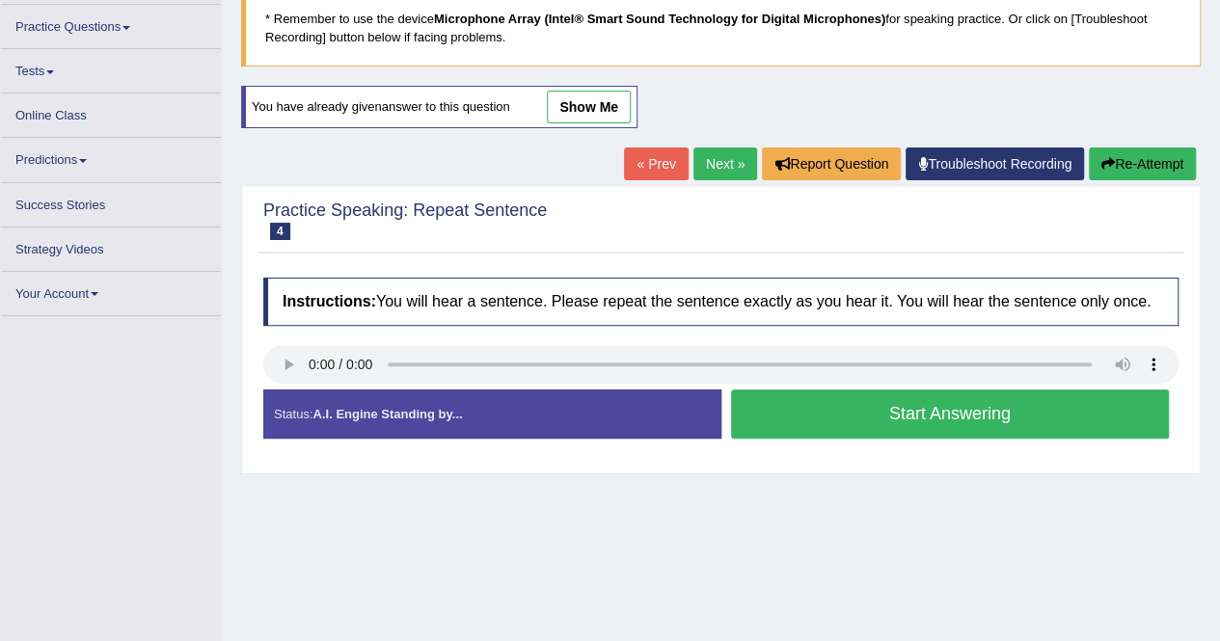
scroll to position [135, 0]
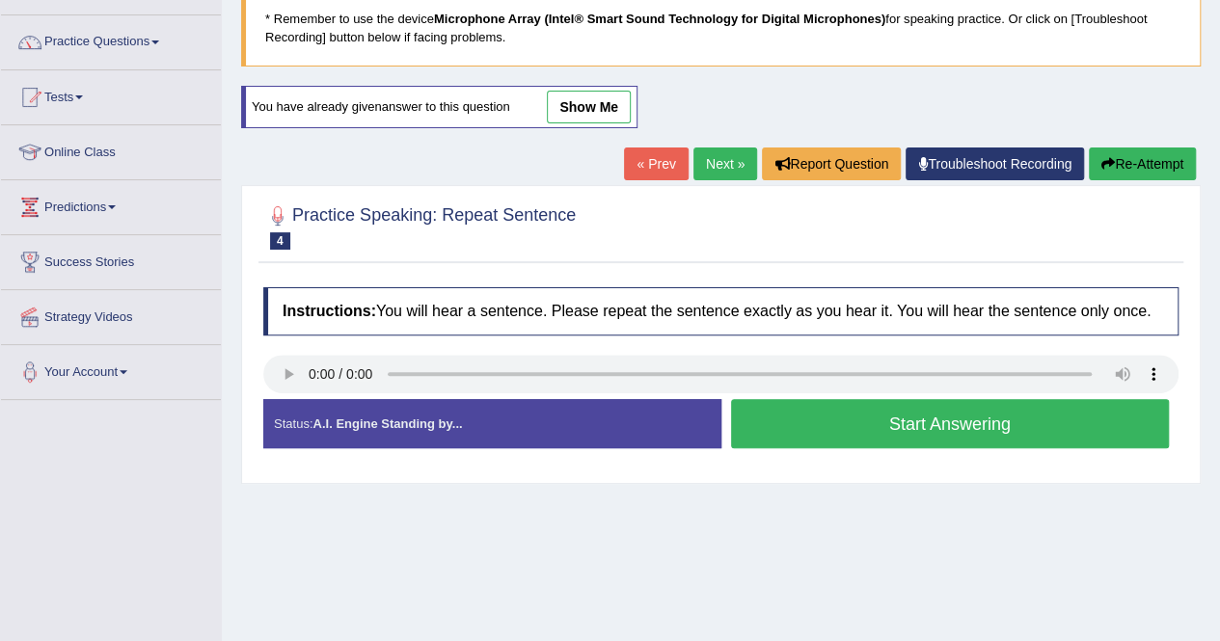
click at [901, 402] on button "Start Answering" at bounding box center [950, 423] width 439 height 49
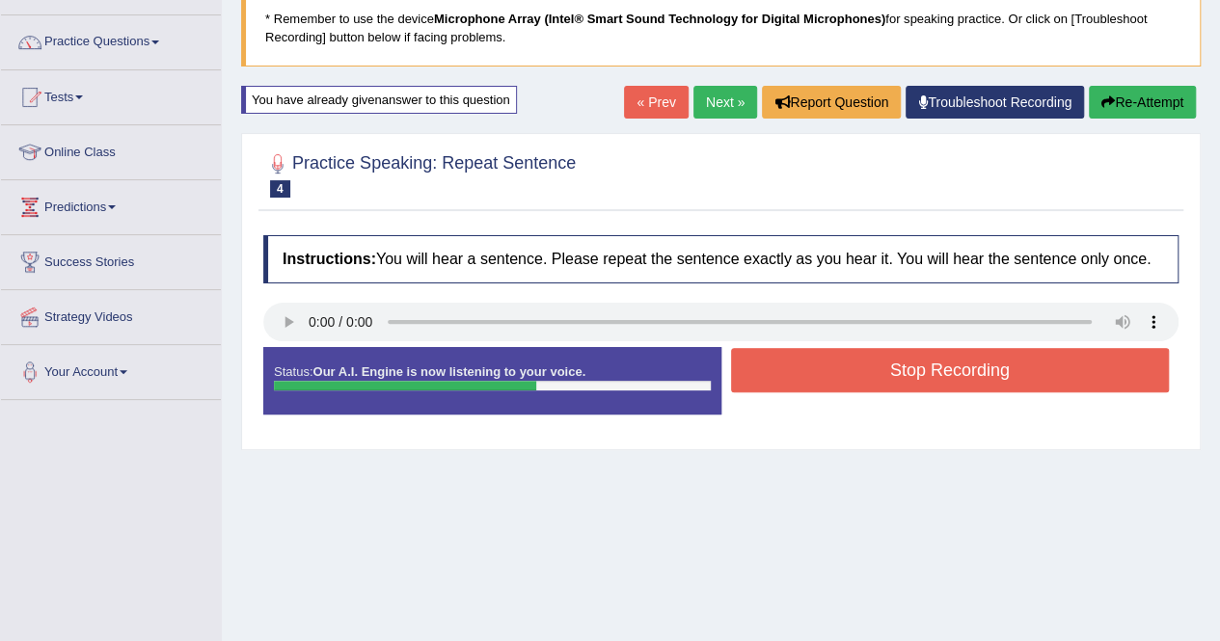
click at [917, 378] on button "Stop Recording" at bounding box center [950, 370] width 439 height 44
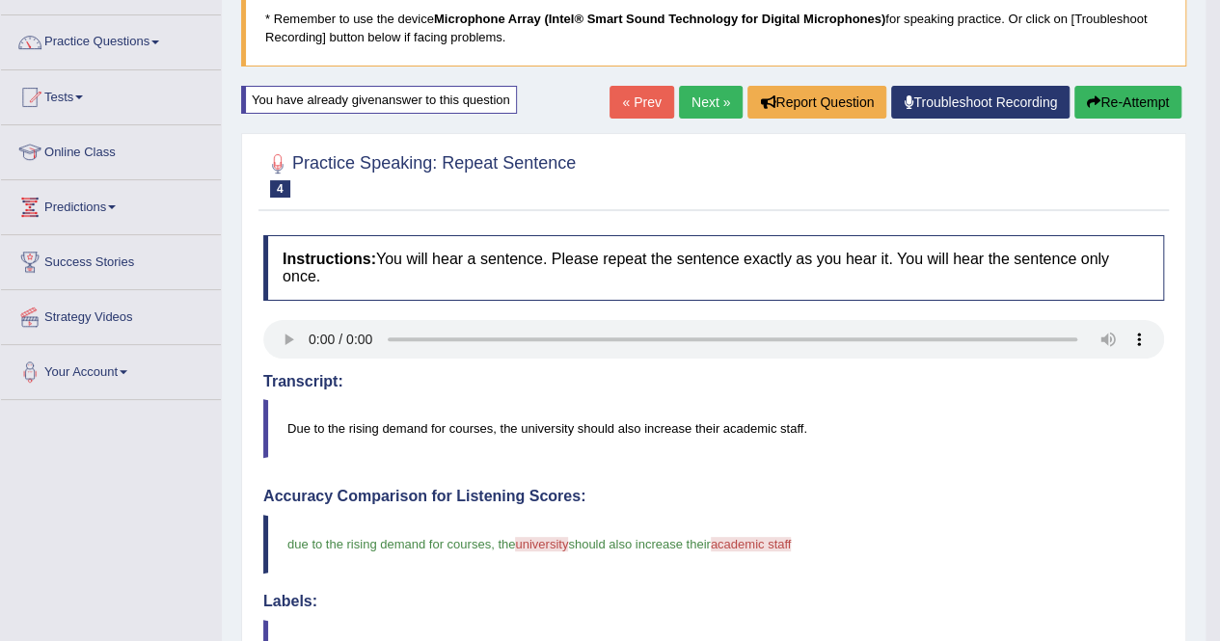
click at [1104, 113] on button "Re-Attempt" at bounding box center [1127, 102] width 107 height 33
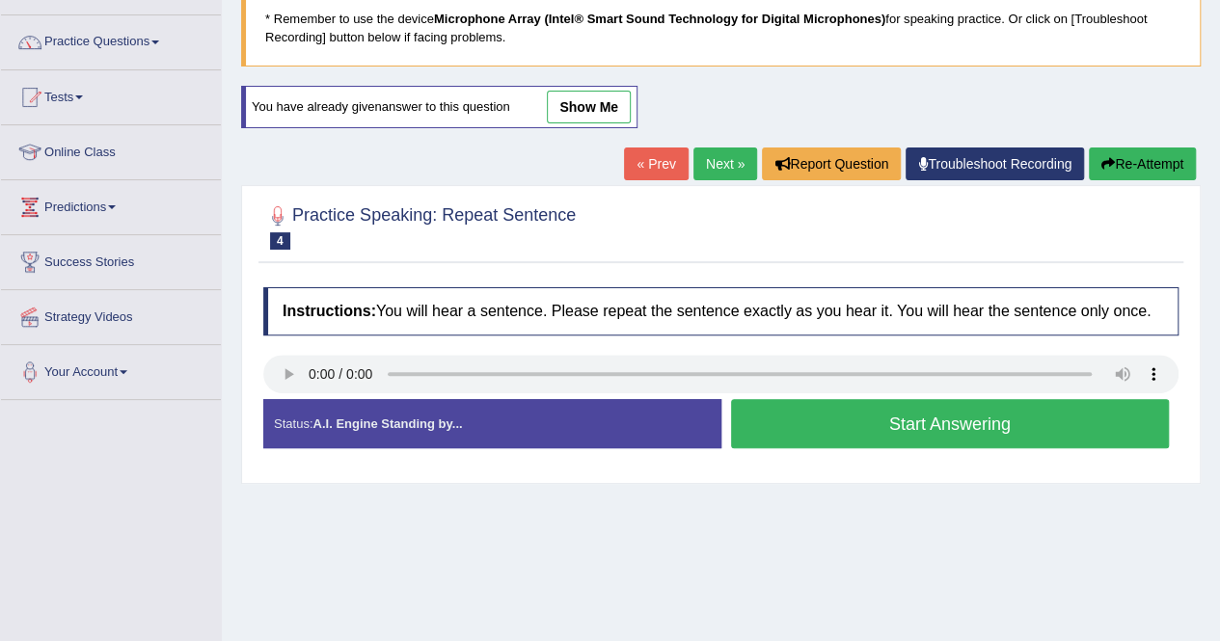
click at [908, 427] on button "Start Answering" at bounding box center [950, 423] width 439 height 49
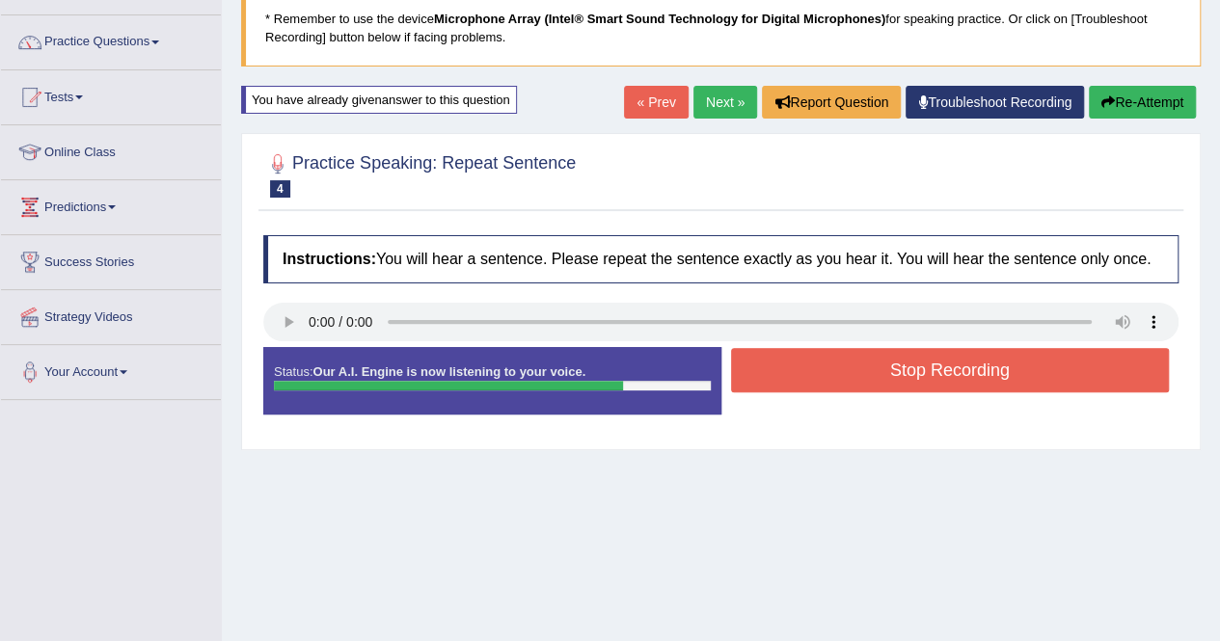
click at [907, 358] on button "Stop Recording" at bounding box center [950, 370] width 439 height 44
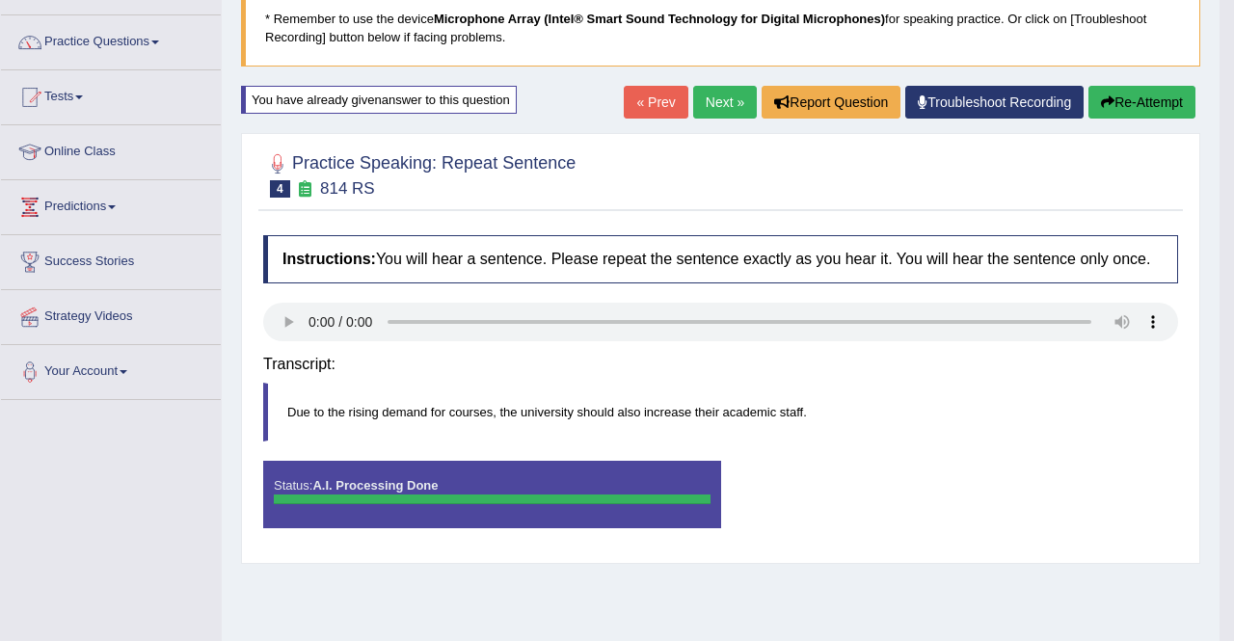
click at [1153, 109] on body "Toggle navigation Home Practice Questions Speaking Practice Read Aloud Repeat S…" at bounding box center [617, 185] width 1234 height 641
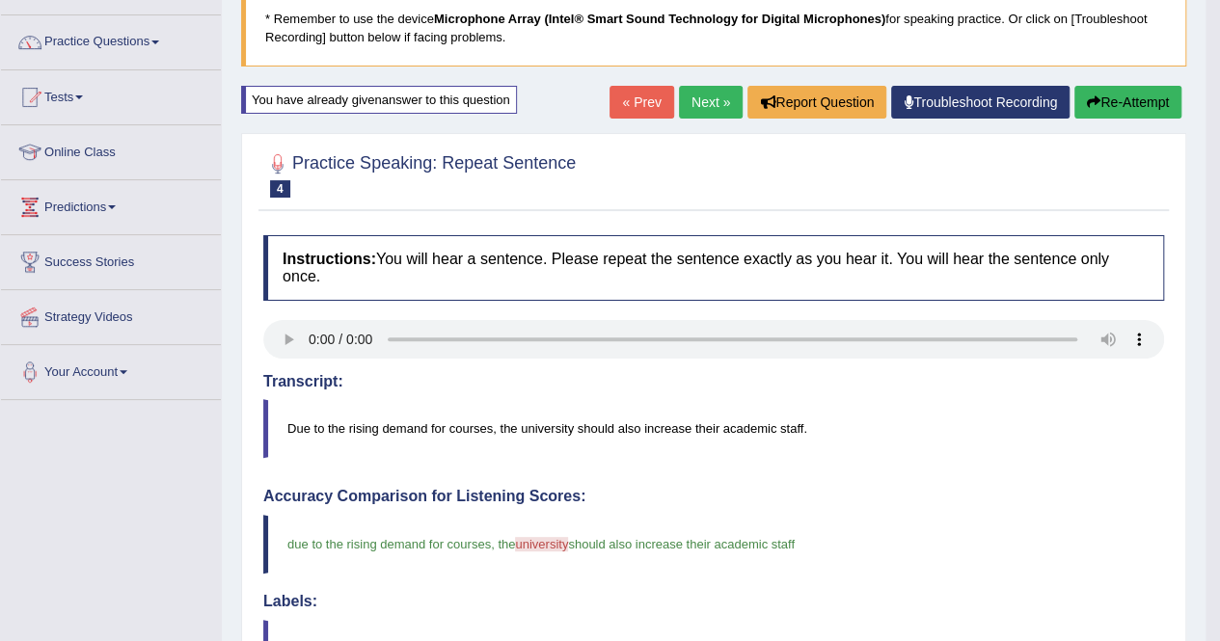
click at [1142, 94] on button "Re-Attempt" at bounding box center [1127, 102] width 107 height 33
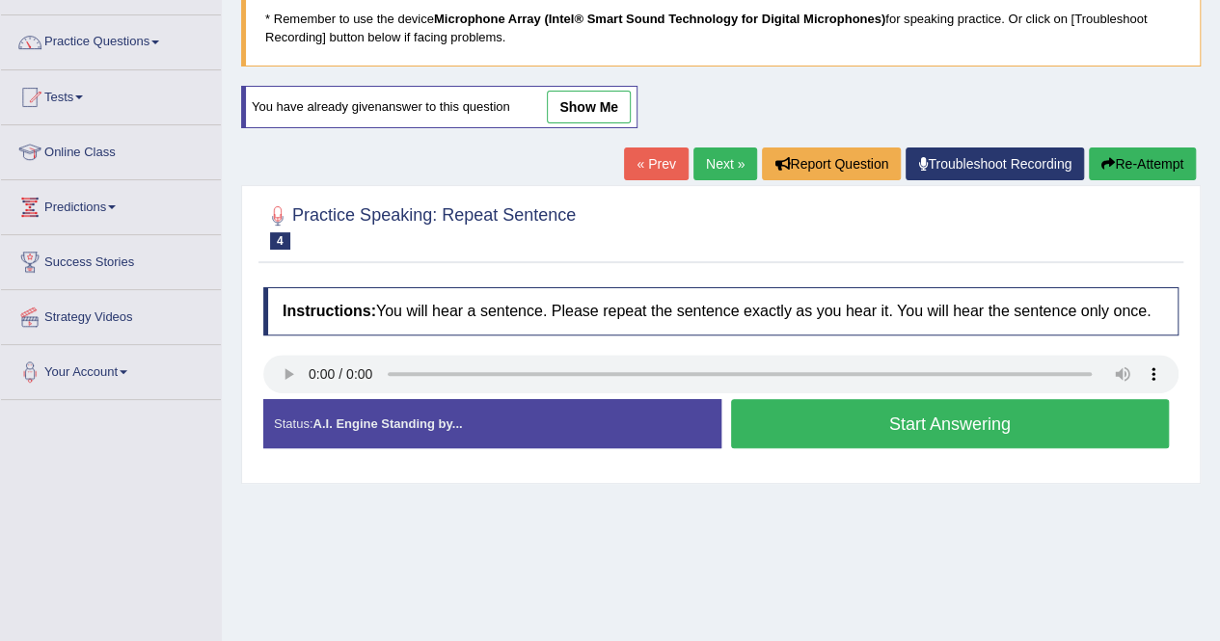
click at [939, 406] on button "Start Answering" at bounding box center [950, 423] width 439 height 49
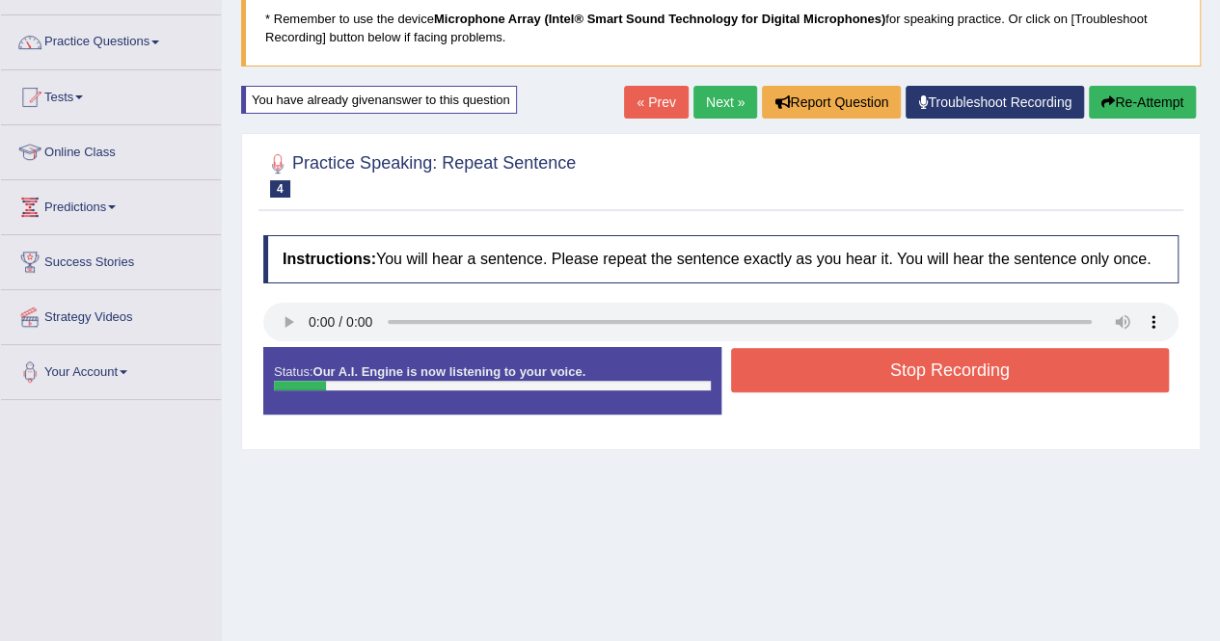
click at [952, 371] on button "Stop Recording" at bounding box center [950, 370] width 439 height 44
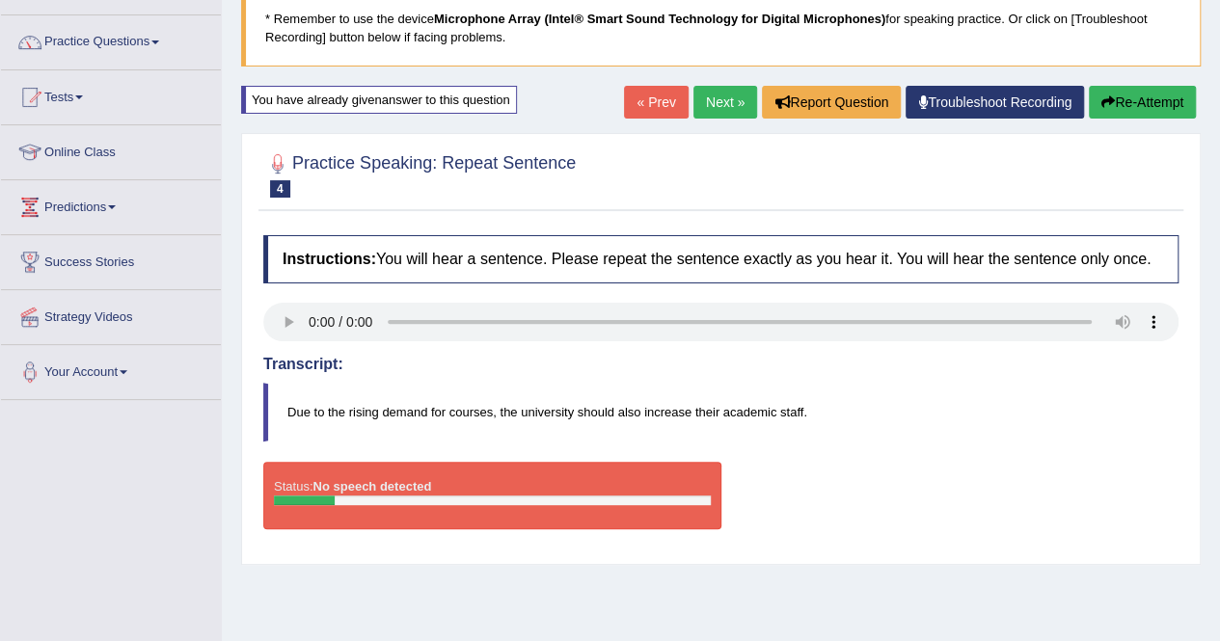
click at [1151, 98] on button "Re-Attempt" at bounding box center [1142, 102] width 107 height 33
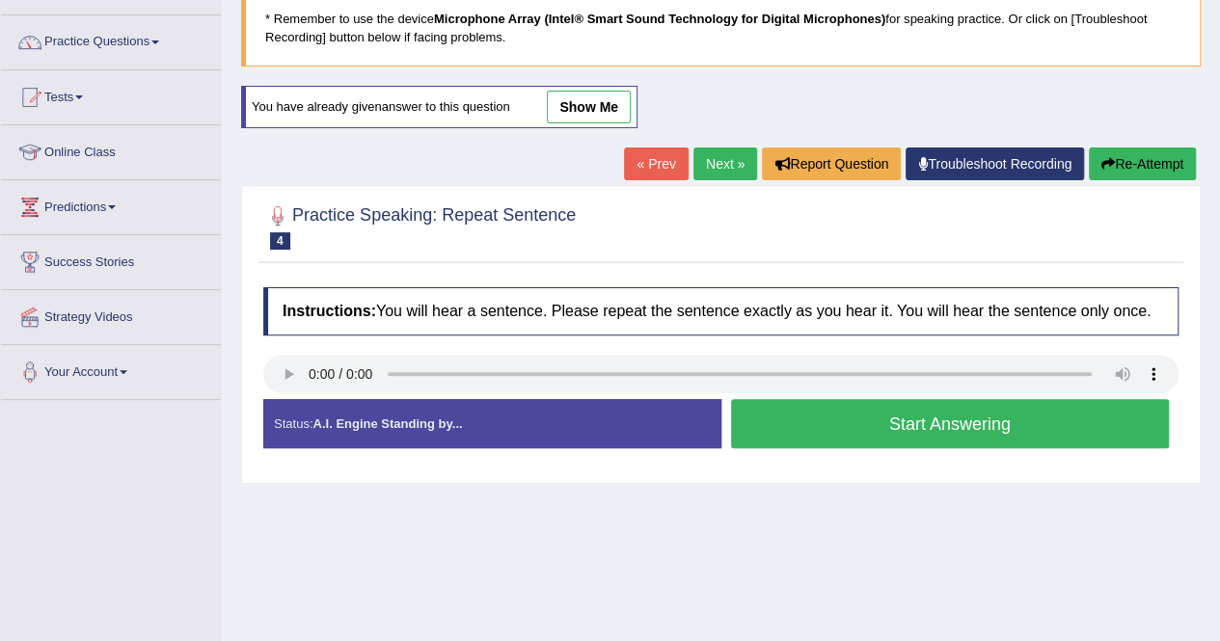
click at [821, 432] on button "Start Answering" at bounding box center [950, 423] width 439 height 49
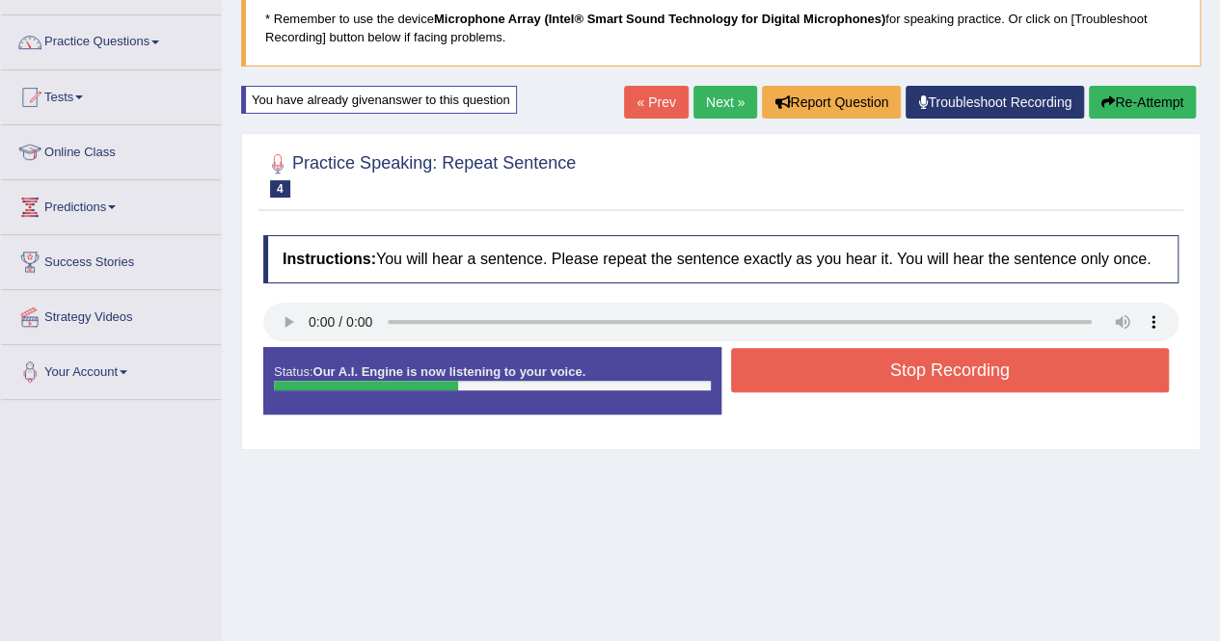
click at [1108, 95] on icon "button" at bounding box center [1107, 101] width 13 height 13
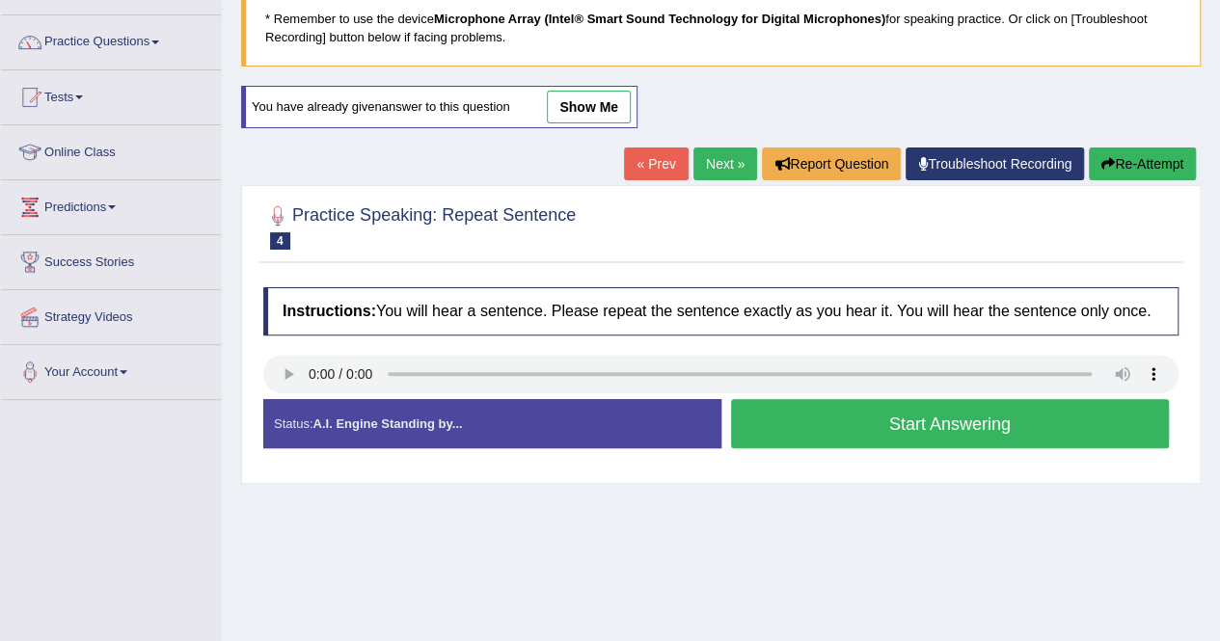
click at [1154, 155] on button "Re-Attempt" at bounding box center [1142, 164] width 107 height 33
click at [896, 419] on button "Start Answering" at bounding box center [950, 423] width 439 height 49
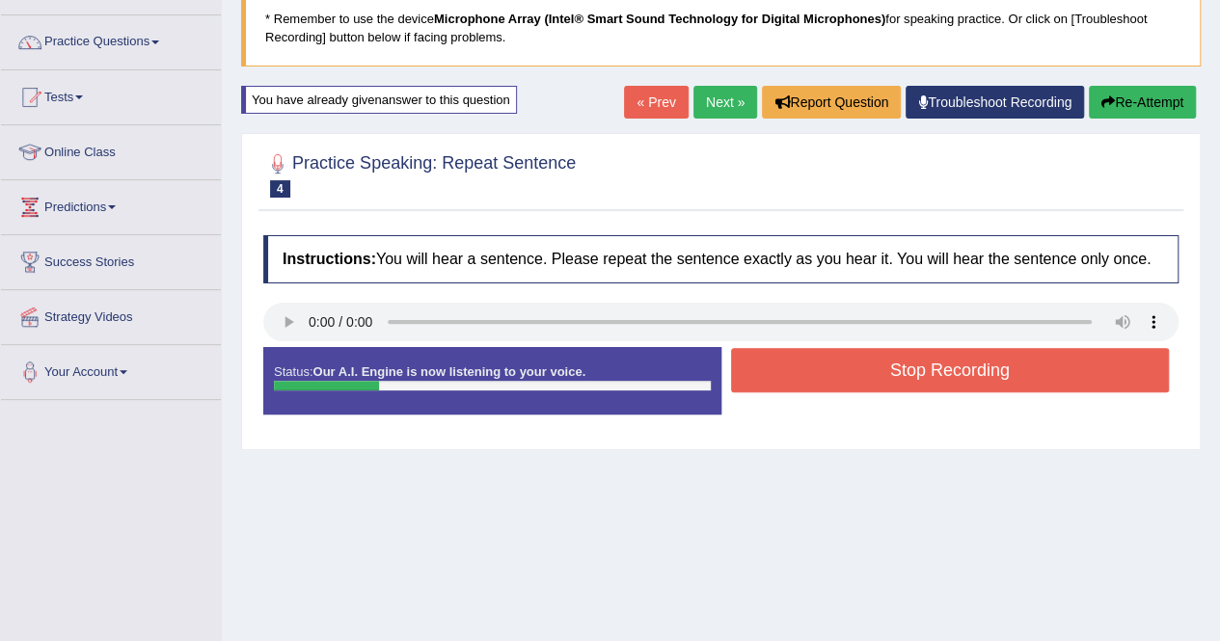
click at [1130, 89] on button "Re-Attempt" at bounding box center [1142, 102] width 107 height 33
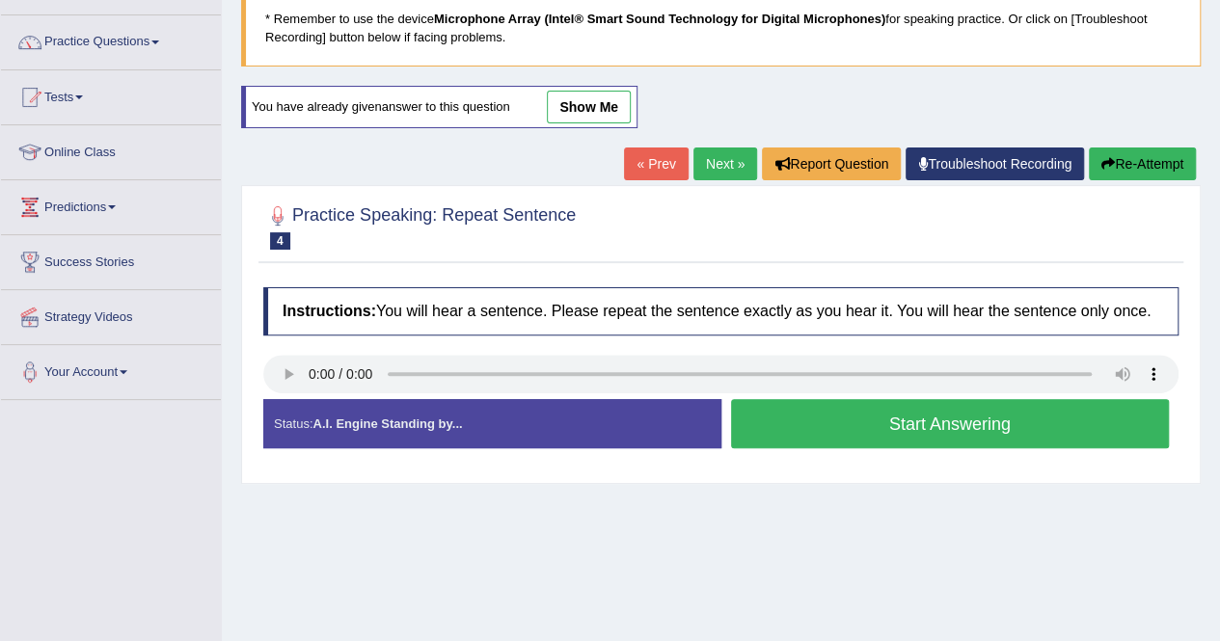
click at [883, 429] on button "Start Answering" at bounding box center [950, 423] width 439 height 49
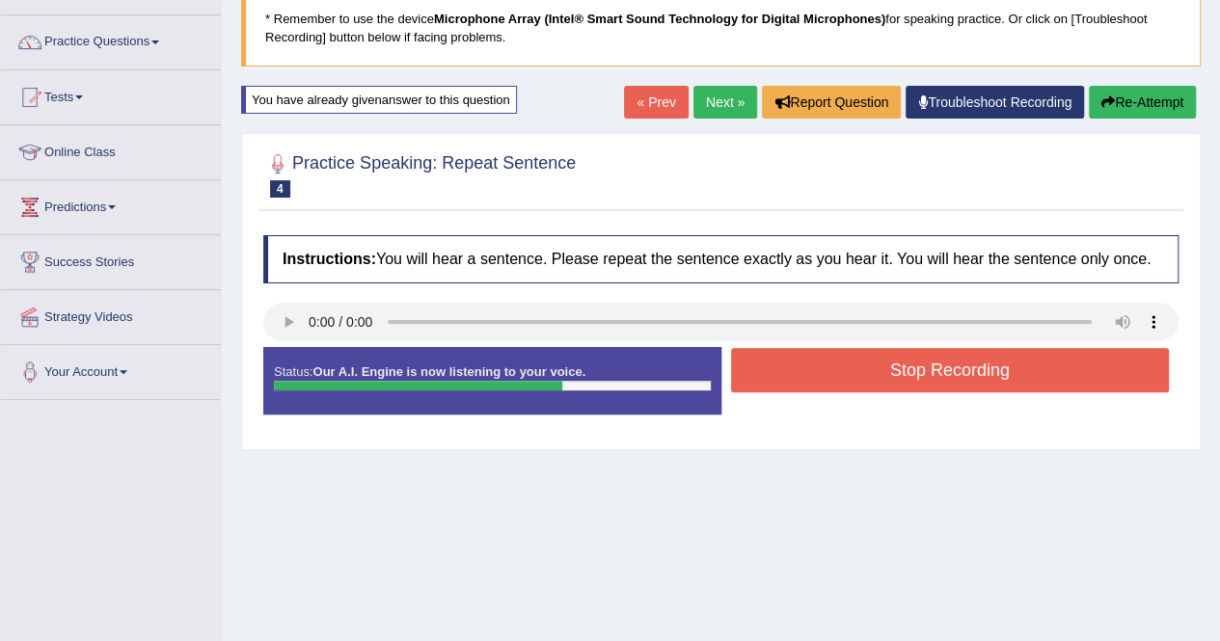
click at [902, 375] on button "Stop Recording" at bounding box center [950, 370] width 439 height 44
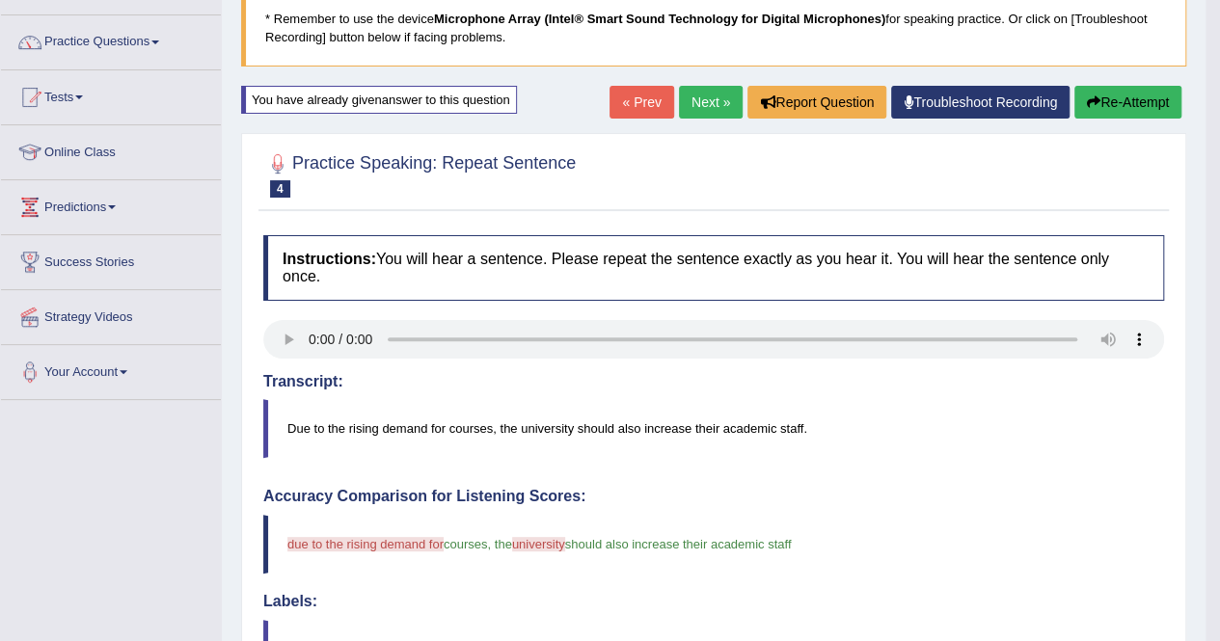
click at [1120, 99] on button "Re-Attempt" at bounding box center [1127, 102] width 107 height 33
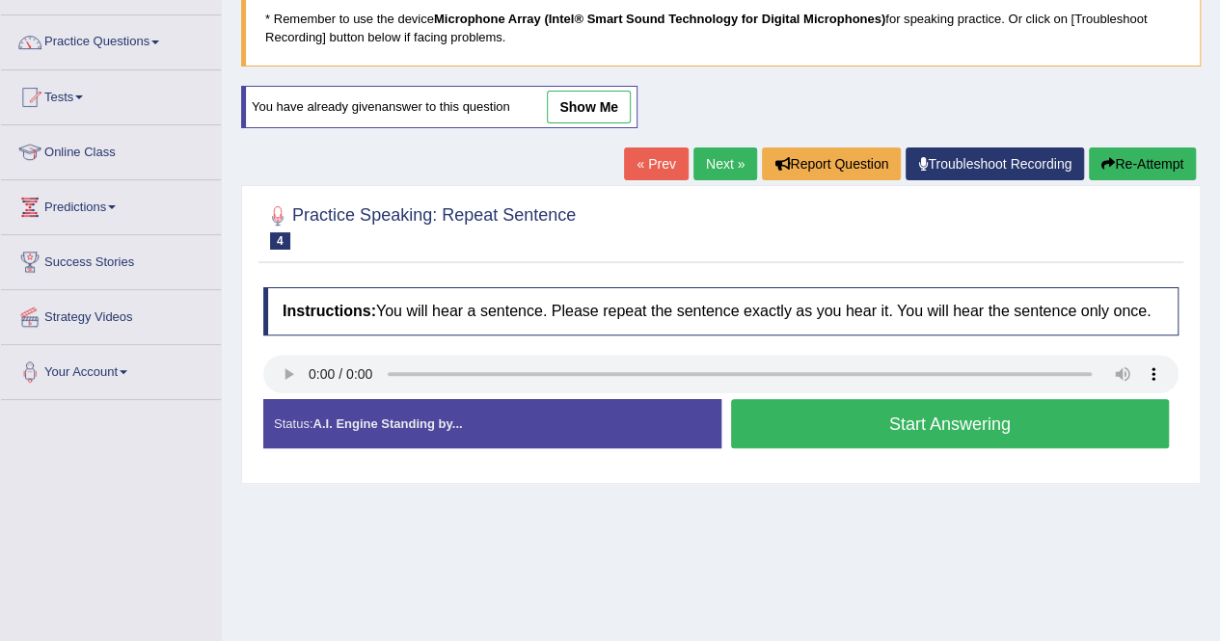
click at [877, 408] on button "Start Answering" at bounding box center [950, 423] width 439 height 49
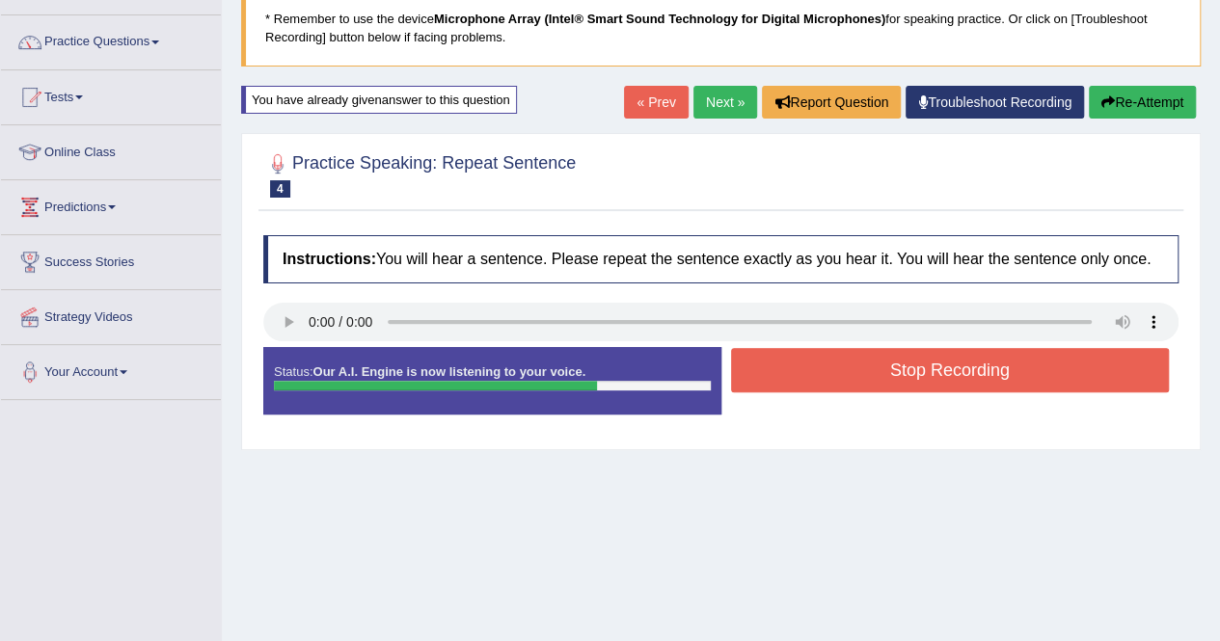
click at [899, 358] on button "Stop Recording" at bounding box center [950, 370] width 439 height 44
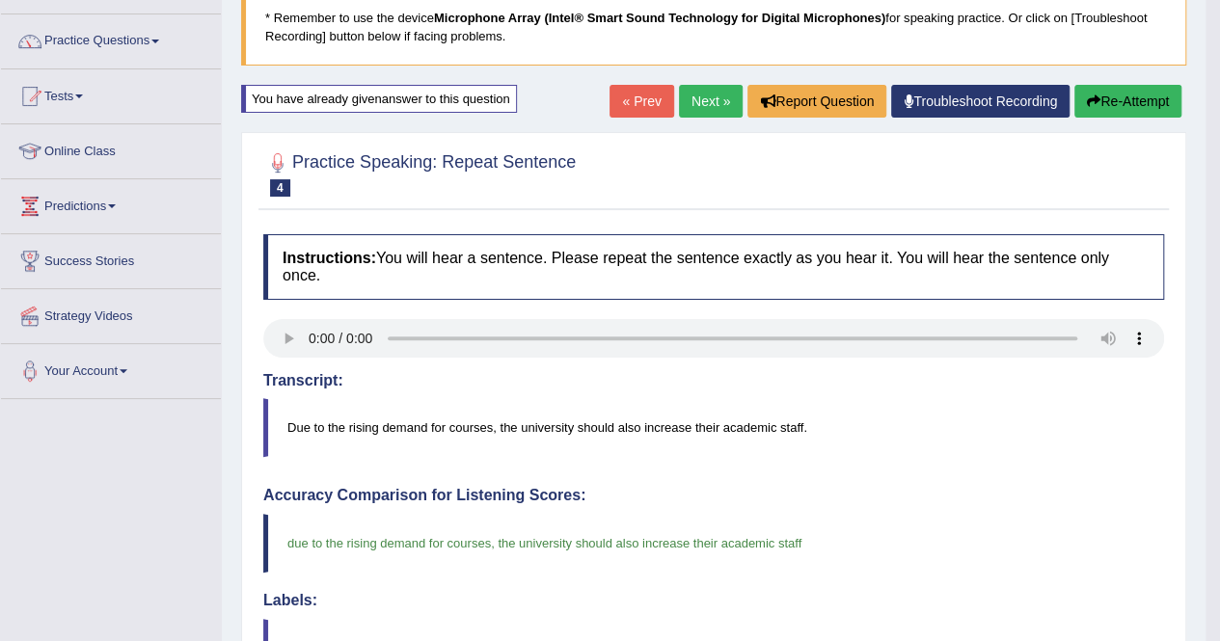
scroll to position [135, 0]
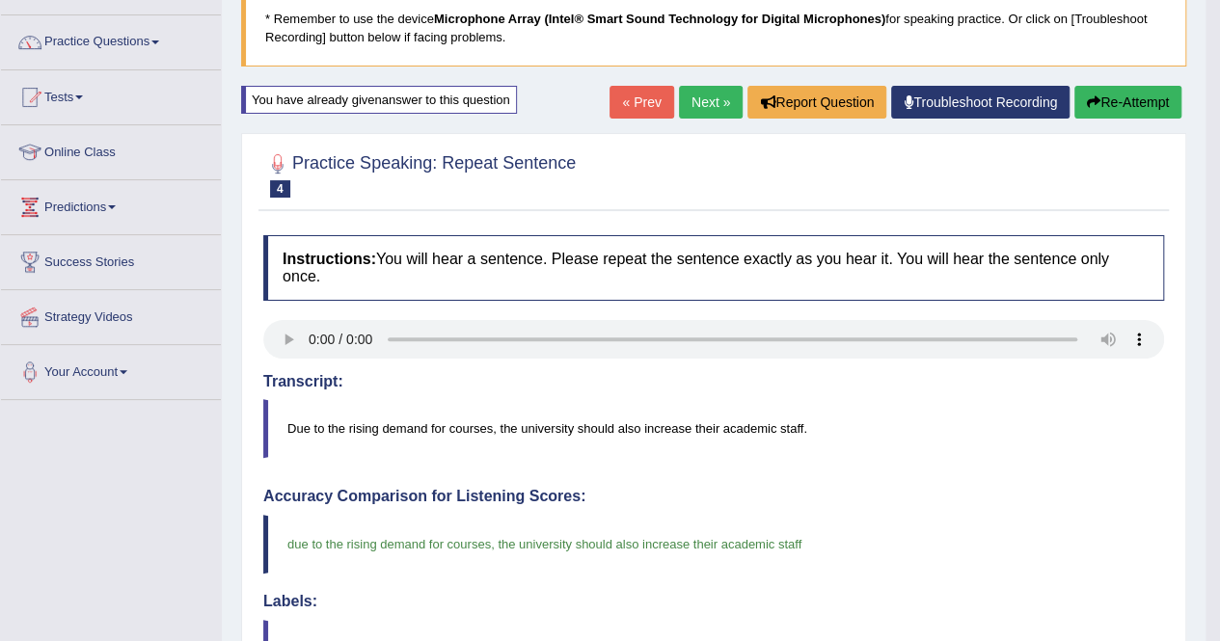
click at [1130, 104] on button "Re-Attempt" at bounding box center [1127, 102] width 107 height 33
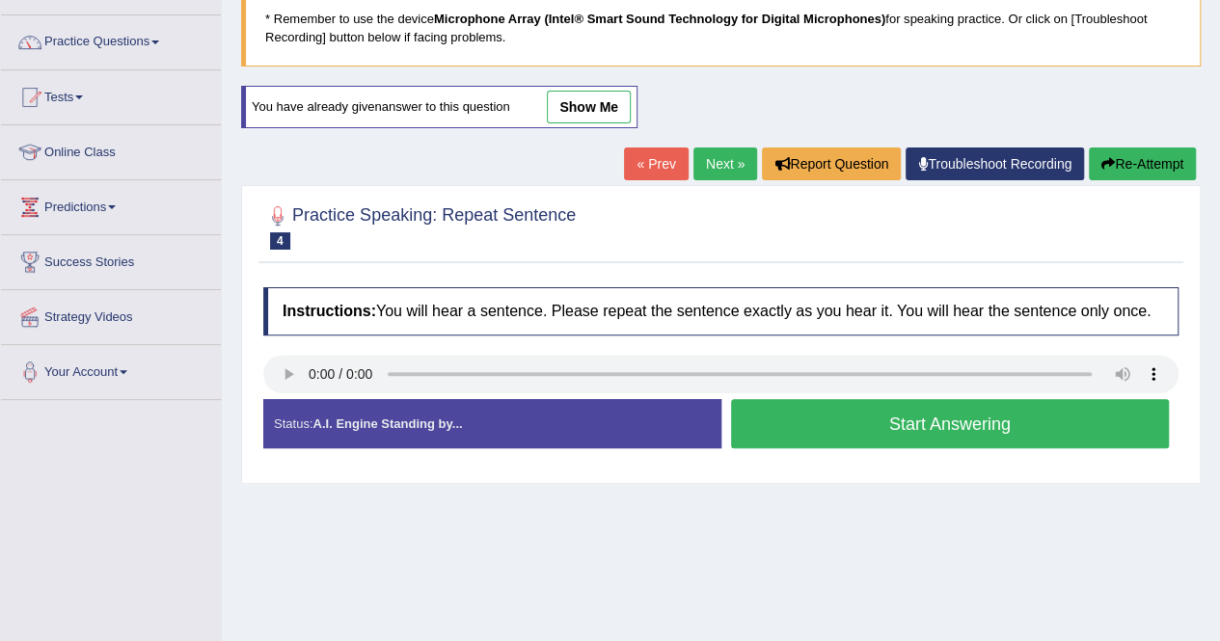
click at [929, 409] on button "Start Answering" at bounding box center [950, 423] width 439 height 49
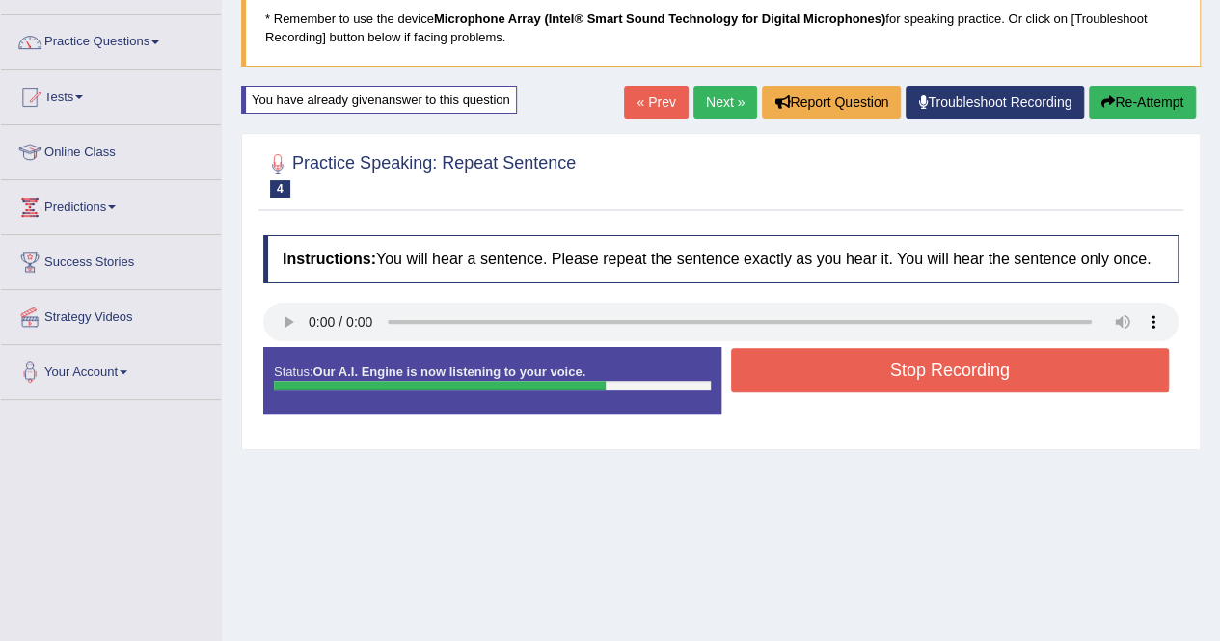
click at [943, 359] on button "Stop Recording" at bounding box center [950, 370] width 439 height 44
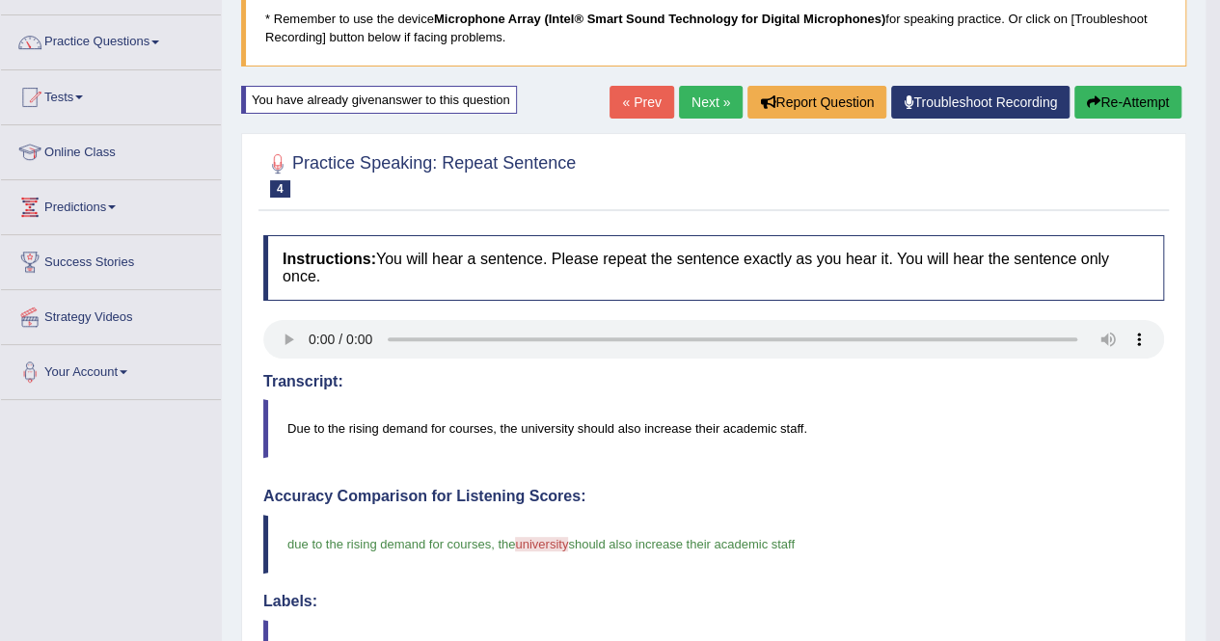
click at [1219, 506] on html "Toggle navigation Home Practice Questions Speaking Practice Read Aloud Repeat S…" at bounding box center [610, 185] width 1220 height 641
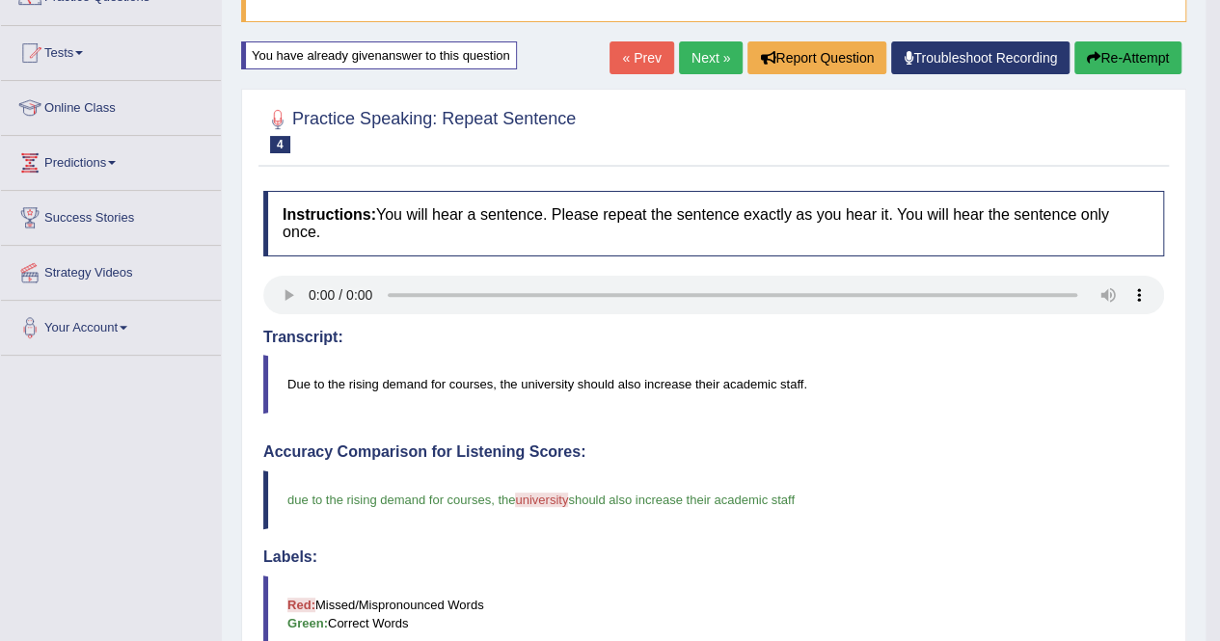
scroll to position [161, 0]
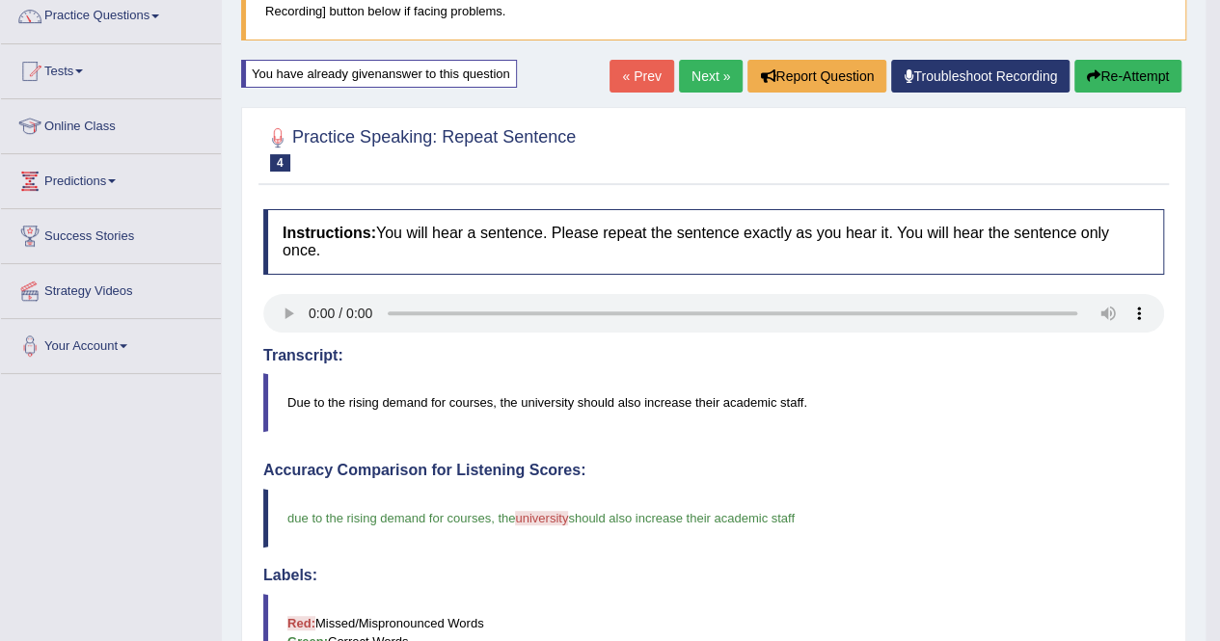
click at [696, 78] on link "Next »" at bounding box center [711, 76] width 64 height 33
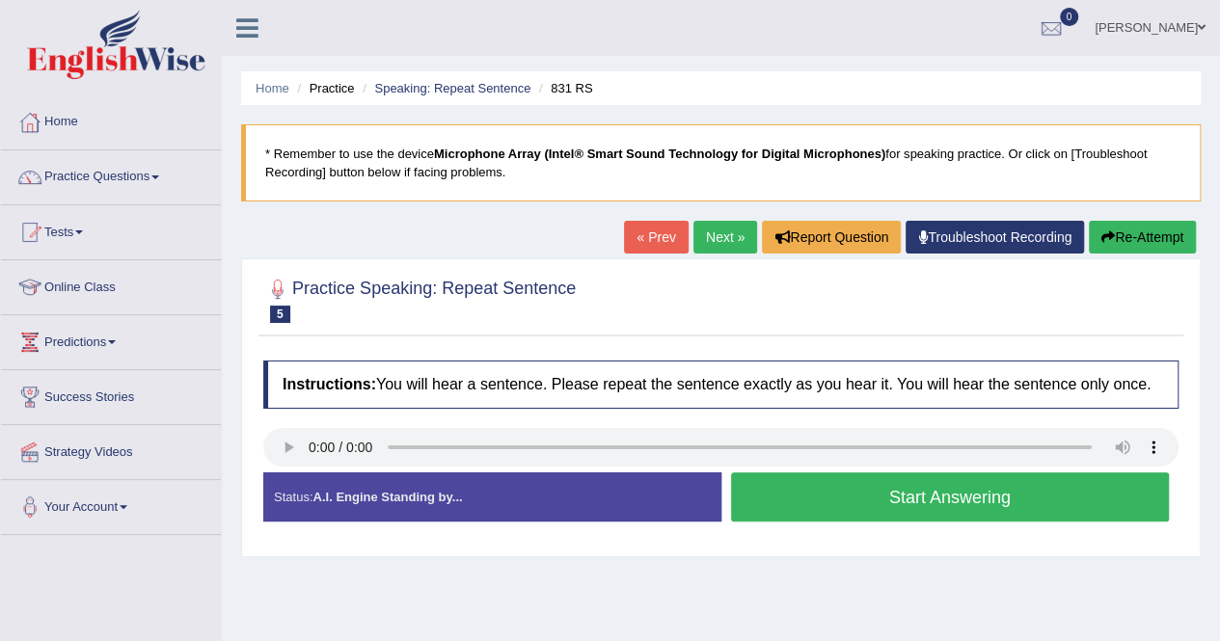
click at [784, 493] on button "Start Answering" at bounding box center [950, 496] width 439 height 49
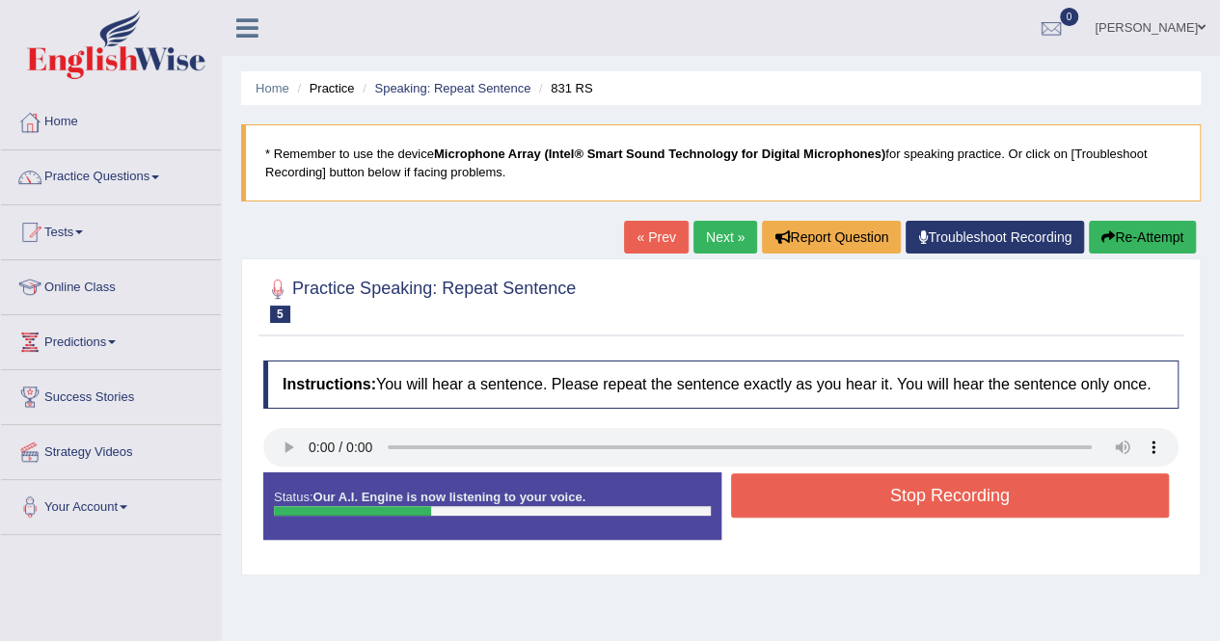
click at [796, 487] on button "Stop Recording" at bounding box center [950, 495] width 439 height 44
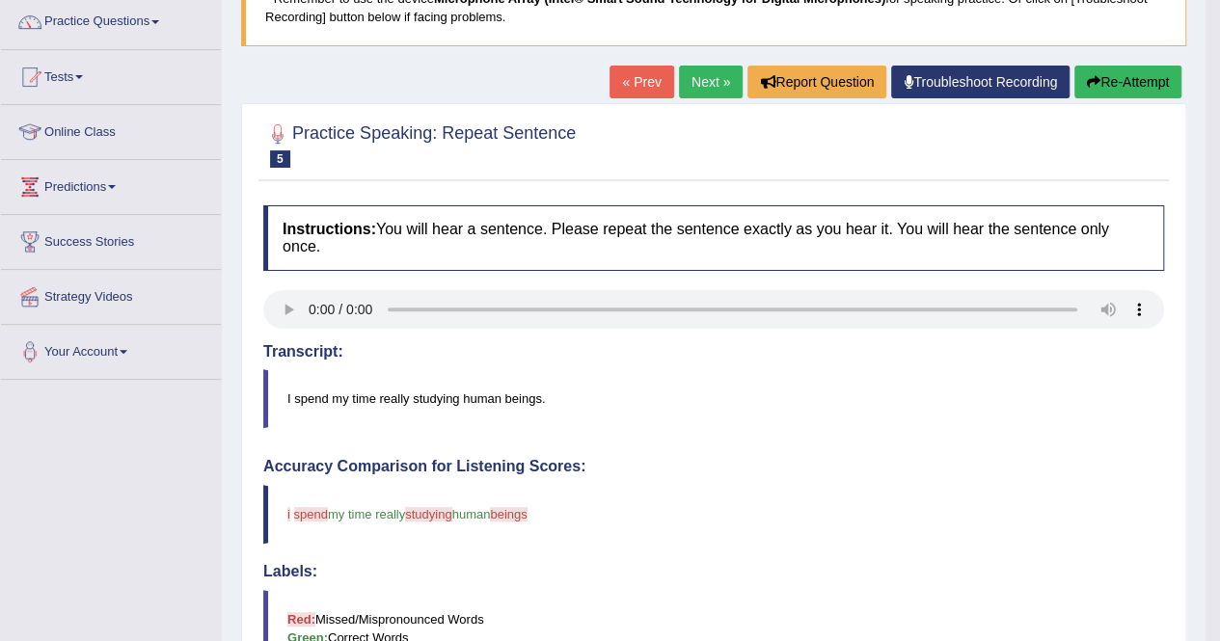
scroll to position [154, 0]
click at [1136, 76] on button "Re-Attempt" at bounding box center [1127, 83] width 107 height 33
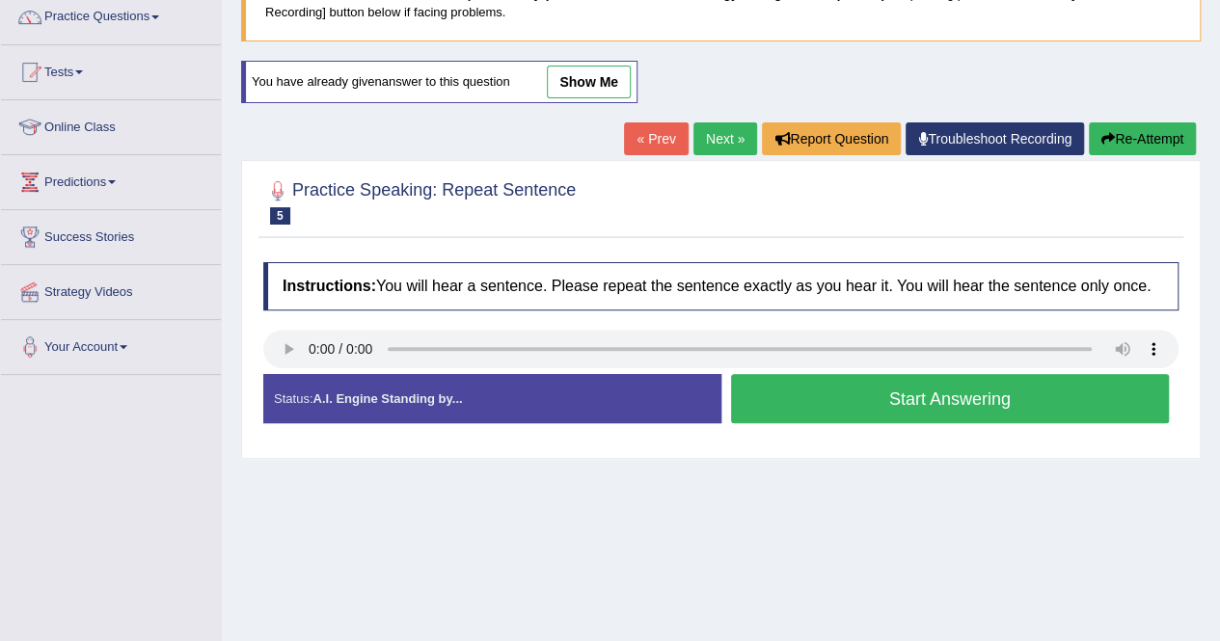
click at [921, 387] on button "Start Answering" at bounding box center [950, 398] width 439 height 49
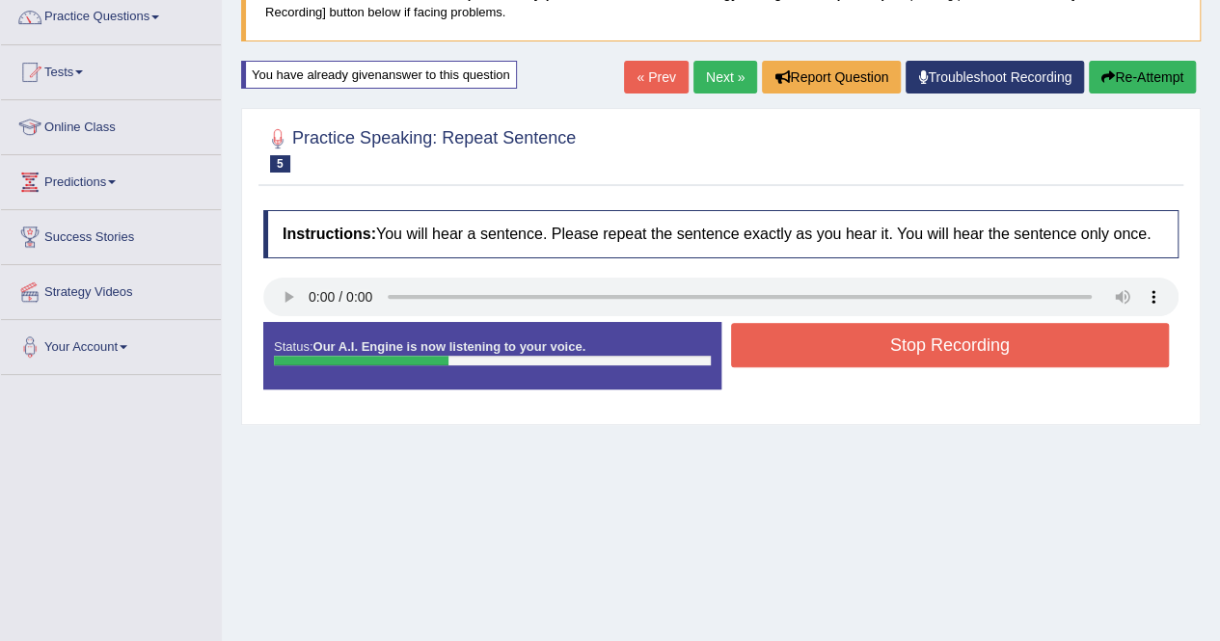
click at [941, 351] on button "Stop Recording" at bounding box center [950, 345] width 439 height 44
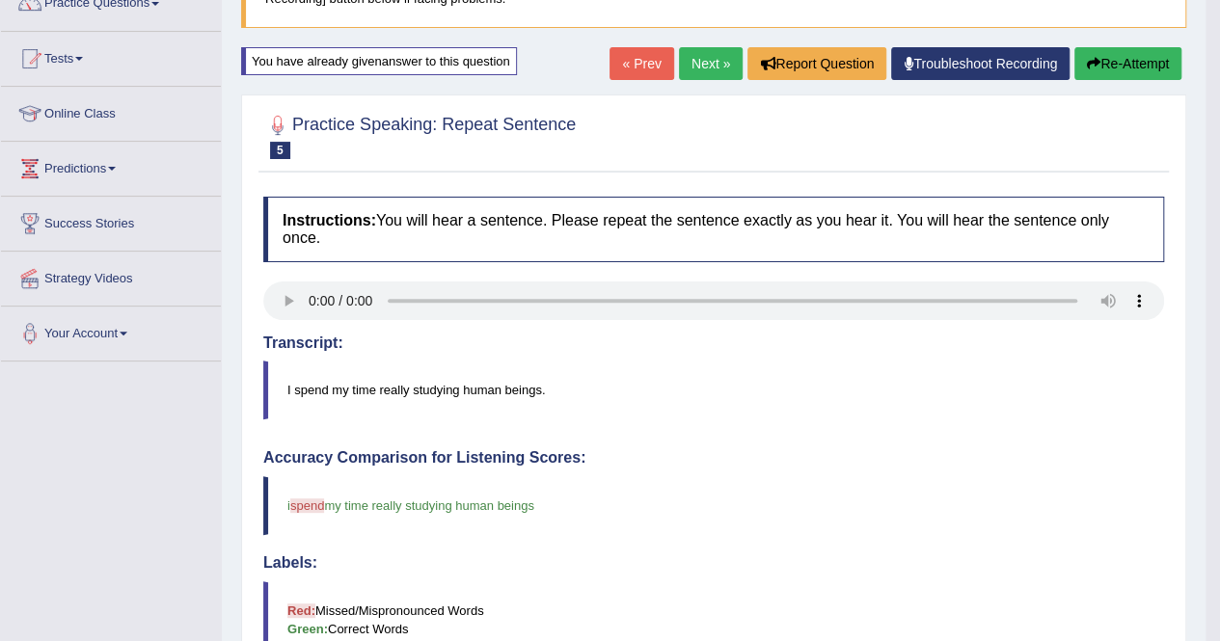
scroll to position [161, 0]
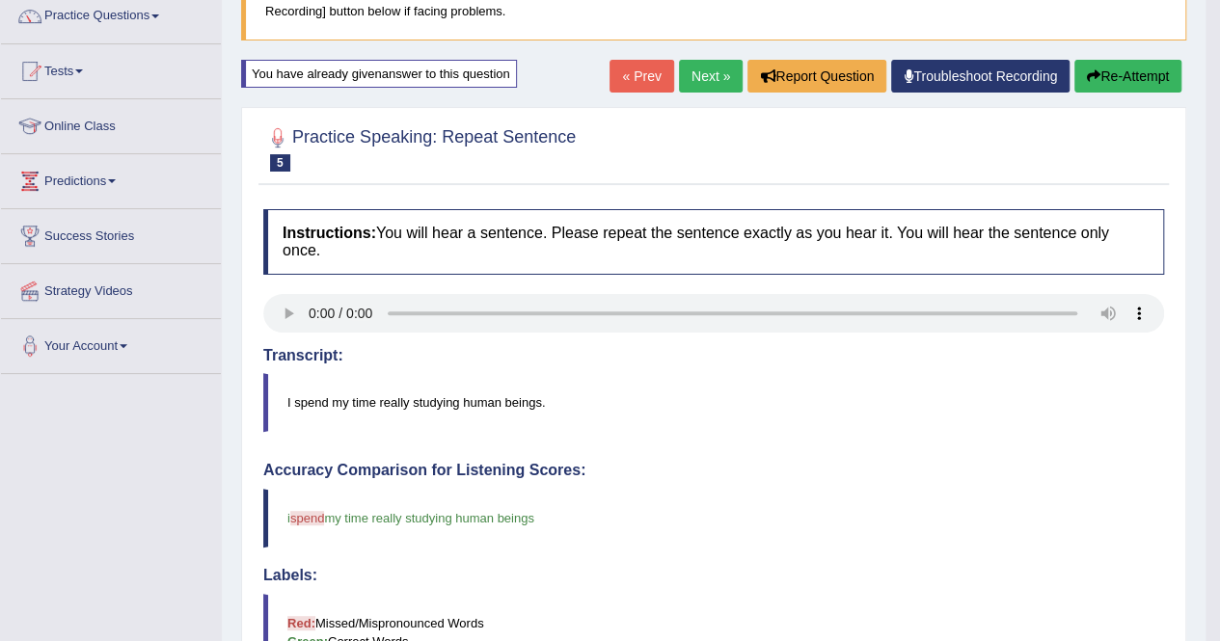
click at [1144, 74] on button "Re-Attempt" at bounding box center [1127, 76] width 107 height 33
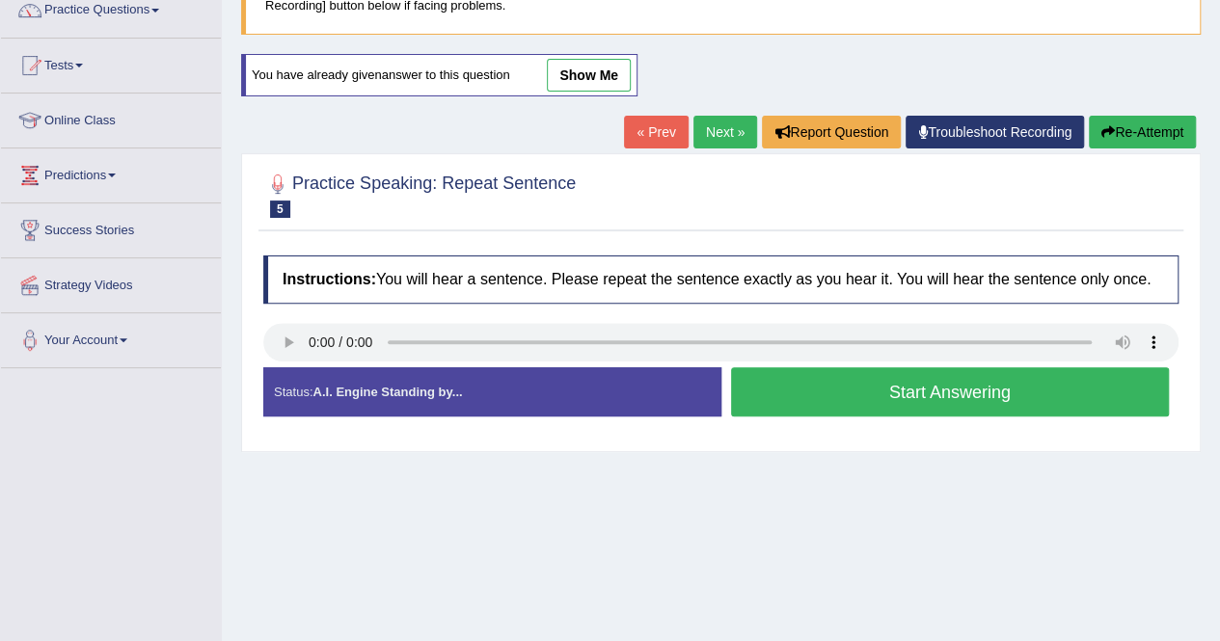
click at [944, 382] on button "Start Answering" at bounding box center [950, 391] width 439 height 49
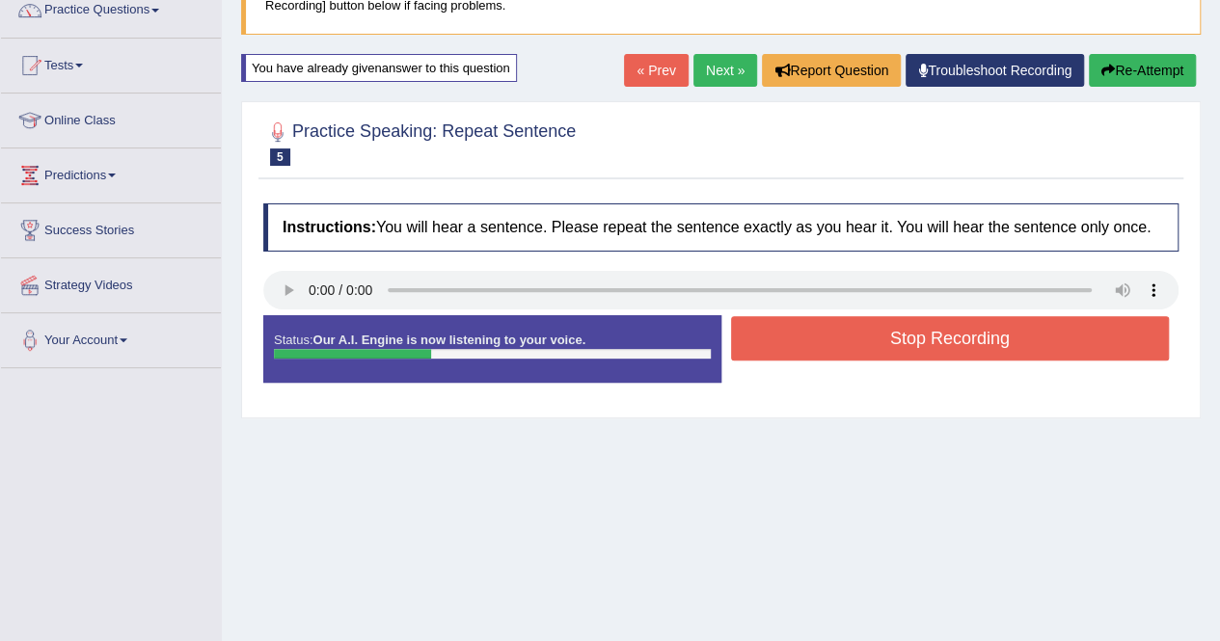
click at [952, 337] on button "Stop Recording" at bounding box center [950, 338] width 439 height 44
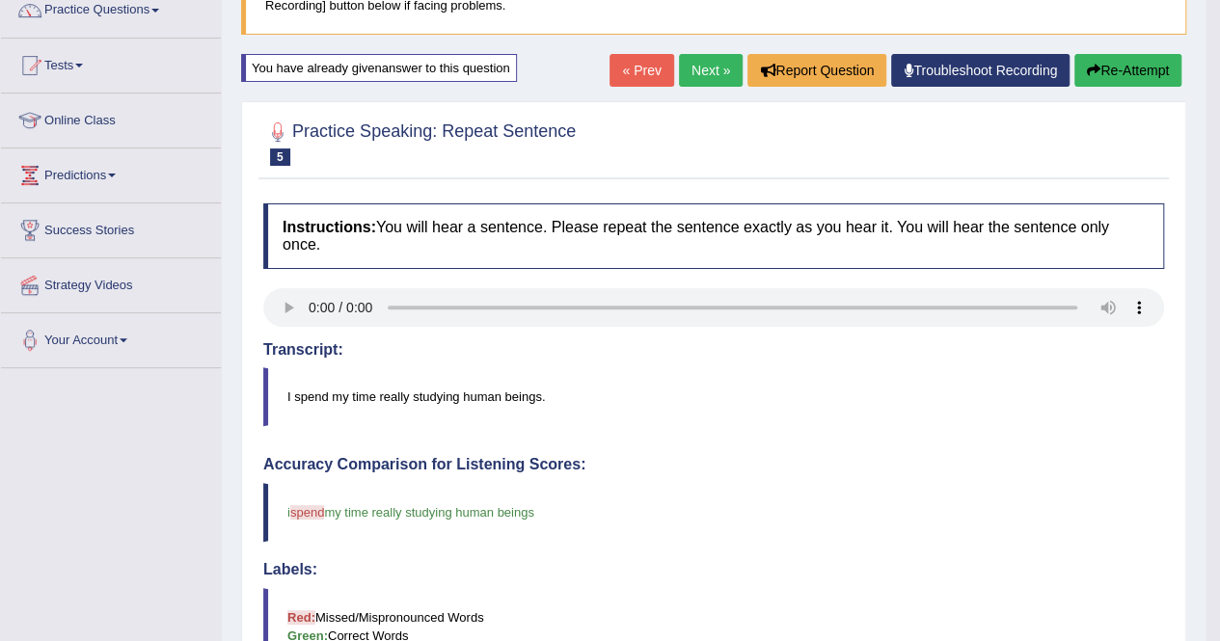
click at [1106, 61] on button "Re-Attempt" at bounding box center [1127, 70] width 107 height 33
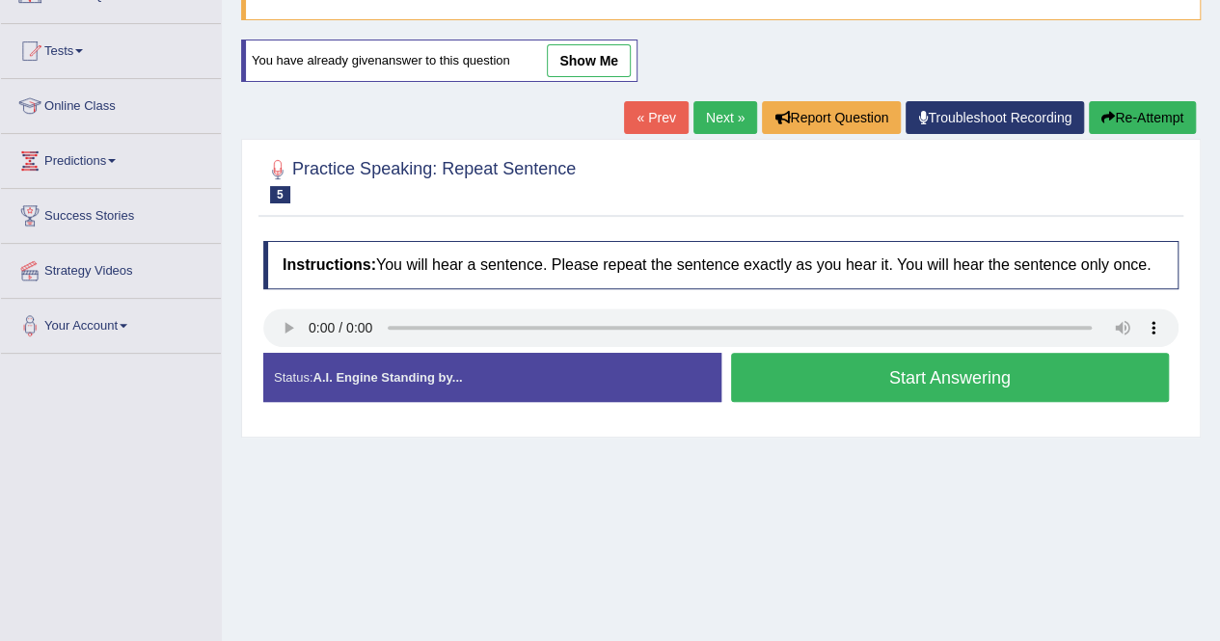
scroll to position [167, 0]
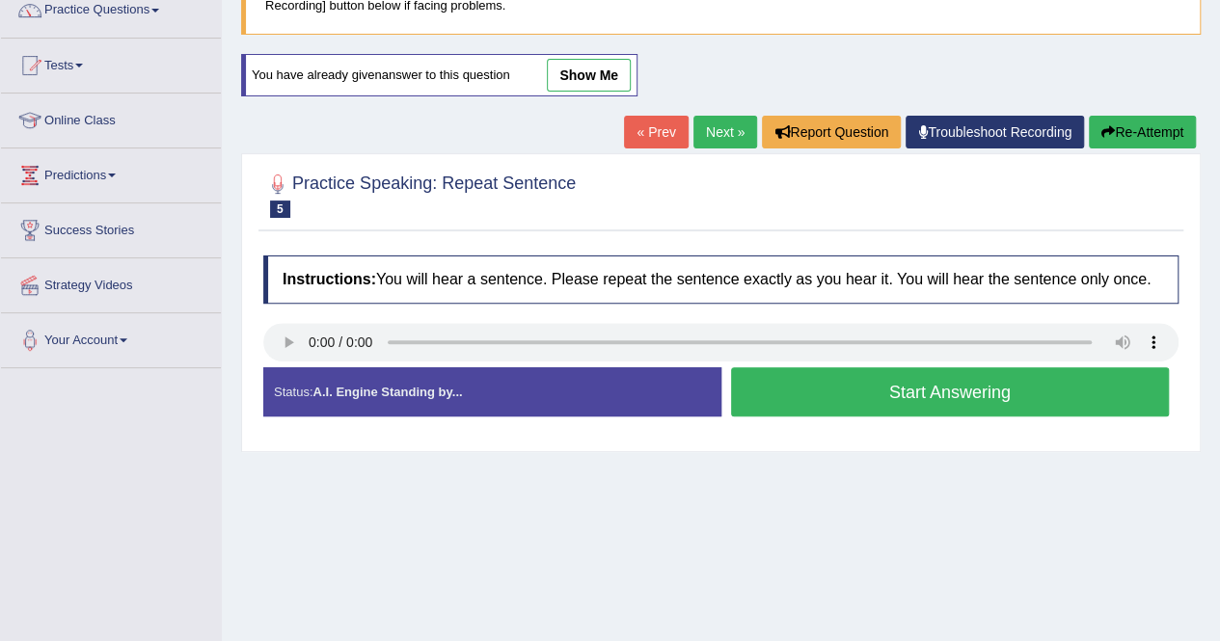
click at [874, 390] on button "Start Answering" at bounding box center [950, 391] width 439 height 49
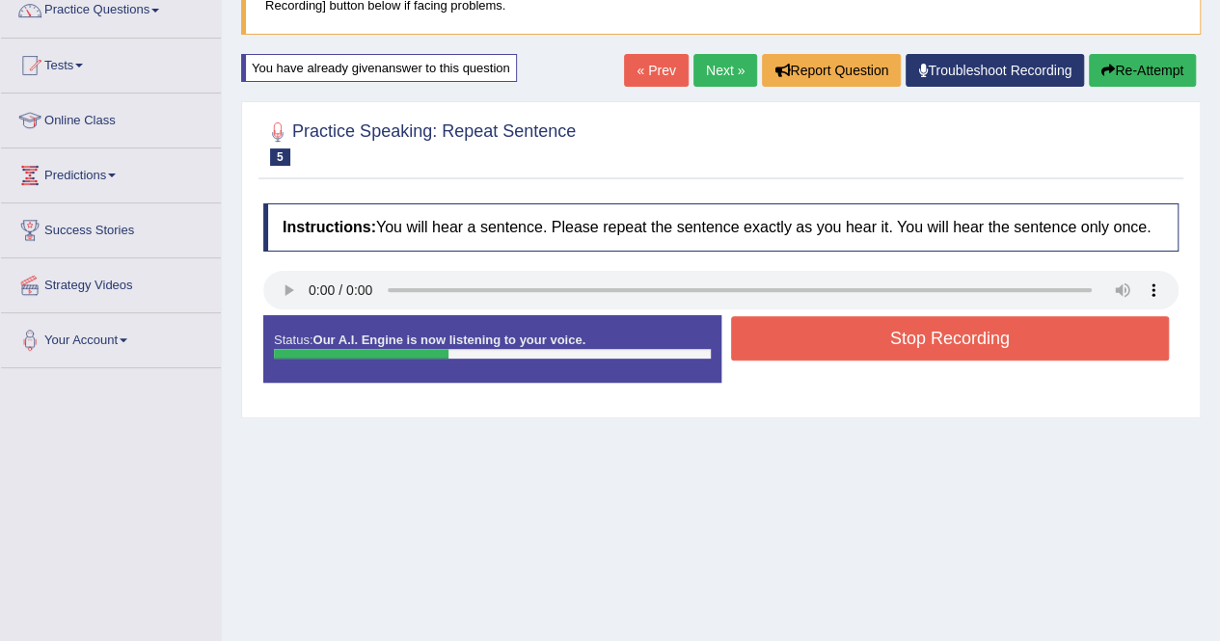
click at [1104, 68] on icon "button" at bounding box center [1107, 70] width 13 height 13
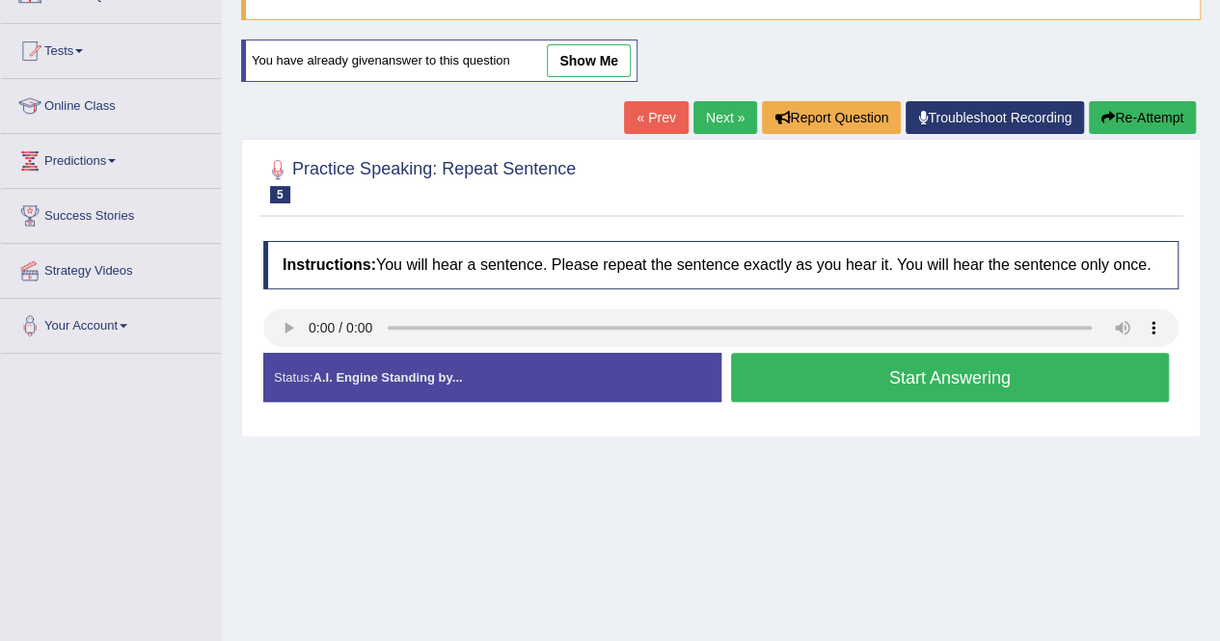
scroll to position [167, 0]
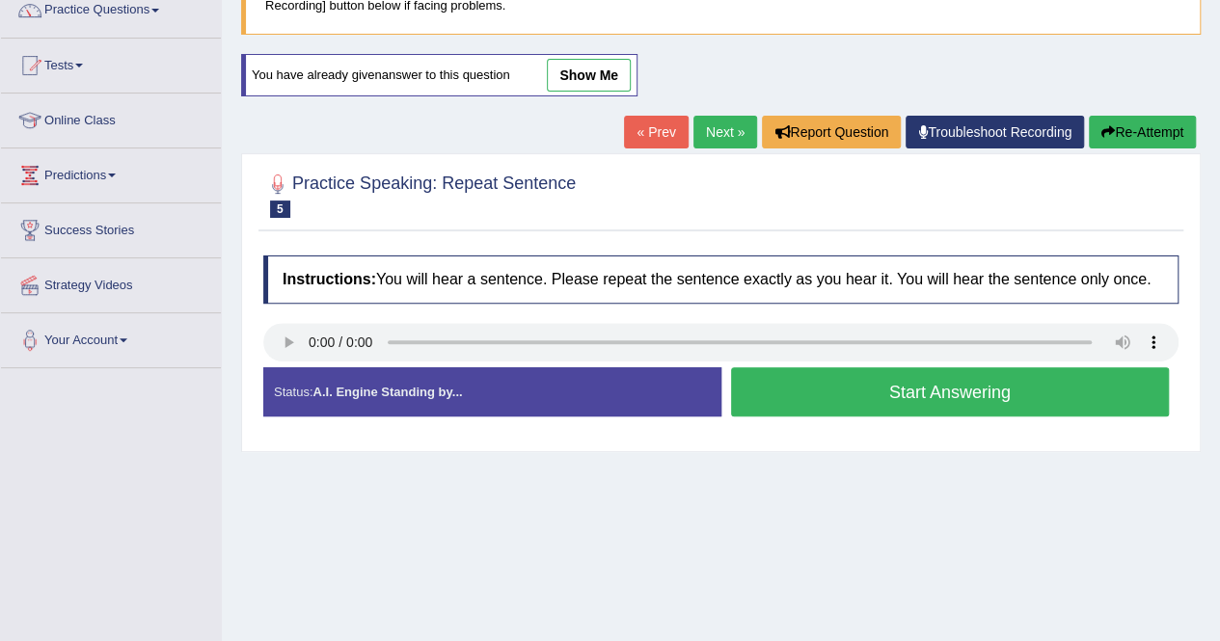
click at [902, 387] on button "Start Answering" at bounding box center [950, 391] width 439 height 49
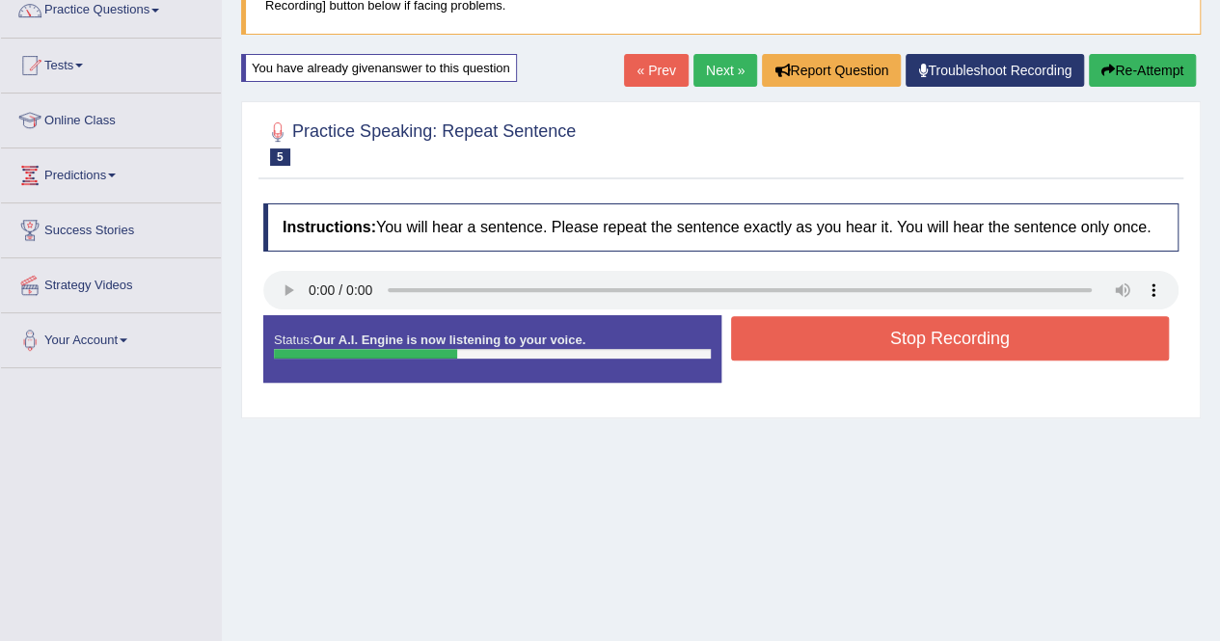
click at [910, 336] on button "Stop Recording" at bounding box center [950, 338] width 439 height 44
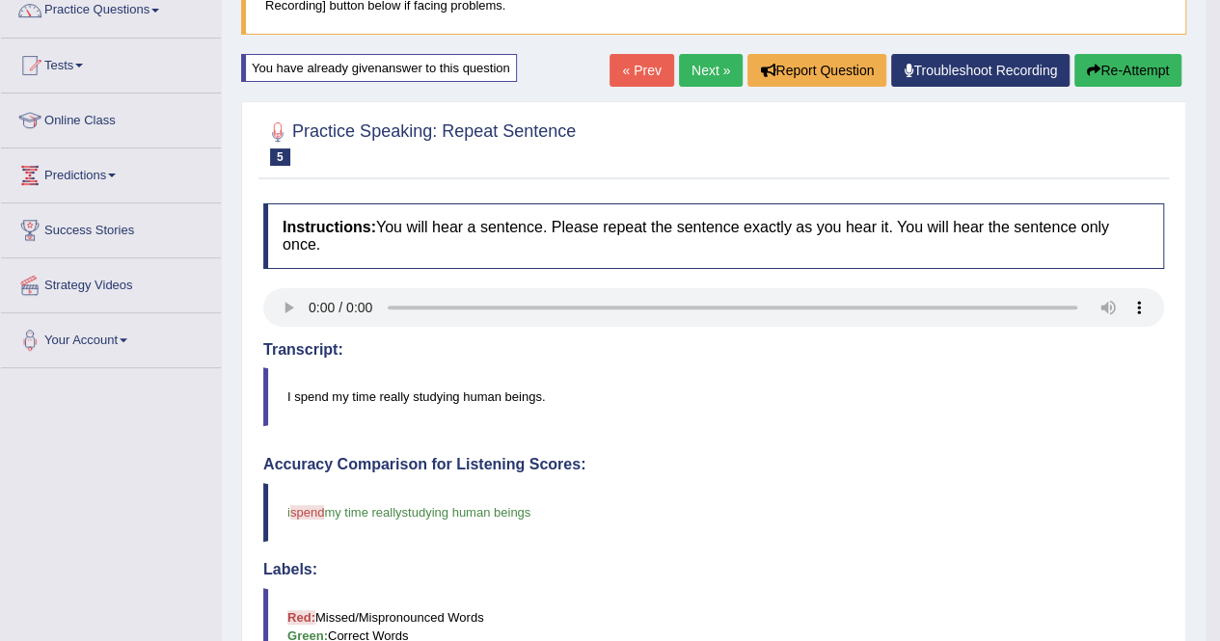
click at [1132, 76] on button "Re-Attempt" at bounding box center [1127, 70] width 107 height 33
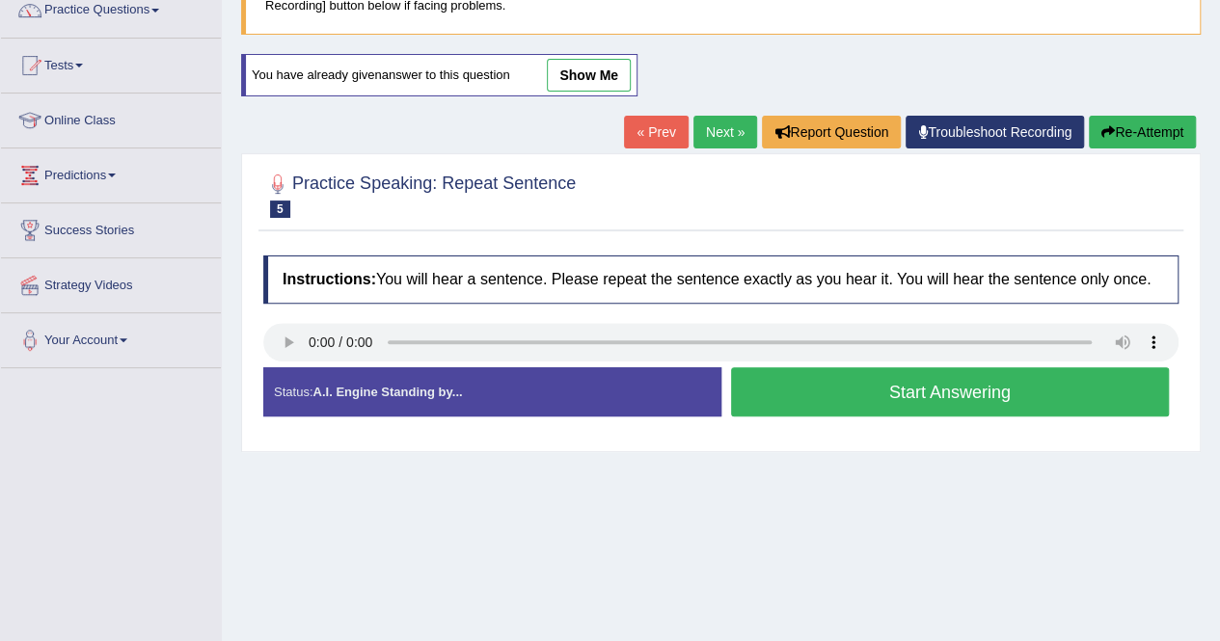
click at [907, 378] on button "Start Answering" at bounding box center [950, 391] width 439 height 49
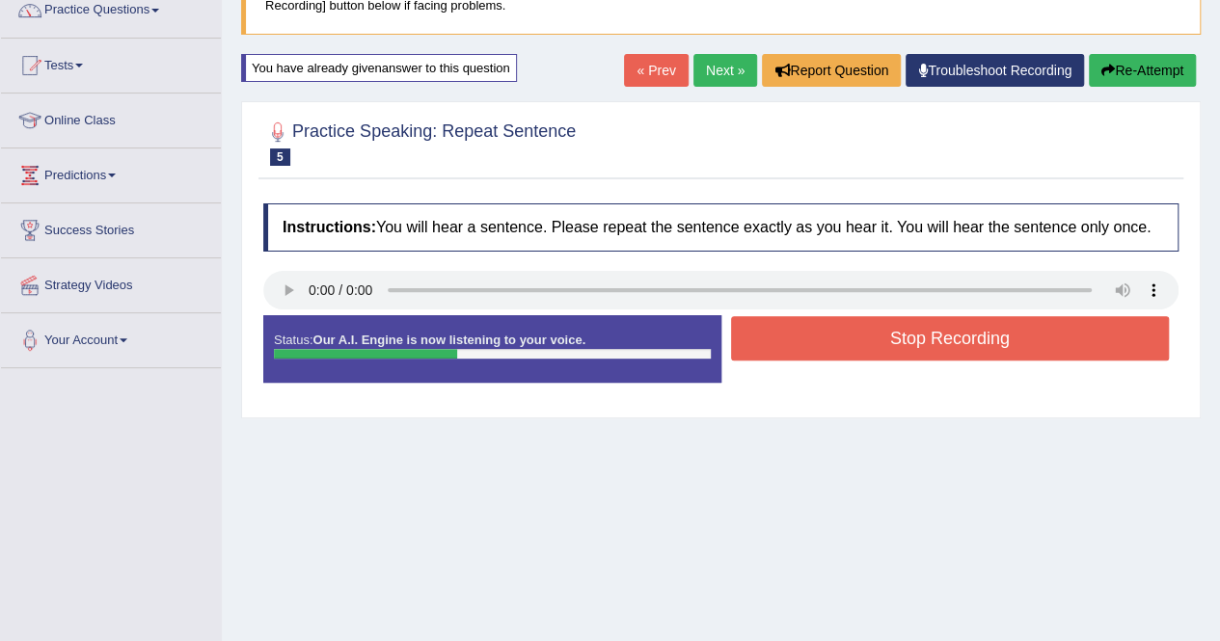
click at [908, 337] on button "Stop Recording" at bounding box center [950, 338] width 439 height 44
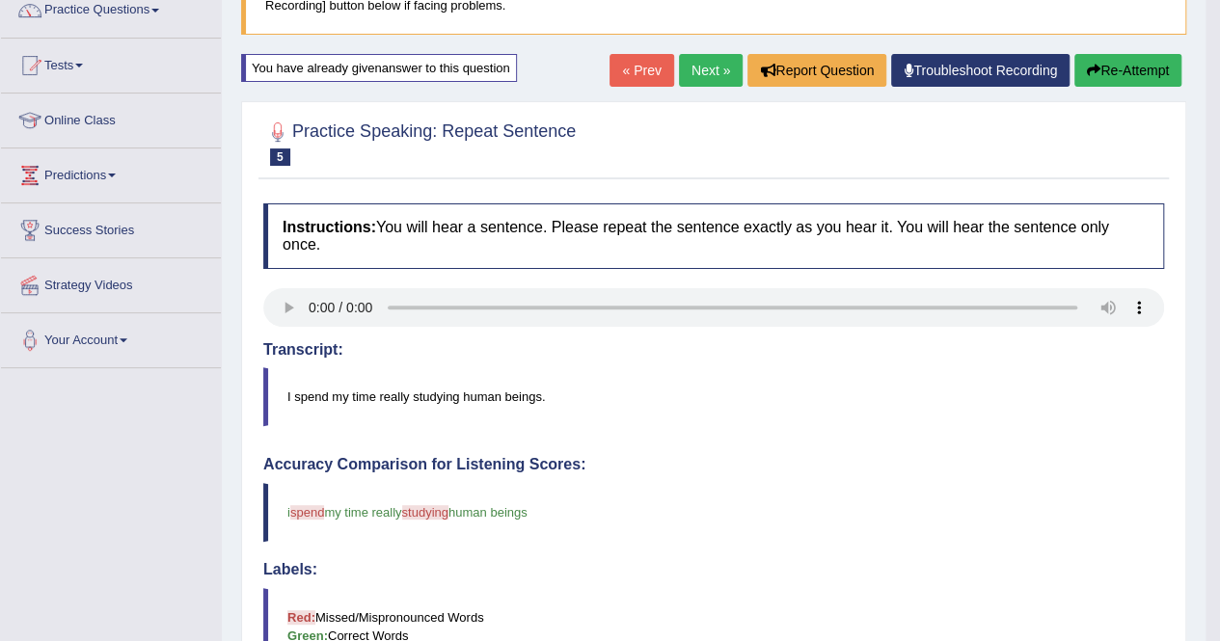
click at [1090, 64] on icon "button" at bounding box center [1093, 70] width 13 height 13
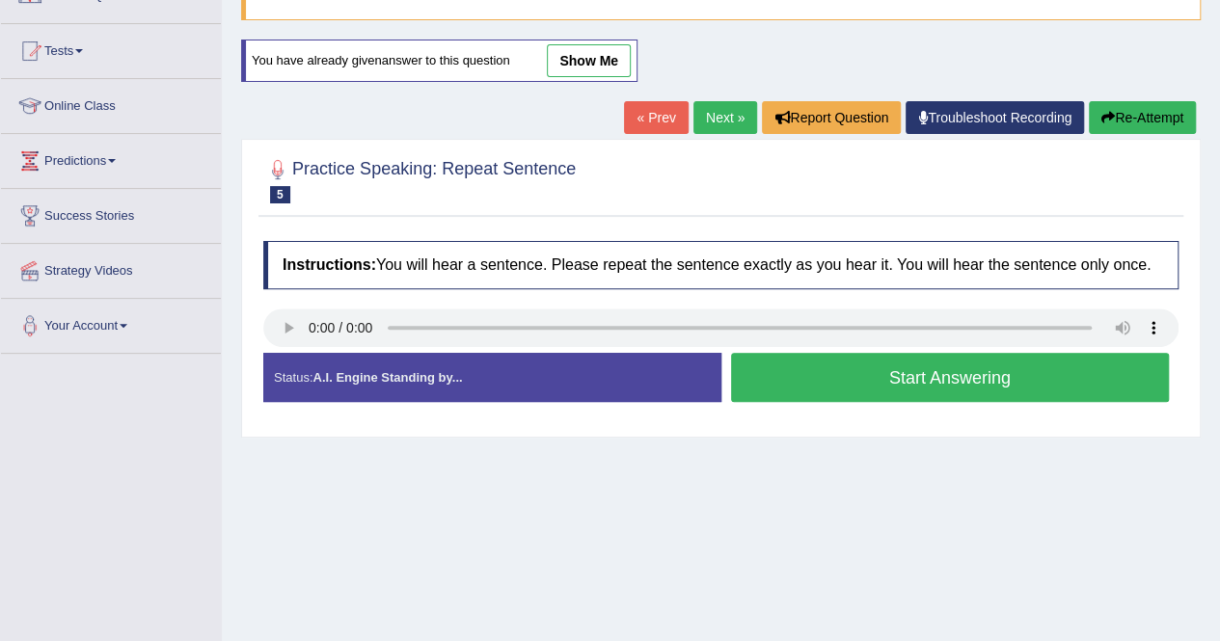
scroll to position [167, 0]
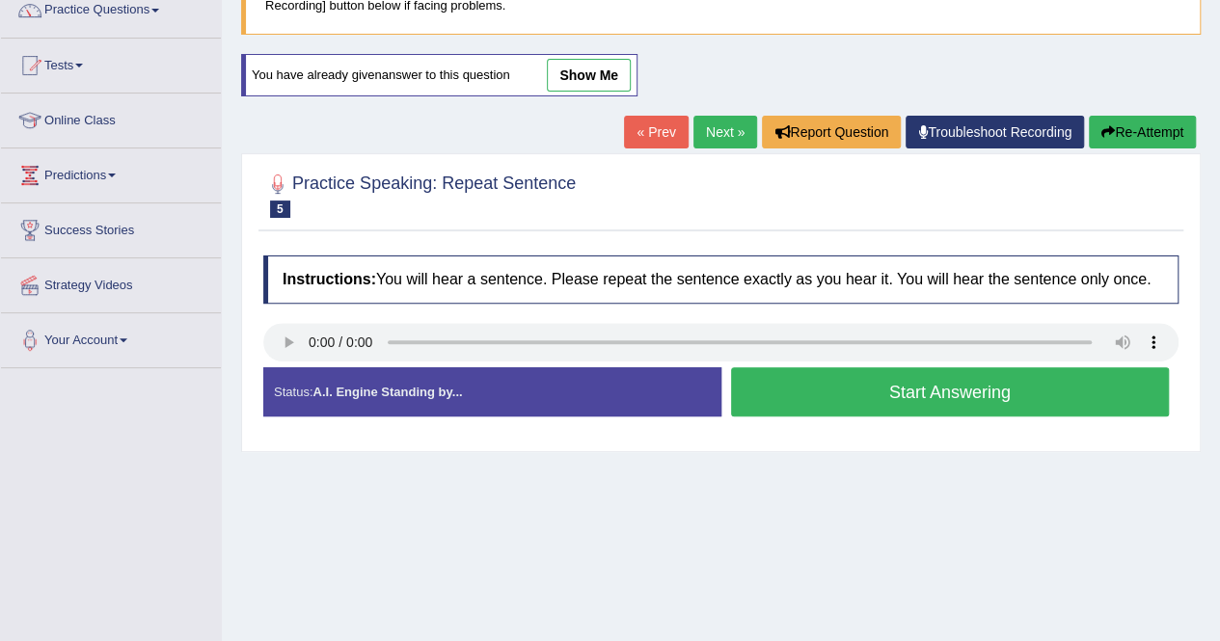
click at [904, 393] on button "Start Answering" at bounding box center [950, 391] width 439 height 49
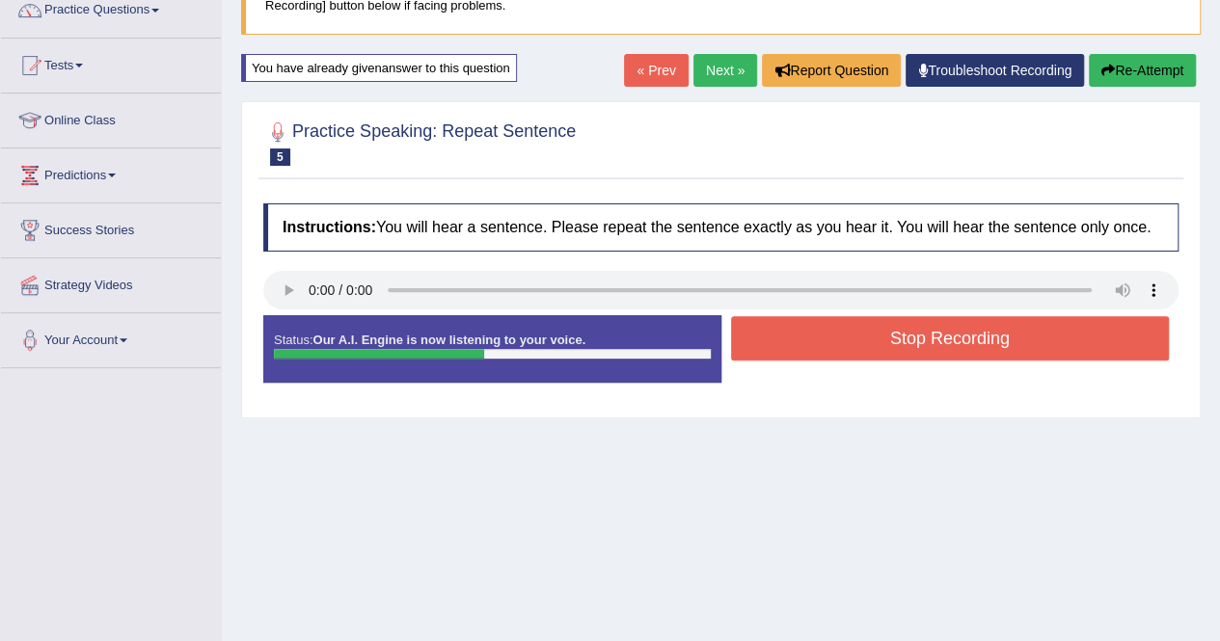
click at [955, 335] on button "Stop Recording" at bounding box center [950, 338] width 439 height 44
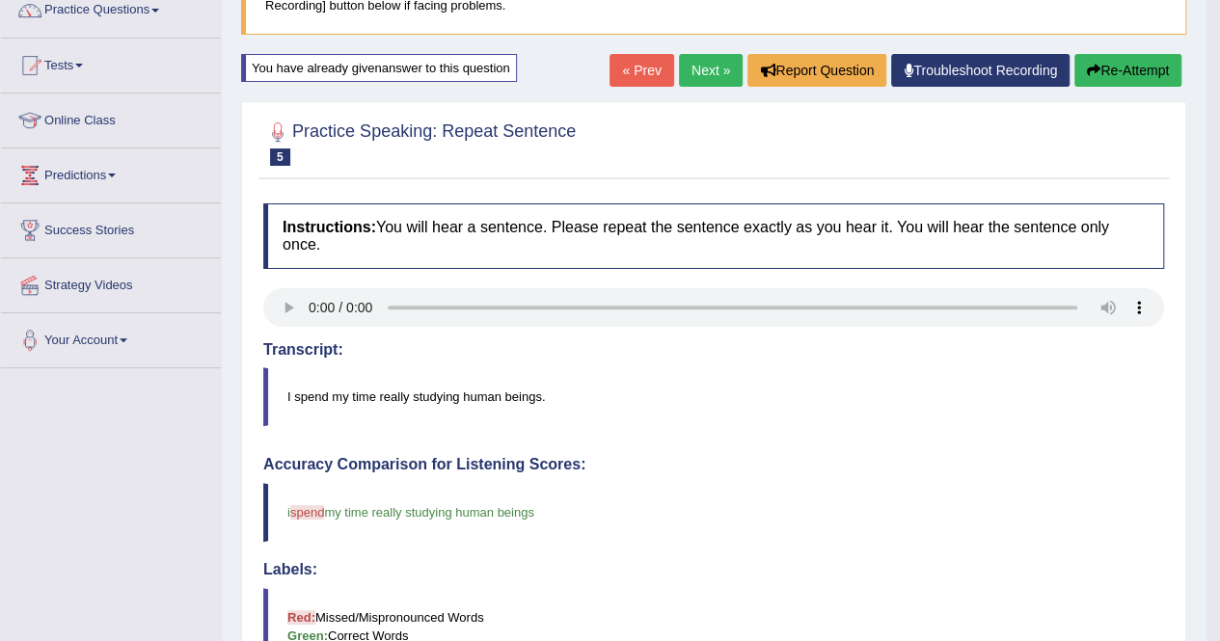
click at [1138, 78] on button "Re-Attempt" at bounding box center [1127, 70] width 107 height 33
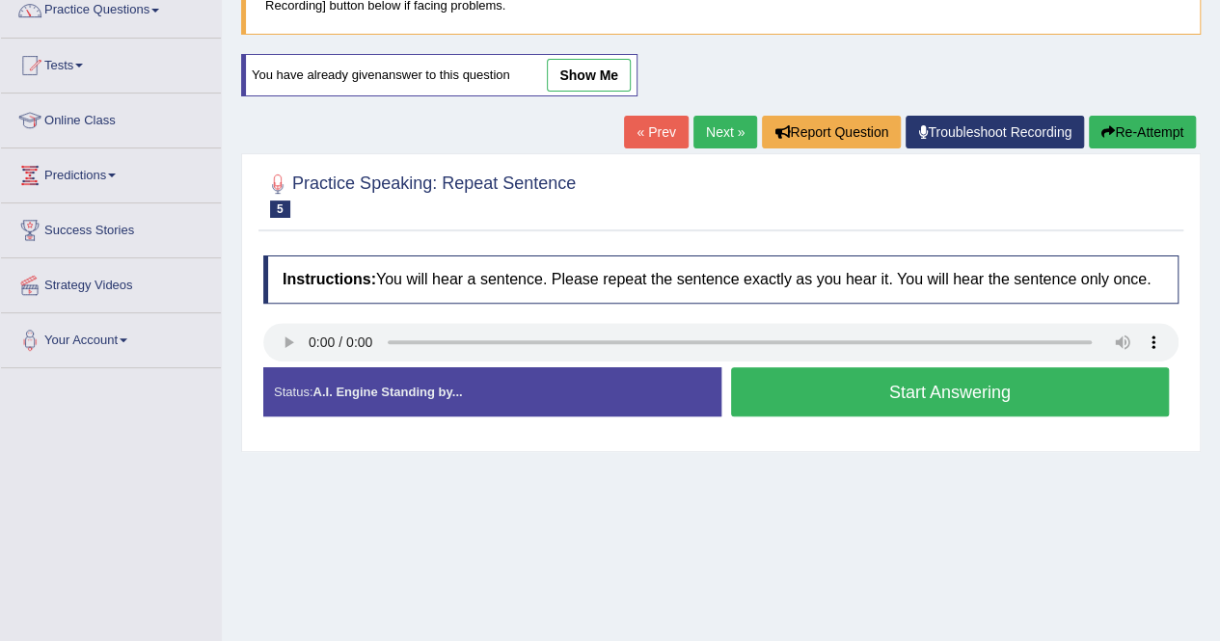
click at [995, 381] on button "Start Answering" at bounding box center [950, 391] width 439 height 49
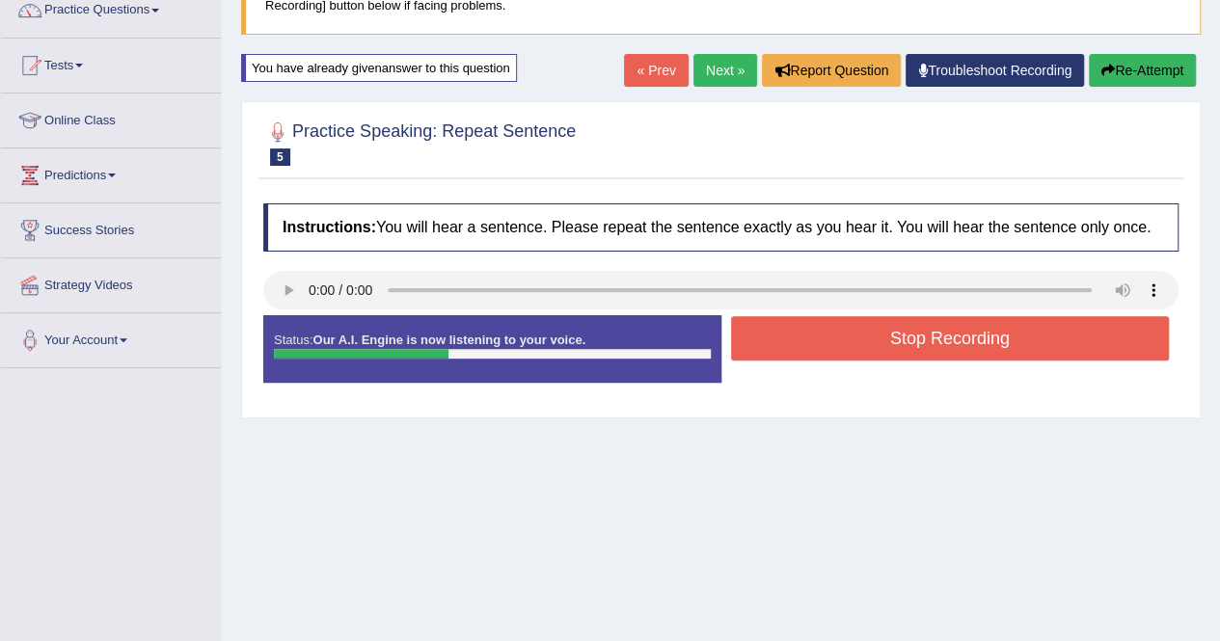
click at [967, 344] on button "Stop Recording" at bounding box center [950, 338] width 439 height 44
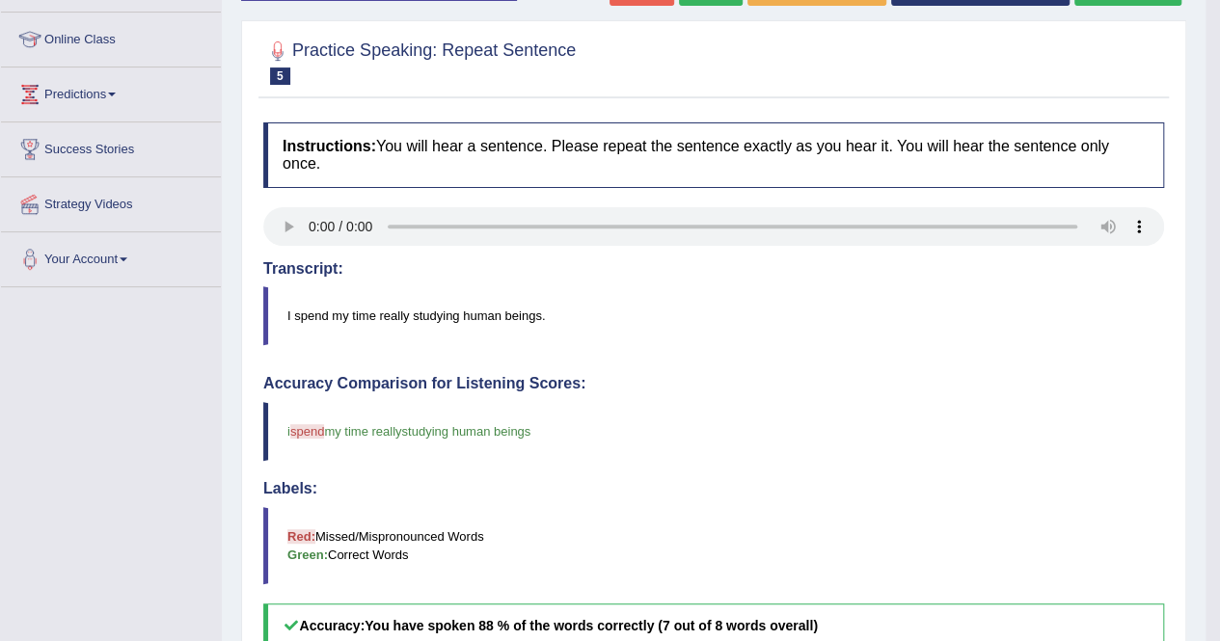
scroll to position [238, 0]
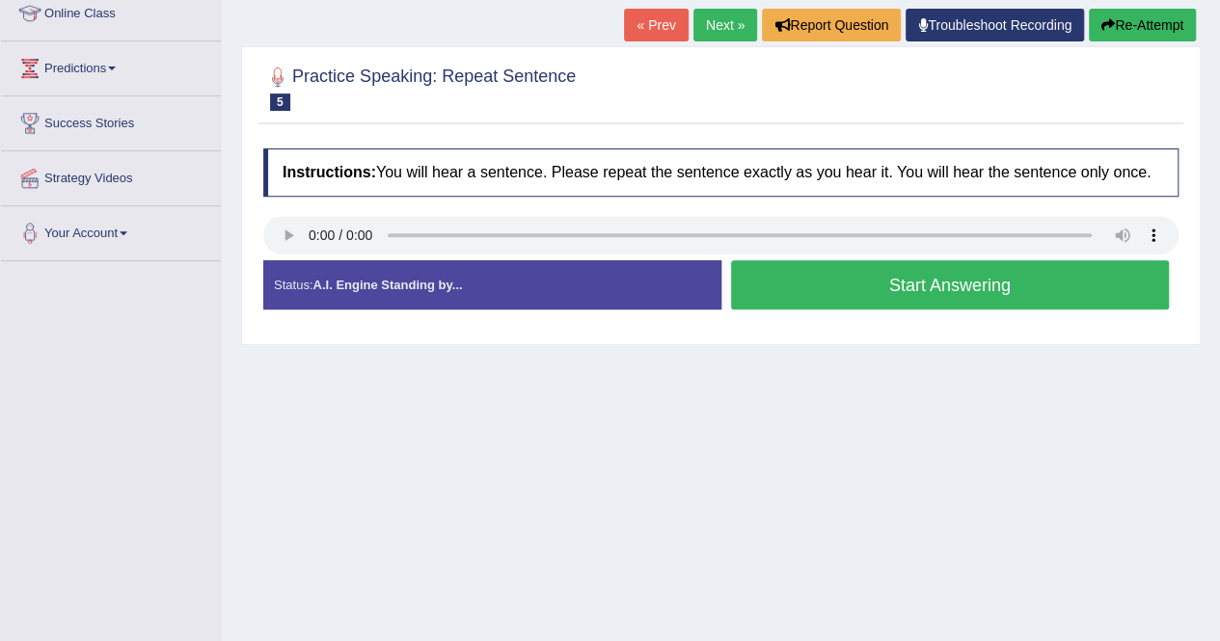
scroll to position [238, 0]
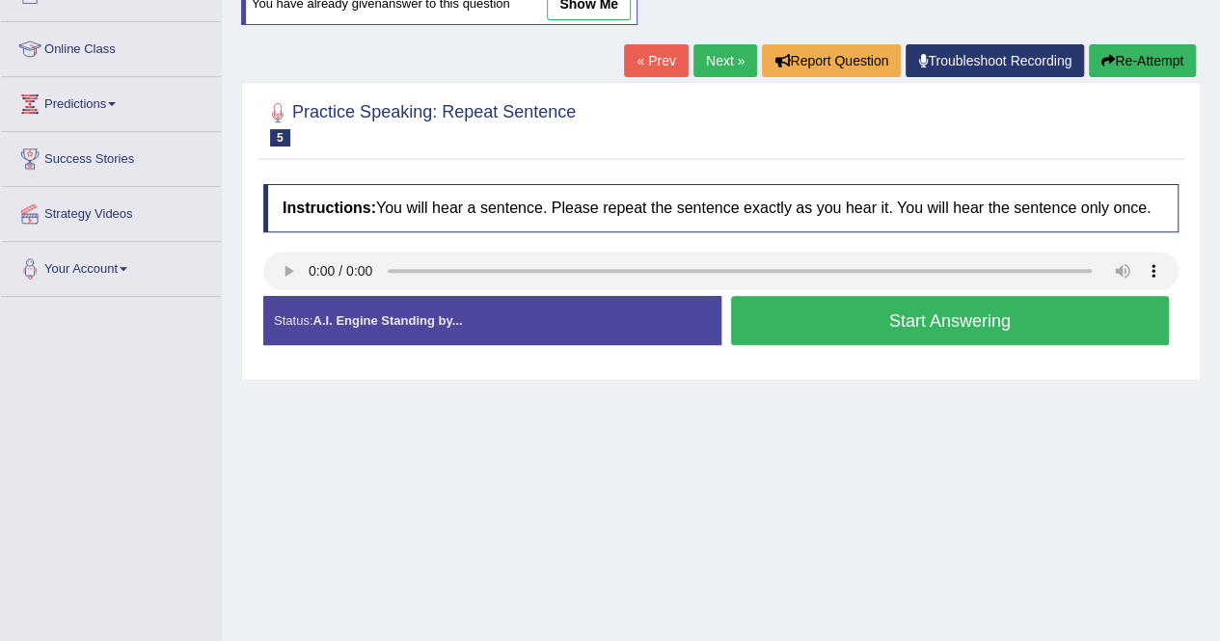
click at [914, 317] on button "Start Answering" at bounding box center [950, 320] width 439 height 49
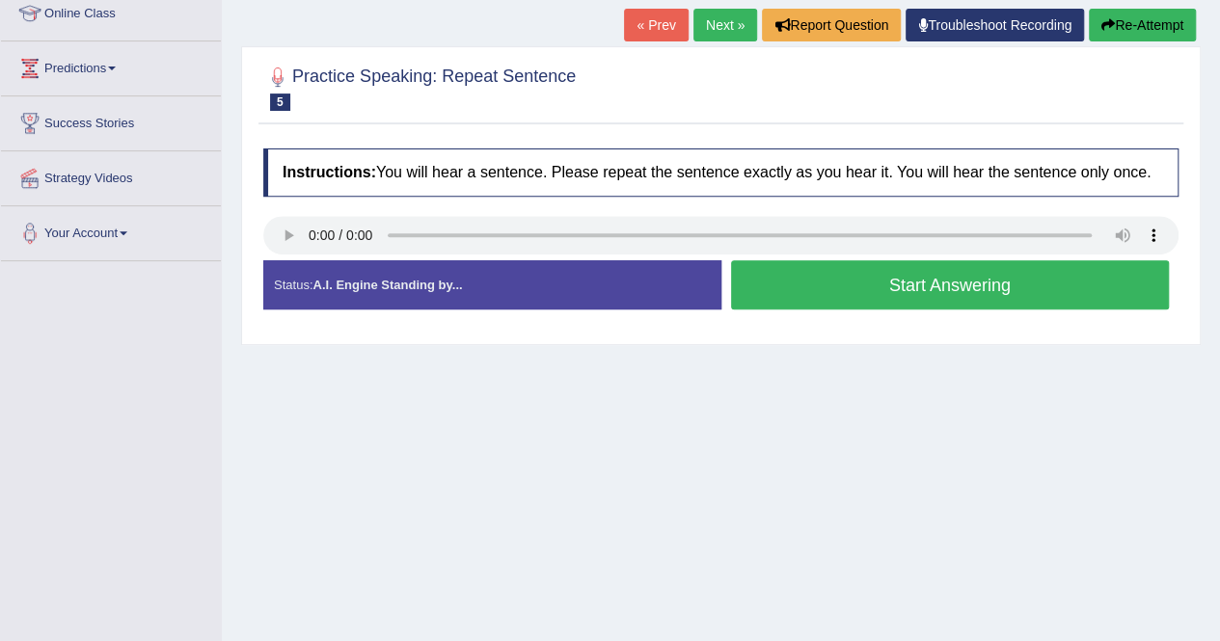
scroll to position [238, 0]
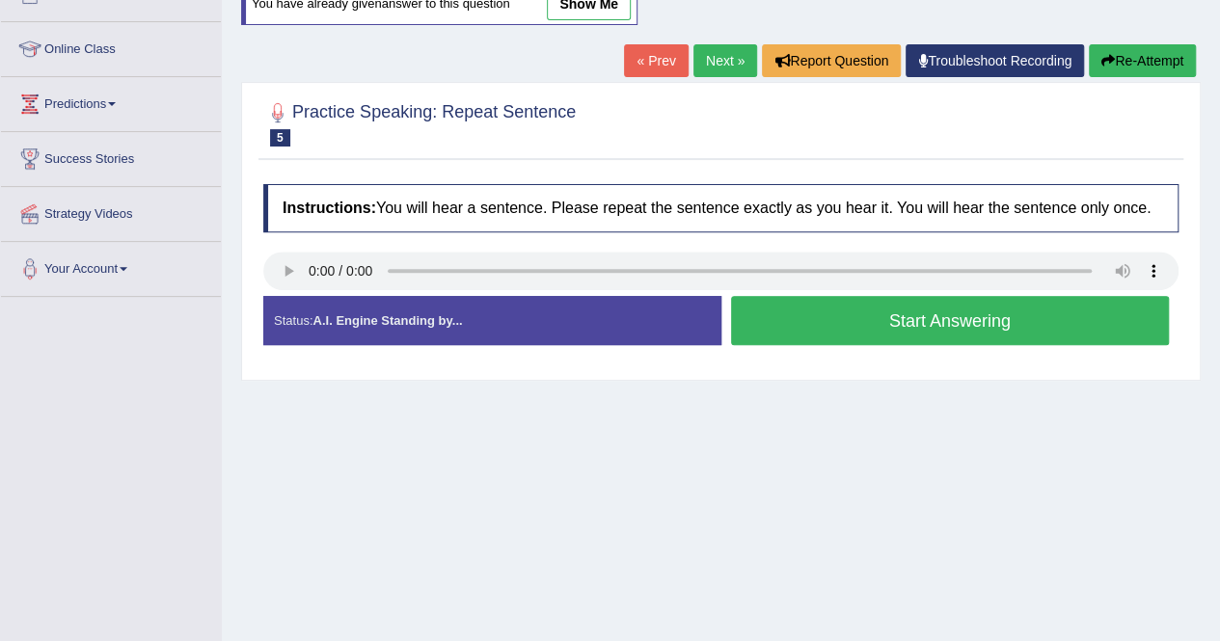
click at [943, 325] on button "Start Answering" at bounding box center [950, 320] width 439 height 49
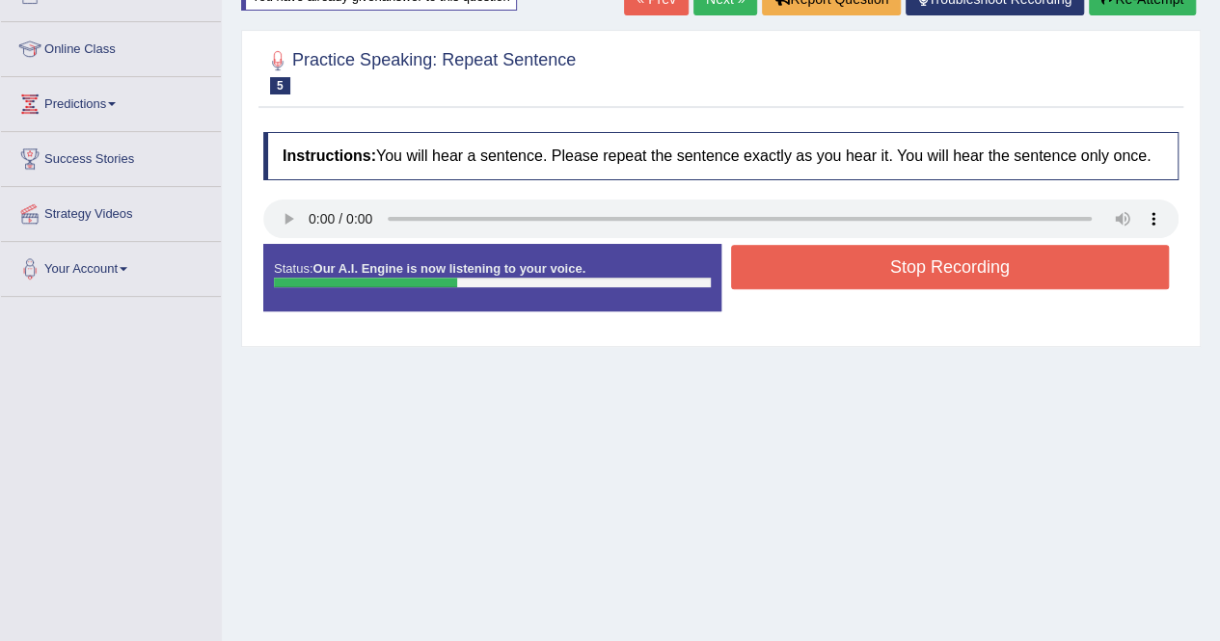
click at [948, 257] on button "Stop Recording" at bounding box center [950, 267] width 439 height 44
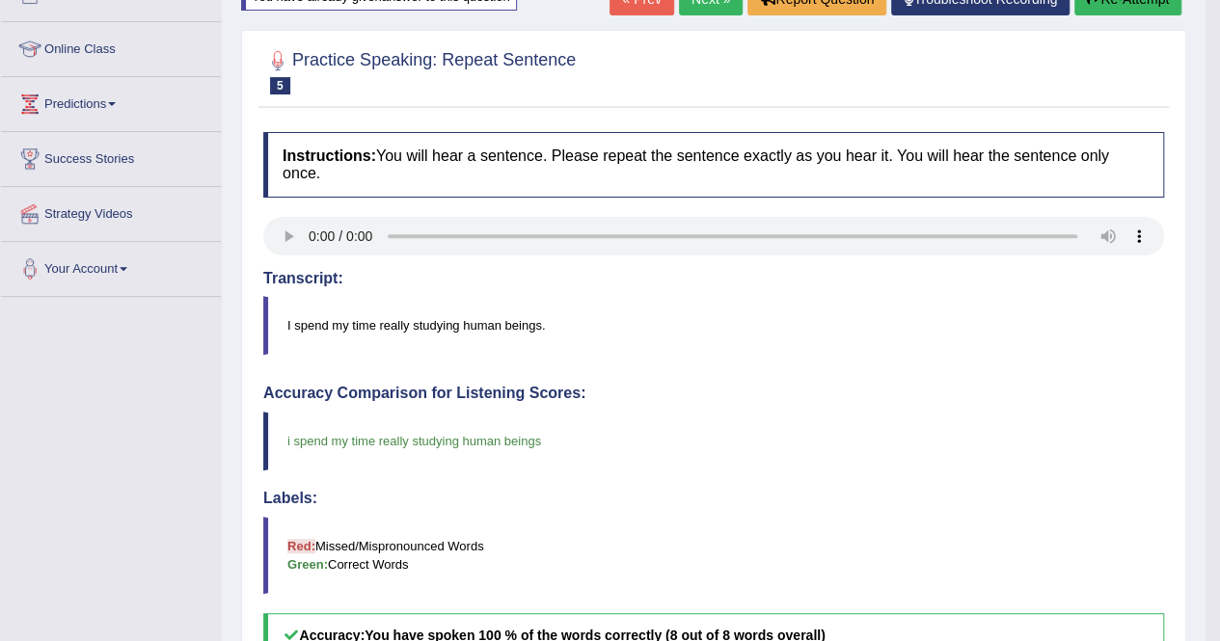
drag, startPoint x: 1138, startPoint y: 559, endPoint x: 1224, endPoint y: 630, distance: 111.7
click at [1219, 403] on html "Toggle navigation Home Practice Questions Speaking Practice Read Aloud Repeat S…" at bounding box center [610, 82] width 1220 height 641
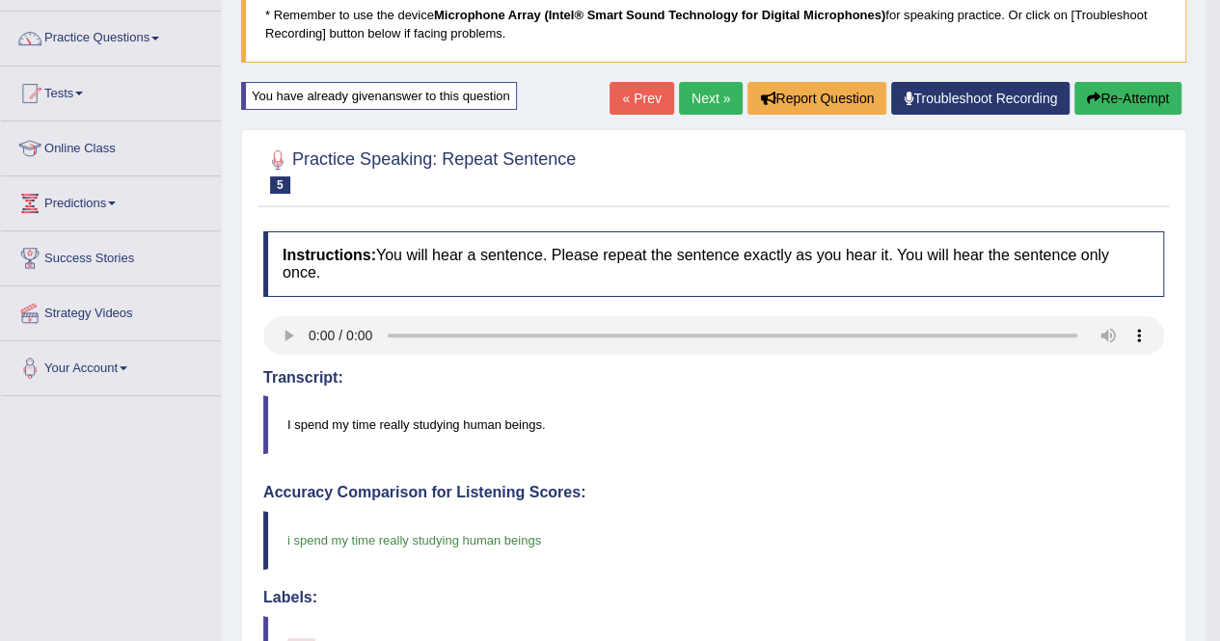
scroll to position [122, 0]
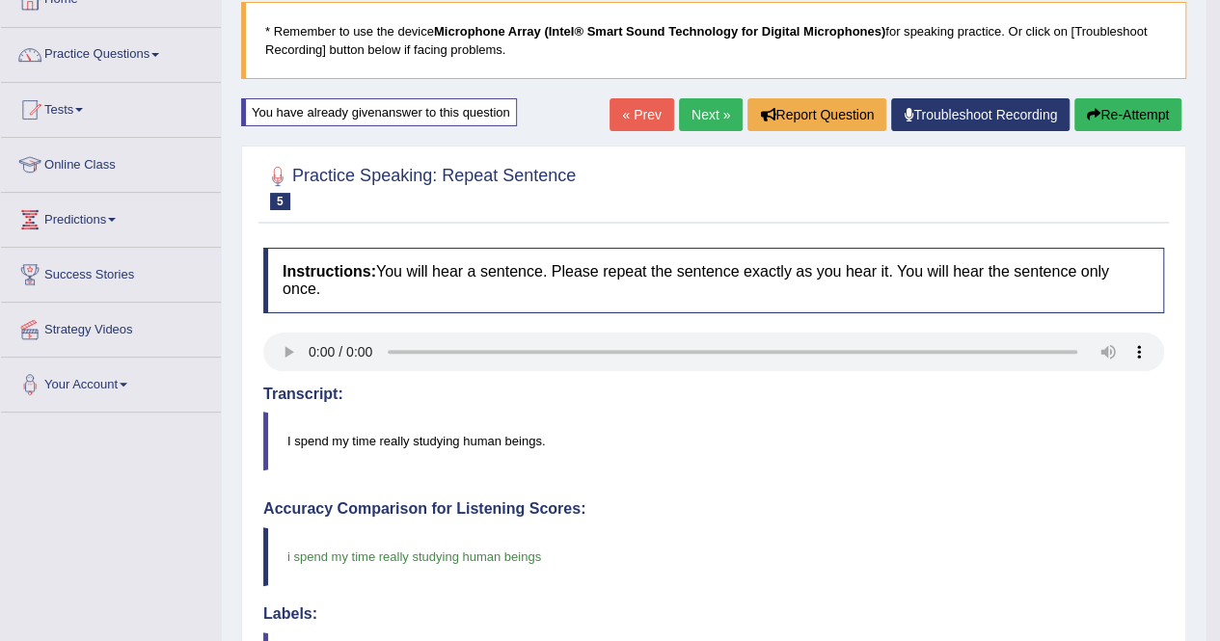
click at [1116, 103] on button "Re-Attempt" at bounding box center [1127, 114] width 107 height 33
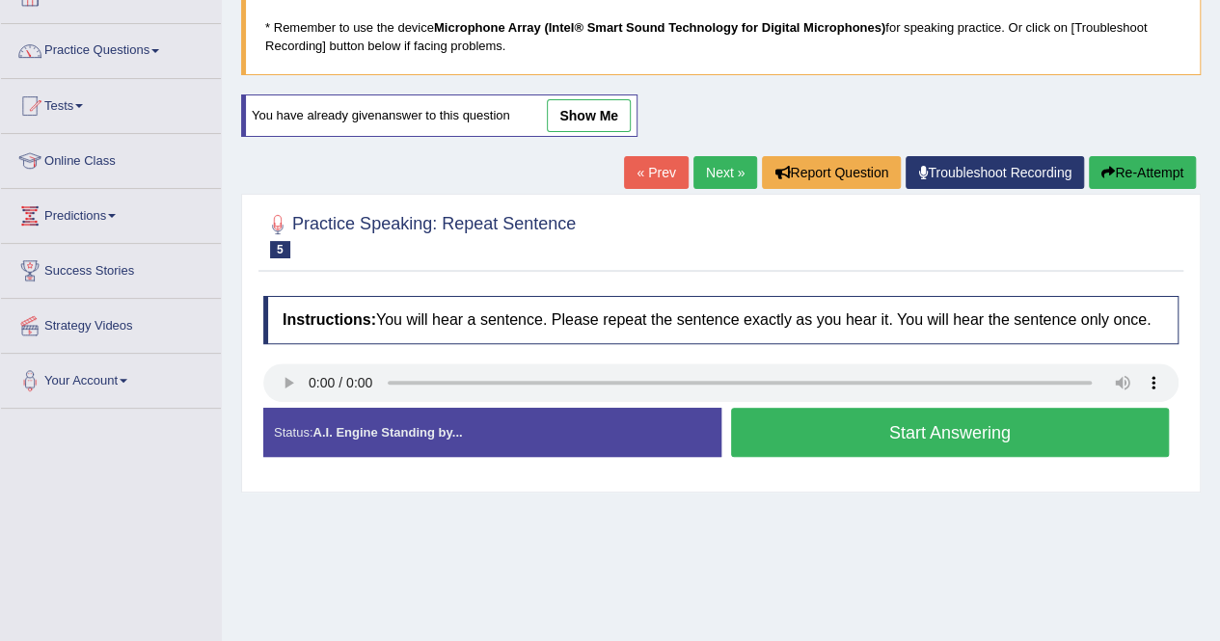
scroll to position [122, 0]
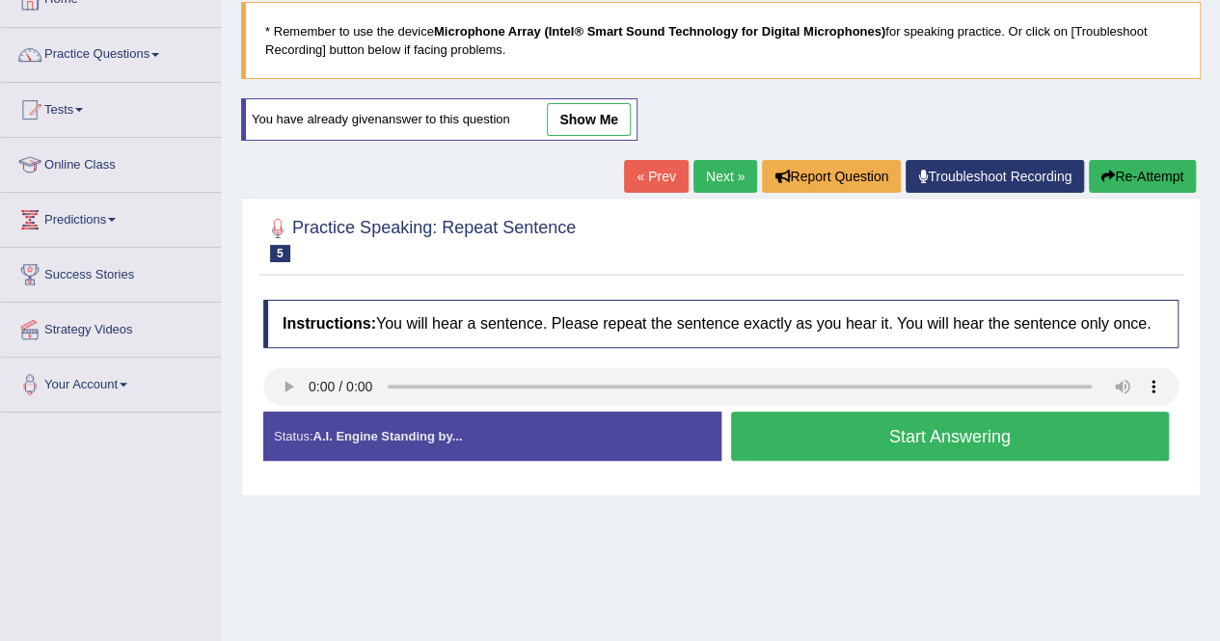
click at [1095, 175] on button "Re-Attempt" at bounding box center [1142, 176] width 107 height 33
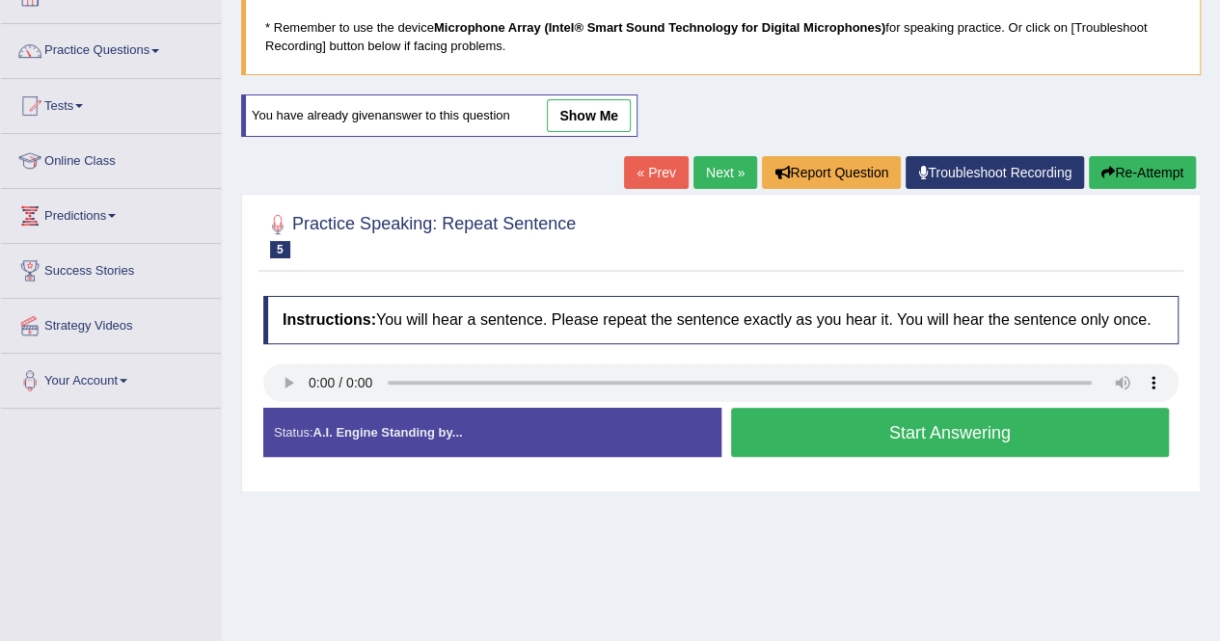
scroll to position [122, 0]
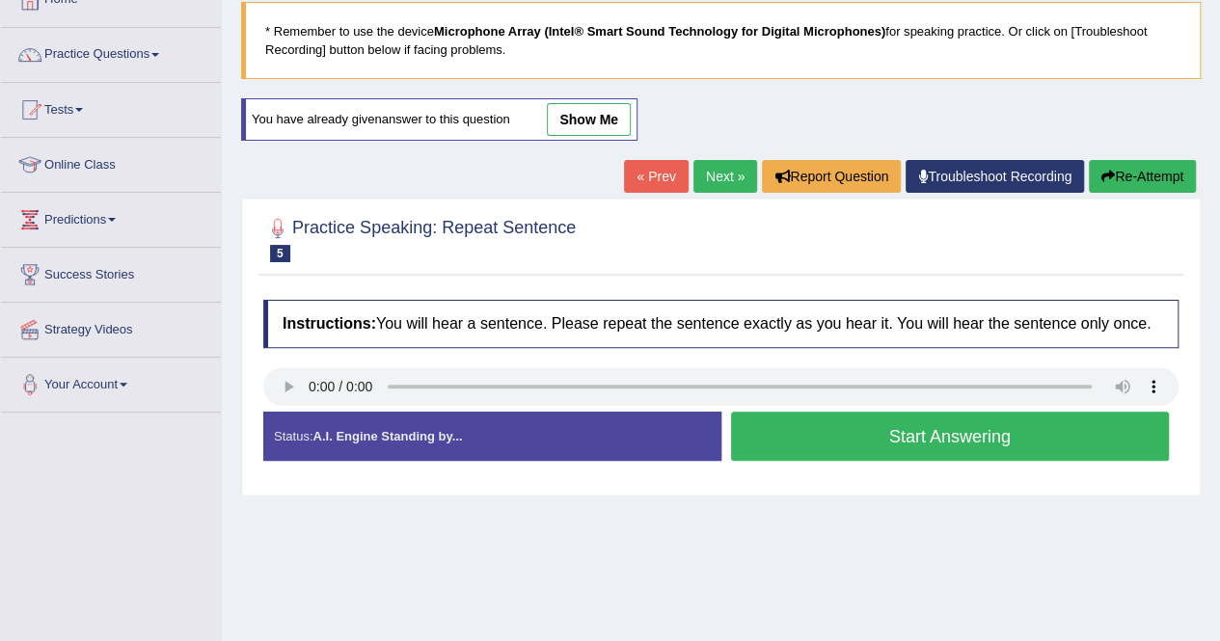
click at [982, 433] on button "Start Answering" at bounding box center [950, 436] width 439 height 49
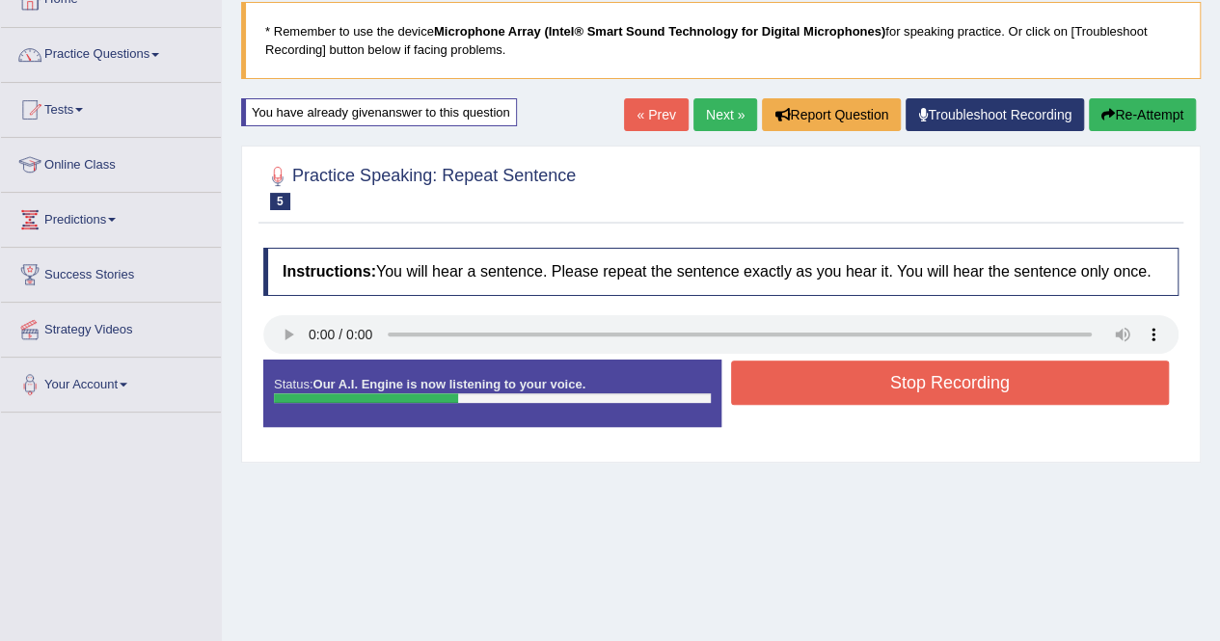
click at [956, 367] on button "Stop Recording" at bounding box center [950, 383] width 439 height 44
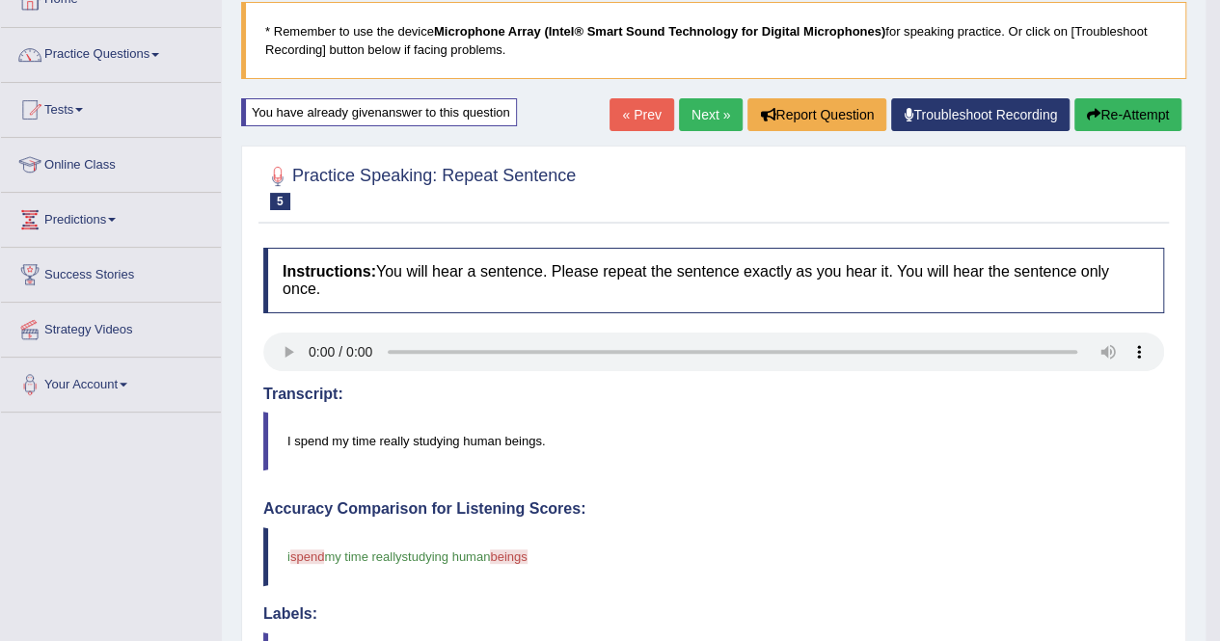
click at [1106, 116] on button "Re-Attempt" at bounding box center [1127, 114] width 107 height 33
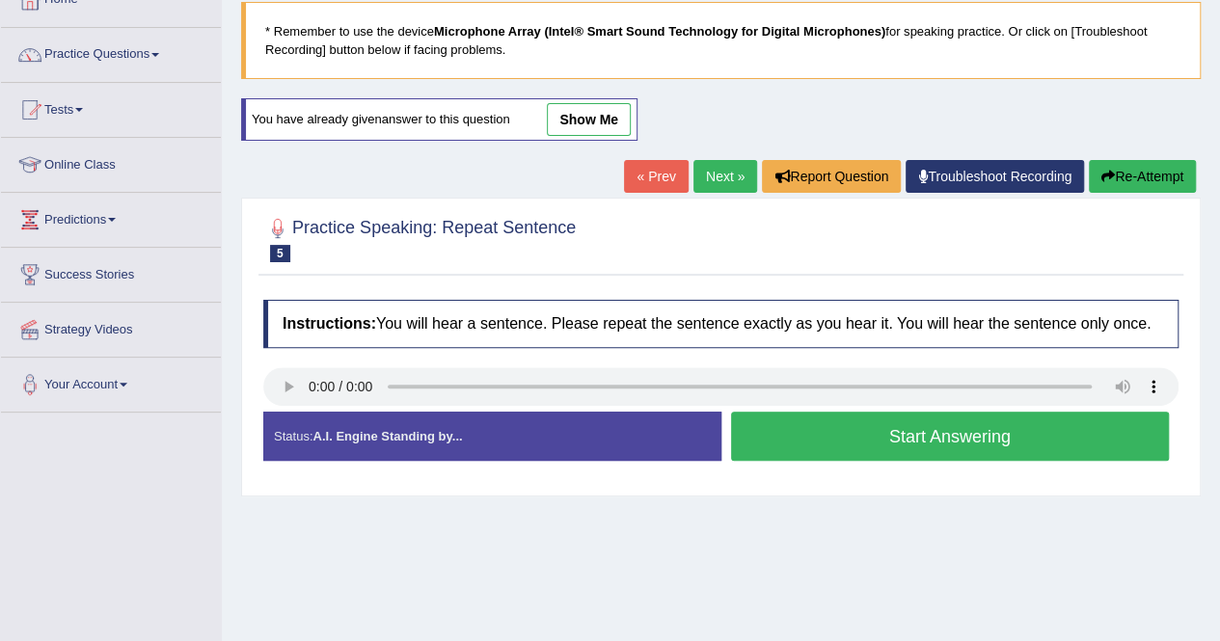
click at [946, 430] on button "Start Answering" at bounding box center [950, 436] width 439 height 49
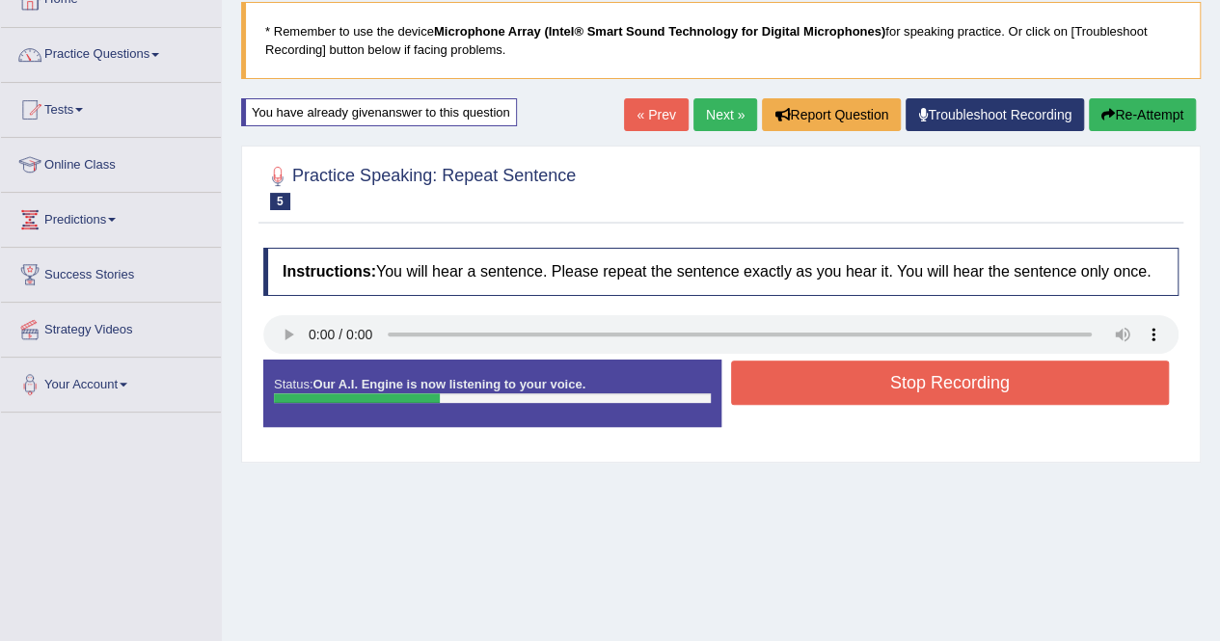
click at [954, 373] on button "Stop Recording" at bounding box center [950, 383] width 439 height 44
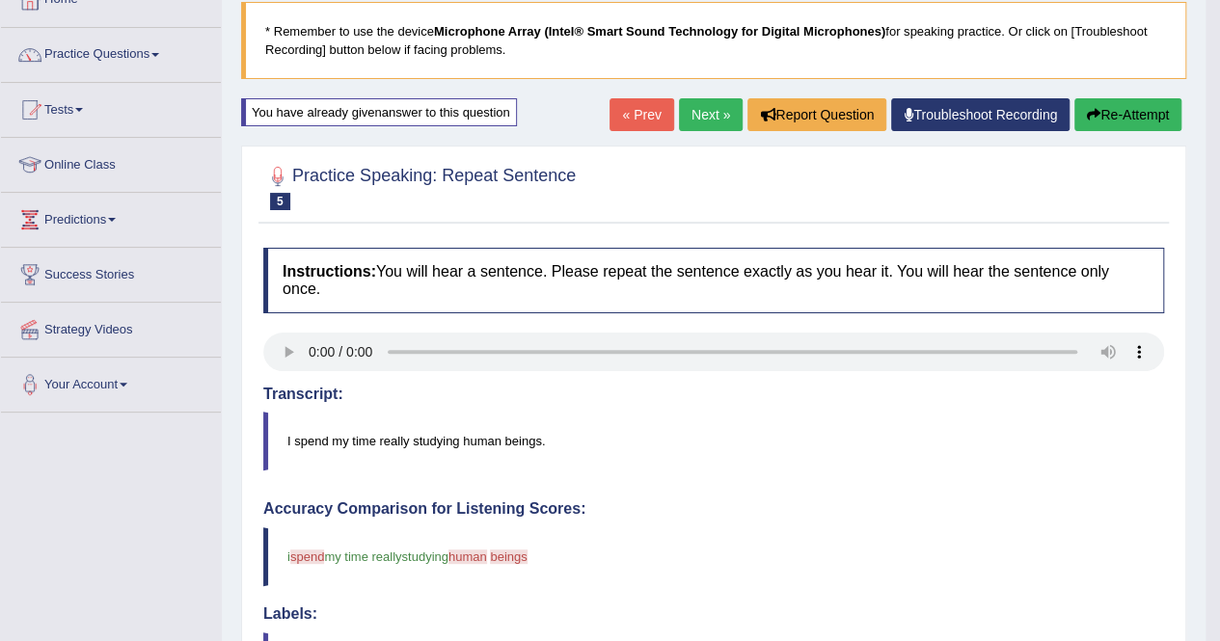
click at [1119, 121] on button "Re-Attempt" at bounding box center [1127, 114] width 107 height 33
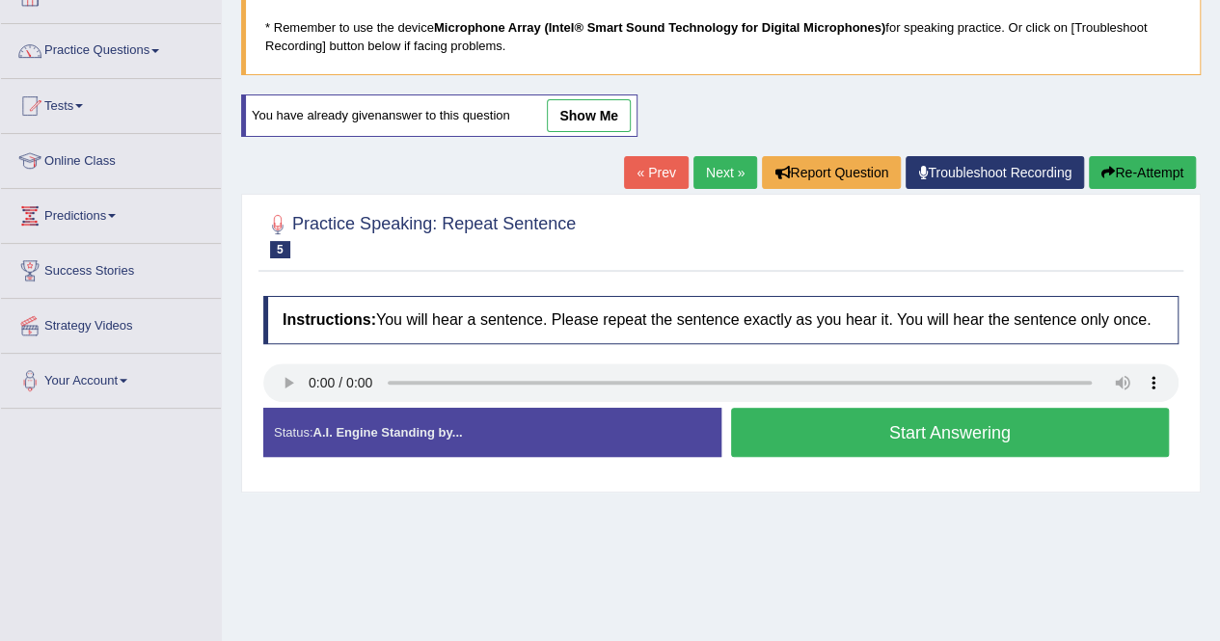
scroll to position [122, 0]
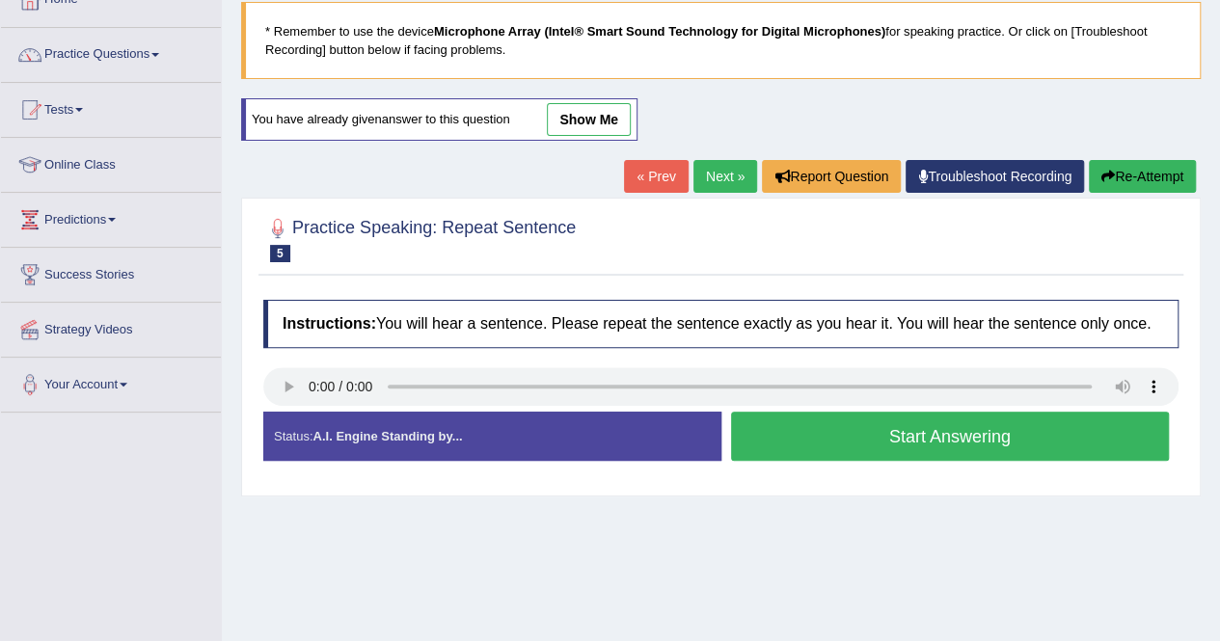
click at [914, 441] on button "Start Answering" at bounding box center [950, 436] width 439 height 49
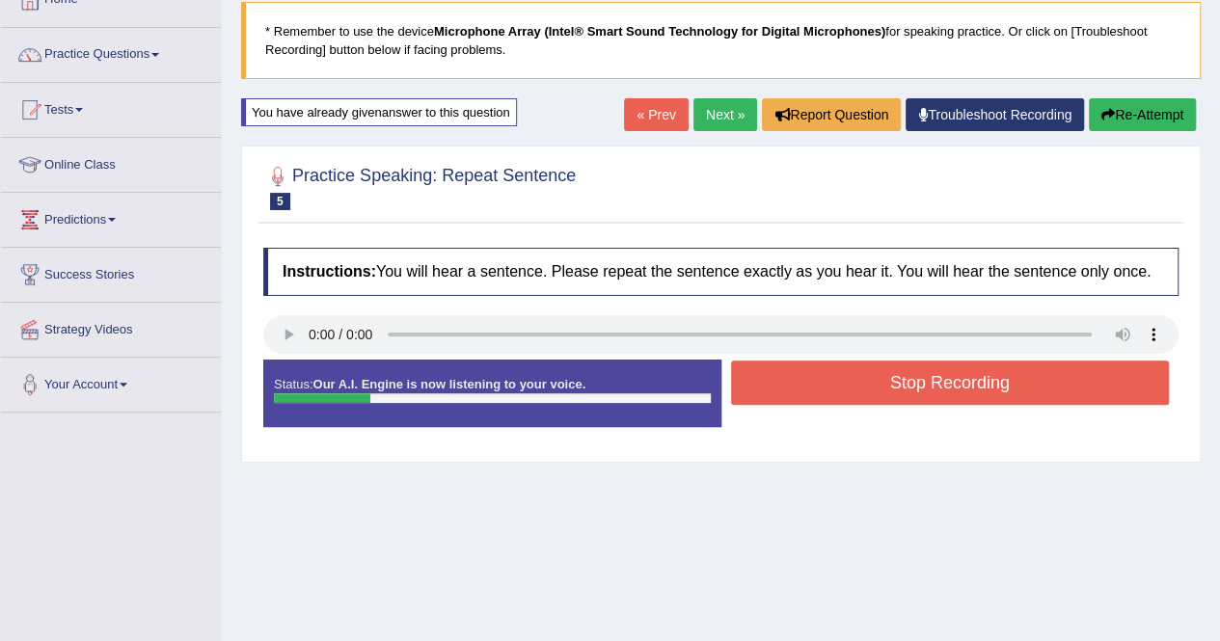
click at [1126, 105] on button "Re-Attempt" at bounding box center [1142, 114] width 107 height 33
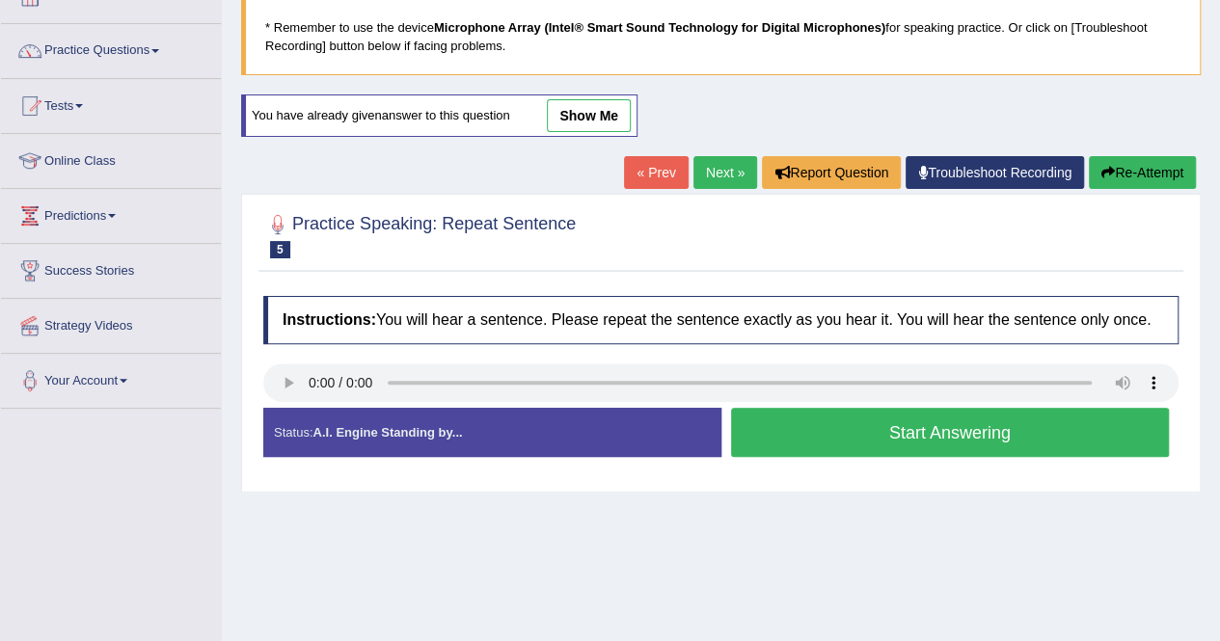
scroll to position [122, 0]
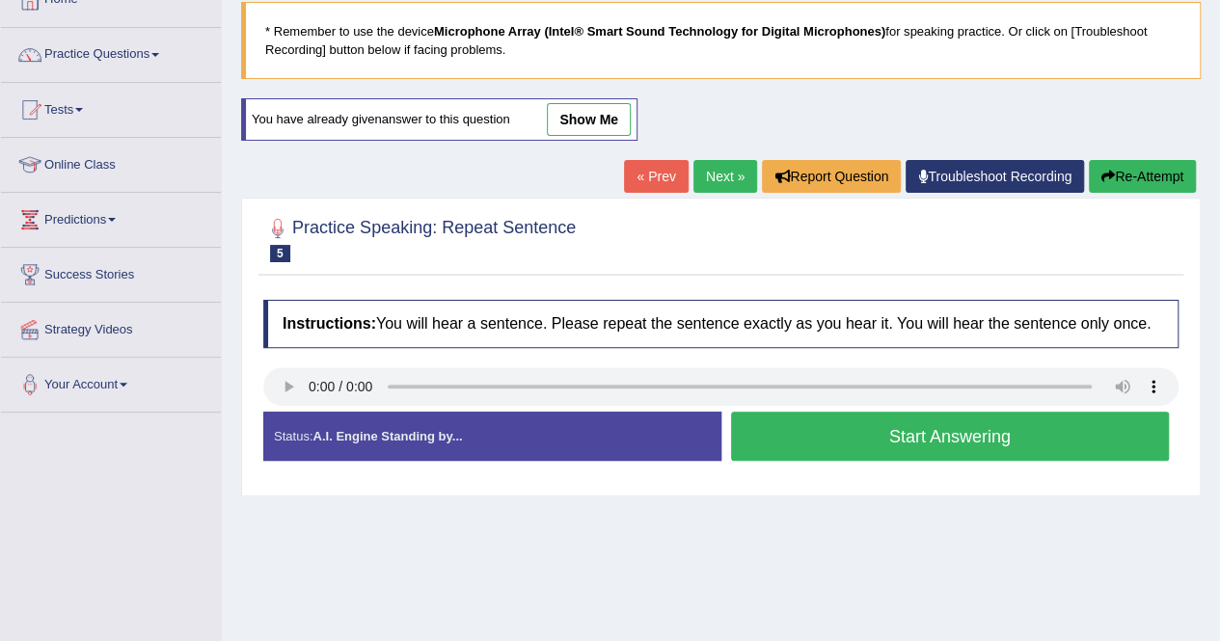
click at [990, 441] on button "Start Answering" at bounding box center [950, 436] width 439 height 49
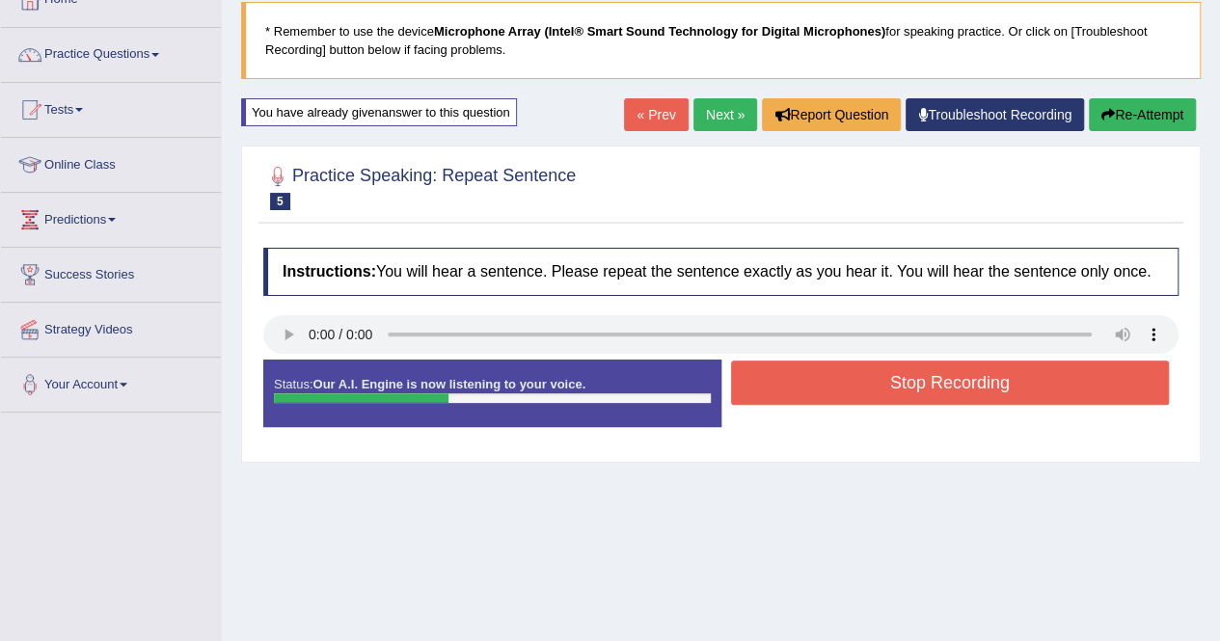
click at [1134, 101] on button "Re-Attempt" at bounding box center [1142, 114] width 107 height 33
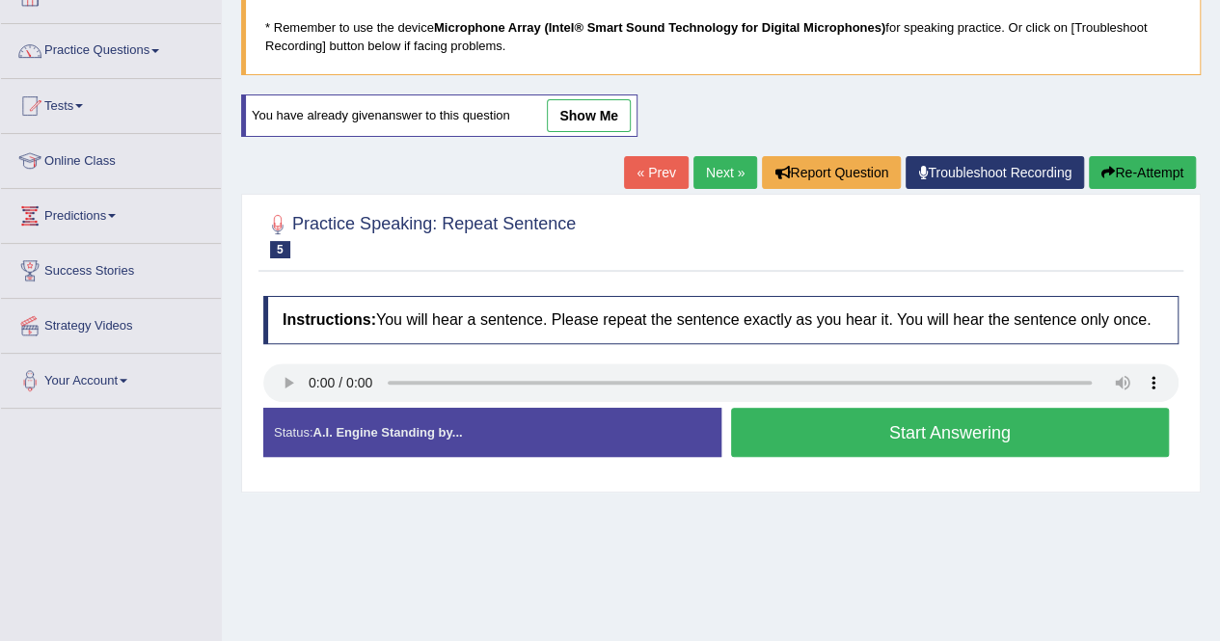
scroll to position [122, 0]
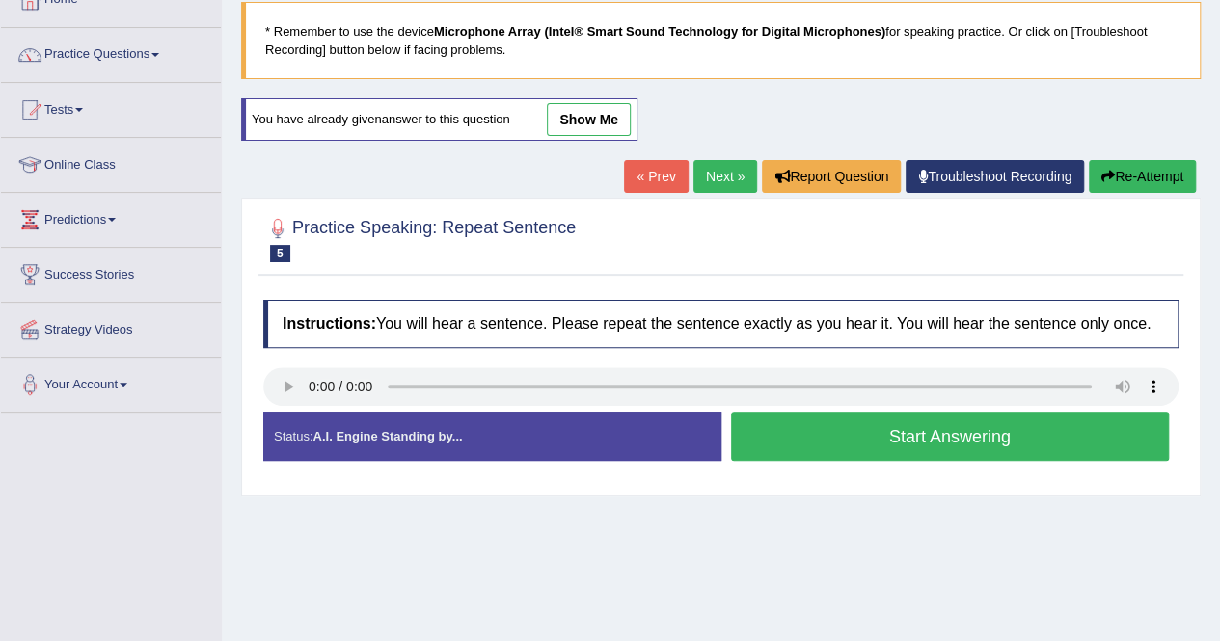
click at [906, 429] on button "Start Answering" at bounding box center [950, 436] width 439 height 49
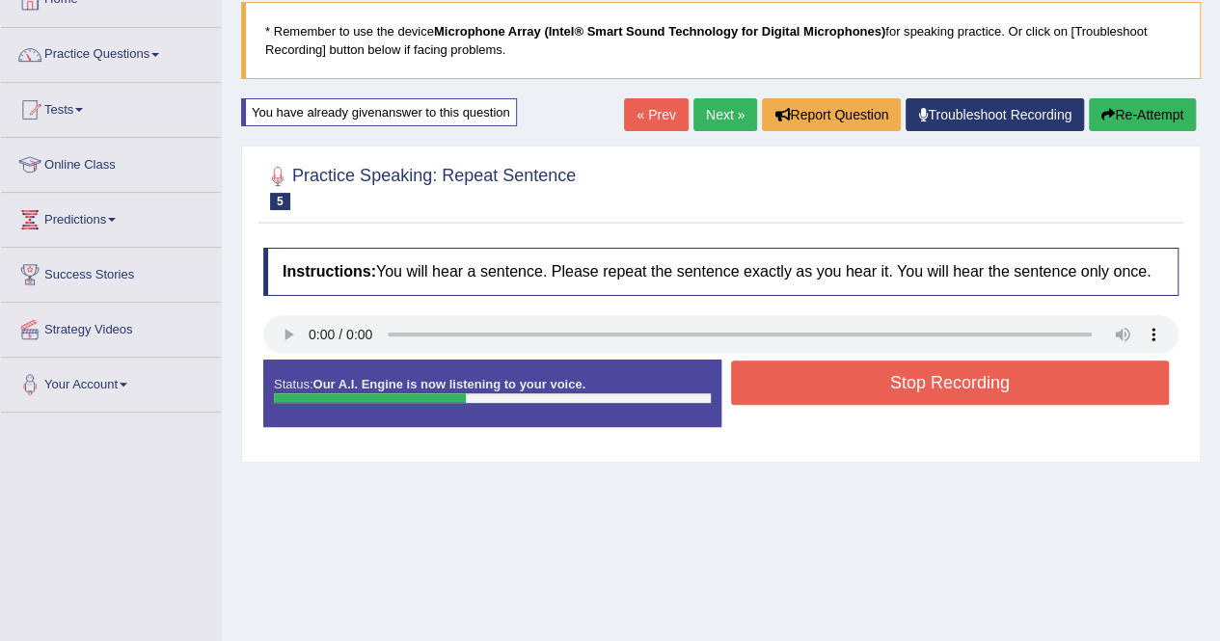
click at [800, 383] on button "Stop Recording" at bounding box center [950, 383] width 439 height 44
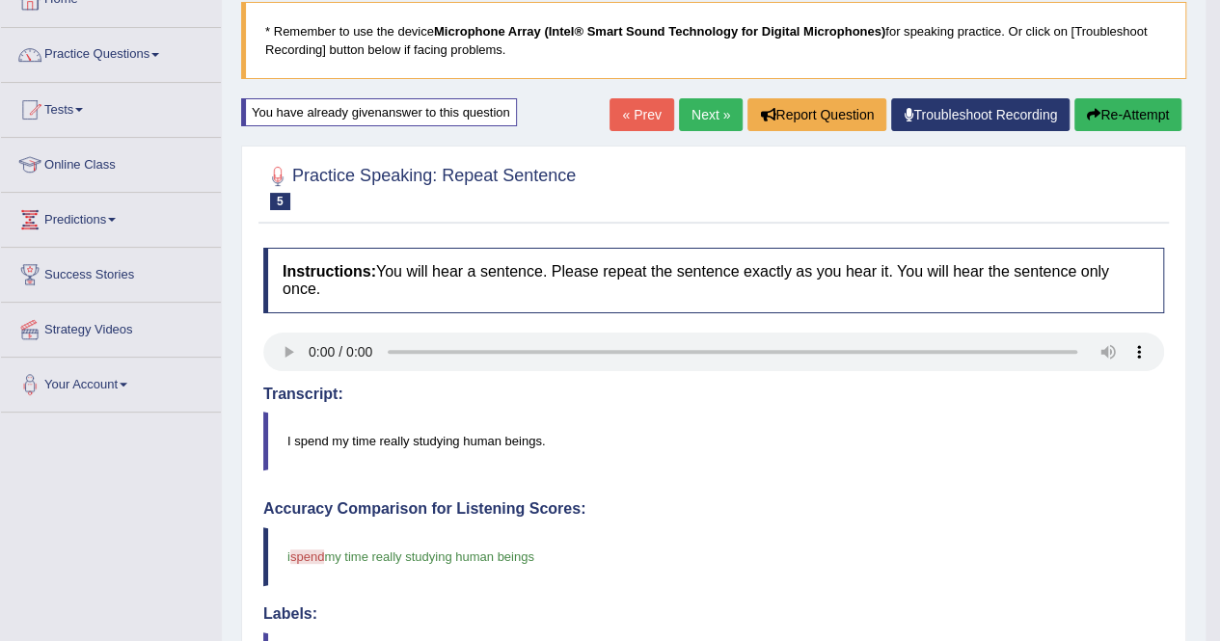
click at [1128, 113] on button "Re-Attempt" at bounding box center [1127, 114] width 107 height 33
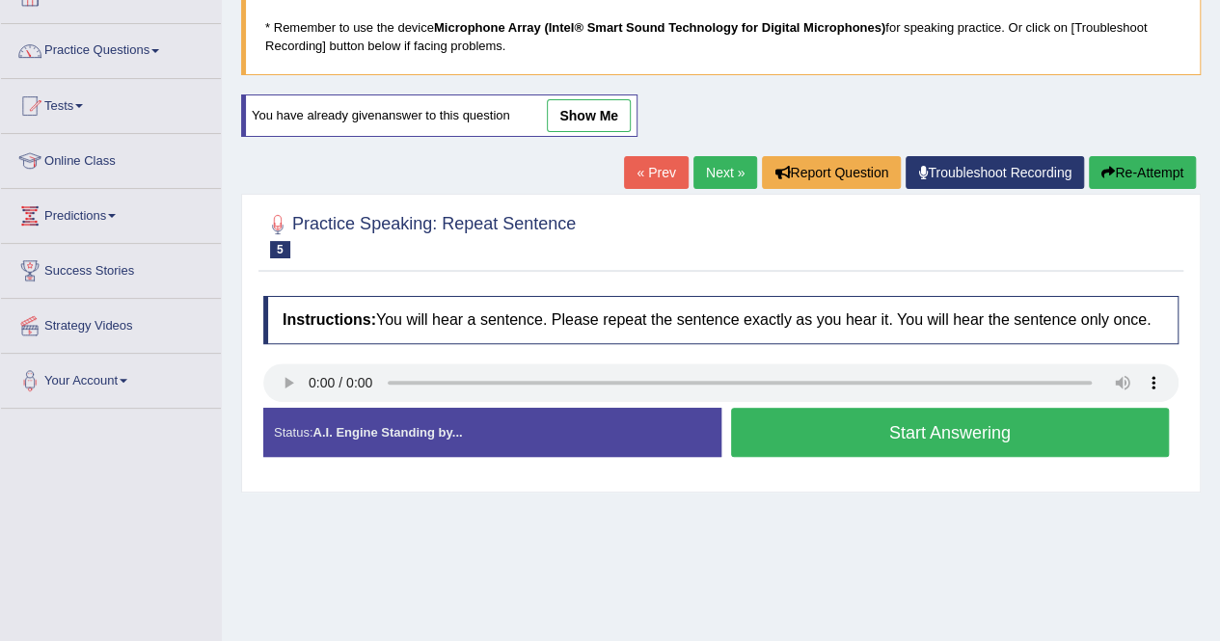
scroll to position [122, 0]
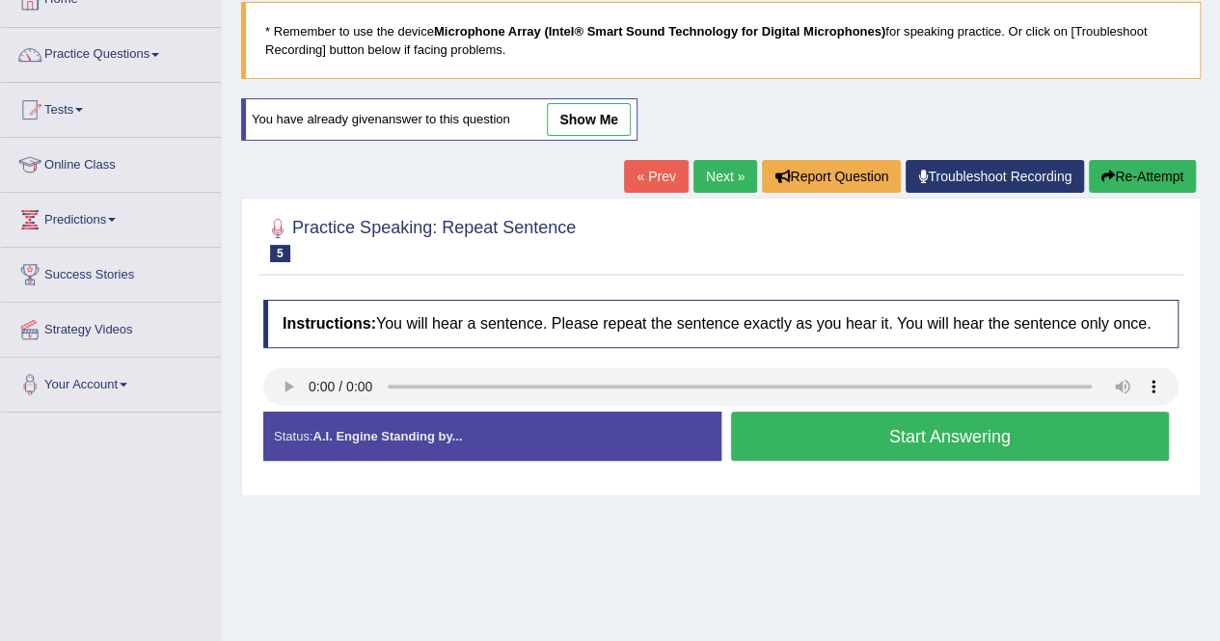
click at [980, 429] on button "Start Answering" at bounding box center [950, 436] width 439 height 49
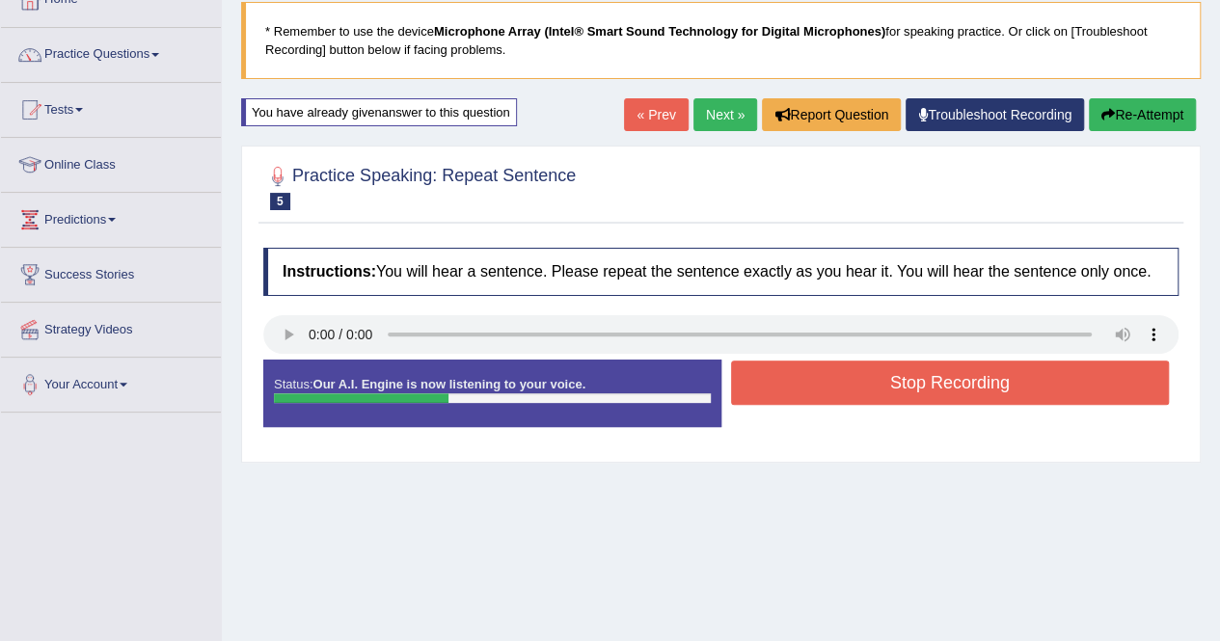
click at [1111, 126] on button "Re-Attempt" at bounding box center [1142, 114] width 107 height 33
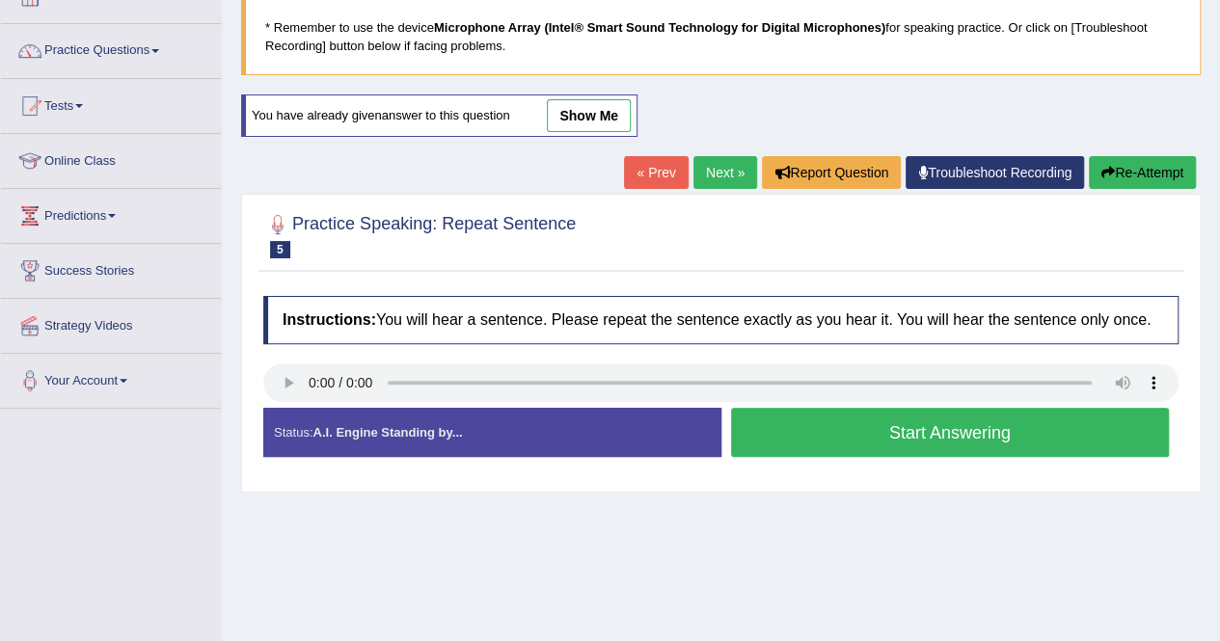
scroll to position [122, 0]
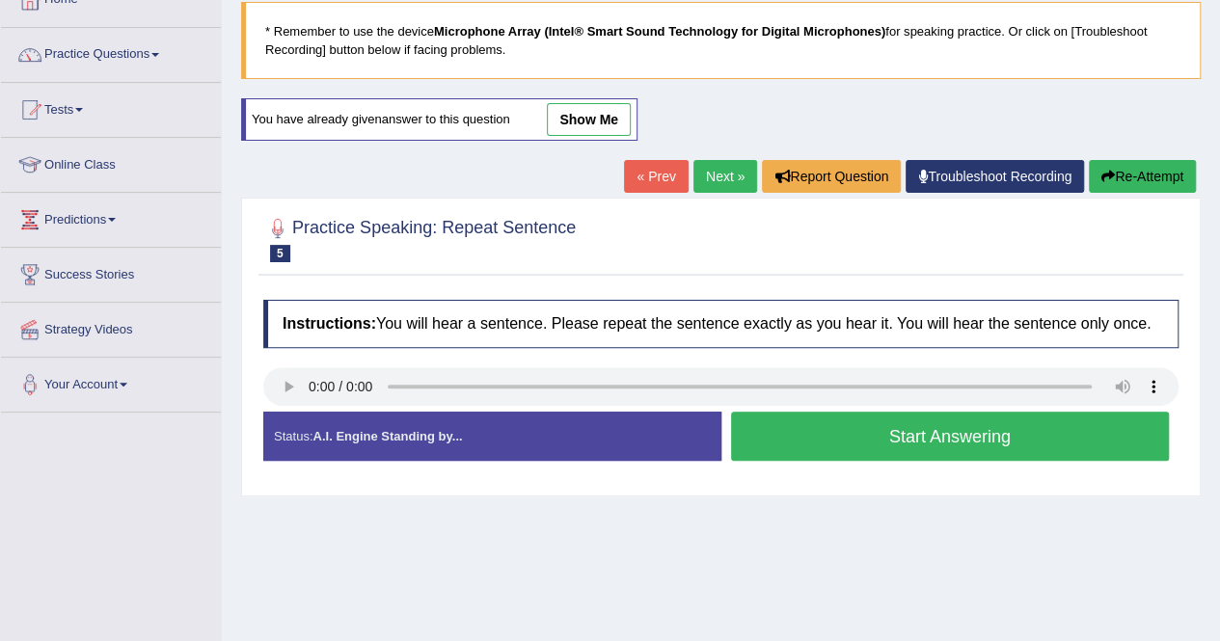
click at [908, 427] on button "Start Answering" at bounding box center [950, 436] width 439 height 49
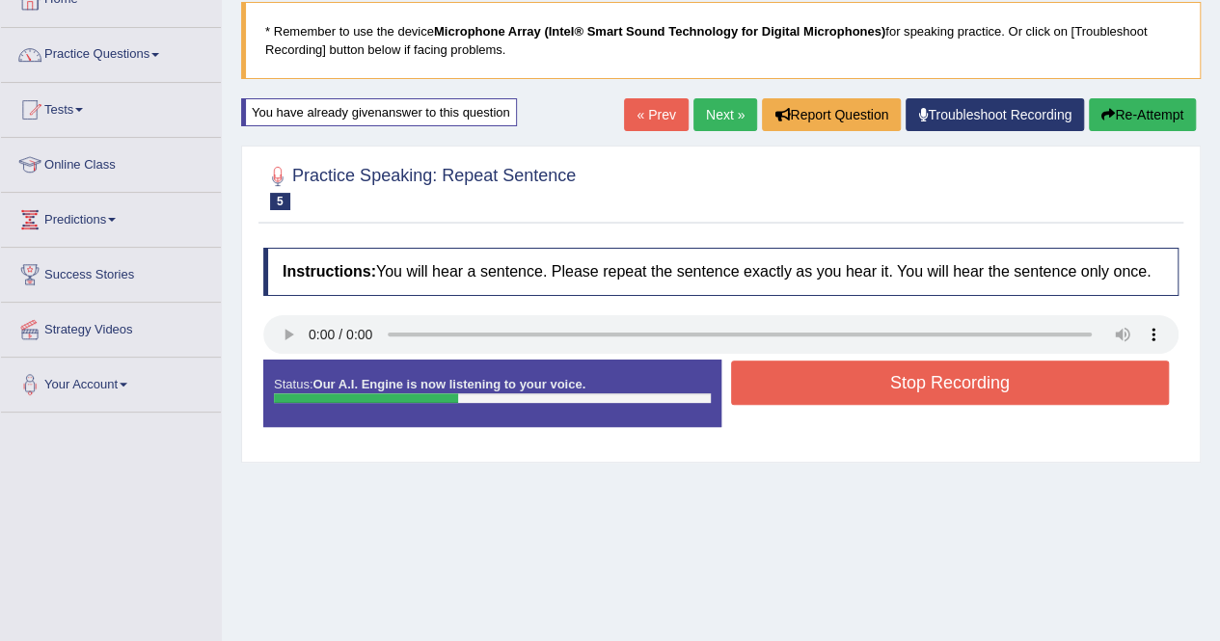
click at [1134, 117] on button "Re-Attempt" at bounding box center [1142, 114] width 107 height 33
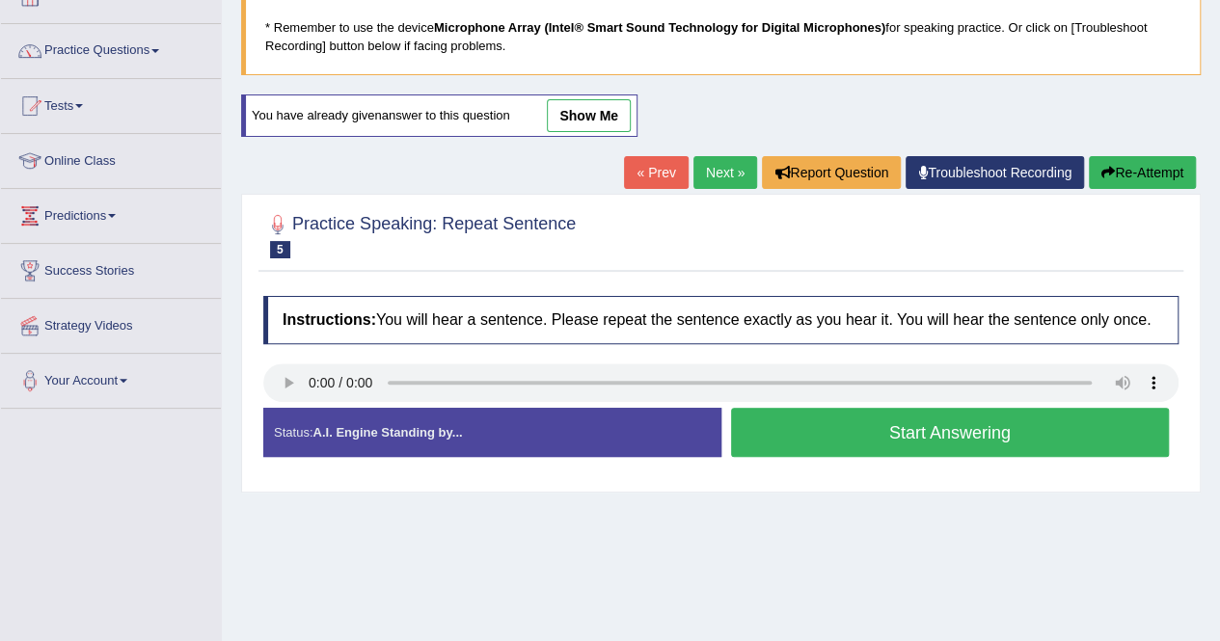
scroll to position [122, 0]
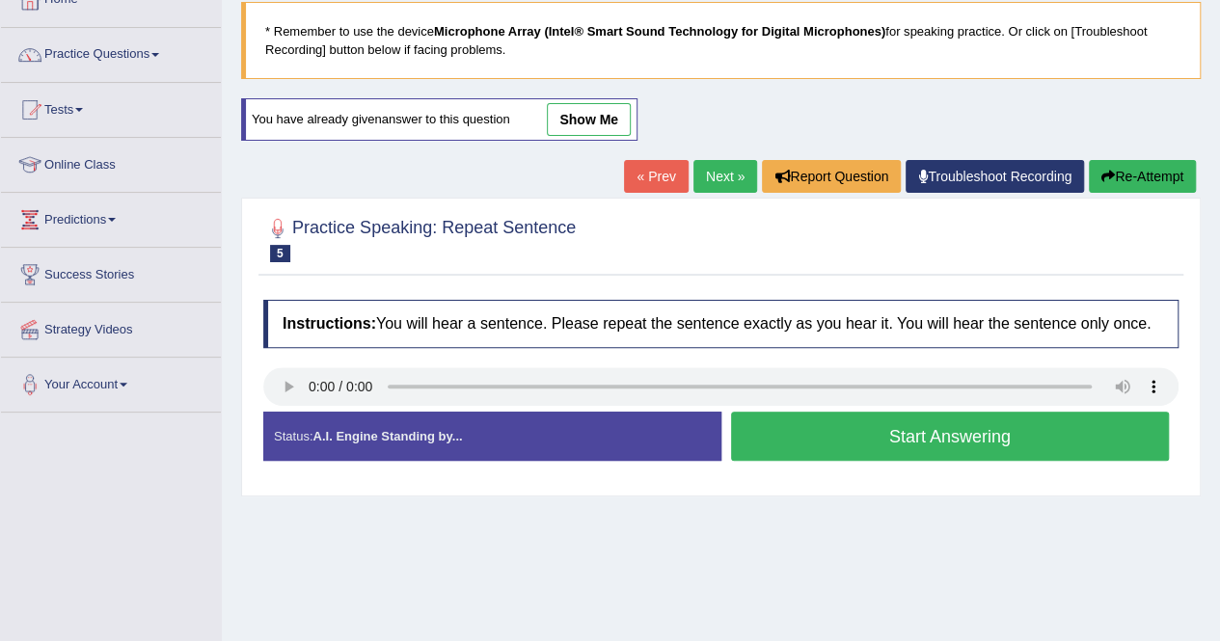
click at [915, 435] on button "Start Answering" at bounding box center [950, 436] width 439 height 49
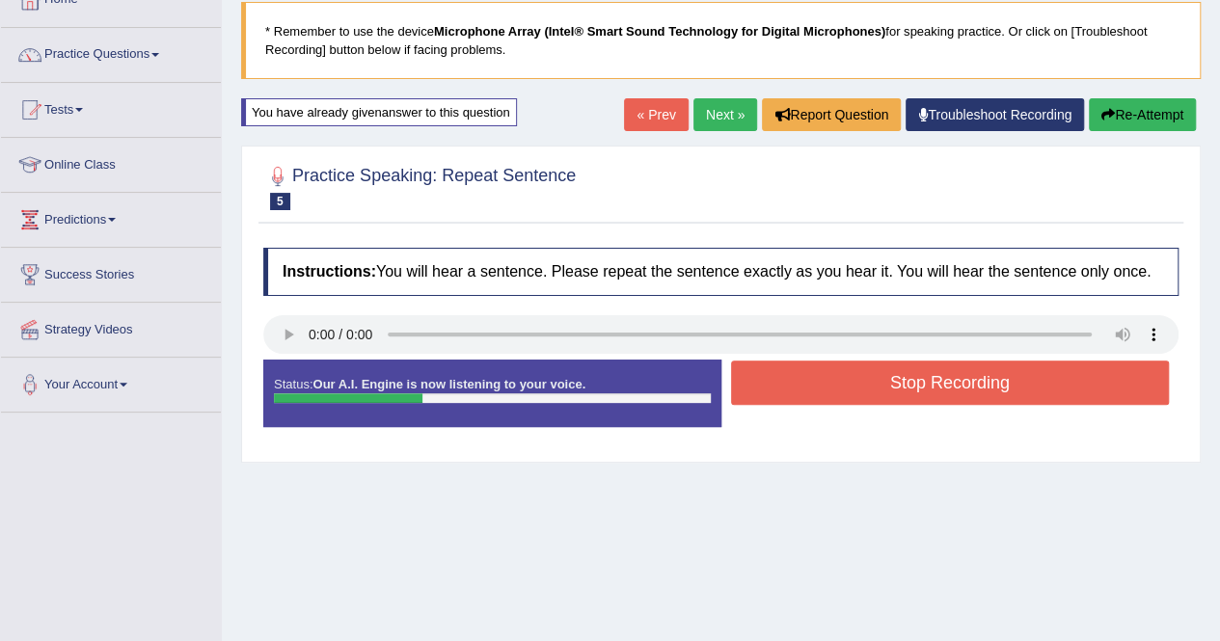
click at [891, 385] on button "Stop Recording" at bounding box center [950, 383] width 439 height 44
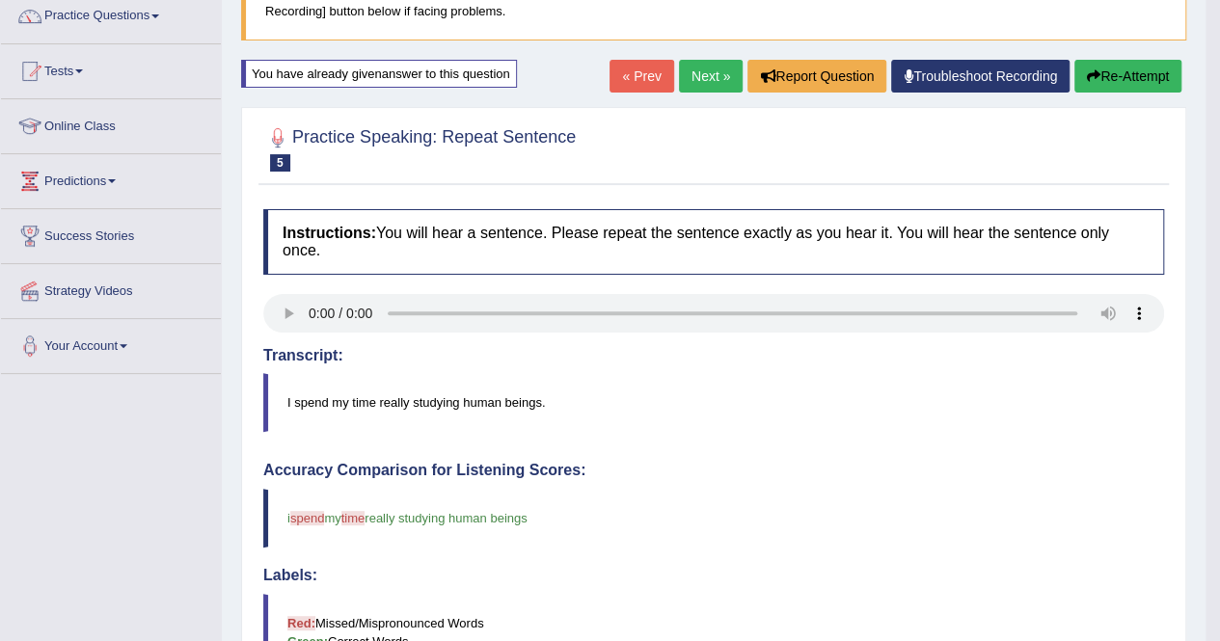
scroll to position [200, 0]
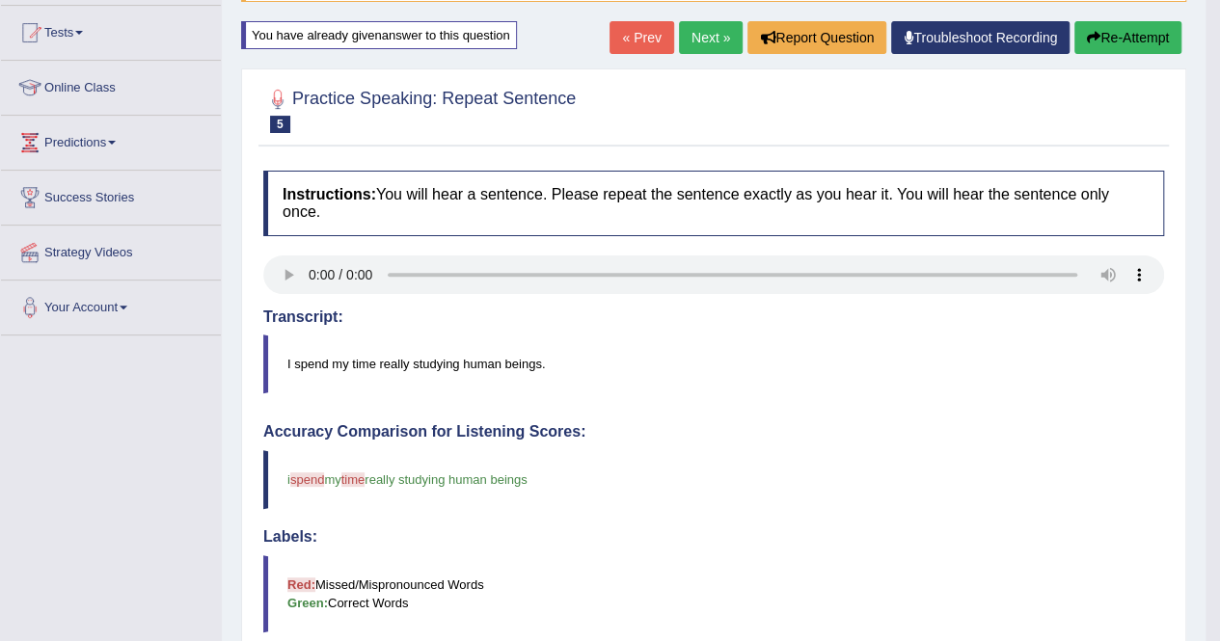
click at [1153, 40] on button "Re-Attempt" at bounding box center [1127, 37] width 107 height 33
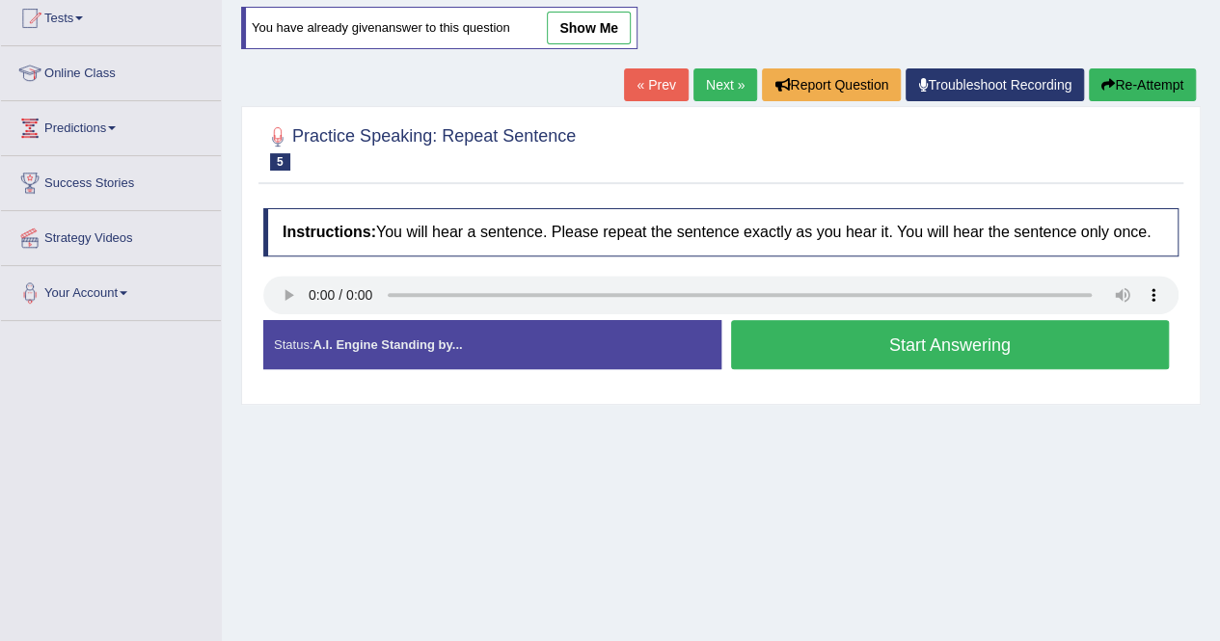
click at [906, 336] on button "Start Answering" at bounding box center [950, 344] width 439 height 49
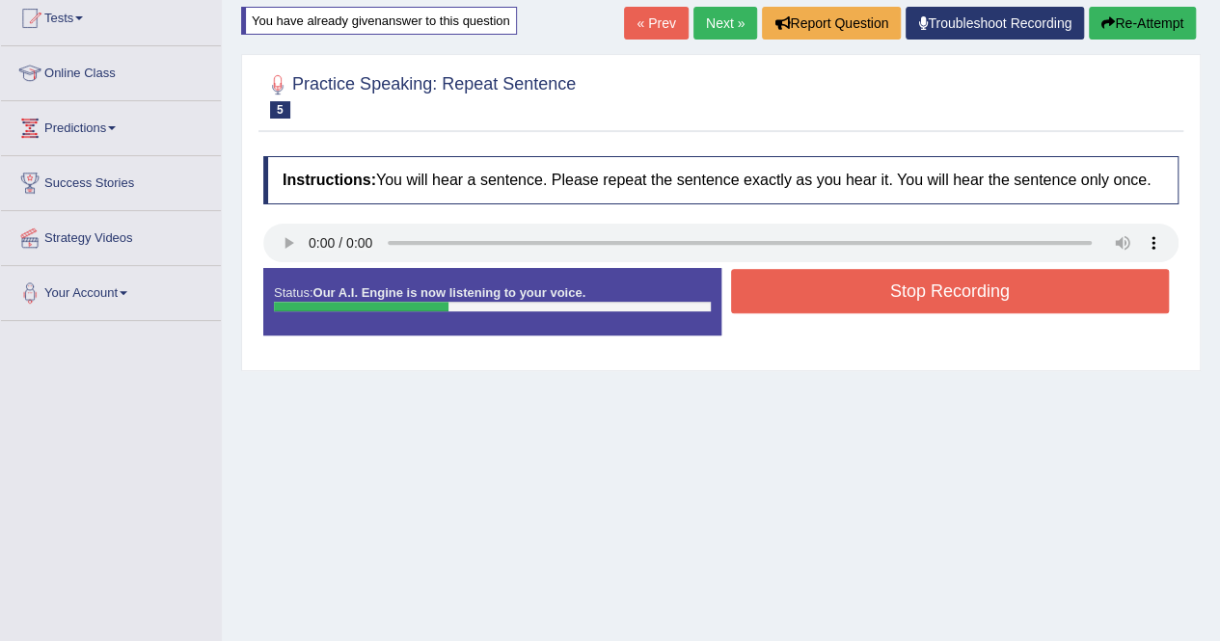
click at [917, 287] on button "Stop Recording" at bounding box center [950, 291] width 439 height 44
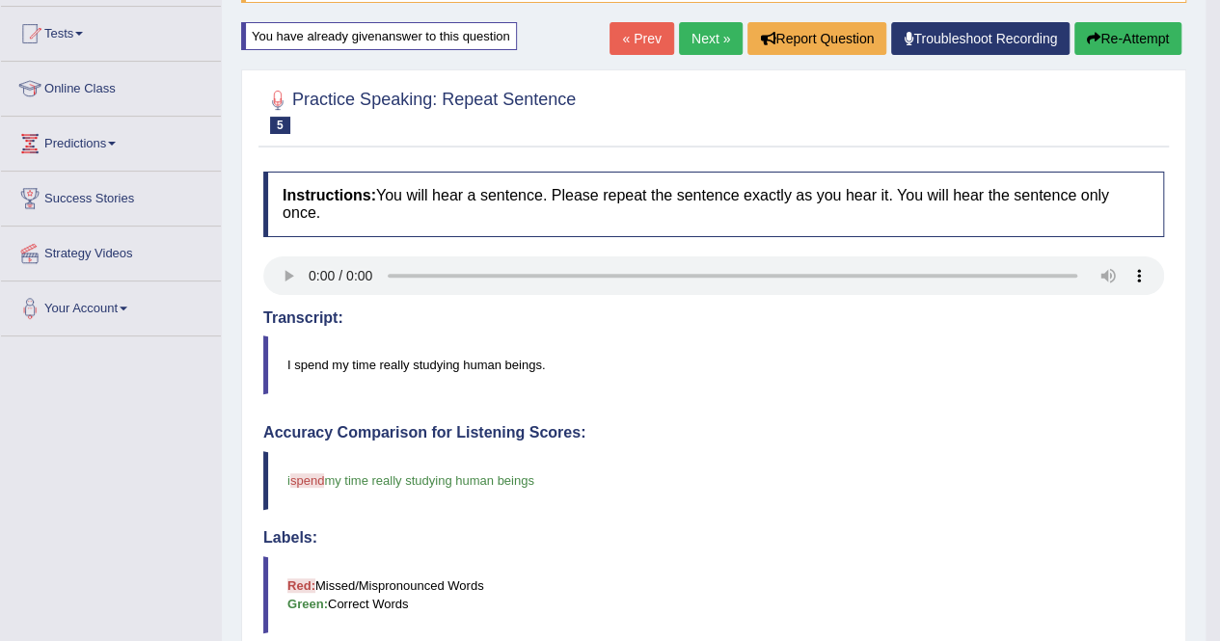
scroll to position [175, 0]
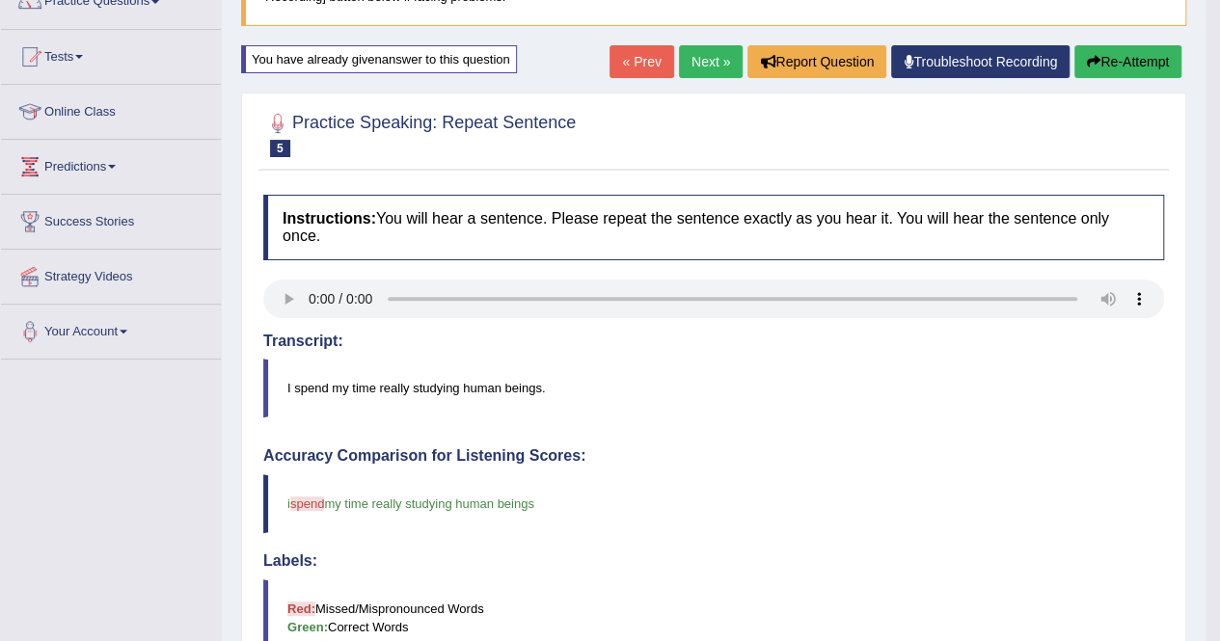
click at [1109, 67] on button "Re-Attempt" at bounding box center [1127, 61] width 107 height 33
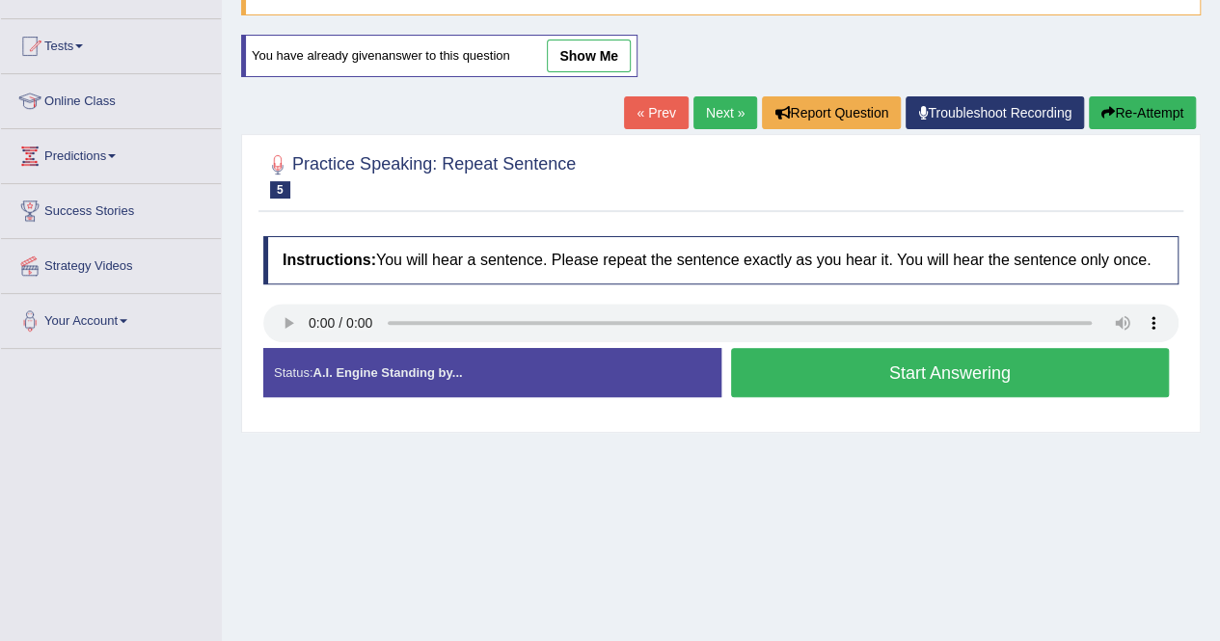
scroll to position [175, 0]
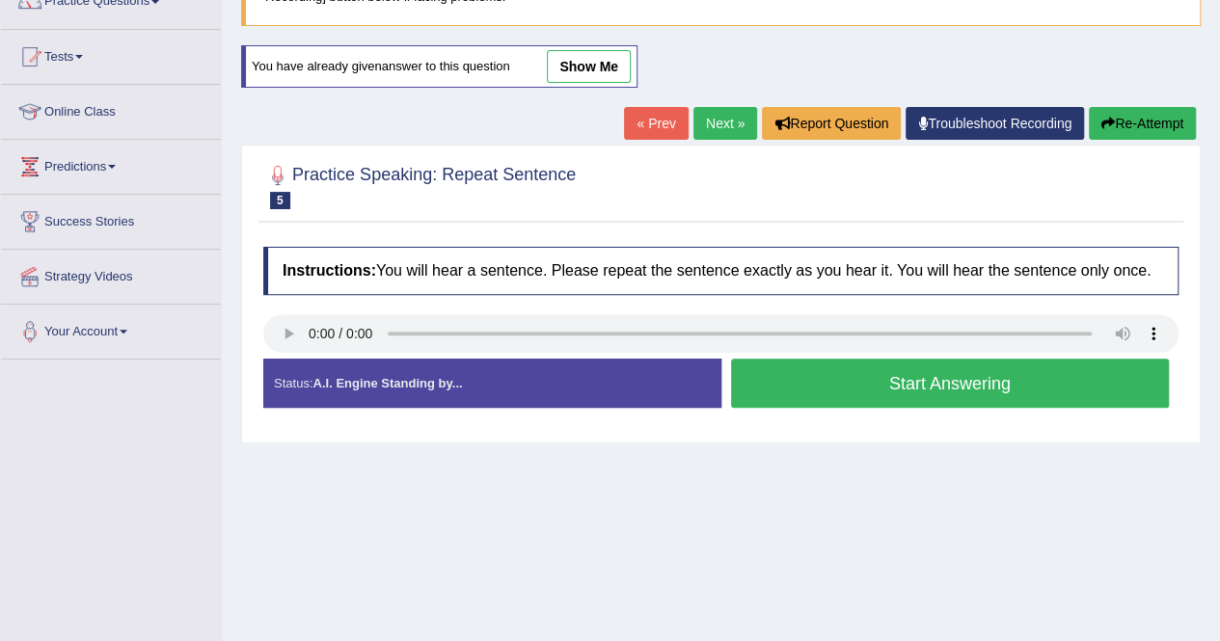
click at [928, 376] on button "Start Answering" at bounding box center [950, 383] width 439 height 49
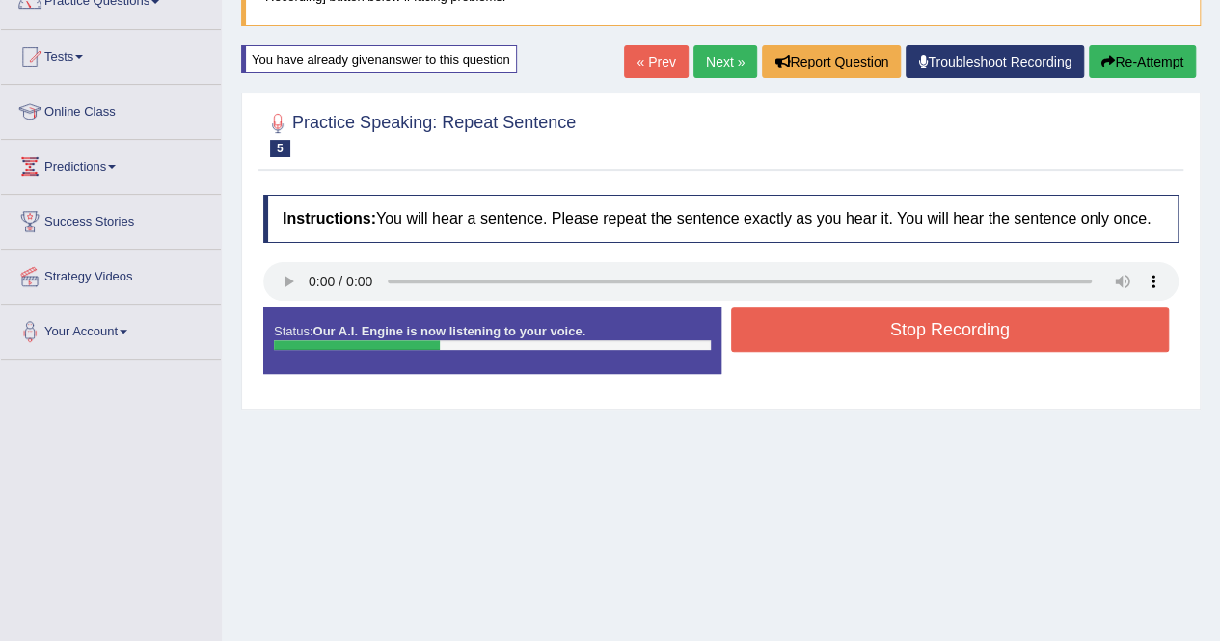
click at [931, 325] on button "Stop Recording" at bounding box center [950, 330] width 439 height 44
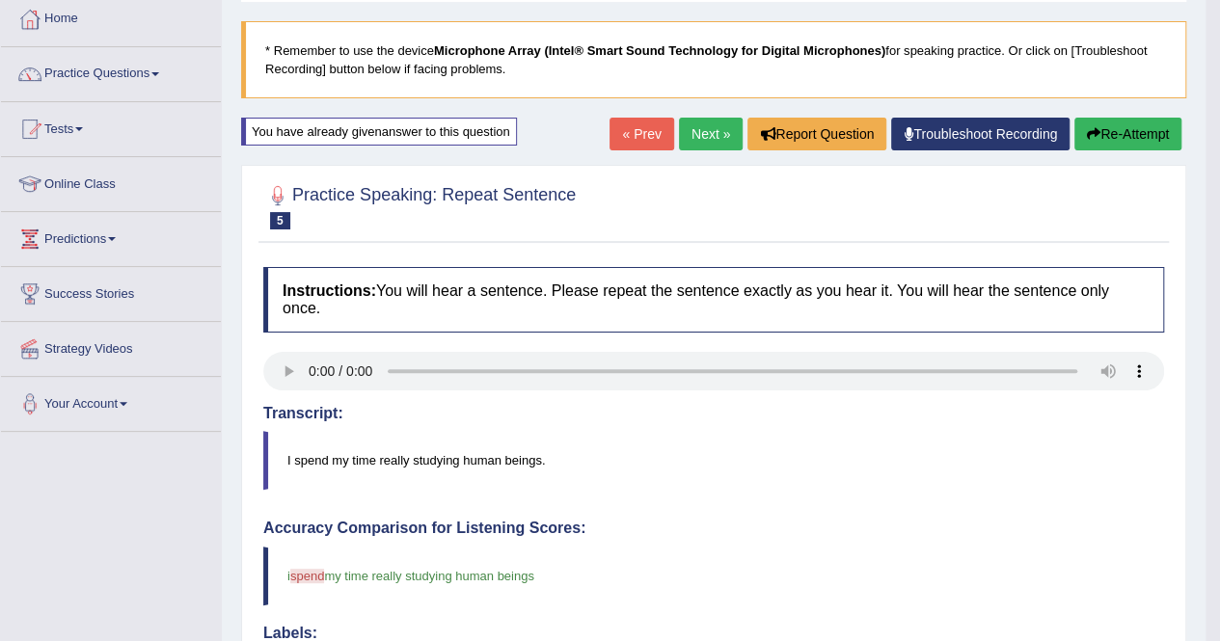
scroll to position [84, 0]
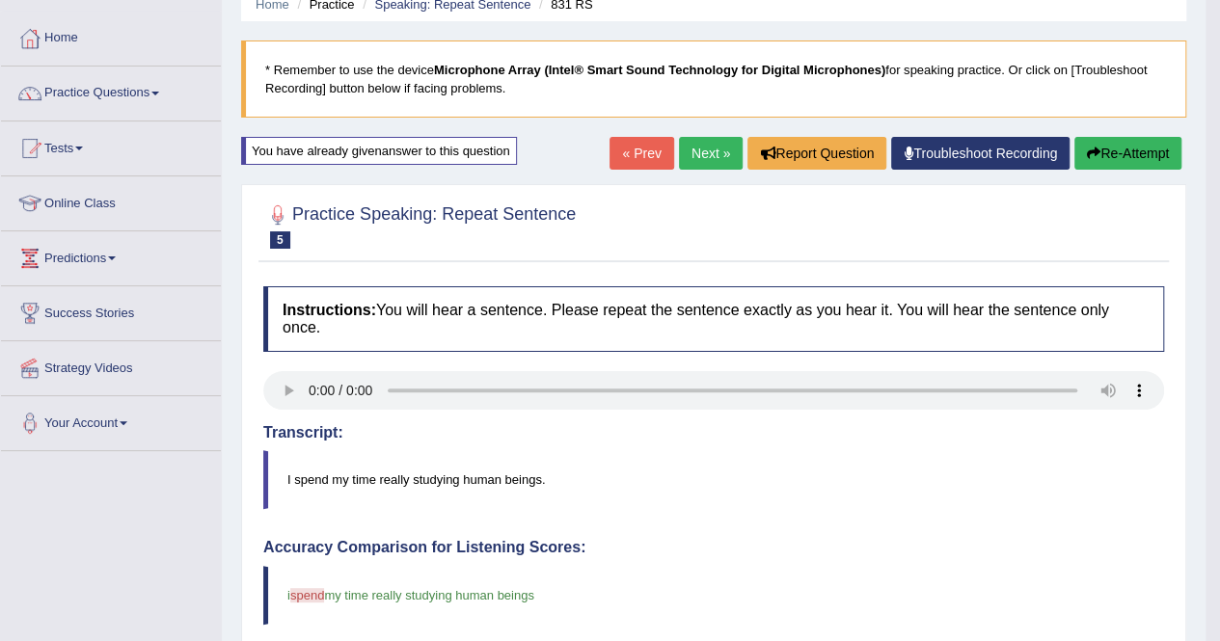
click at [716, 152] on link "Next »" at bounding box center [711, 153] width 64 height 33
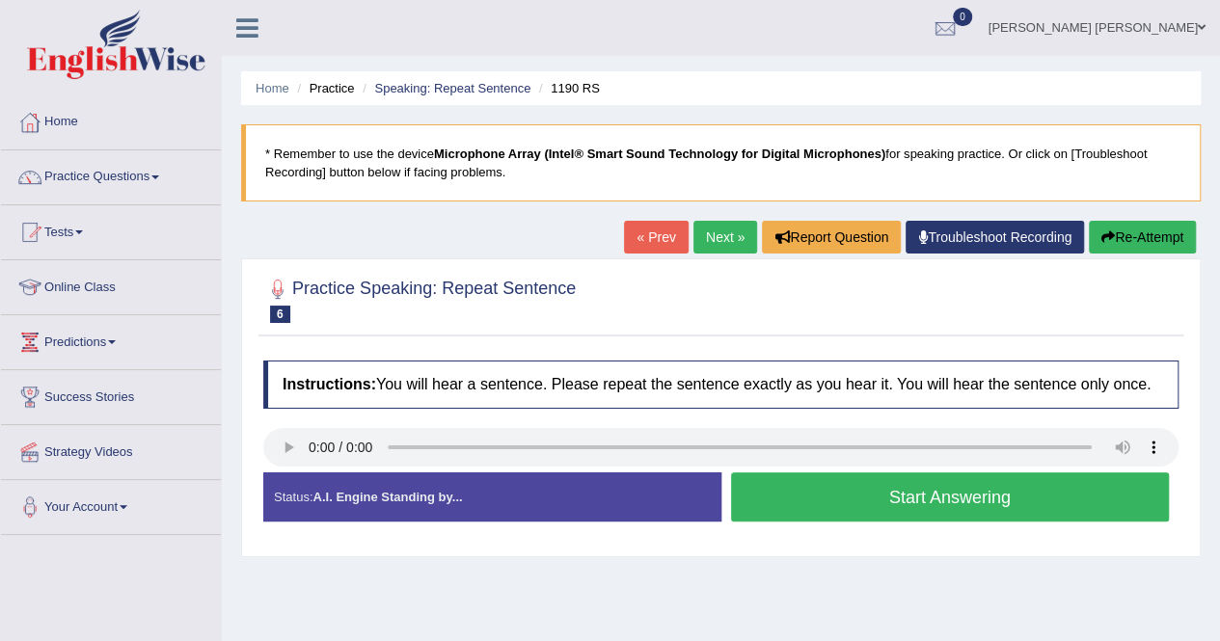
click at [807, 493] on button "Start Answering" at bounding box center [950, 496] width 439 height 49
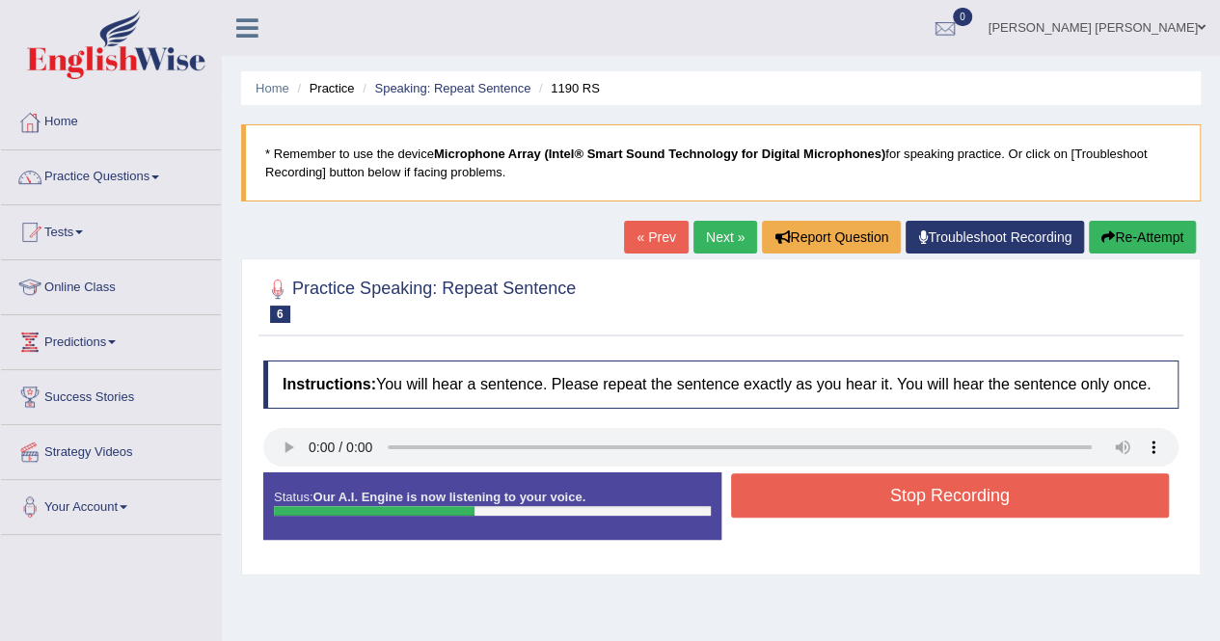
click at [1146, 240] on button "Re-Attempt" at bounding box center [1142, 237] width 107 height 33
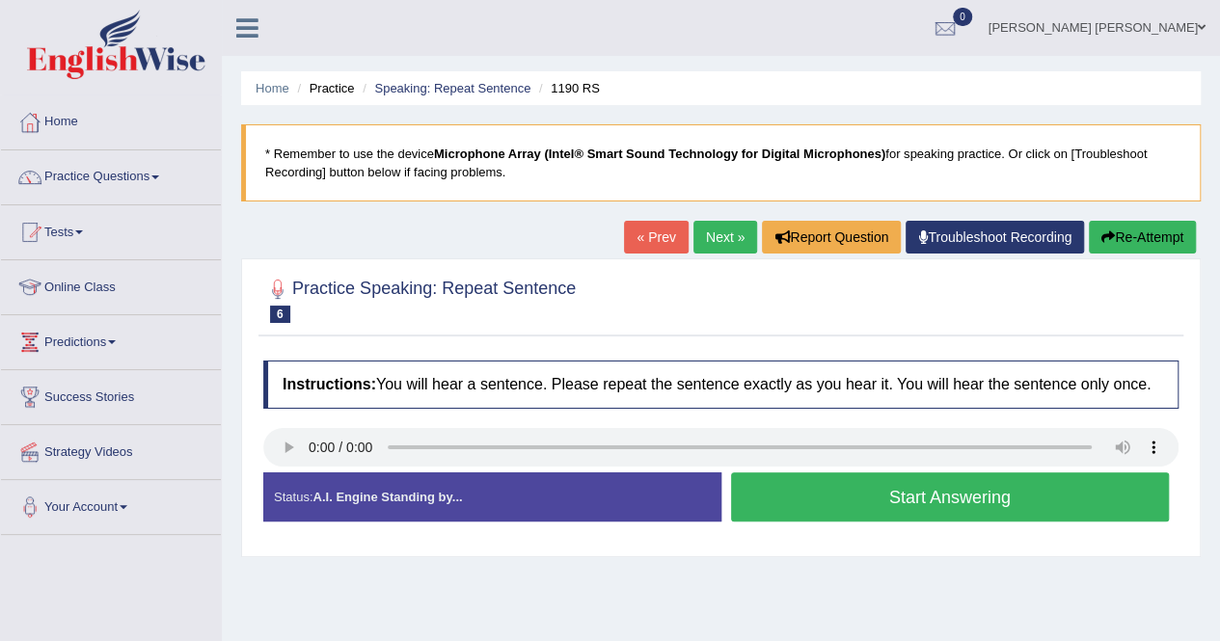
click at [815, 497] on button "Start Answering" at bounding box center [950, 496] width 439 height 49
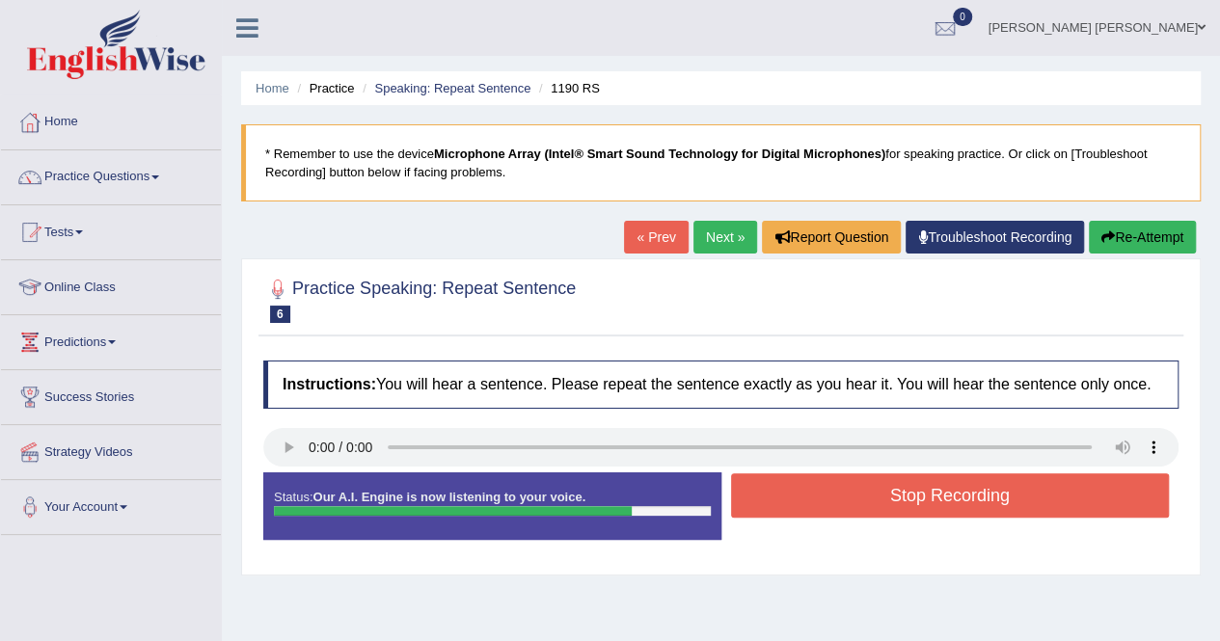
click at [877, 506] on button "Stop Recording" at bounding box center [950, 495] width 439 height 44
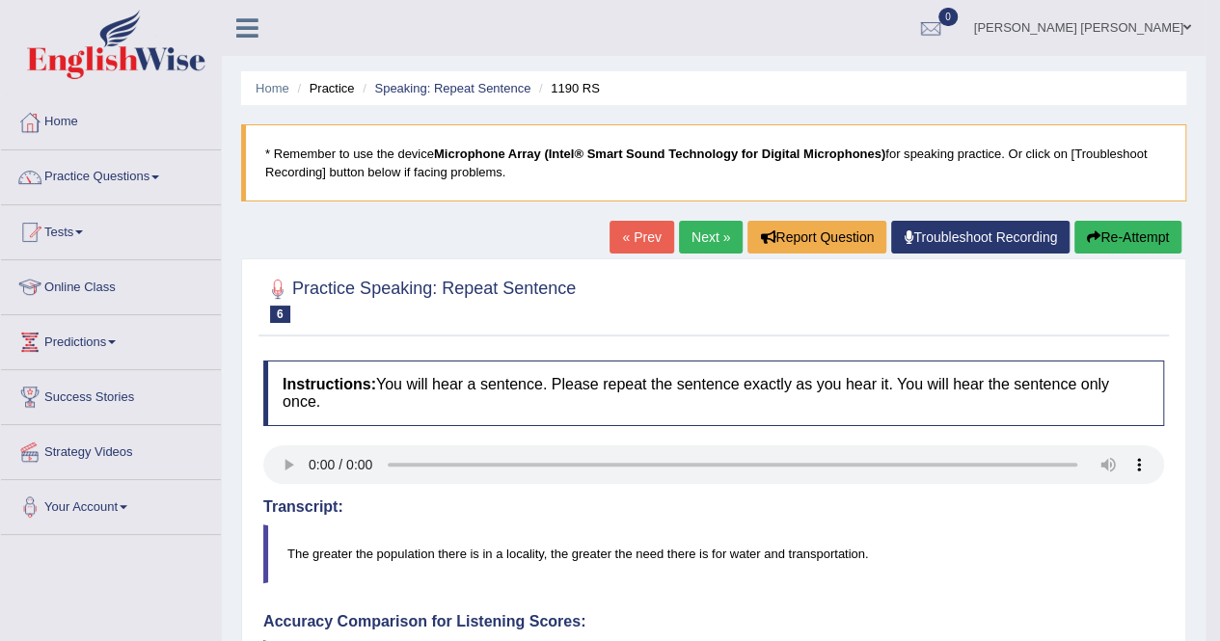
click at [1105, 242] on button "Re-Attempt" at bounding box center [1127, 237] width 107 height 33
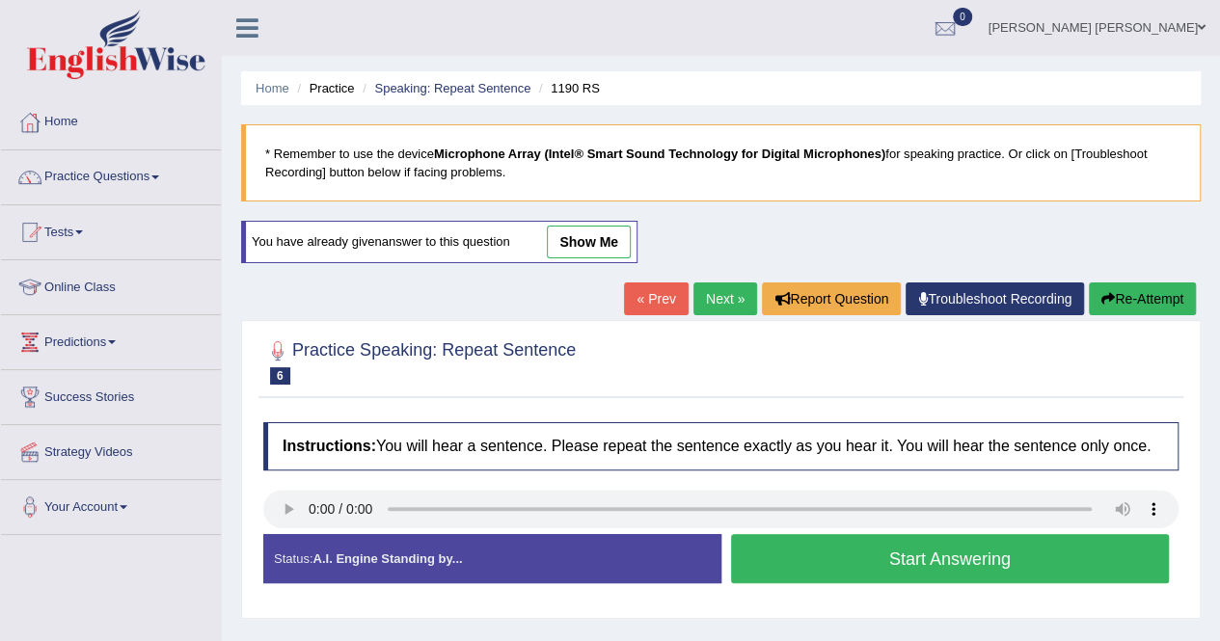
click at [732, 296] on link "Next »" at bounding box center [725, 299] width 64 height 33
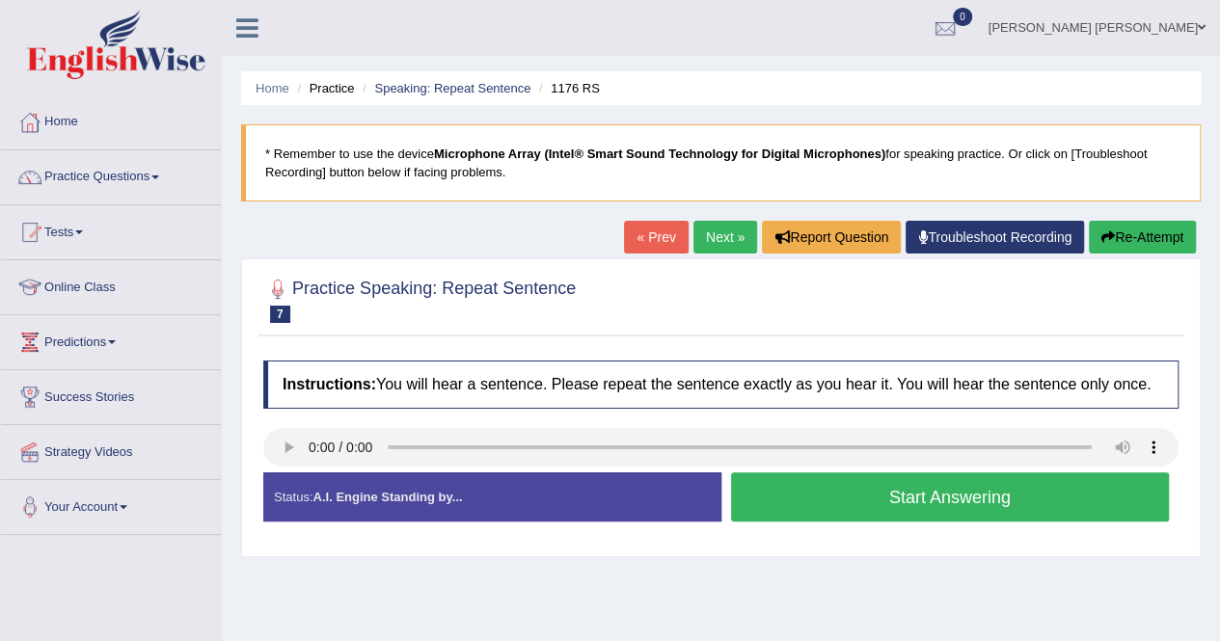
click at [773, 484] on button "Start Answering" at bounding box center [950, 496] width 439 height 49
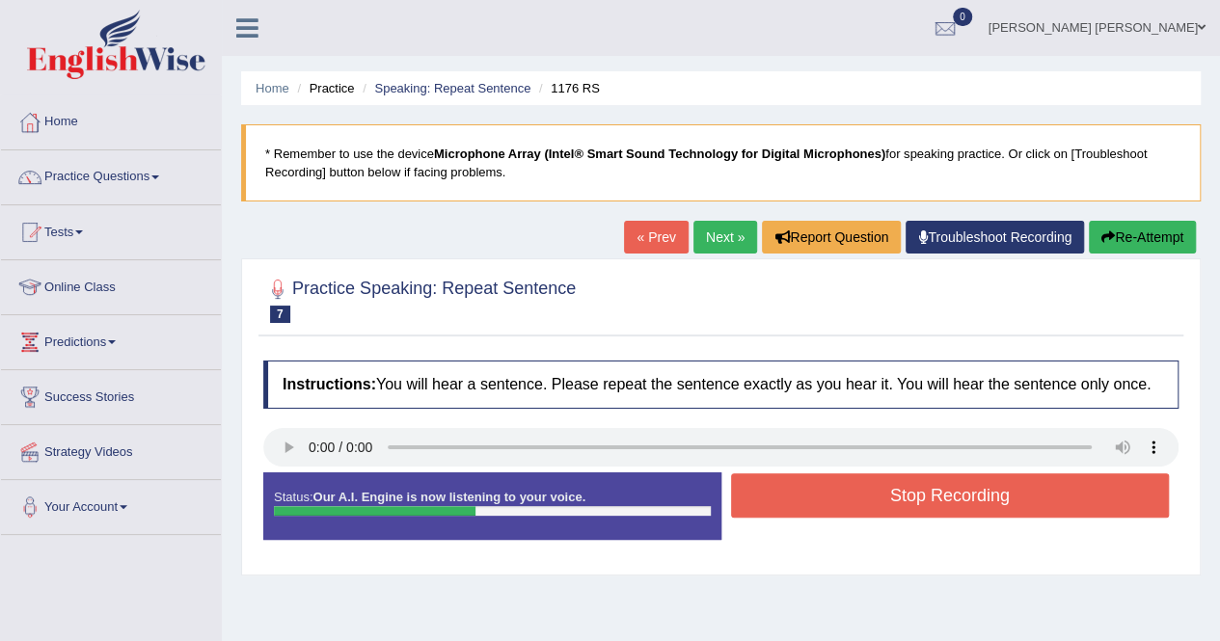
click at [883, 494] on button "Stop Recording" at bounding box center [950, 495] width 439 height 44
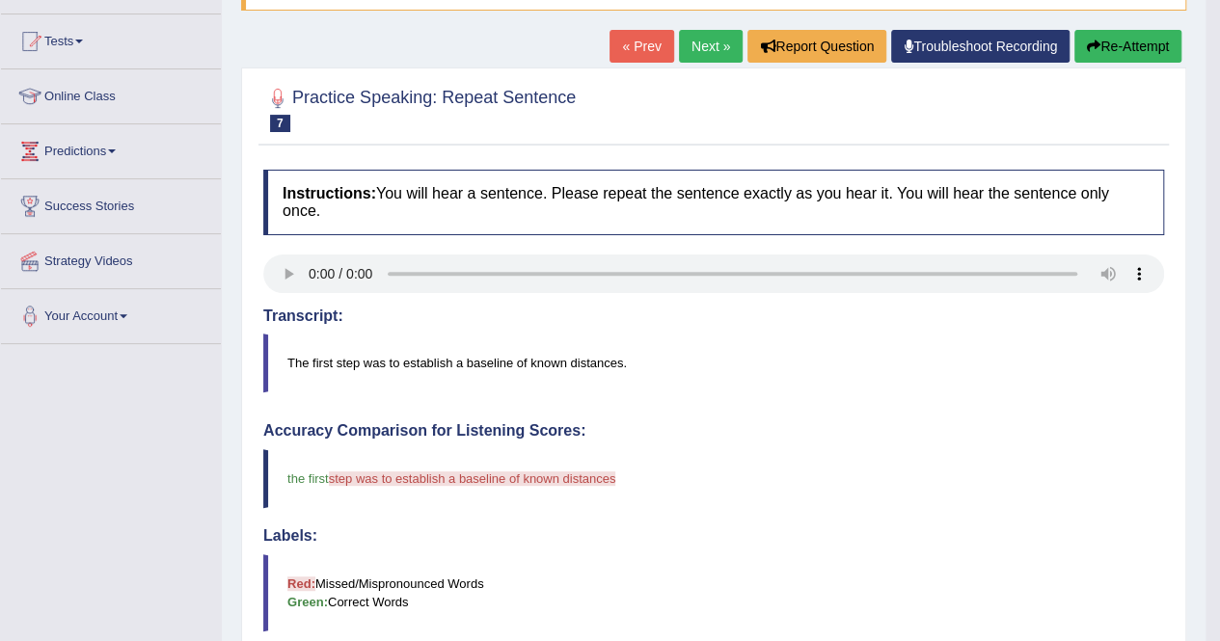
scroll to position [193, 0]
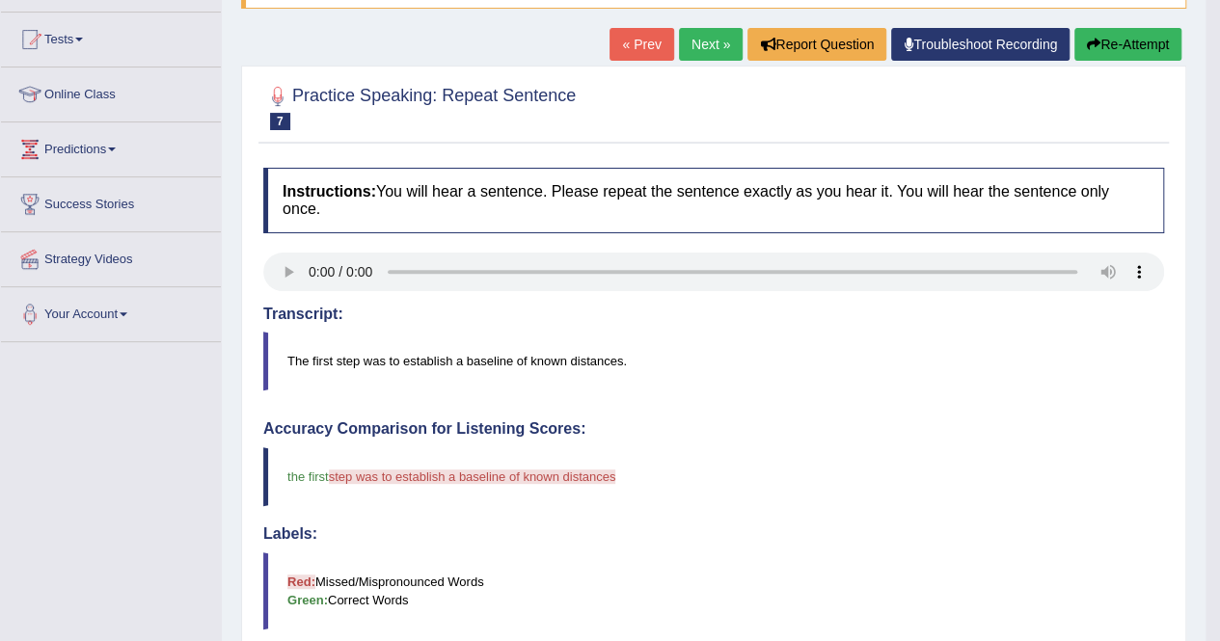
click at [1123, 49] on button "Re-Attempt" at bounding box center [1127, 44] width 107 height 33
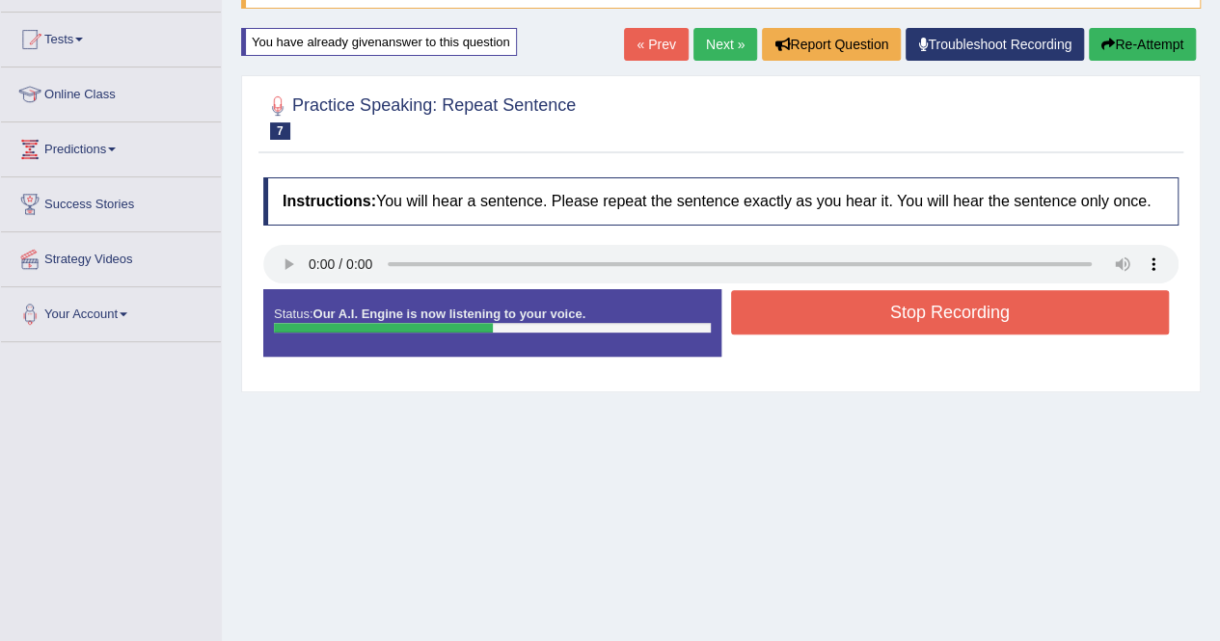
click at [945, 313] on button "Stop Recording" at bounding box center [950, 312] width 439 height 44
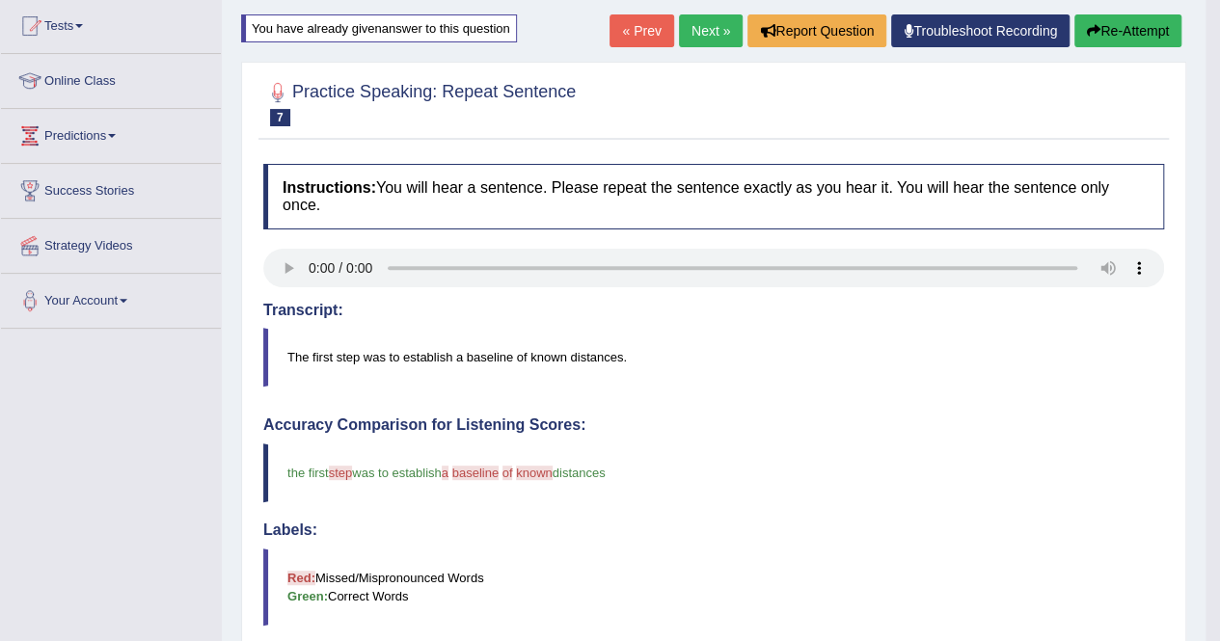
scroll to position [193, 0]
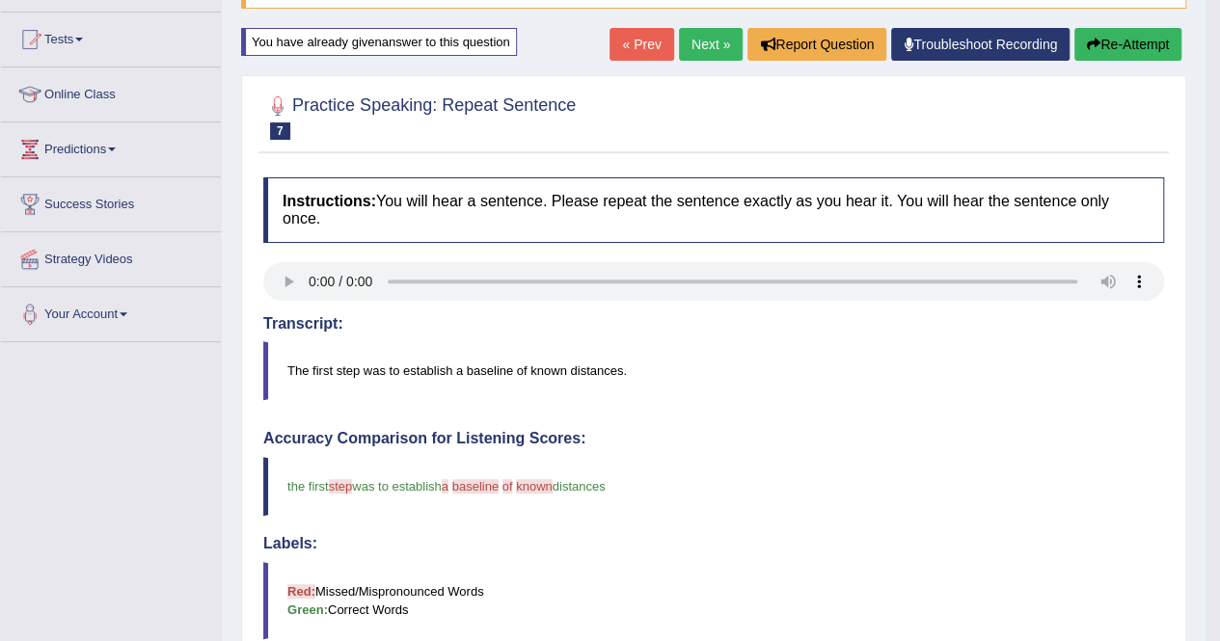
click at [1109, 40] on button "Re-Attempt" at bounding box center [1127, 44] width 107 height 33
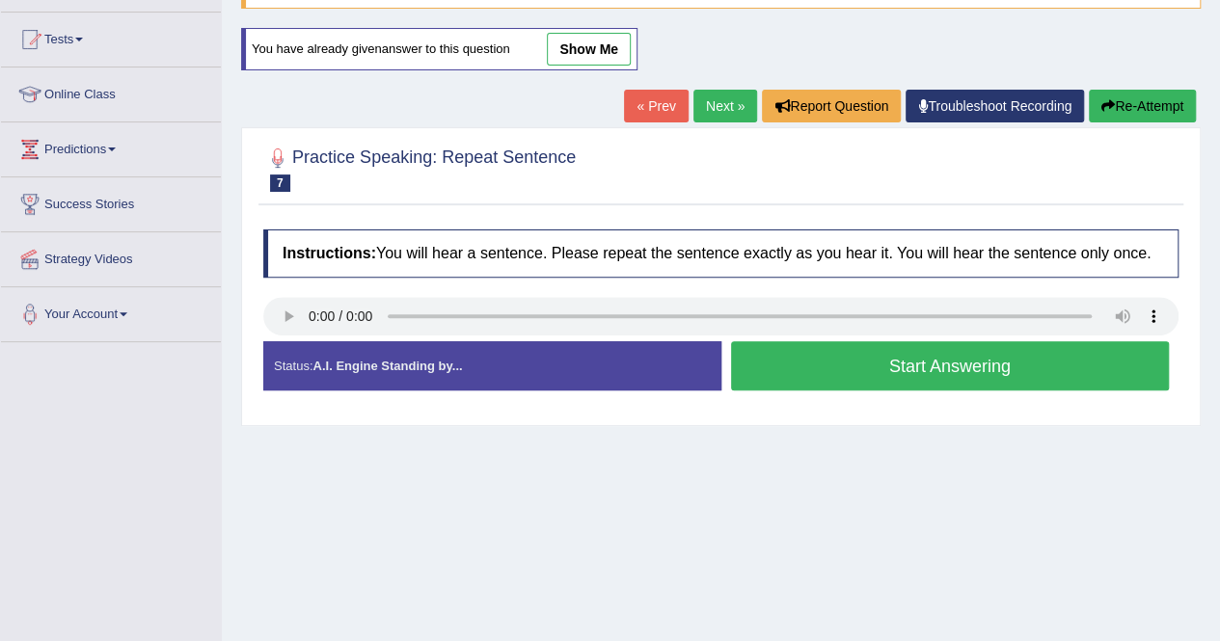
click at [901, 361] on button "Start Answering" at bounding box center [950, 365] width 439 height 49
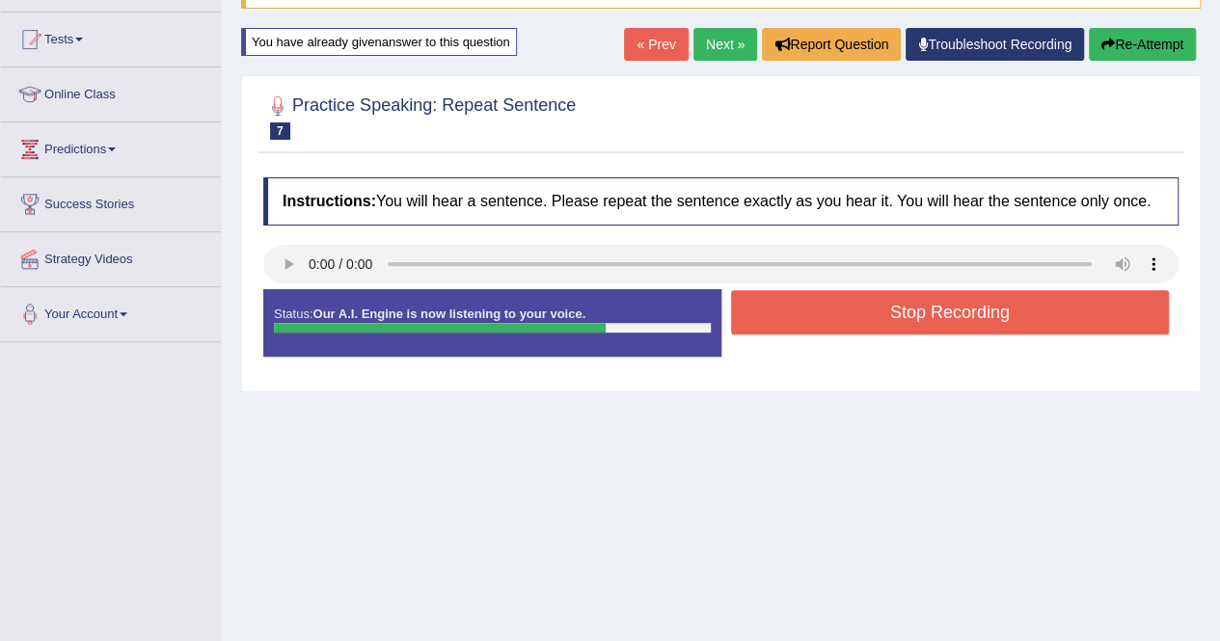
click at [1153, 54] on button "Re-Attempt" at bounding box center [1142, 44] width 107 height 33
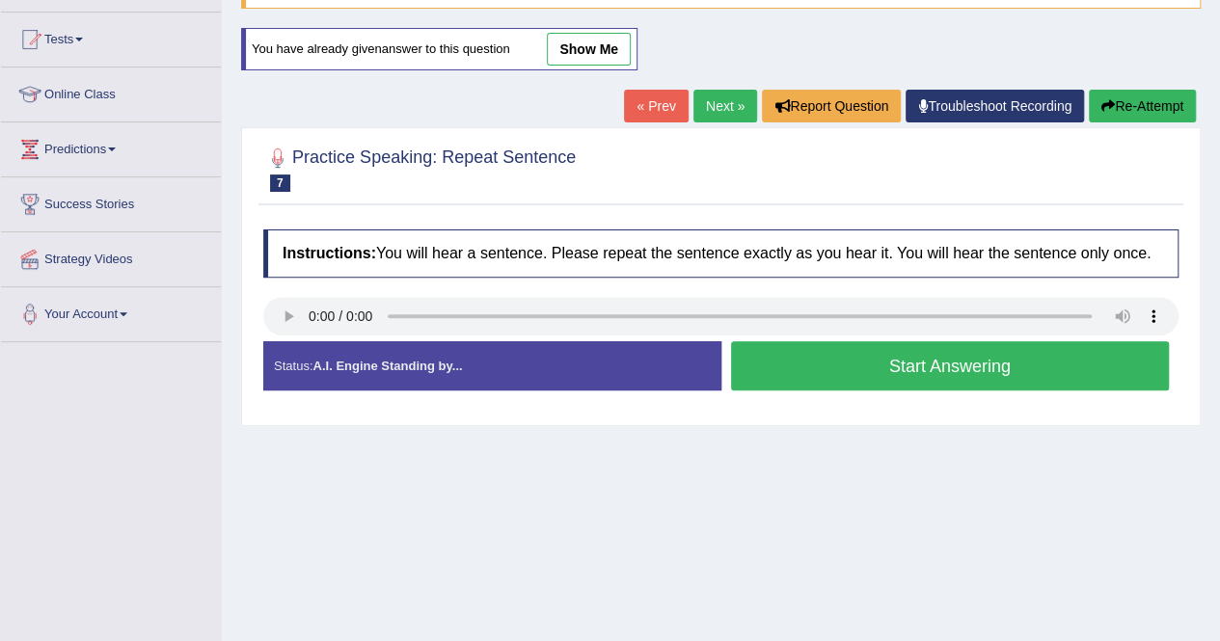
click at [897, 375] on button "Start Answering" at bounding box center [950, 365] width 439 height 49
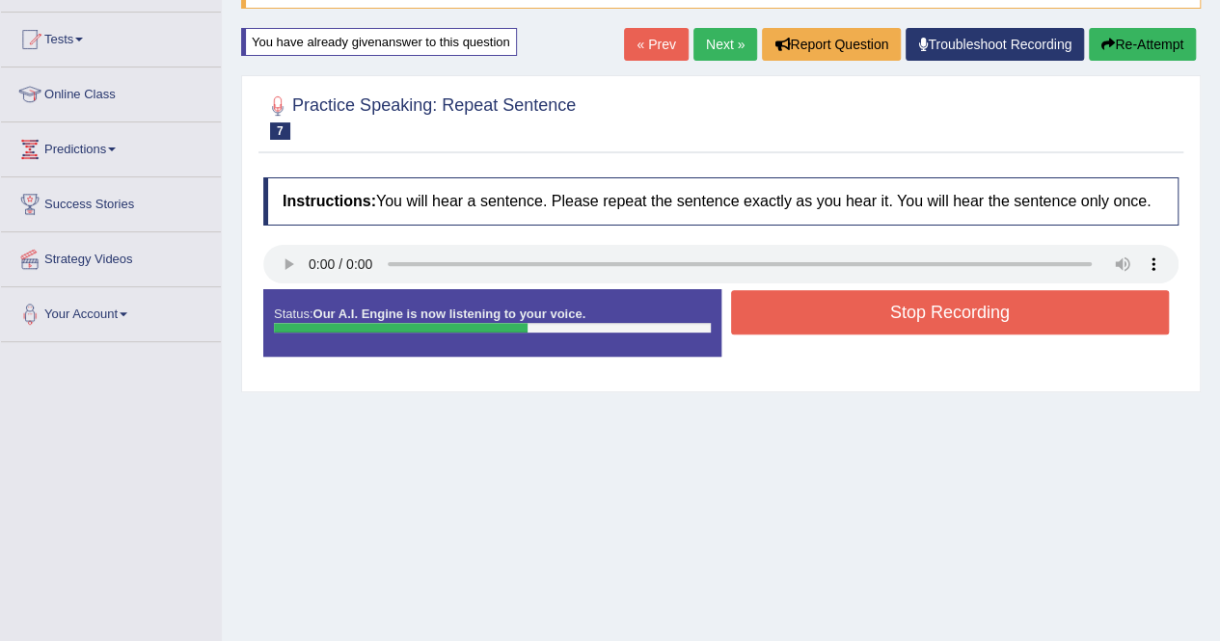
click at [891, 314] on button "Stop Recording" at bounding box center [950, 312] width 439 height 44
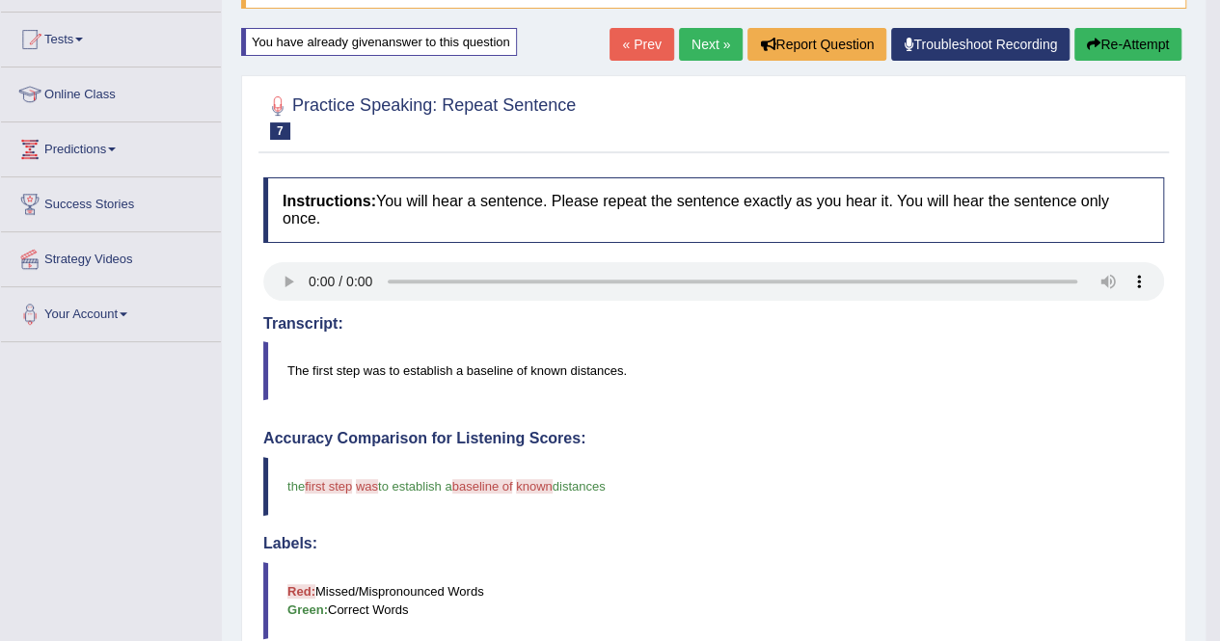
click at [1095, 46] on icon "button" at bounding box center [1093, 44] width 13 height 13
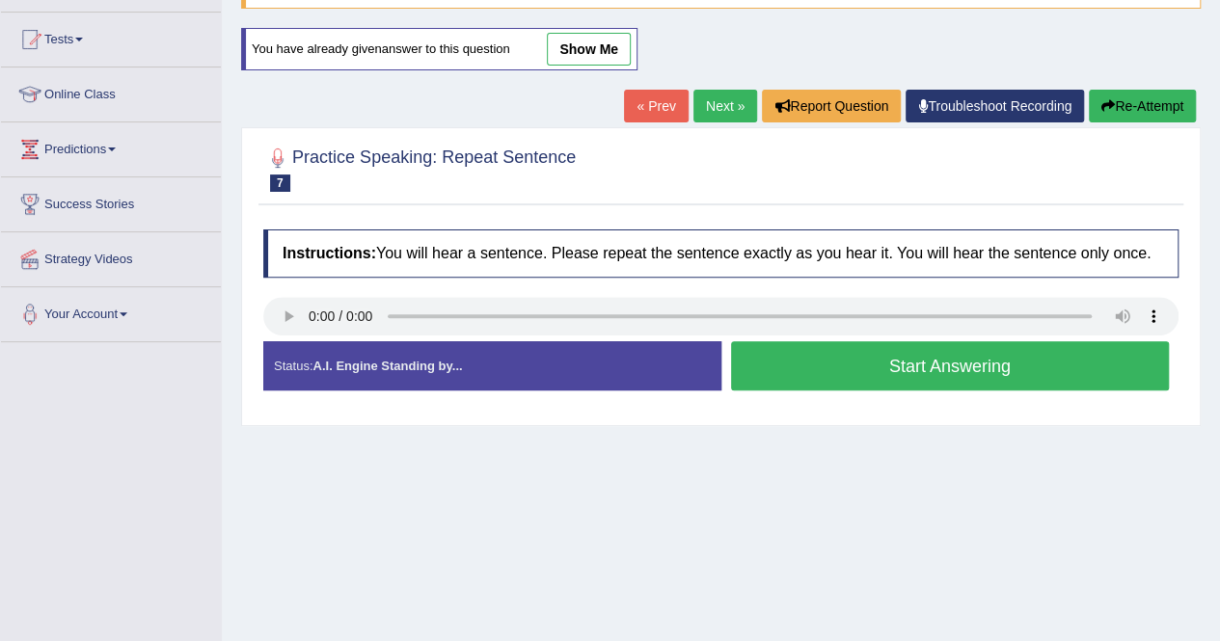
click at [896, 360] on button "Start Answering" at bounding box center [950, 365] width 439 height 49
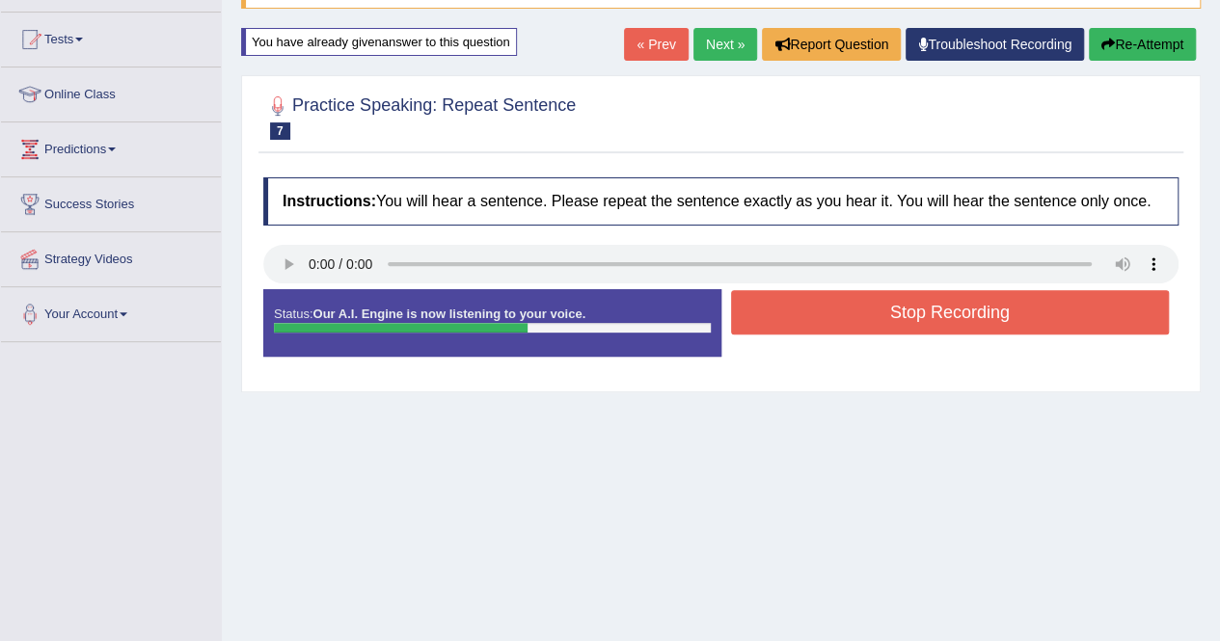
click at [902, 329] on button "Stop Recording" at bounding box center [950, 312] width 439 height 44
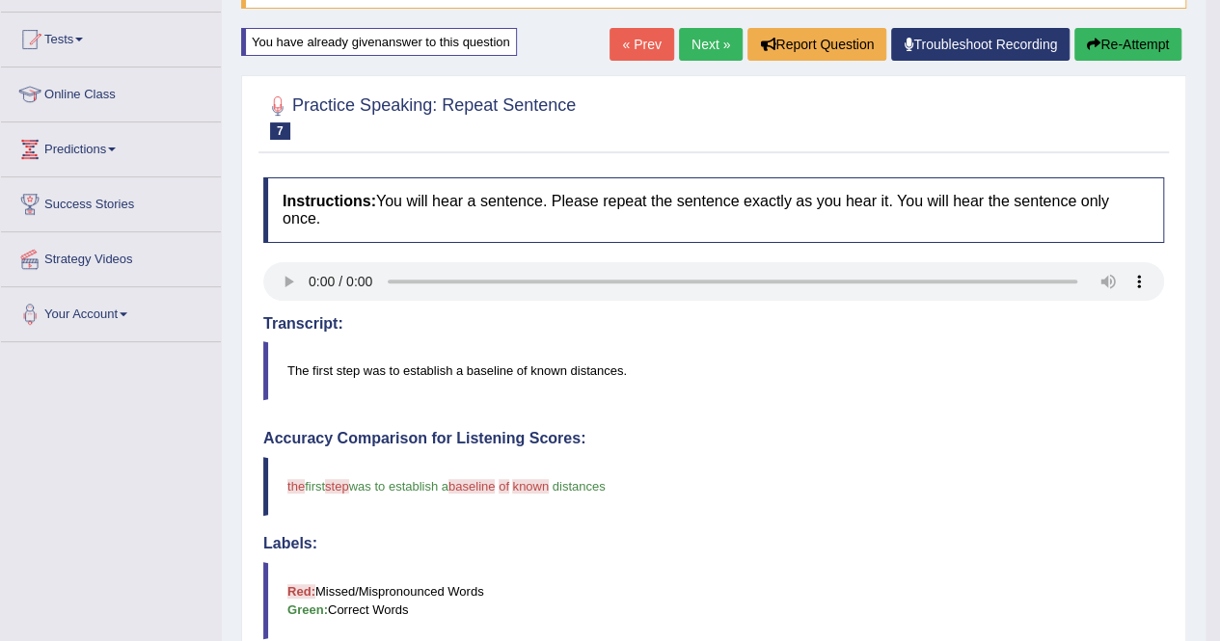
click at [1117, 40] on button "Re-Attempt" at bounding box center [1127, 44] width 107 height 33
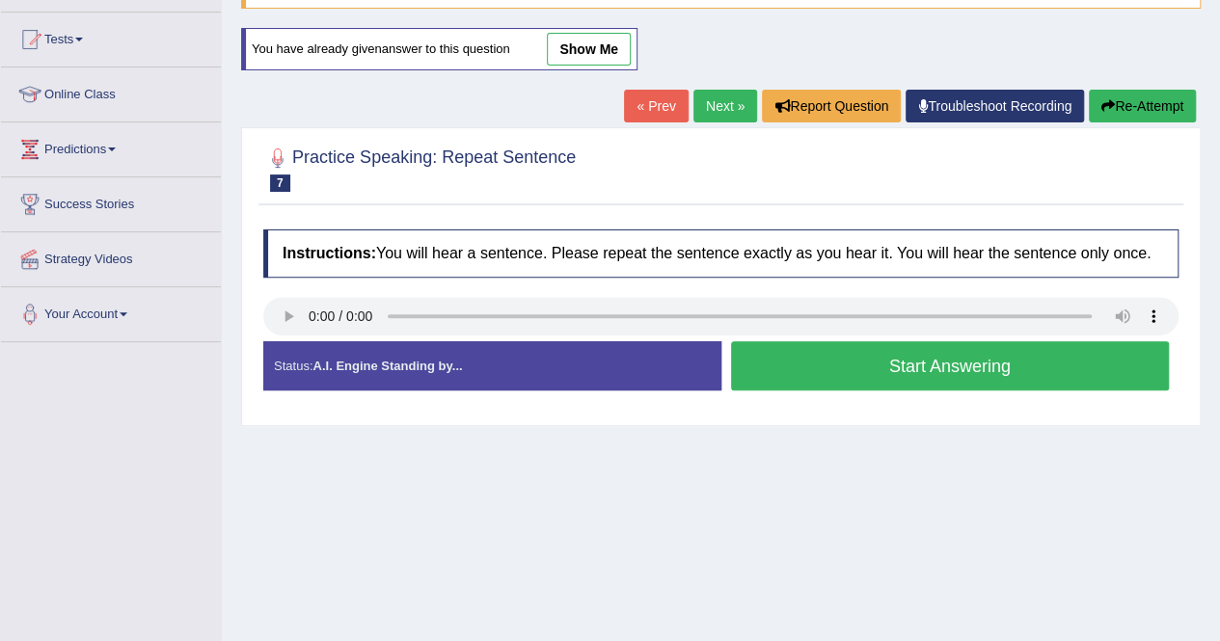
click at [837, 363] on button "Start Answering" at bounding box center [950, 365] width 439 height 49
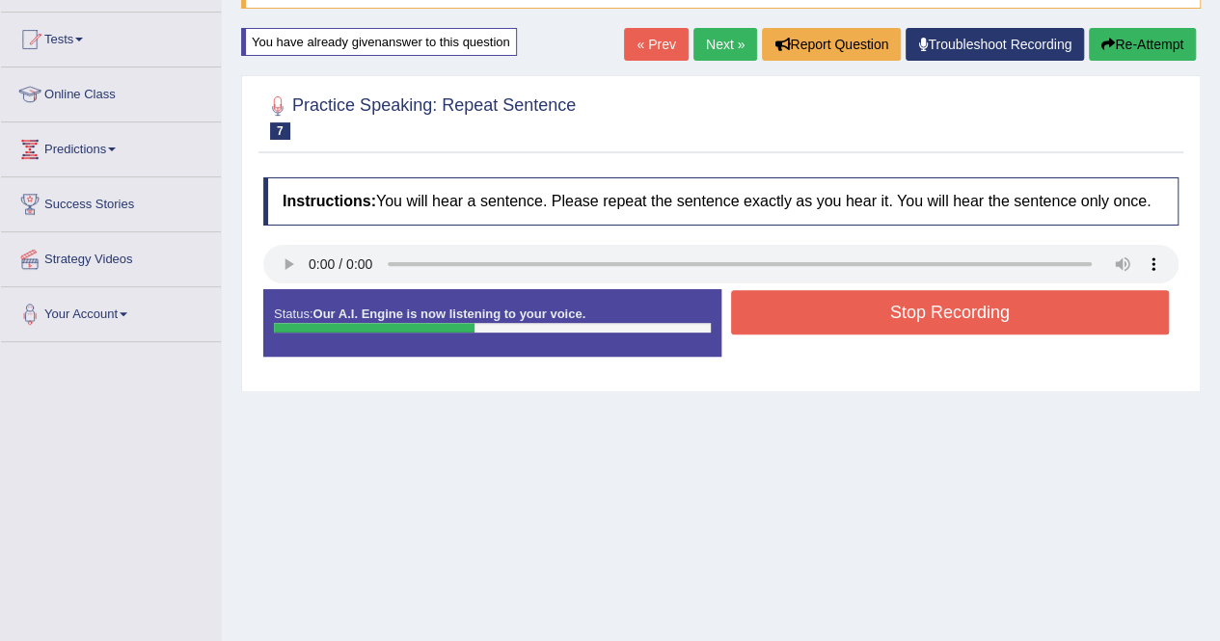
click at [819, 322] on button "Stop Recording" at bounding box center [950, 312] width 439 height 44
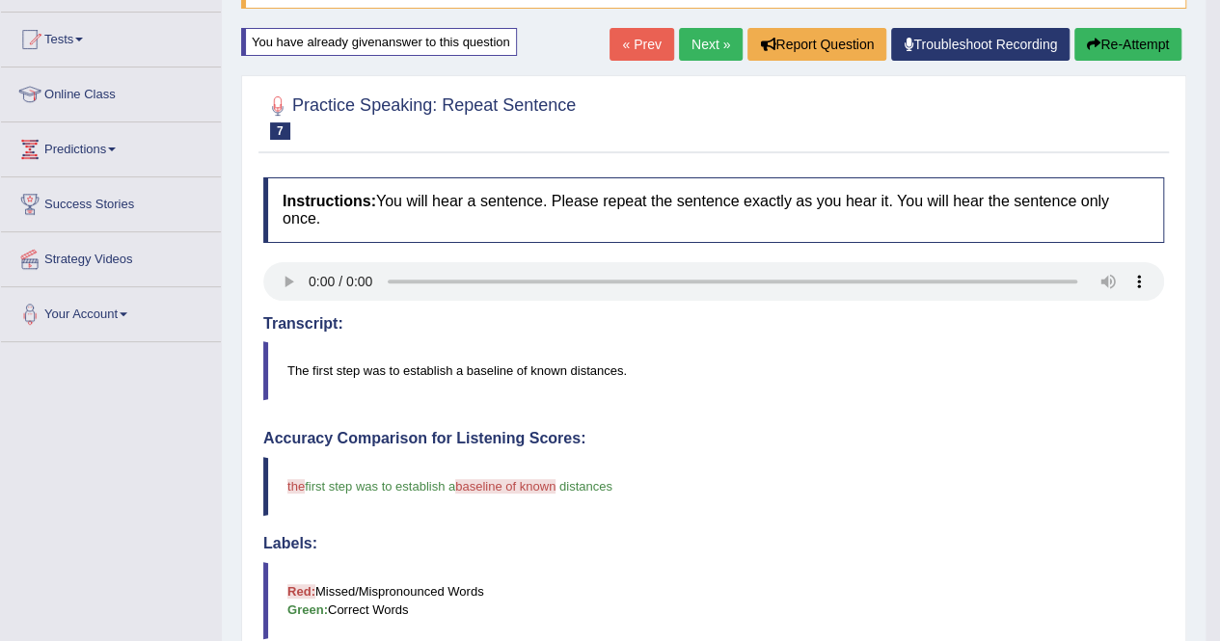
click at [1101, 40] on button "Re-Attempt" at bounding box center [1127, 44] width 107 height 33
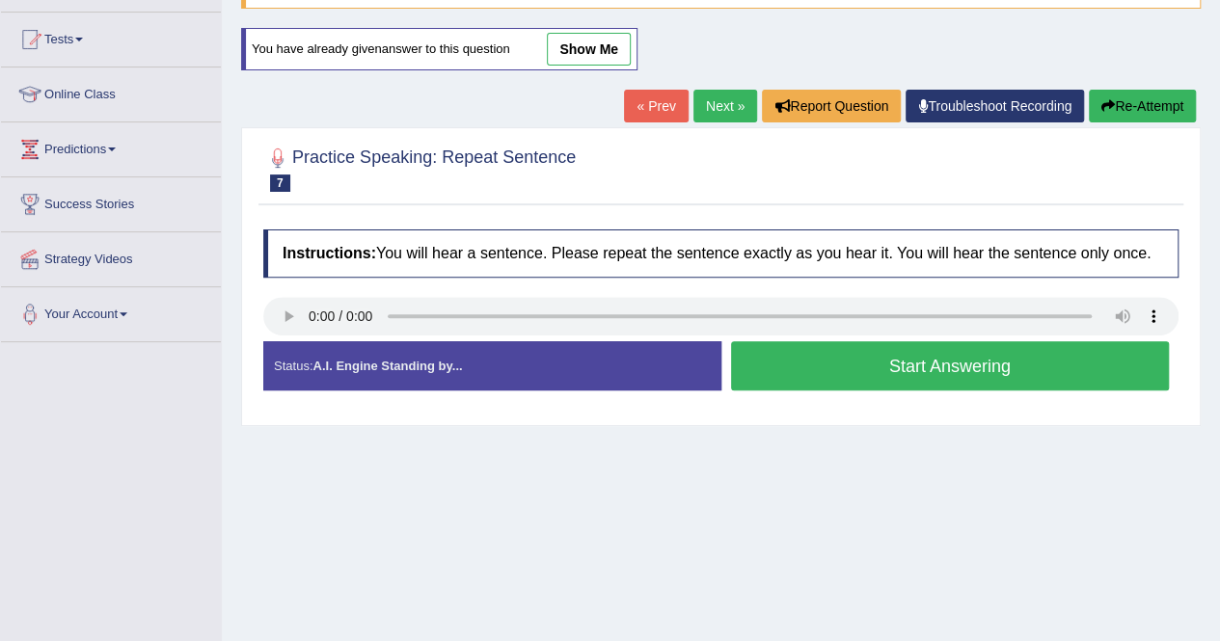
click at [893, 369] on button "Start Answering" at bounding box center [950, 365] width 439 height 49
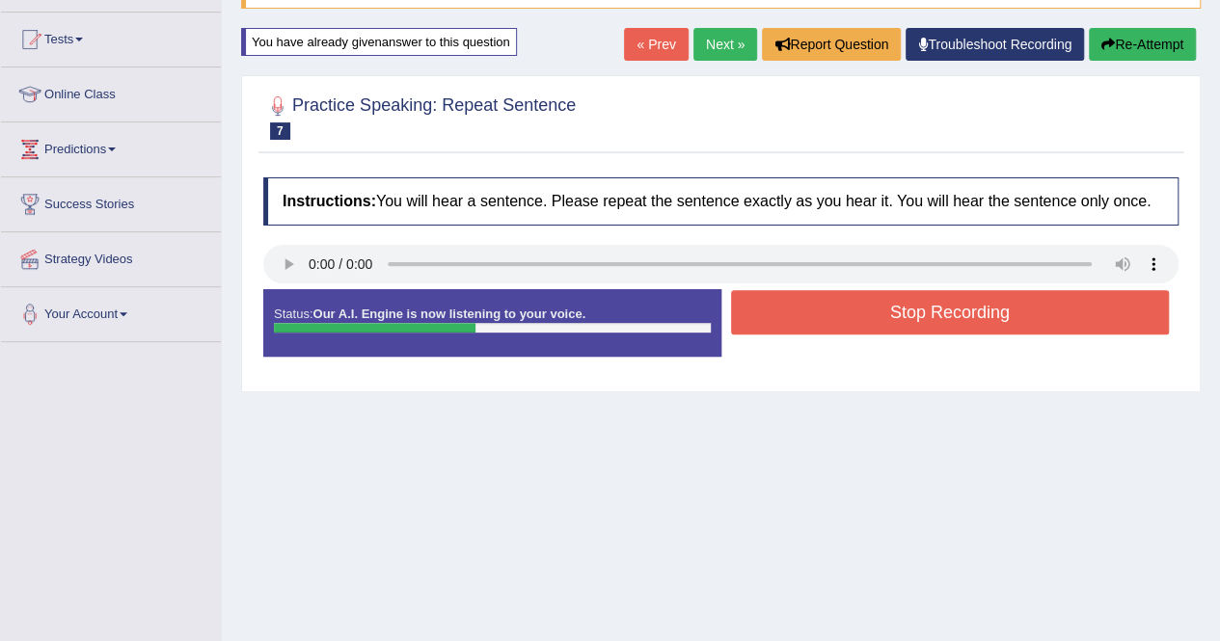
click at [886, 322] on button "Stop Recording" at bounding box center [950, 312] width 439 height 44
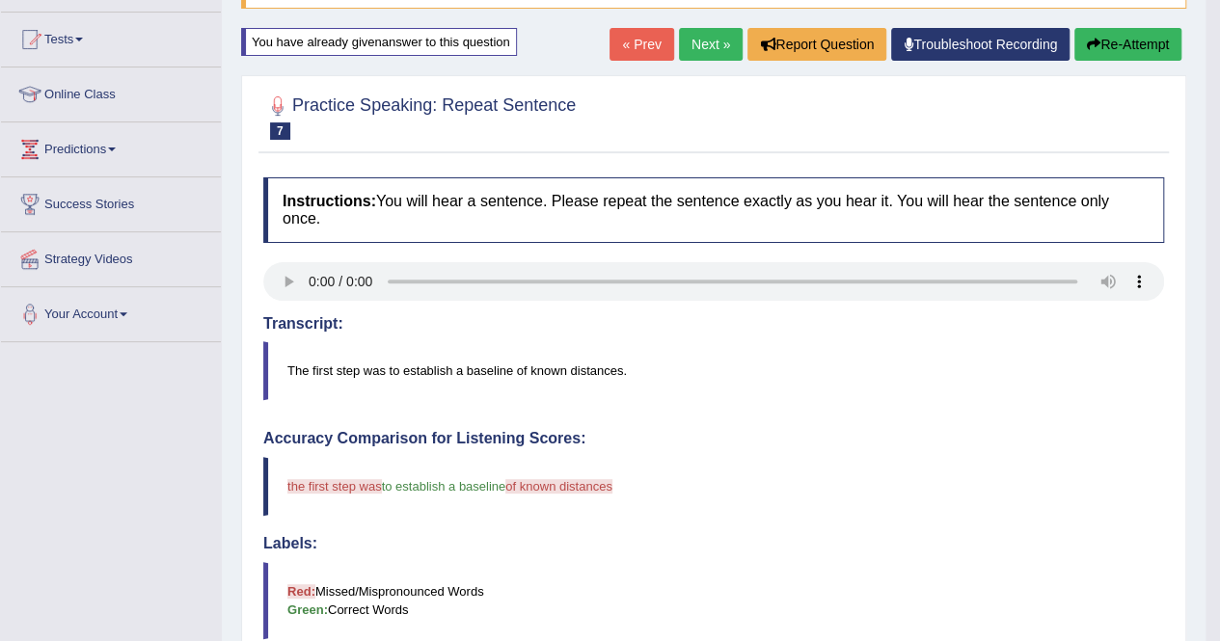
click at [1111, 55] on button "Re-Attempt" at bounding box center [1127, 44] width 107 height 33
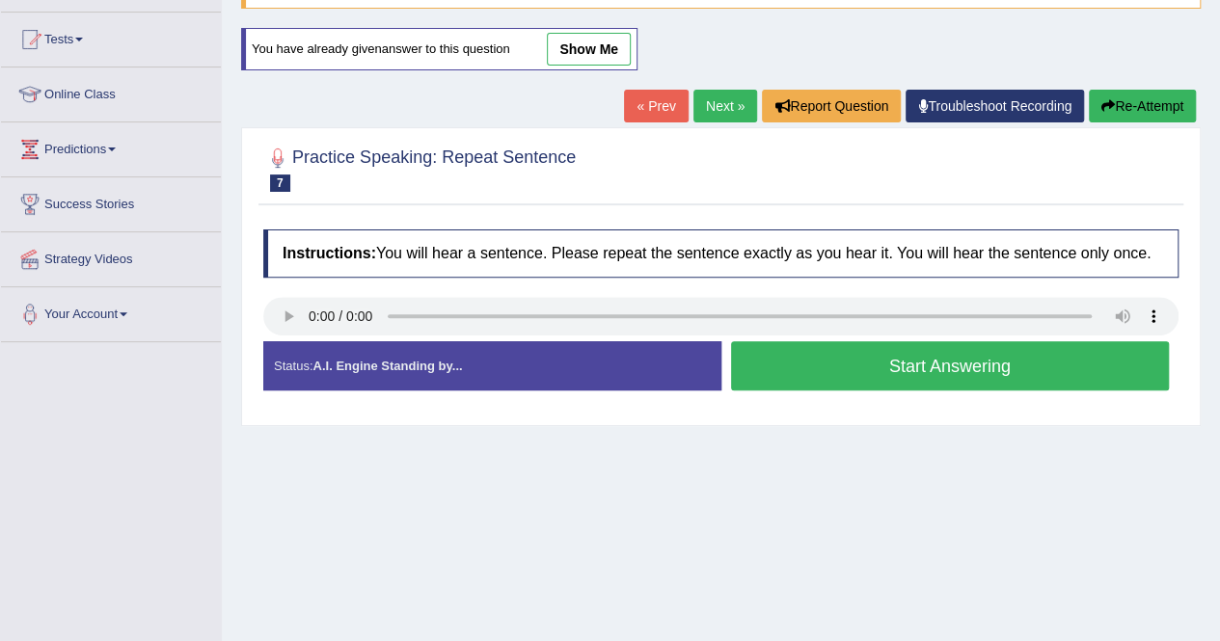
click at [928, 371] on button "Start Answering" at bounding box center [950, 365] width 439 height 49
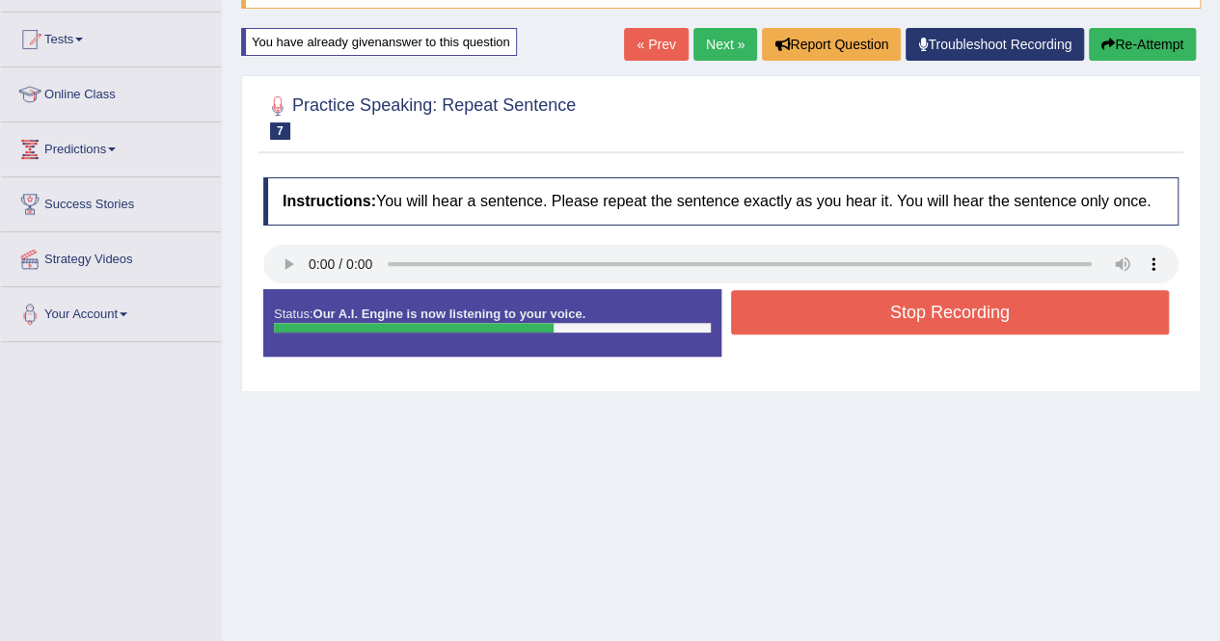
click at [1159, 43] on button "Re-Attempt" at bounding box center [1142, 44] width 107 height 33
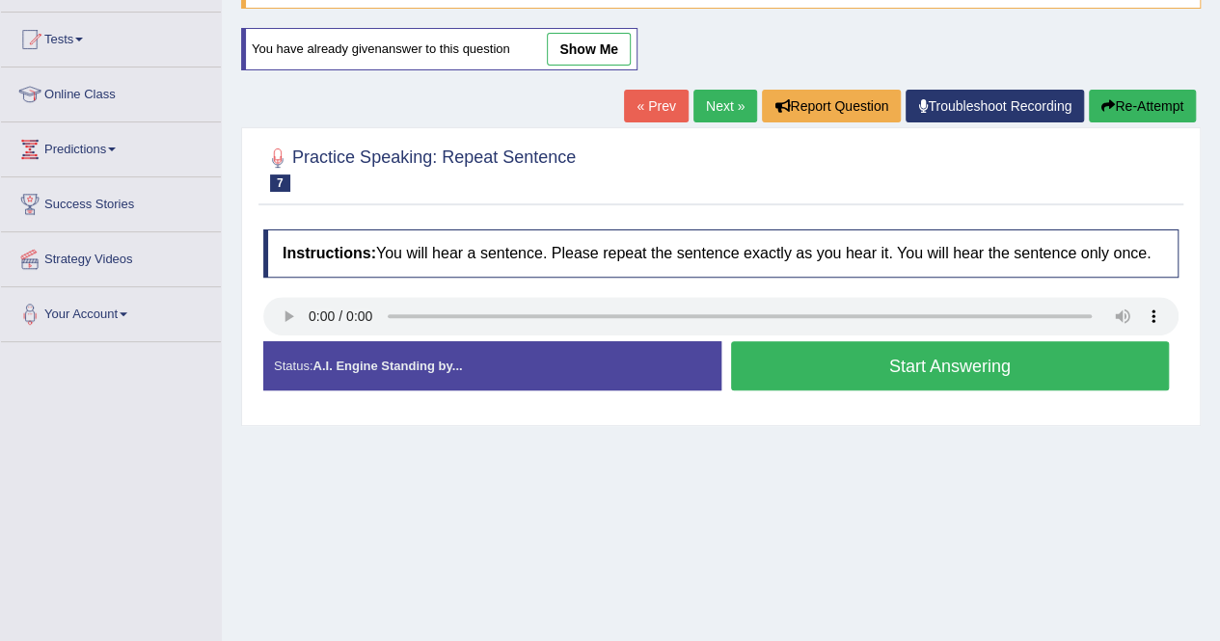
click at [890, 379] on button "Start Answering" at bounding box center [950, 365] width 439 height 49
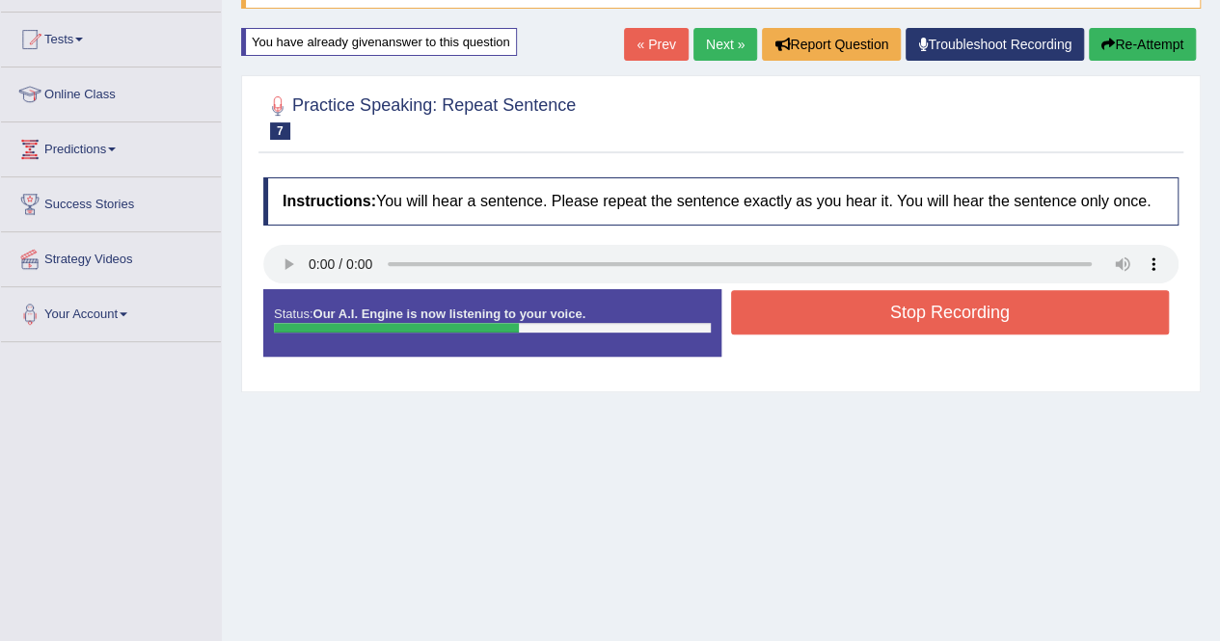
click at [1139, 45] on button "Re-Attempt" at bounding box center [1142, 44] width 107 height 33
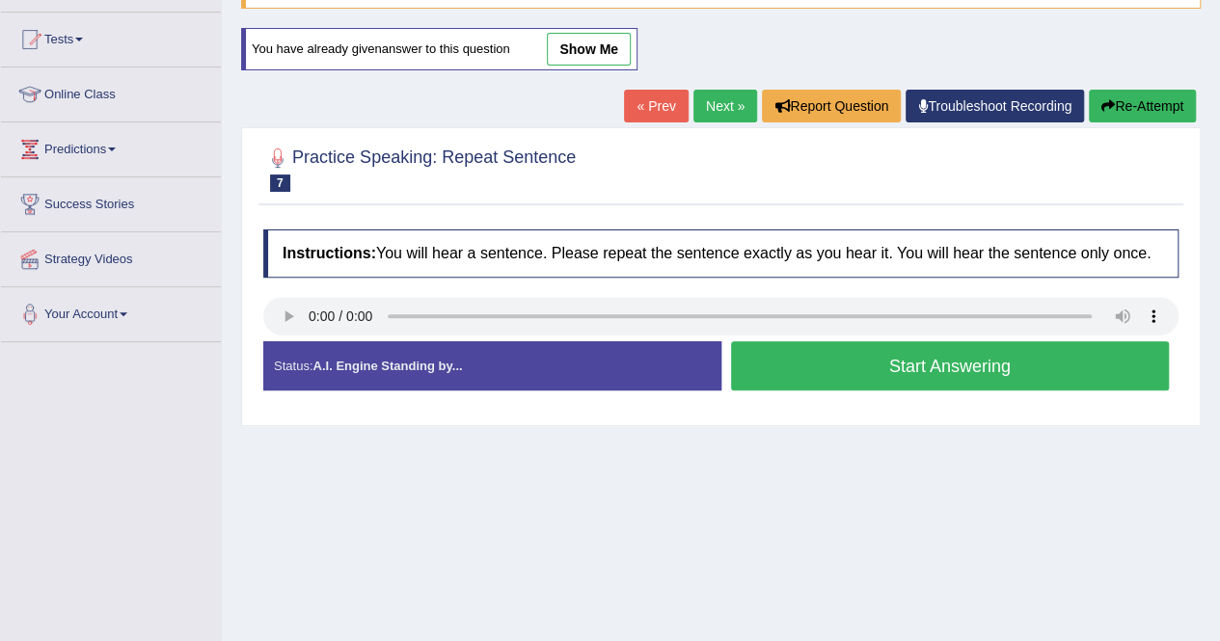
click at [806, 363] on button "Start Answering" at bounding box center [950, 365] width 439 height 49
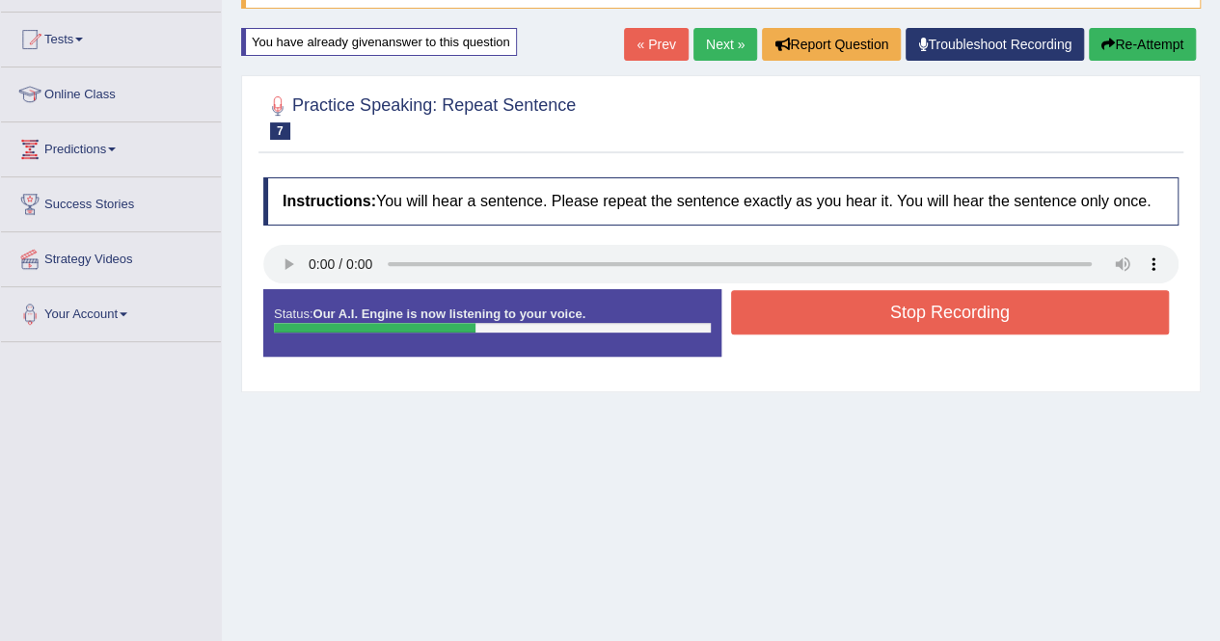
click at [1126, 47] on button "Re-Attempt" at bounding box center [1142, 44] width 107 height 33
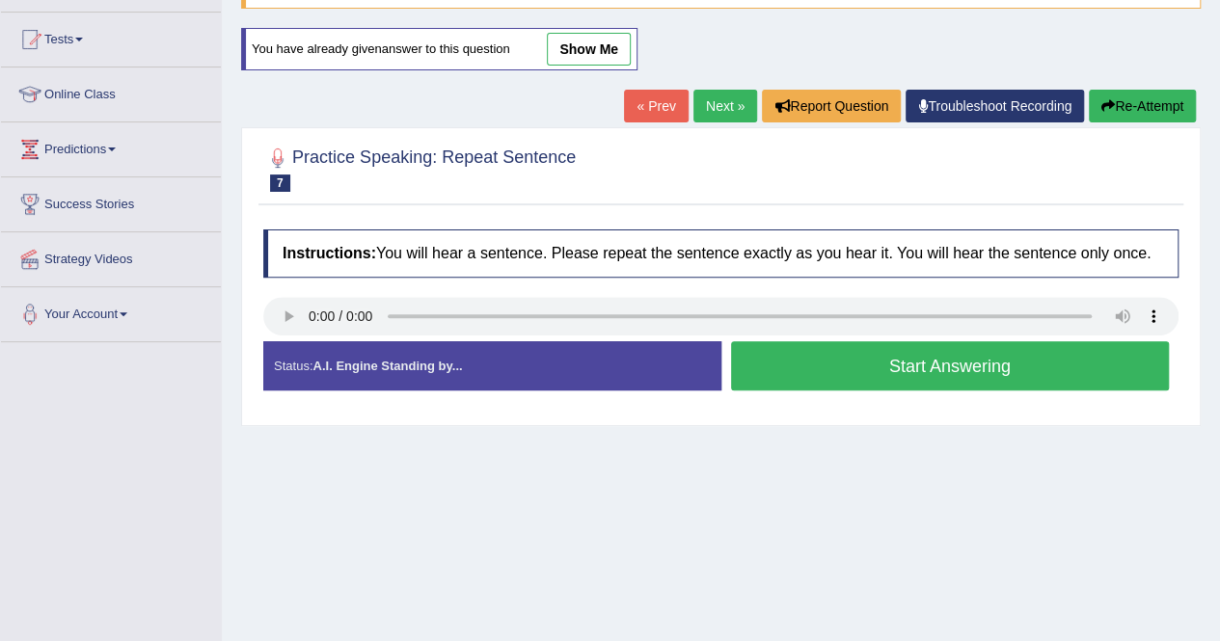
click at [867, 360] on button "Start Answering" at bounding box center [950, 365] width 439 height 49
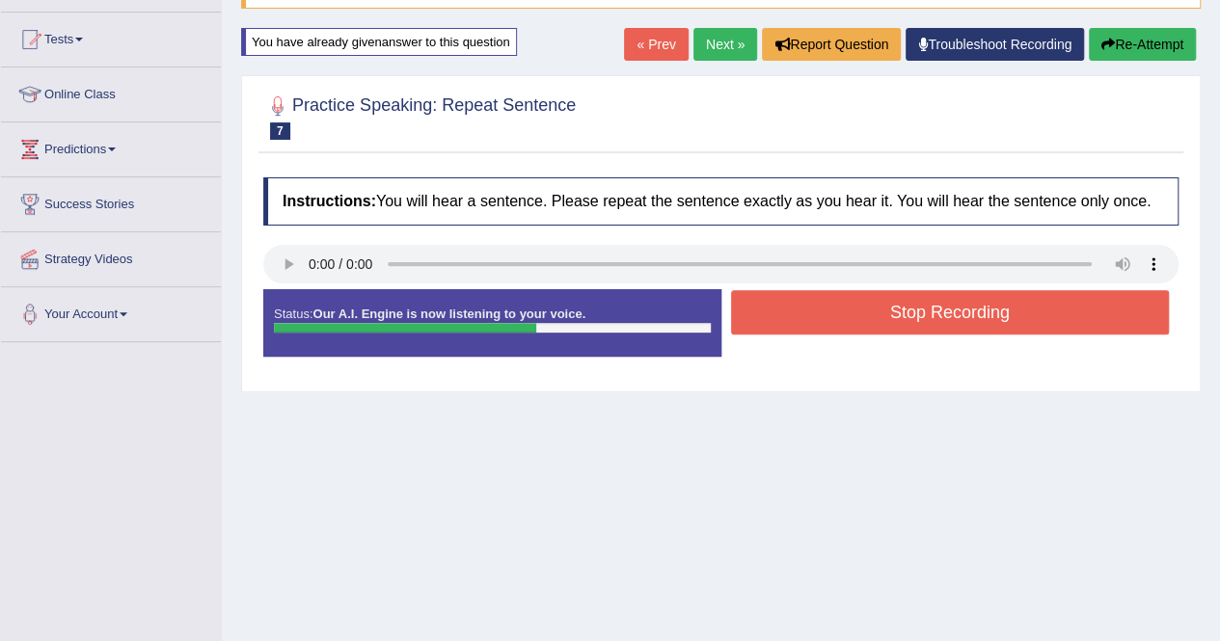
click at [875, 313] on button "Stop Recording" at bounding box center [950, 312] width 439 height 44
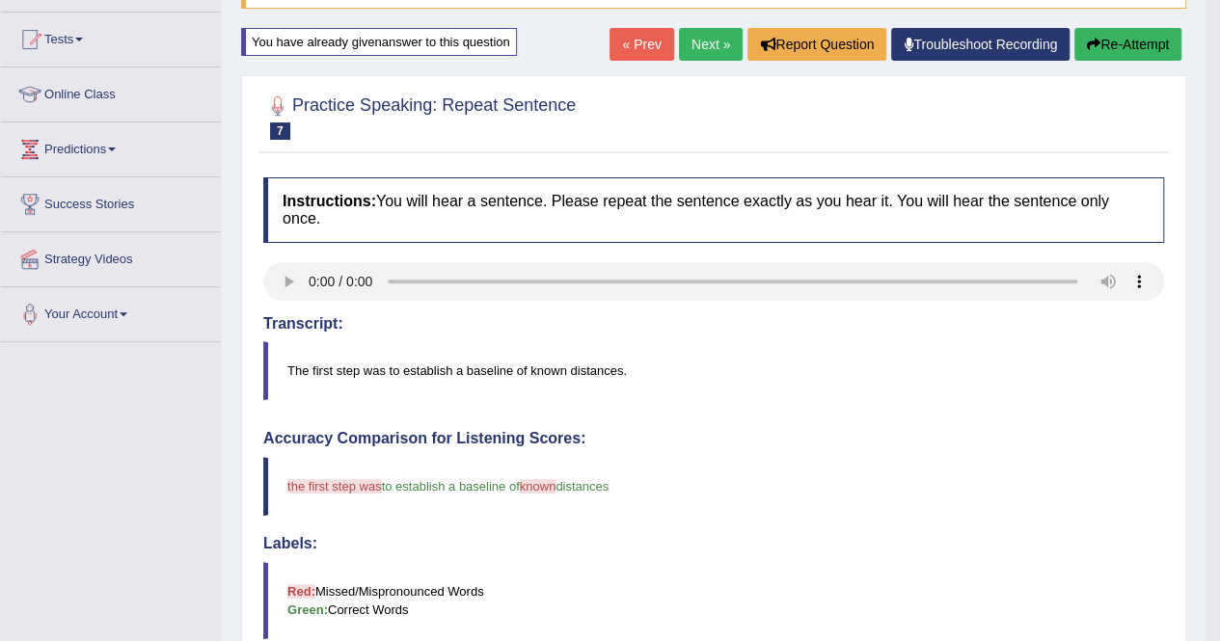
click at [1091, 46] on icon "button" at bounding box center [1093, 44] width 13 height 13
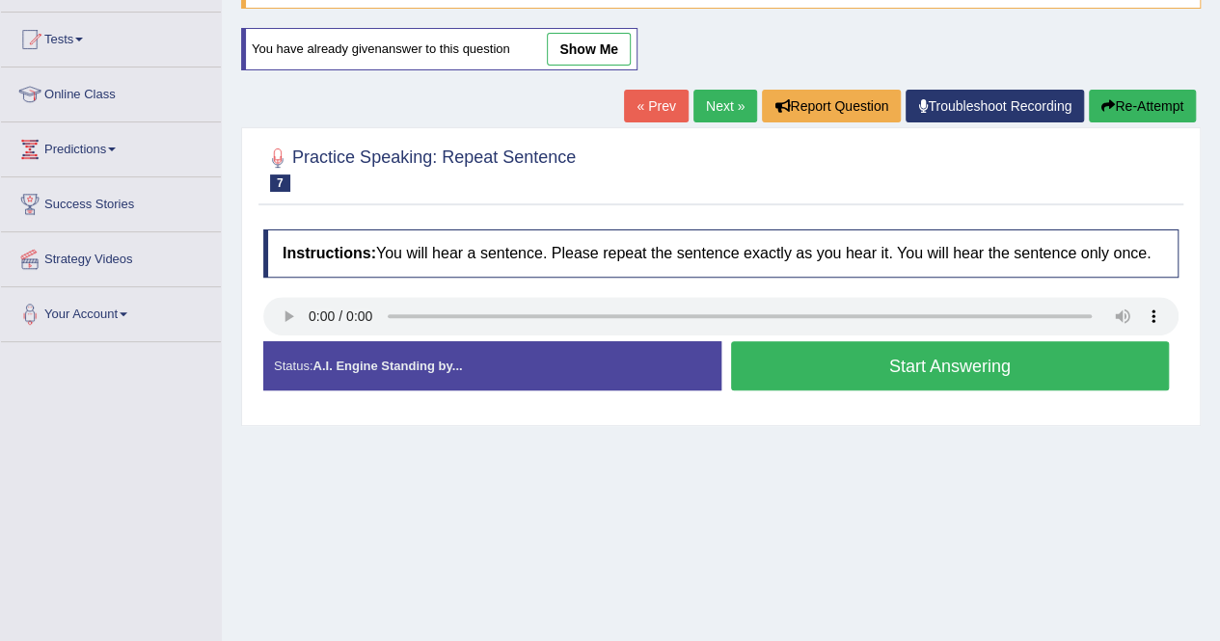
click at [866, 366] on button "Start Answering" at bounding box center [950, 365] width 439 height 49
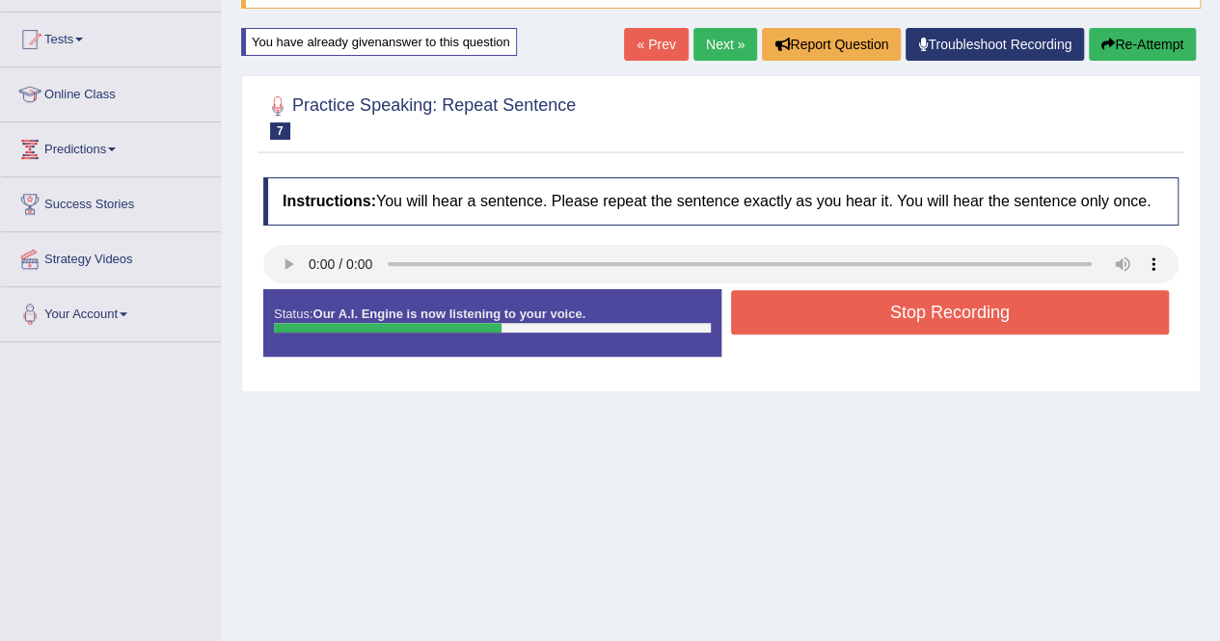
click at [875, 321] on button "Stop Recording" at bounding box center [950, 312] width 439 height 44
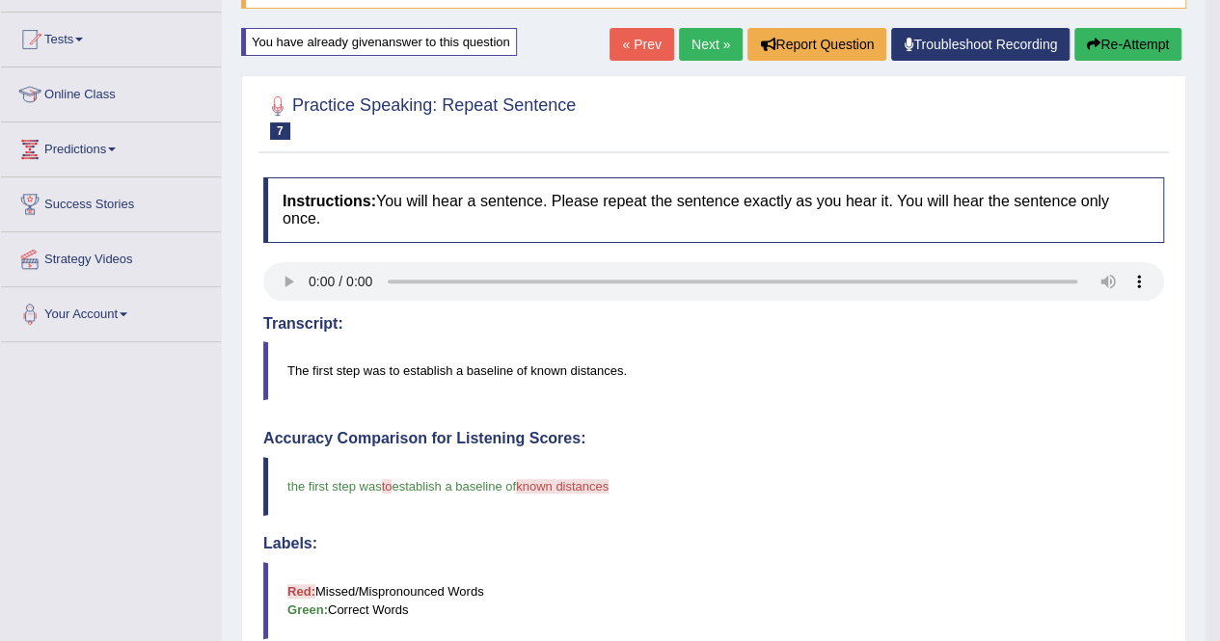
click at [1129, 51] on button "Re-Attempt" at bounding box center [1127, 44] width 107 height 33
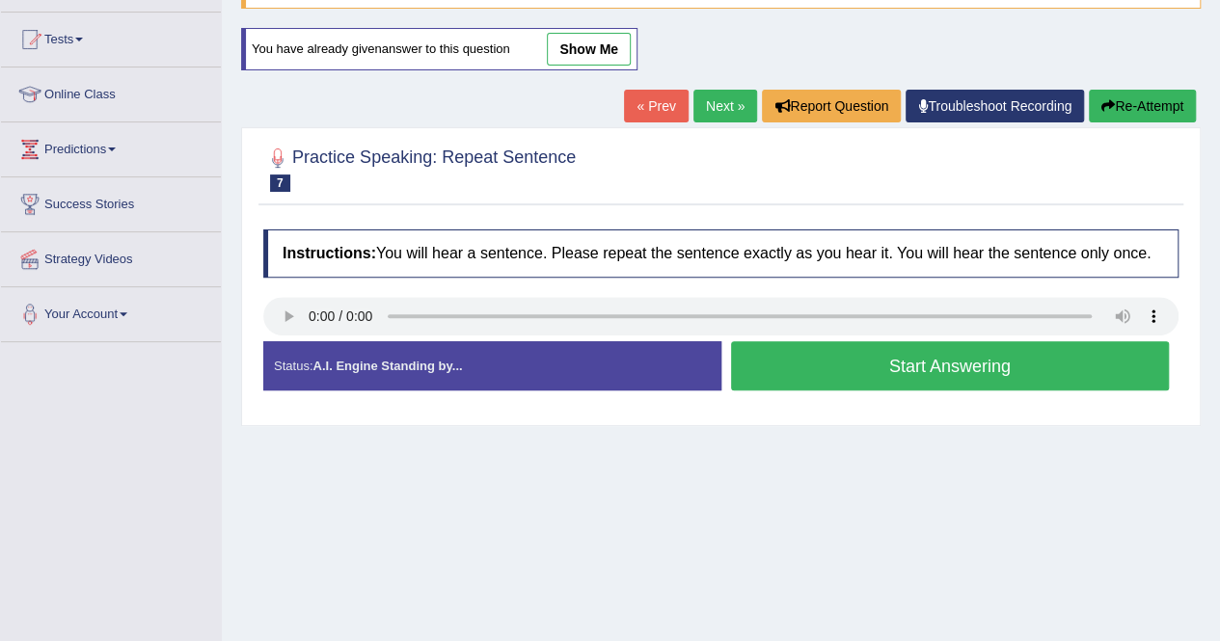
click at [893, 363] on button "Start Answering" at bounding box center [950, 365] width 439 height 49
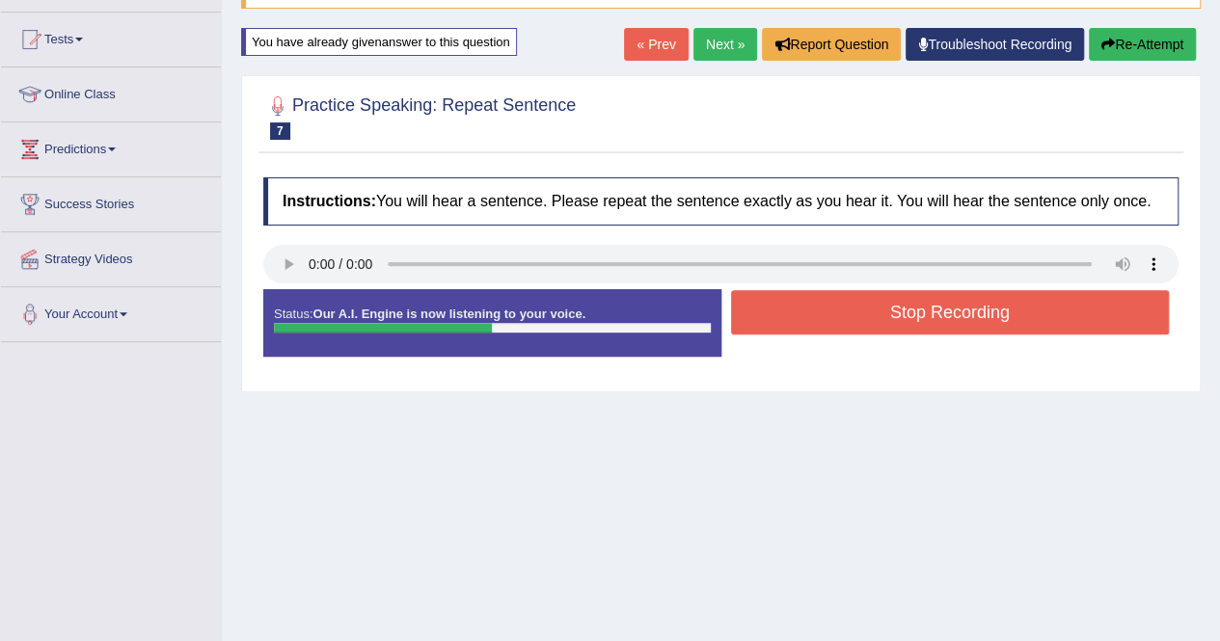
click at [1122, 40] on button "Re-Attempt" at bounding box center [1142, 44] width 107 height 33
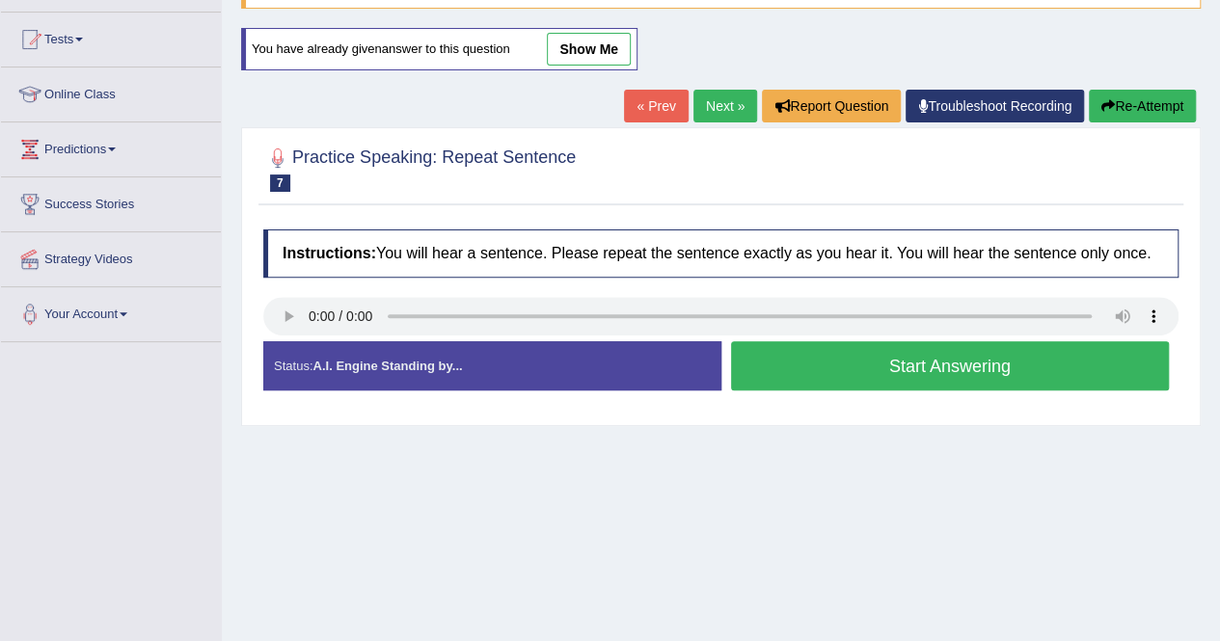
click at [885, 364] on button "Start Answering" at bounding box center [950, 365] width 439 height 49
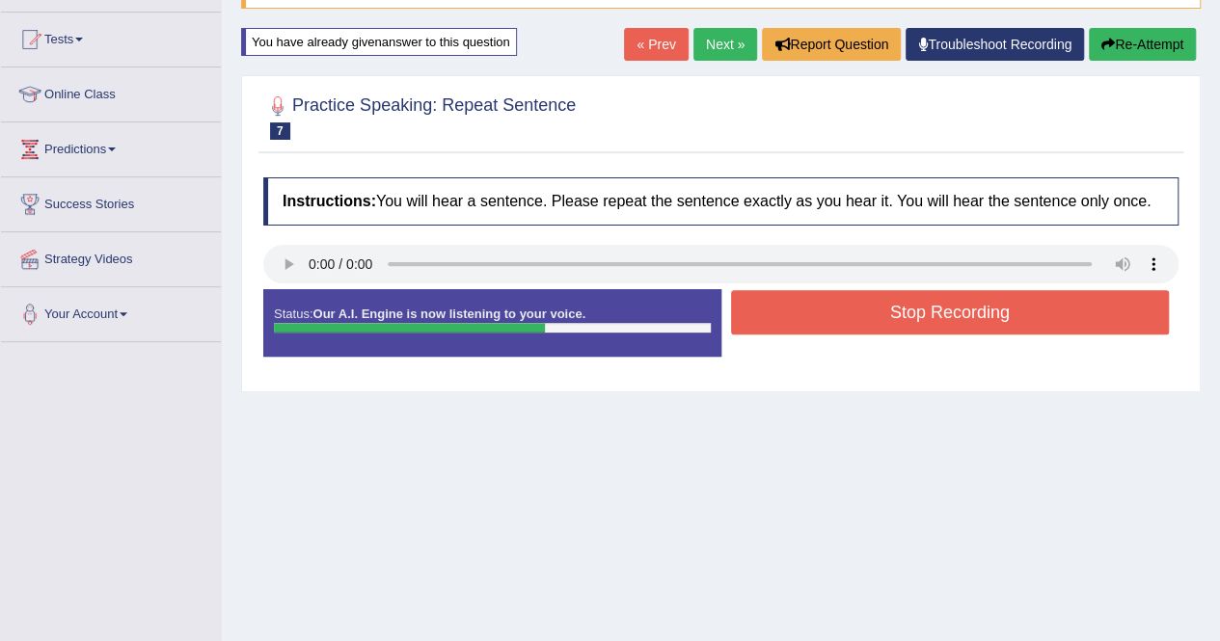
click at [908, 309] on button "Stop Recording" at bounding box center [950, 312] width 439 height 44
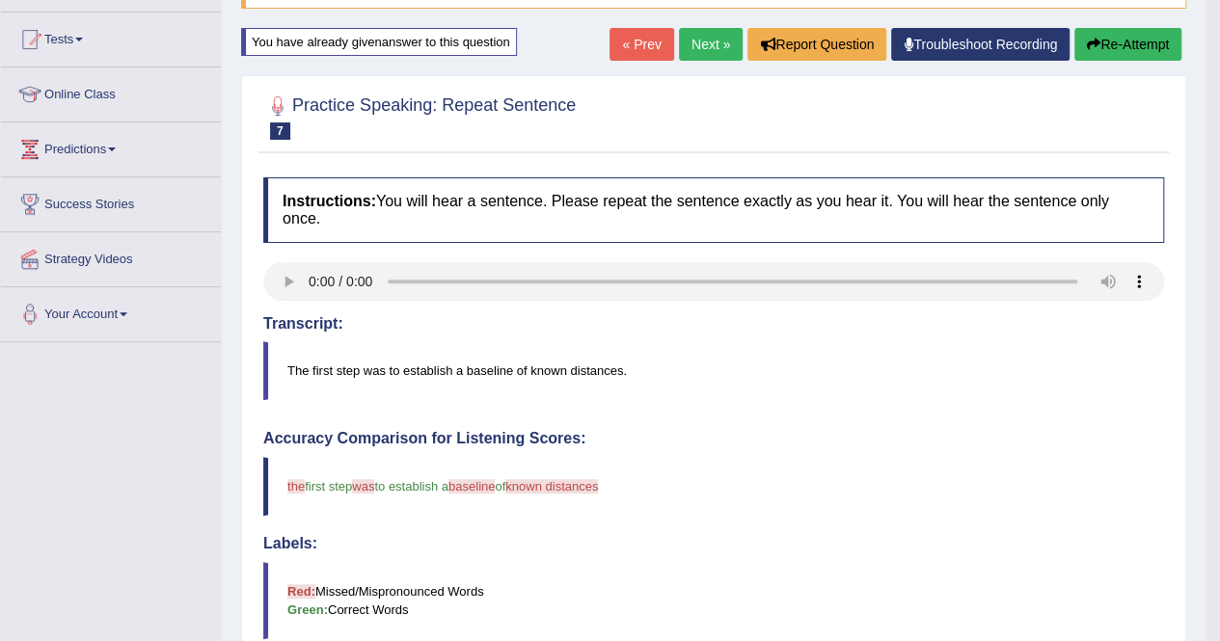
click at [1103, 51] on button "Re-Attempt" at bounding box center [1127, 44] width 107 height 33
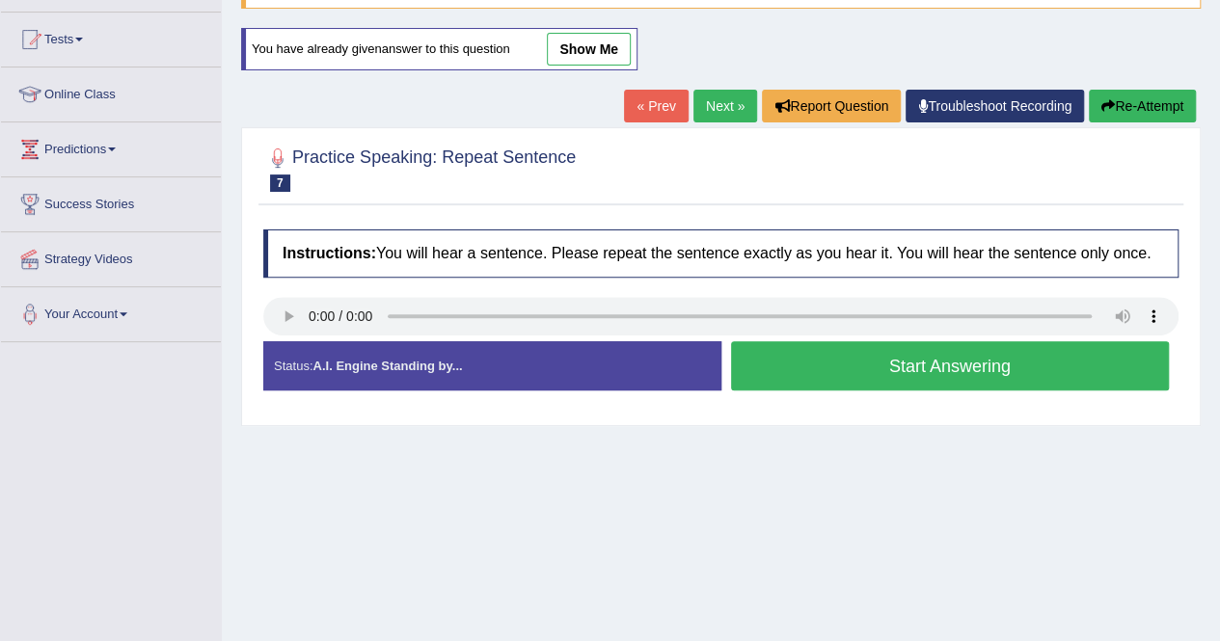
click at [899, 371] on button "Start Answering" at bounding box center [950, 365] width 439 height 49
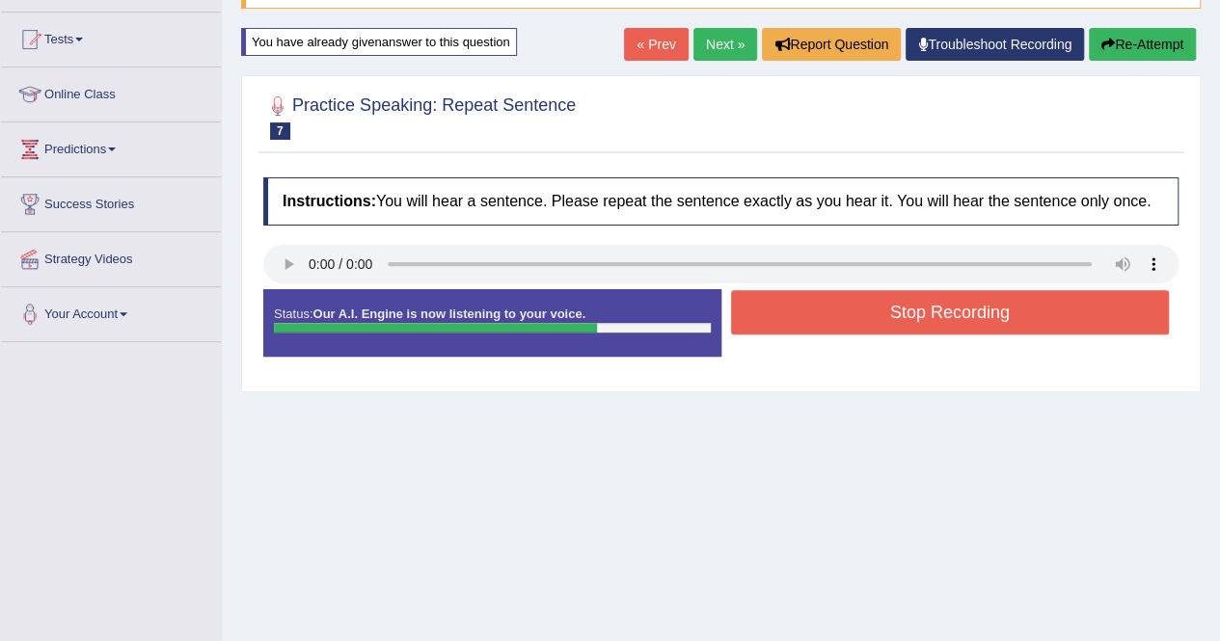
click at [1109, 43] on icon "button" at bounding box center [1107, 44] width 13 height 13
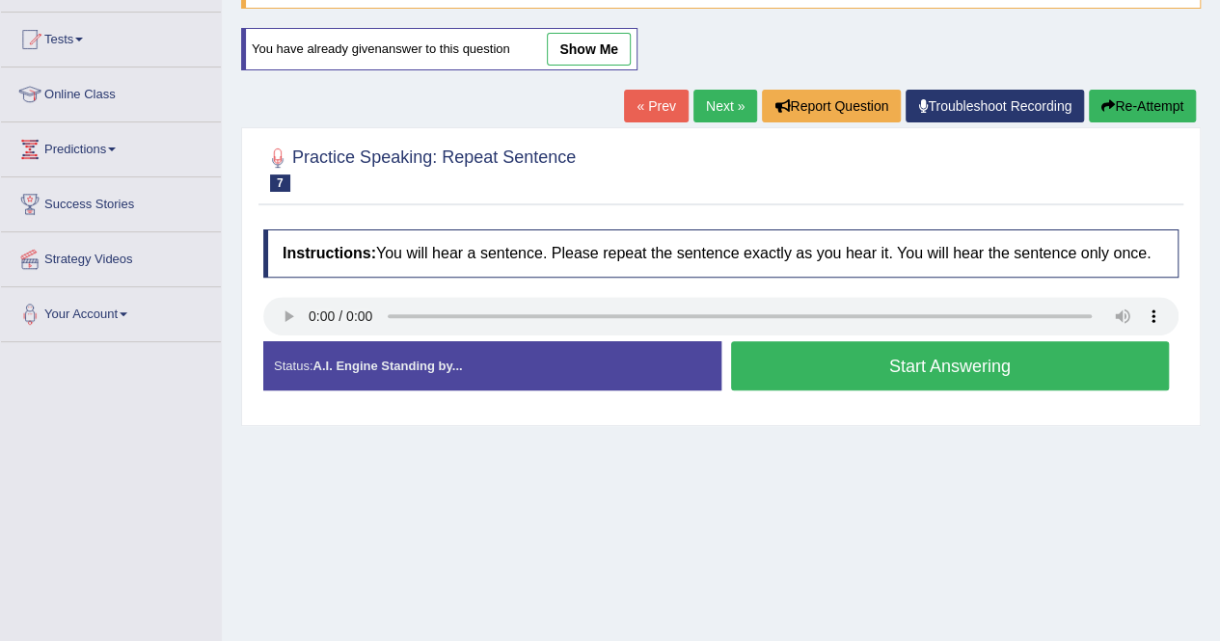
click at [869, 359] on button "Start Answering" at bounding box center [950, 365] width 439 height 49
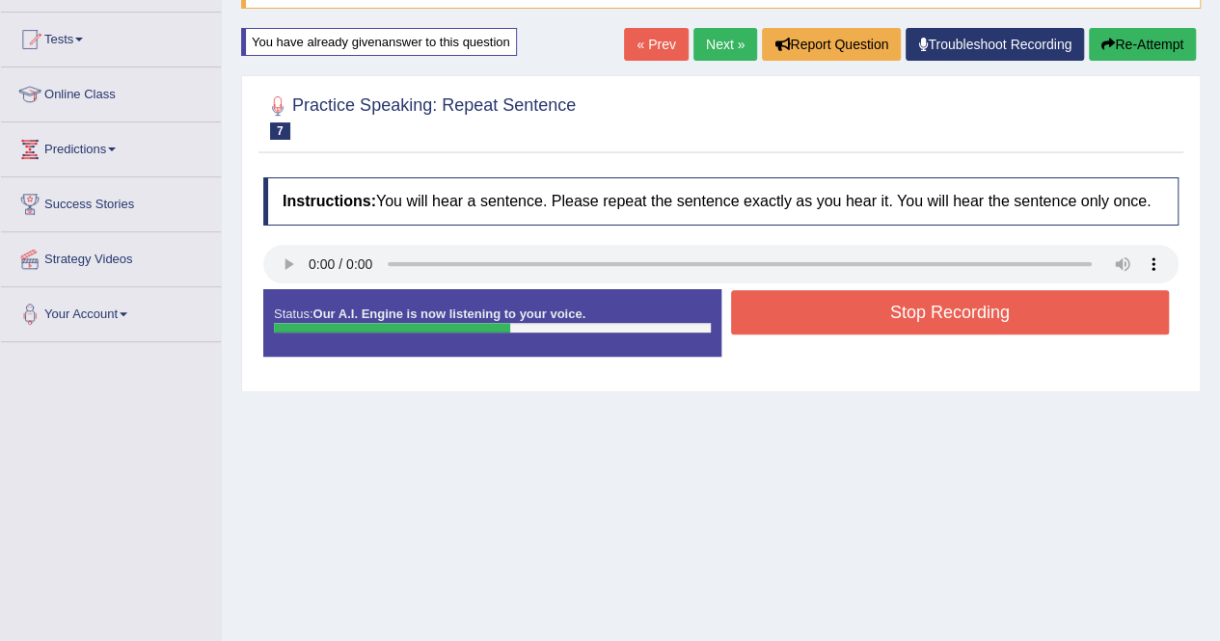
click at [825, 324] on button "Stop Recording" at bounding box center [950, 312] width 439 height 44
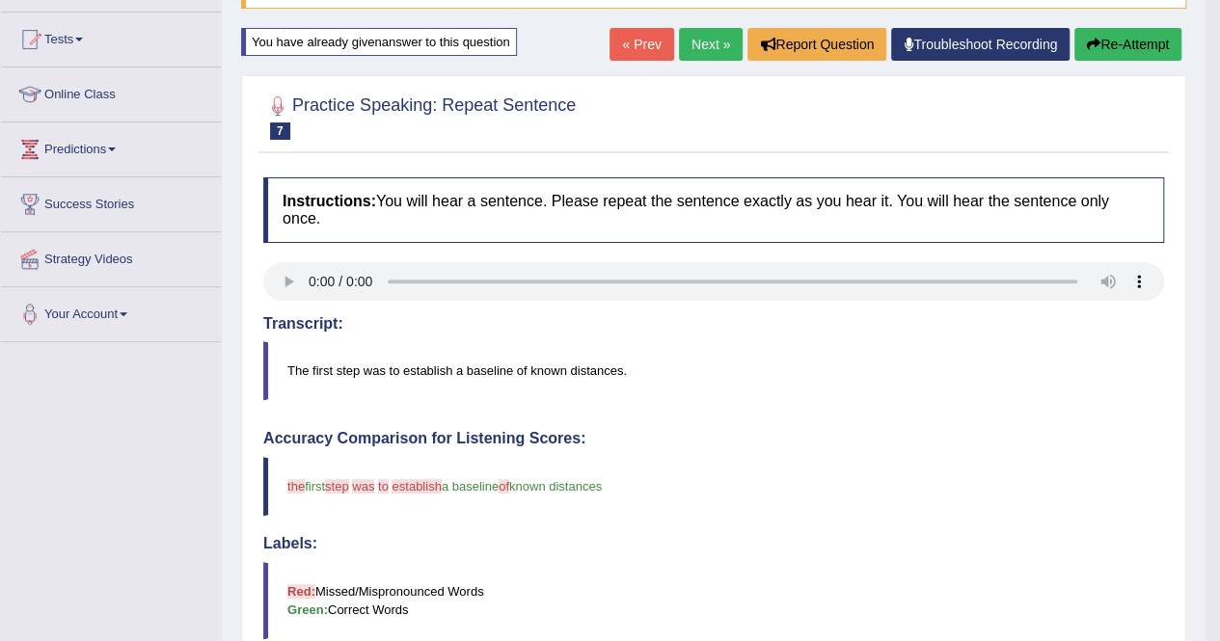
click at [1088, 43] on icon "button" at bounding box center [1093, 44] width 13 height 13
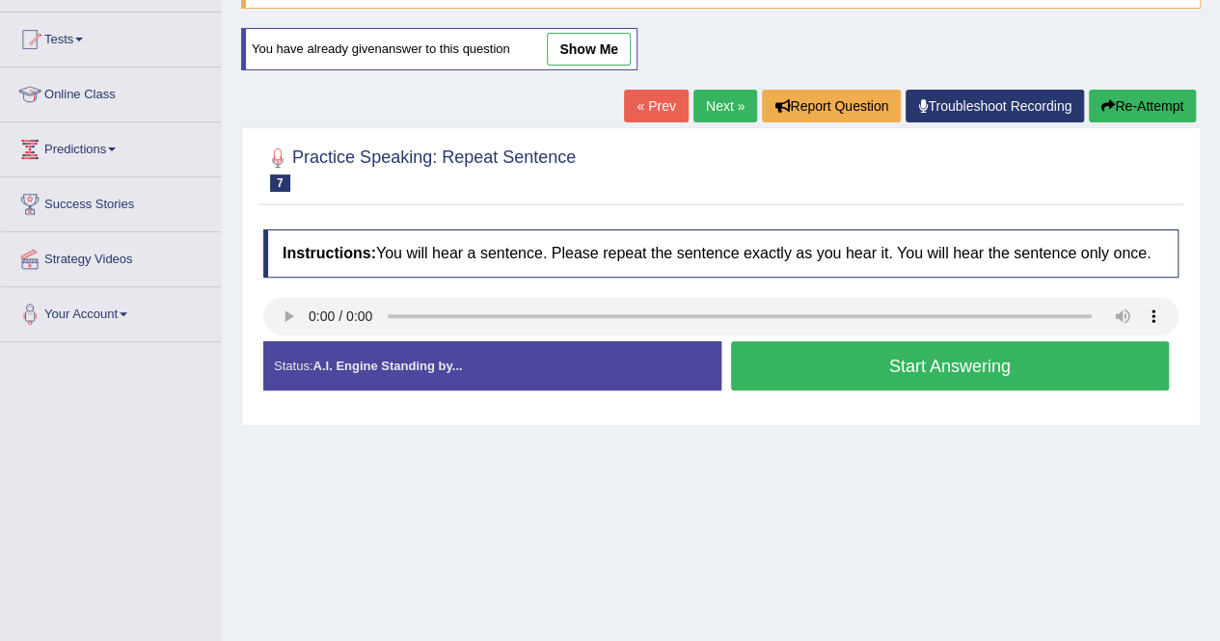
click at [868, 352] on button "Start Answering" at bounding box center [950, 365] width 439 height 49
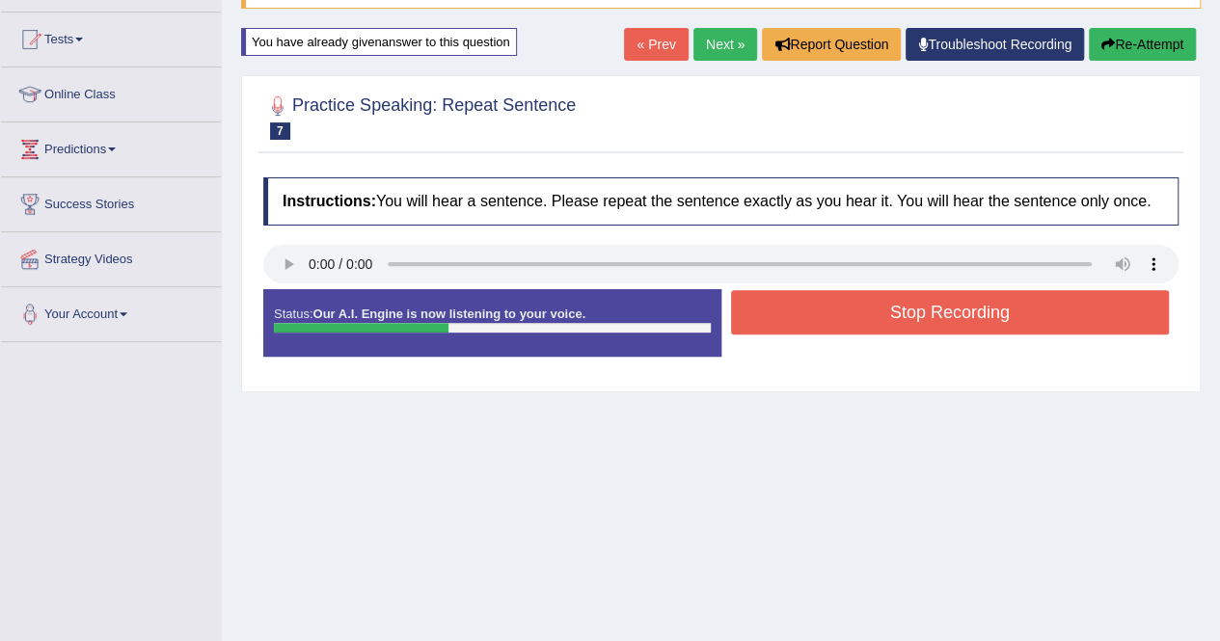
click at [1101, 38] on icon "button" at bounding box center [1107, 44] width 13 height 13
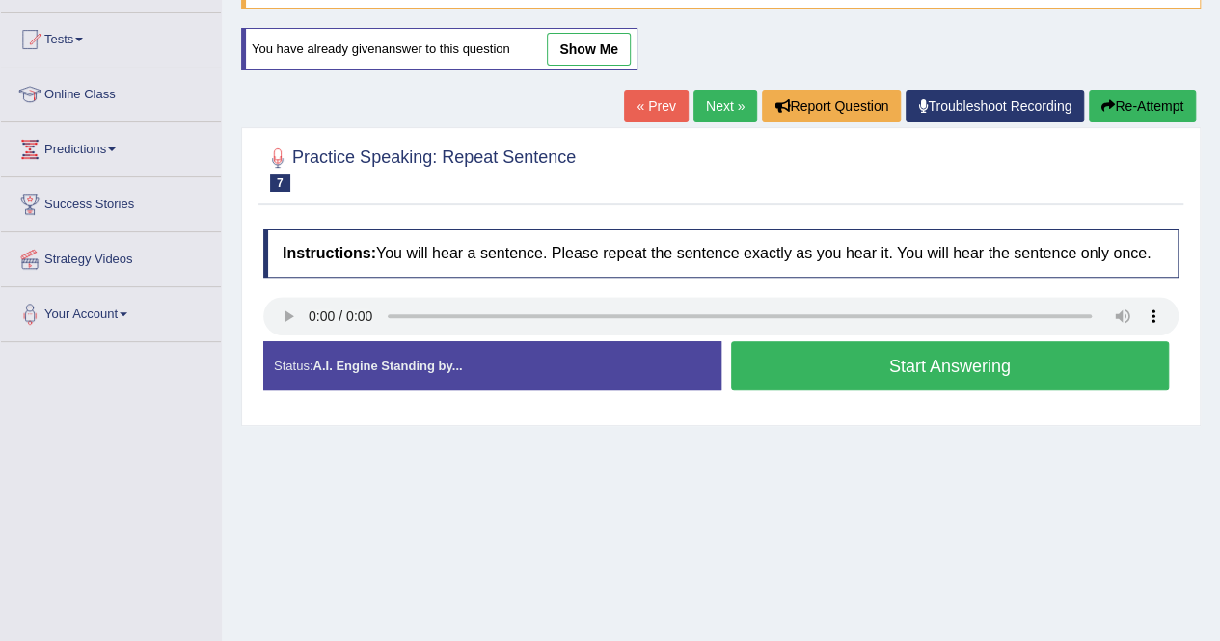
click at [889, 366] on button "Start Answering" at bounding box center [950, 365] width 439 height 49
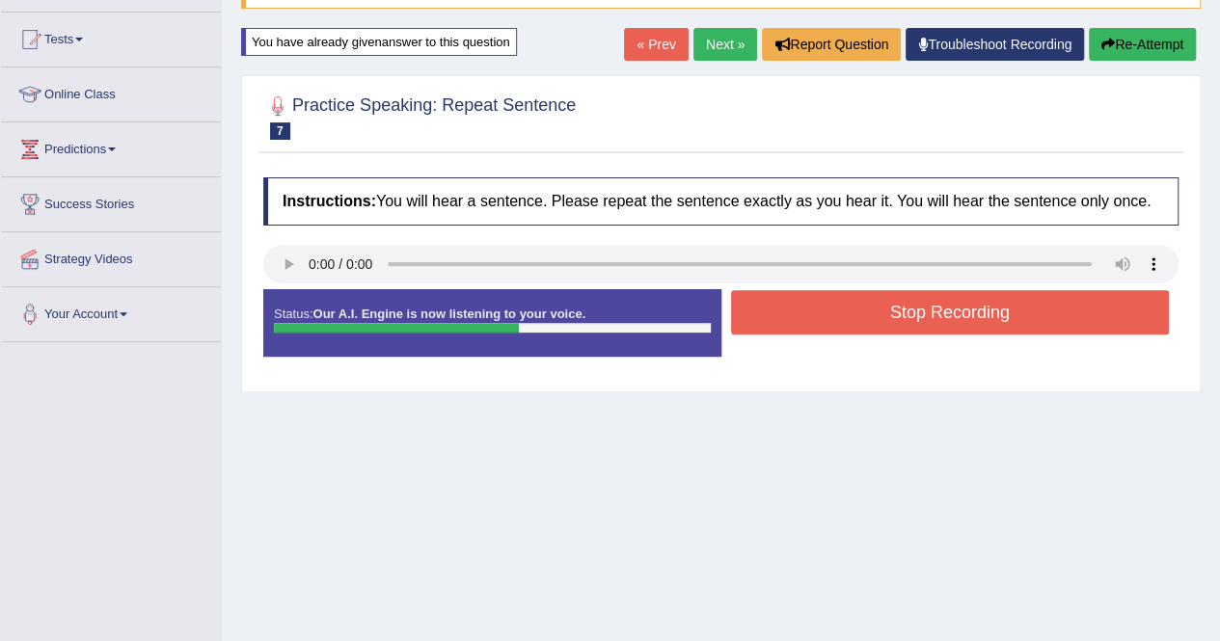
click at [873, 321] on button "Stop Recording" at bounding box center [950, 312] width 439 height 44
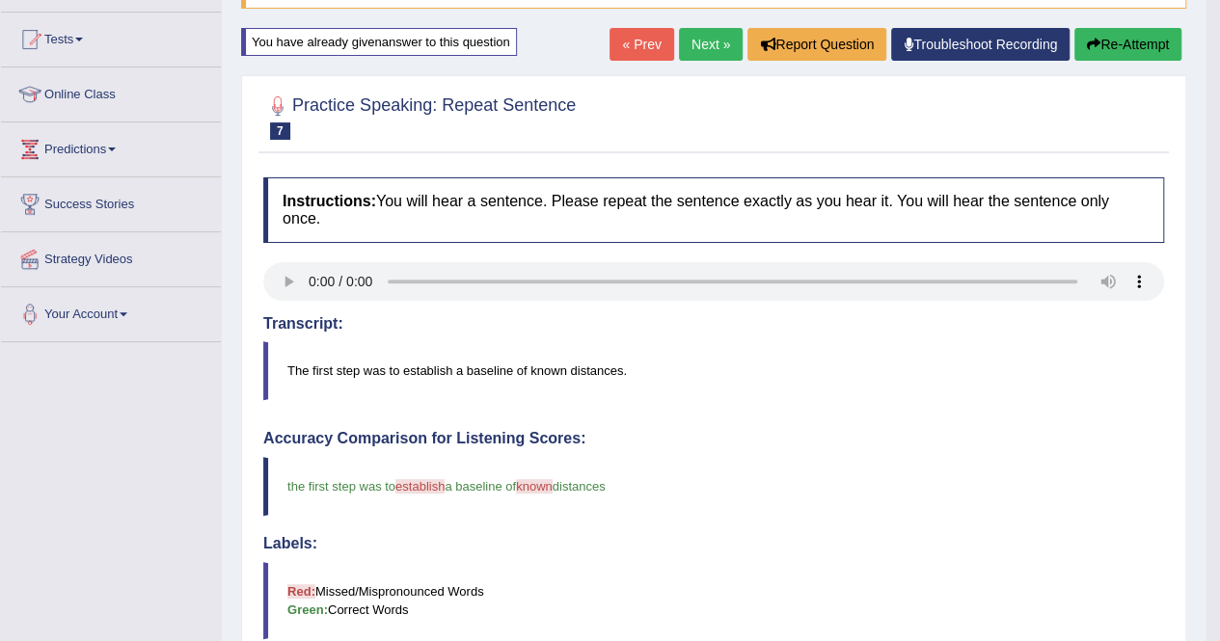
click at [1136, 47] on button "Re-Attempt" at bounding box center [1127, 44] width 107 height 33
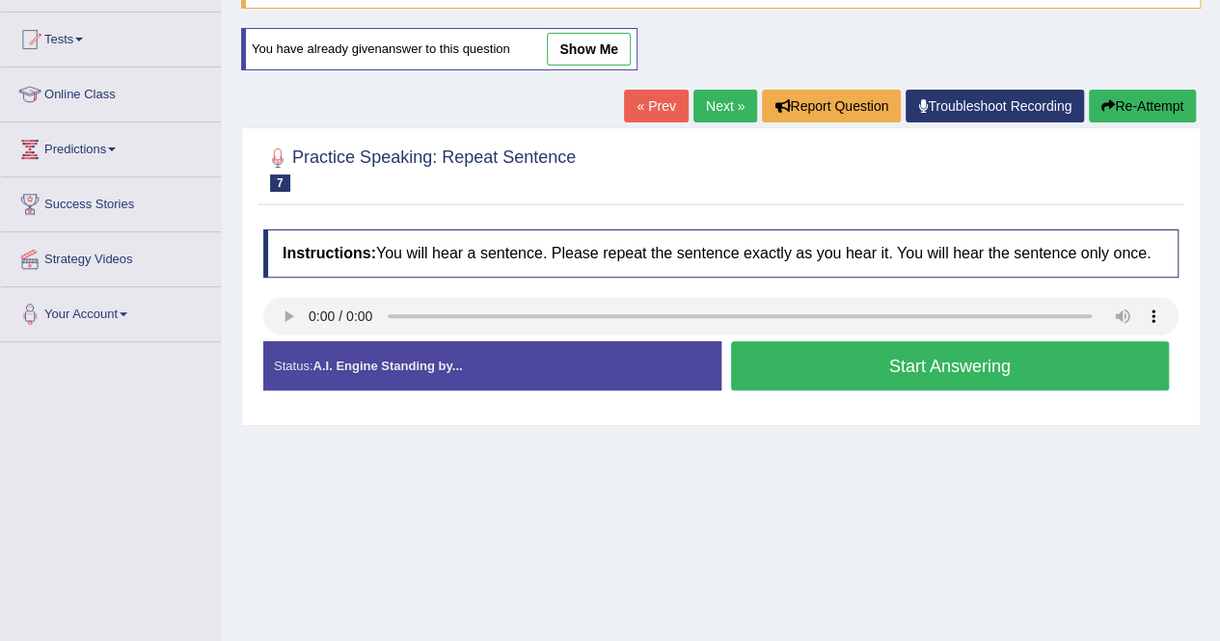
click at [906, 367] on button "Start Answering" at bounding box center [950, 365] width 439 height 49
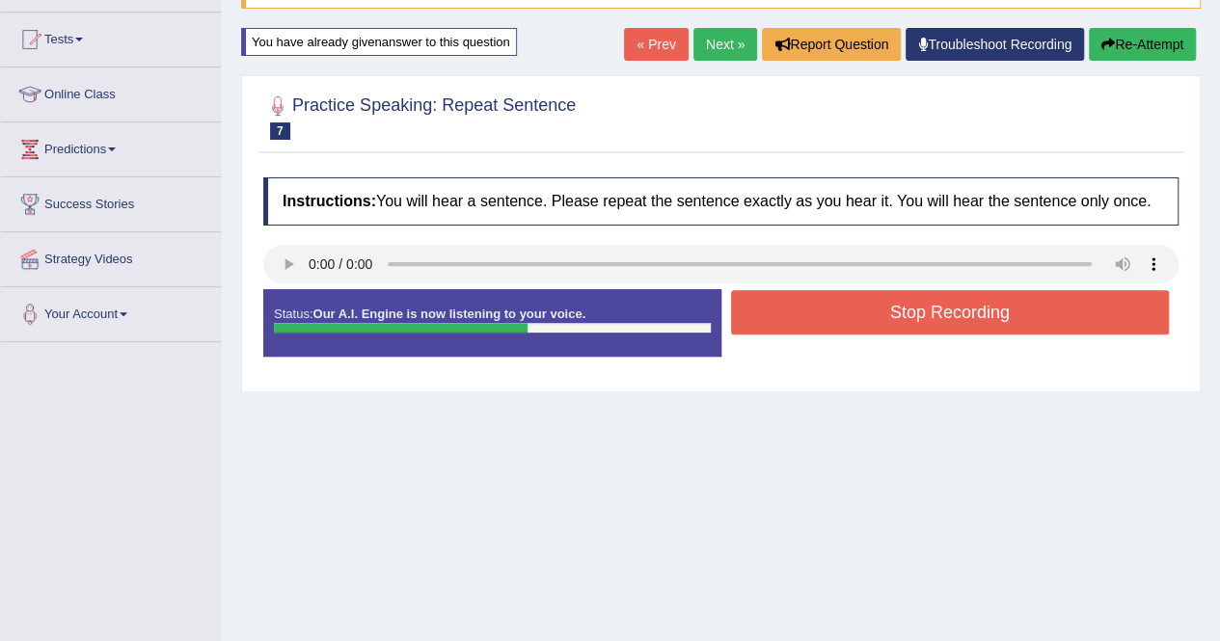
click at [916, 321] on button "Stop Recording" at bounding box center [950, 312] width 439 height 44
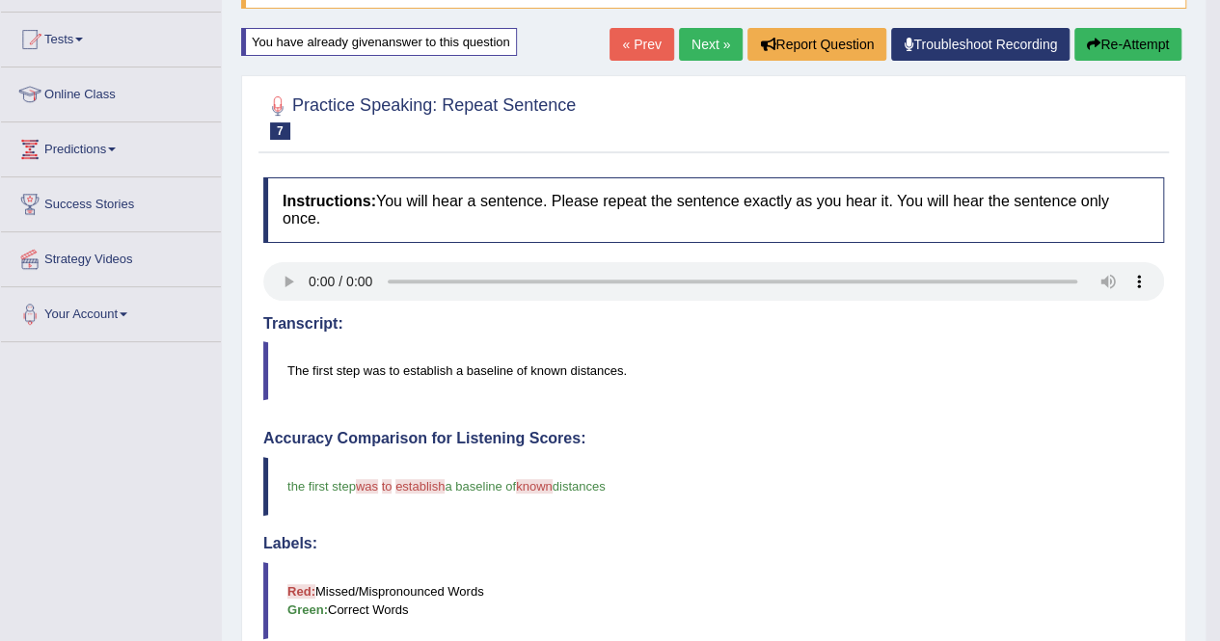
click at [1132, 51] on button "Re-Attempt" at bounding box center [1127, 44] width 107 height 33
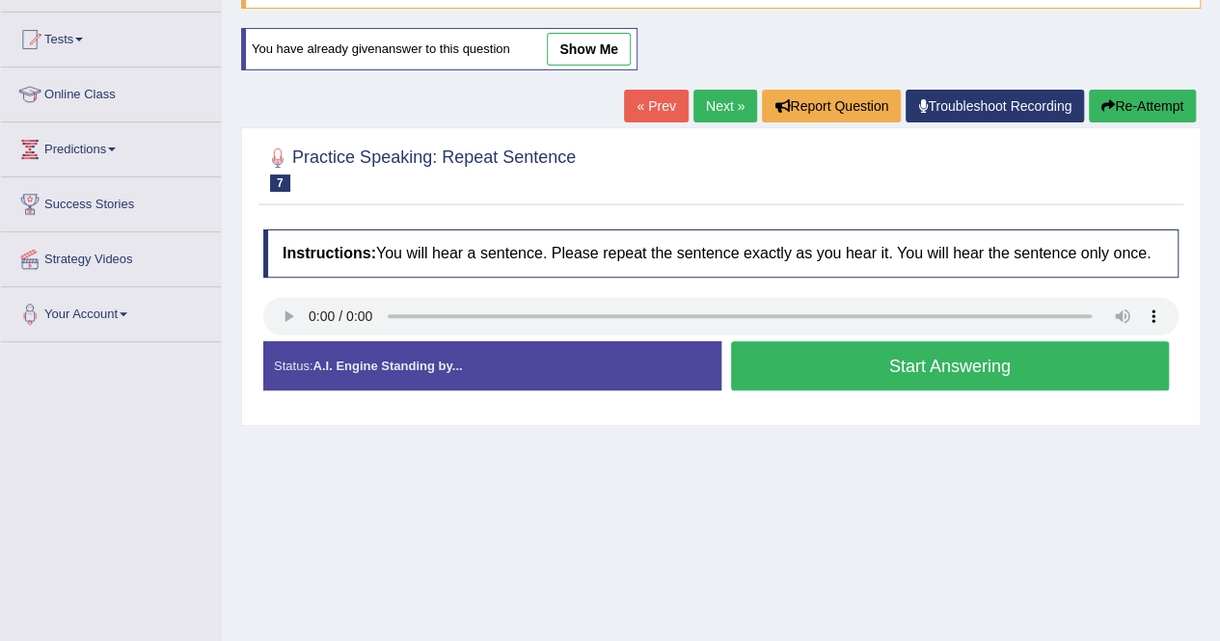
click at [928, 359] on button "Start Answering" at bounding box center [950, 365] width 439 height 49
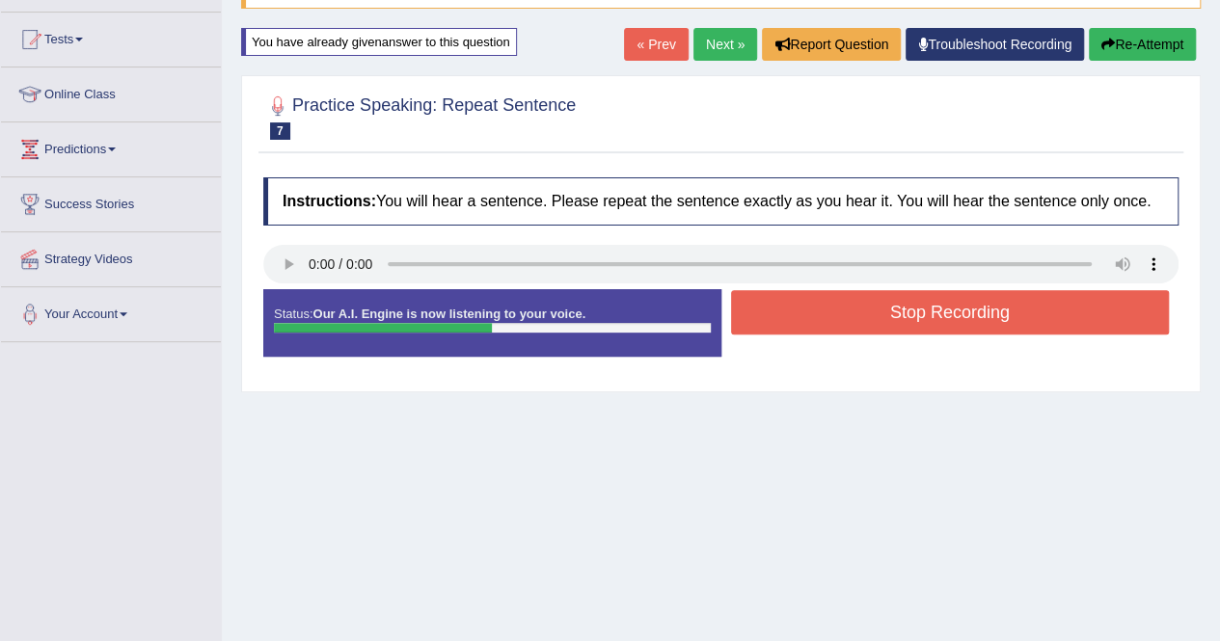
click at [933, 300] on button "Stop Recording" at bounding box center [950, 312] width 439 height 44
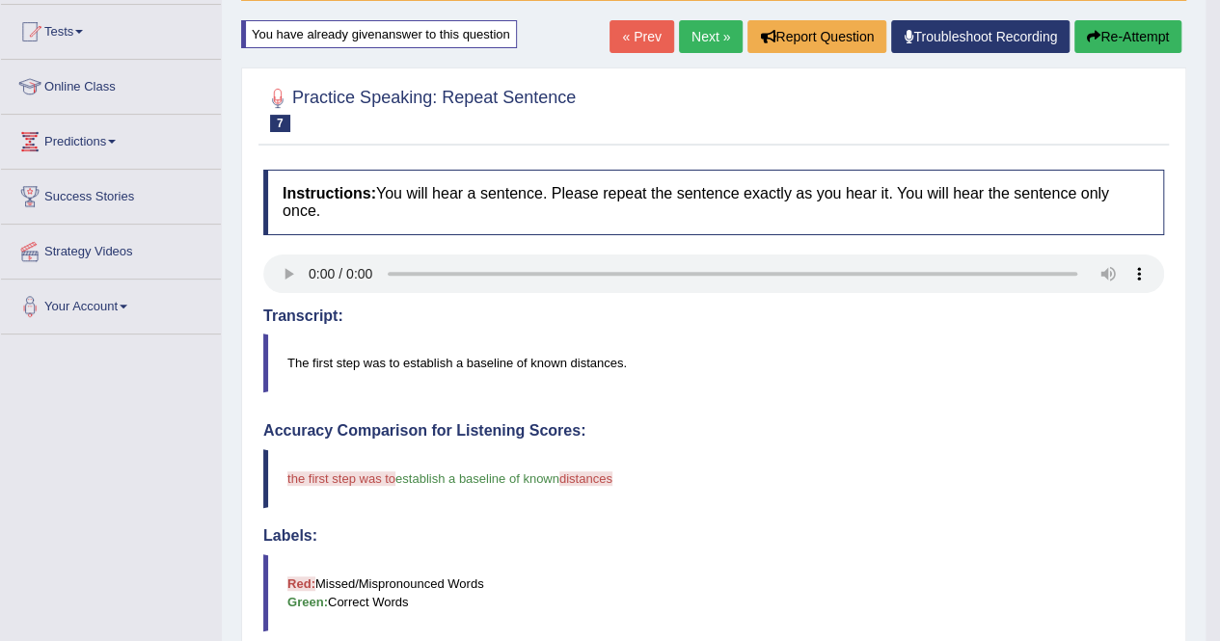
scroll to position [193, 0]
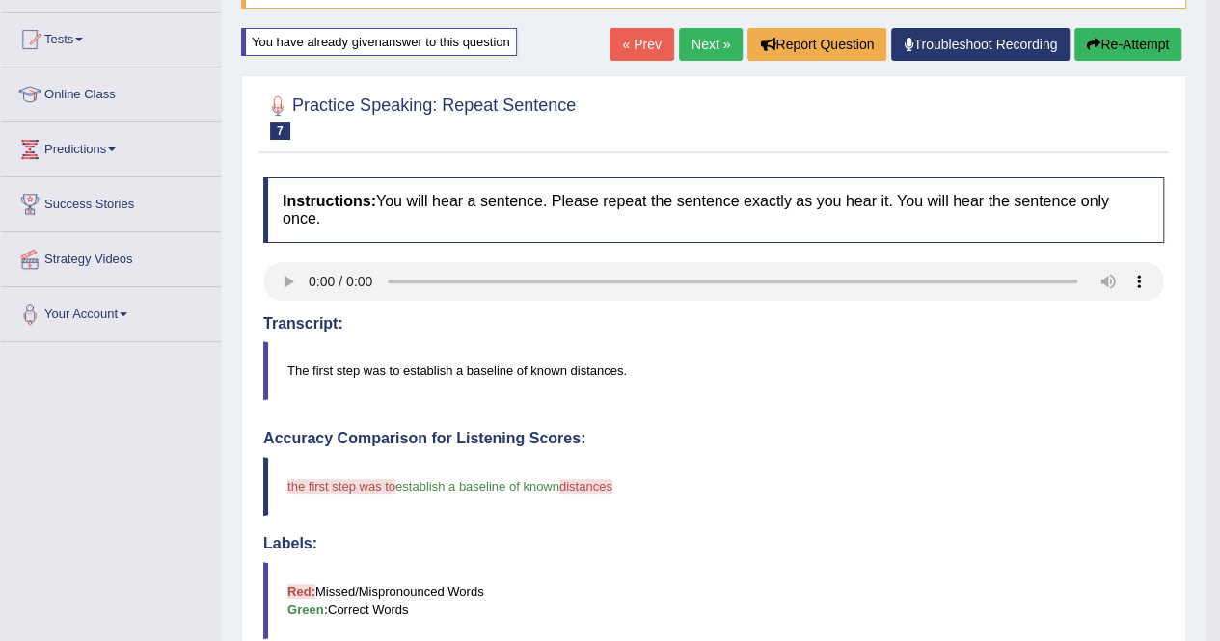
click at [1139, 53] on button "Re-Attempt" at bounding box center [1127, 44] width 107 height 33
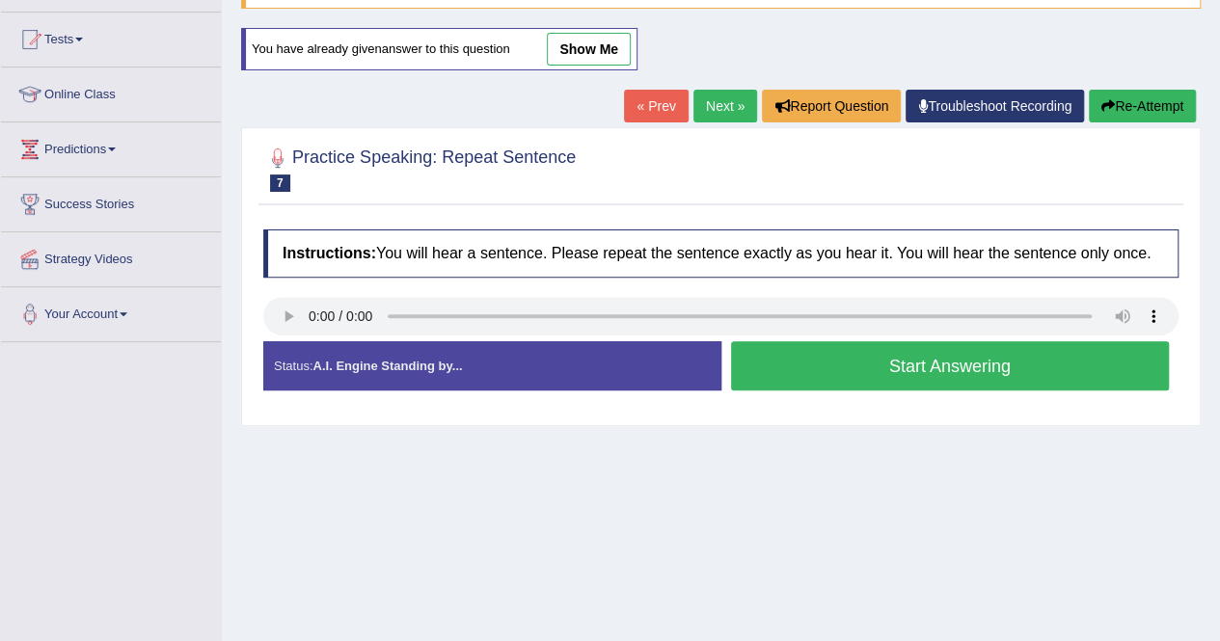
click at [943, 358] on button "Start Answering" at bounding box center [950, 365] width 439 height 49
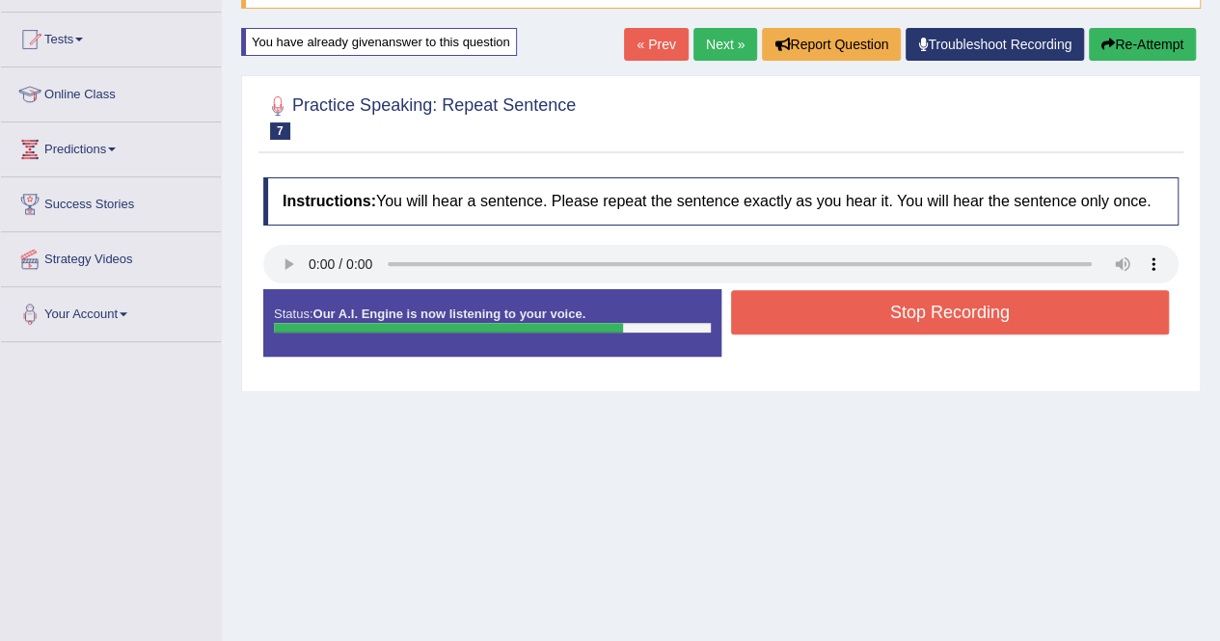
click at [1118, 36] on button "Re-Attempt" at bounding box center [1142, 44] width 107 height 33
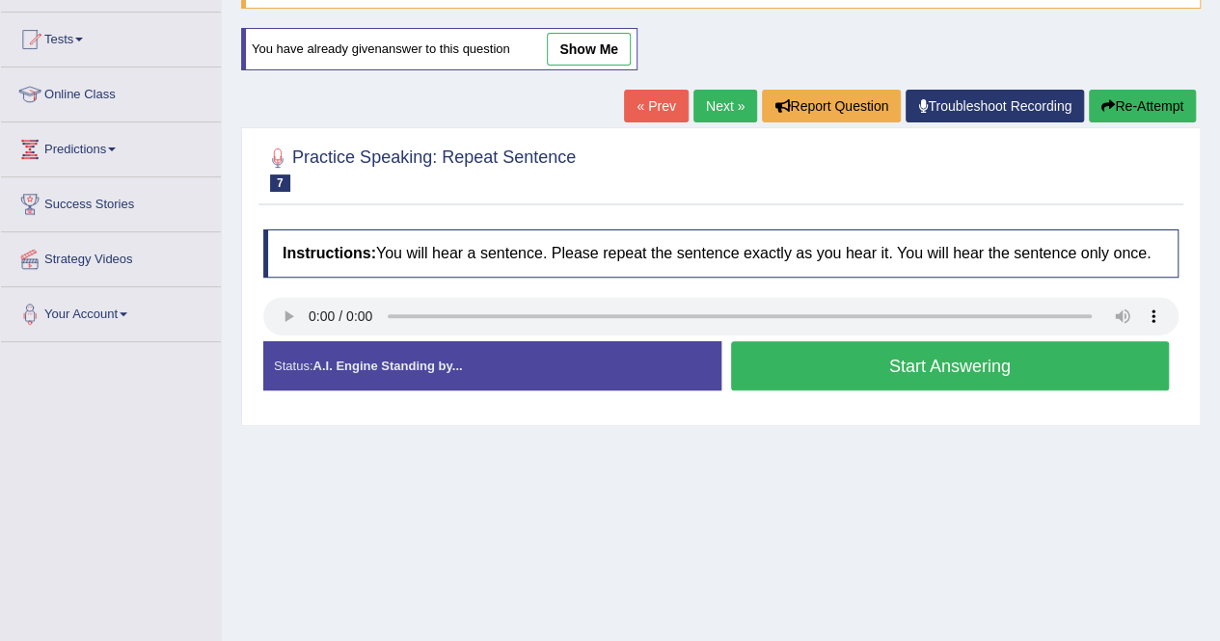
click at [939, 368] on button "Start Answering" at bounding box center [950, 365] width 439 height 49
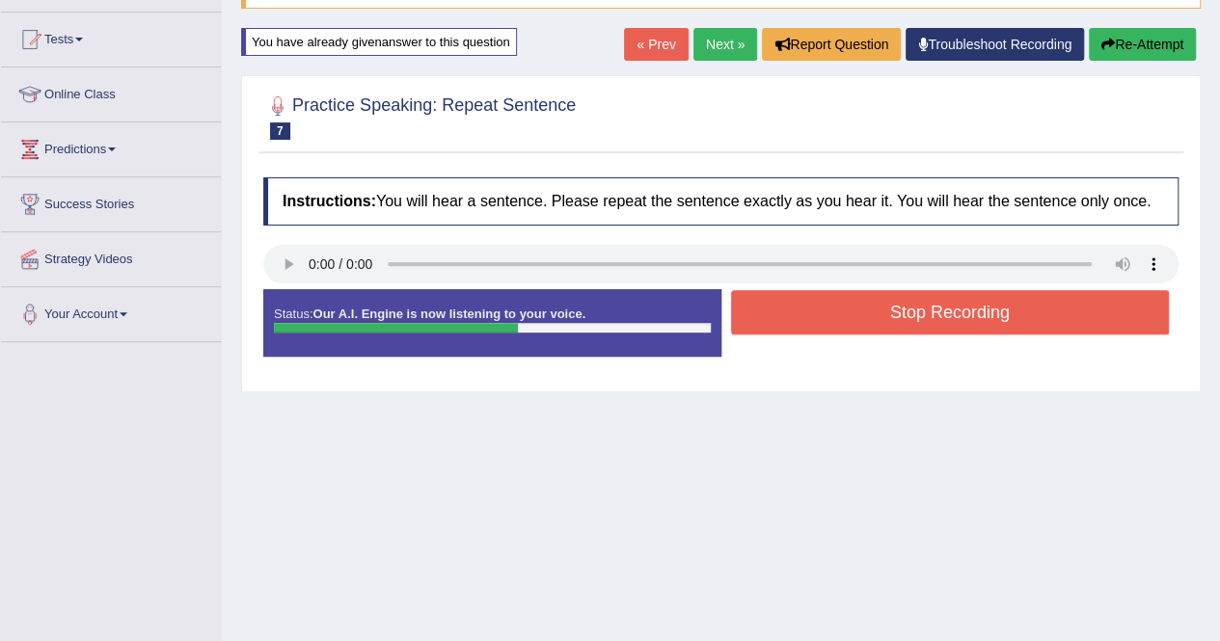
click at [910, 323] on button "Stop Recording" at bounding box center [950, 312] width 439 height 44
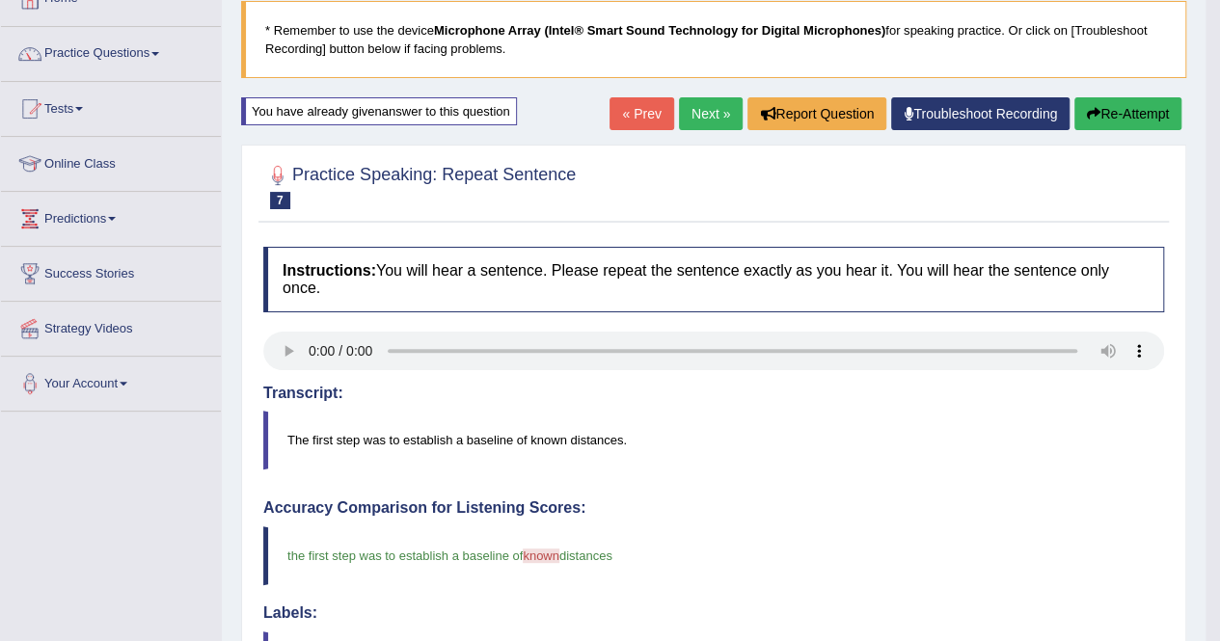
scroll to position [122, 0]
click at [1131, 107] on button "Re-Attempt" at bounding box center [1127, 114] width 107 height 33
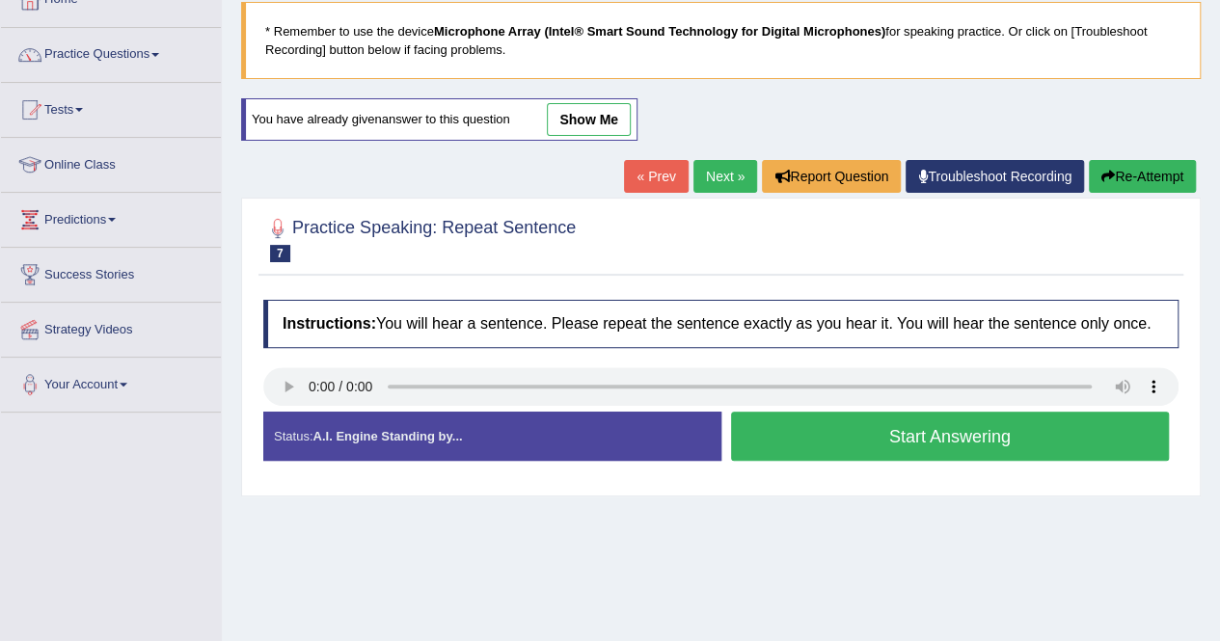
click at [876, 435] on button "Start Answering" at bounding box center [950, 436] width 439 height 49
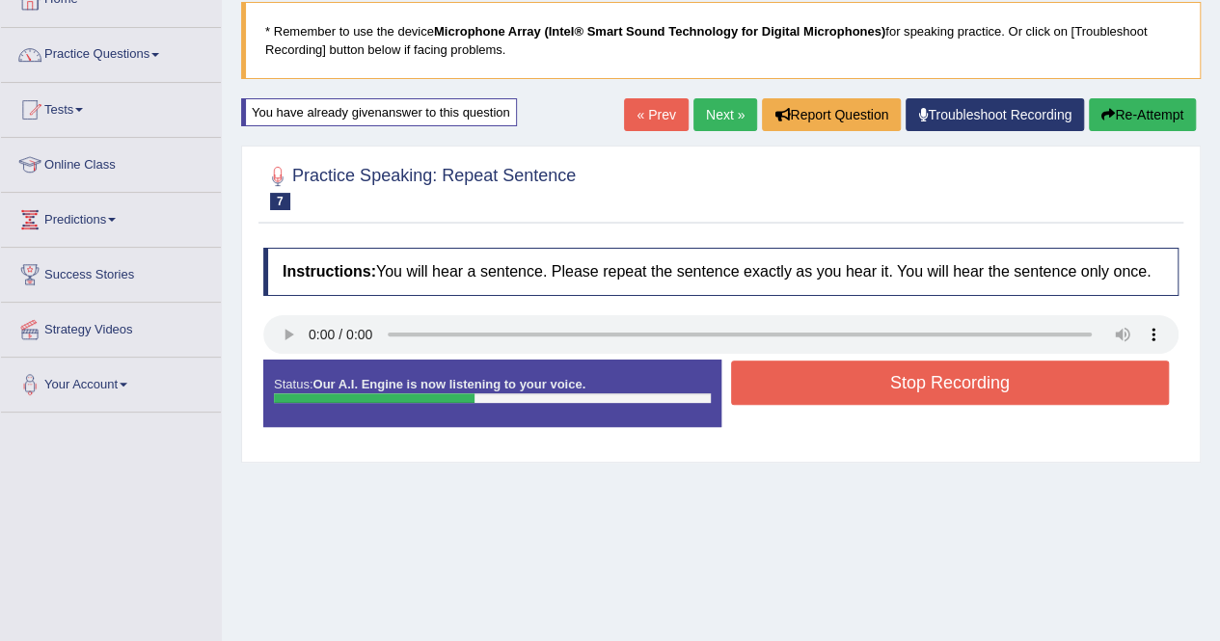
click at [1142, 123] on button "Re-Attempt" at bounding box center [1142, 114] width 107 height 33
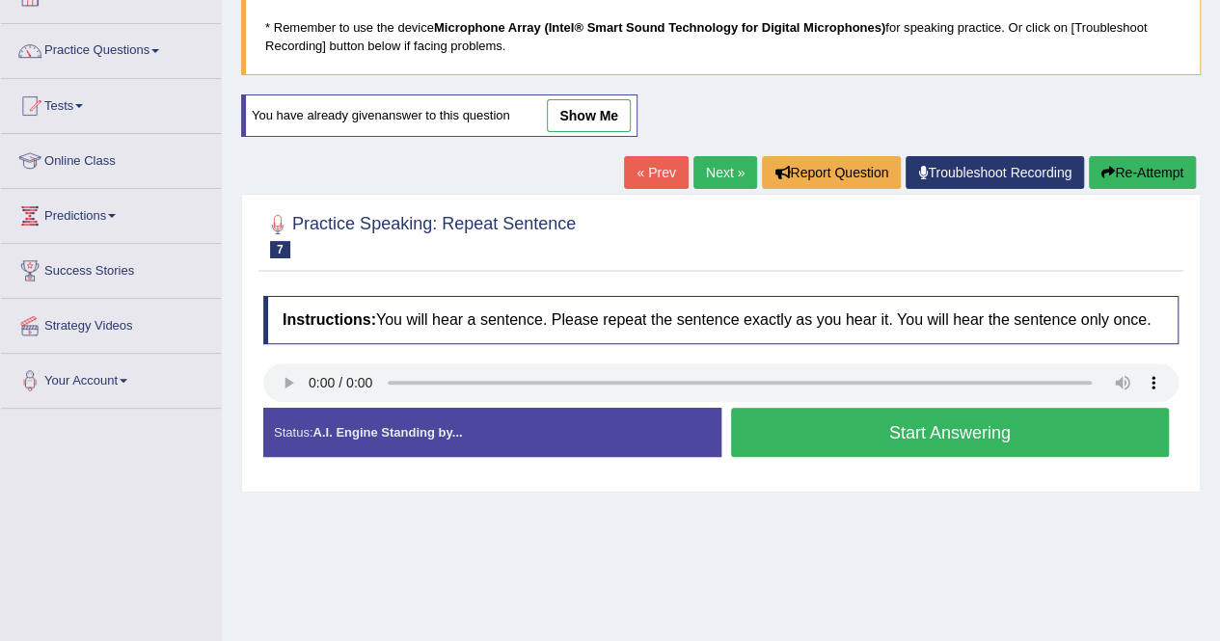
scroll to position [122, 0]
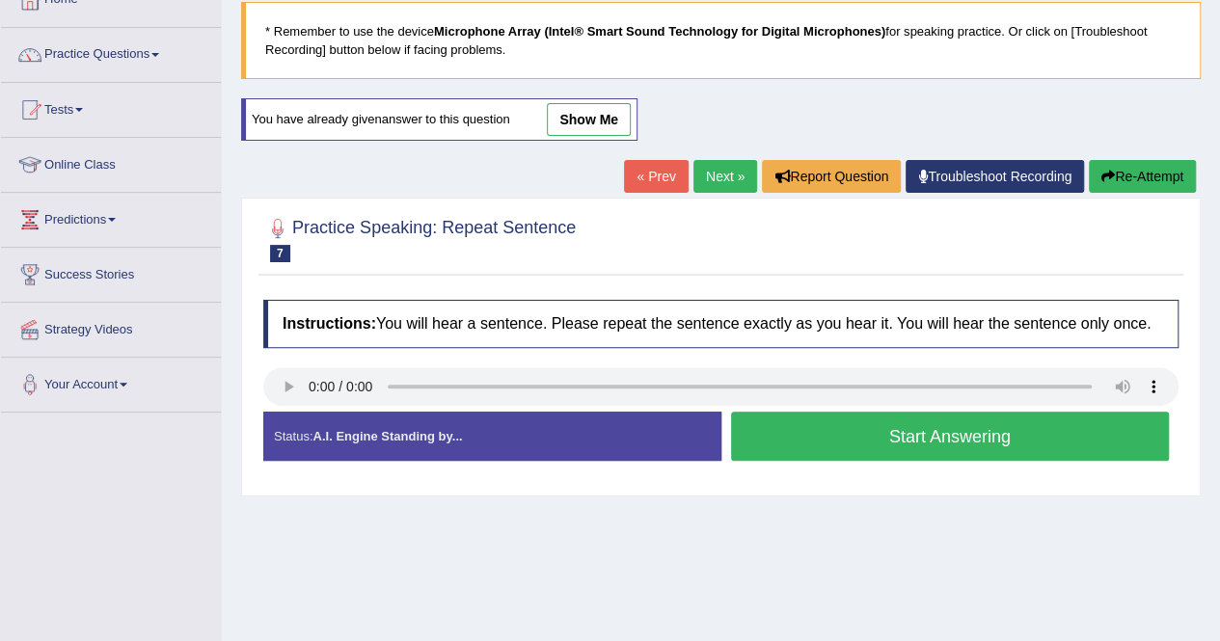
click at [957, 437] on button "Start Answering" at bounding box center [950, 436] width 439 height 49
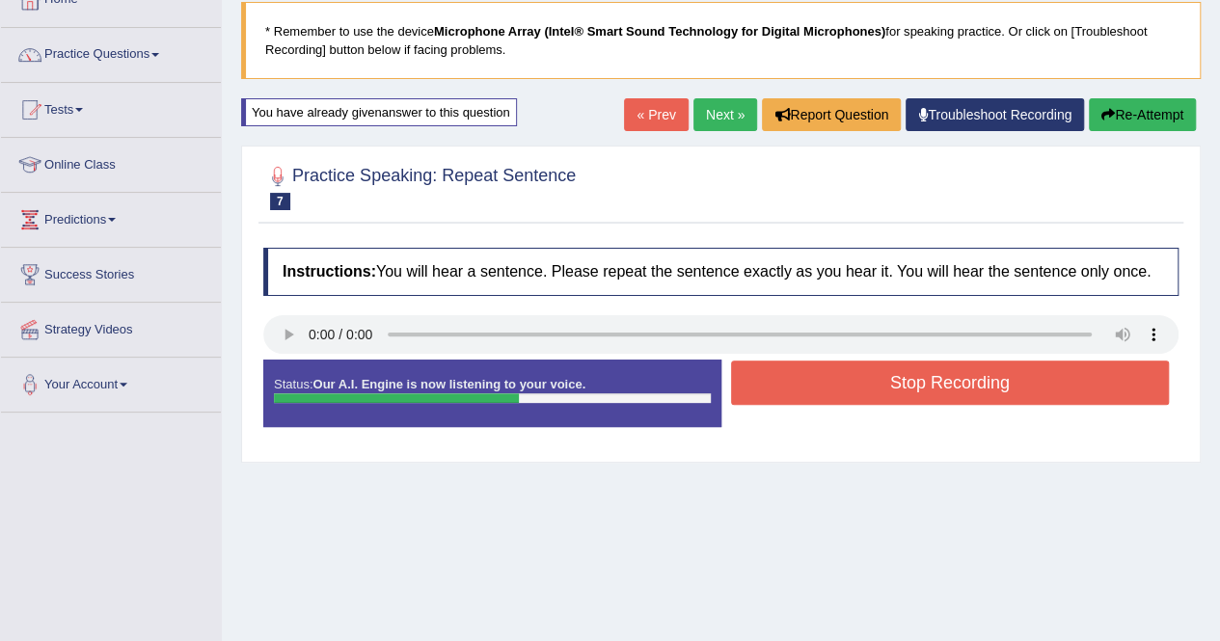
click at [928, 397] on button "Stop Recording" at bounding box center [950, 383] width 439 height 44
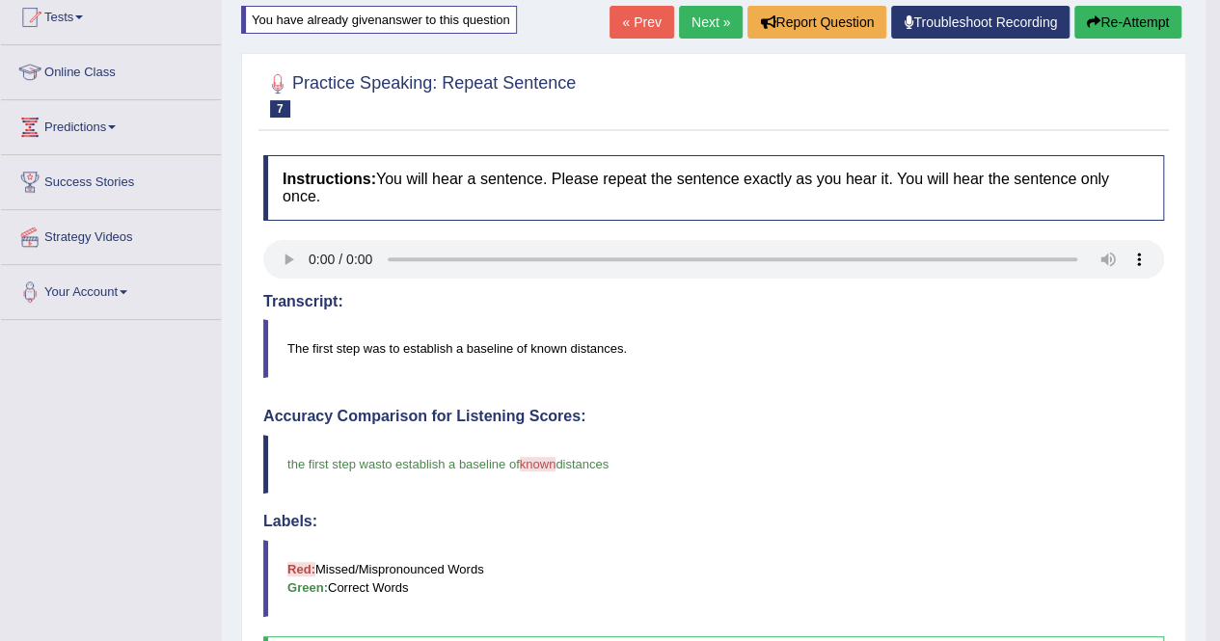
scroll to position [187, 0]
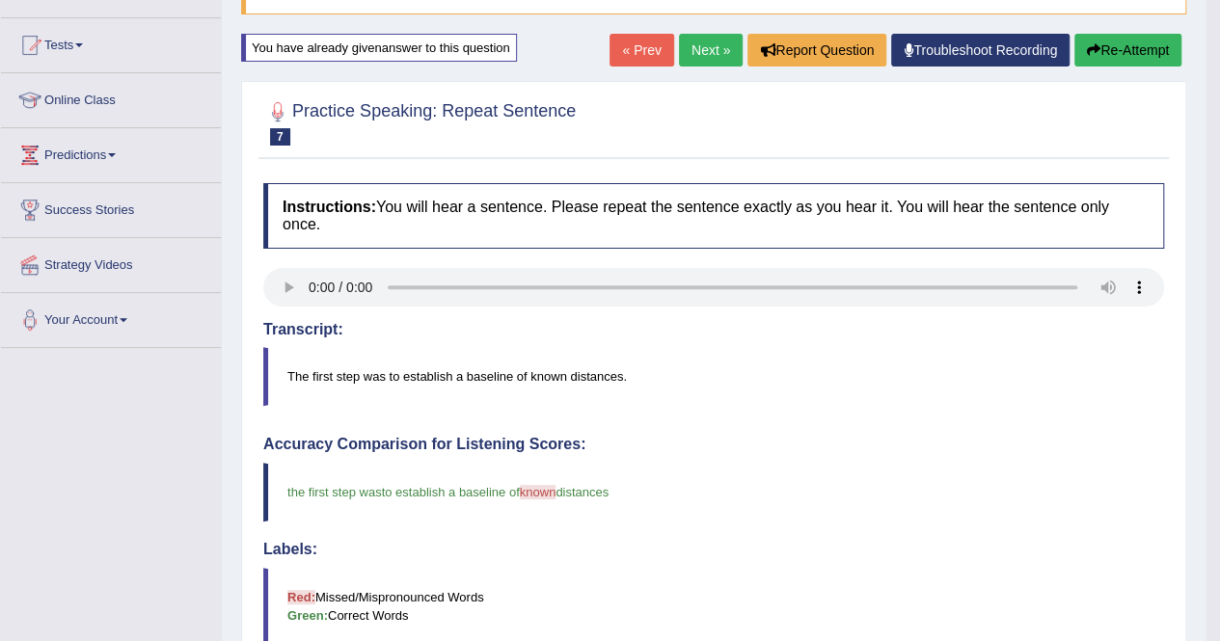
click at [704, 53] on link "Next »" at bounding box center [711, 50] width 64 height 33
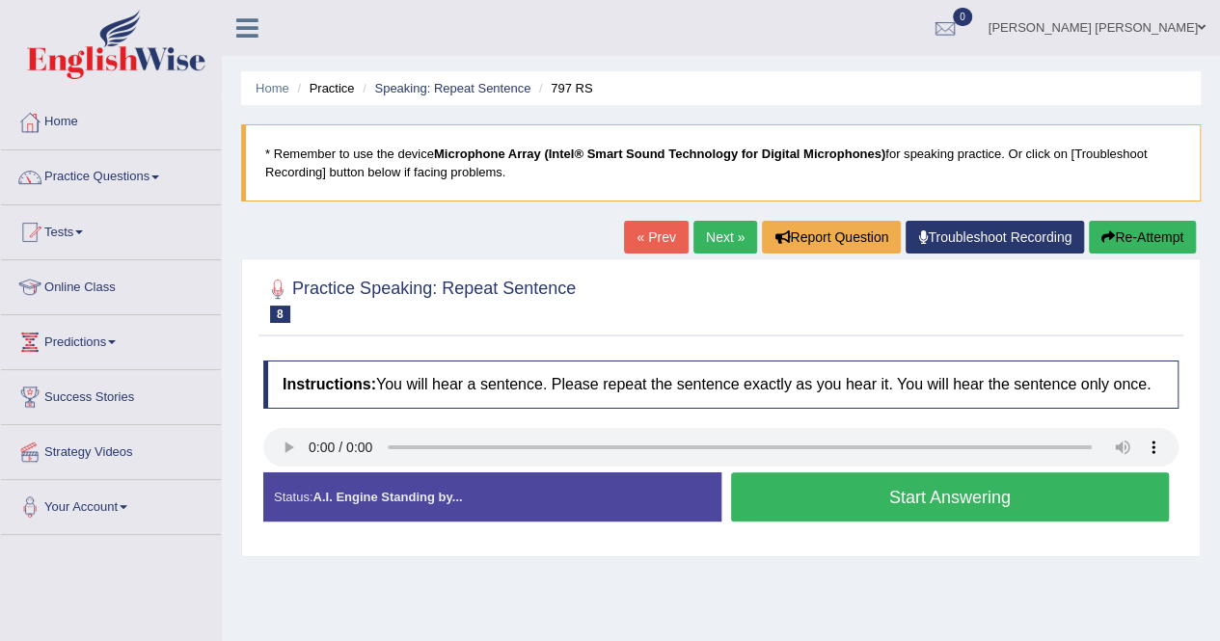
click at [780, 498] on button "Start Answering" at bounding box center [950, 496] width 439 height 49
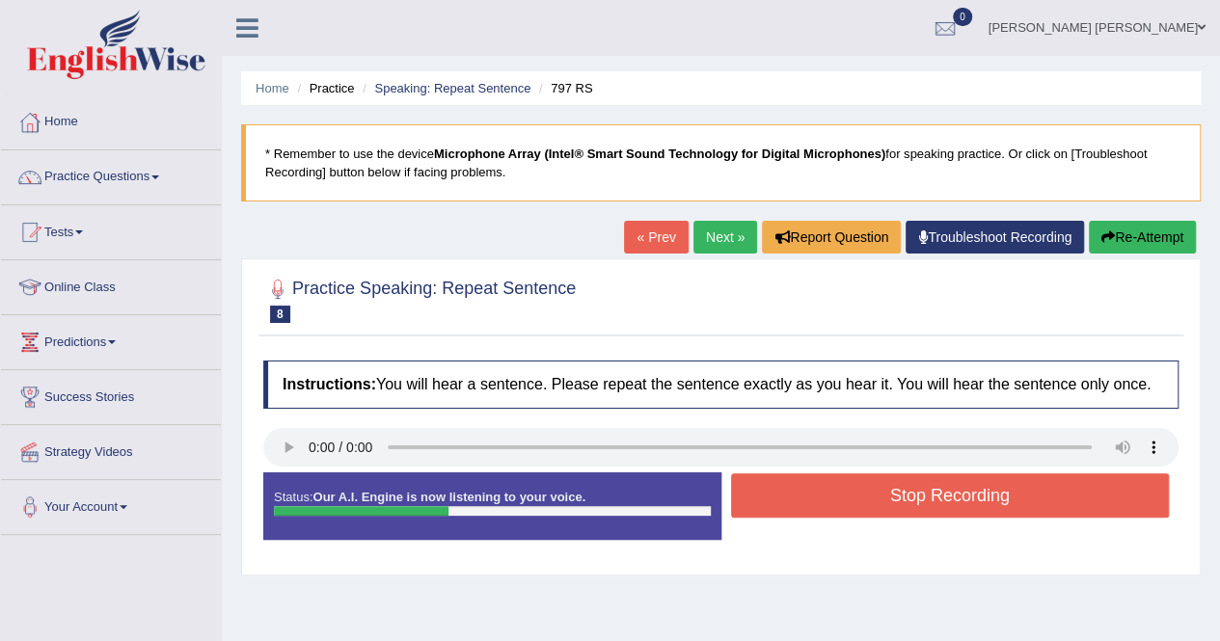
click at [780, 498] on button "Stop Recording" at bounding box center [950, 495] width 439 height 44
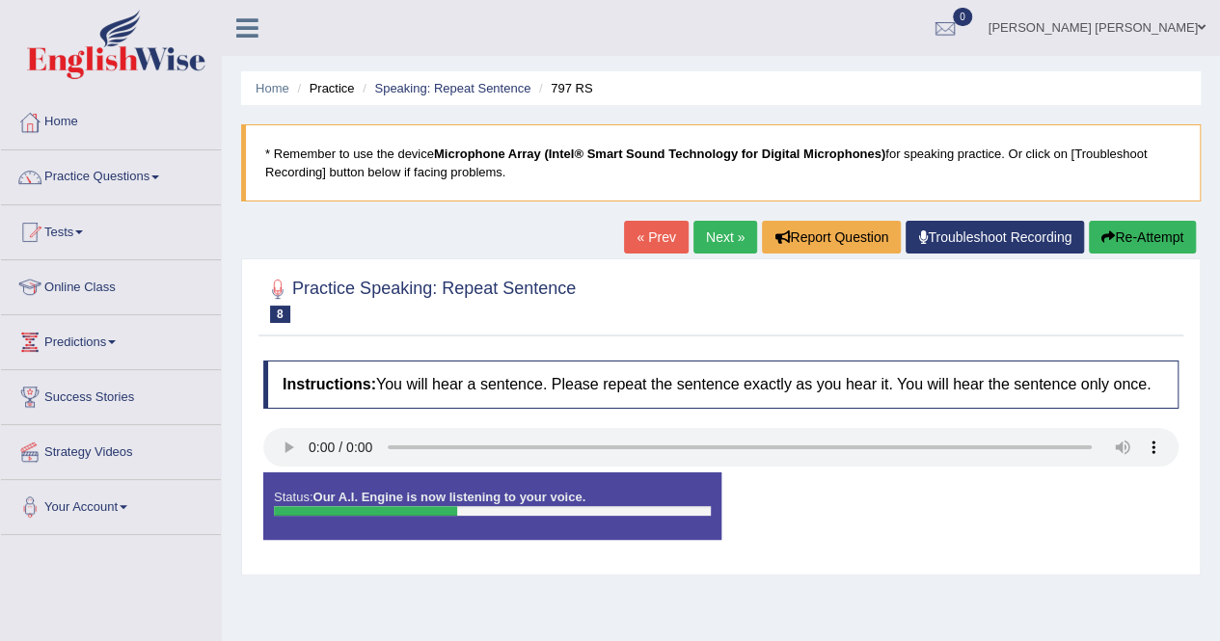
click at [780, 498] on div "Status: Our A.I. Engine is now listening to your voice. Start Answering Stop Re…" at bounding box center [720, 515] width 915 height 87
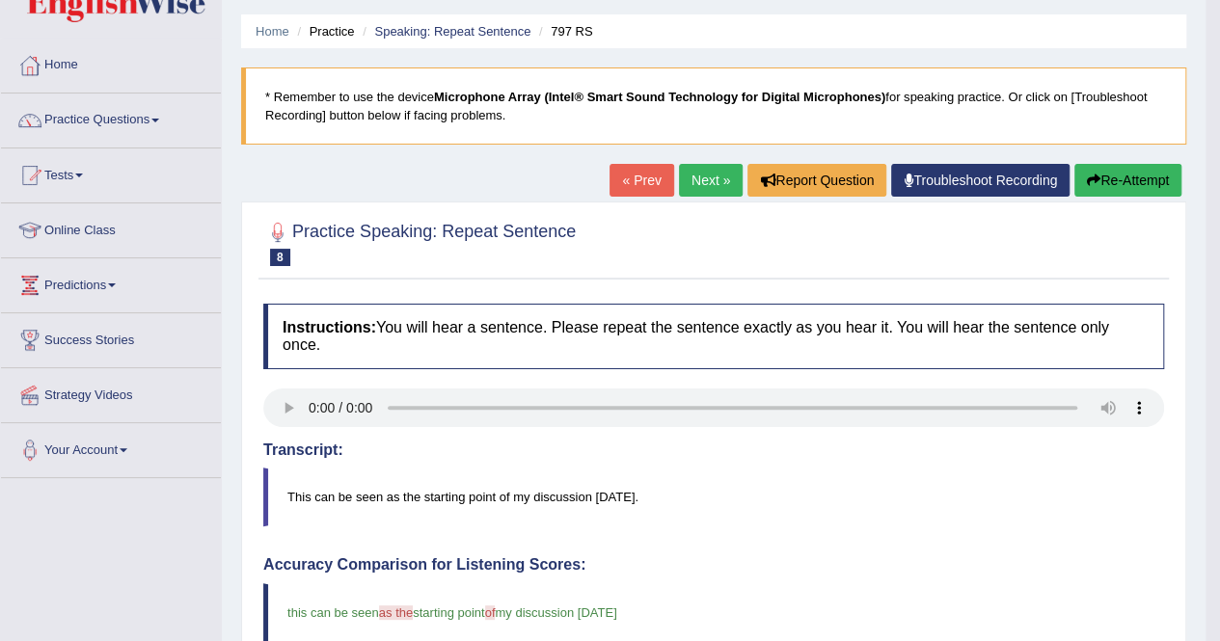
scroll to position [50, 0]
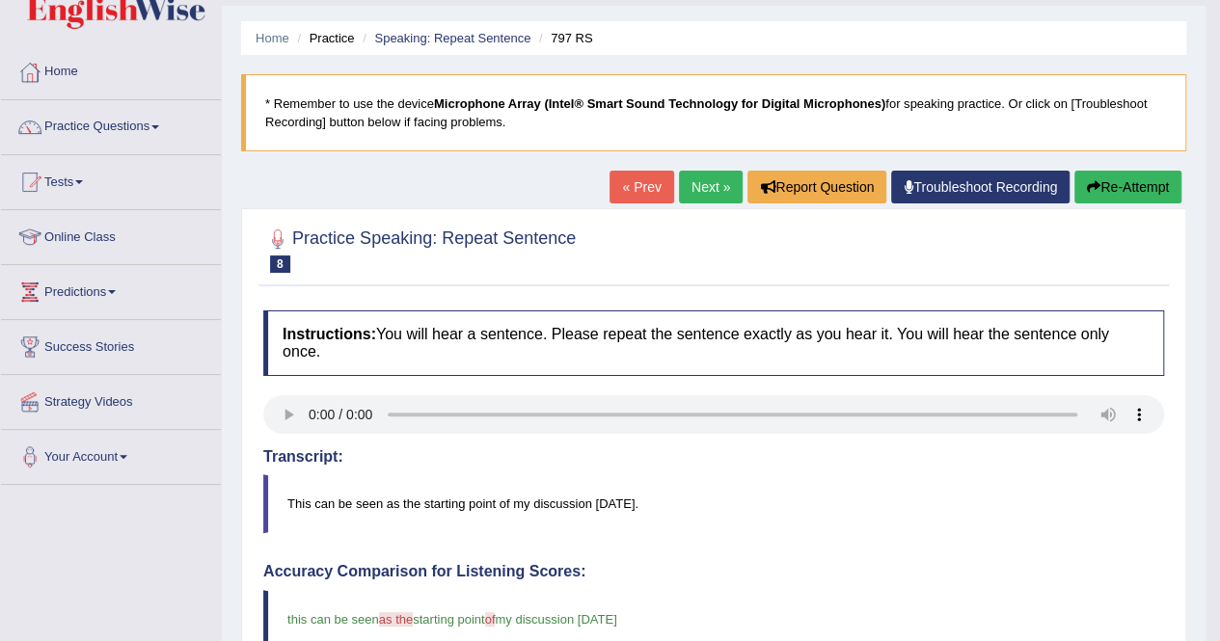
click at [1125, 187] on button "Re-Attempt" at bounding box center [1127, 187] width 107 height 33
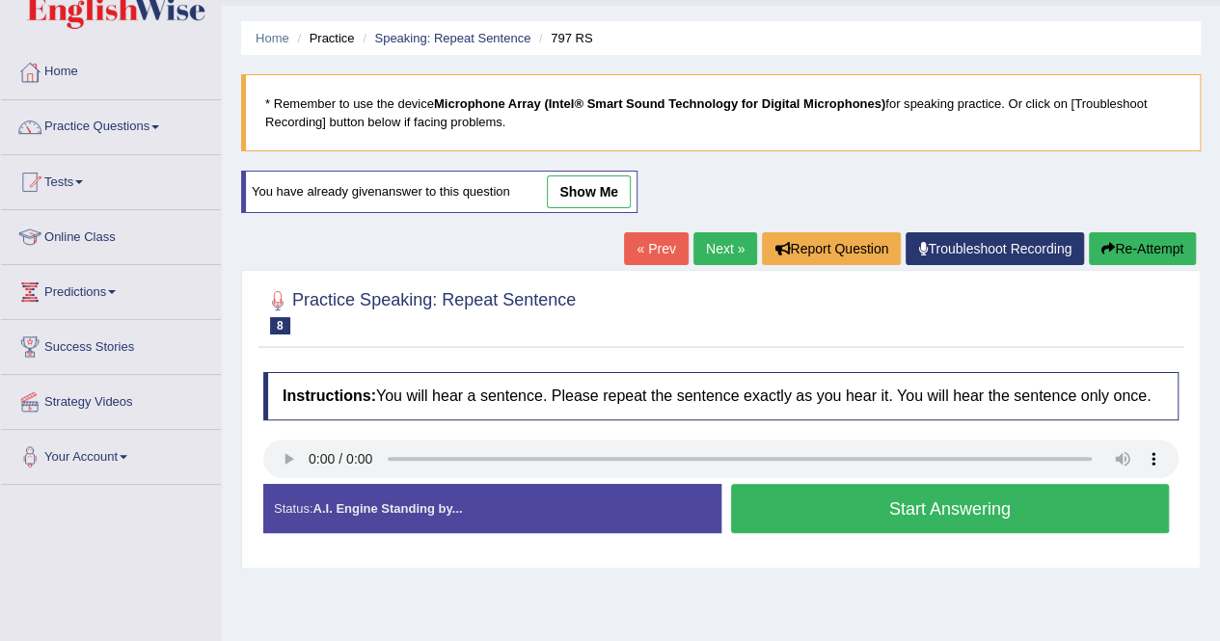
click at [983, 501] on button "Start Answering" at bounding box center [950, 508] width 439 height 49
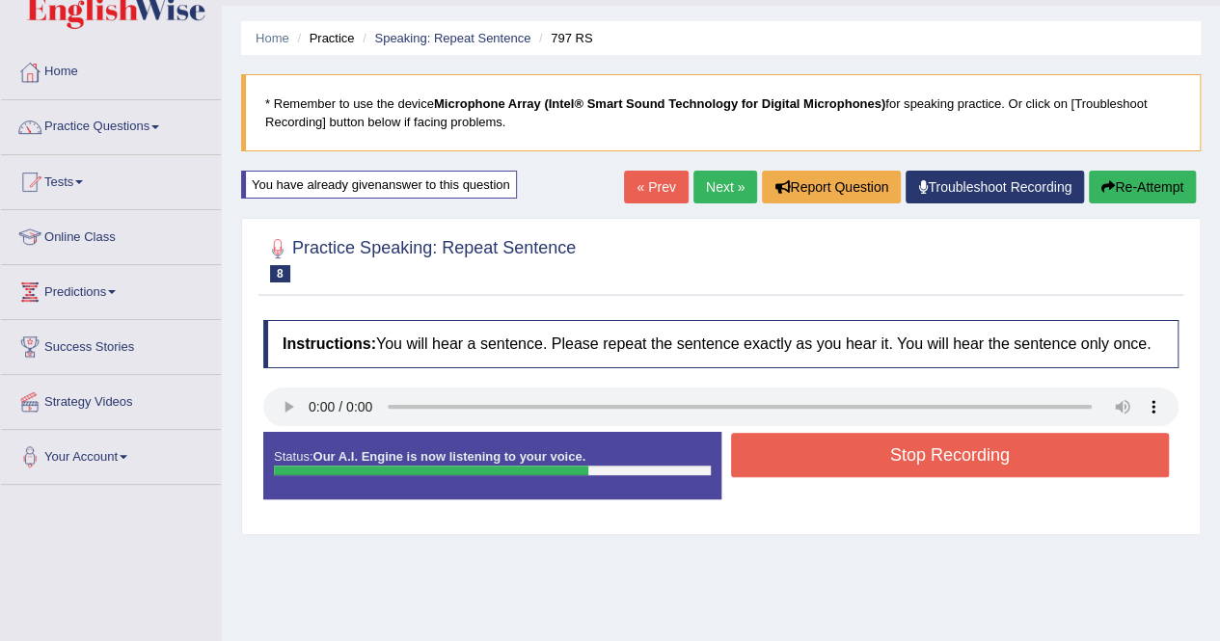
click at [1102, 189] on icon "button" at bounding box center [1107, 186] width 13 height 13
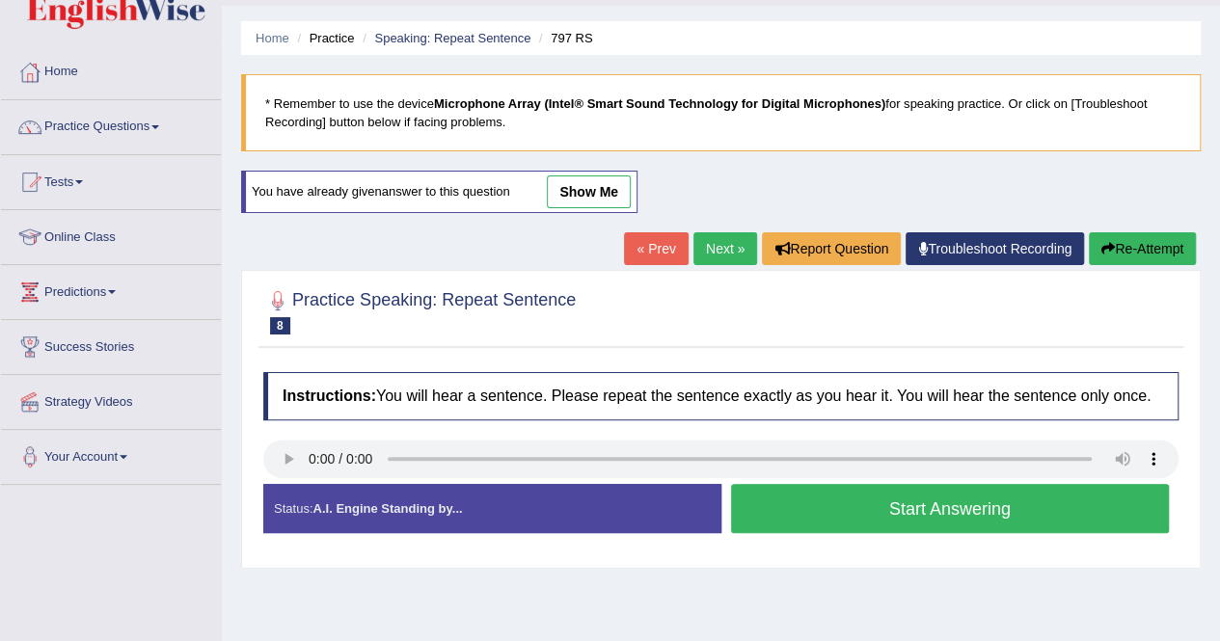
click at [934, 510] on button "Start Answering" at bounding box center [950, 508] width 439 height 49
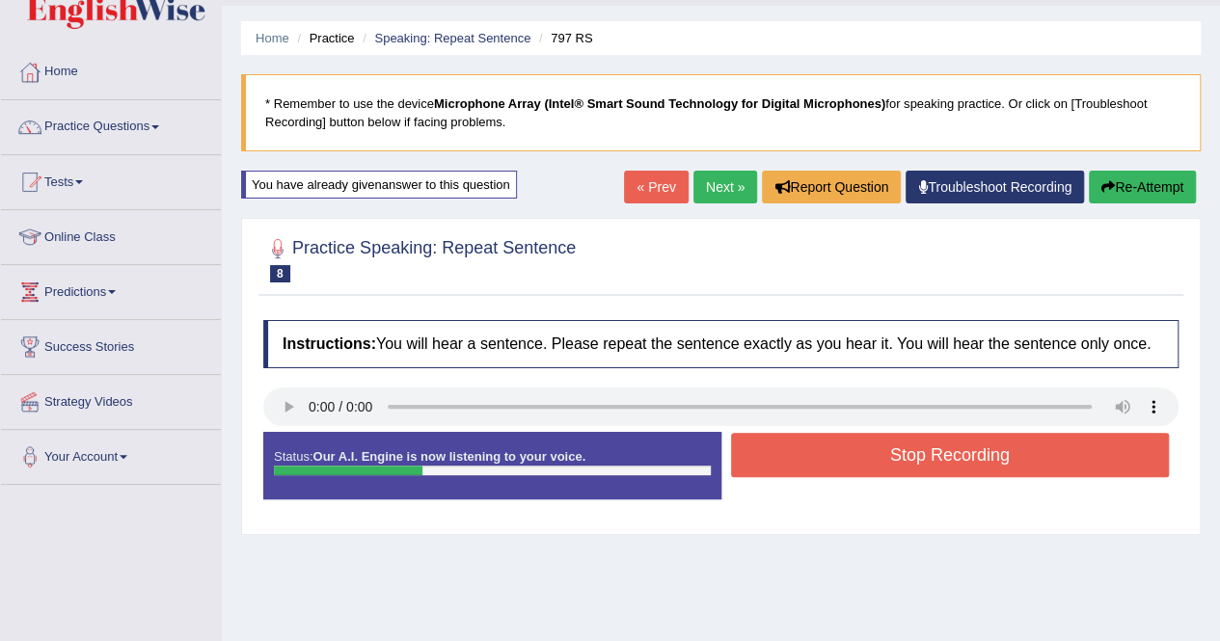
click at [1103, 180] on icon "button" at bounding box center [1107, 186] width 13 height 13
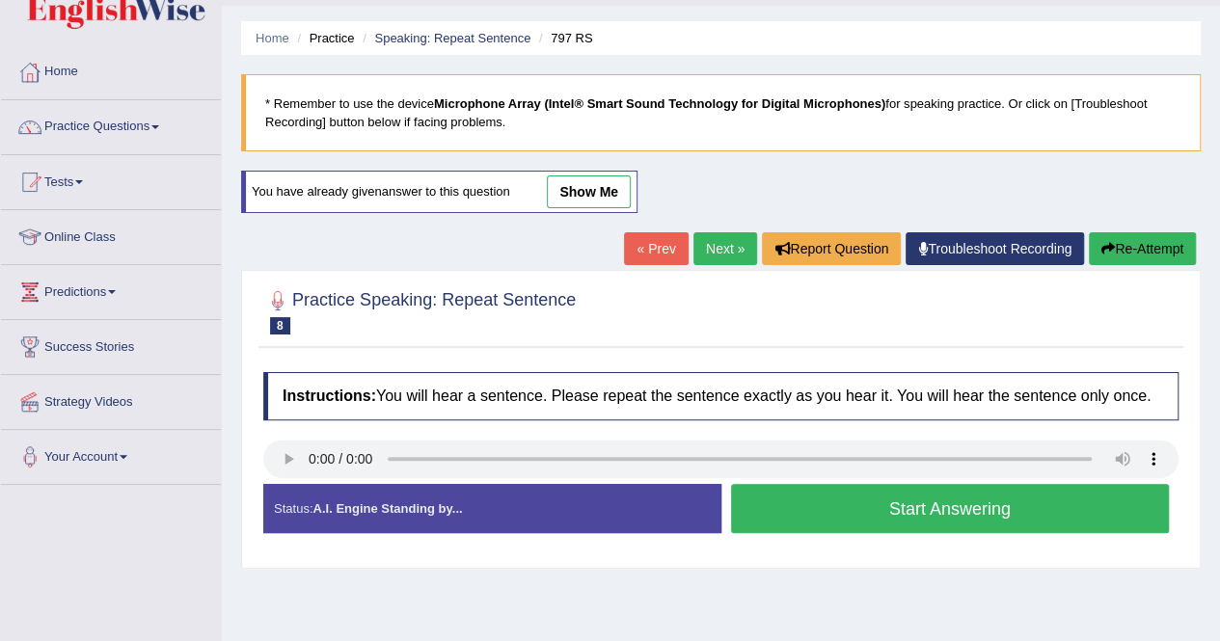
click at [910, 511] on button "Start Answering" at bounding box center [950, 508] width 439 height 49
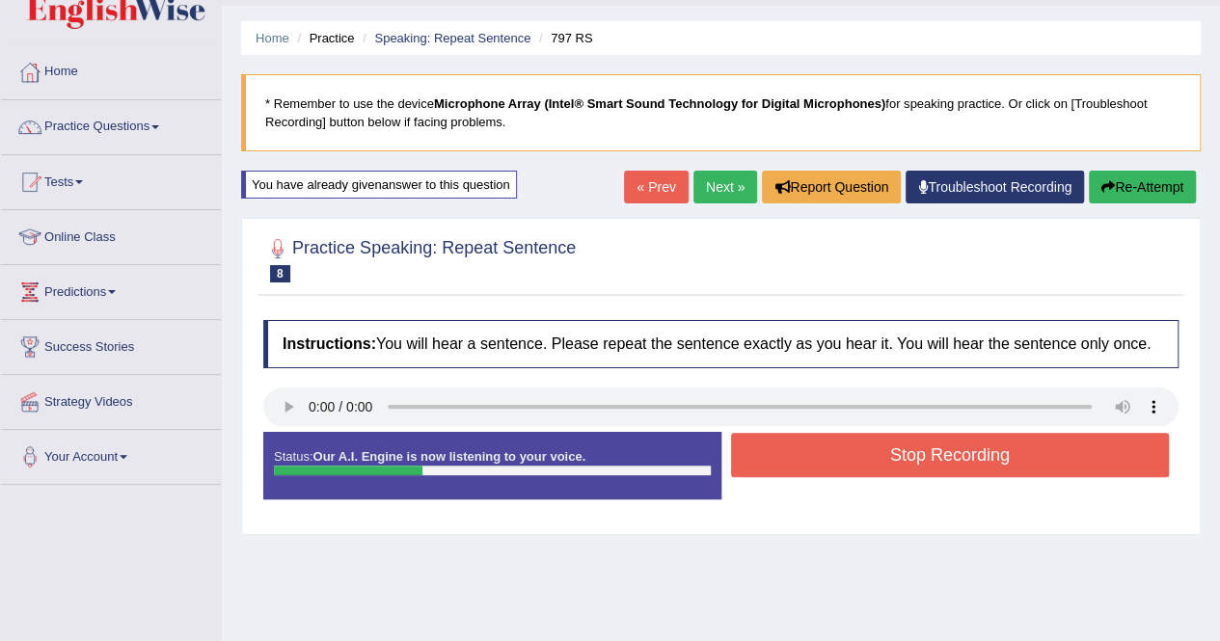
click at [1113, 195] on button "Re-Attempt" at bounding box center [1142, 187] width 107 height 33
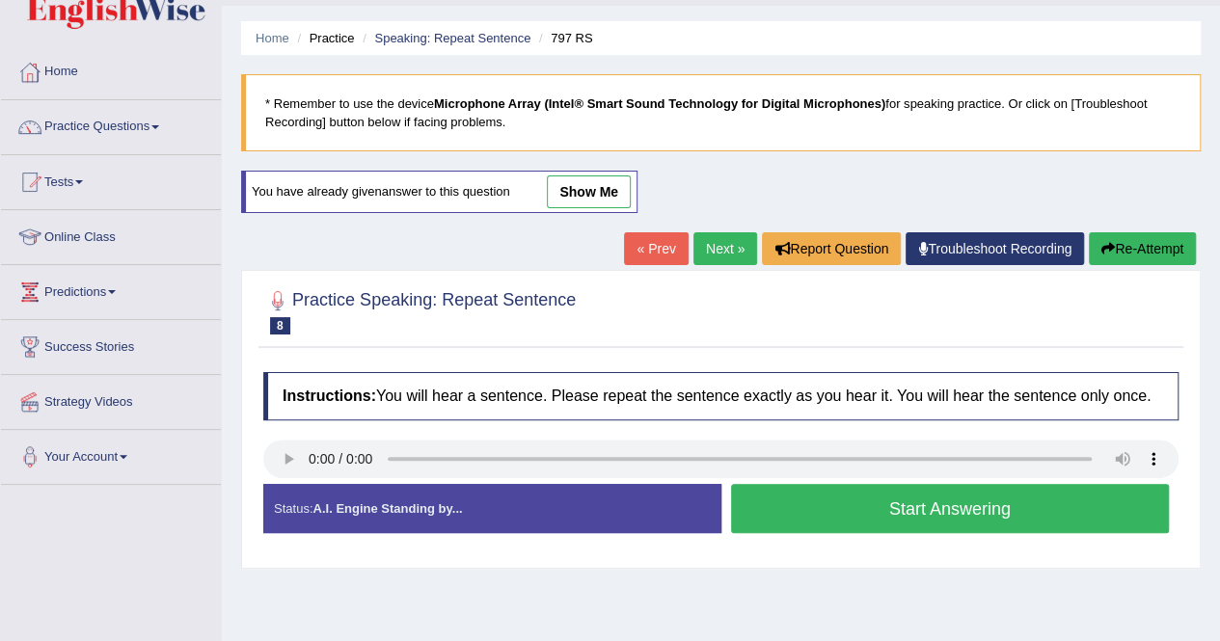
click at [937, 499] on button "Start Answering" at bounding box center [950, 508] width 439 height 49
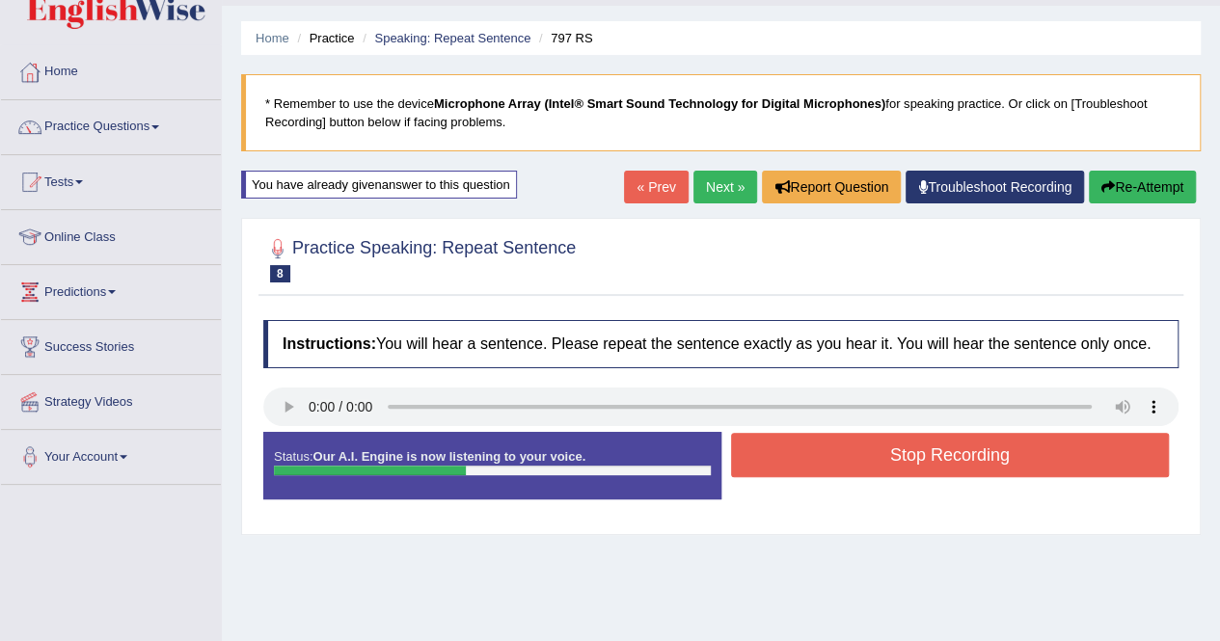
click at [1104, 186] on icon "button" at bounding box center [1107, 186] width 13 height 13
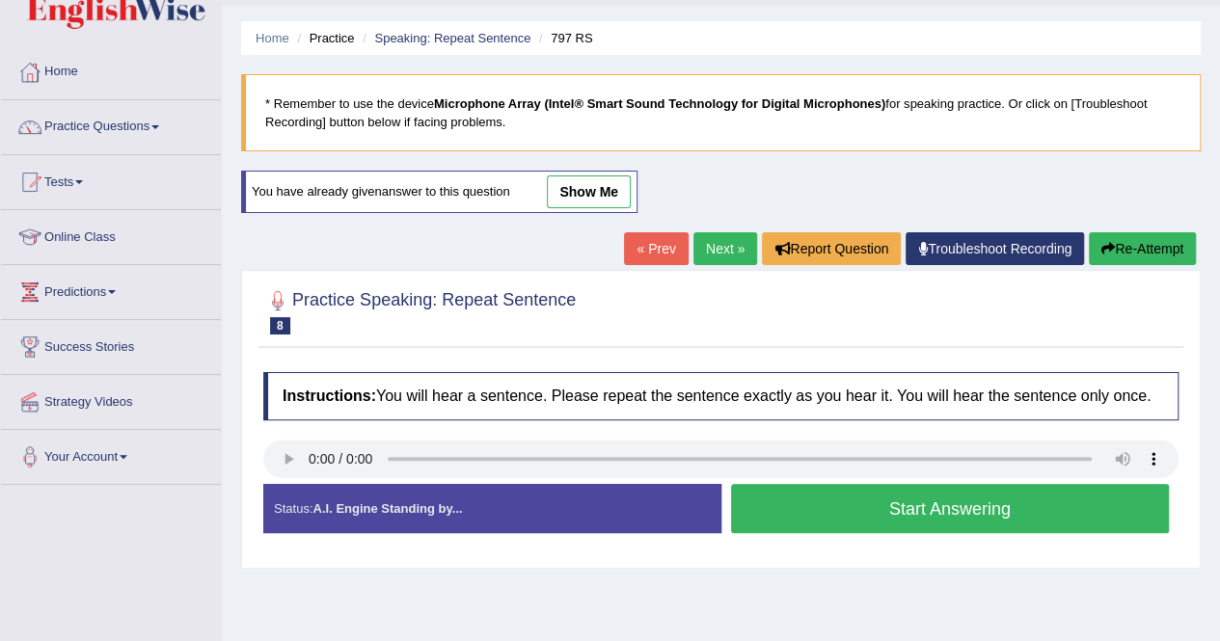
click at [904, 502] on button "Start Answering" at bounding box center [950, 508] width 439 height 49
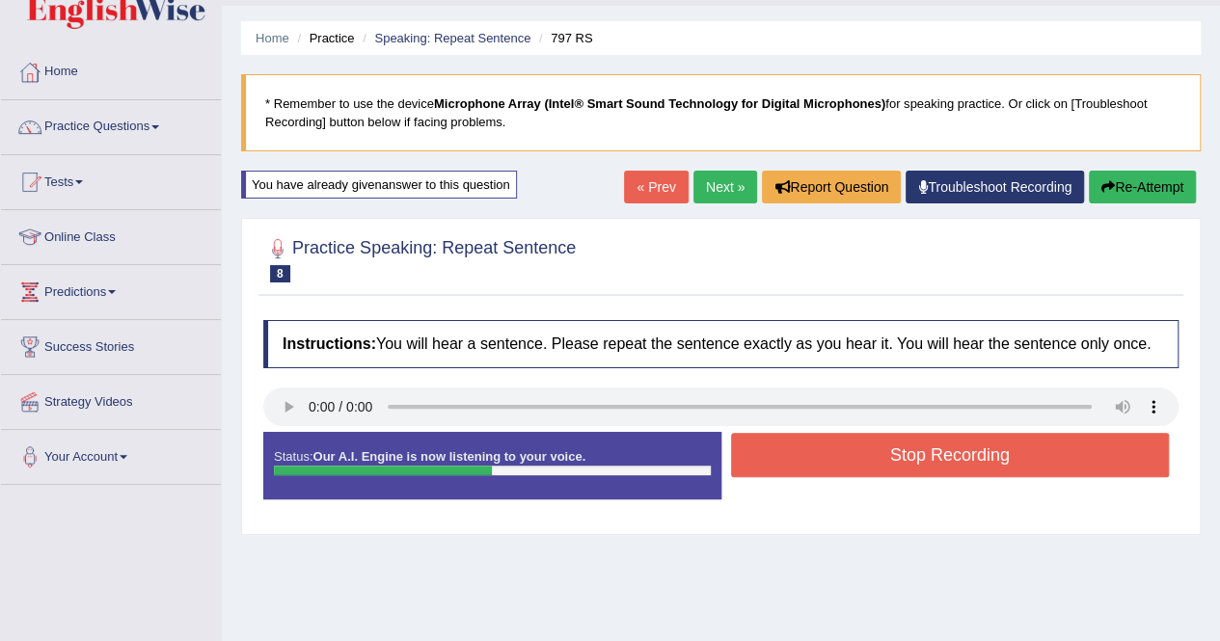
click at [1114, 185] on button "Re-Attempt" at bounding box center [1142, 187] width 107 height 33
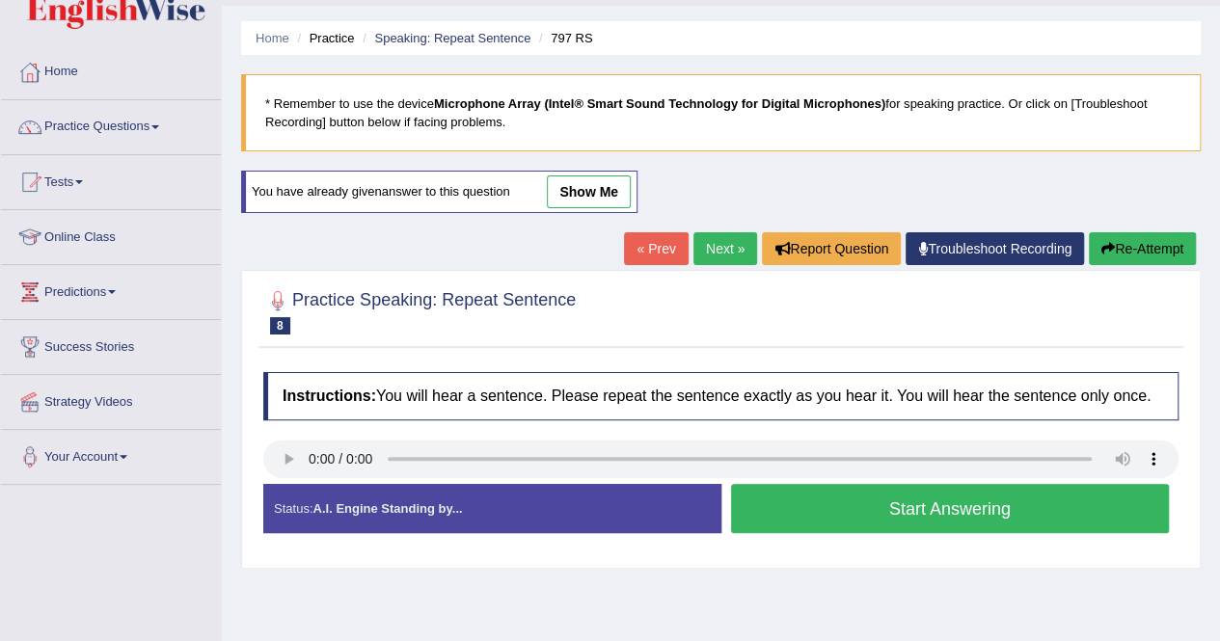
click at [921, 508] on button "Start Answering" at bounding box center [950, 508] width 439 height 49
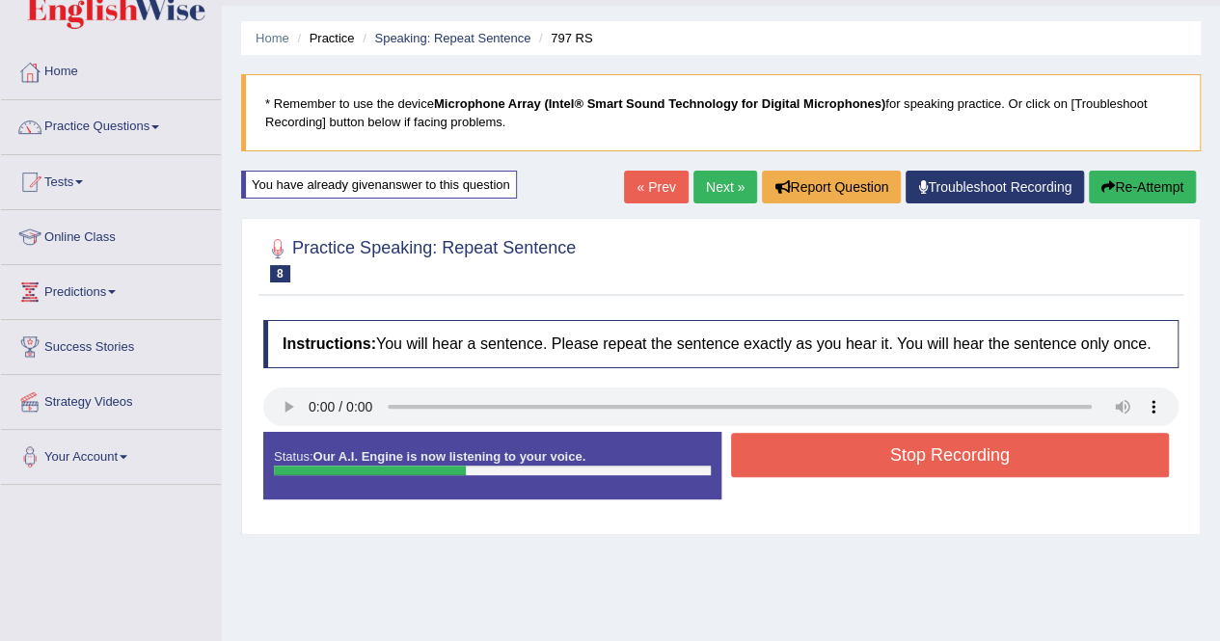
click at [931, 441] on button "Stop Recording" at bounding box center [950, 455] width 439 height 44
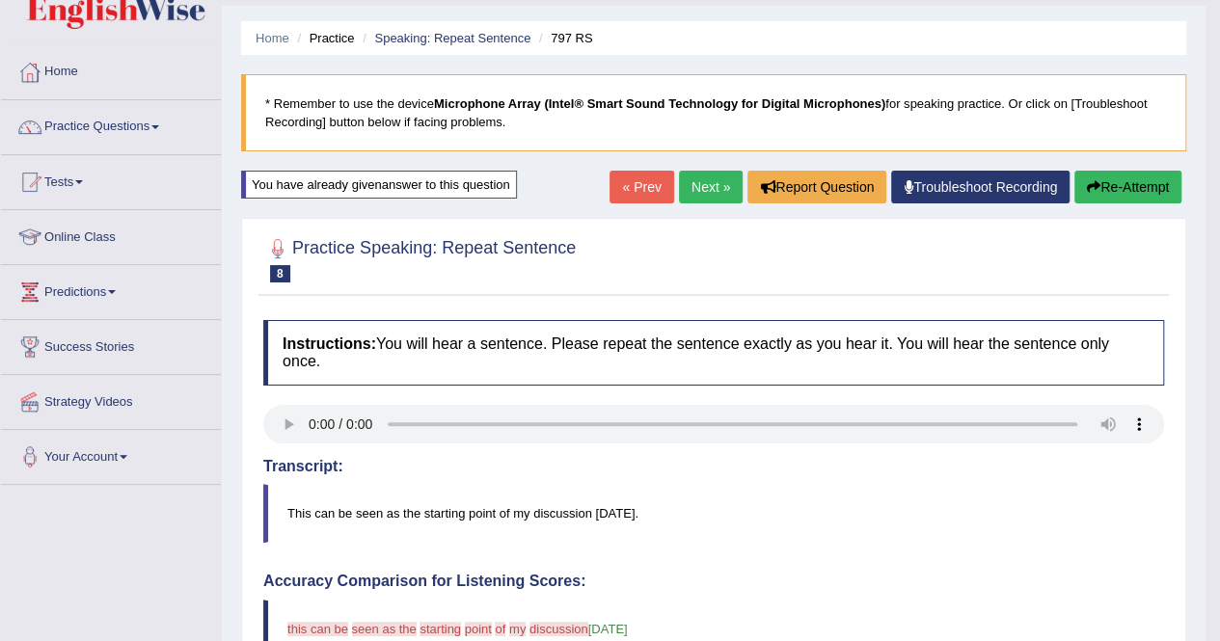
click at [1094, 190] on icon "button" at bounding box center [1093, 186] width 13 height 13
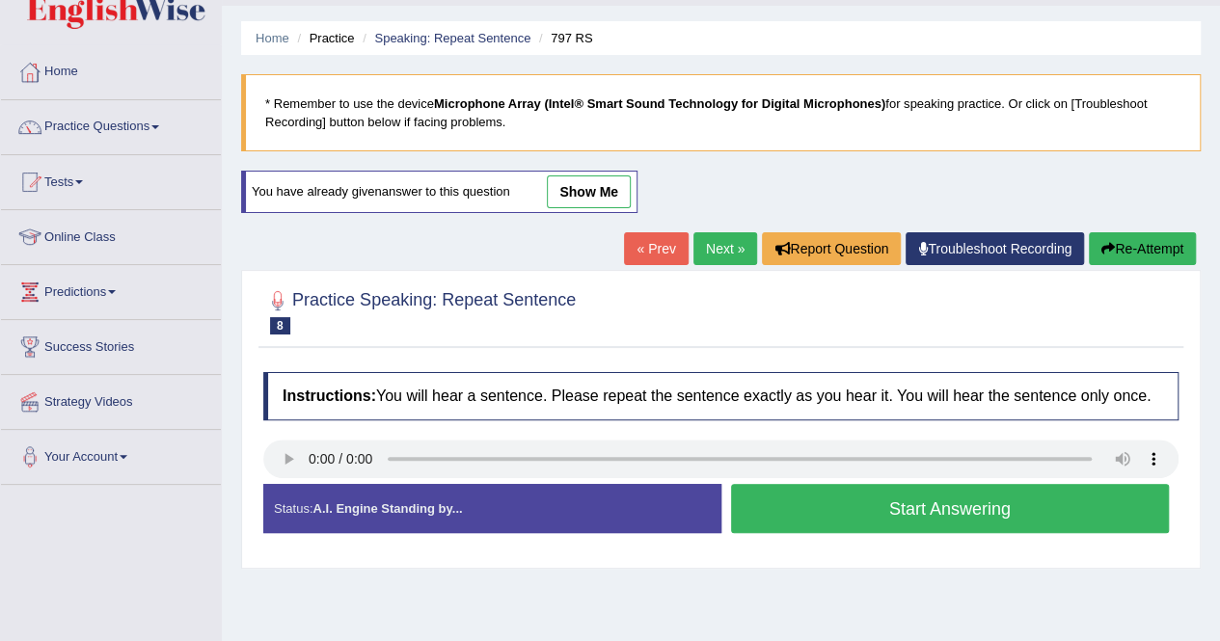
click at [933, 500] on button "Start Answering" at bounding box center [950, 508] width 439 height 49
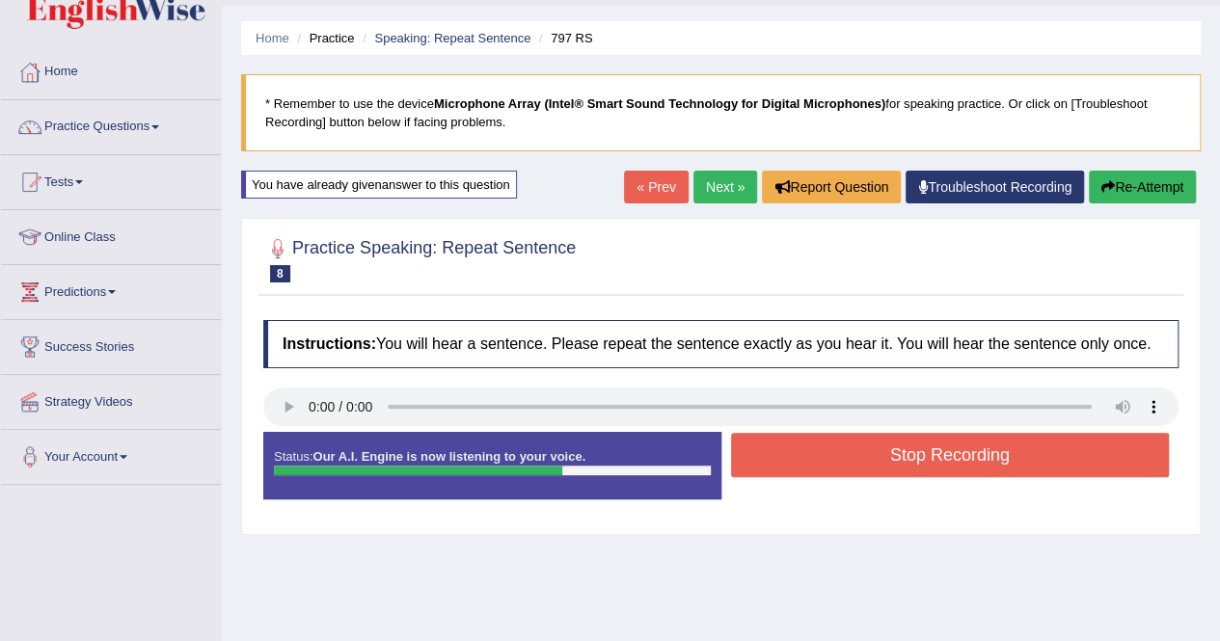
click at [1117, 182] on button "Re-Attempt" at bounding box center [1142, 187] width 107 height 33
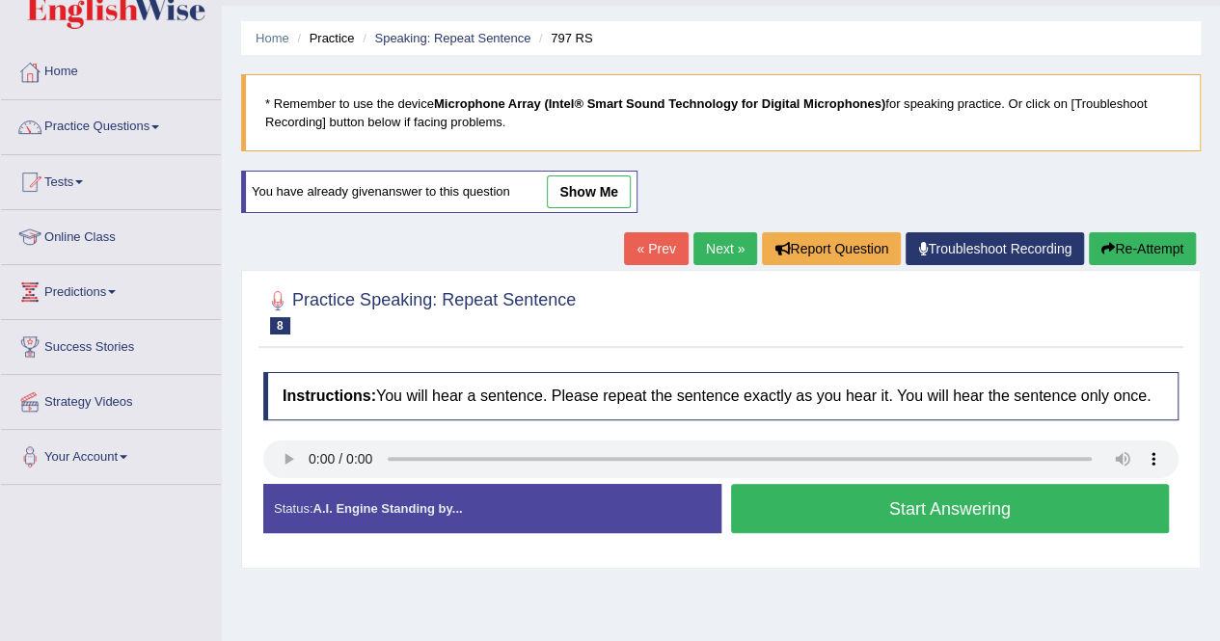
click at [916, 506] on button "Start Answering" at bounding box center [950, 508] width 439 height 49
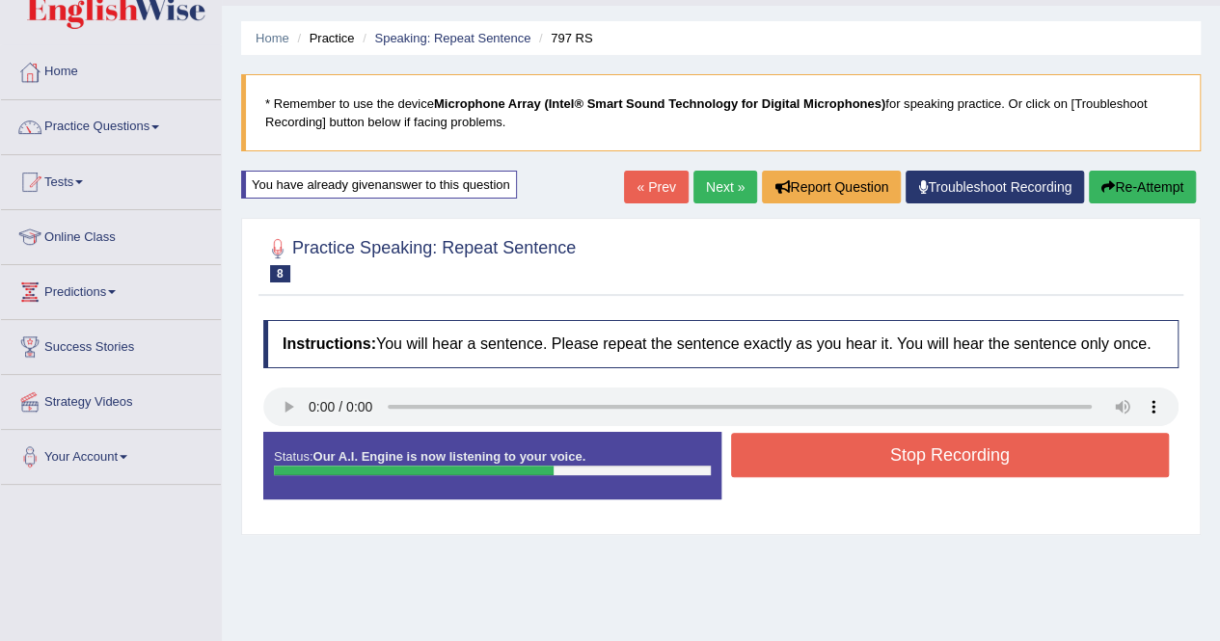
click at [1117, 196] on button "Re-Attempt" at bounding box center [1142, 187] width 107 height 33
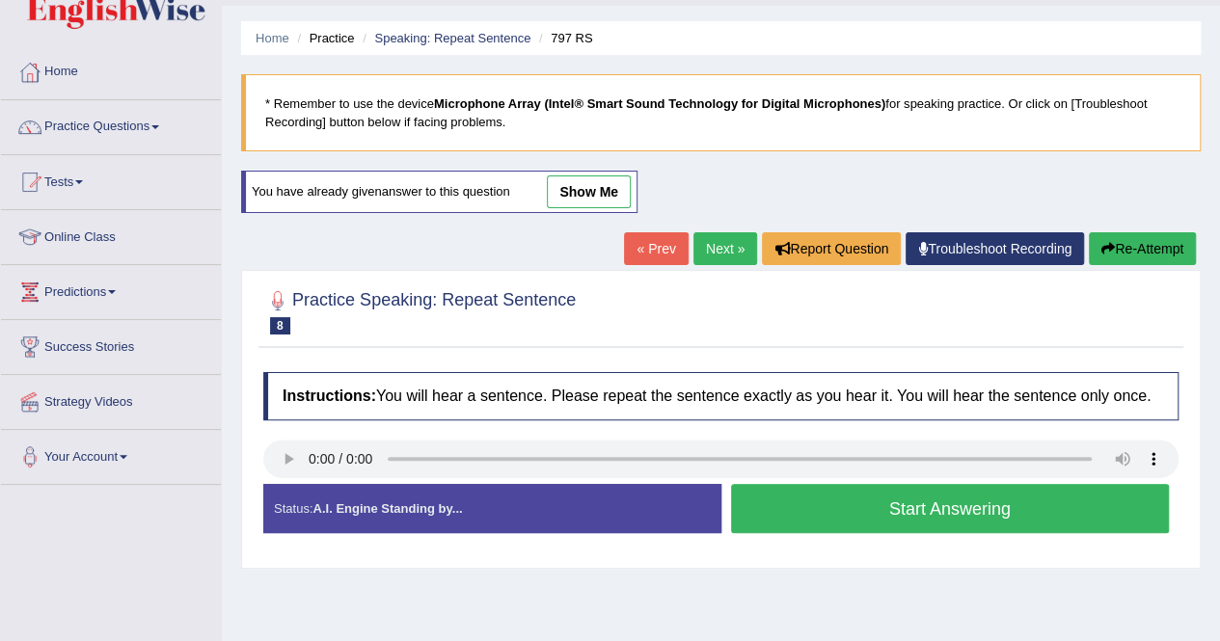
click at [917, 498] on button "Start Answering" at bounding box center [950, 508] width 439 height 49
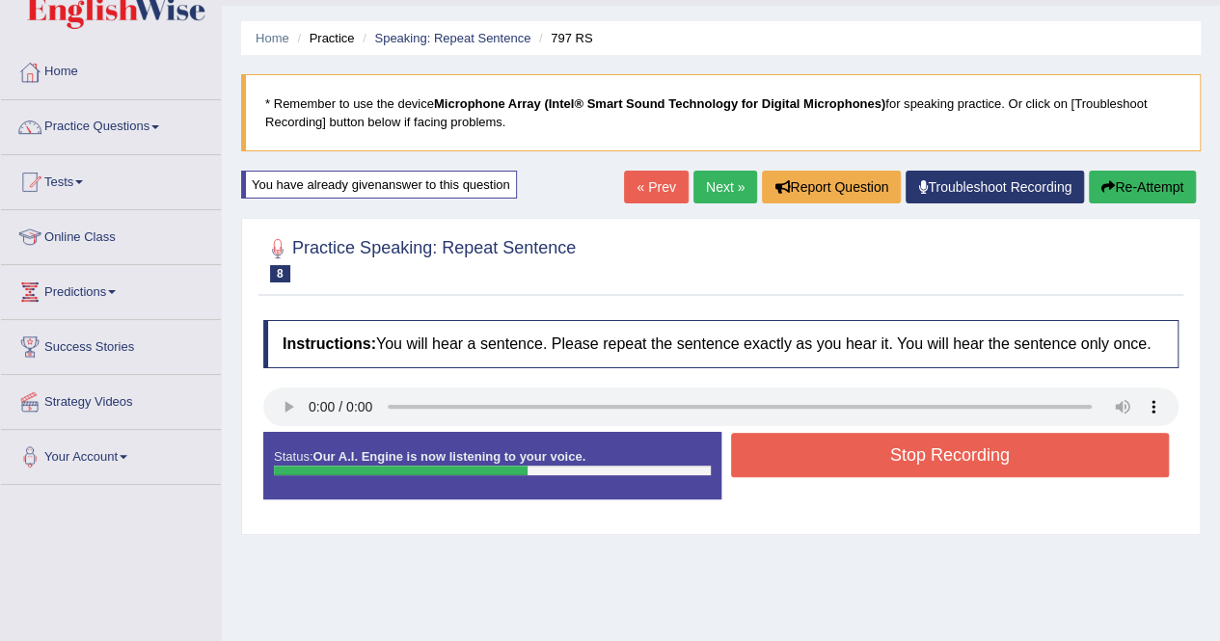
click at [1132, 191] on button "Re-Attempt" at bounding box center [1142, 187] width 107 height 33
